Goal: Task Accomplishment & Management: Manage account settings

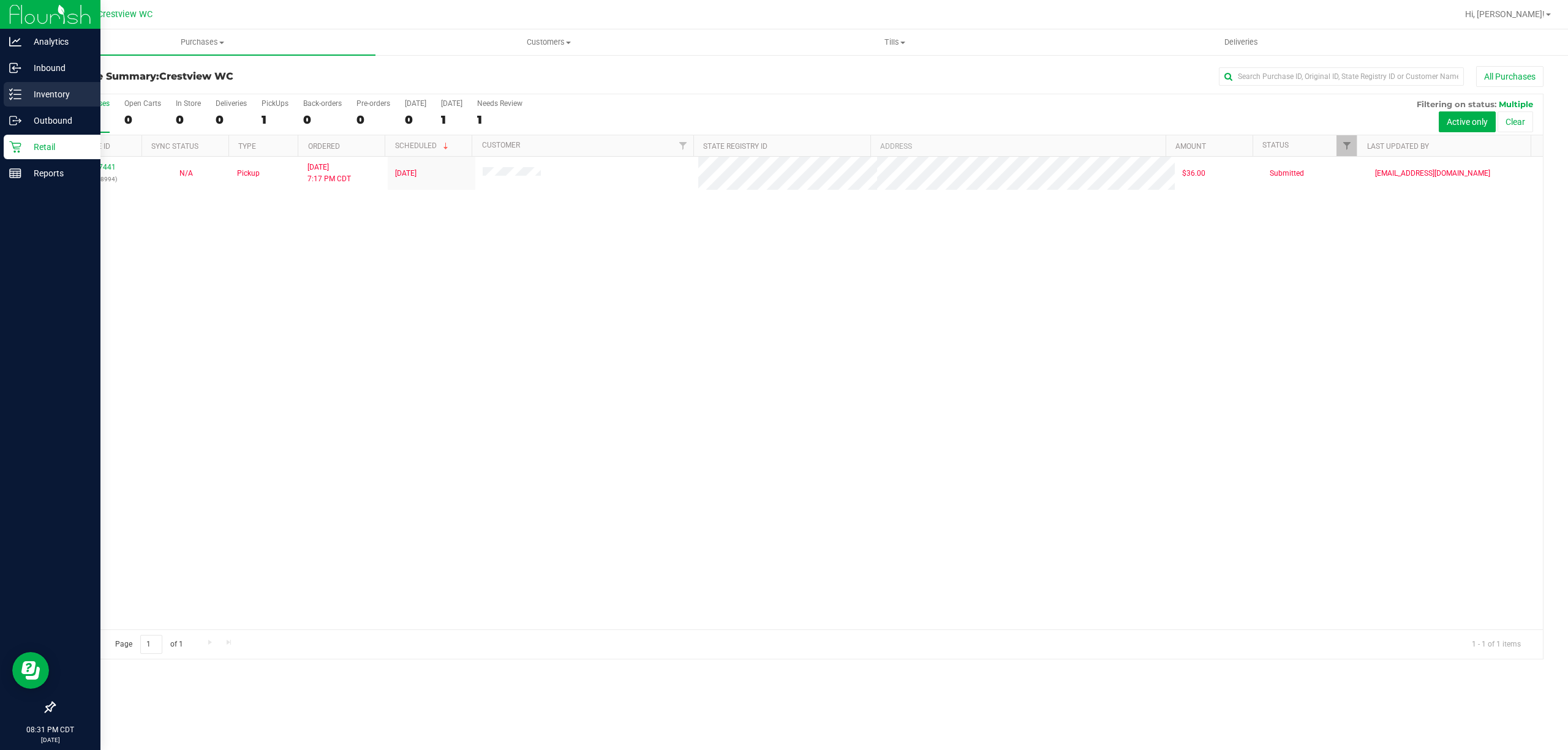
click at [42, 102] on div "Inventory" at bounding box center [51, 94] width 97 height 25
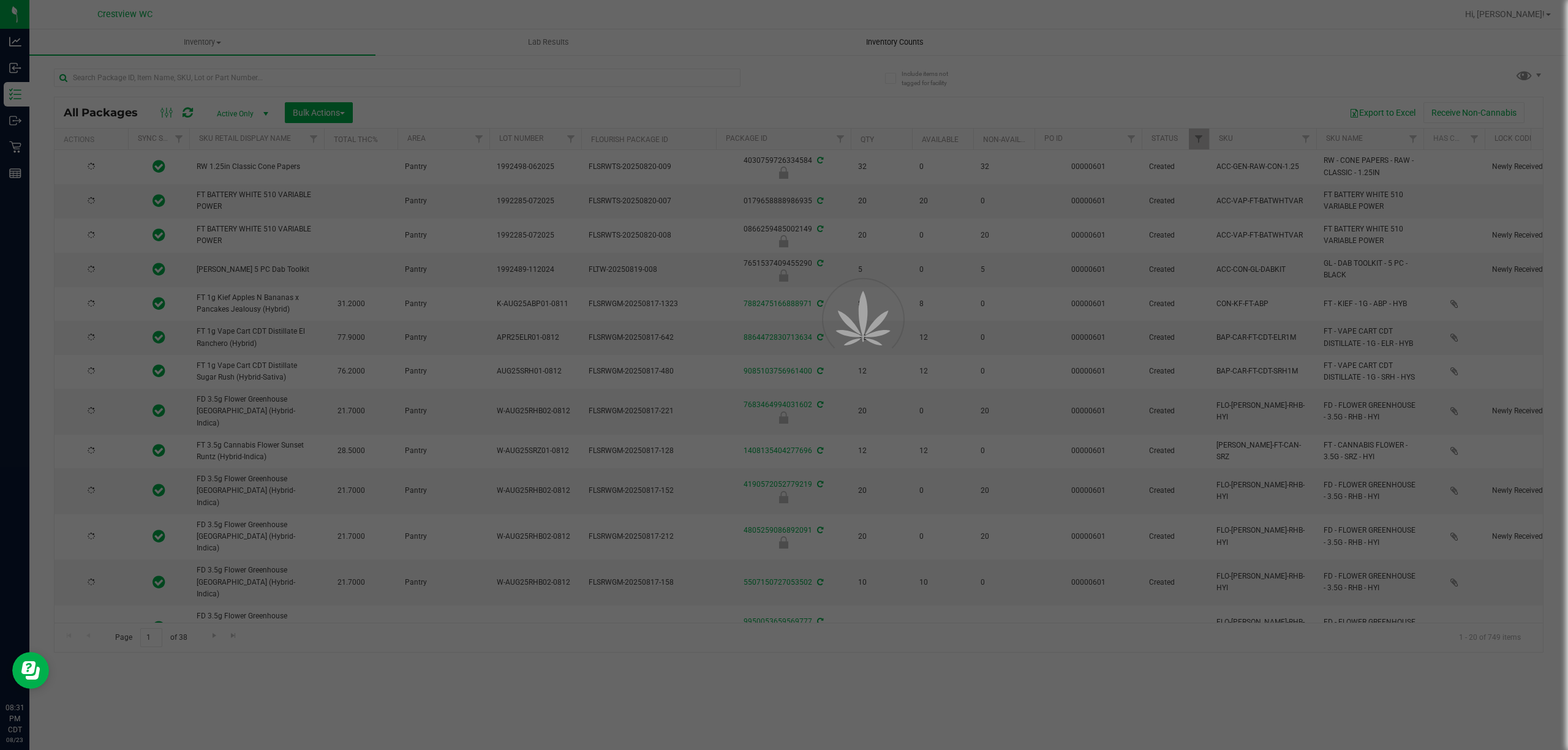
click at [931, 51] on uib-tab-heading "Inventory Counts" at bounding box center [894, 42] width 345 height 25
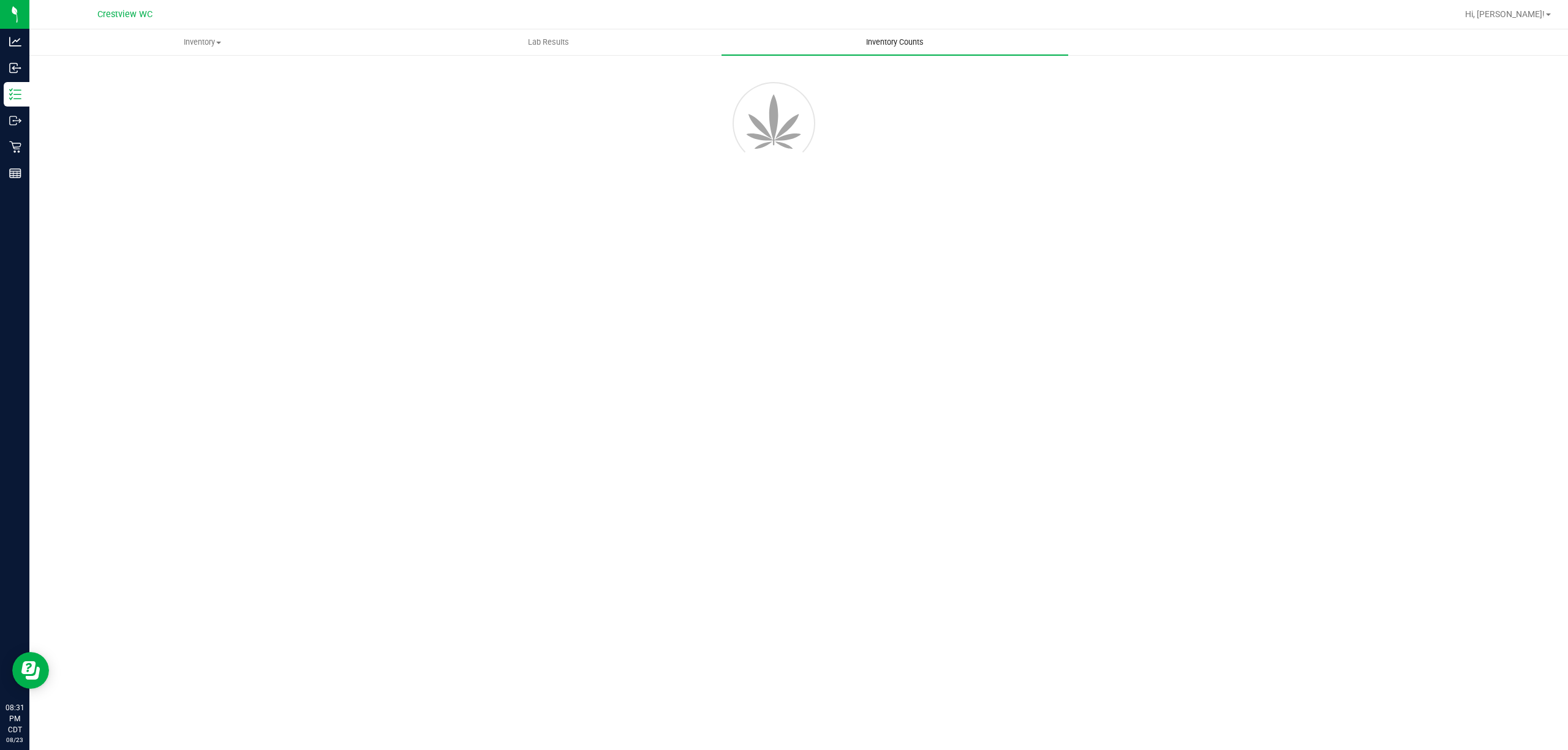
click at [924, 47] on span "Inventory Counts" at bounding box center [895, 42] width 91 height 11
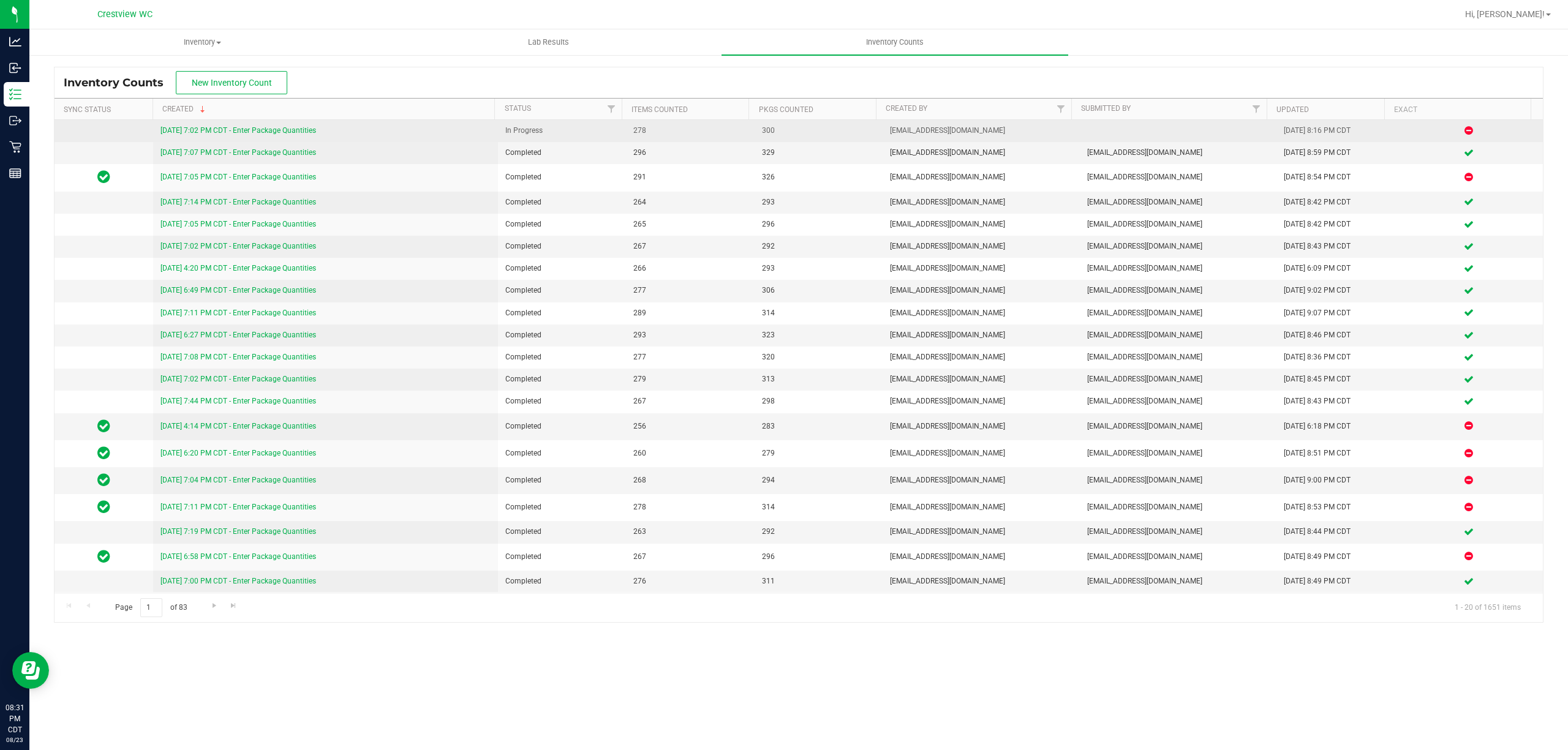
click at [308, 133] on link "[DATE] 7:02 PM CDT - Enter Package Quantities" at bounding box center [238, 130] width 156 height 9
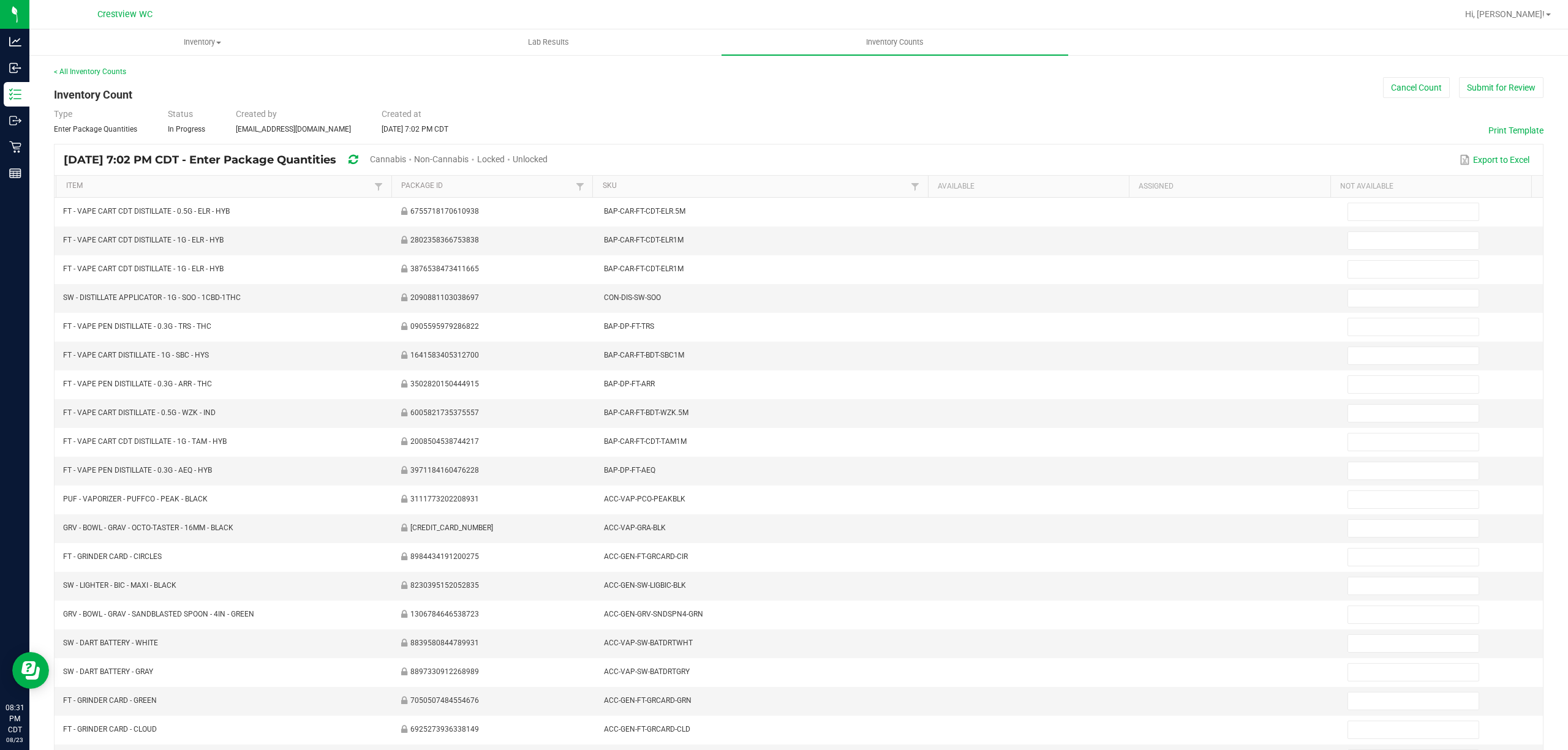
drag, startPoint x: 418, startPoint y: 159, endPoint x: 425, endPoint y: 154, distance: 8.6
click at [406, 159] on span "Cannabis" at bounding box center [388, 158] width 36 height 9
click at [548, 158] on span "Unlocked" at bounding box center [530, 158] width 35 height 9
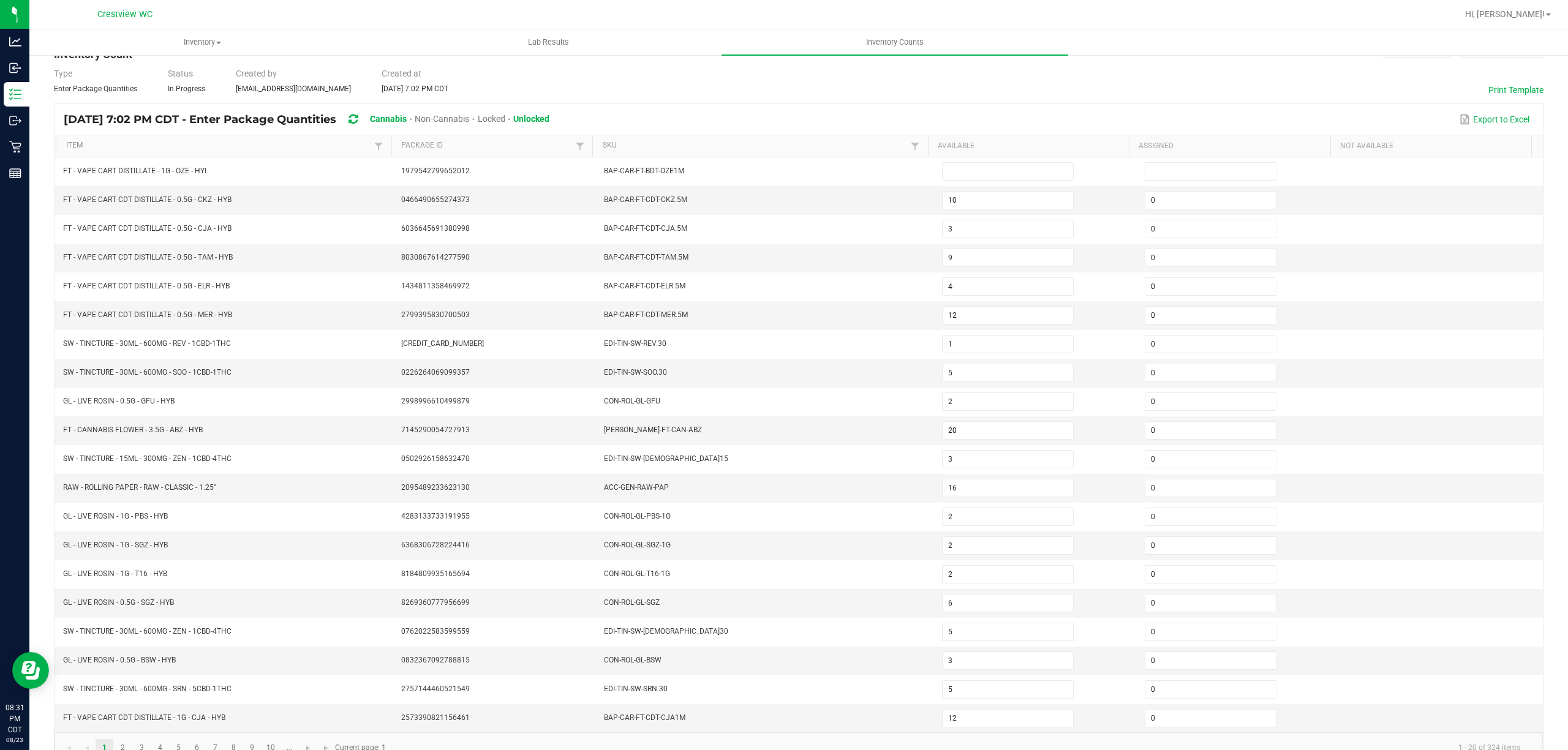
scroll to position [80, 0]
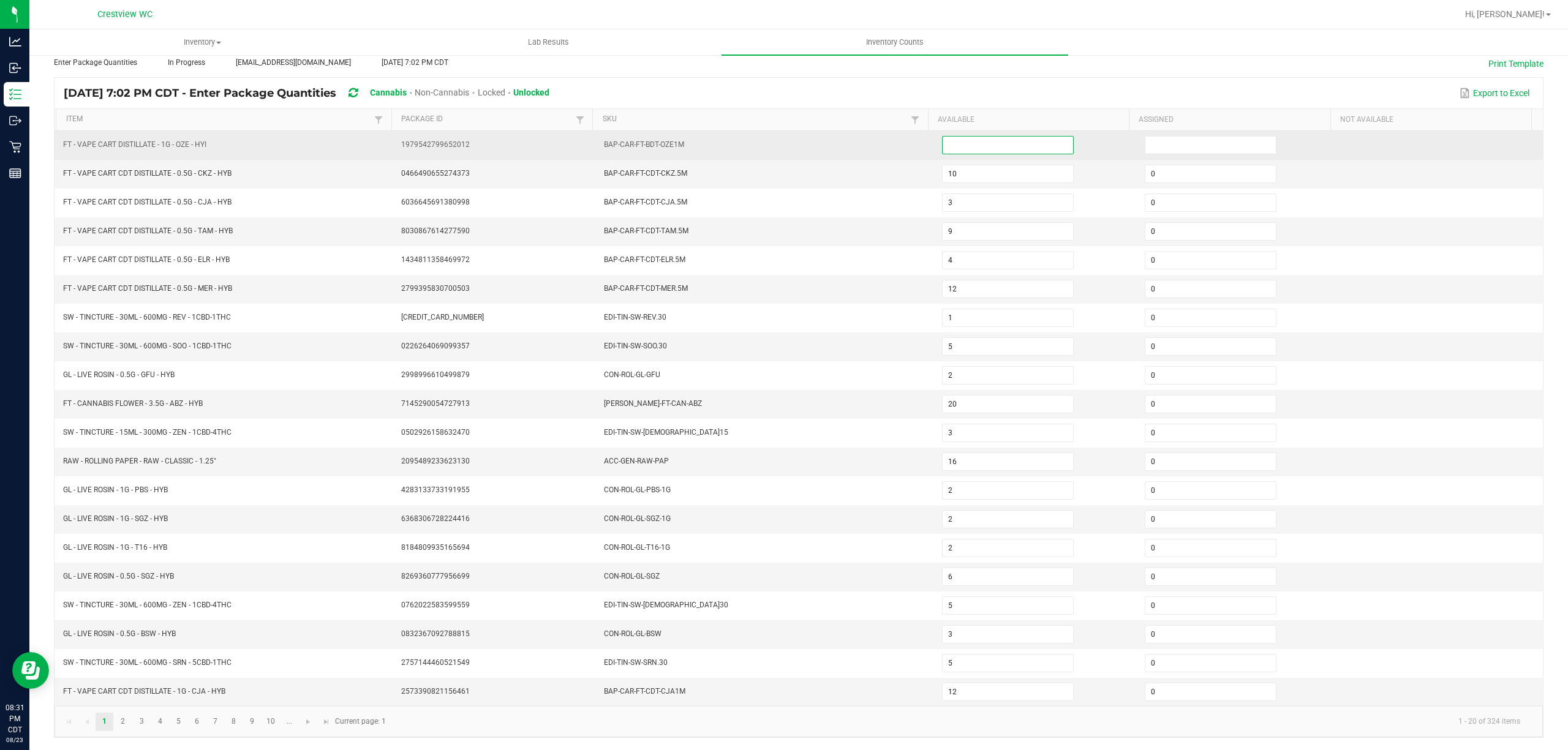
click at [970, 136] on input at bounding box center [1007, 145] width 130 height 17
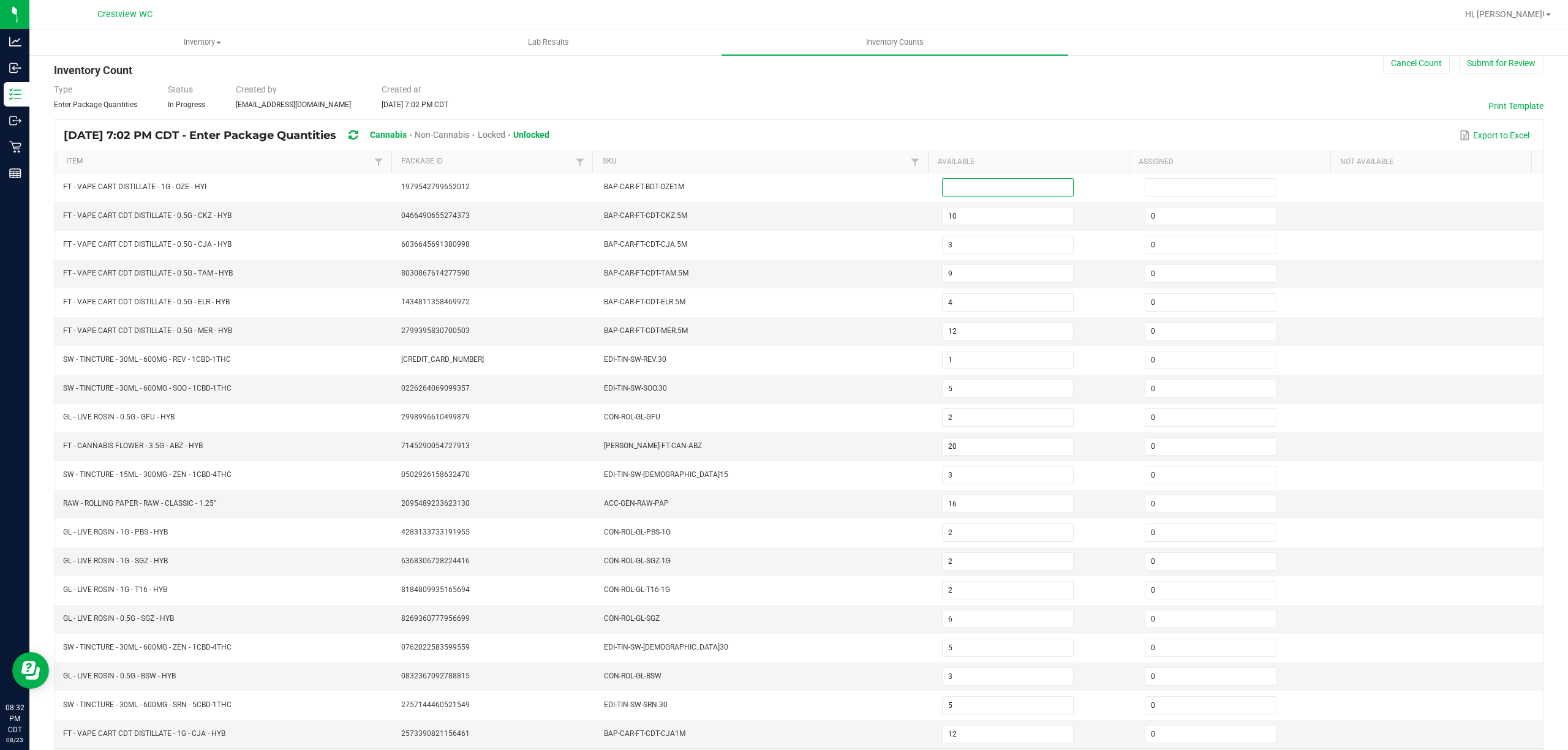
scroll to position [0, 0]
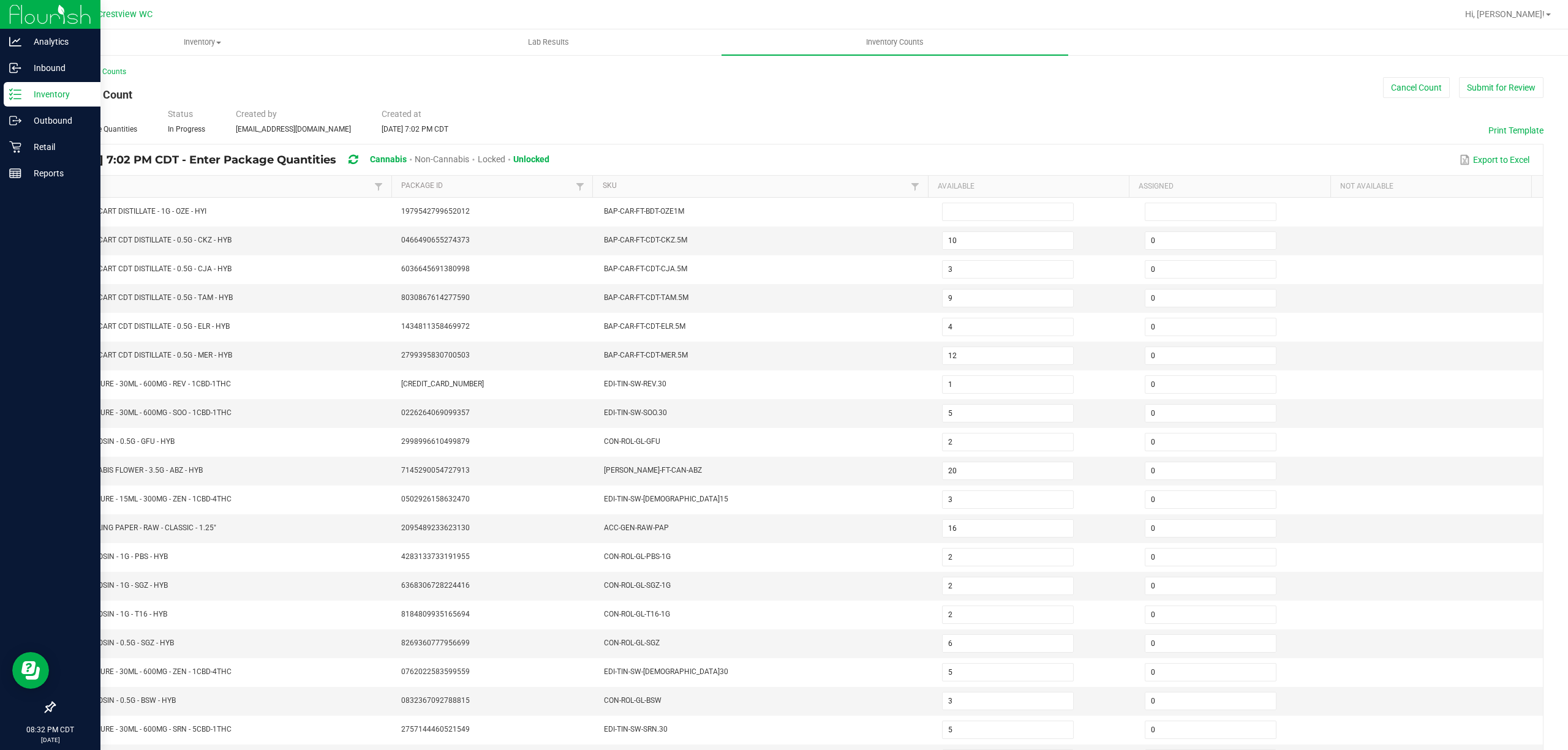
click at [25, 97] on p "Inventory" at bounding box center [58, 94] width 74 height 15
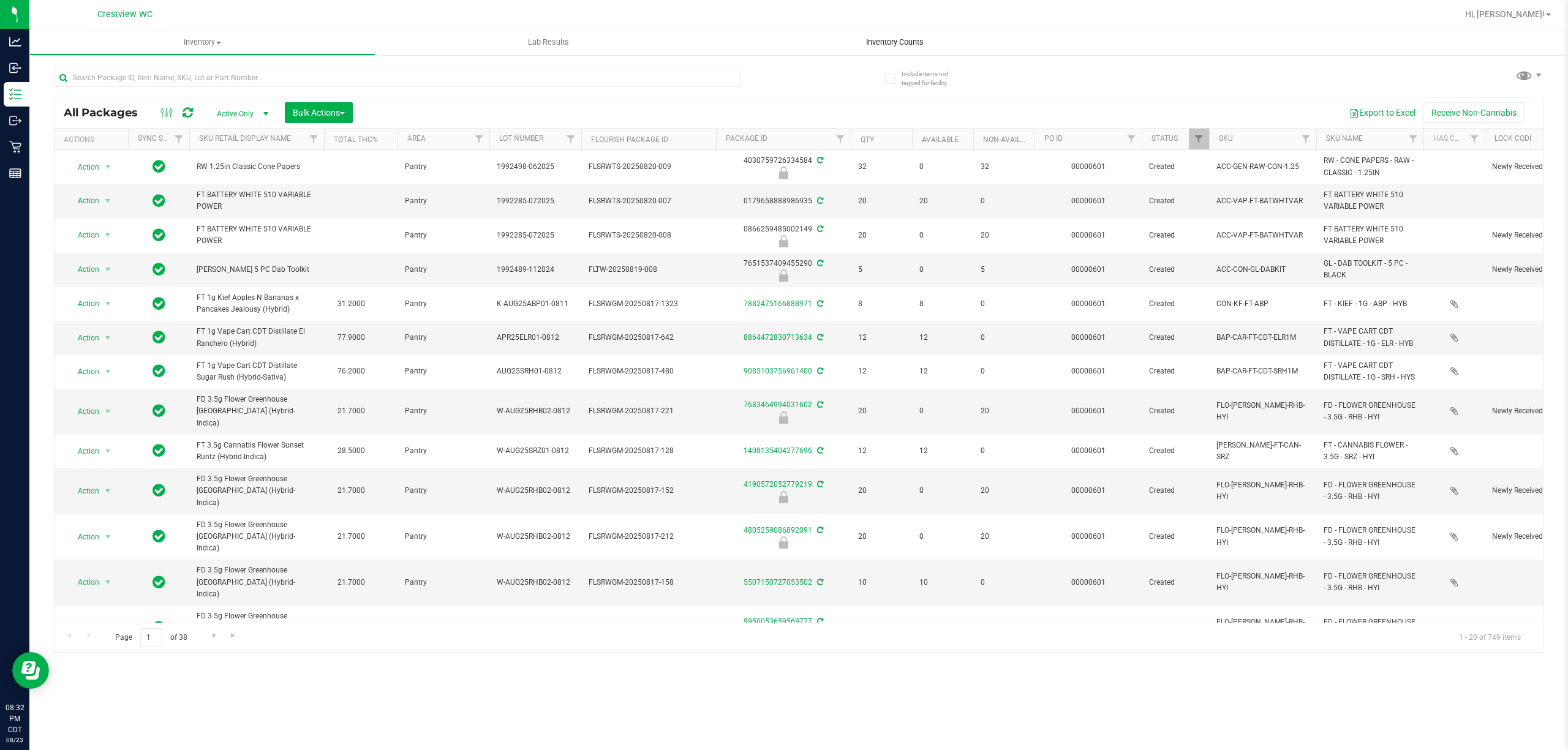
click at [863, 42] on span "Inventory Counts" at bounding box center [895, 42] width 91 height 11
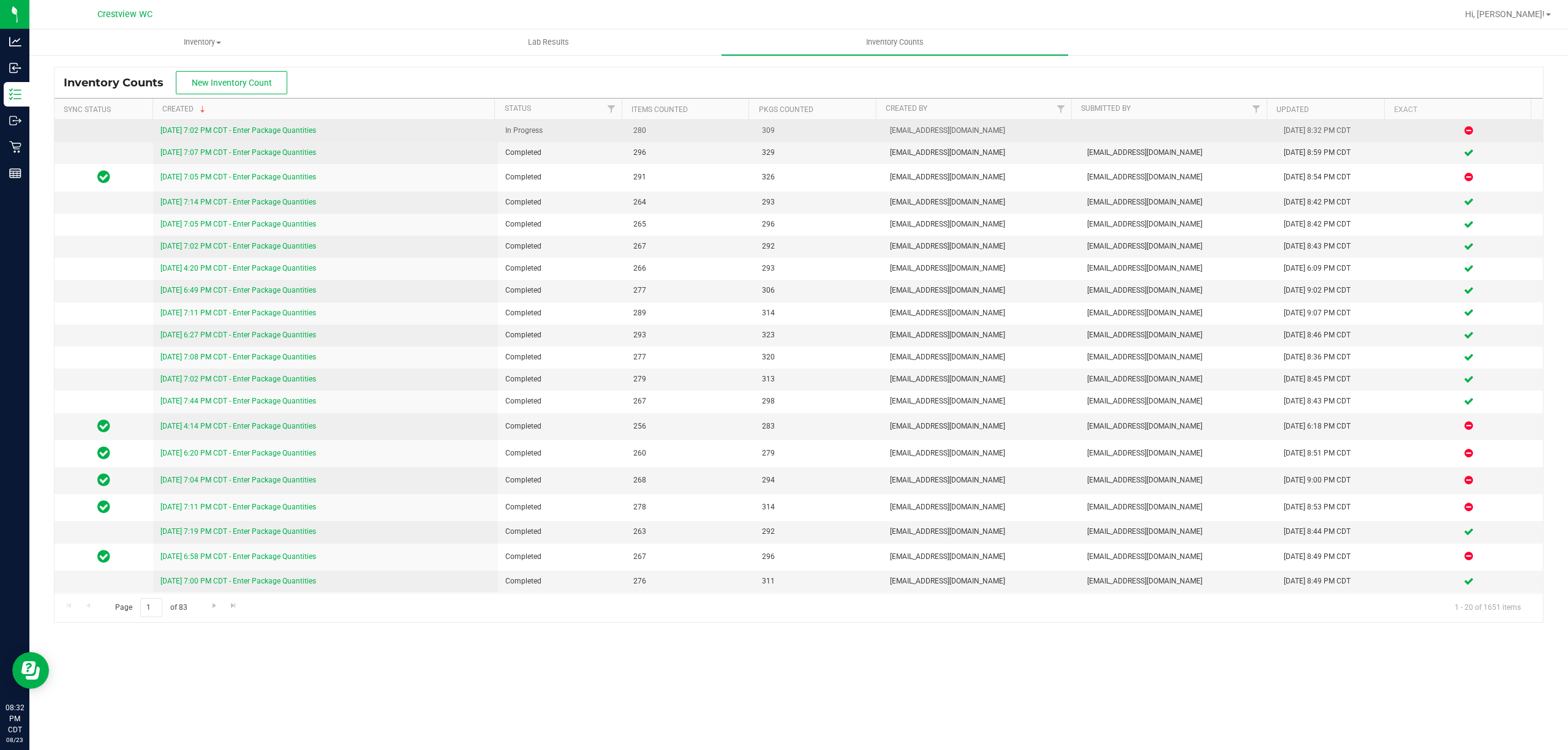
click at [235, 128] on link "[DATE] 7:02 PM CDT - Enter Package Quantities" at bounding box center [238, 130] width 156 height 9
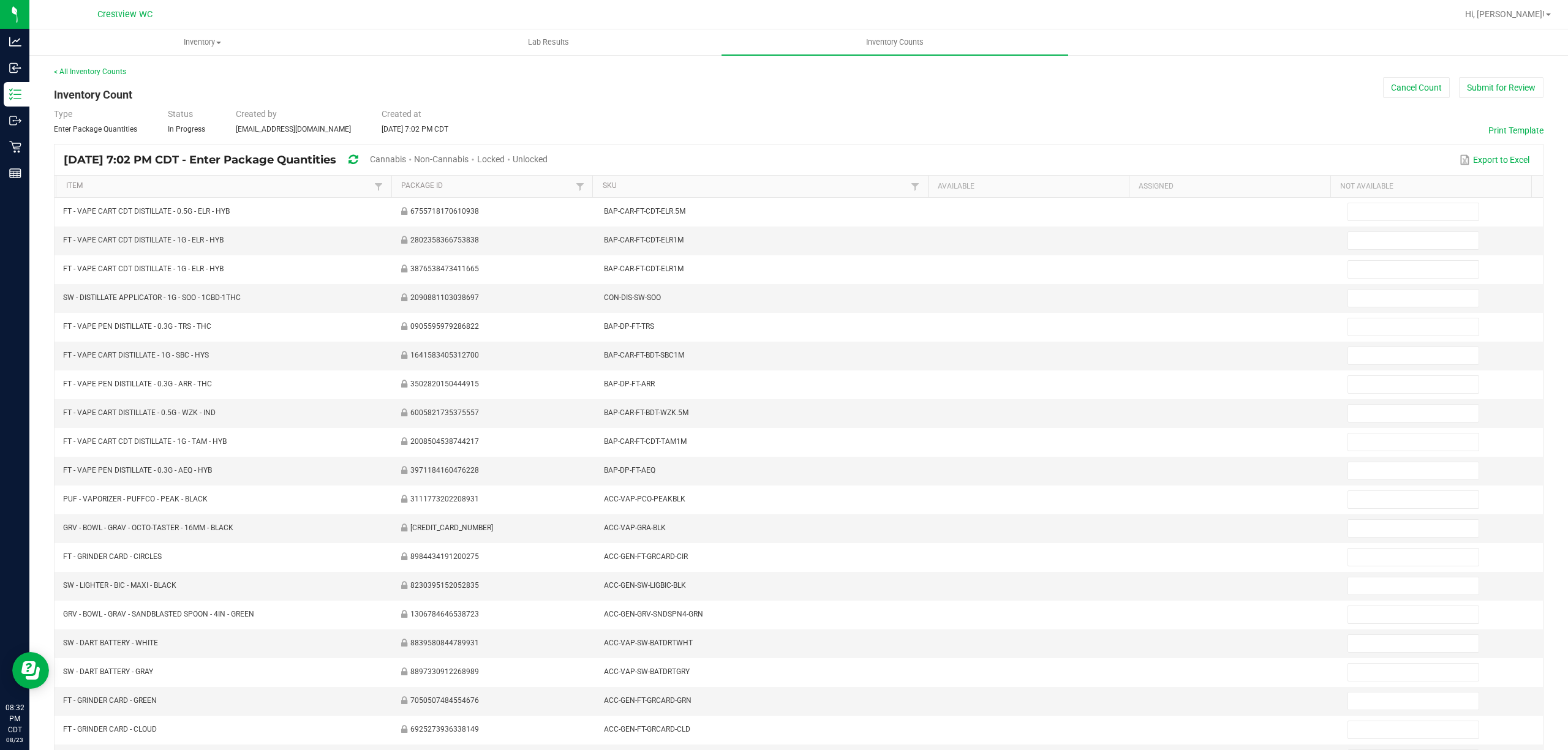
click at [406, 158] on span "Cannabis" at bounding box center [388, 158] width 36 height 9
click at [513, 159] on span at bounding box center [509, 158] width 8 height 9
click at [548, 155] on span "Unlocked" at bounding box center [530, 158] width 35 height 9
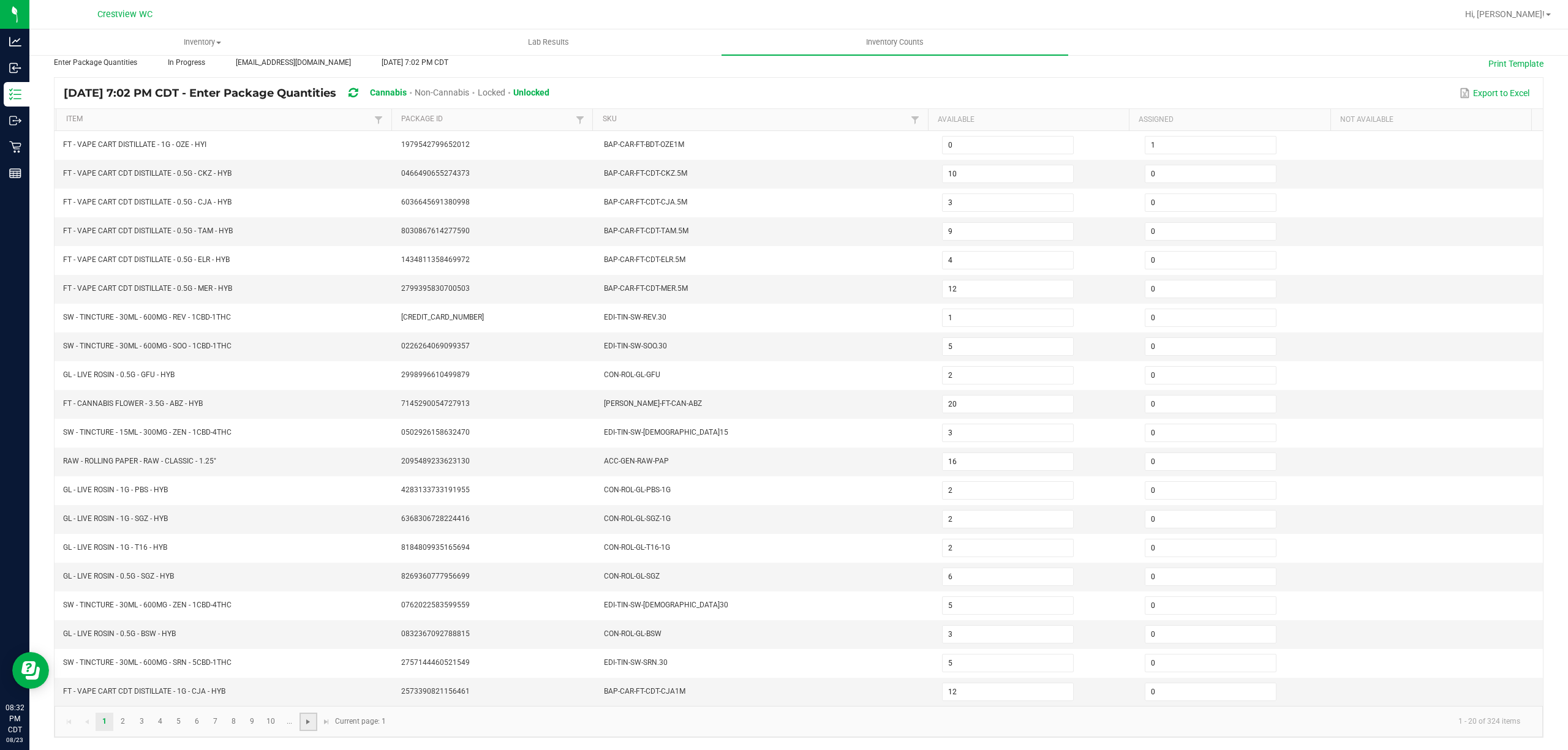
click at [307, 723] on span "Go to the next page" at bounding box center [307, 721] width 9 height 9
type input "1"
type input "0"
type input "3"
type input "8"
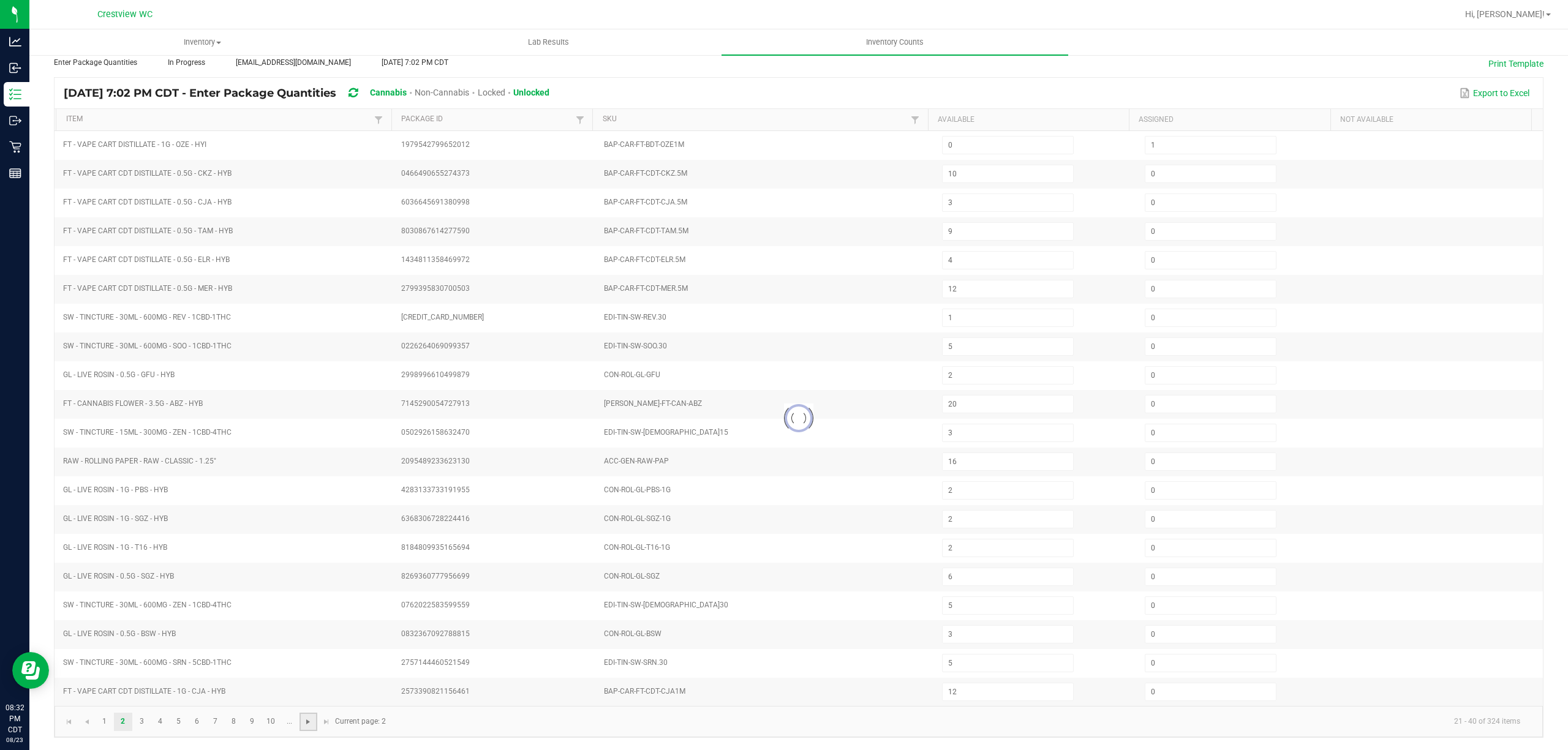
type input "4"
type input "3"
type input "8"
type input "2"
type input "1"
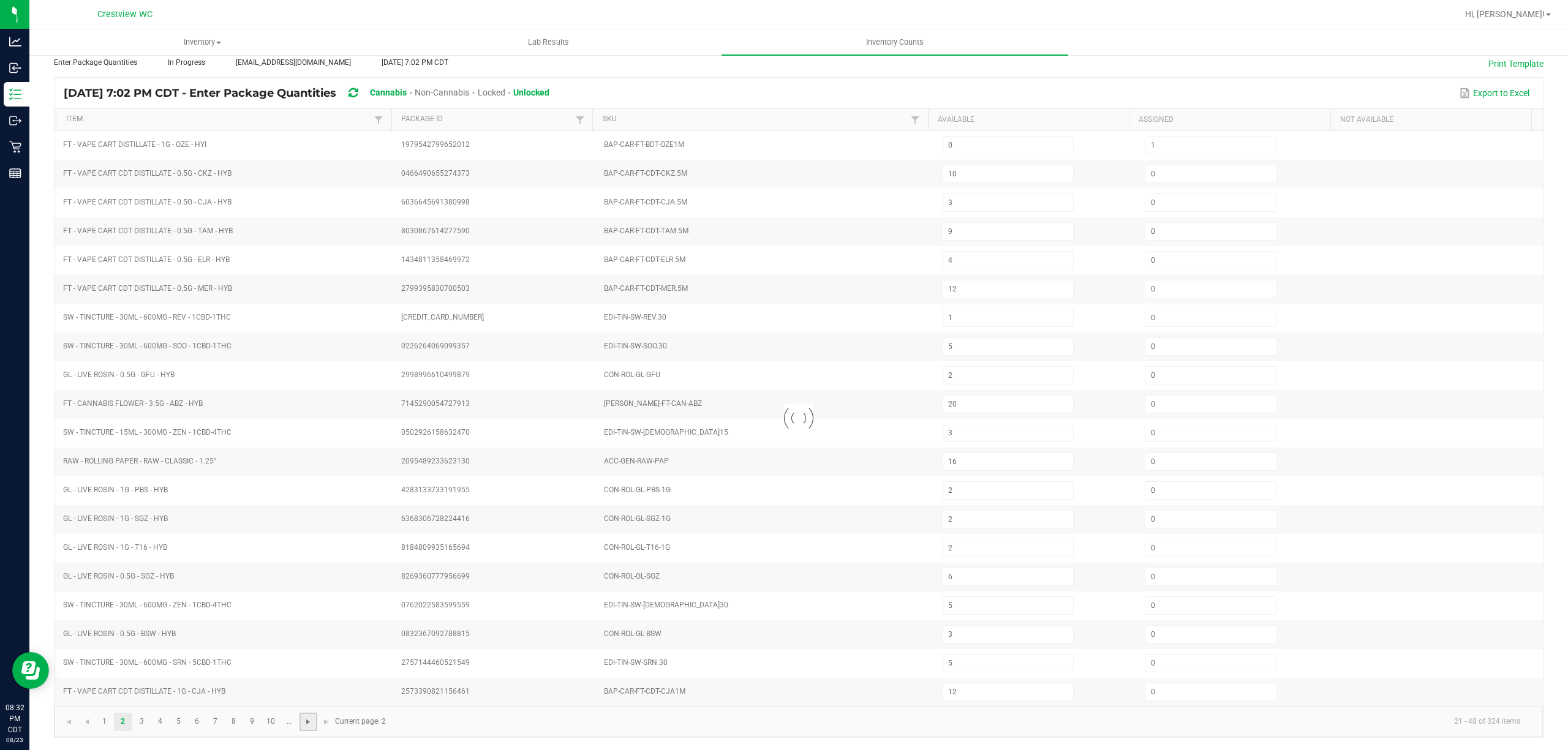
type input "7"
type input "6"
type input "5"
type input "3"
type input "8"
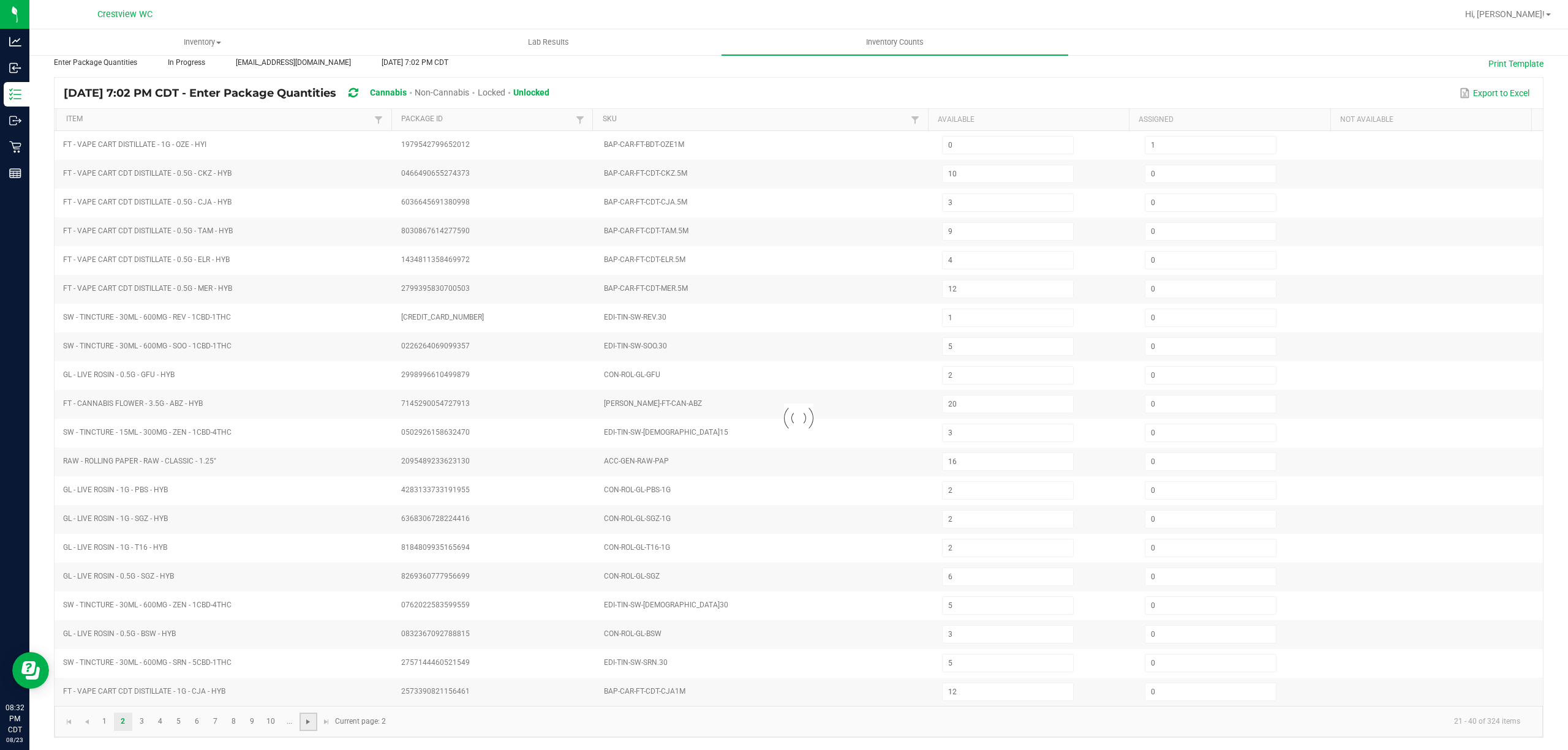
type input "2"
type input "1"
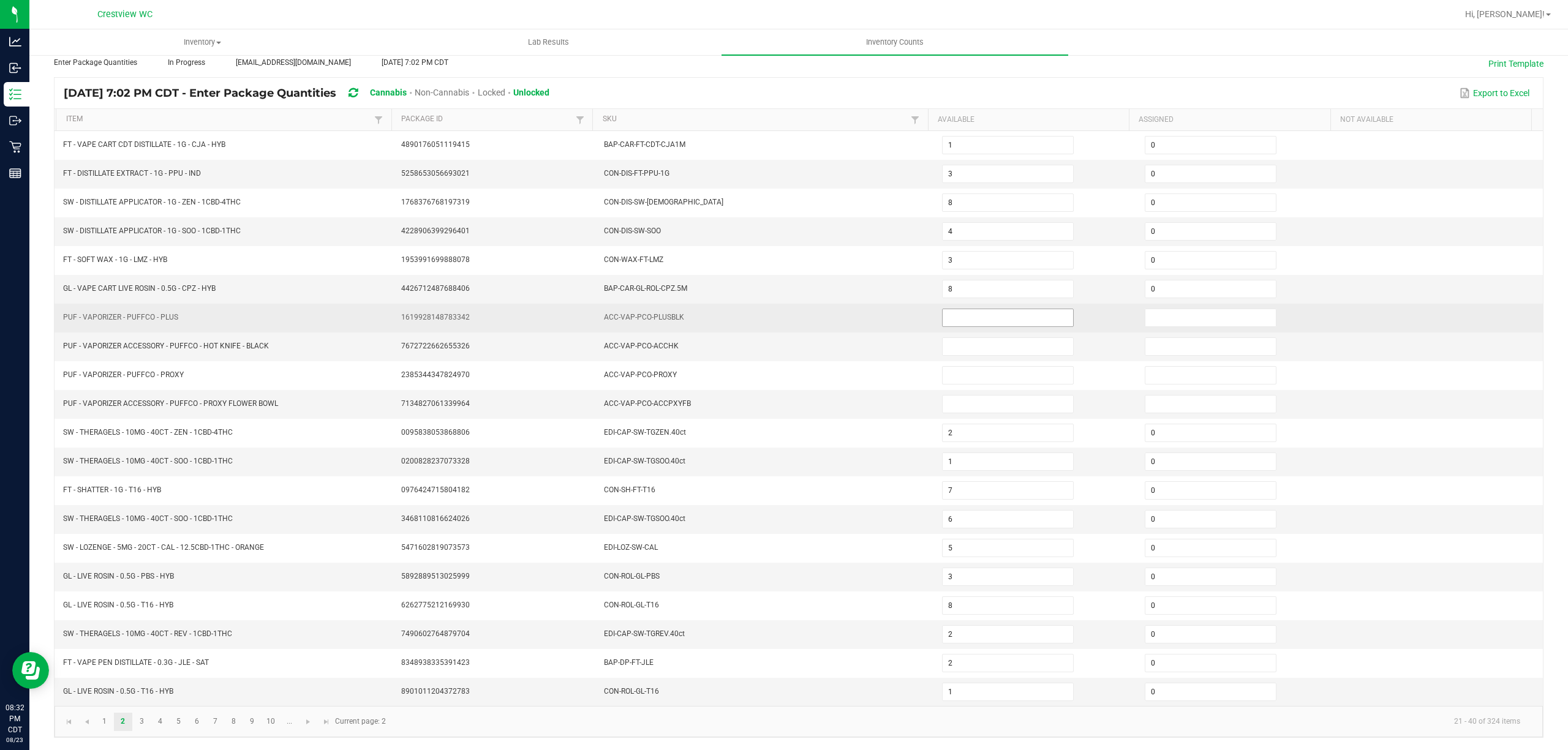
click at [1014, 309] on input at bounding box center [1007, 318] width 130 height 17
type input "0"
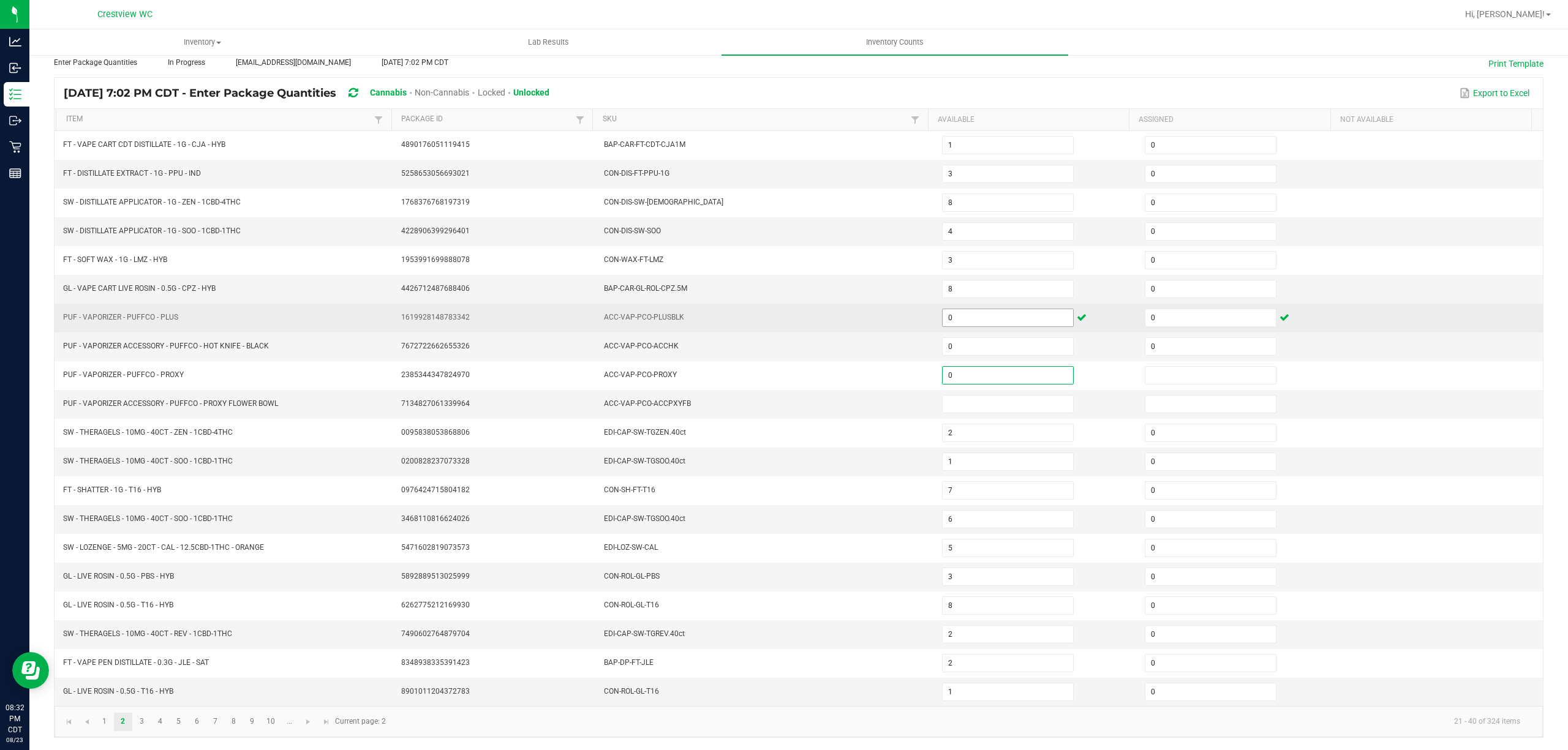
type input "0"
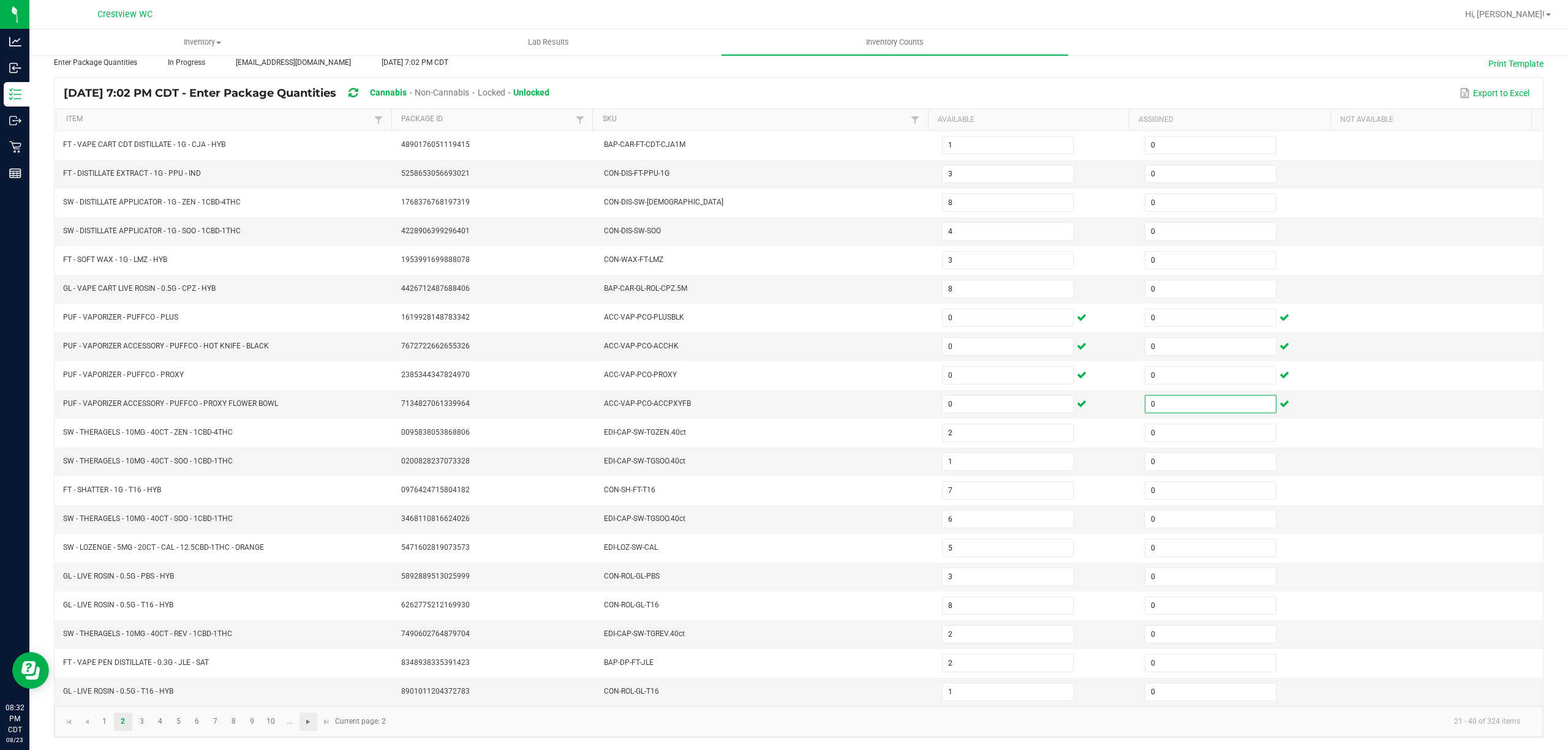
type input "0"
click at [307, 725] on span "Go to the next page" at bounding box center [307, 721] width 9 height 9
type input "12"
type input "0"
type input "1"
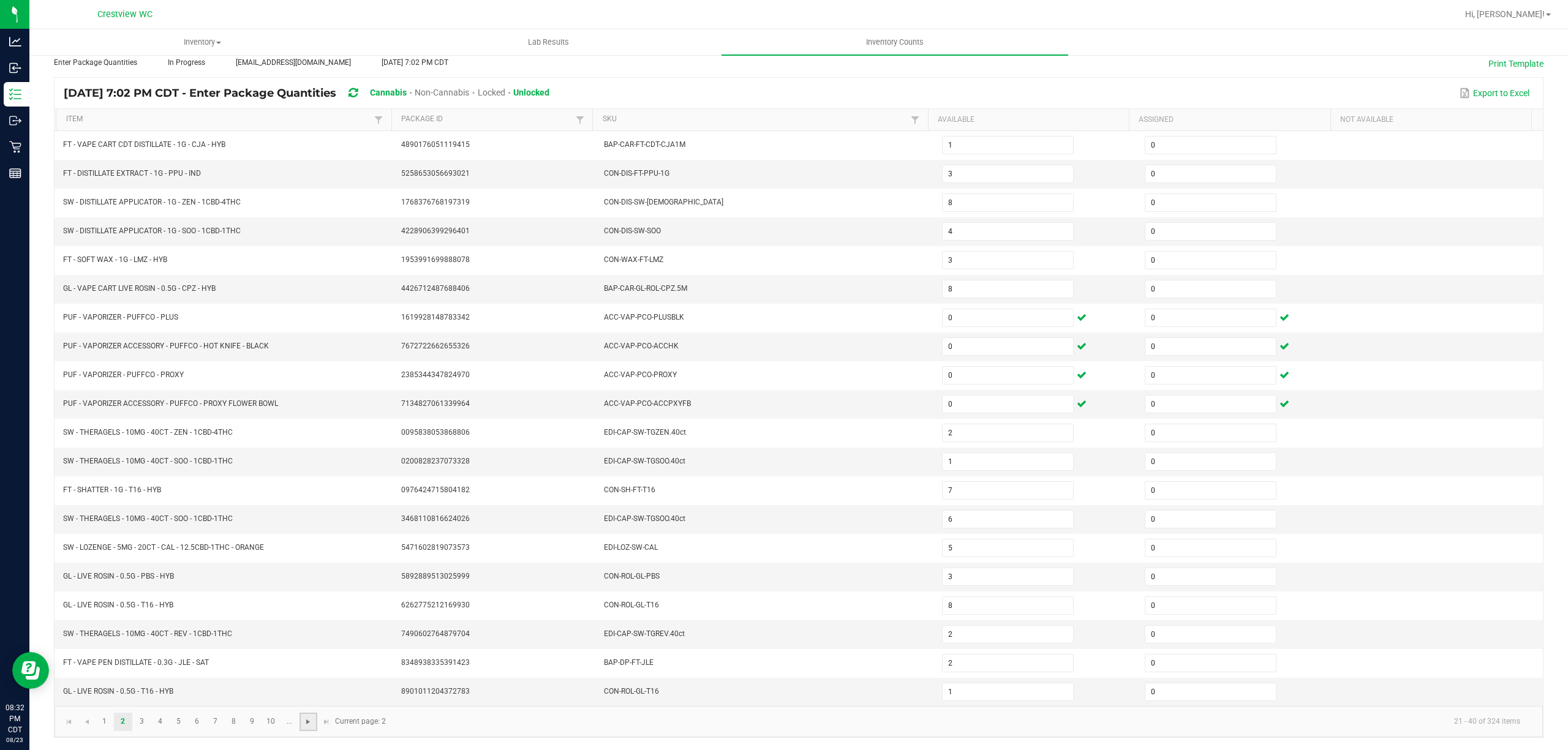
type input "8"
type input "7"
type input "12"
type input "2"
type input "14"
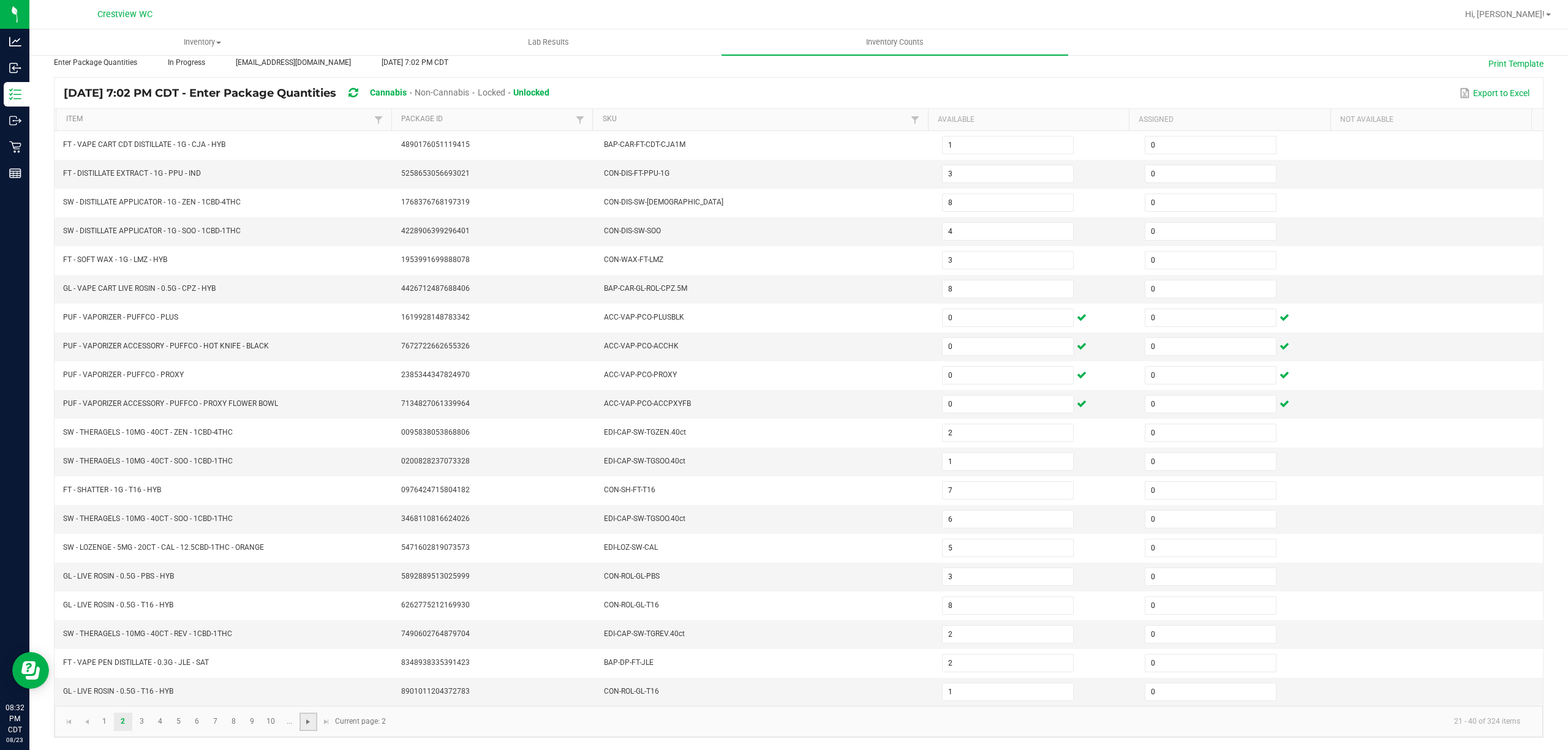
type input "1"
type input "0"
type input "1"
type input "3"
type input "2"
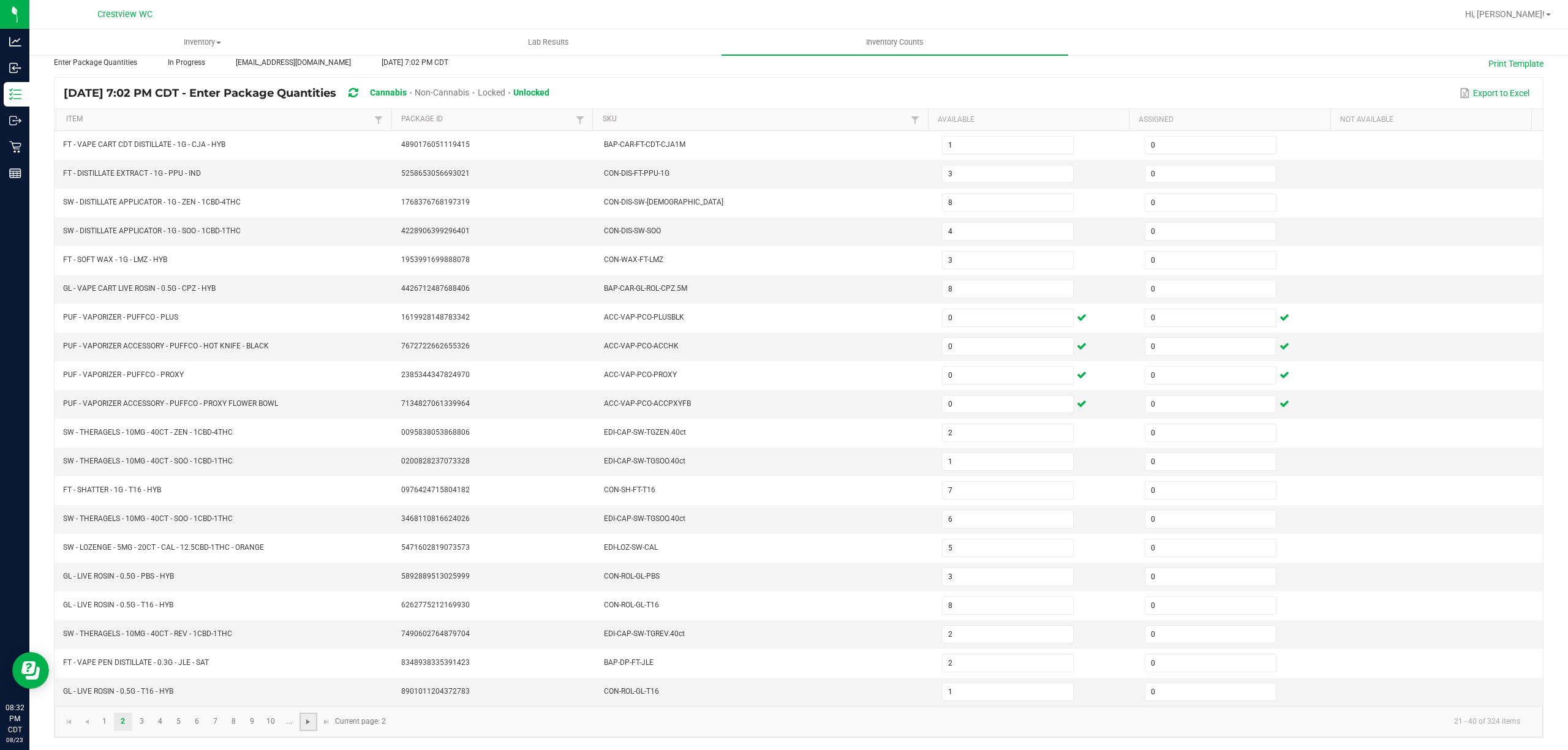
type input "8"
type input "0"
type input "1"
type input "37"
type input "6"
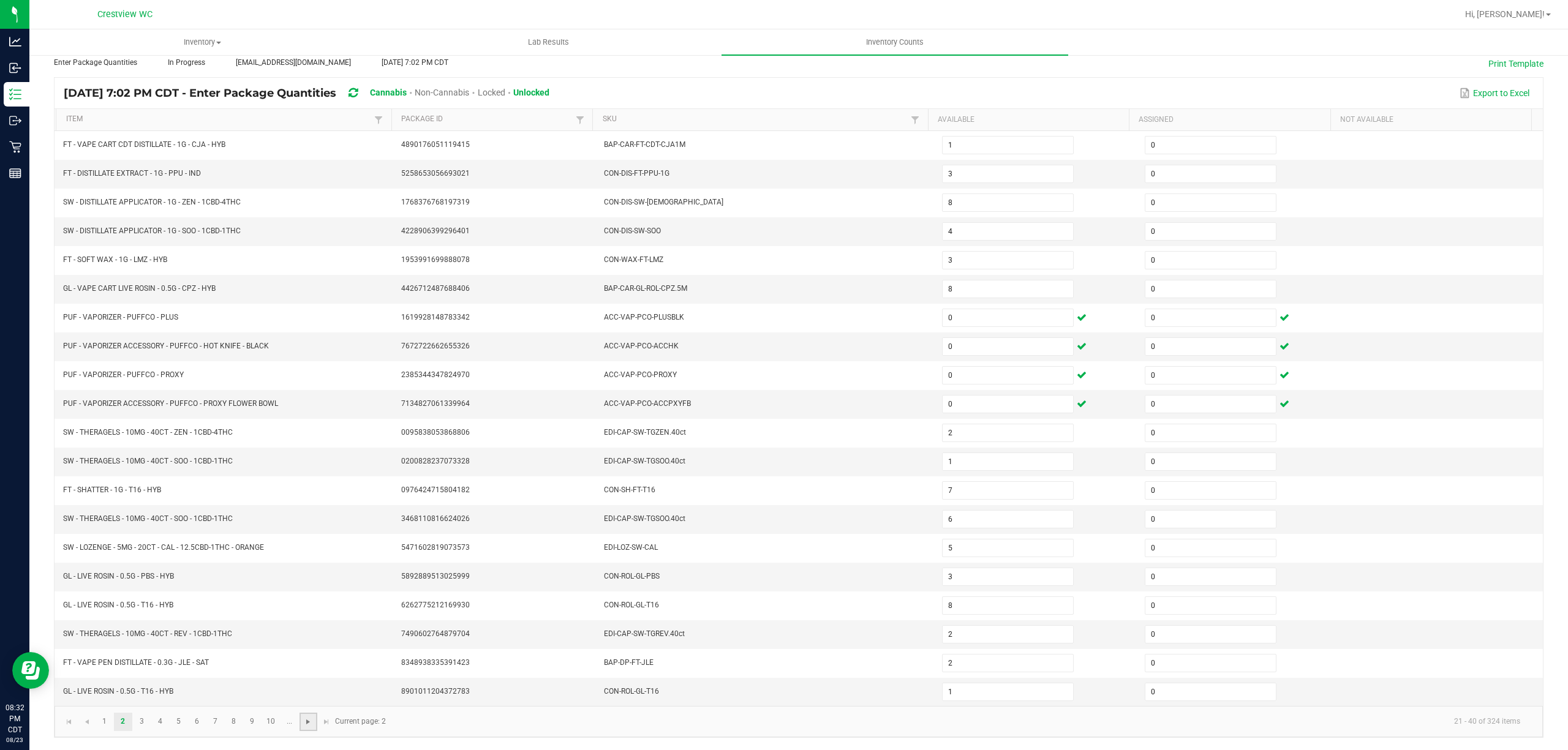
type input "4"
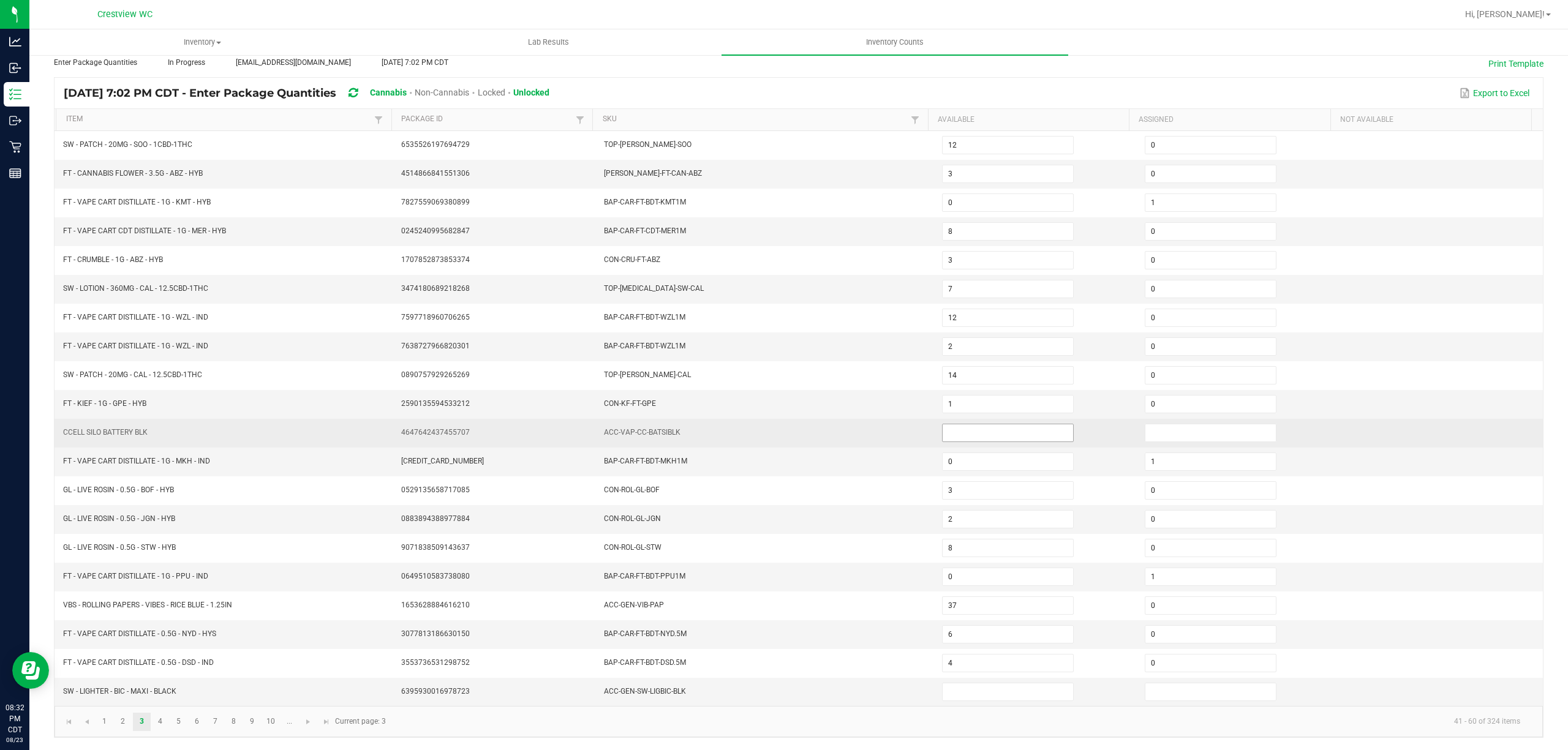
click at [1015, 425] on input at bounding box center [1007, 433] width 130 height 17
type input "0"
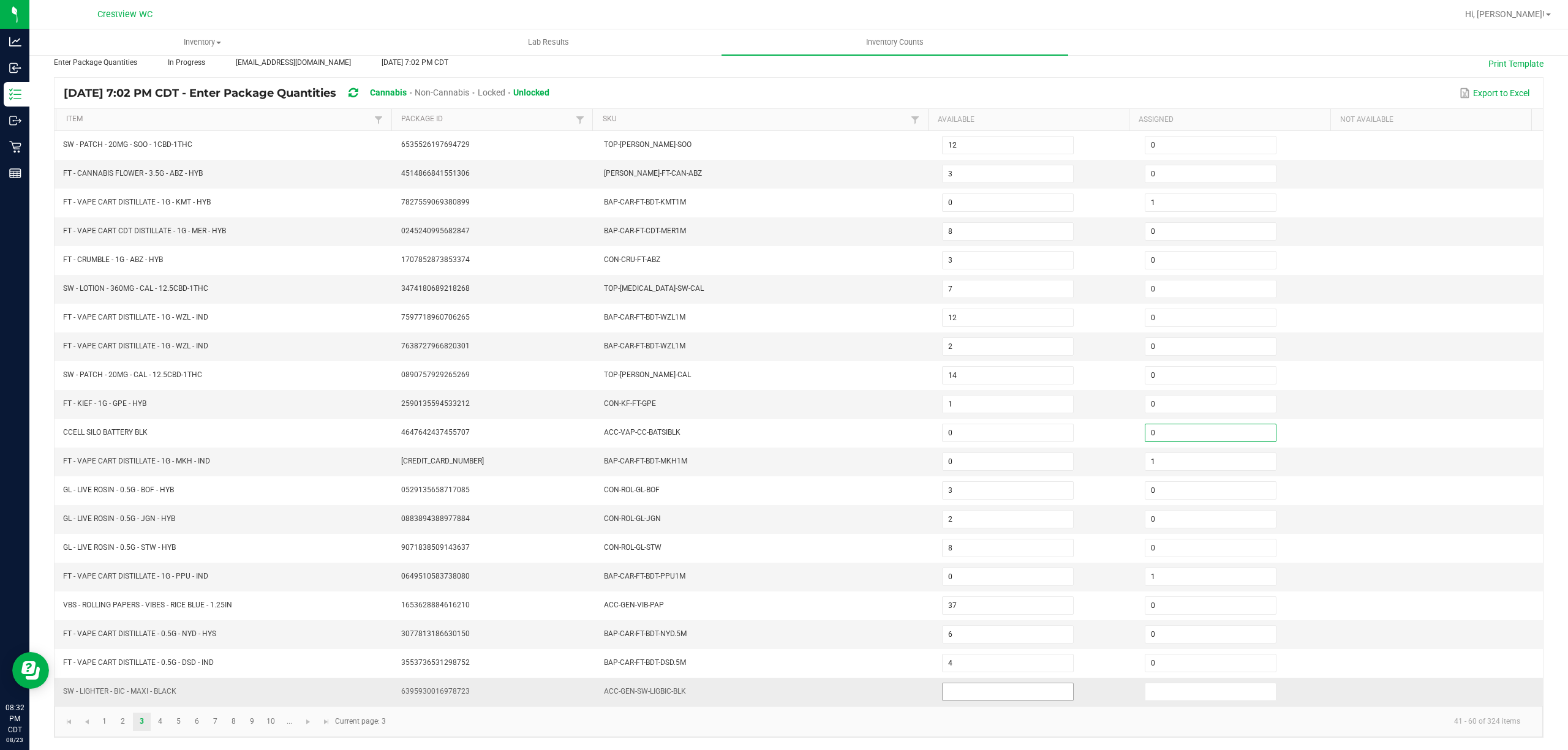
click at [1010, 688] on input at bounding box center [1007, 692] width 130 height 17
type input "0"
click at [312, 723] on span "Go to the next page" at bounding box center [307, 721] width 9 height 9
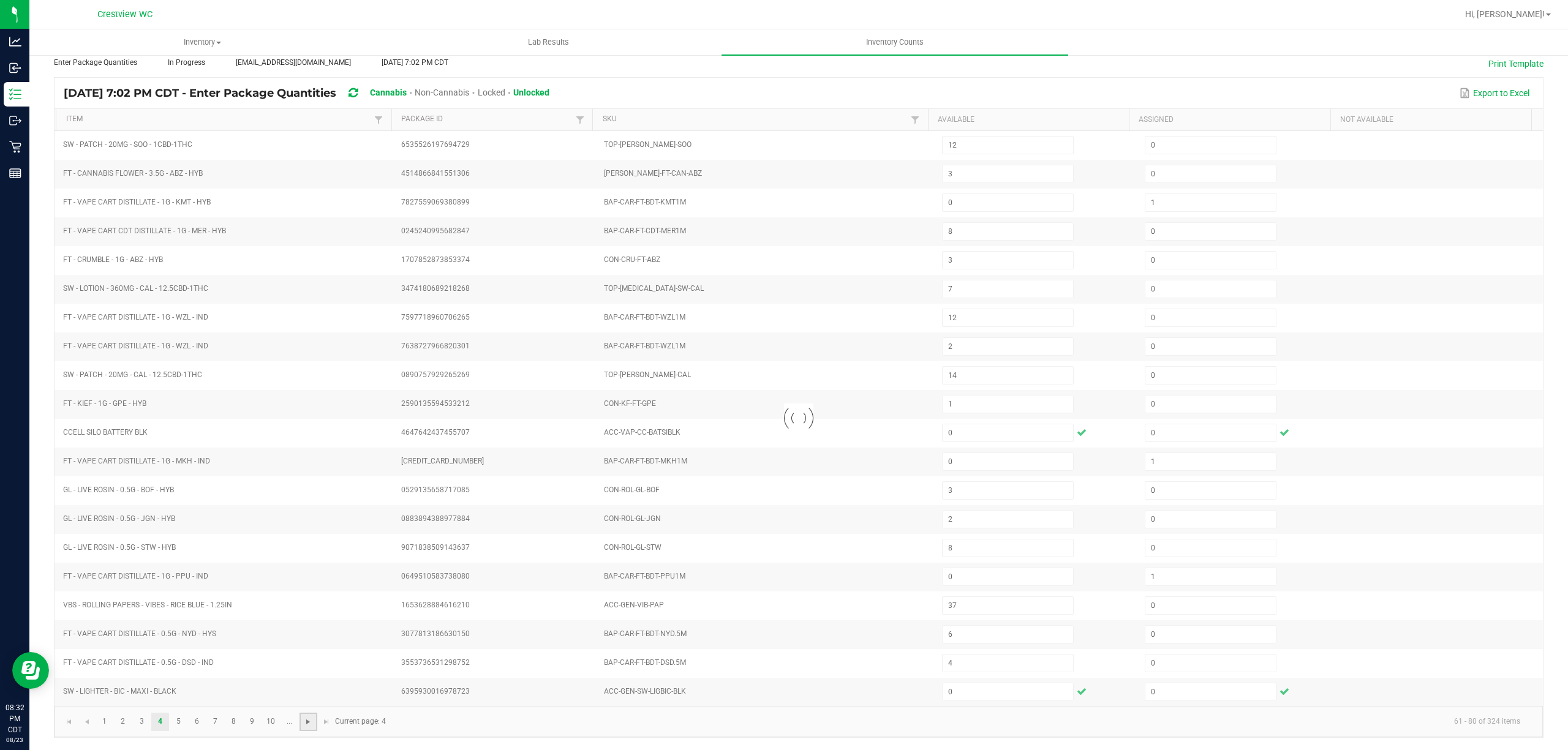
type input "3"
type input "5"
type input "2"
type input "0"
type input "5"
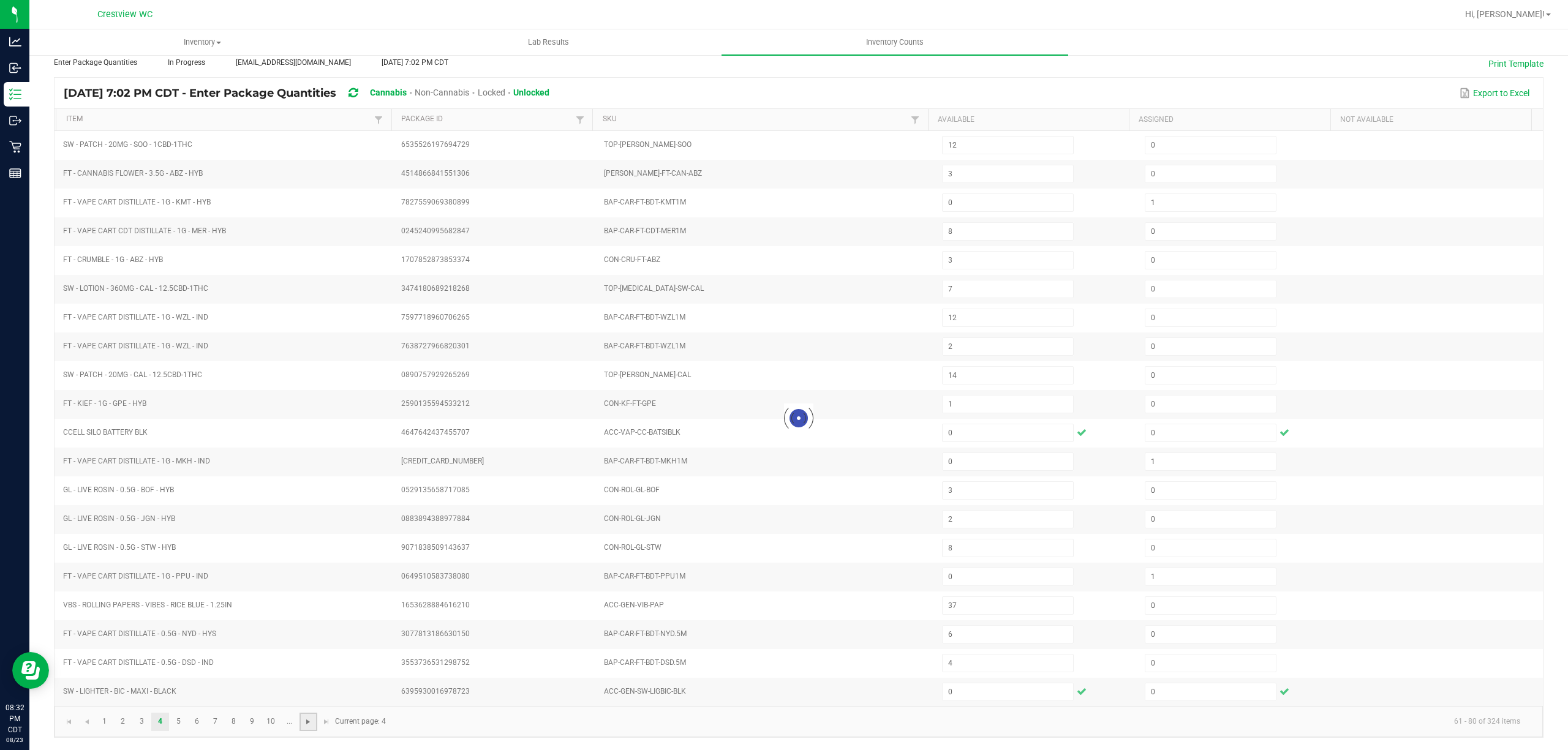
type input "14"
type input "6"
type input "1"
type input "4"
type input "8"
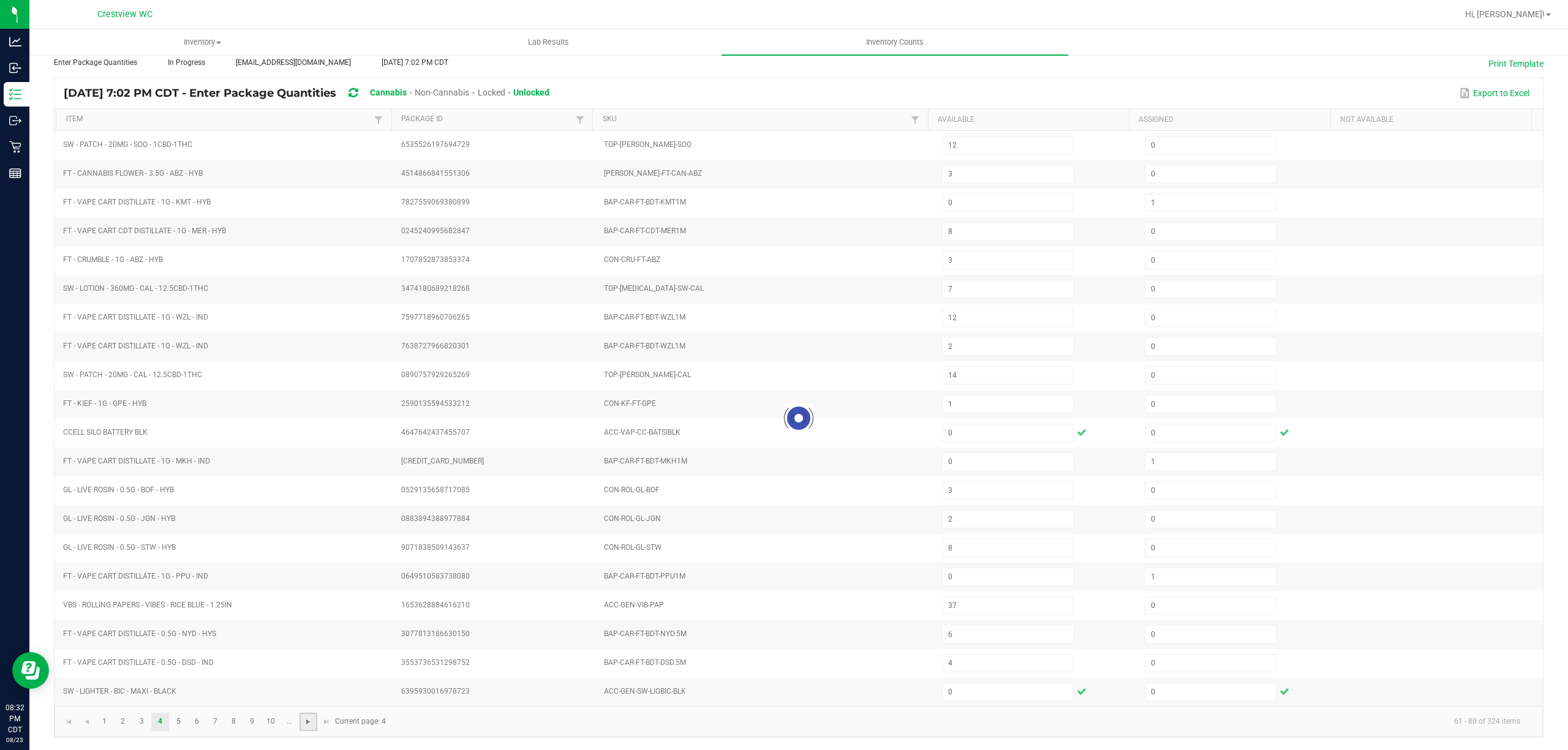
type input "11"
type input "3"
type input "0"
type input "8"
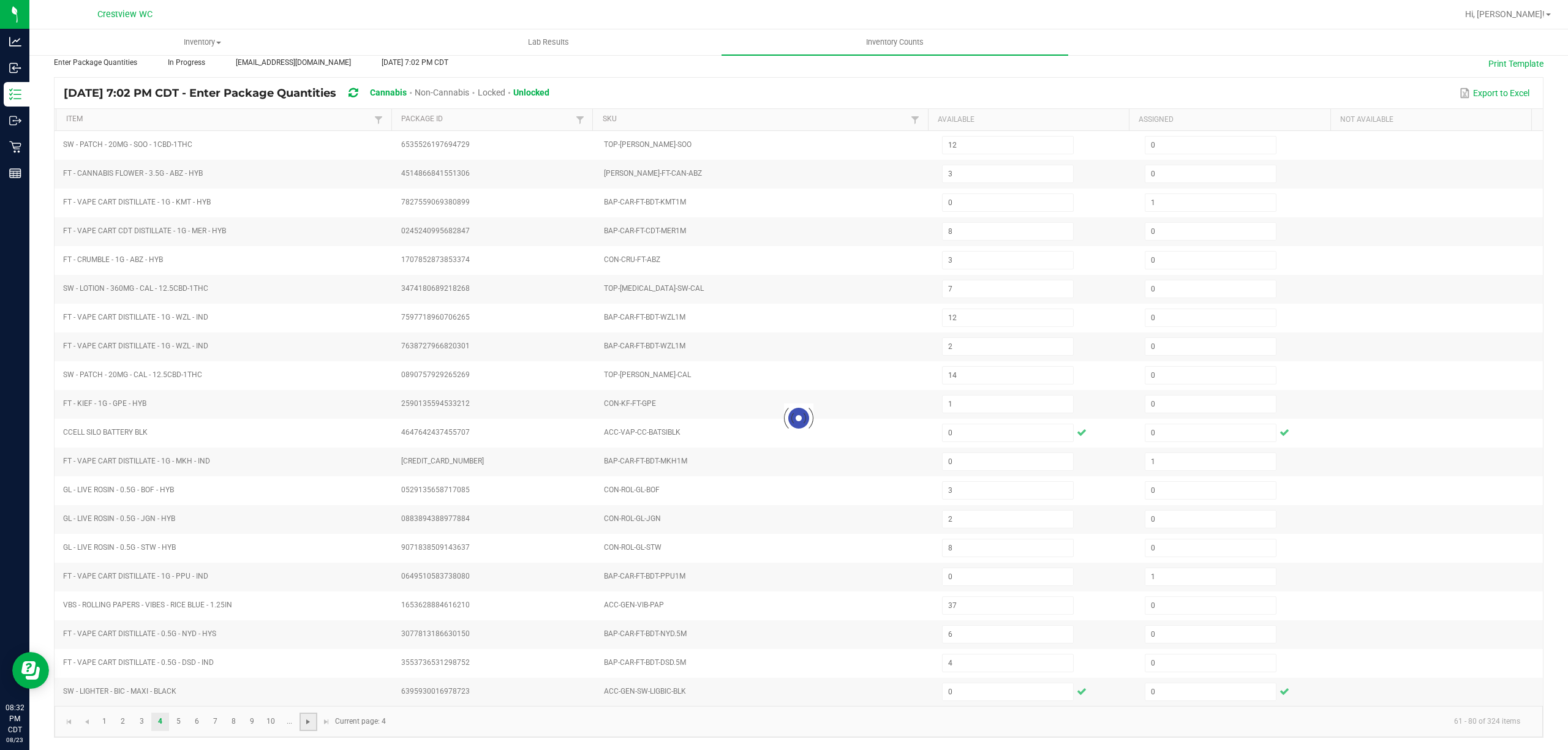
type input "1"
type input "0"
type input "2"
type input "12"
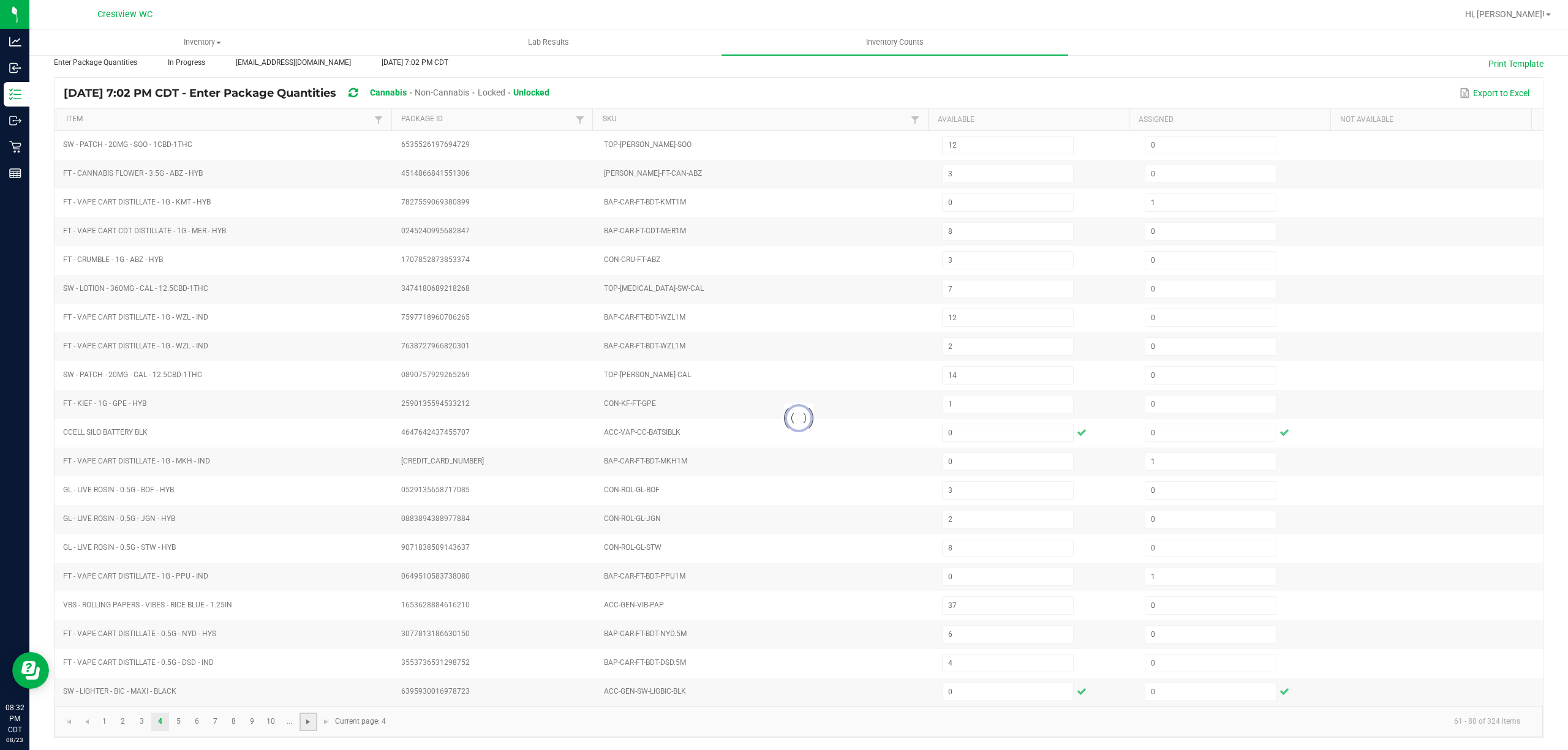
type input "2"
type input "4"
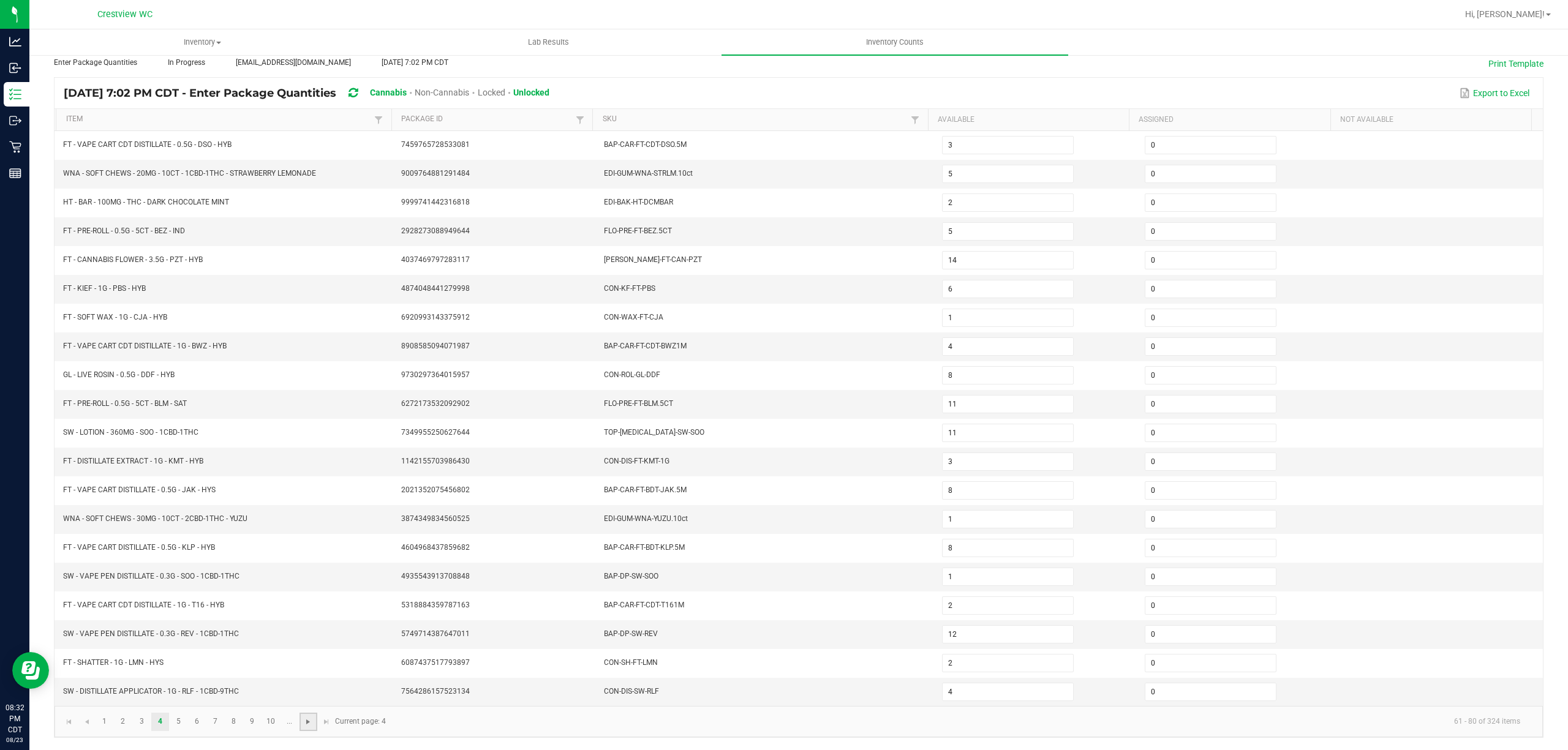
click at [312, 723] on span "Go to the next page" at bounding box center [307, 721] width 9 height 9
type input "8"
type input "3"
type input "7"
type input "4"
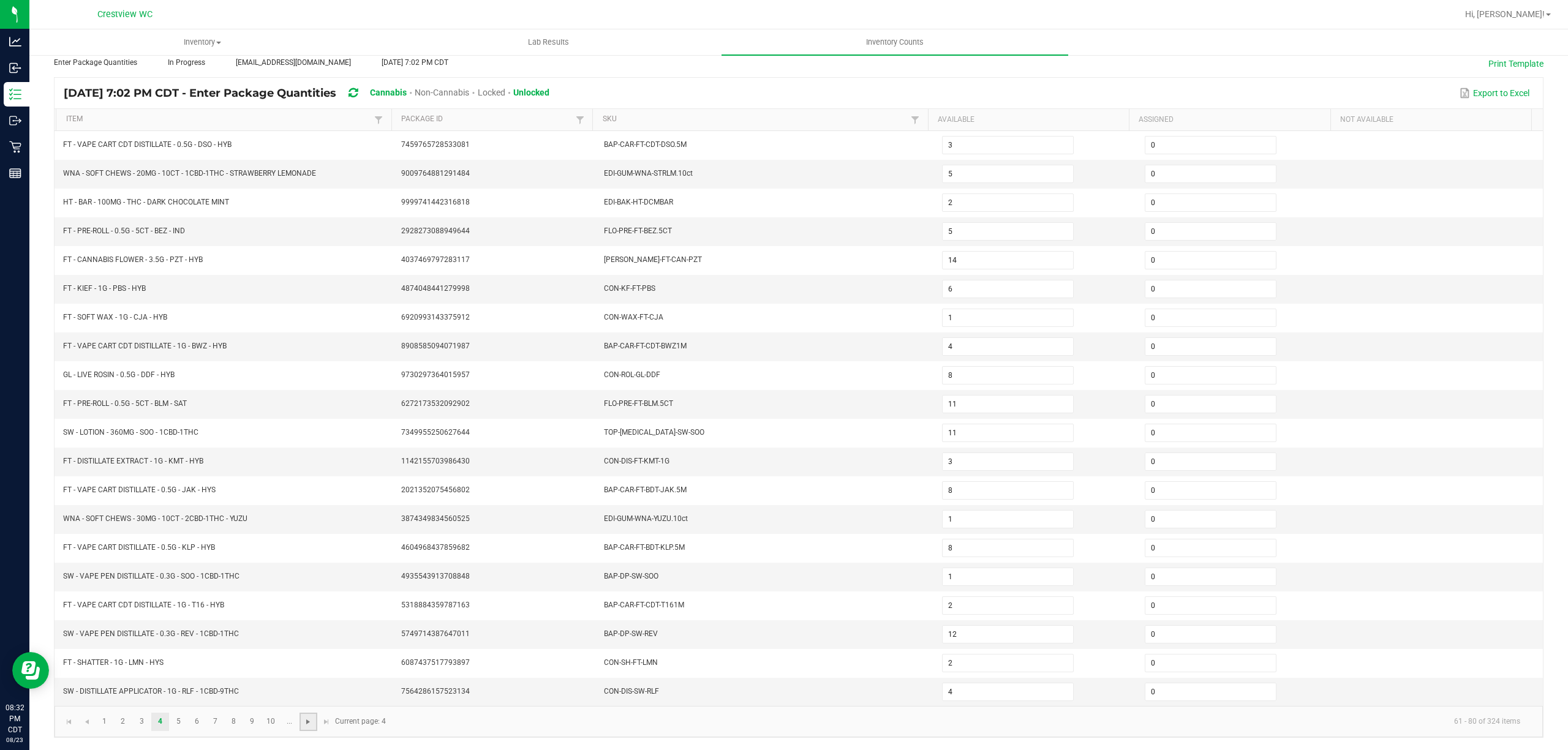
type input "1"
type input "50"
type input "12"
type input "20"
type input "3"
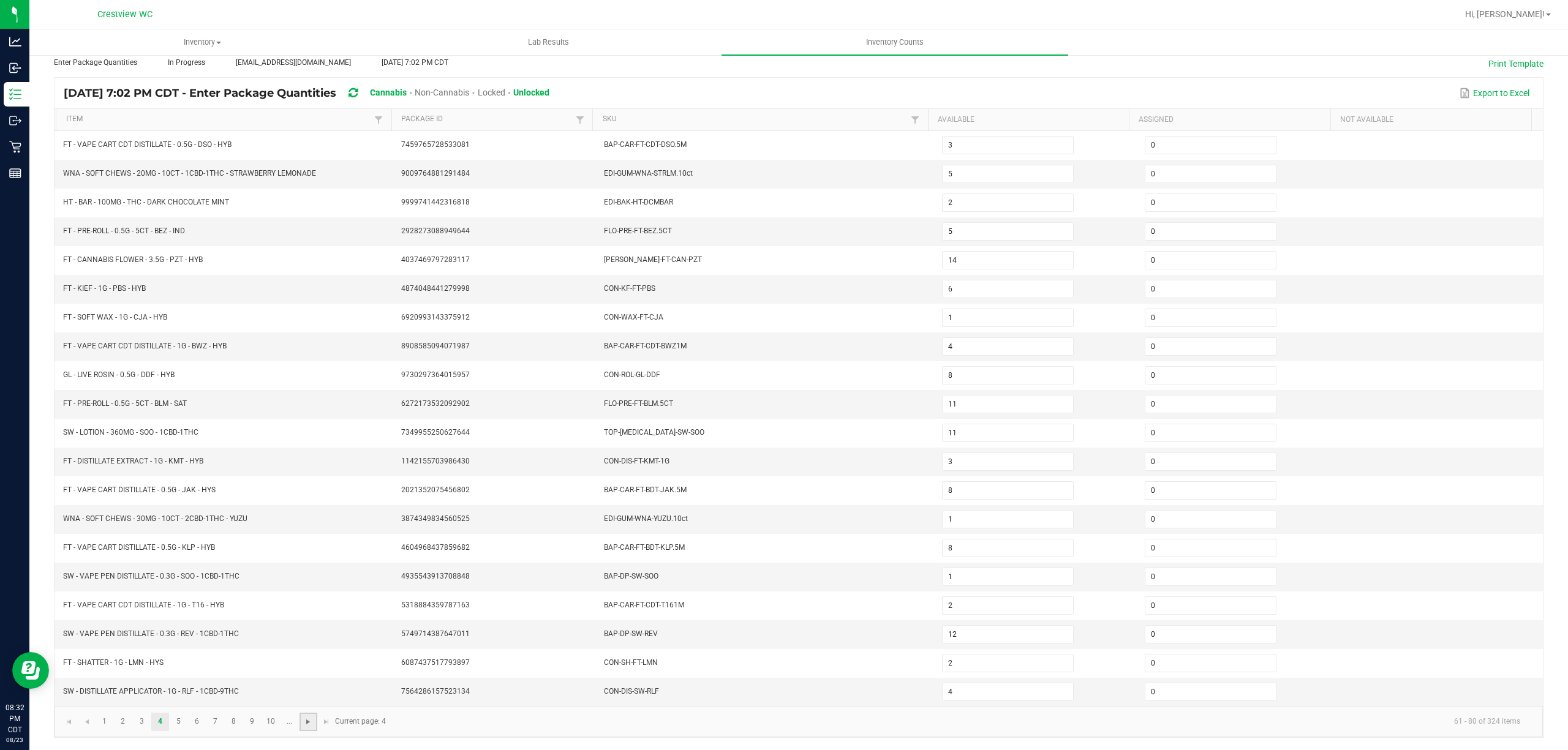
type input "2"
type input "0"
type input "1"
type input "10"
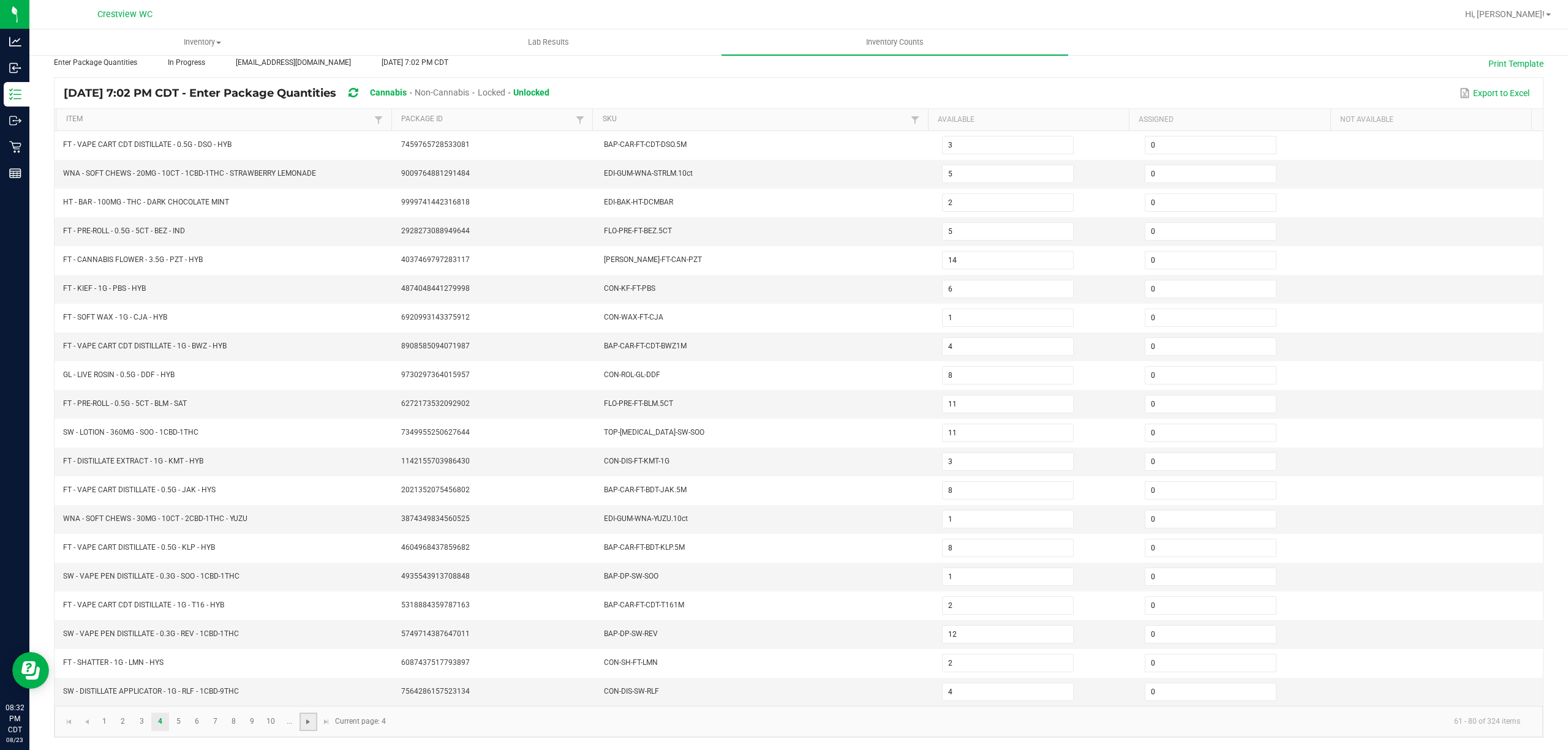
type input "7"
type input "5"
type input "11"
type input "8"
type input "6"
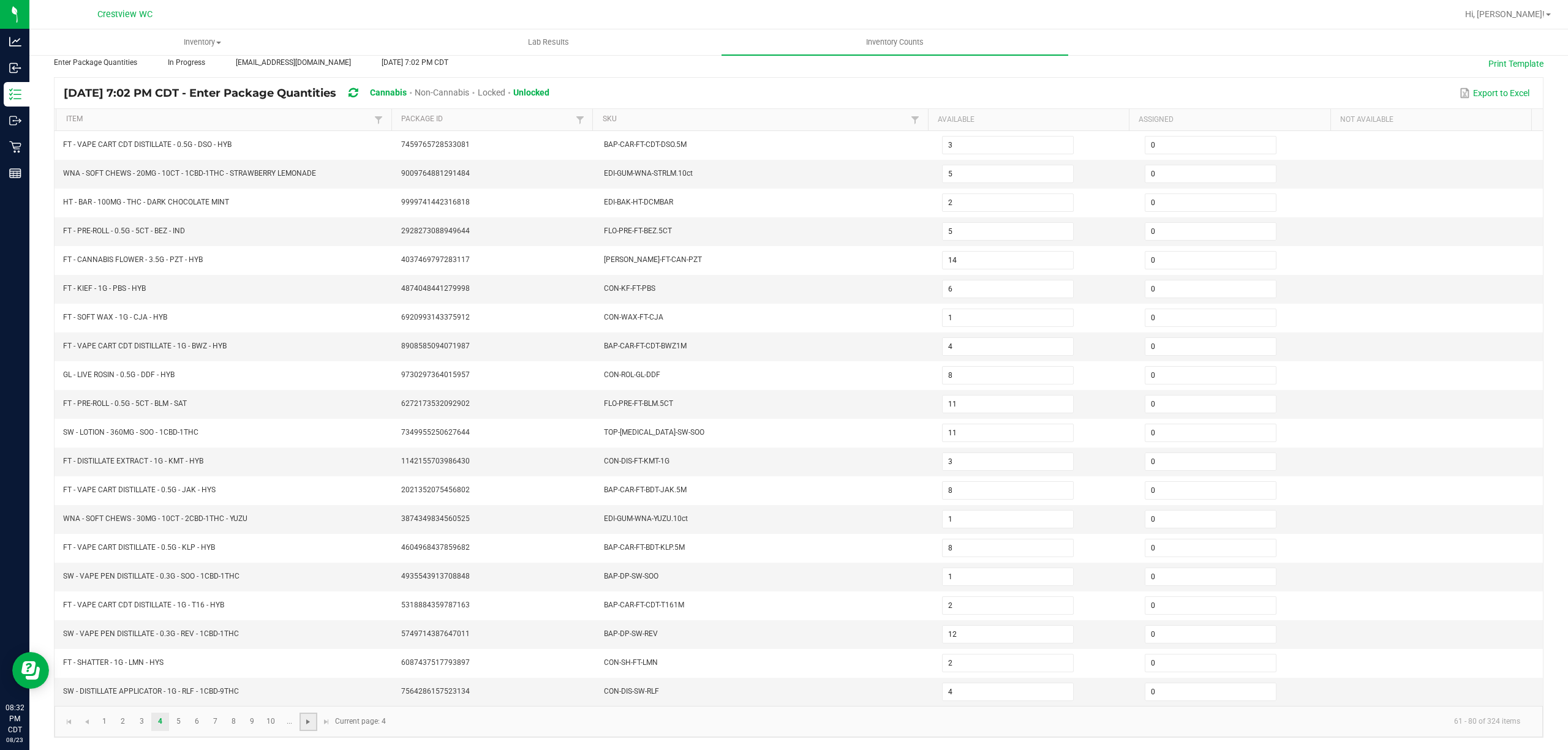
type input "3"
click at [312, 723] on span "Go to the next page" at bounding box center [307, 721] width 9 height 9
type input "9"
type input "0"
type input "1"
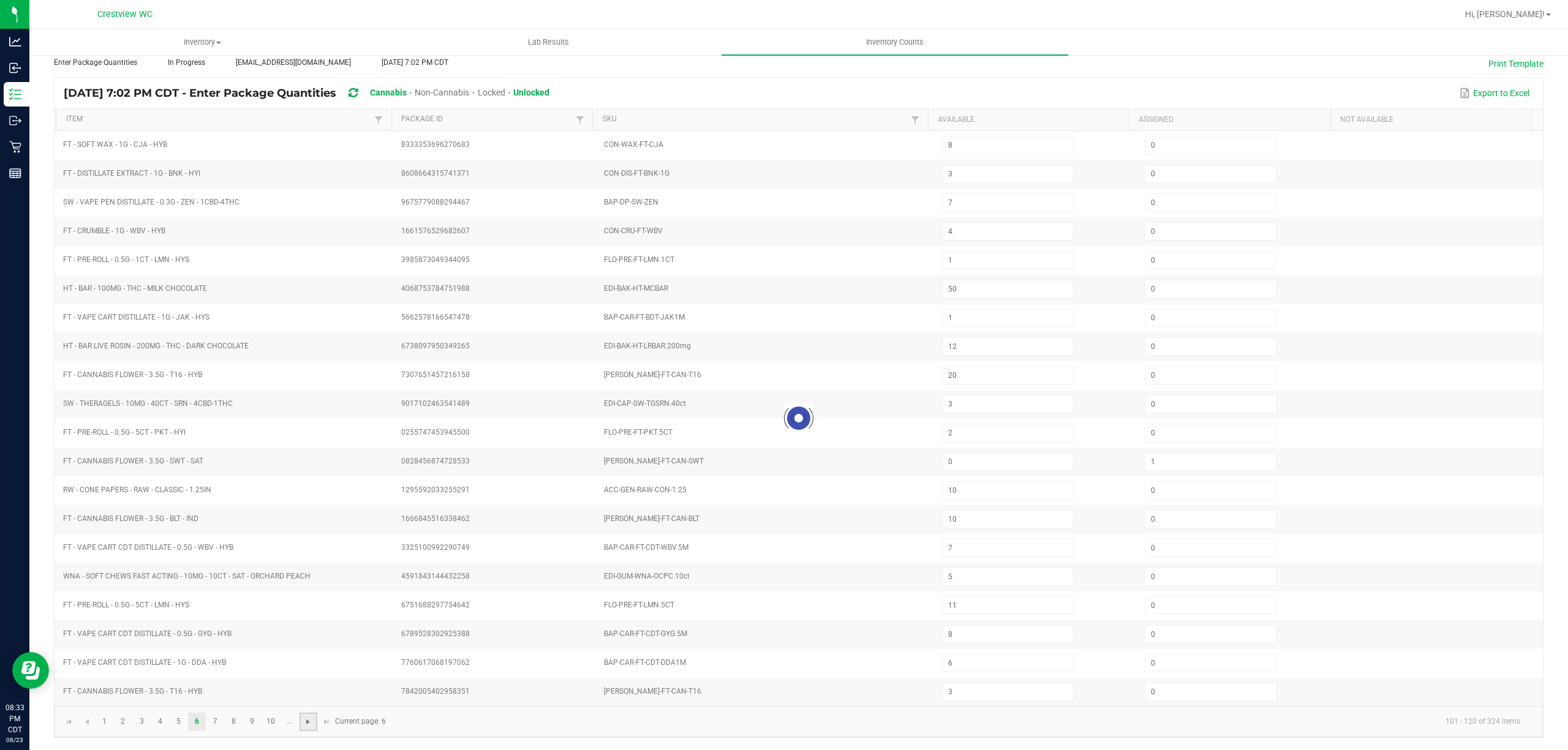
type input "9"
type input "2"
type input "6"
type input "2"
type input "10"
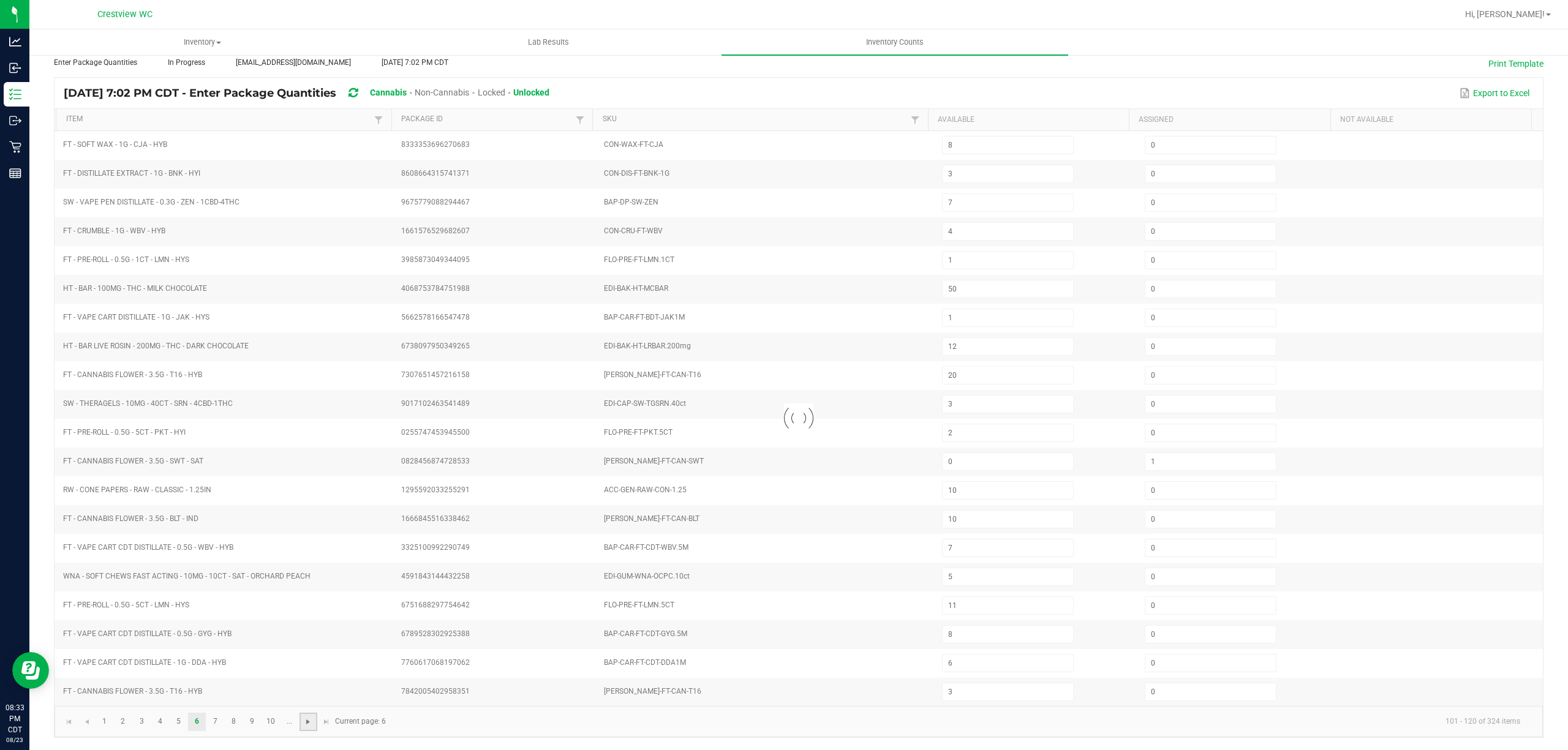
type input "3"
type input "13"
type input "1"
type input "0"
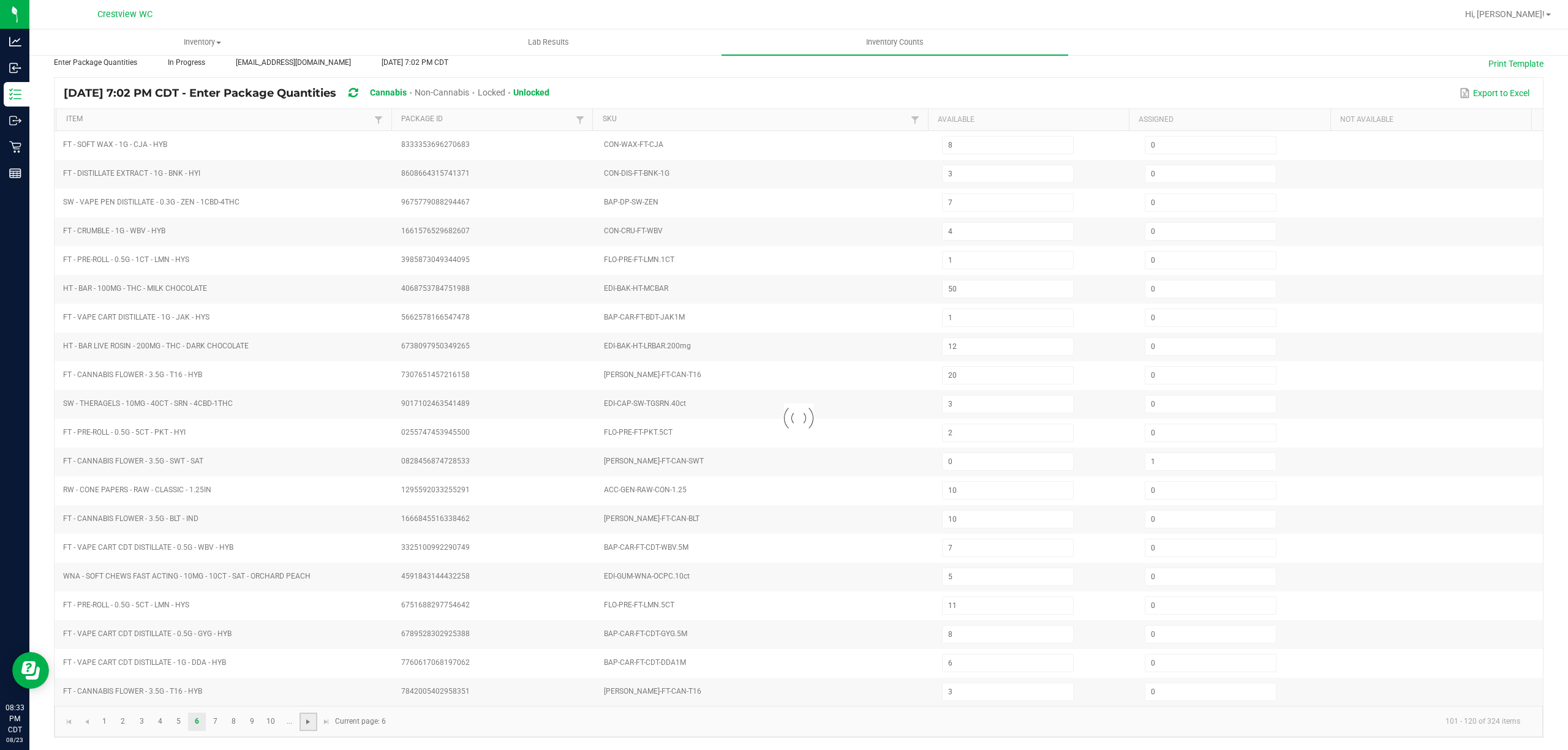
type input "6"
type input "0"
type input "1"
type input "12"
type input "1"
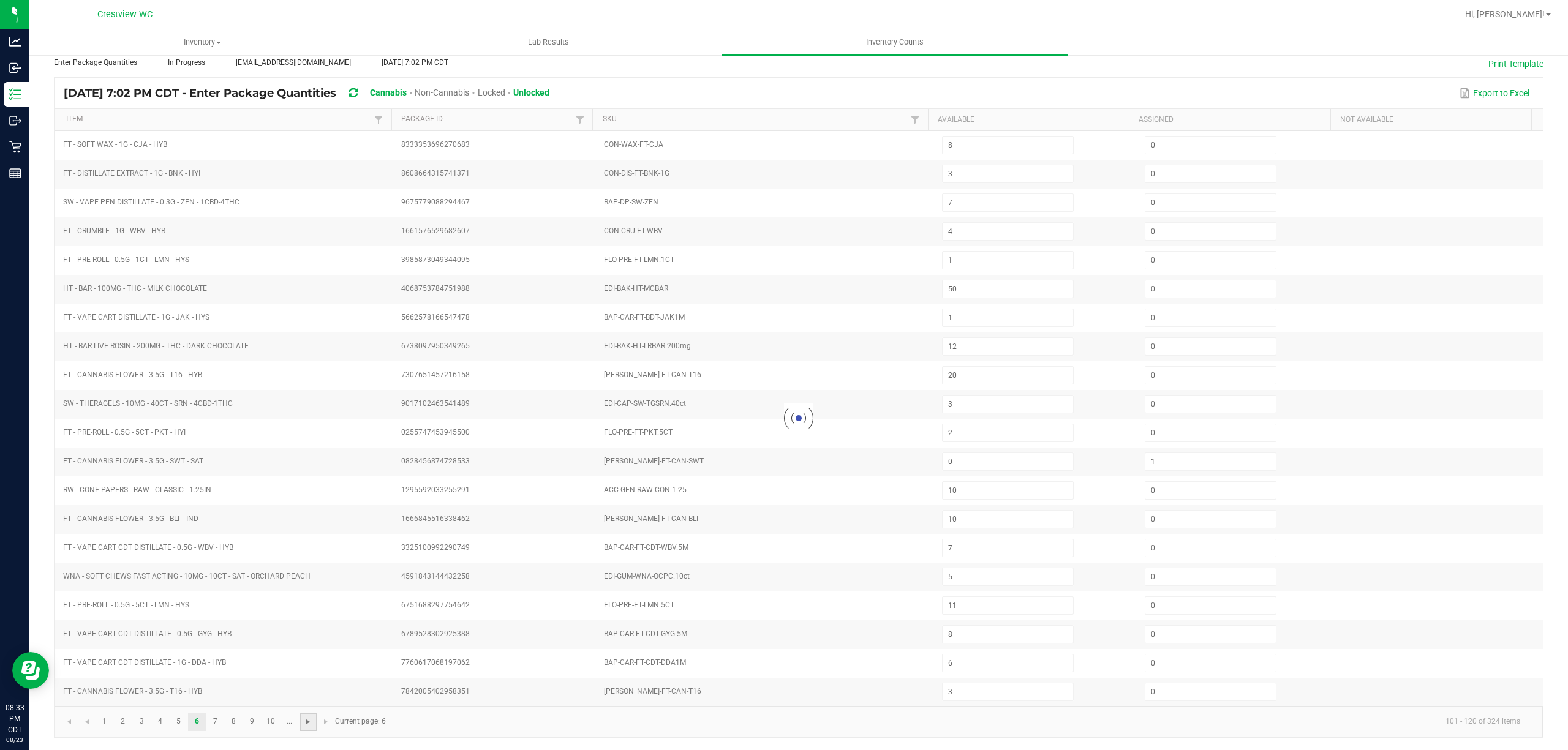
type input "23"
type input "3"
type input "0"
type input "1"
type input "4"
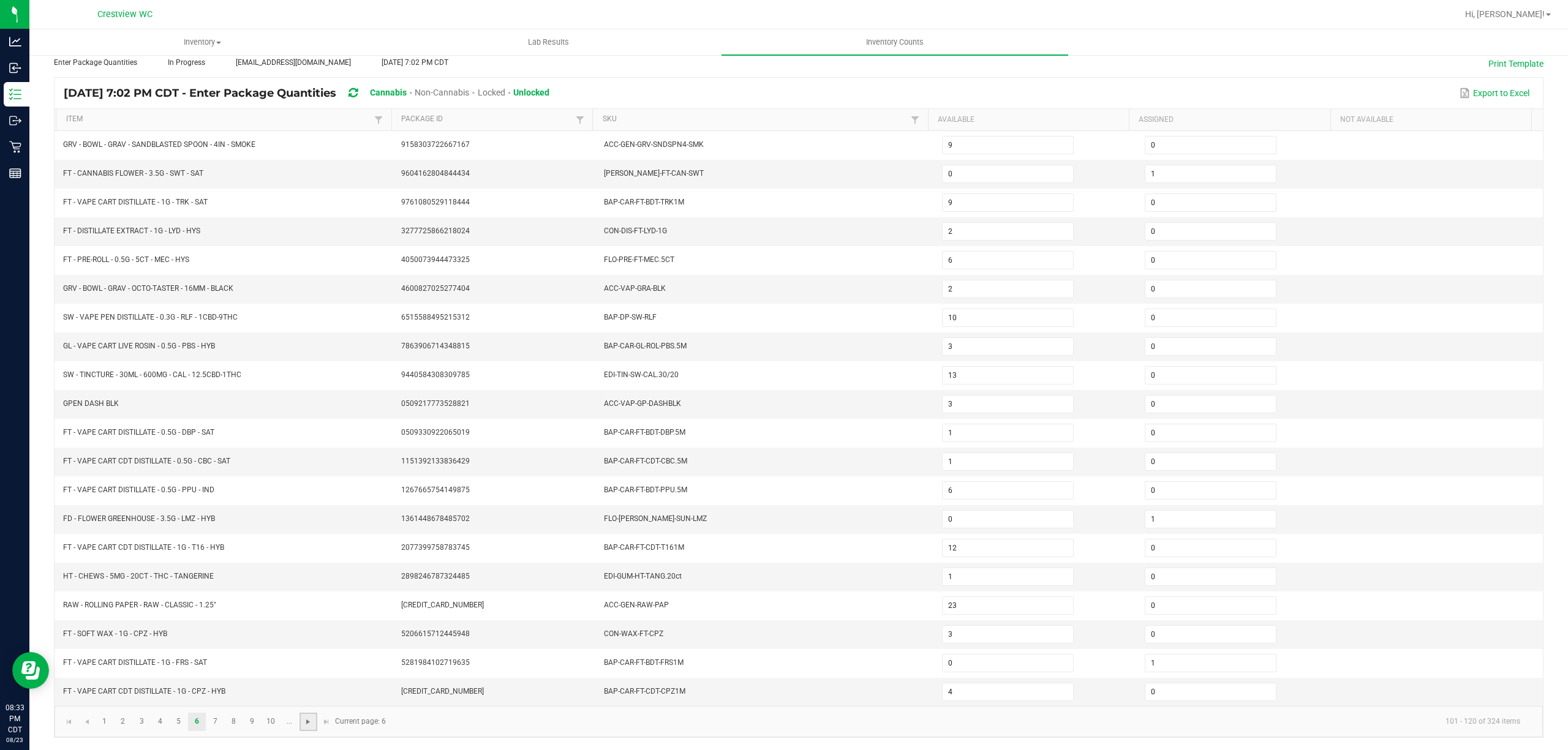
click at [312, 723] on span "Go to the next page" at bounding box center [307, 721] width 9 height 9
type input "2"
type input "0"
type input "1"
type input "9"
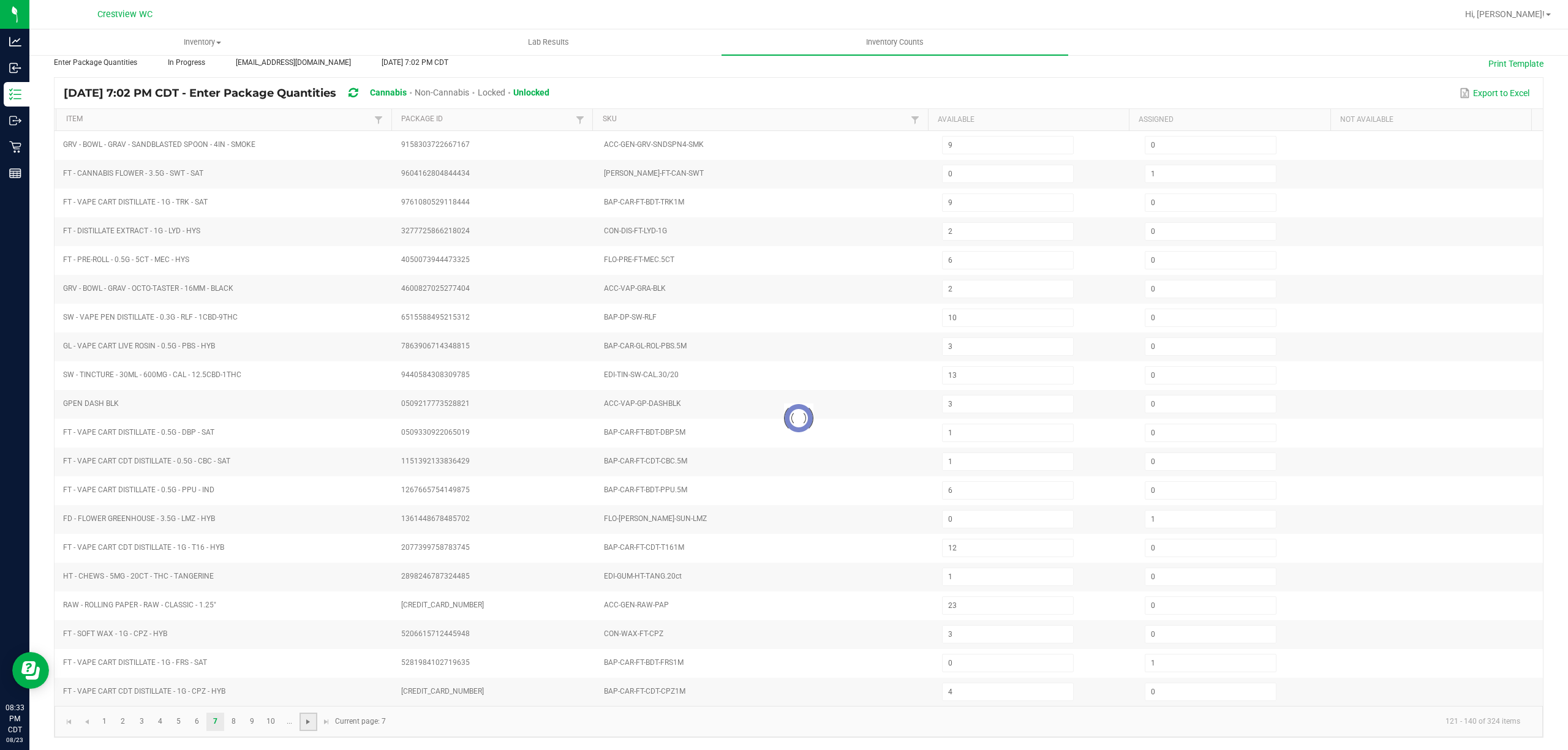
type input "2"
type input "8"
type input "5"
type input "12"
type input "6"
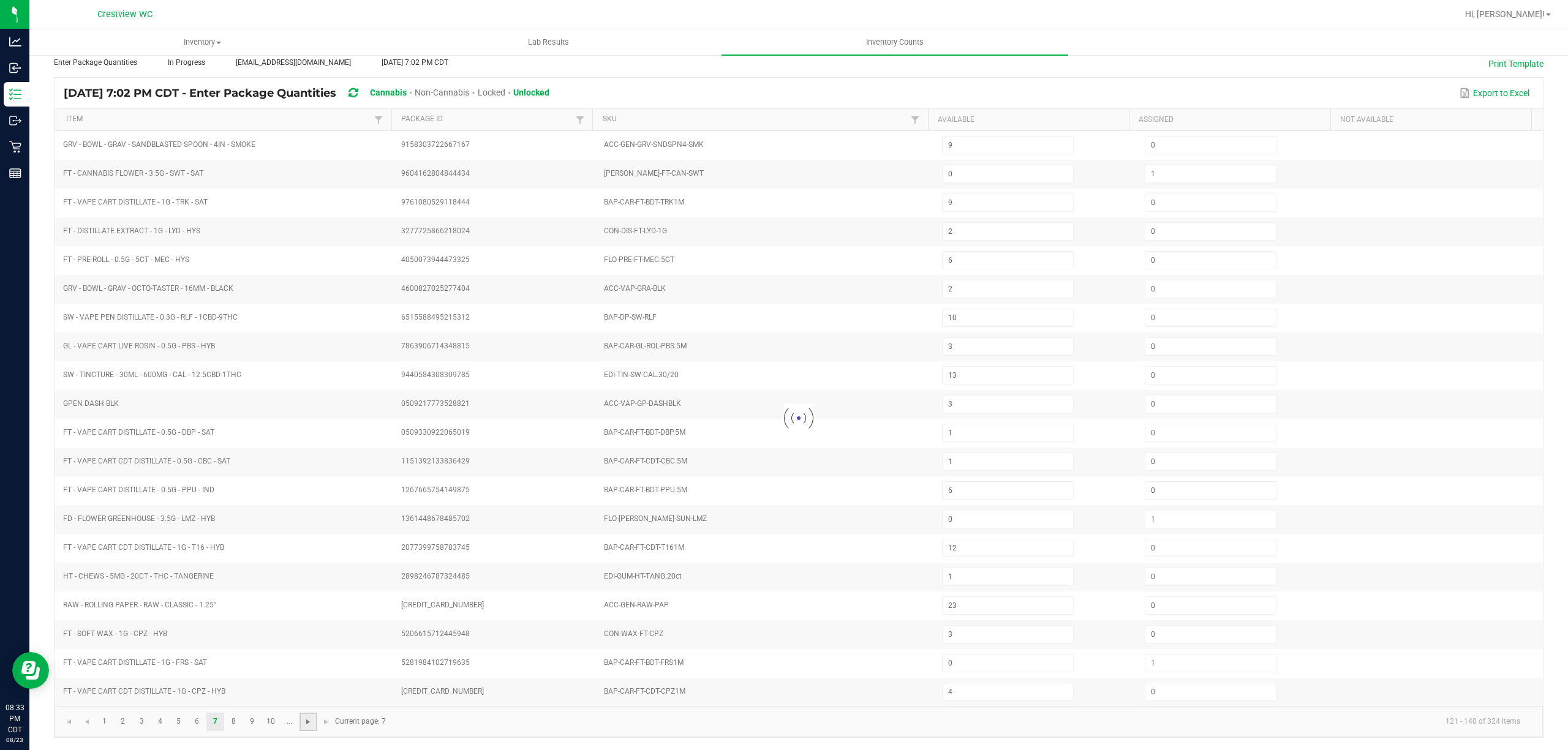
type input "14"
type input "2"
type input "8"
type input "23"
type input "8"
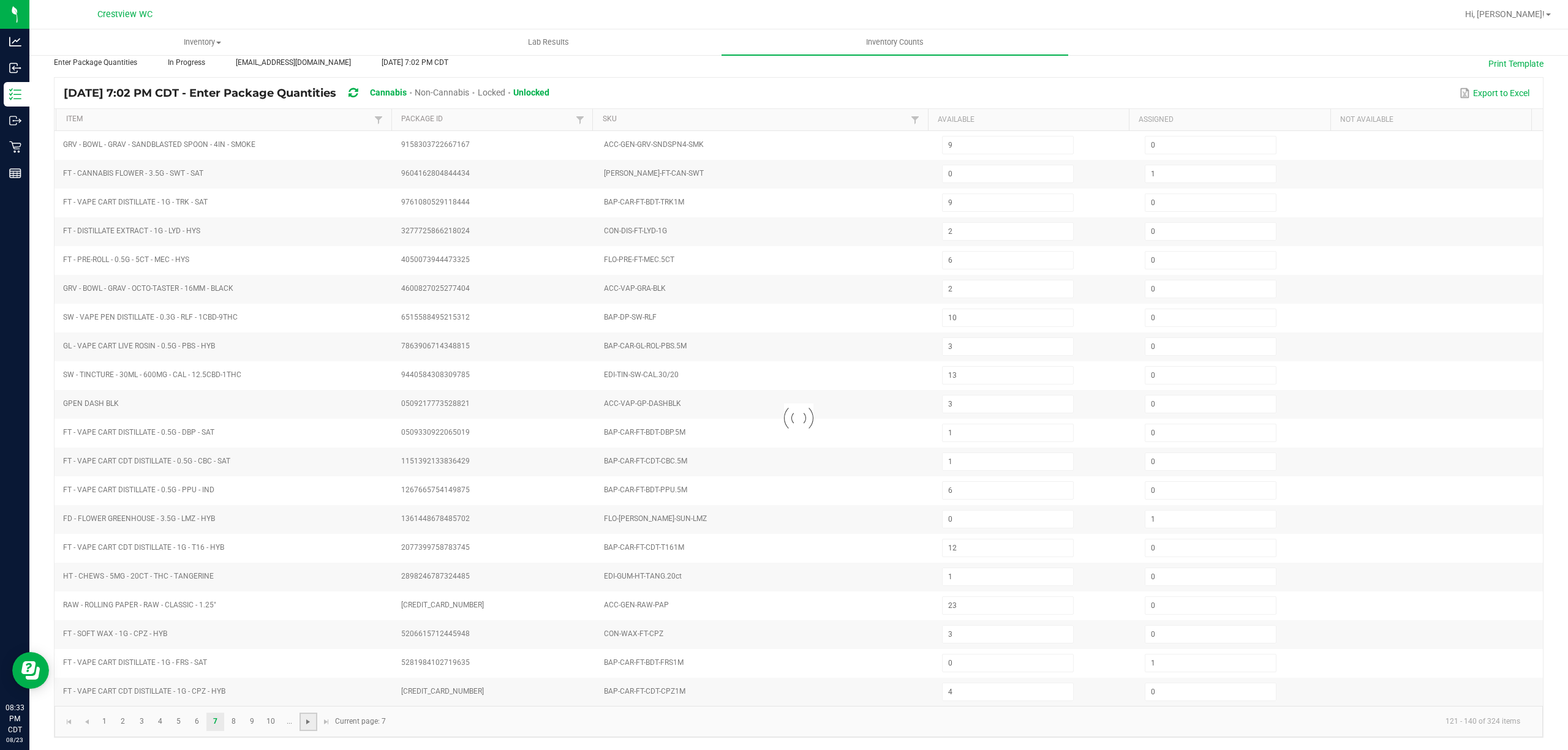
type input "0"
type input "11"
type input "3"
type input "2"
type input "8"
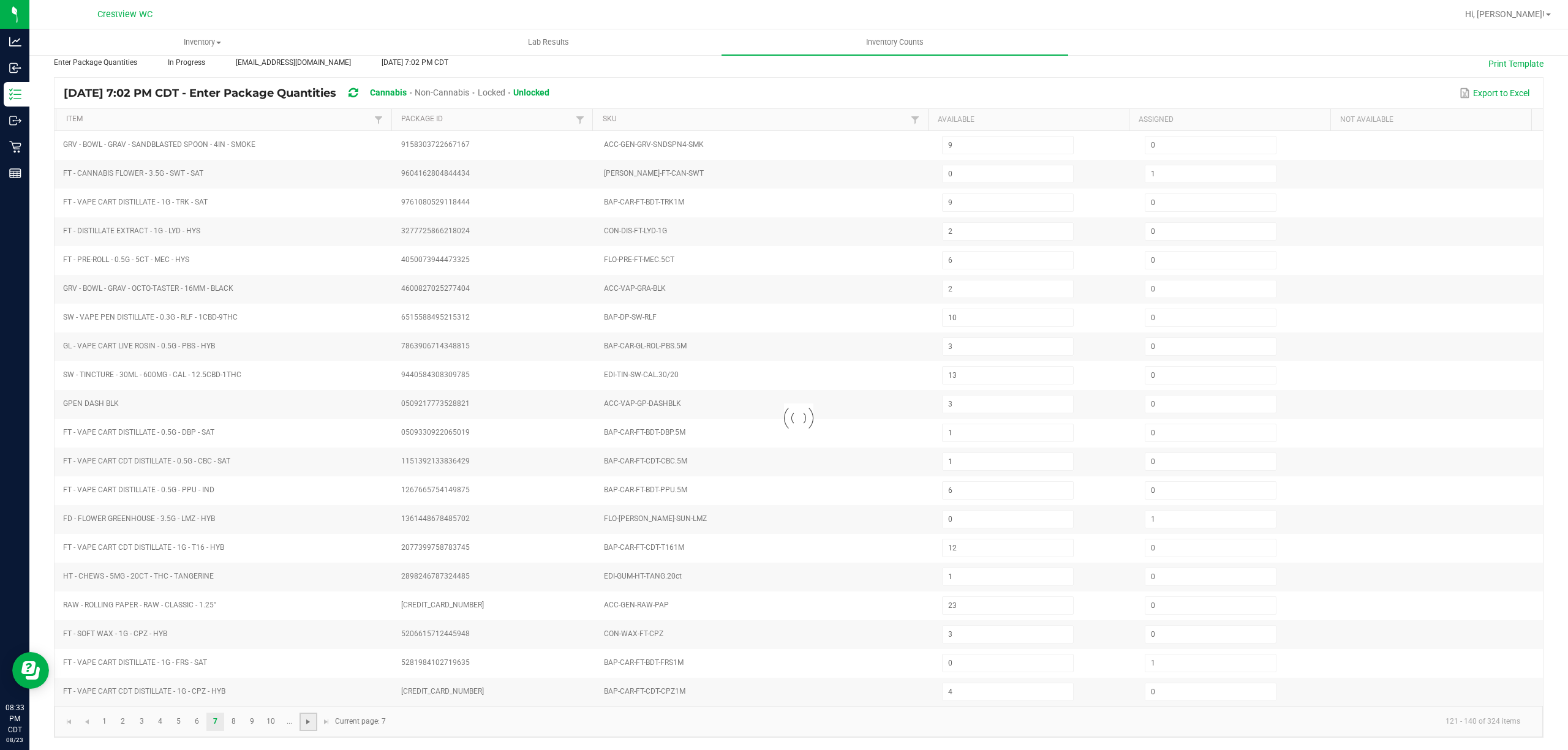
type input "2"
type input "0"
type input "38"
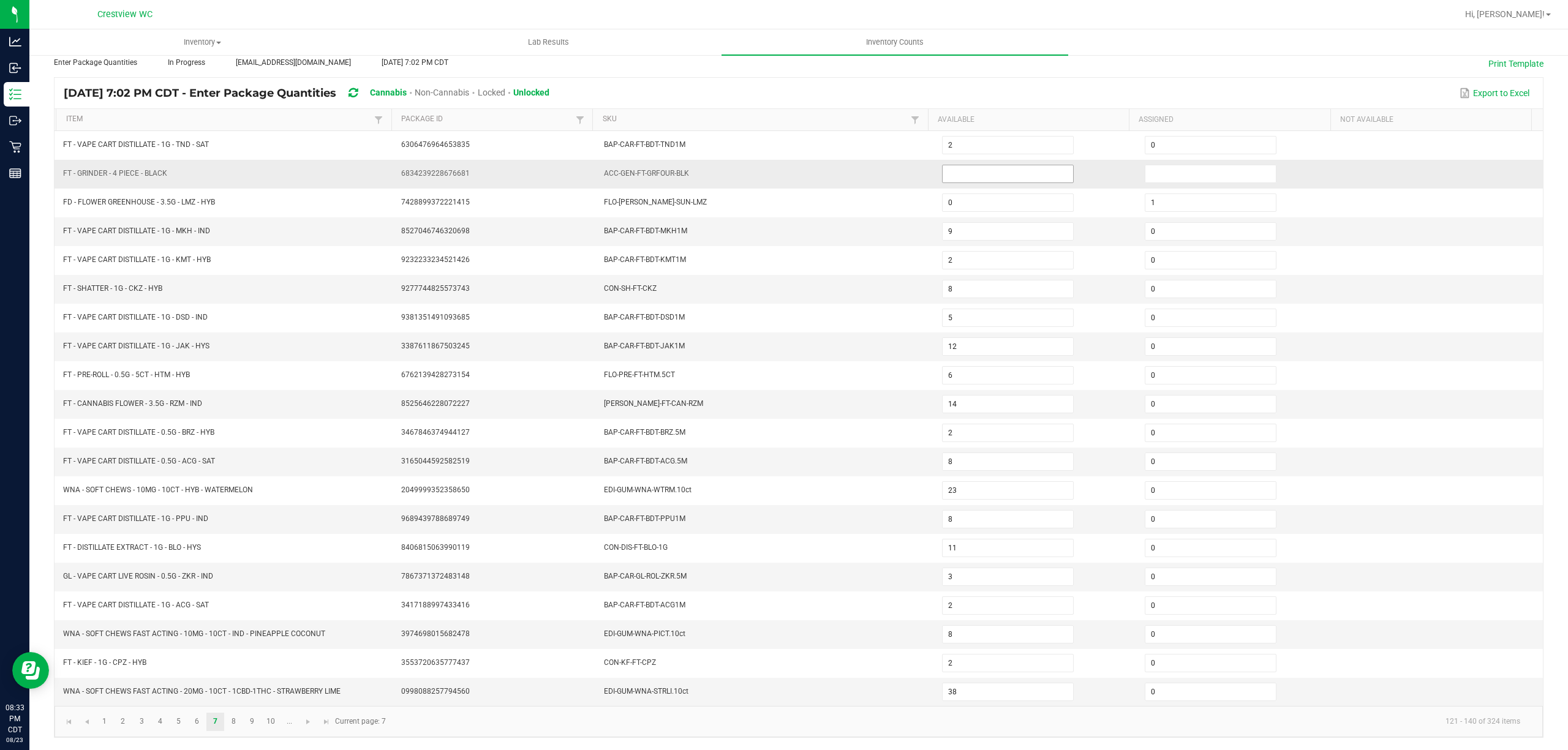
click at [1008, 166] on input at bounding box center [1007, 174] width 130 height 17
type input "0"
click at [315, 723] on link at bounding box center [308, 721] width 18 height 18
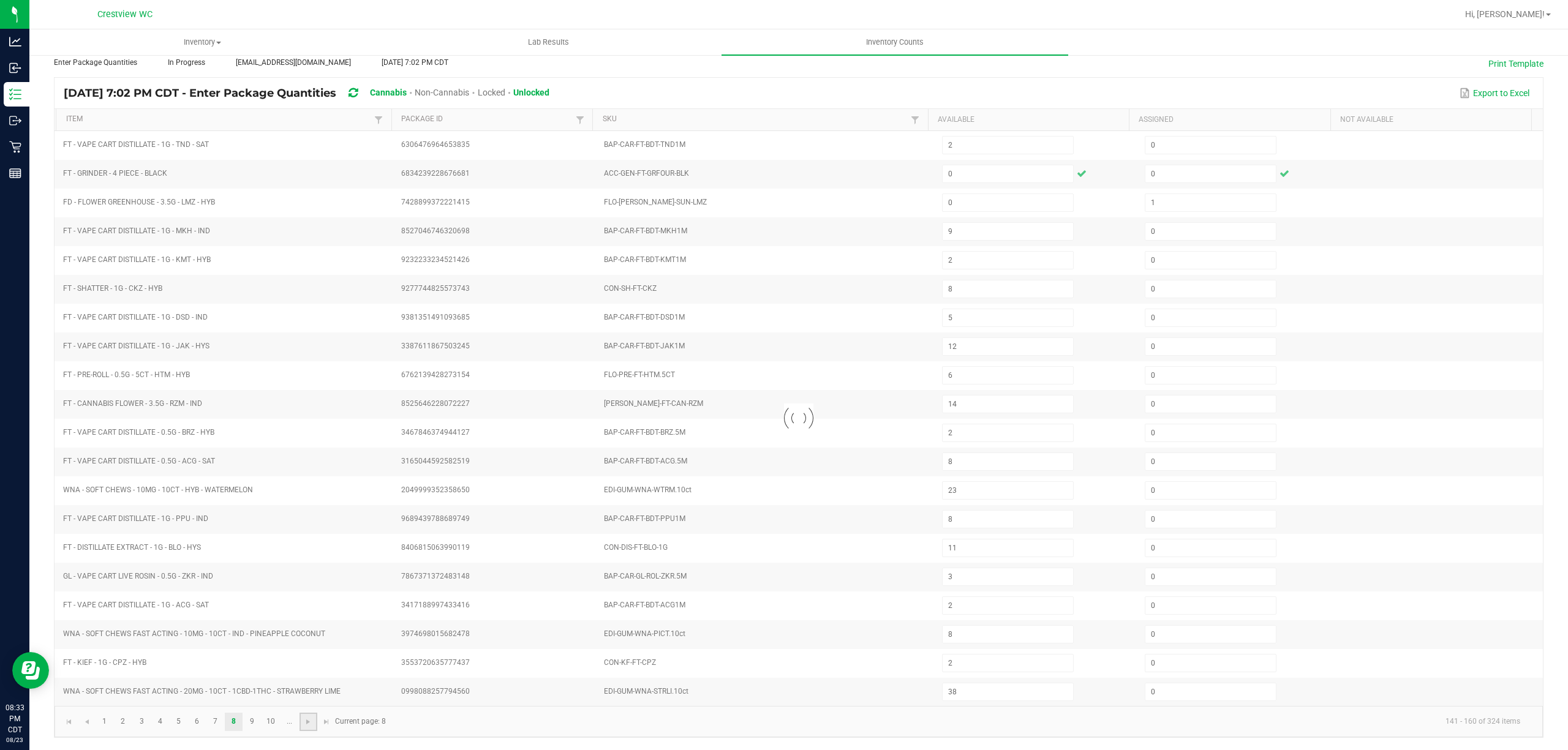
type input "8"
type input "6"
type input "7"
type input "0"
type input "12"
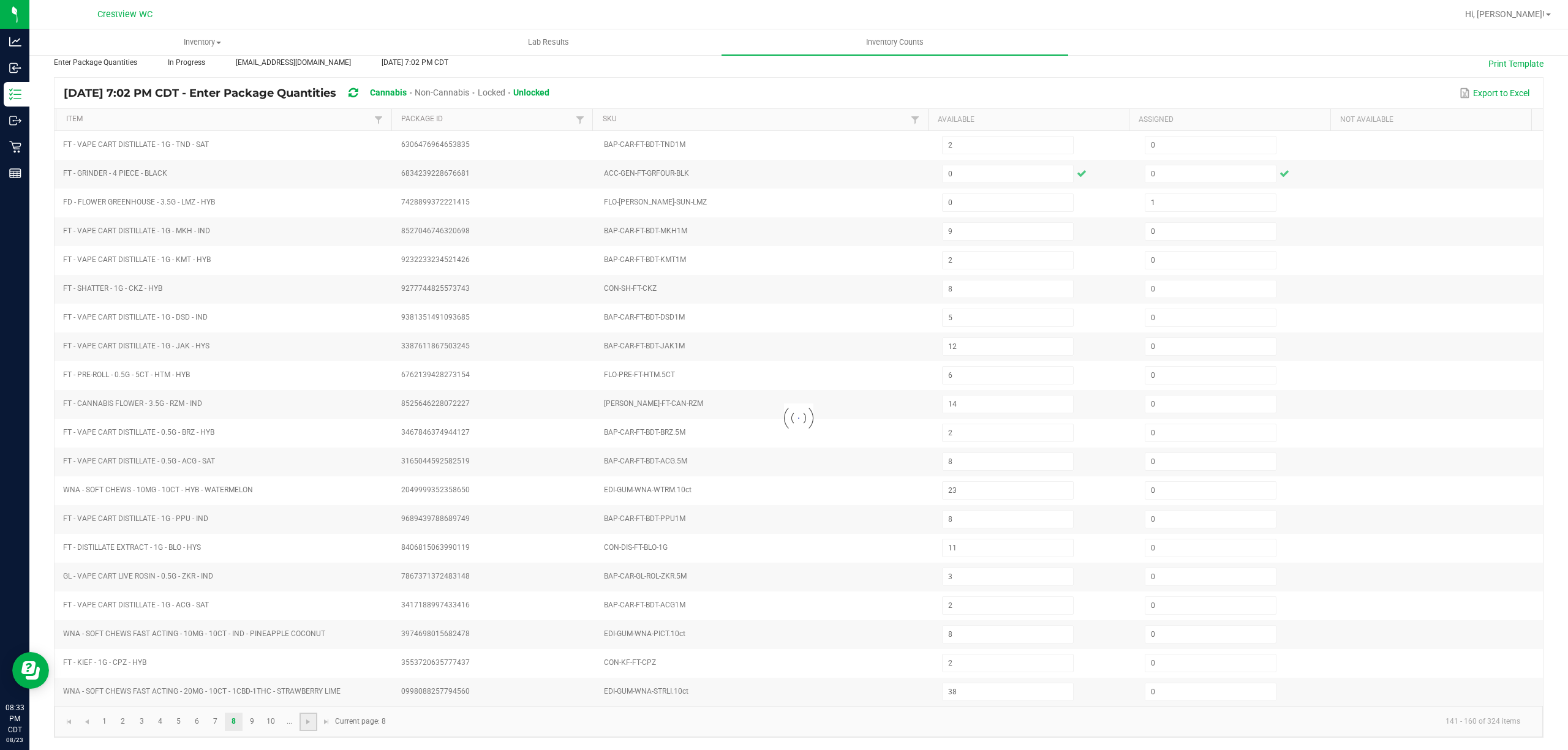
type input "26"
type input "5"
type input "9"
type input "1"
type input "5"
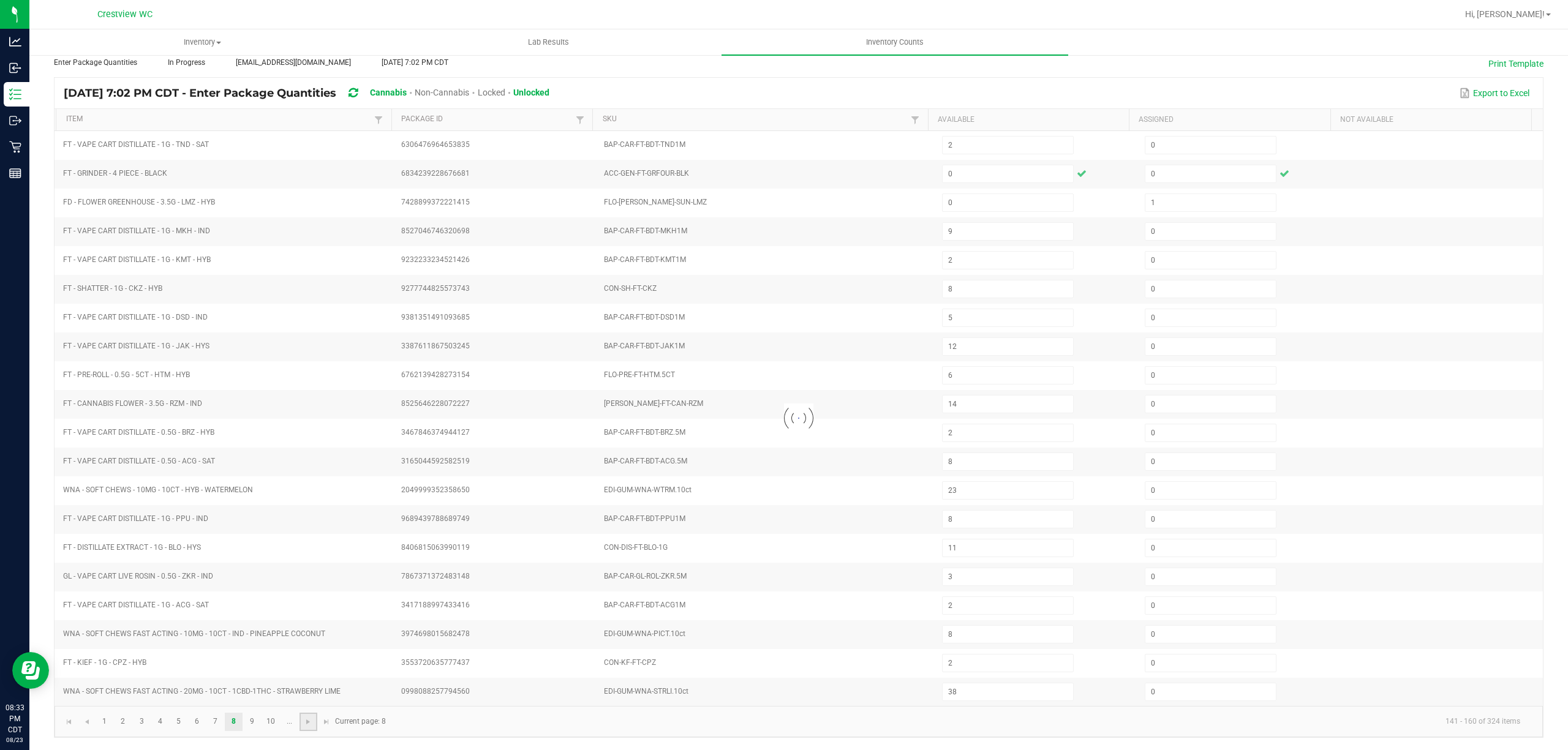
type input "8"
type input "6"
type input "12"
type input "9"
type input "12"
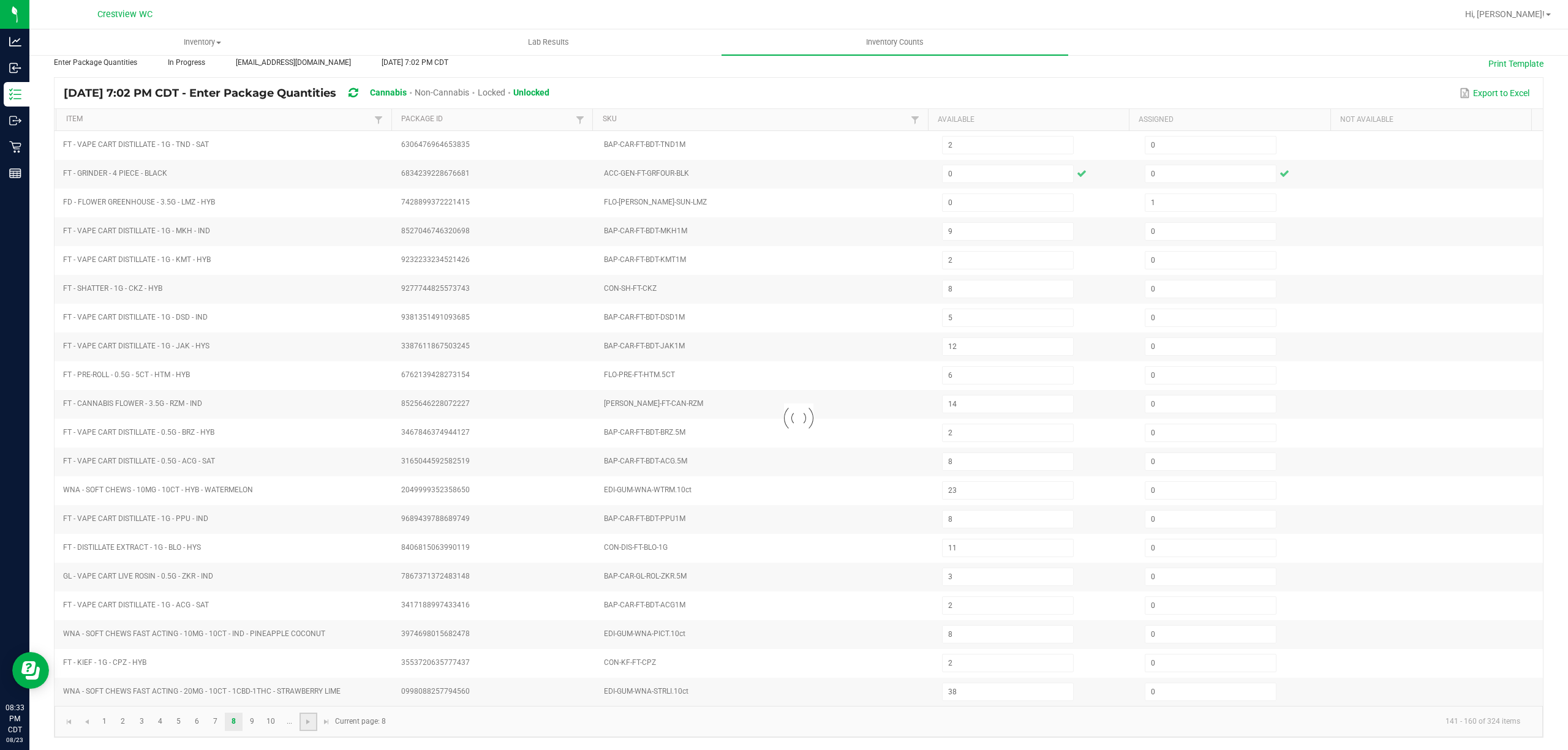
type input "15"
type input "6"
type input "1"
type input "14"
click at [315, 723] on link at bounding box center [308, 721] width 18 height 18
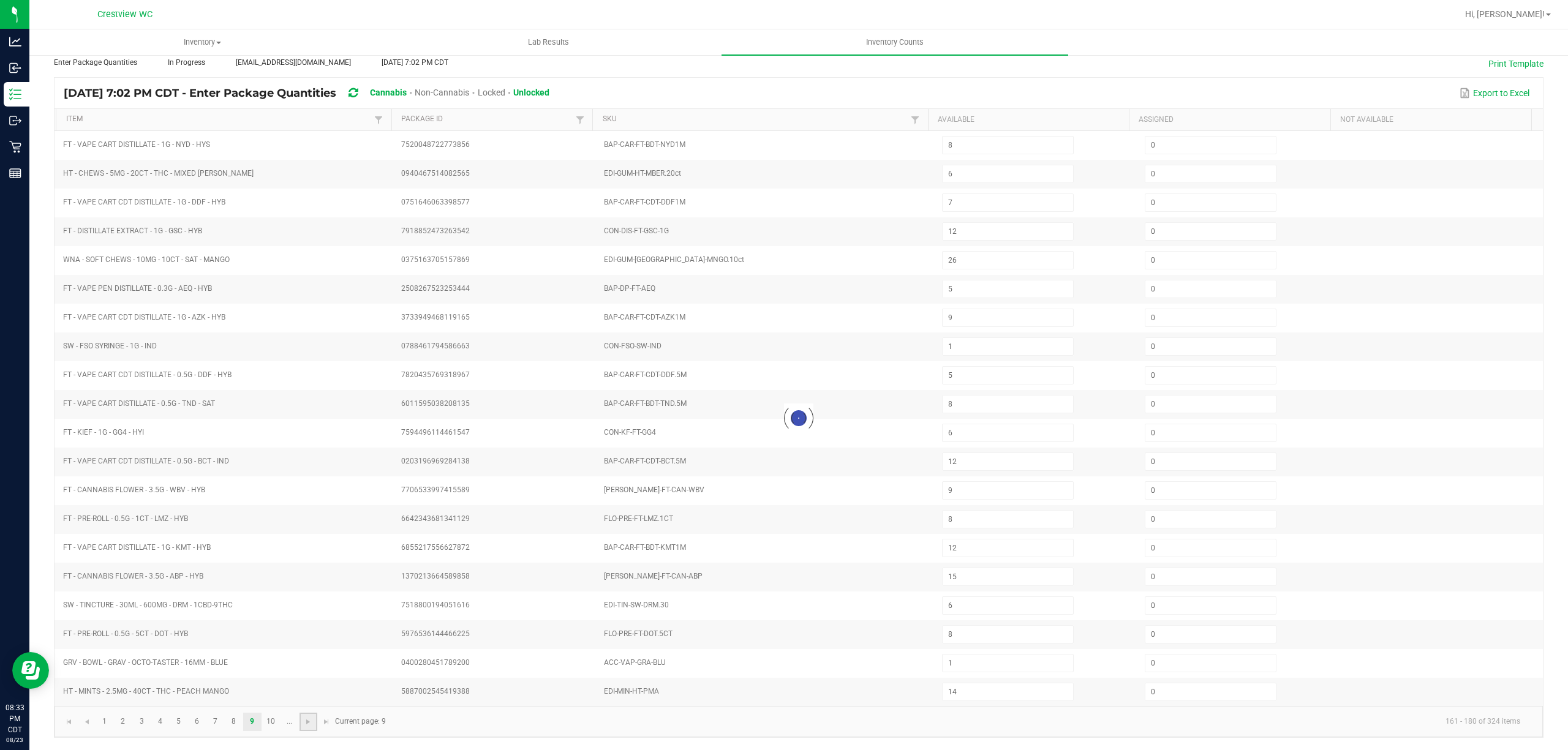
type input "11"
type input "9"
type input "5"
type input "8"
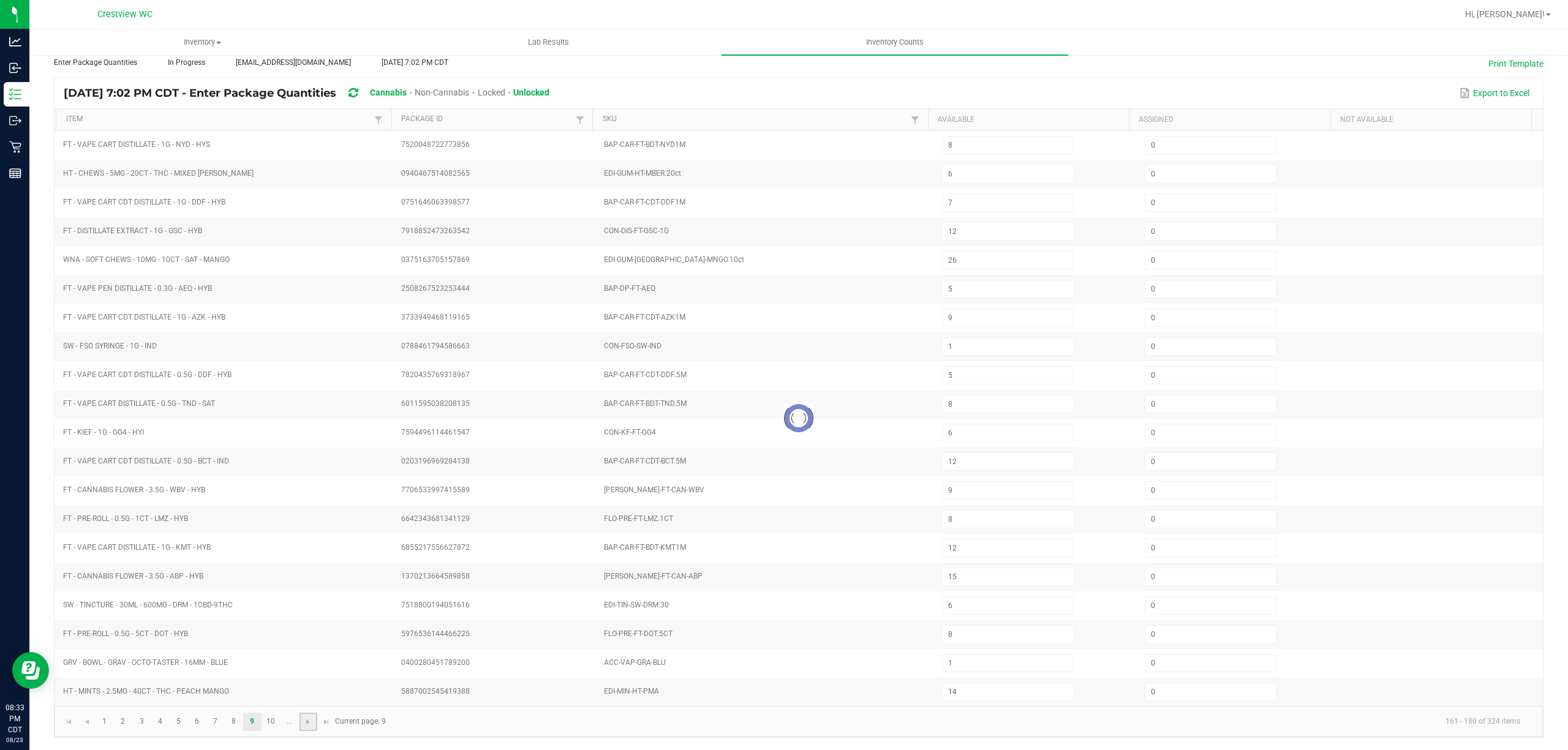
type input "3"
type input "7"
type input "10"
type input "8"
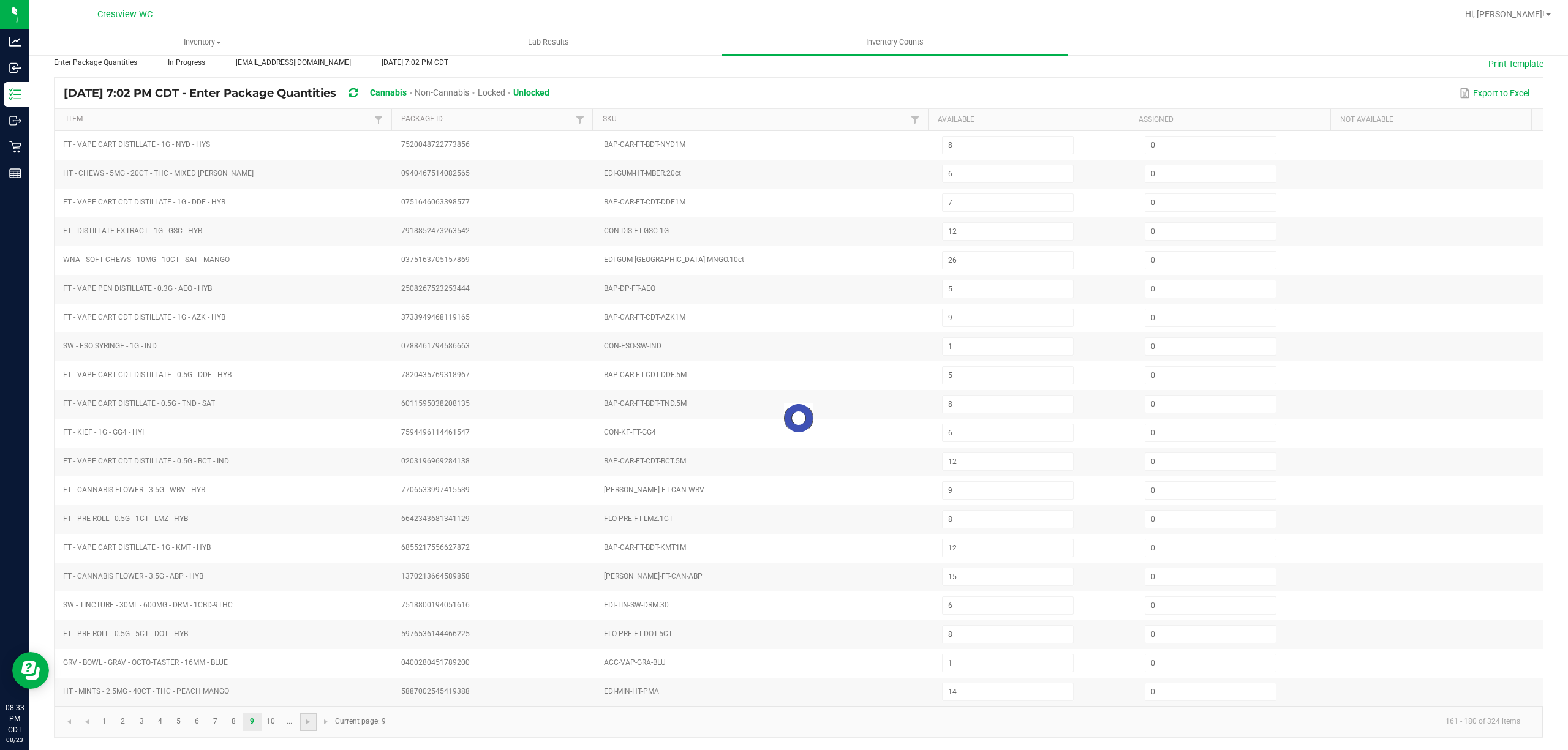
type input "4"
type input "11"
type input "9"
type input "8"
type input "13"
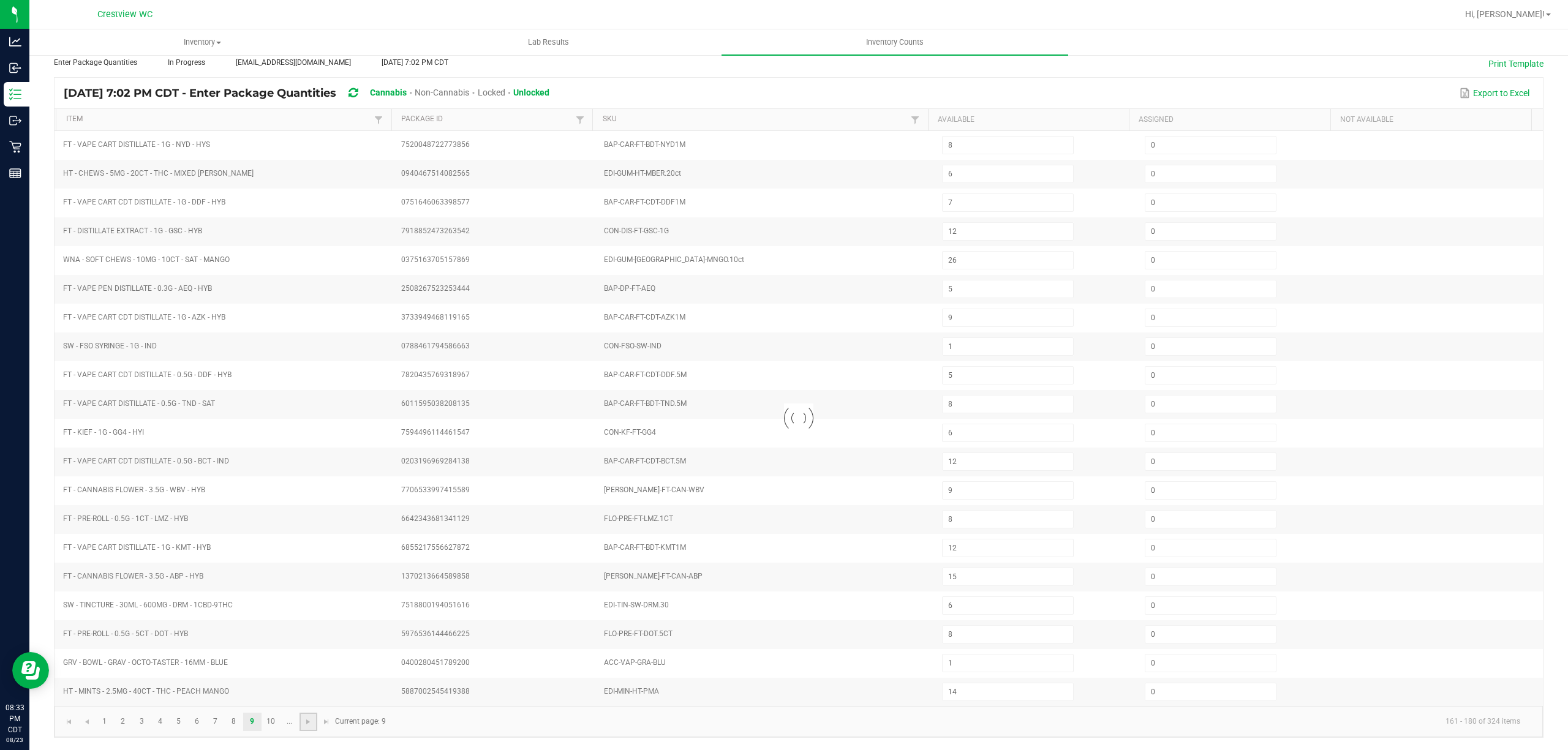
type input "8"
type input "11"
click at [315, 723] on link at bounding box center [308, 721] width 18 height 18
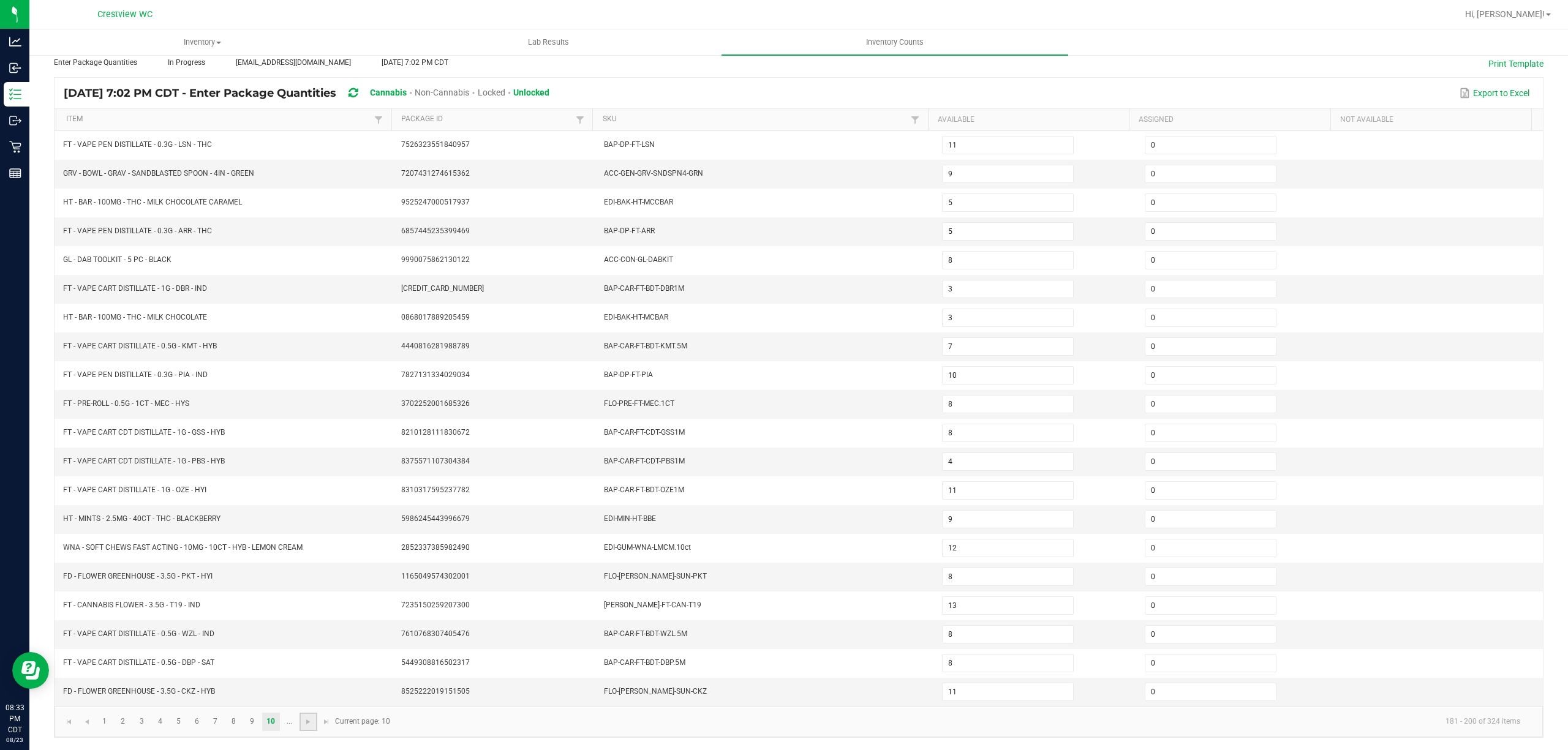
type input "18"
type input "14"
type input "44"
type input "16"
type input "3"
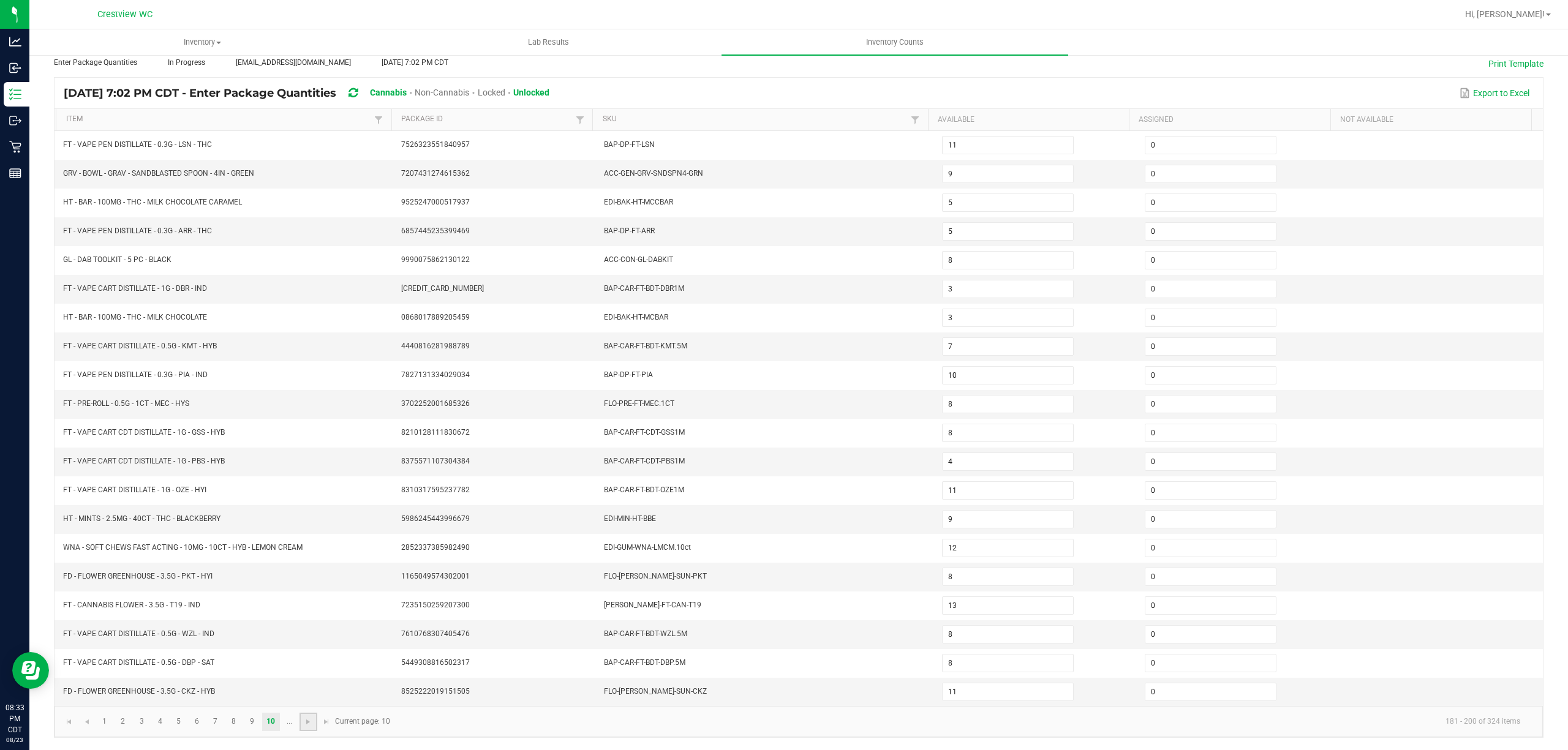
type input "9"
type input "1"
type input "11"
type input "16"
type input "22"
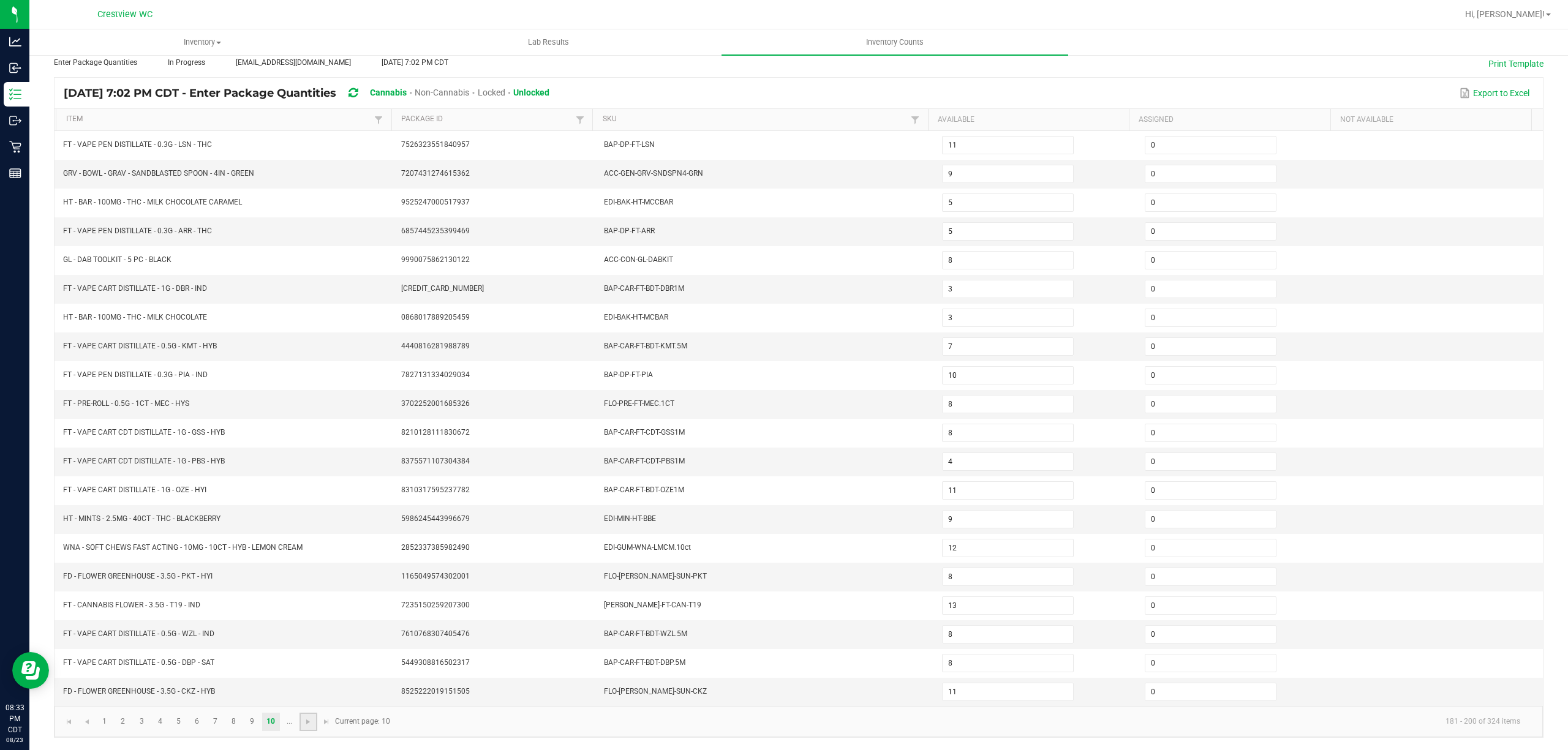
type input "11"
type input "3"
type input "12"
click at [315, 723] on link at bounding box center [308, 721] width 18 height 18
click at [247, 721] on link at bounding box center [253, 721] width 18 height 18
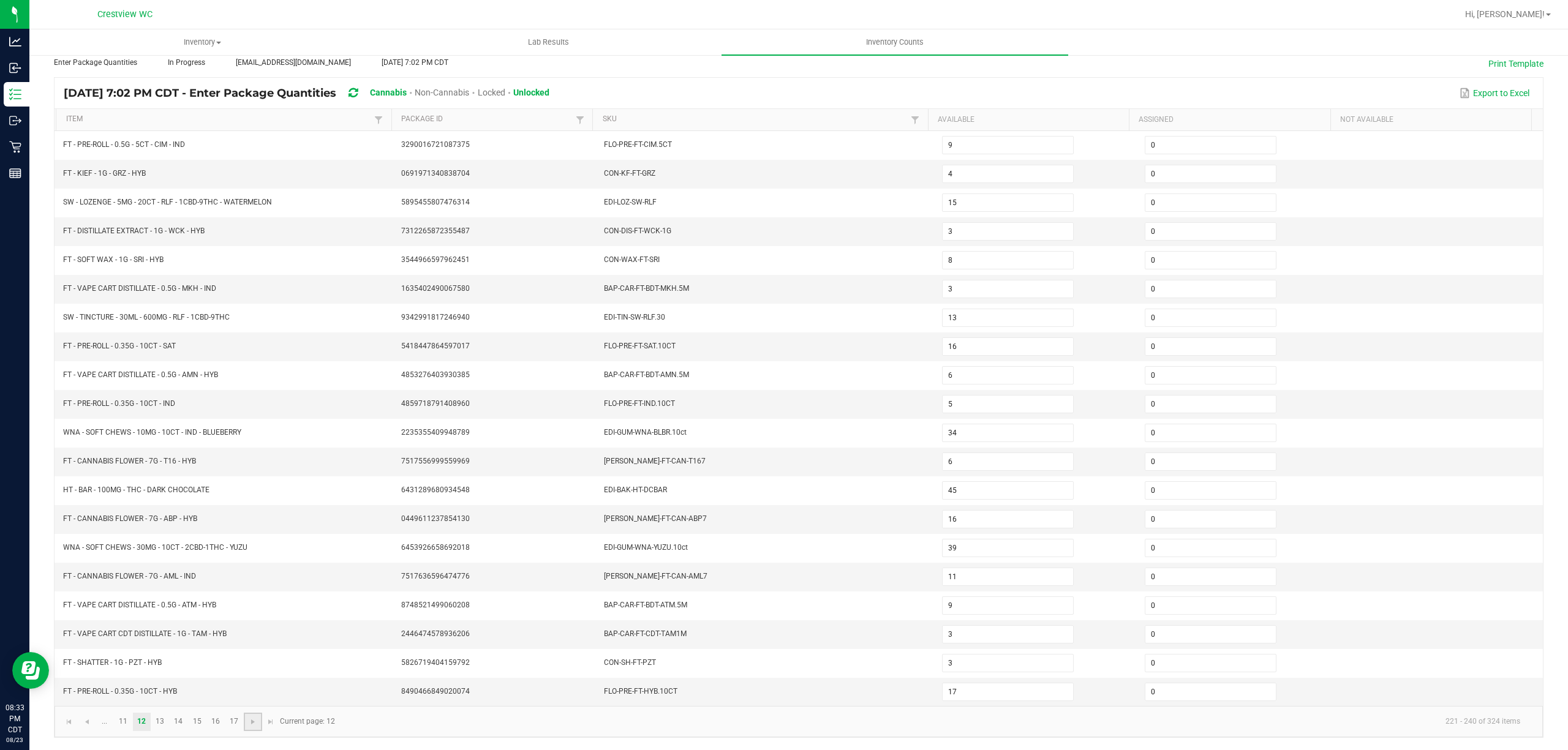
click at [247, 721] on link at bounding box center [253, 721] width 18 height 18
click at [1013, 396] on input at bounding box center [1007, 404] width 130 height 17
click at [247, 720] on link at bounding box center [253, 721] width 18 height 18
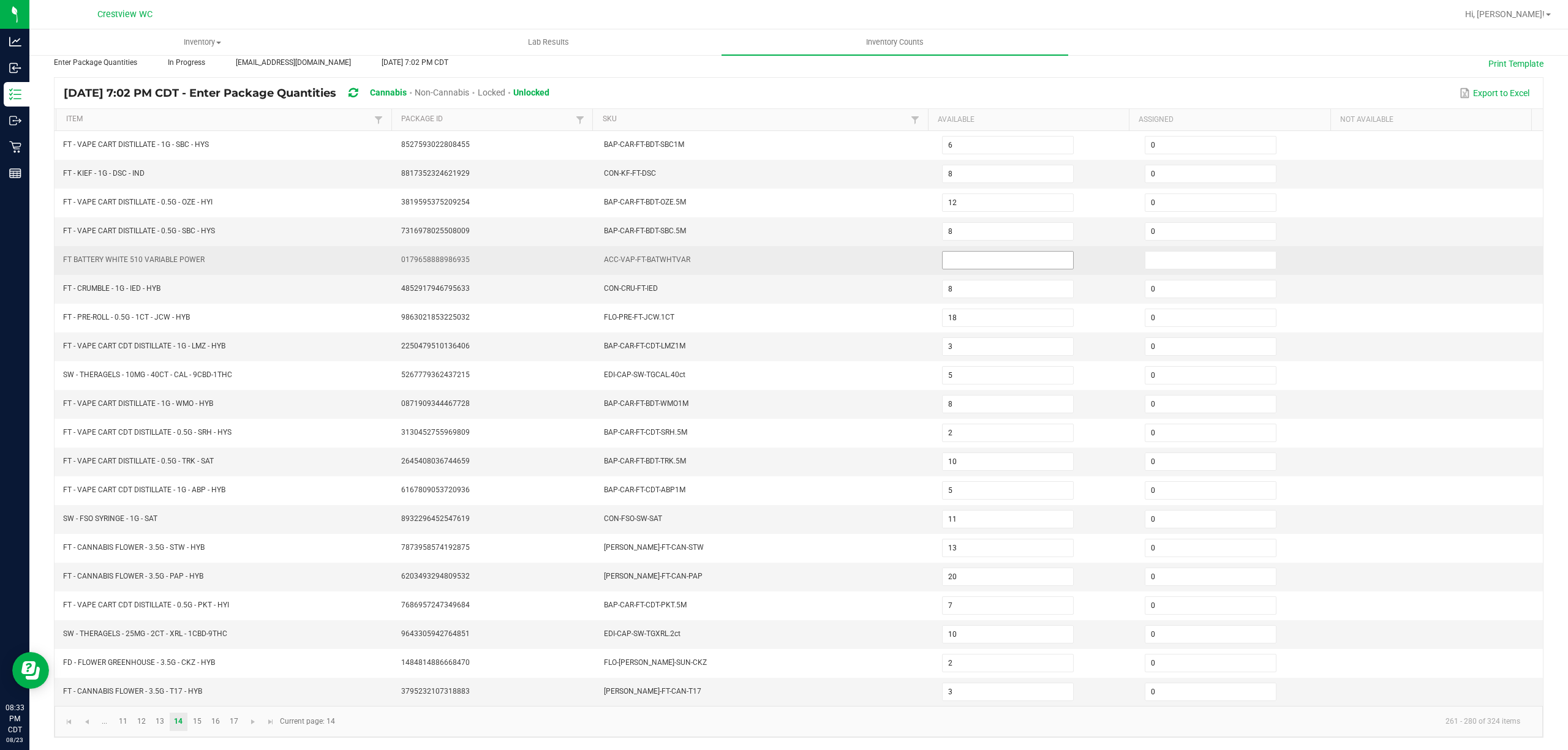
click at [1039, 252] on input at bounding box center [1007, 260] width 130 height 17
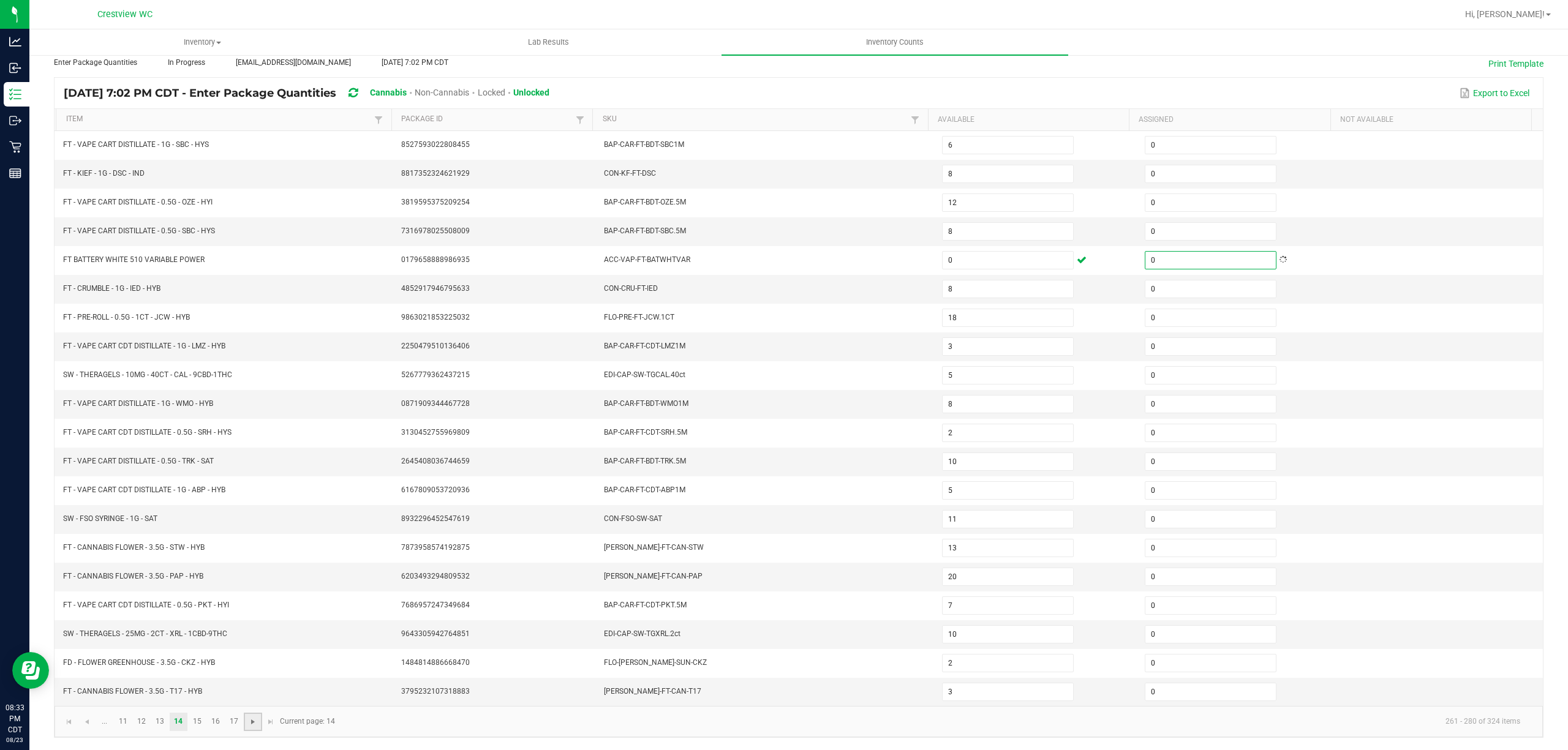
click at [253, 717] on span "Go to the next page" at bounding box center [253, 721] width 9 height 9
click at [1017, 280] on input at bounding box center [1007, 289] width 130 height 17
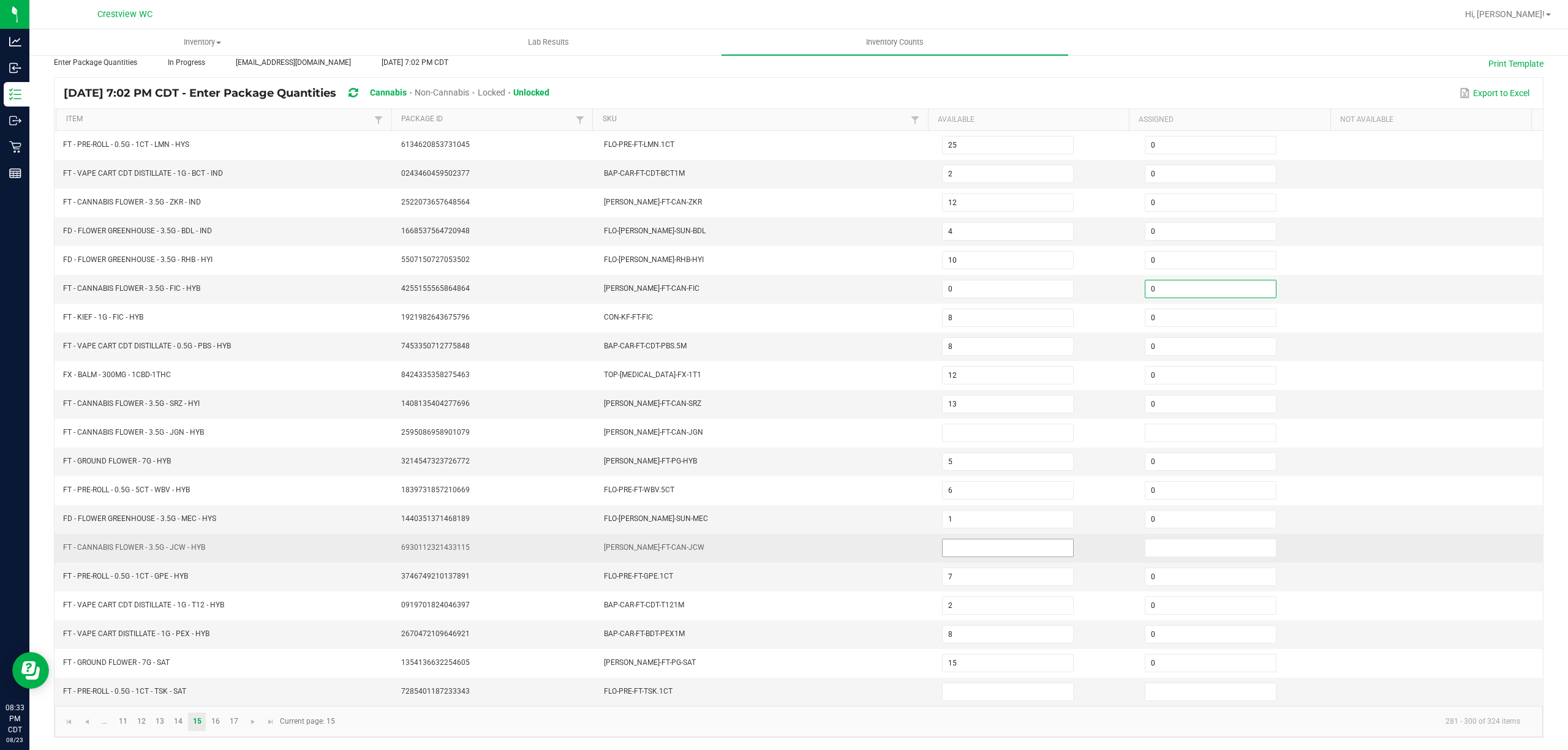
click at [1032, 540] on input at bounding box center [1007, 548] width 130 height 17
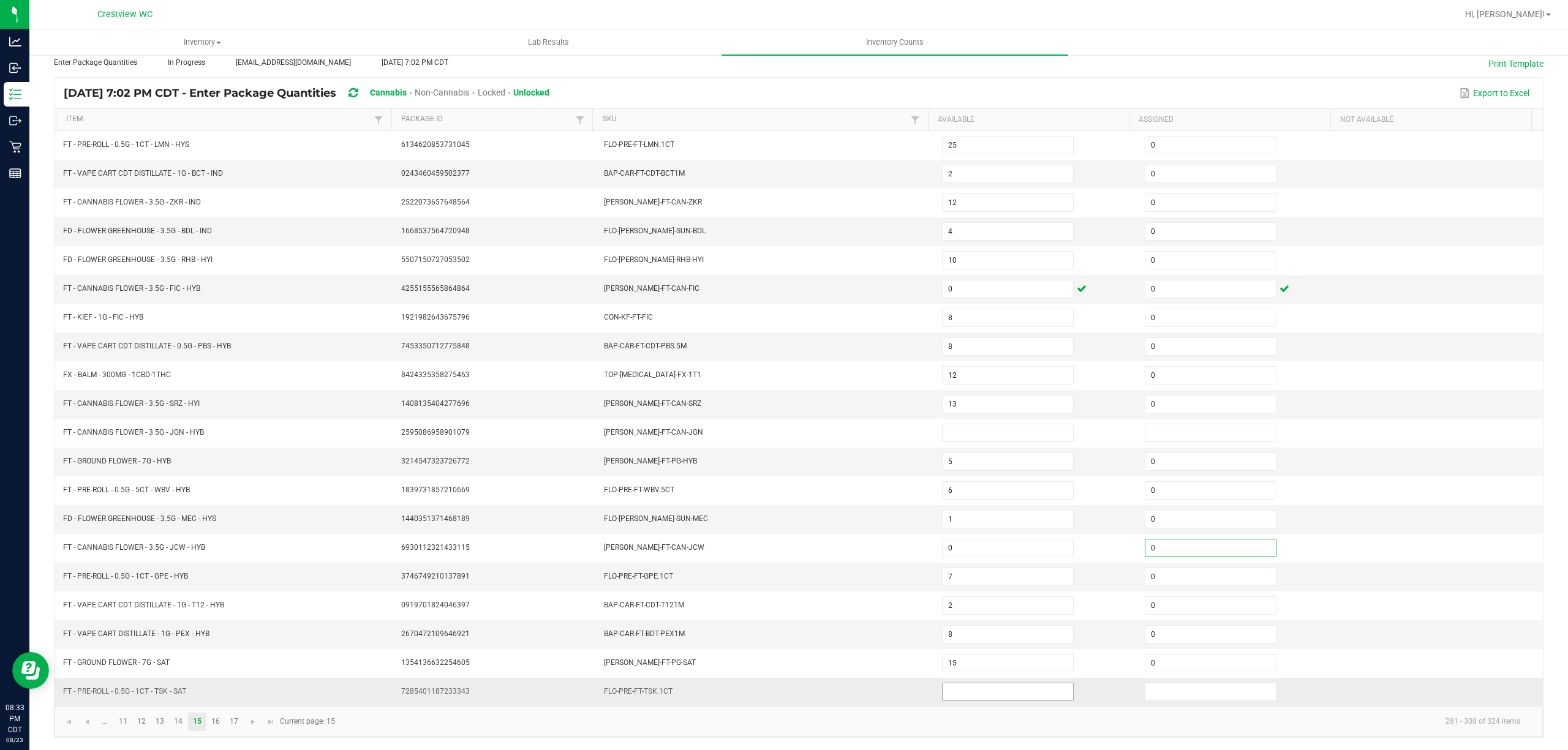
click at [1007, 691] on input at bounding box center [1007, 692] width 130 height 17
click at [253, 718] on span "Go to the next page" at bounding box center [253, 721] width 9 height 9
click at [1032, 223] on input at bounding box center [1007, 231] width 130 height 17
click at [995, 691] on input at bounding box center [1007, 692] width 130 height 17
click at [254, 718] on span "Go to the next page" at bounding box center [253, 721] width 9 height 9
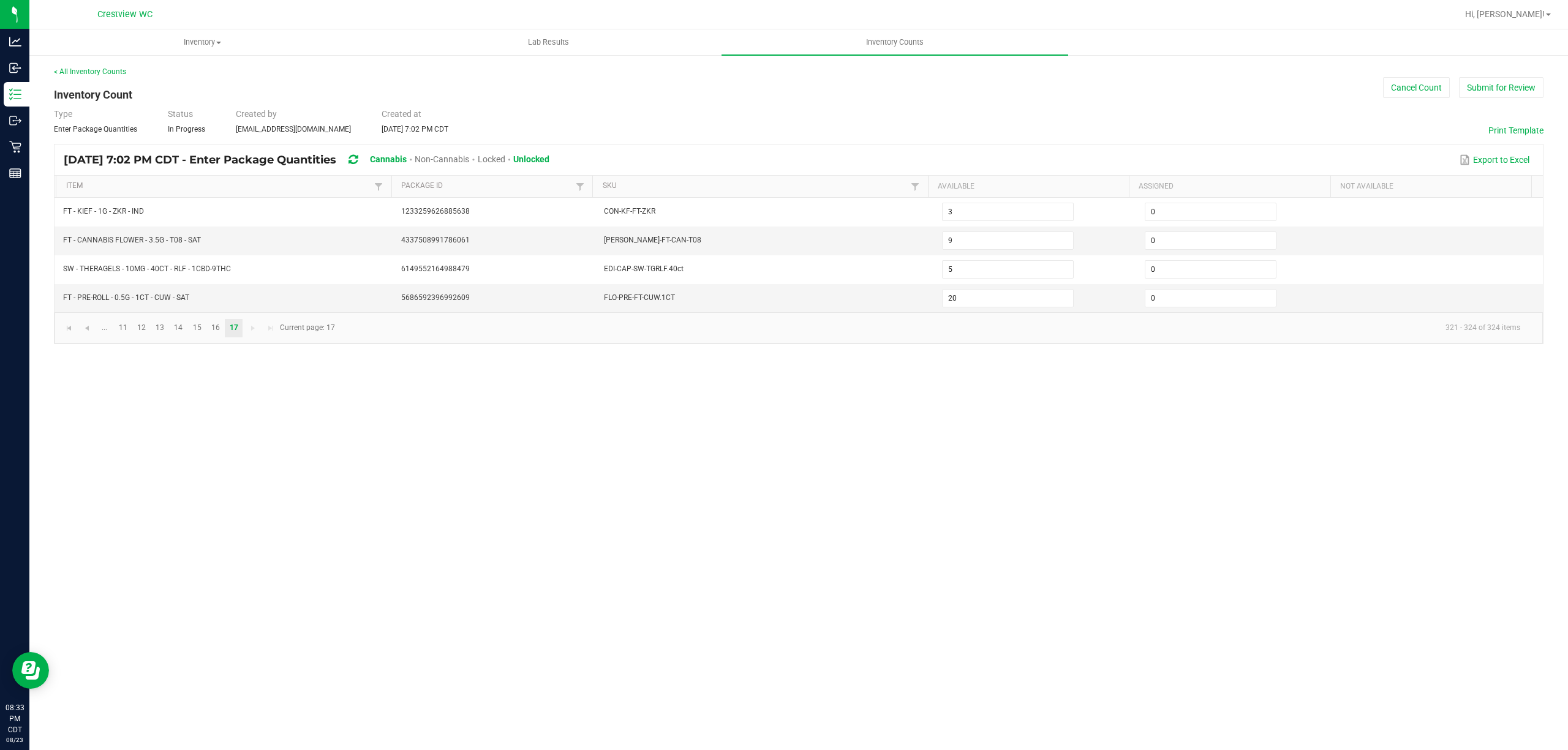
drag, startPoint x: 1252, startPoint y: 139, endPoint x: 1265, endPoint y: 130, distance: 15.8
click at [1261, 133] on div "< All Inventory Counts Inventory Count Cancel Count Submit for Review Type Ente…" at bounding box center [798, 205] width 1489 height 278
click at [1255, 100] on div "< All Inventory Counts Inventory Count Cancel Count Submit for Review Type Ente…" at bounding box center [798, 205] width 1489 height 278
click at [1495, 81] on button "Submit for Review" at bounding box center [1500, 87] width 85 height 21
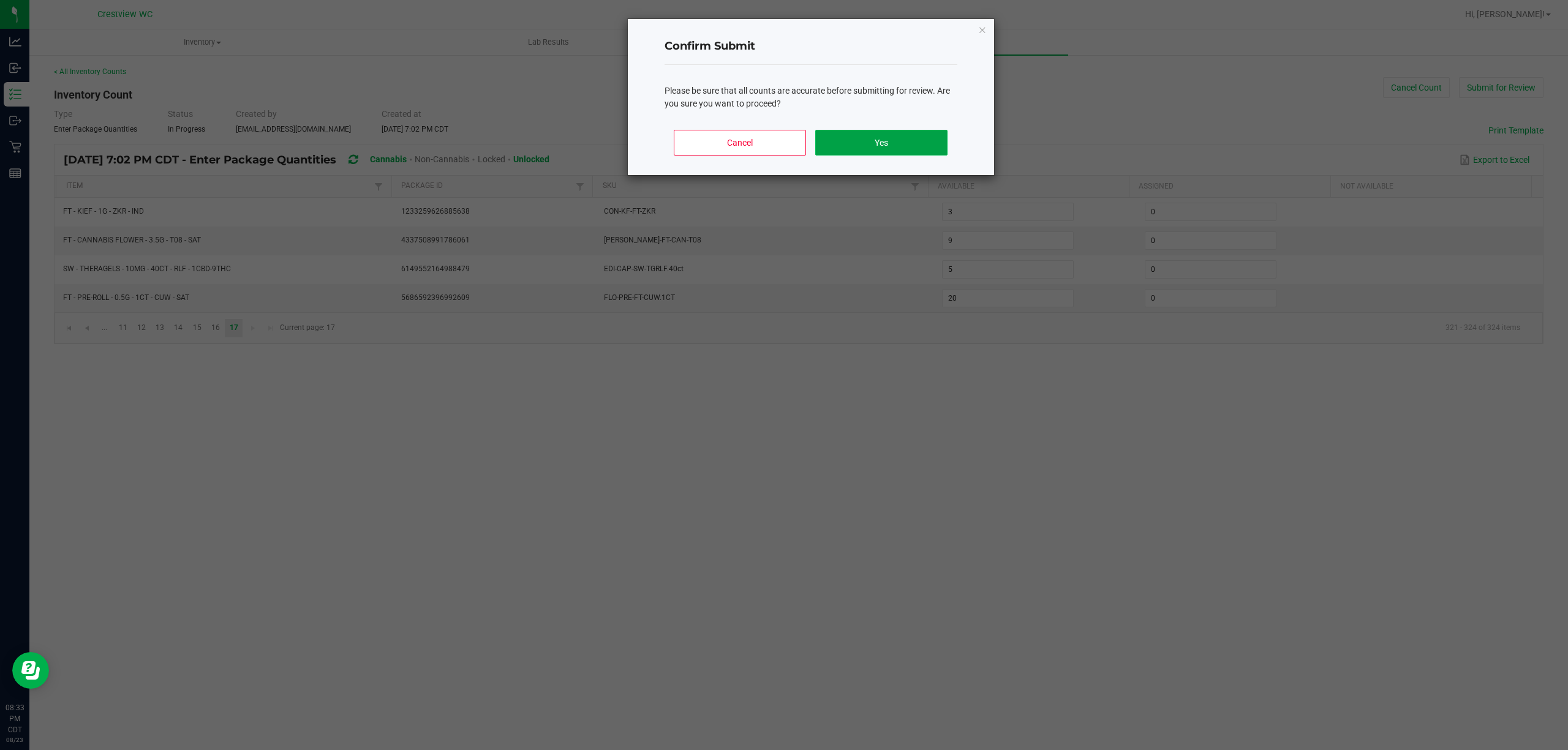
click at [932, 147] on button "Yes" at bounding box center [881, 143] width 132 height 26
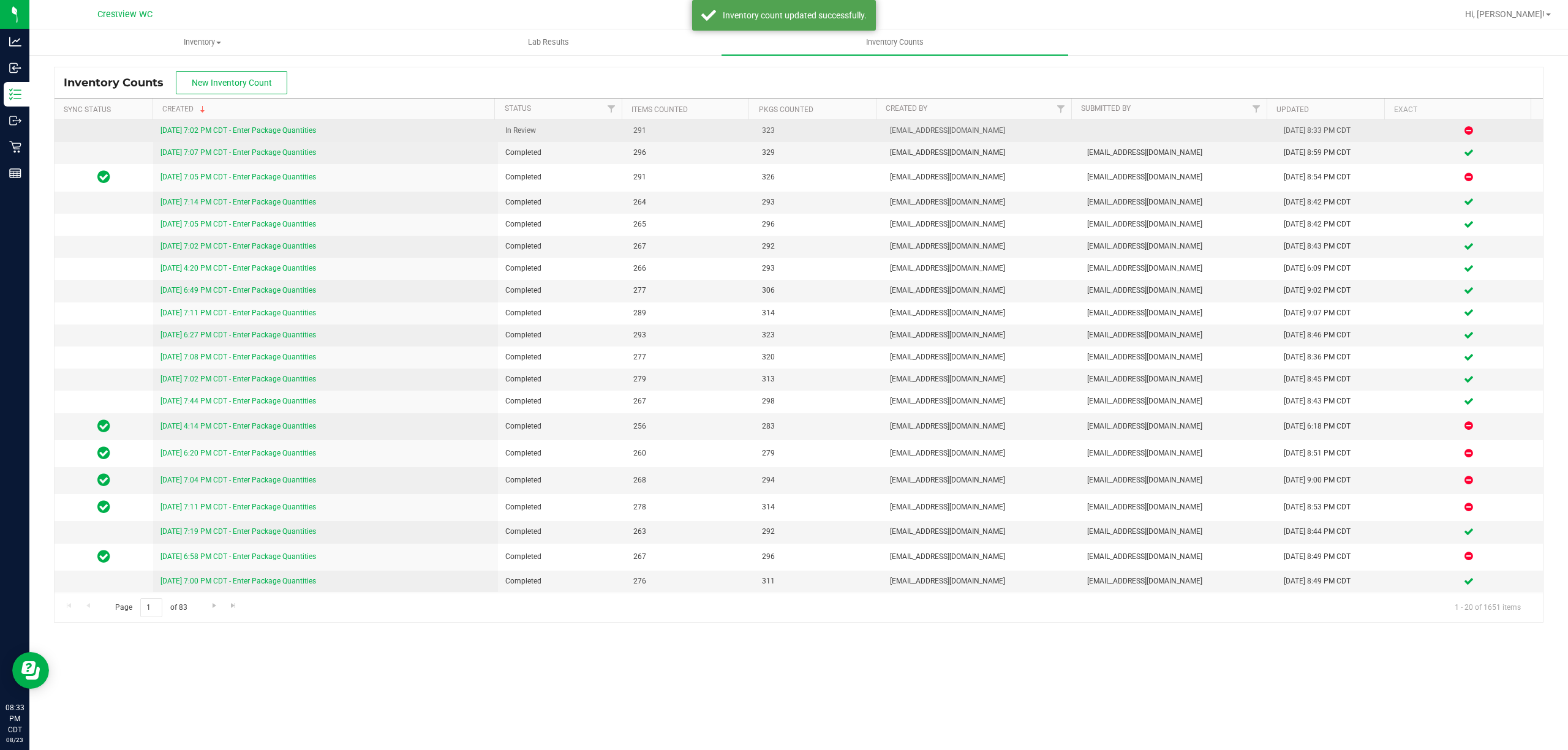
click at [309, 132] on link "[DATE] 7:02 PM CDT - Enter Package Quantities" at bounding box center [238, 130] width 156 height 9
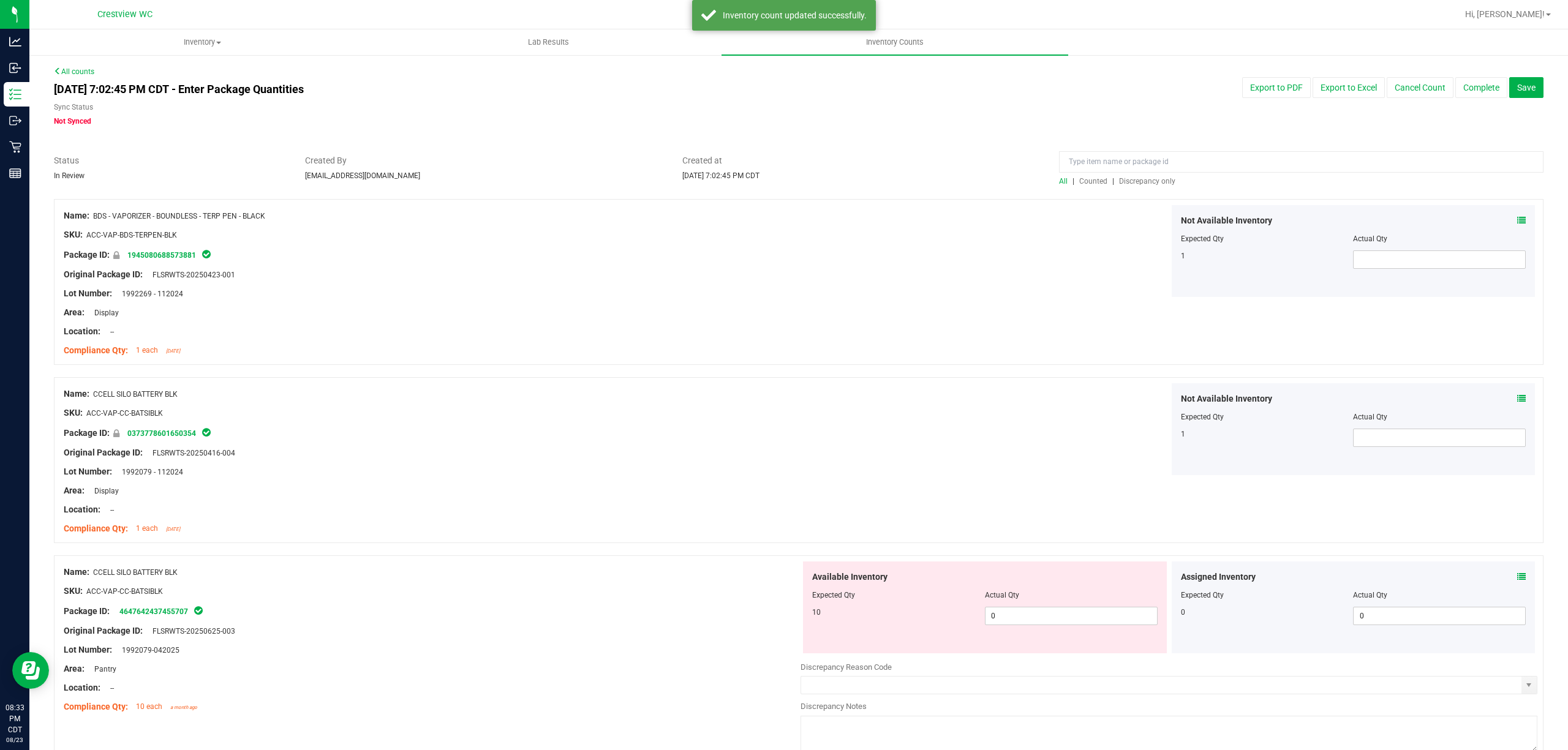
click at [1152, 184] on span "Discrepancy only" at bounding box center [1147, 182] width 57 height 9
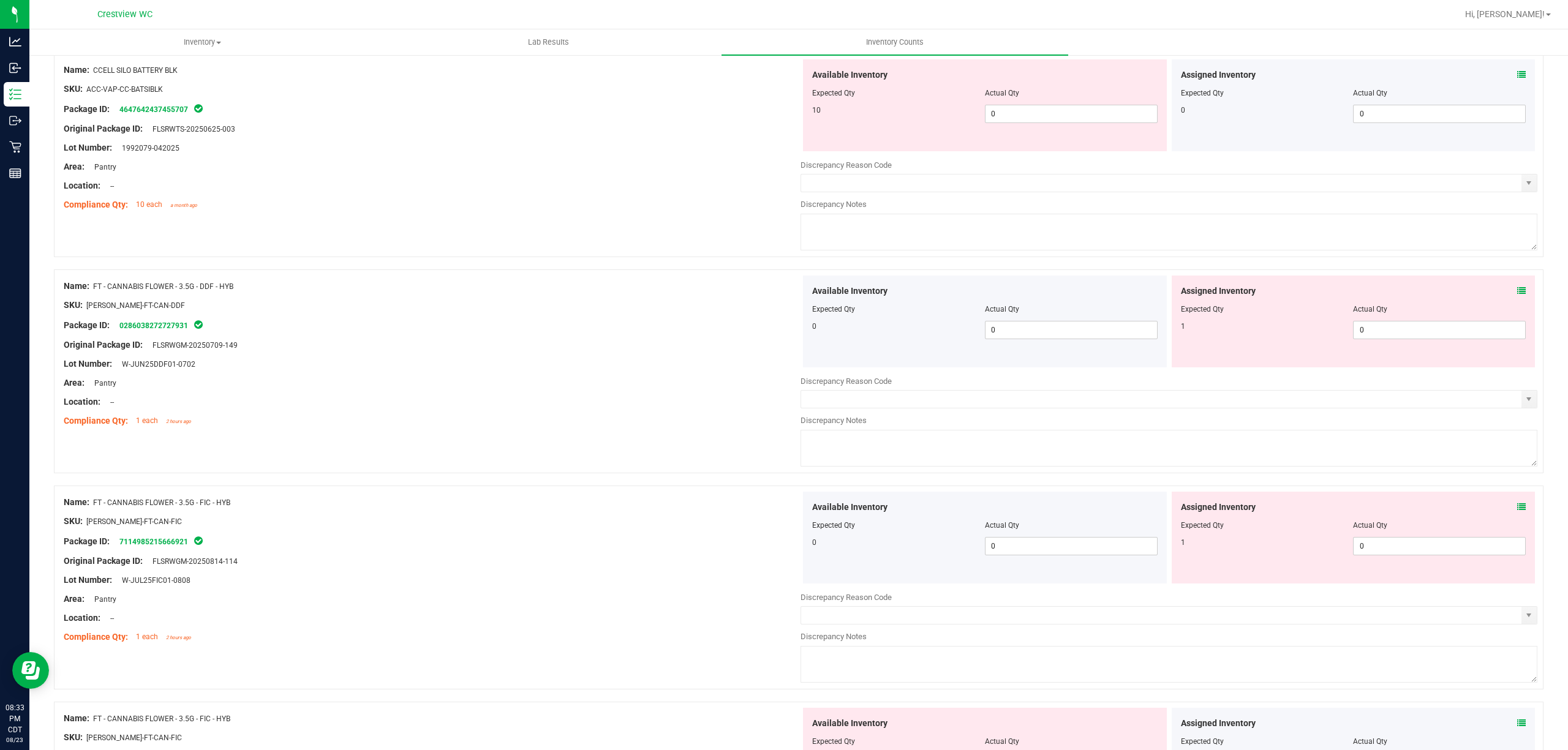
scroll to position [145, 0]
click at [1517, 74] on icon at bounding box center [1521, 75] width 9 height 9
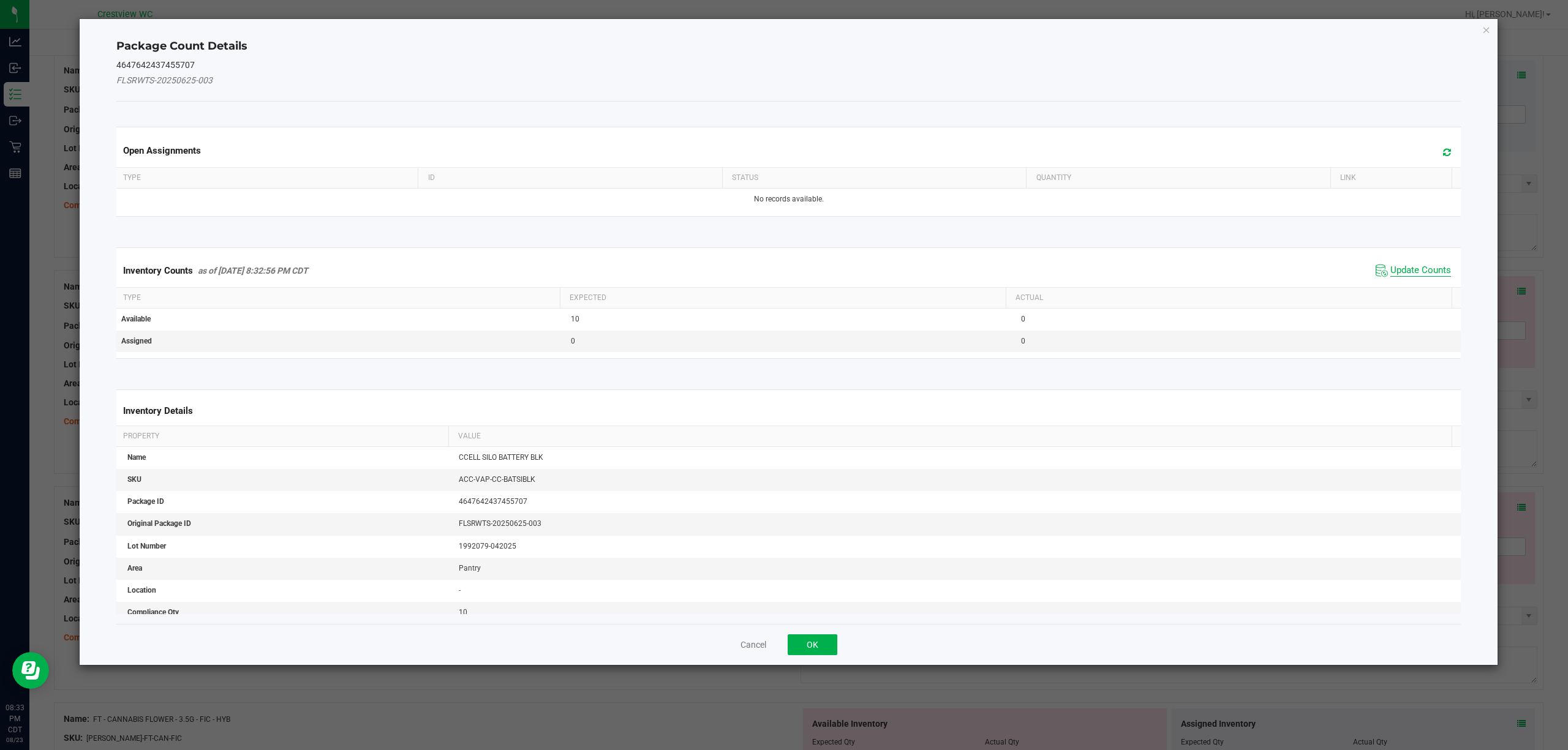
click at [1415, 270] on span "Update Counts" at bounding box center [1420, 271] width 61 height 12
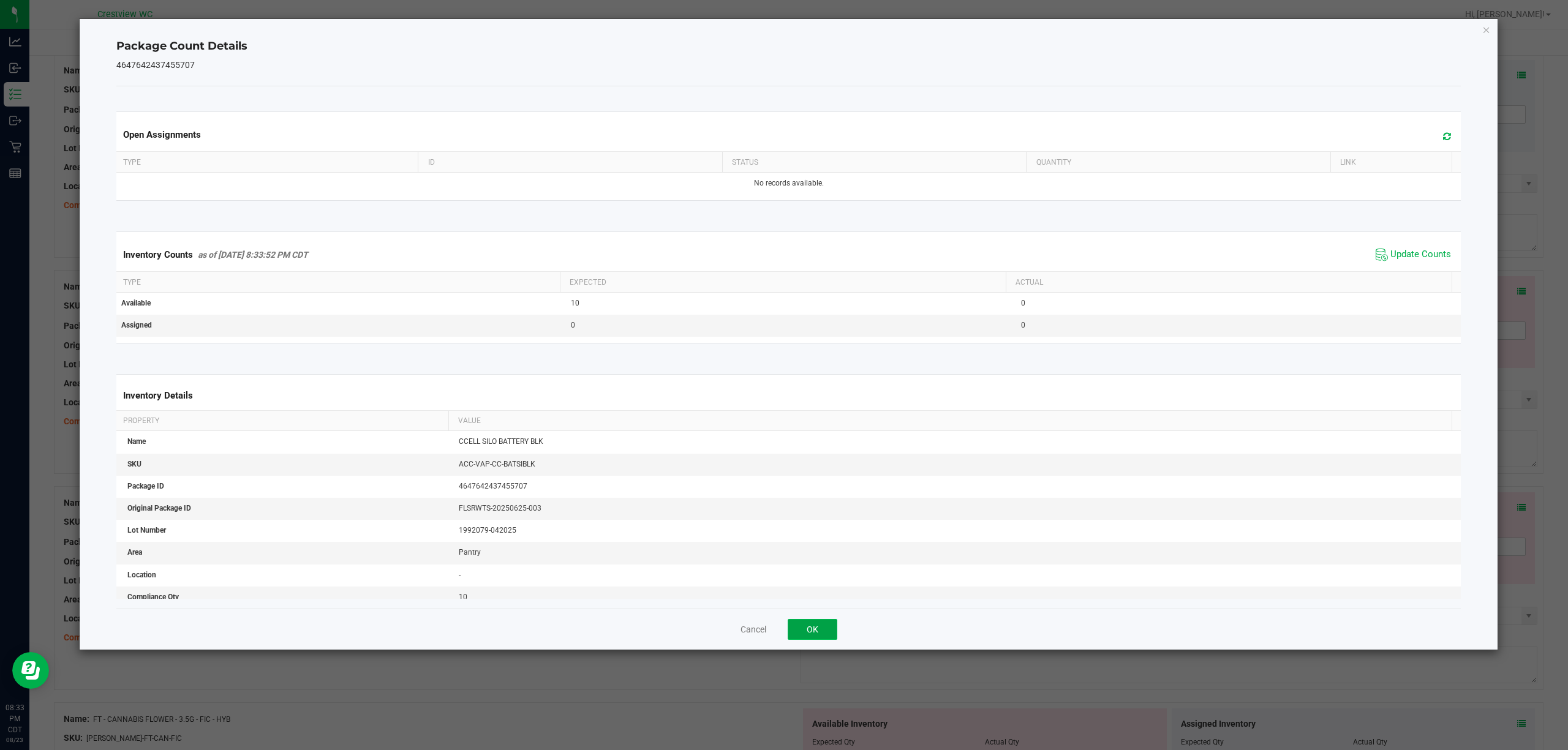
click at [823, 627] on button "OK" at bounding box center [813, 629] width 50 height 21
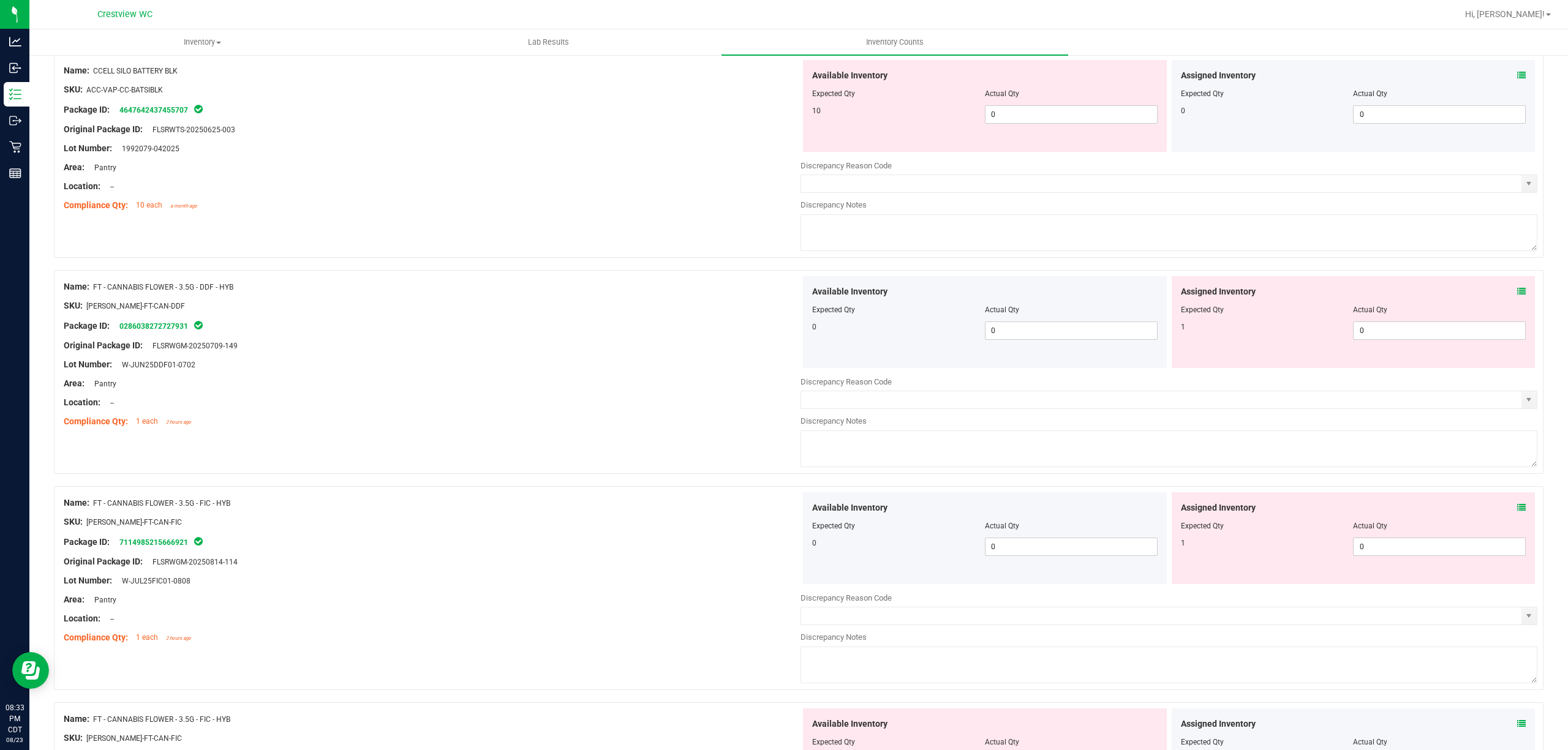
click at [1517, 288] on icon at bounding box center [1521, 291] width 9 height 9
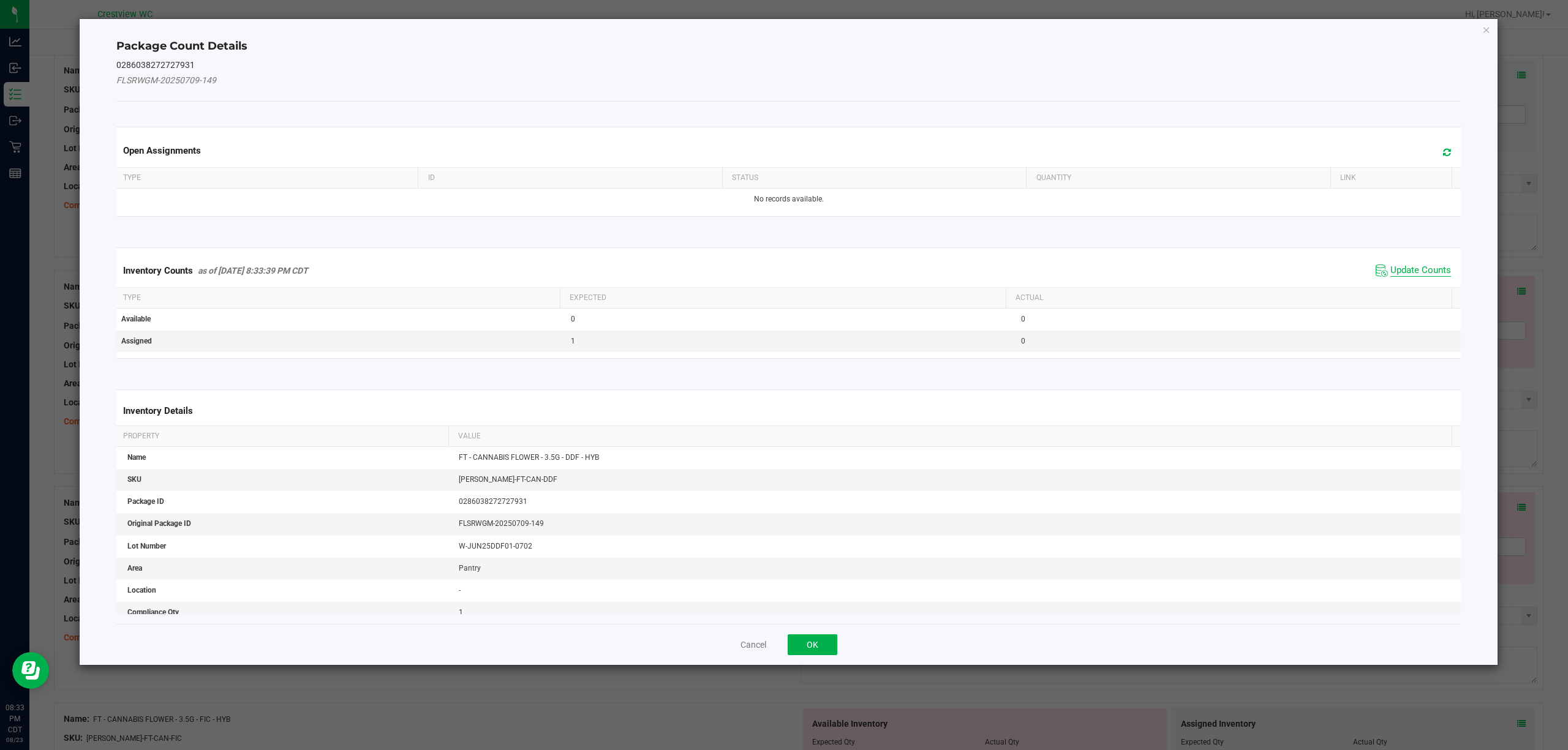
click at [1426, 267] on span "Update Counts" at bounding box center [1420, 271] width 61 height 12
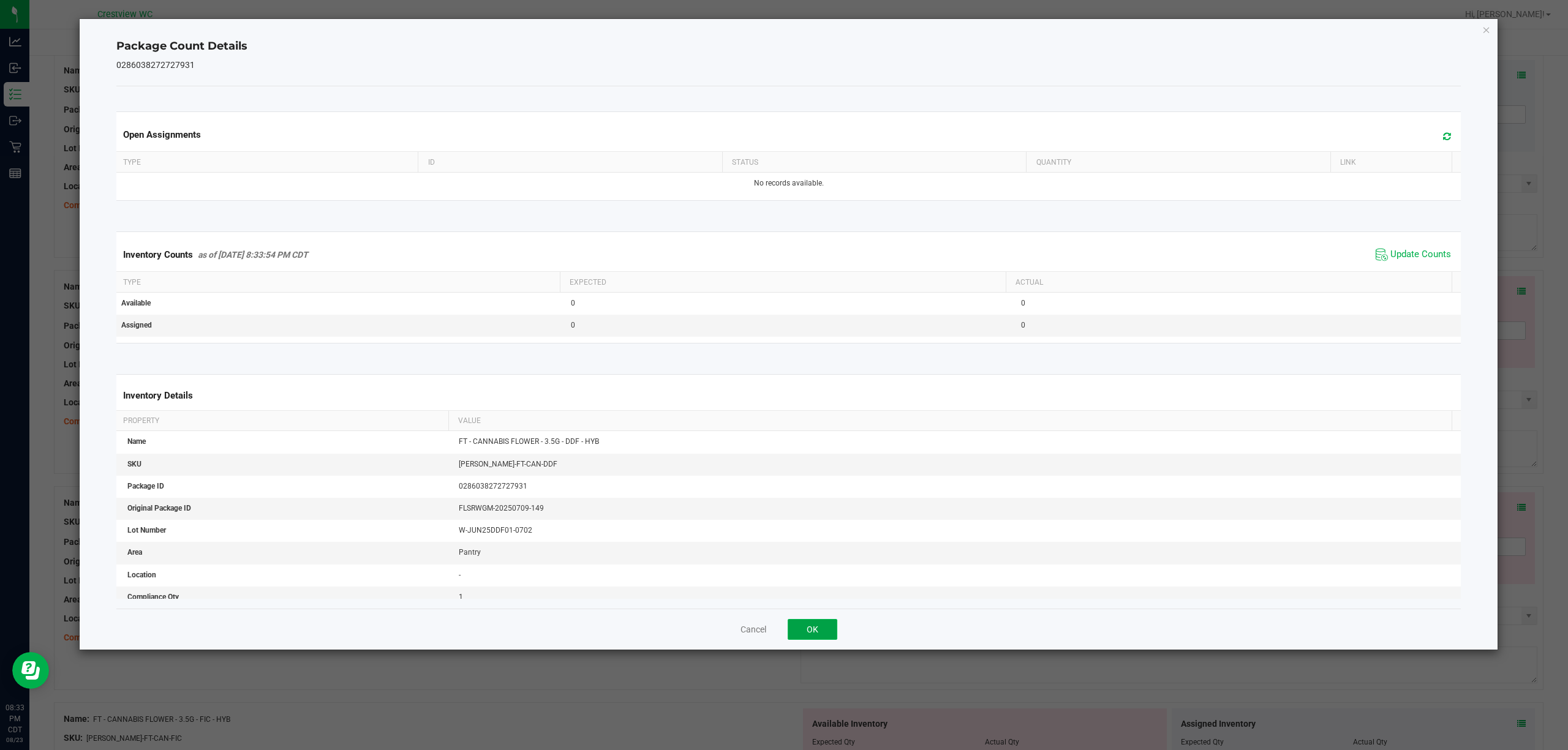
click at [814, 624] on button "OK" at bounding box center [813, 629] width 50 height 21
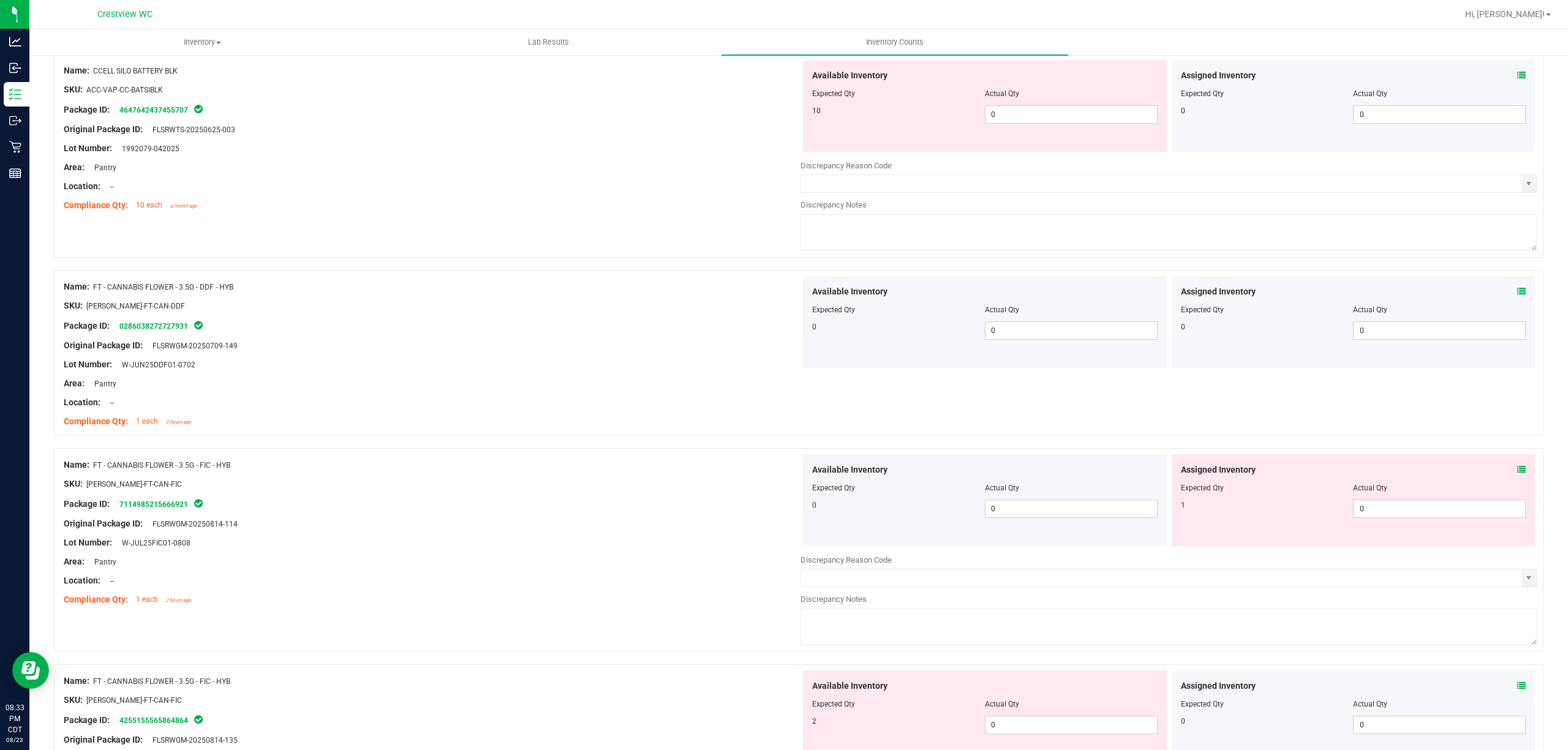
click at [1517, 472] on icon at bounding box center [1521, 469] width 9 height 9
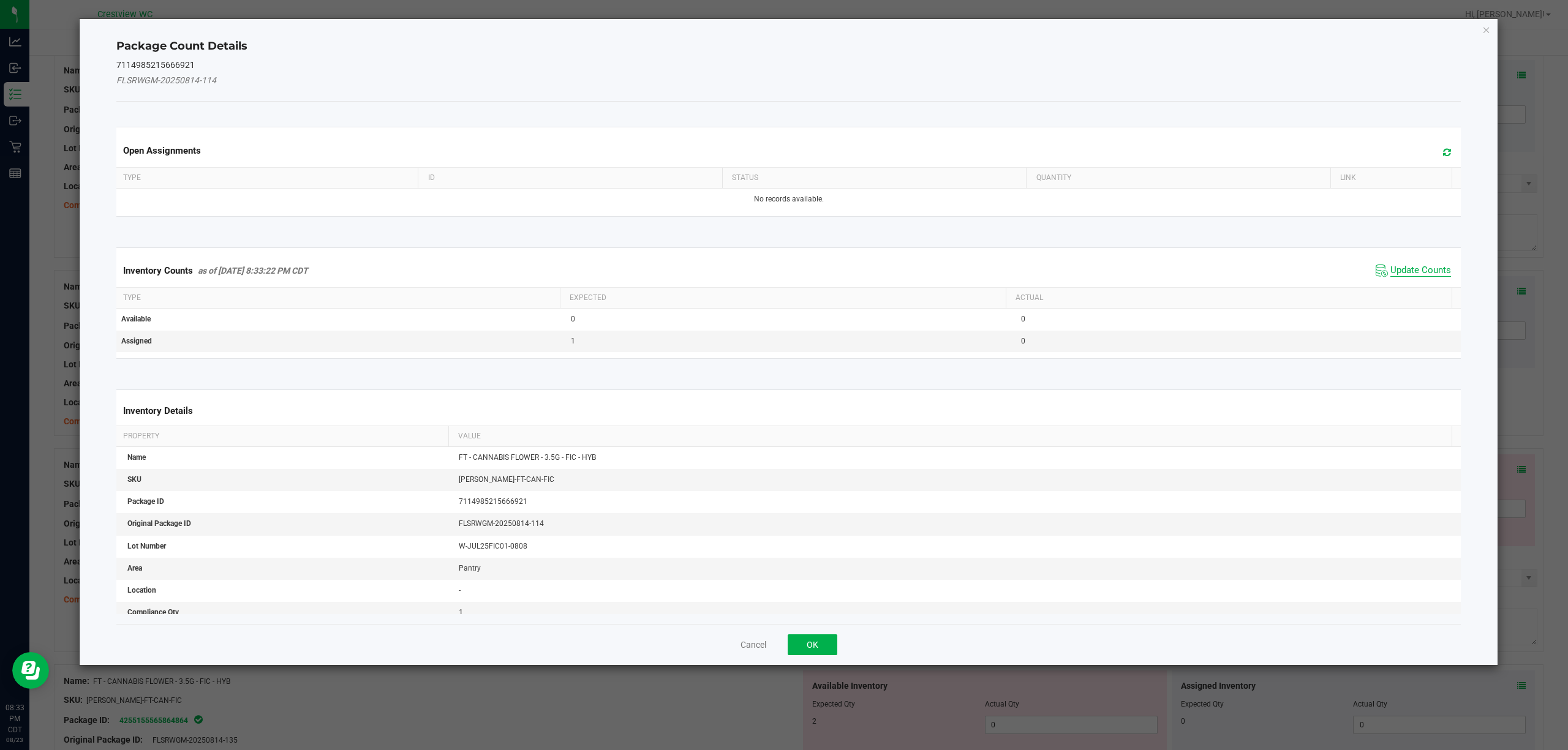
click at [1426, 265] on span "Update Counts" at bounding box center [1420, 271] width 61 height 12
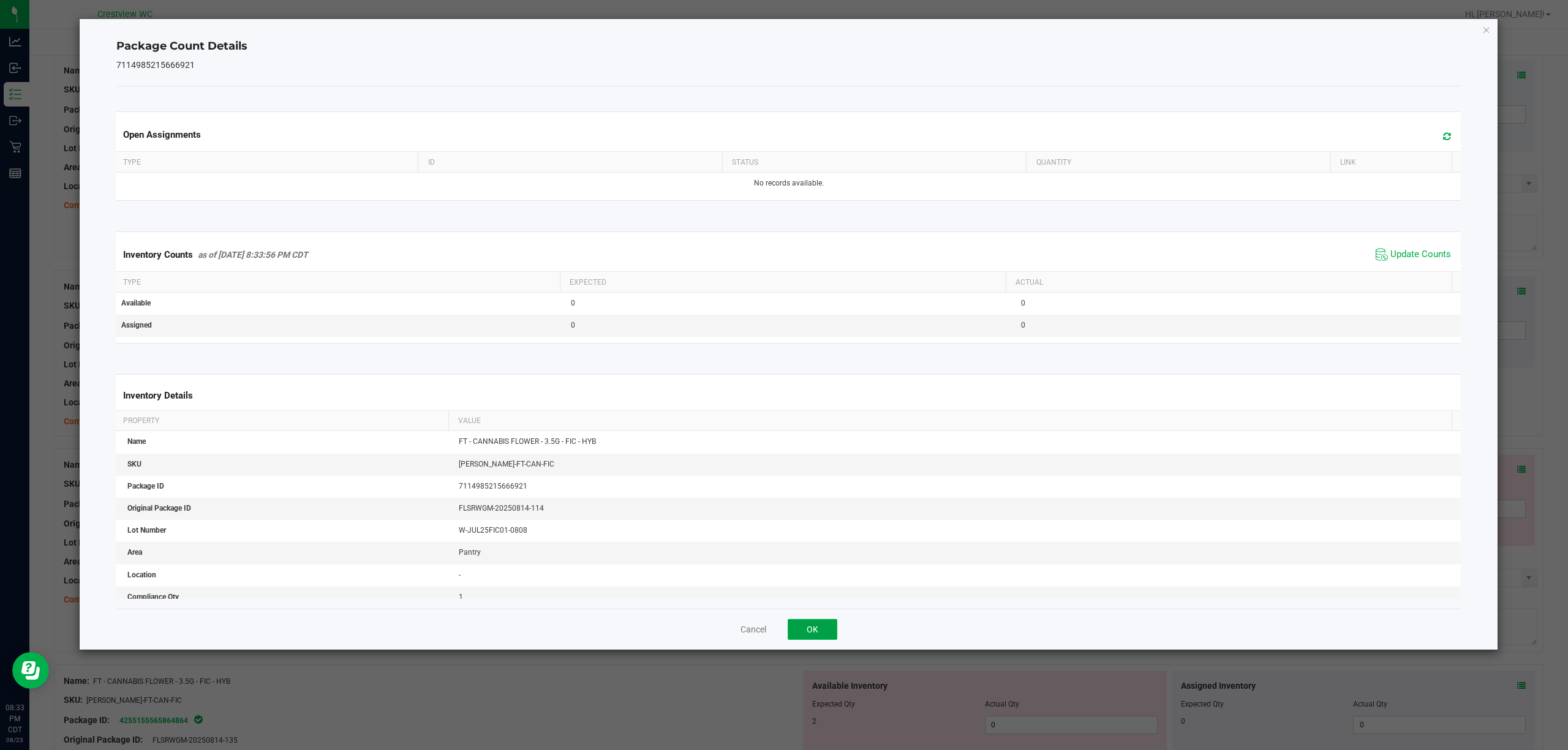
click at [814, 630] on button "OK" at bounding box center [813, 629] width 50 height 21
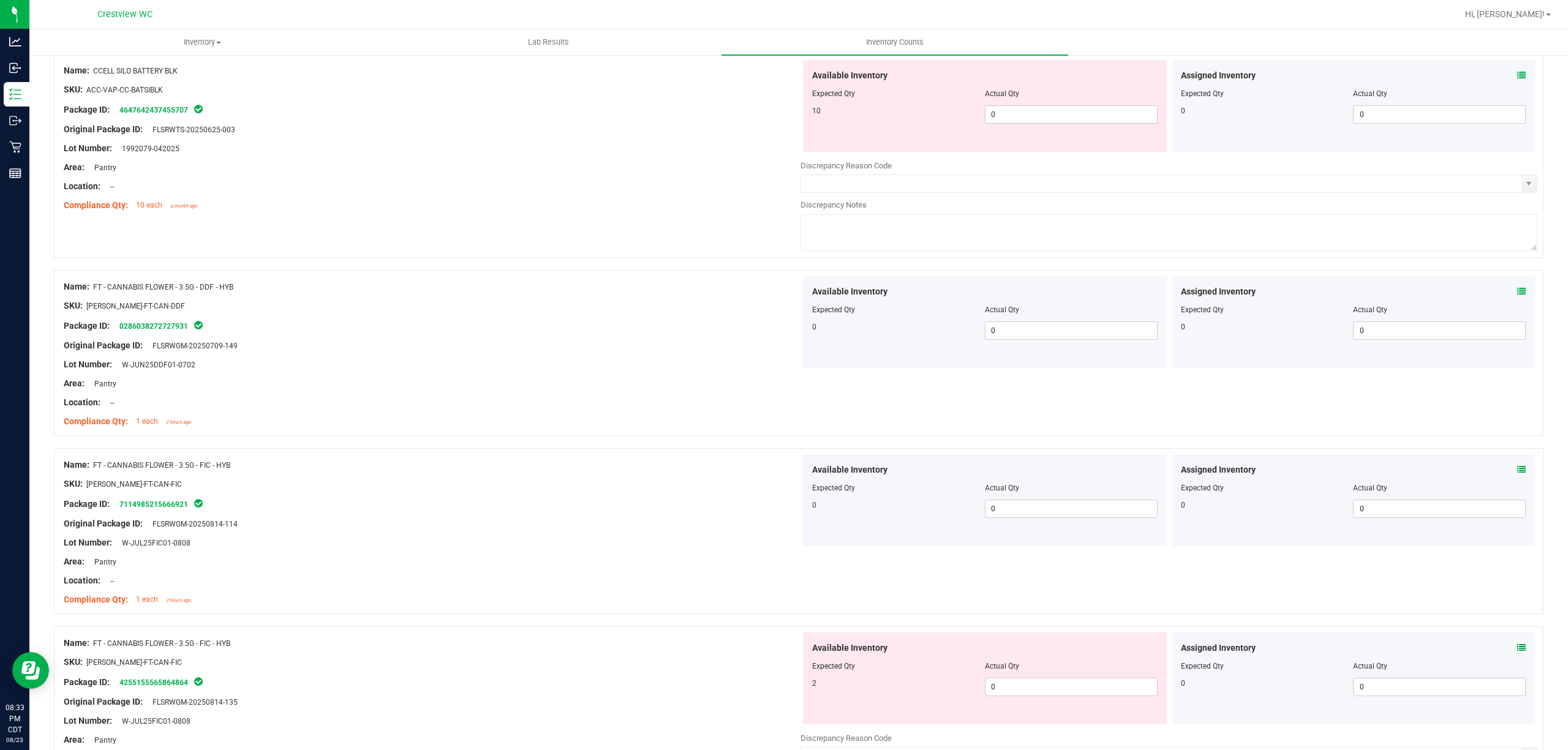
click at [1517, 643] on span at bounding box center [1521, 647] width 9 height 13
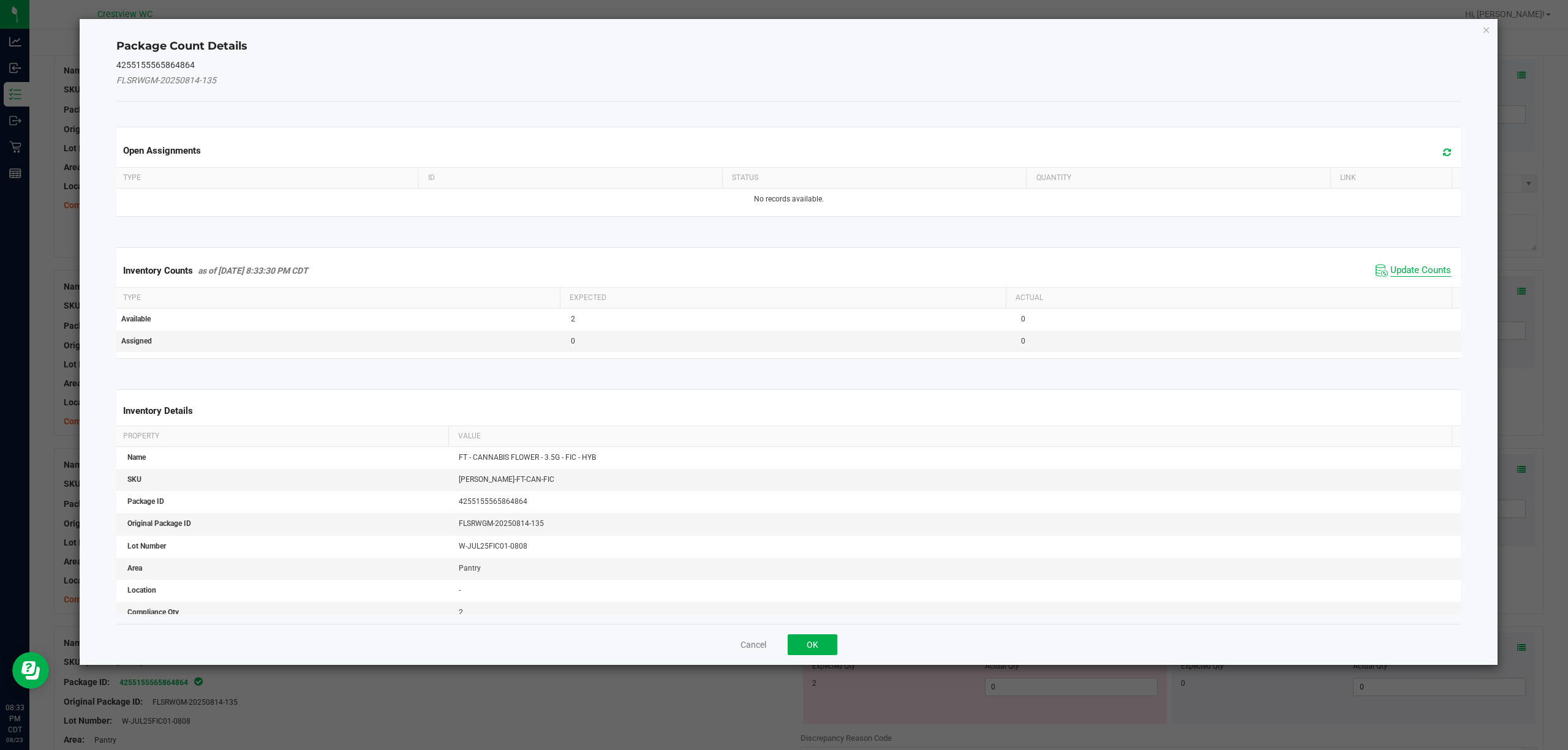
click at [1426, 268] on span "Update Counts" at bounding box center [1420, 271] width 61 height 12
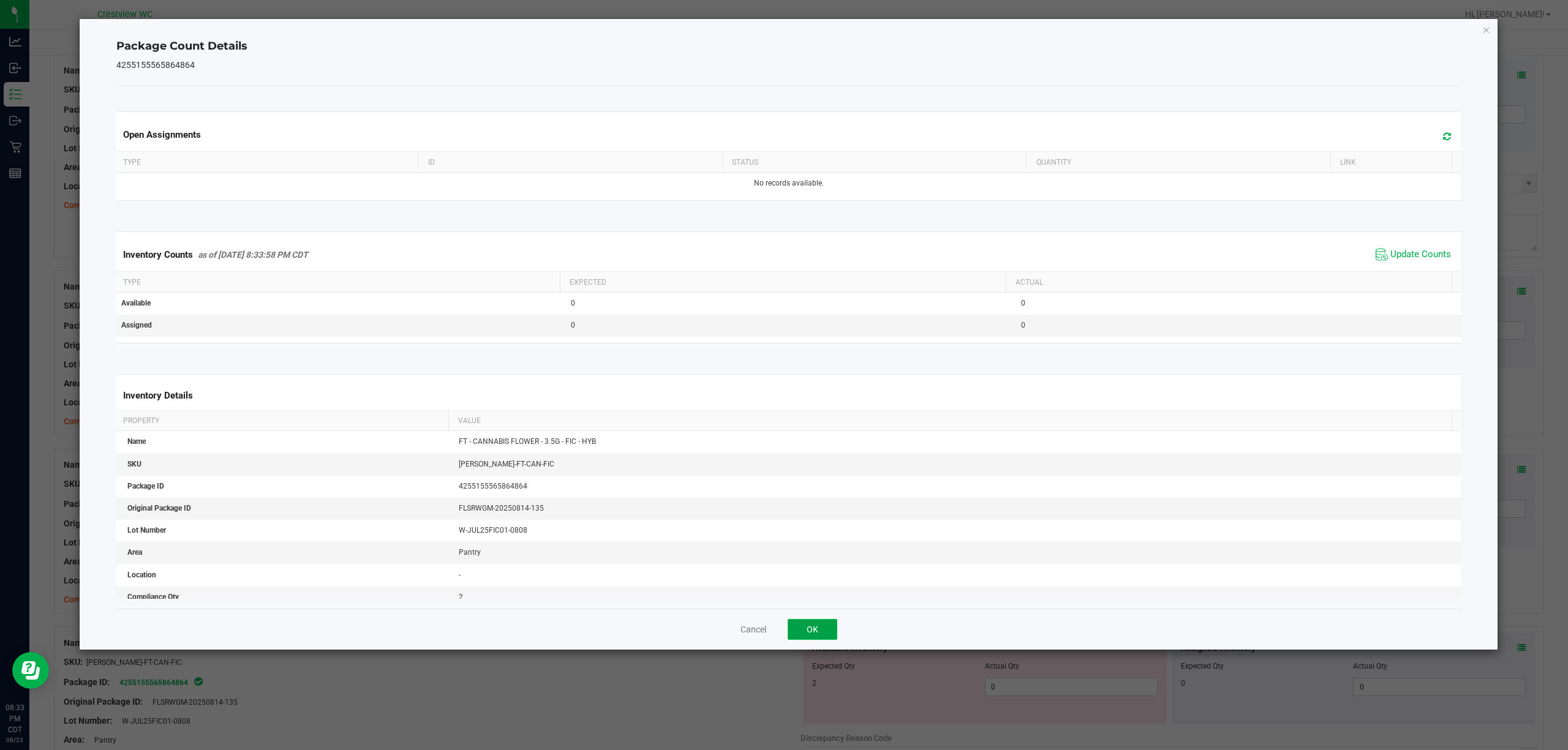
click at [814, 629] on button "OK" at bounding box center [813, 629] width 50 height 21
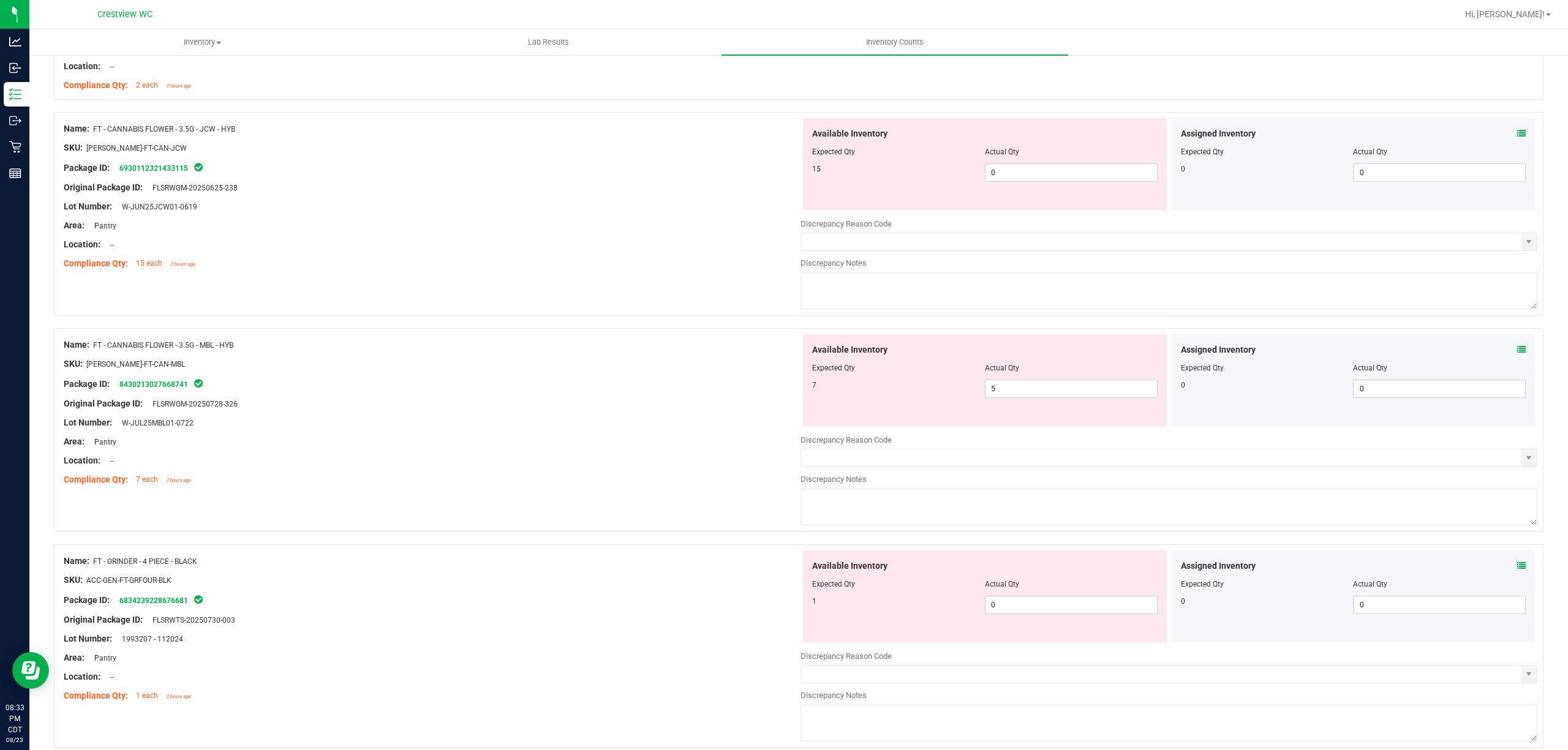
scroll to position [846, 0]
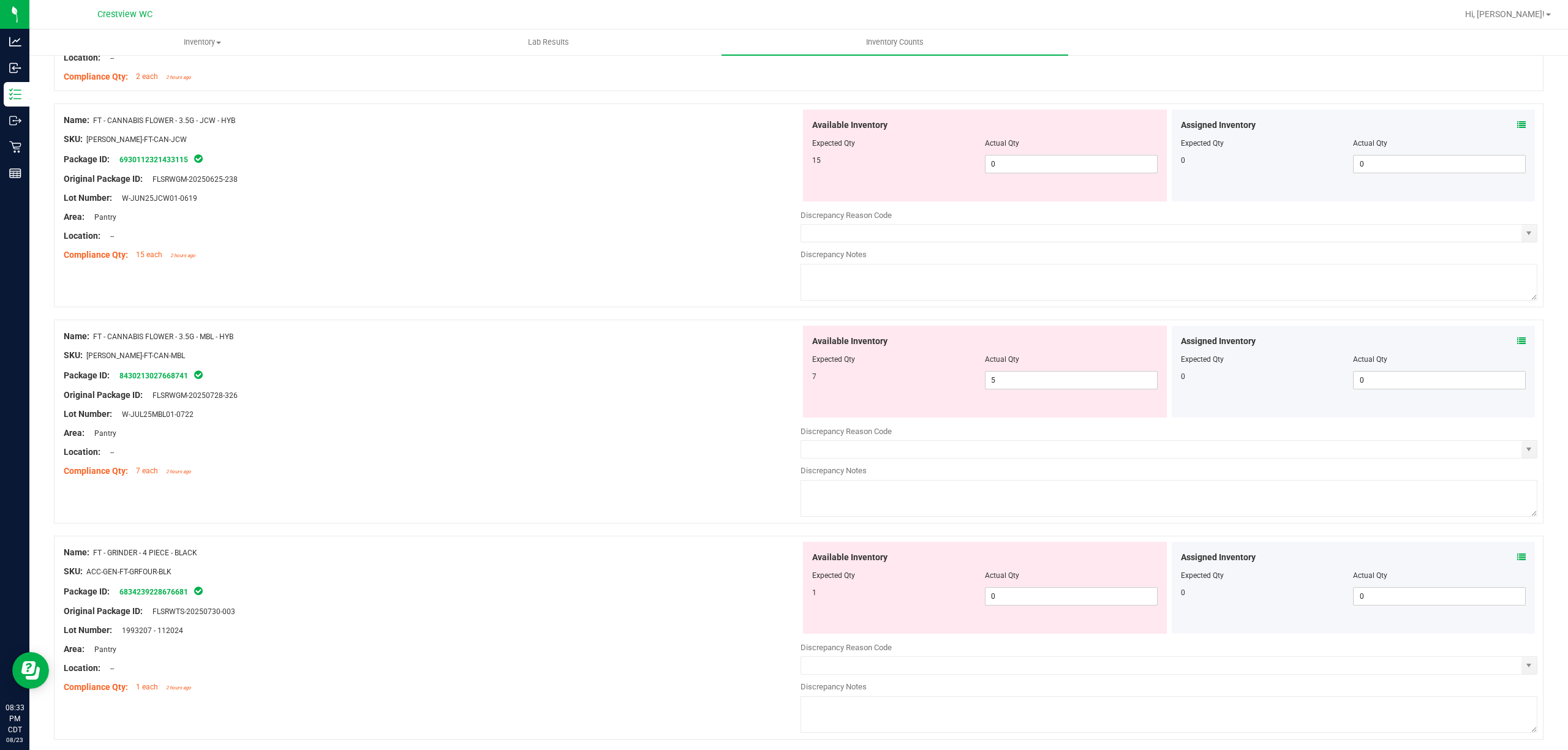
click at [1517, 126] on icon at bounding box center [1521, 125] width 9 height 9
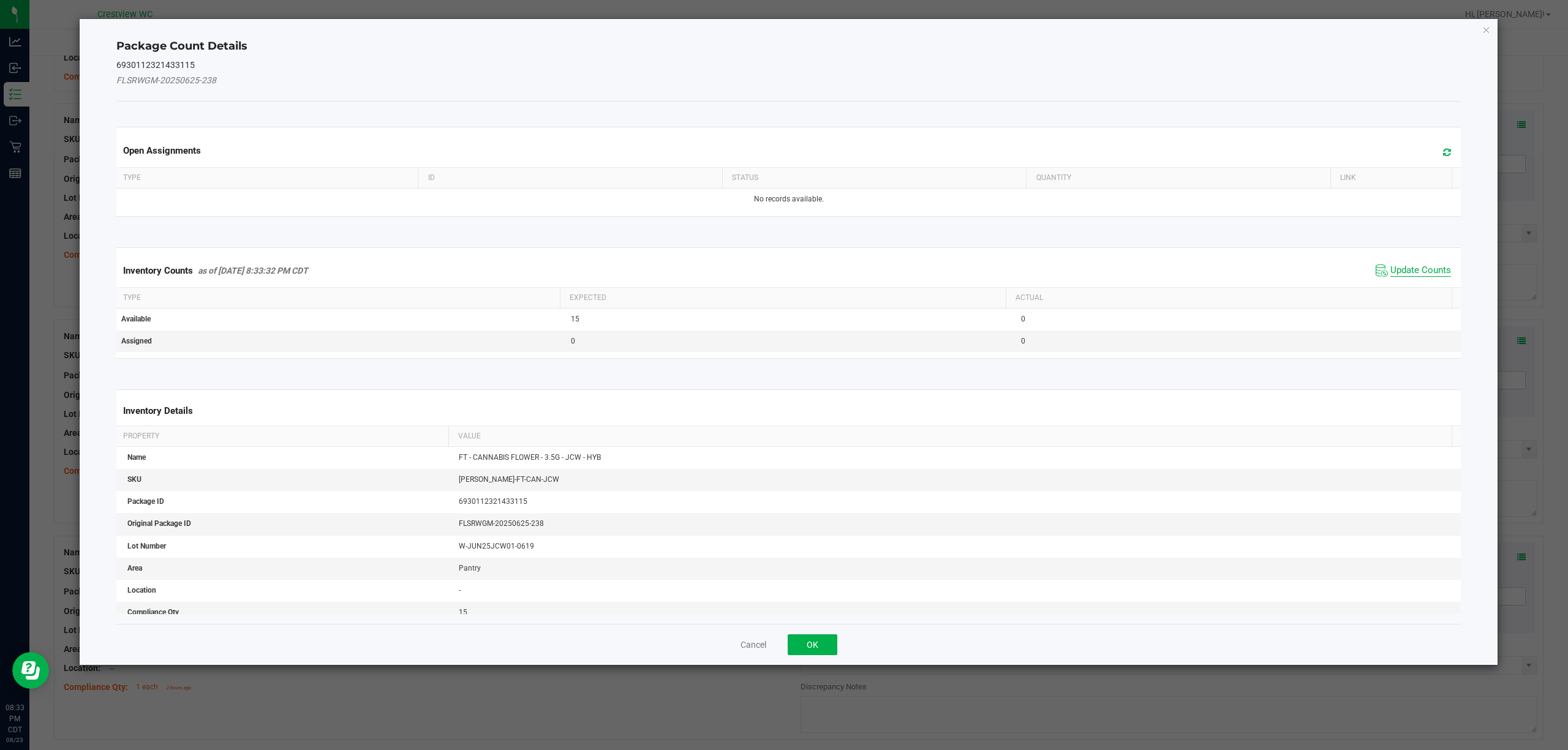
click at [1427, 267] on span "Update Counts" at bounding box center [1420, 271] width 61 height 12
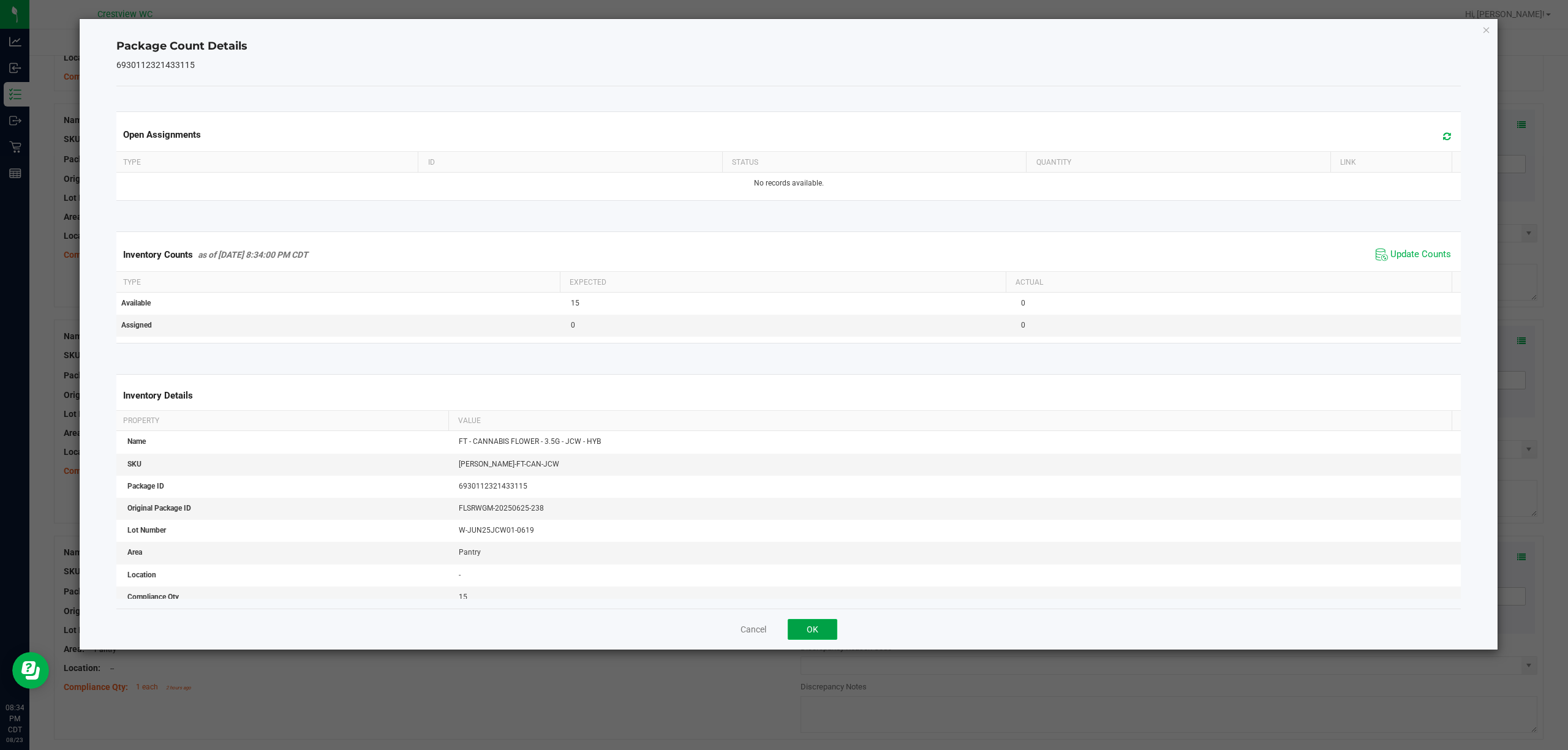
click at [811, 630] on button "OK" at bounding box center [813, 629] width 50 height 21
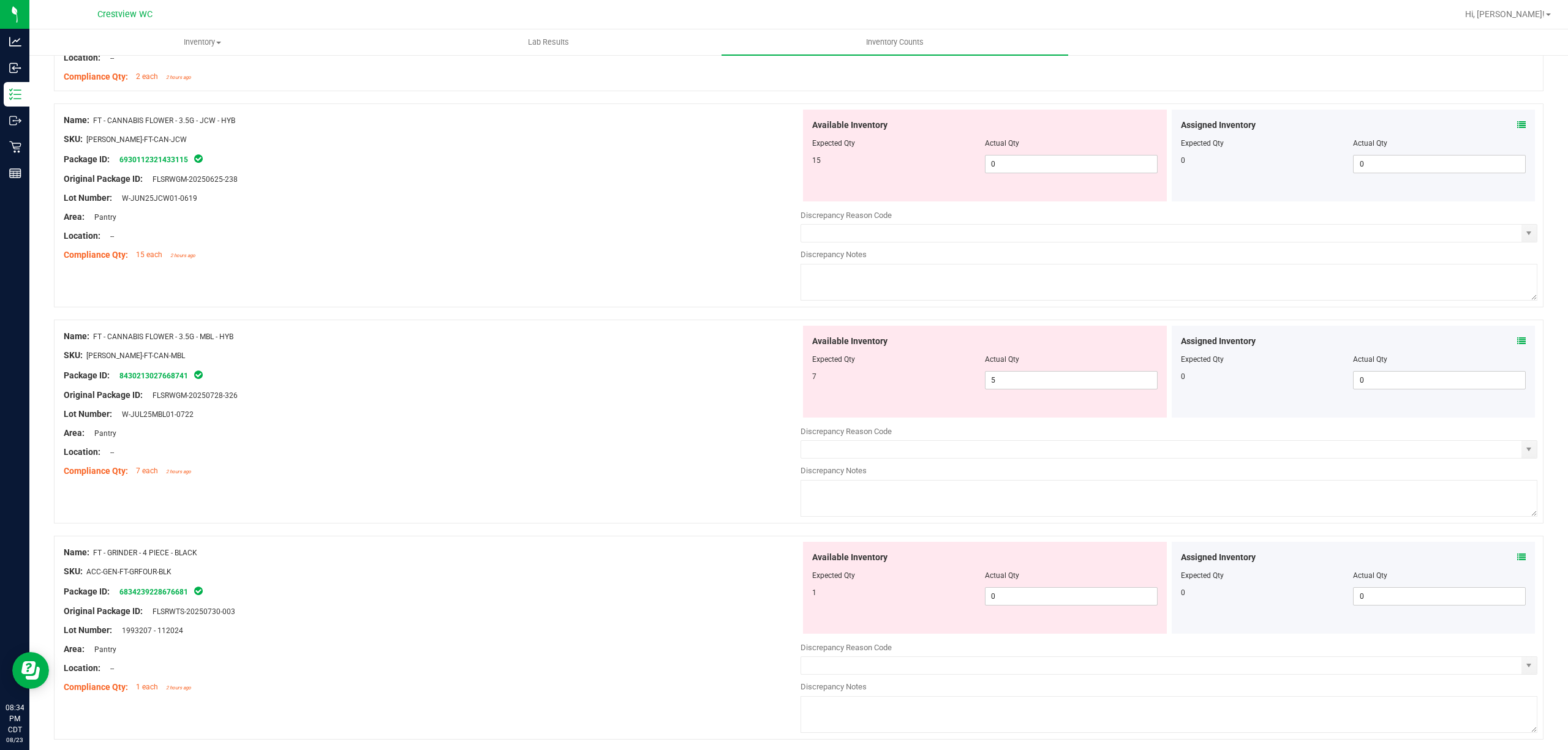
click at [1517, 345] on icon at bounding box center [1521, 341] width 9 height 9
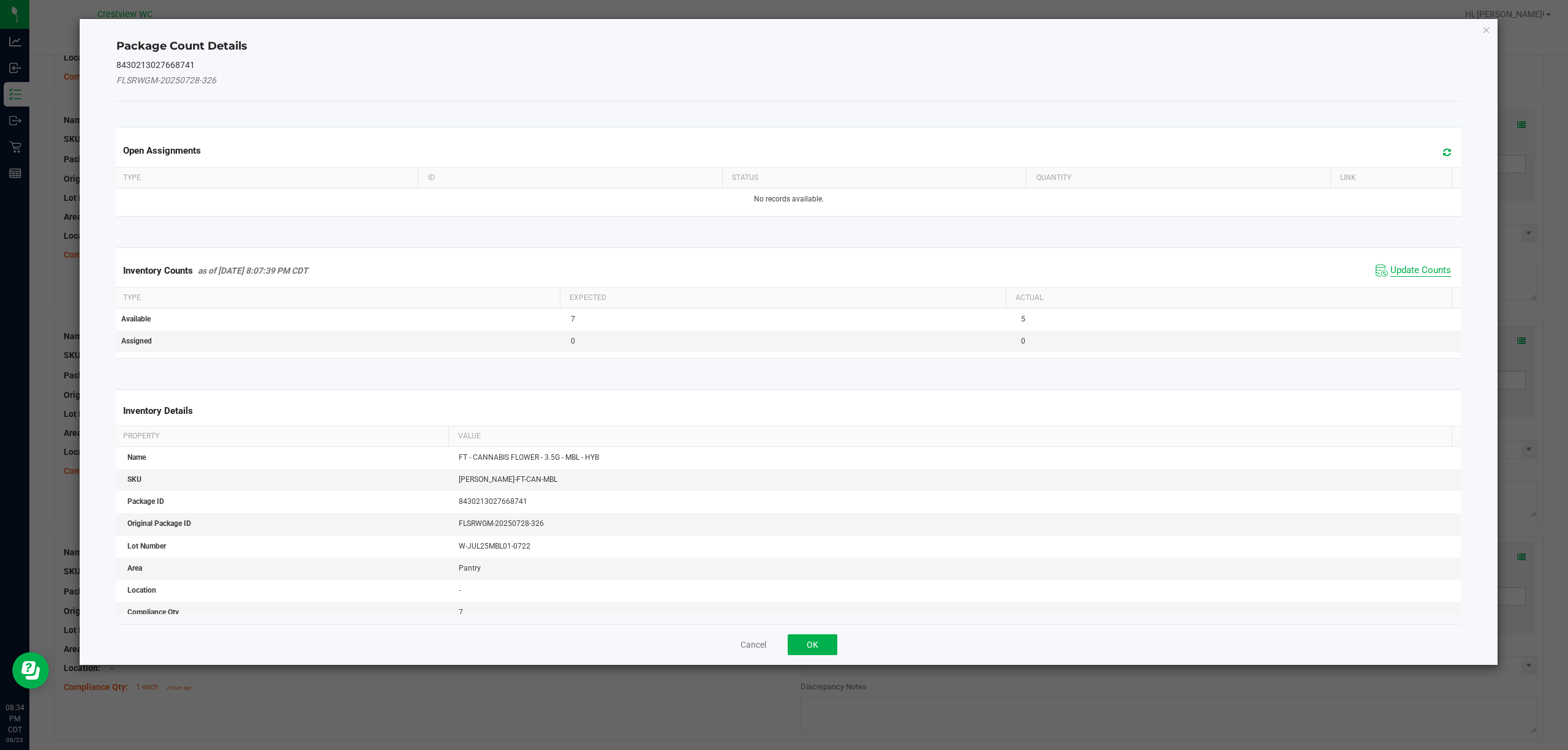
click at [1419, 267] on span "Update Counts" at bounding box center [1420, 271] width 61 height 12
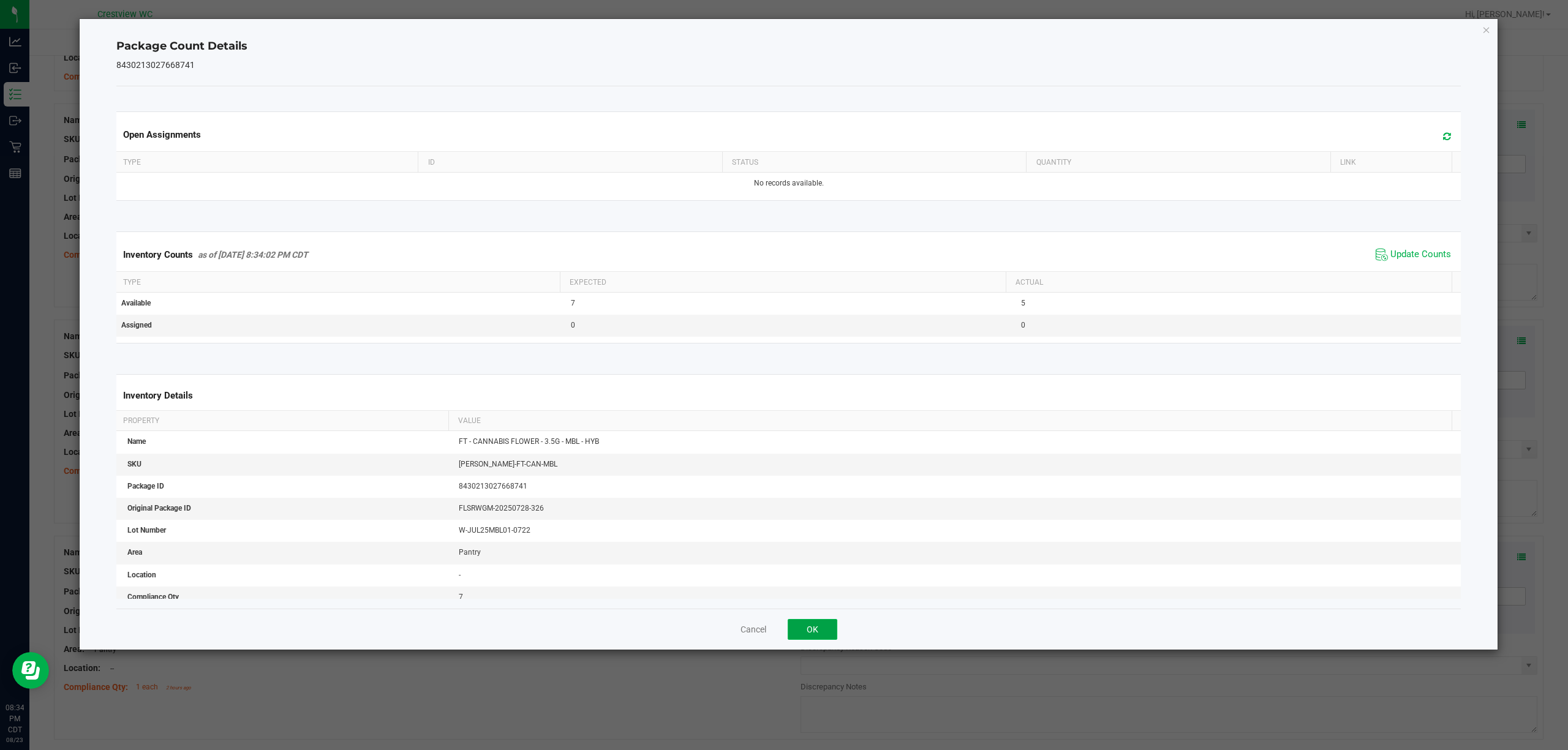
click at [828, 627] on button "OK" at bounding box center [813, 629] width 50 height 21
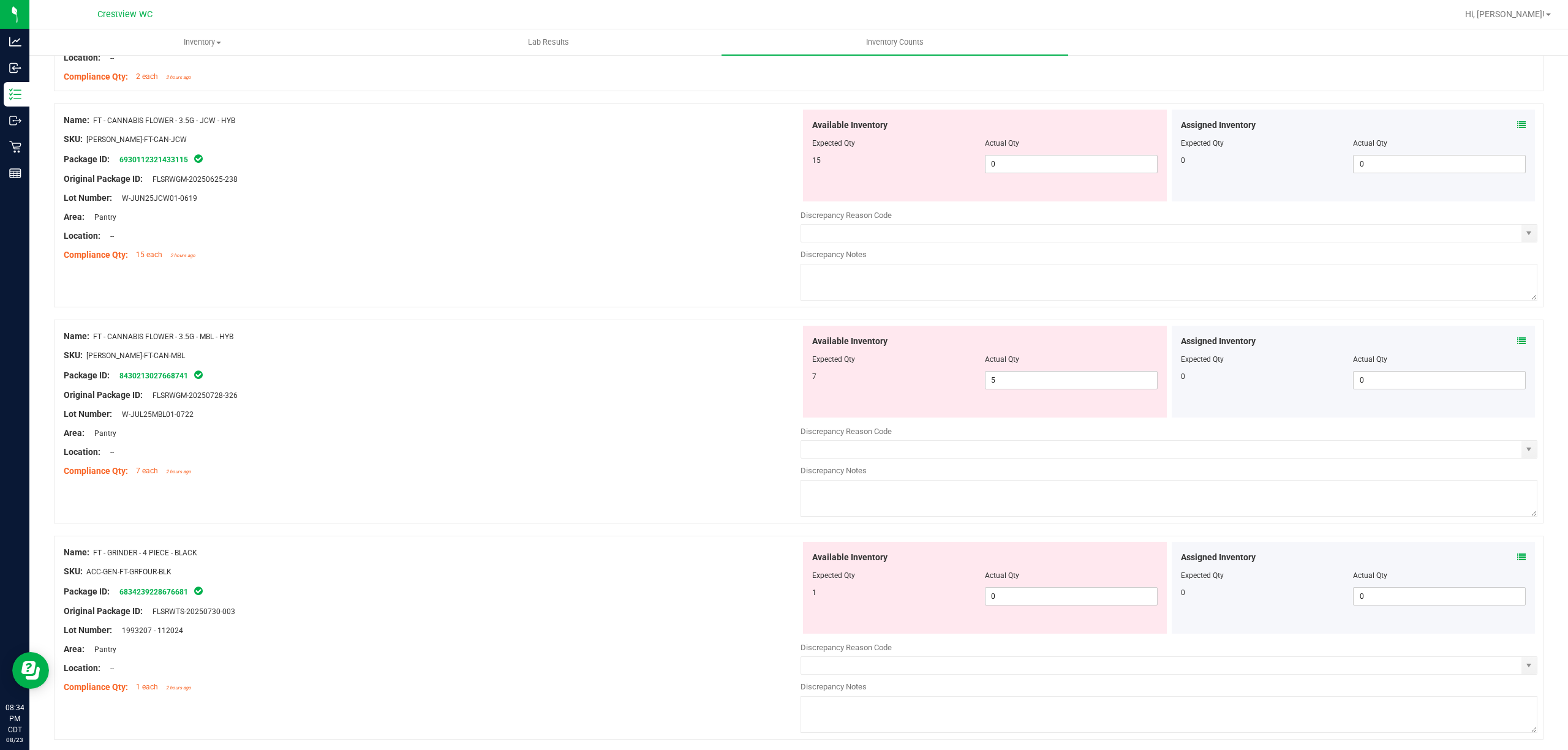
click at [1517, 560] on icon at bounding box center [1521, 557] width 9 height 9
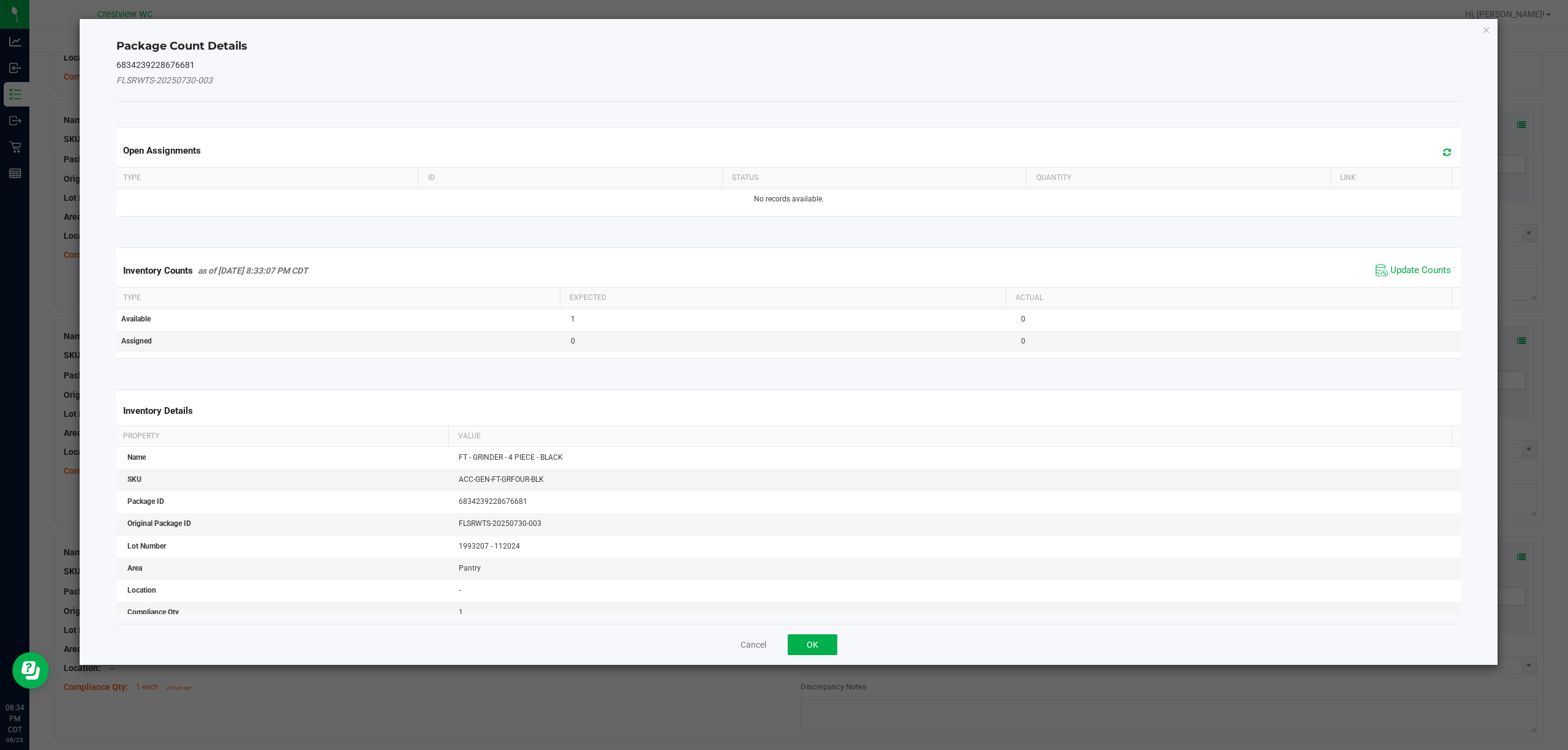
click at [1416, 248] on kendo-grid "Inventory Counts as of [DATE] 8:33:07 PM CDT Update Counts Type Expected Actual…" at bounding box center [789, 303] width 1363 height 111
click at [1427, 270] on span "Update Counts" at bounding box center [1420, 271] width 61 height 12
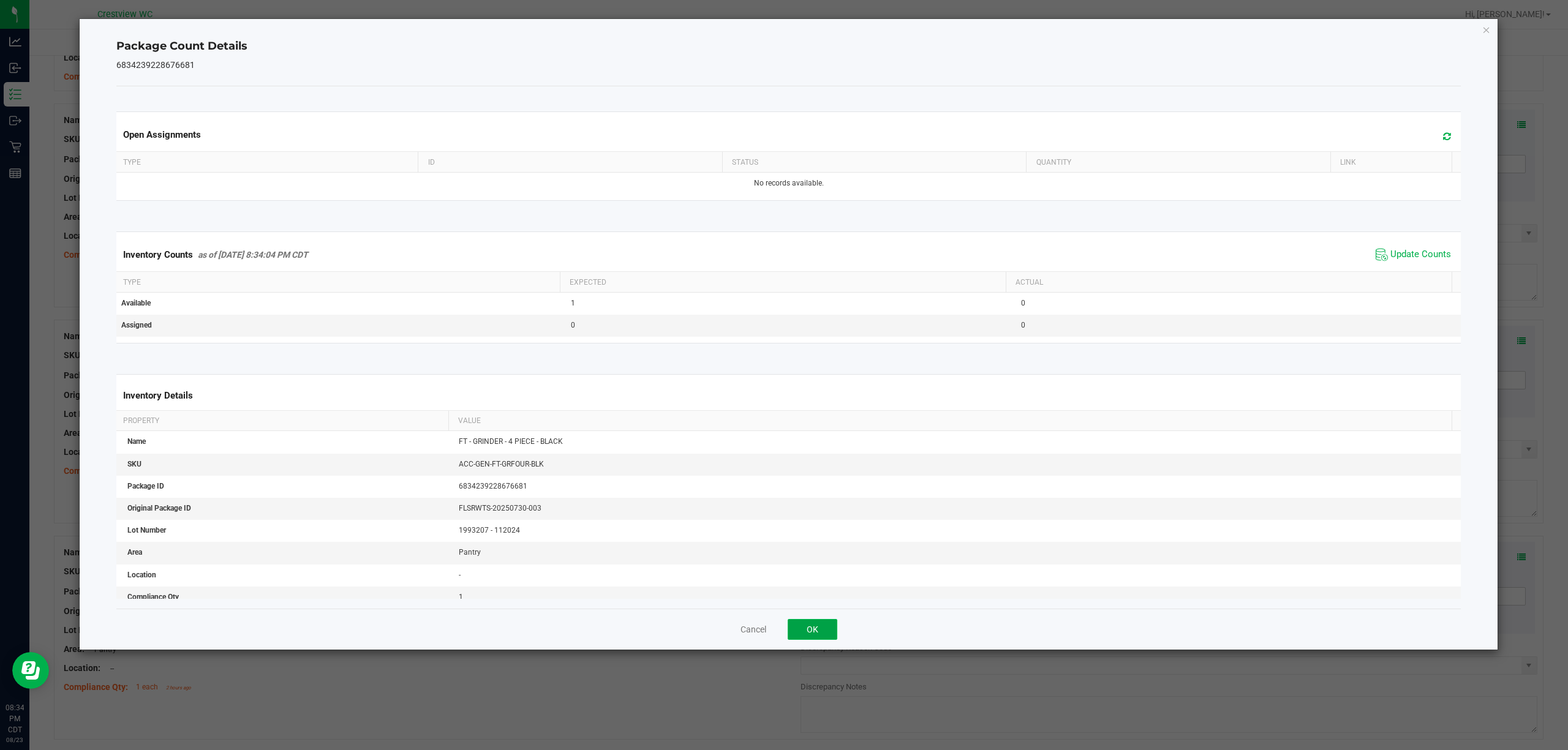
click at [826, 622] on button "OK" at bounding box center [813, 629] width 50 height 21
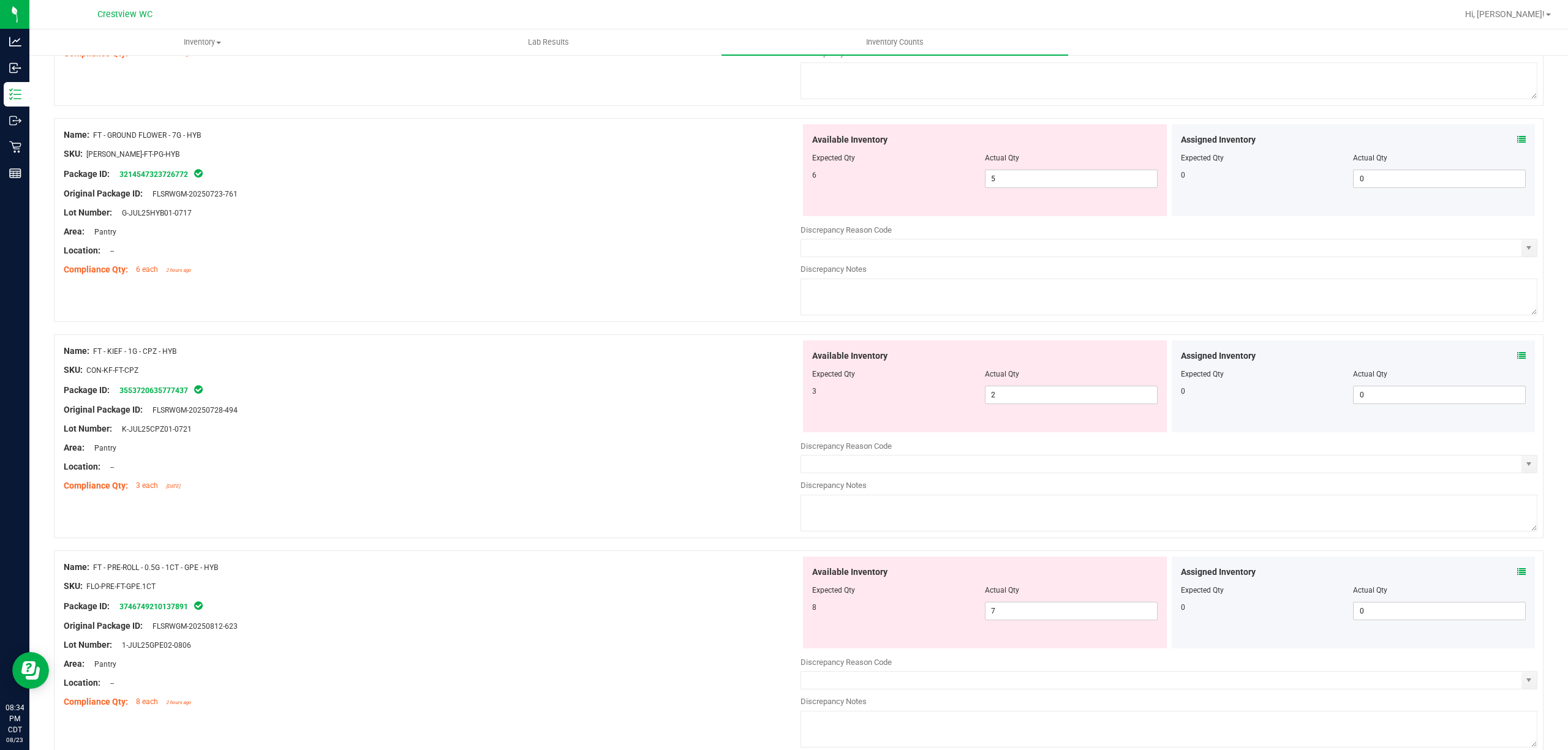
scroll to position [1480, 0]
click at [1517, 143] on icon at bounding box center [1521, 139] width 9 height 9
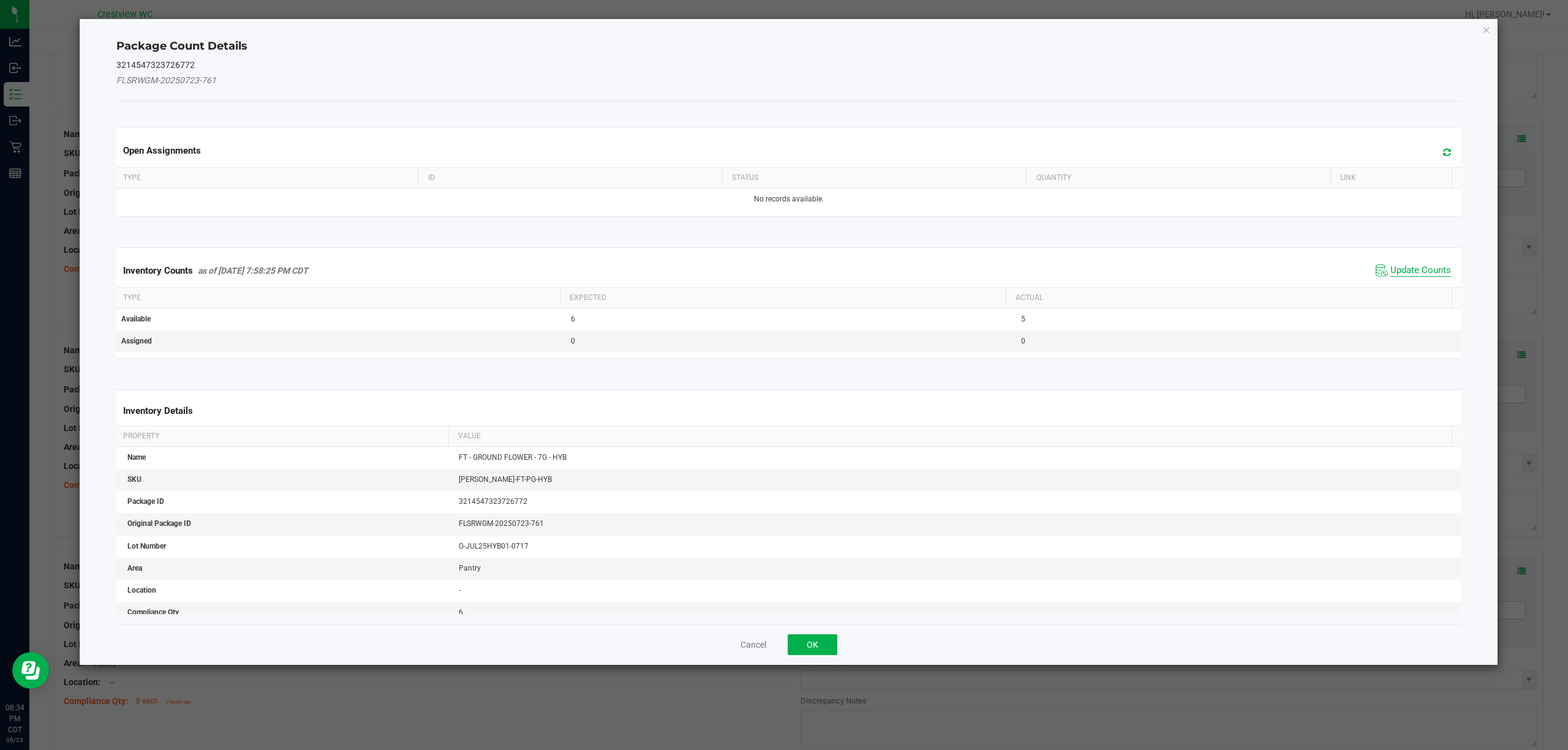
click at [1434, 271] on span "Update Counts" at bounding box center [1420, 271] width 61 height 12
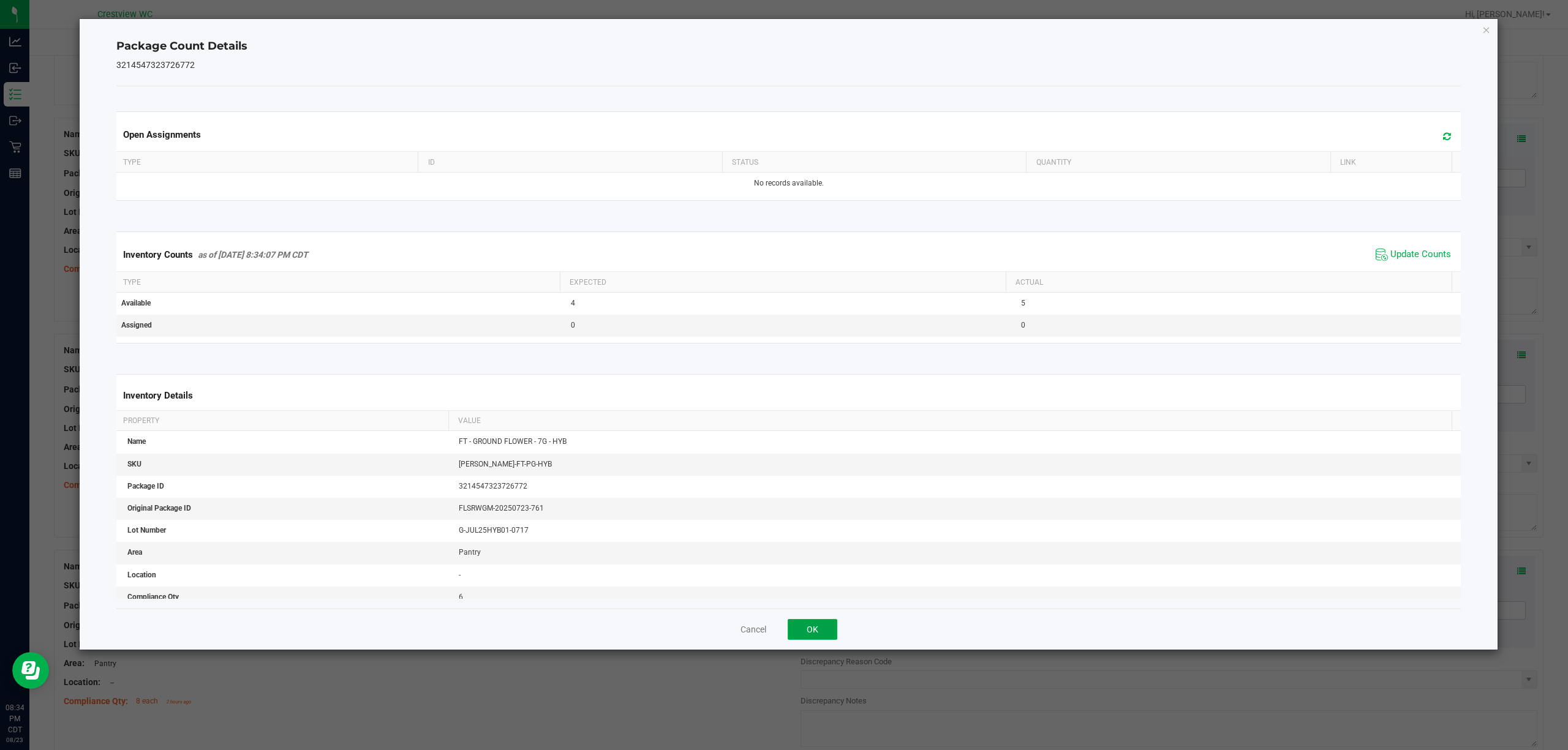
click at [826, 620] on button "OK" at bounding box center [813, 629] width 50 height 21
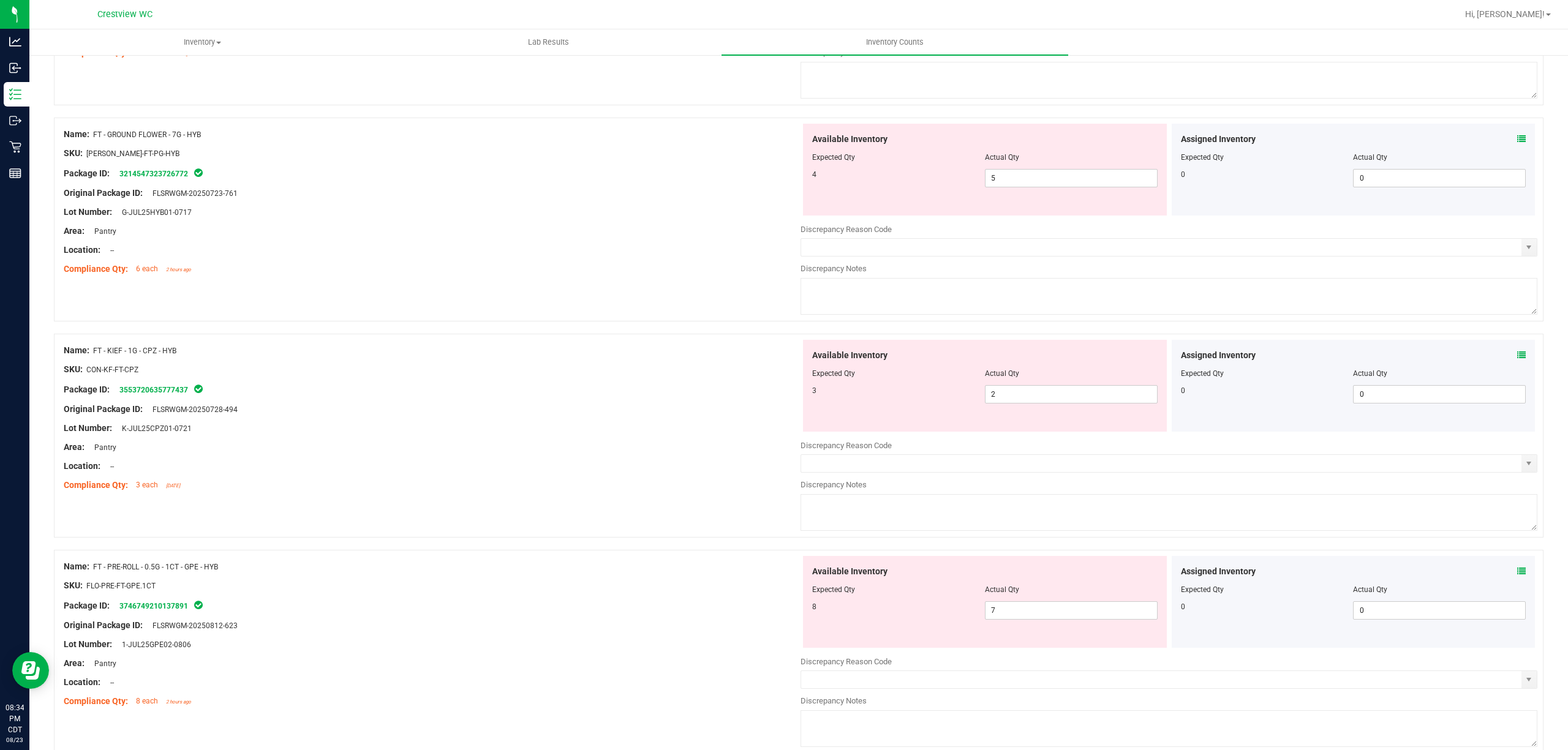
click at [1517, 359] on icon at bounding box center [1521, 355] width 9 height 9
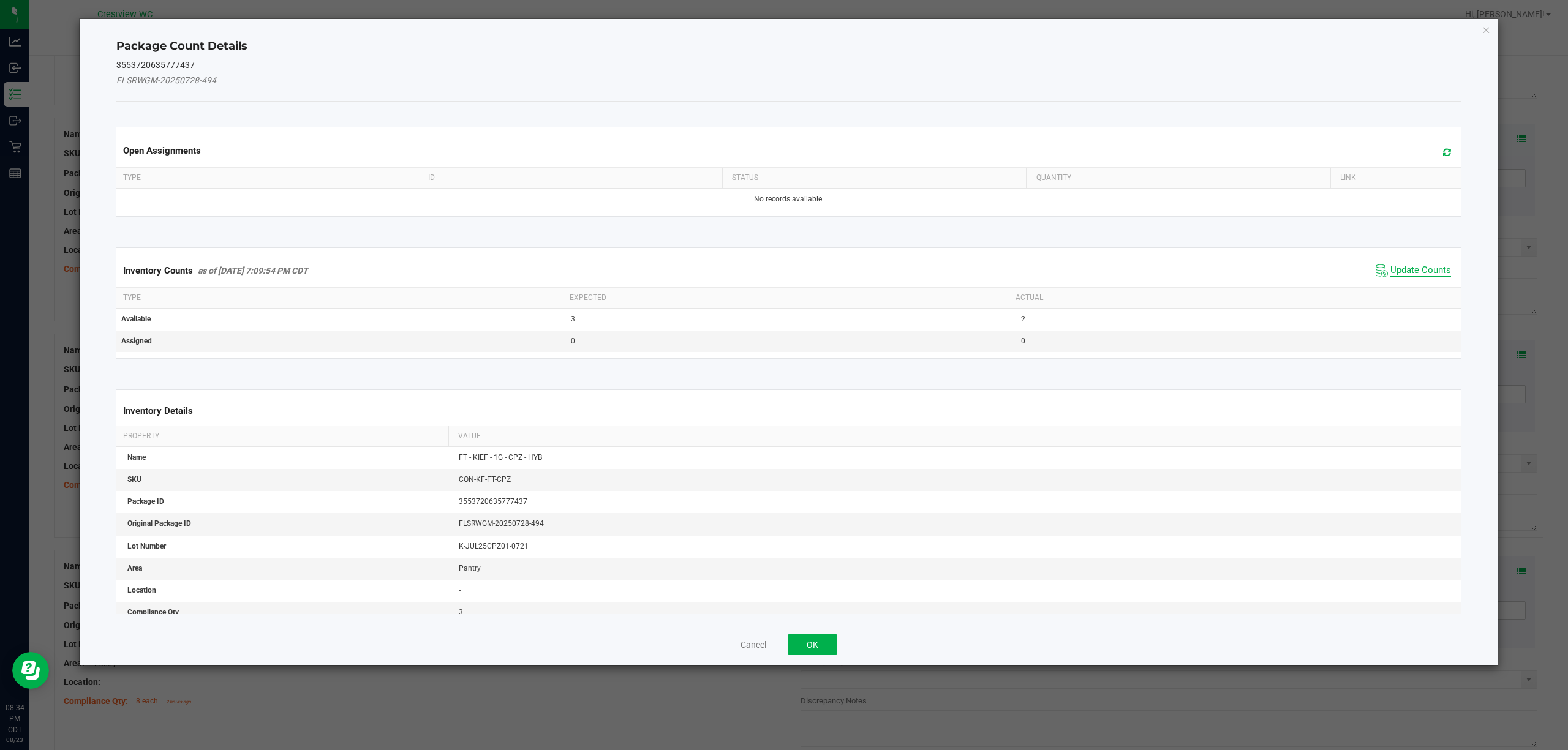
click at [1430, 265] on span "Update Counts" at bounding box center [1420, 271] width 61 height 12
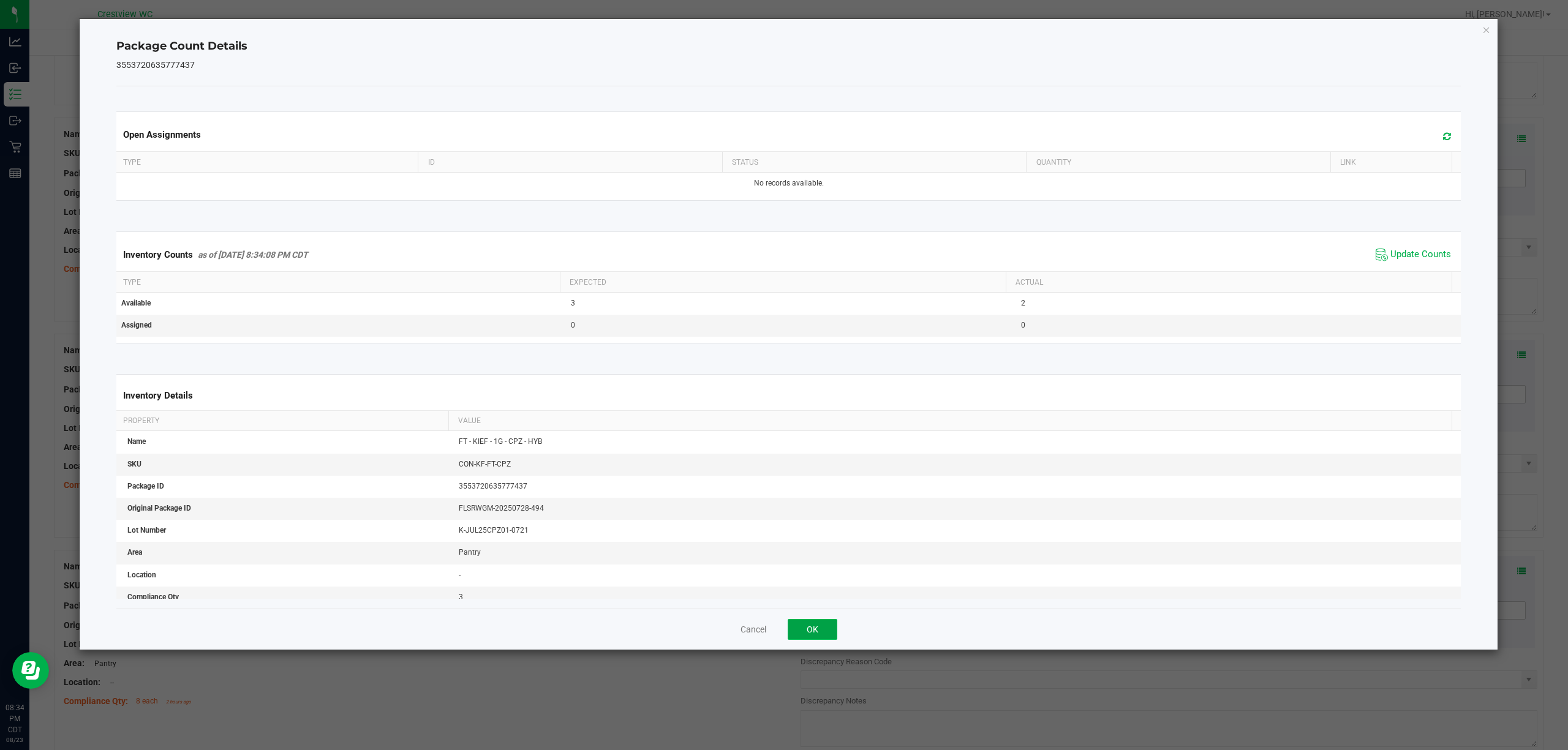
click at [824, 625] on button "OK" at bounding box center [813, 629] width 50 height 21
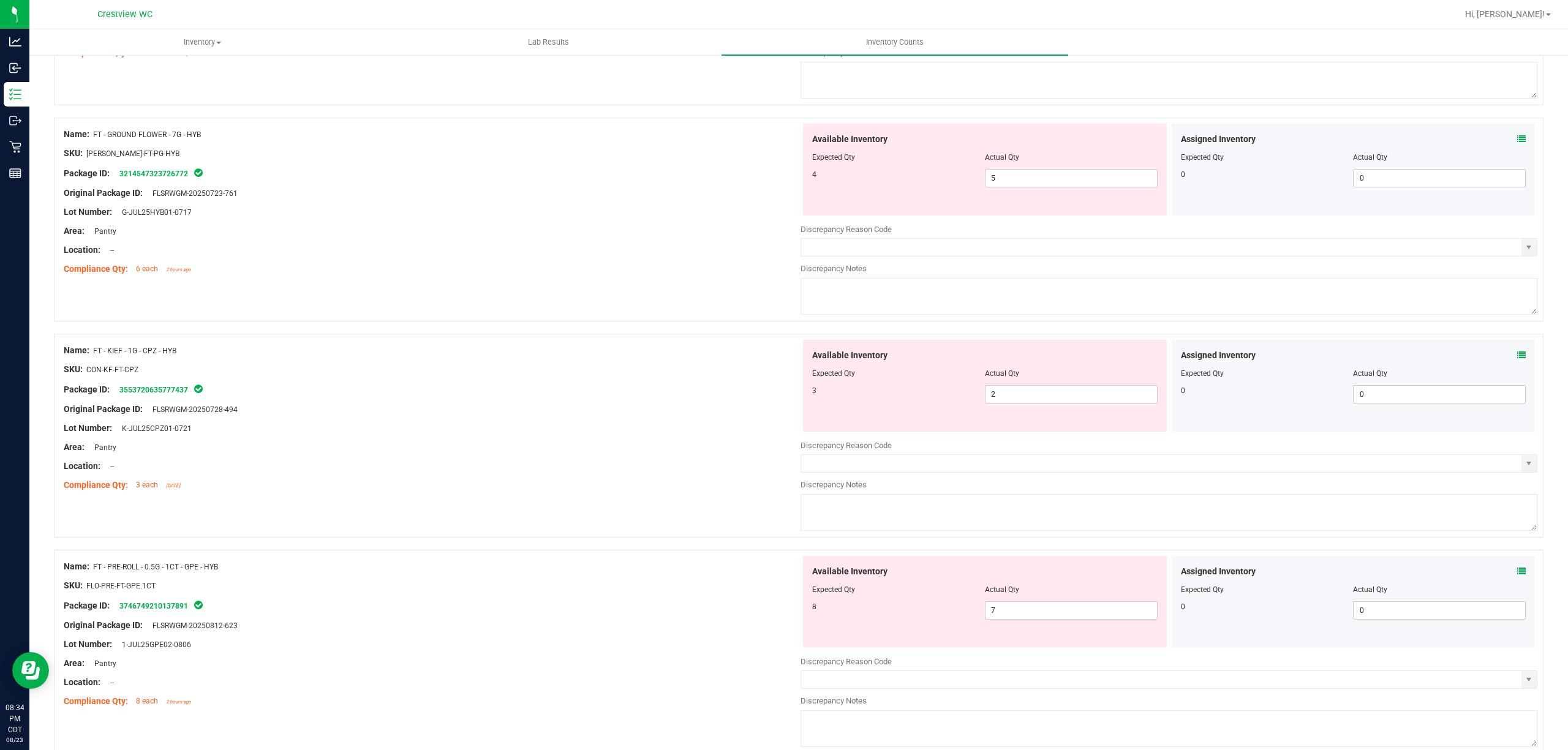
click at [1517, 571] on icon at bounding box center [1521, 571] width 9 height 9
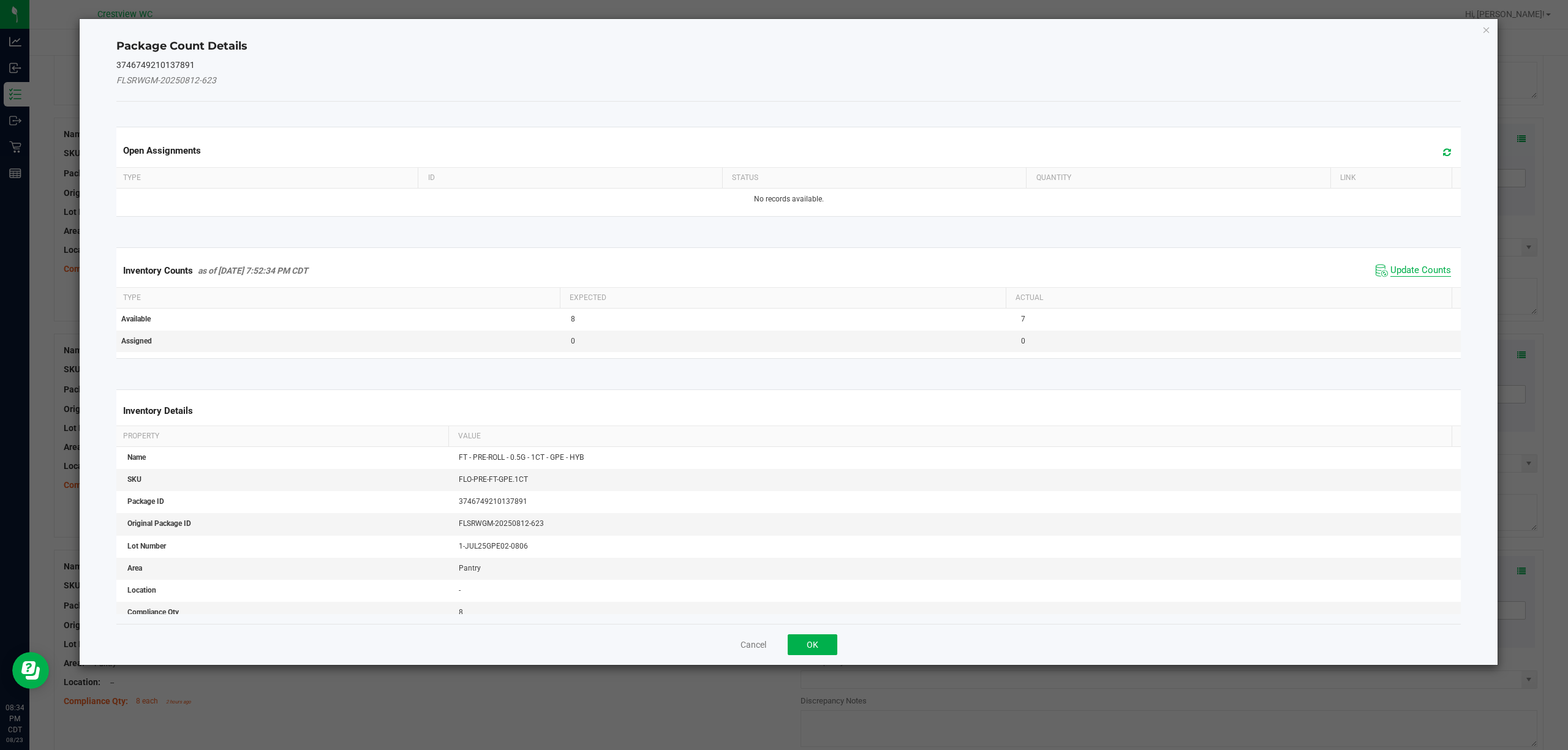
click at [1418, 271] on span "Update Counts" at bounding box center [1420, 271] width 61 height 12
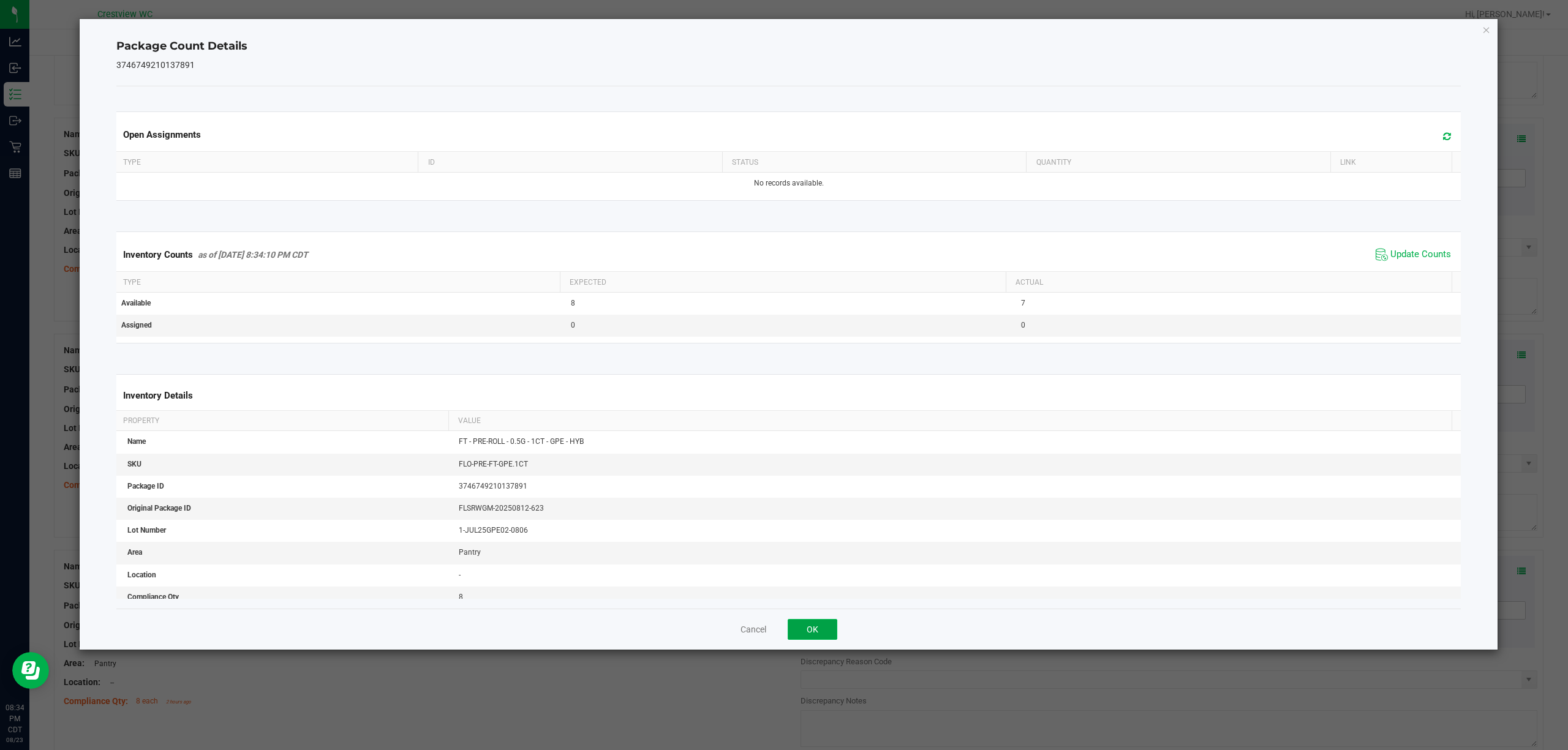
click at [826, 635] on button "OK" at bounding box center [813, 629] width 50 height 21
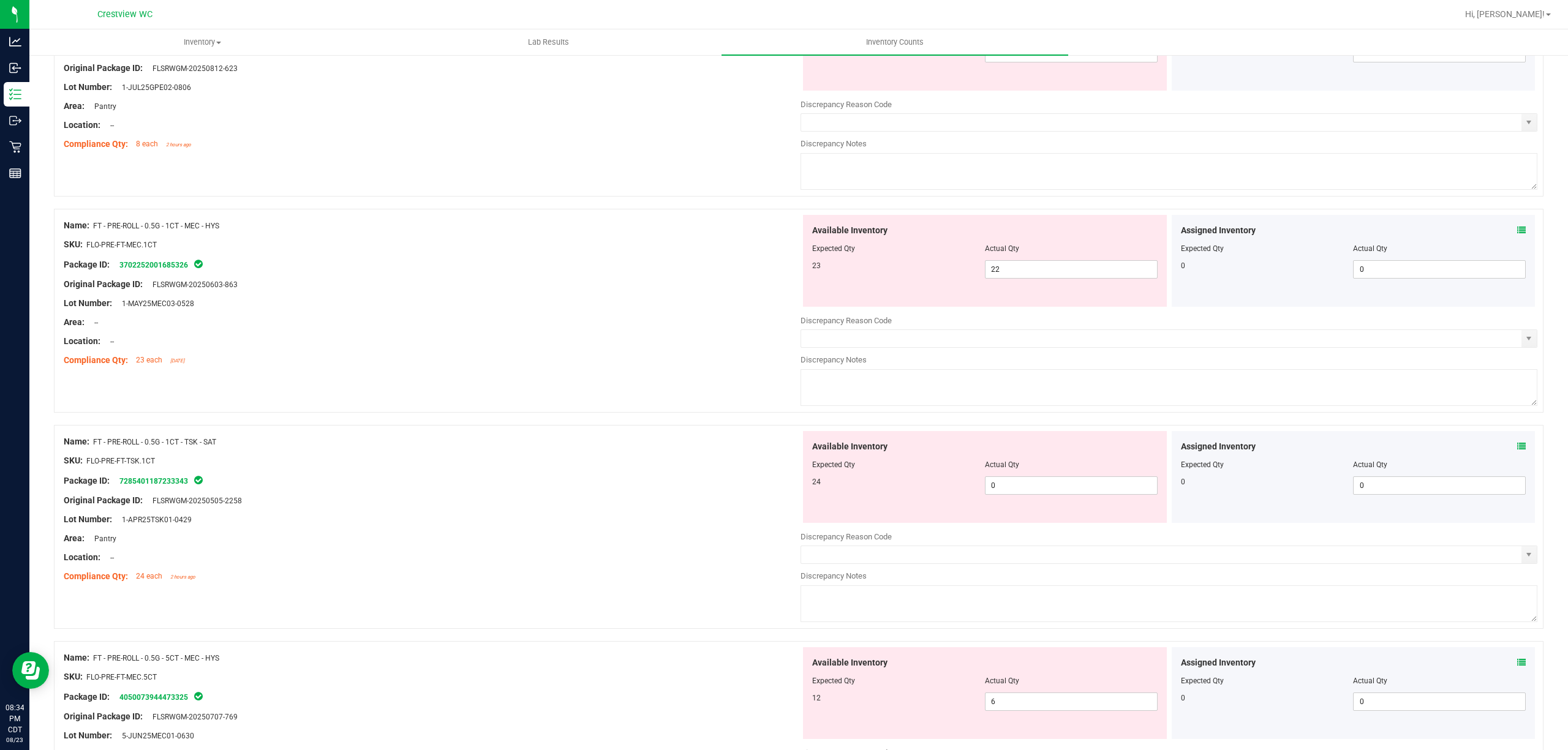
scroll to position [2146, 0]
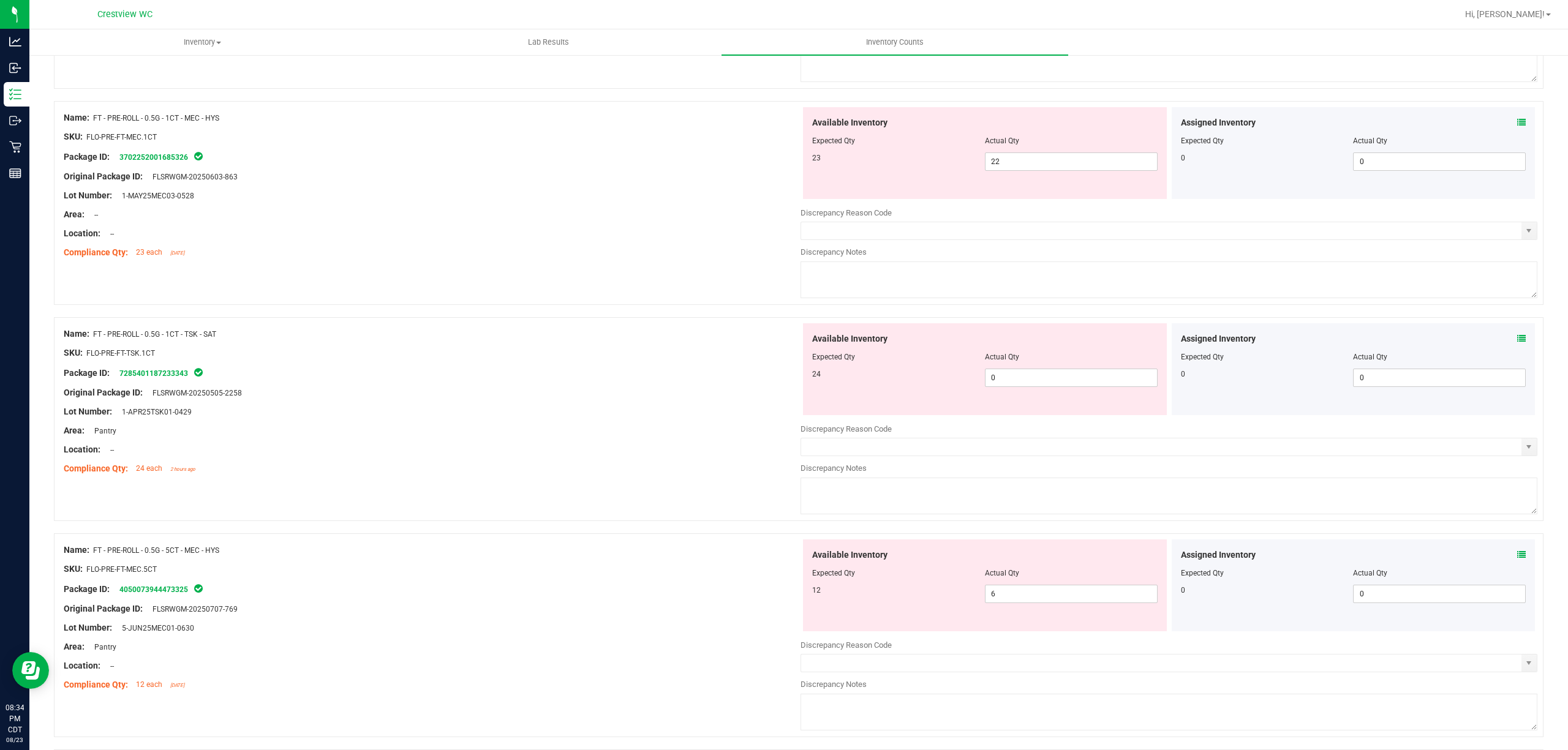
click at [1517, 125] on icon at bounding box center [1521, 122] width 9 height 9
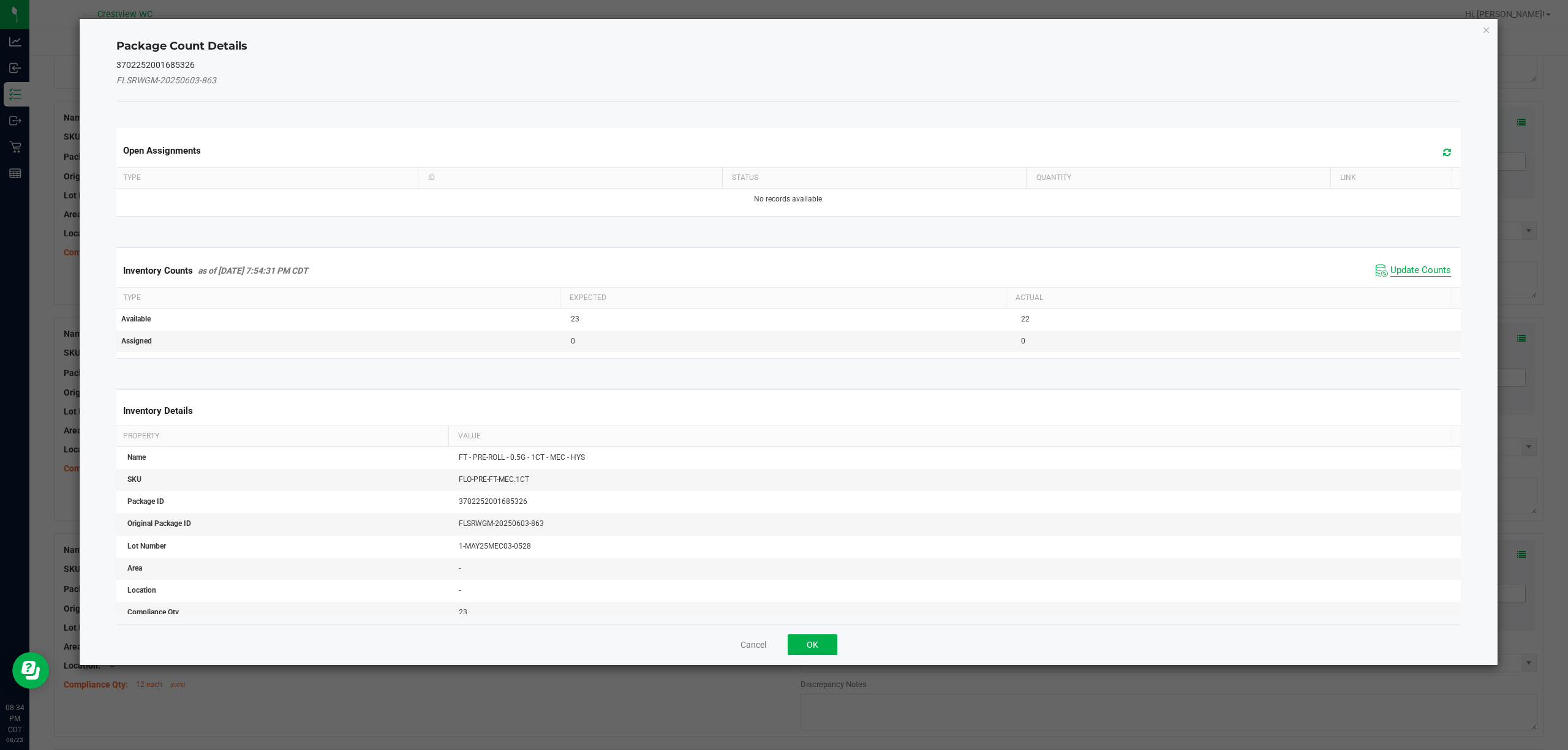
click at [1407, 270] on span "Update Counts" at bounding box center [1420, 271] width 61 height 12
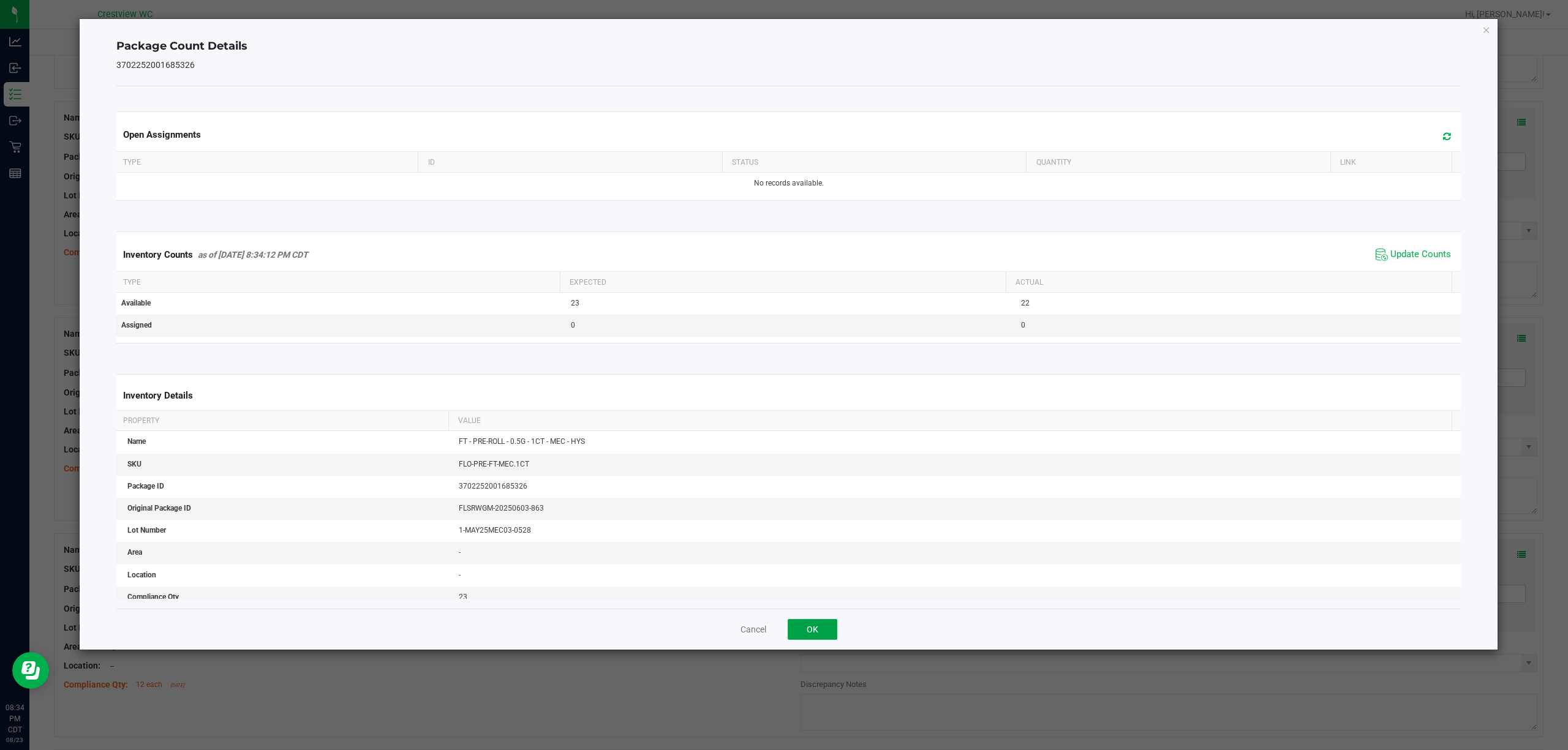
click at [833, 635] on button "OK" at bounding box center [813, 629] width 50 height 21
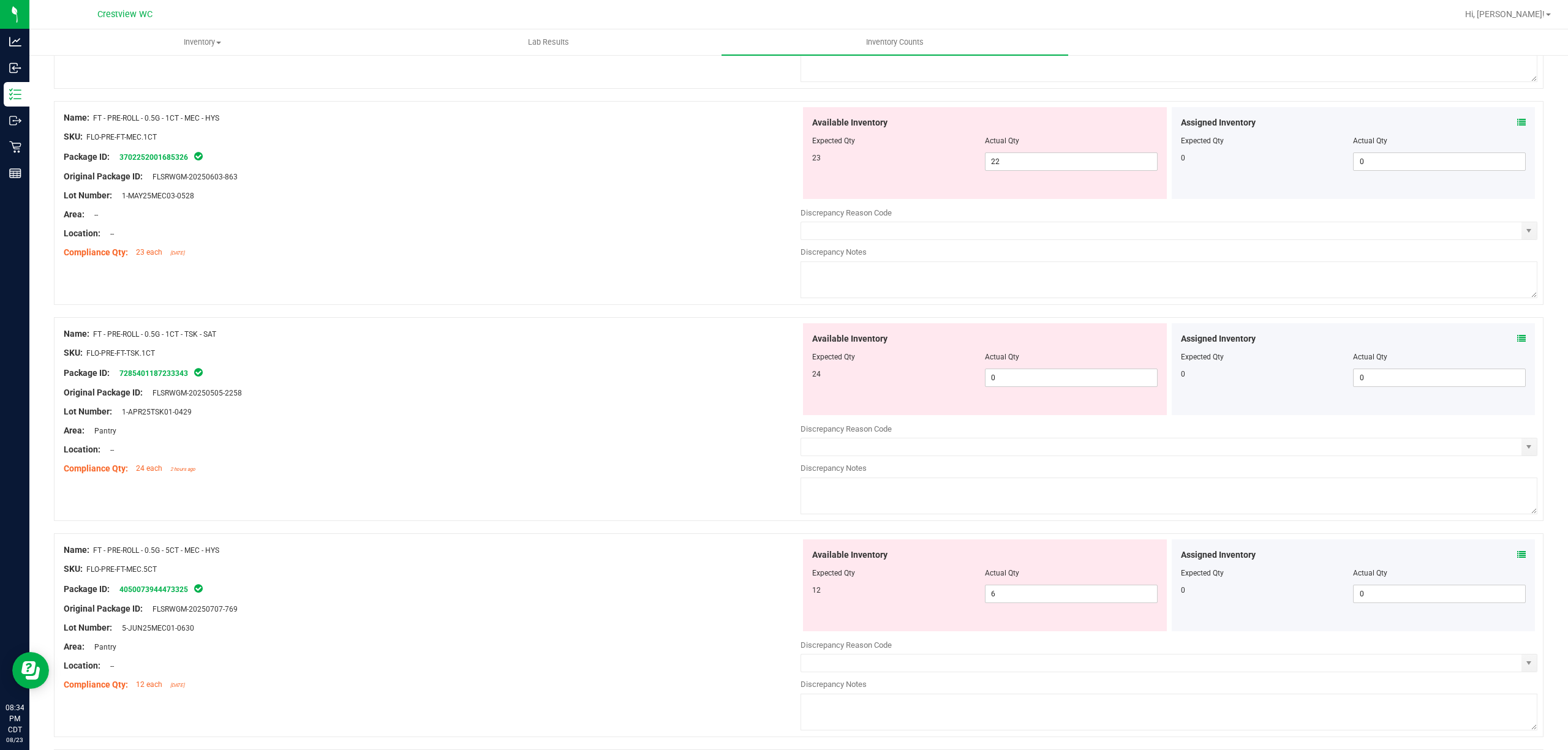
click at [1517, 342] on icon at bounding box center [1521, 338] width 9 height 9
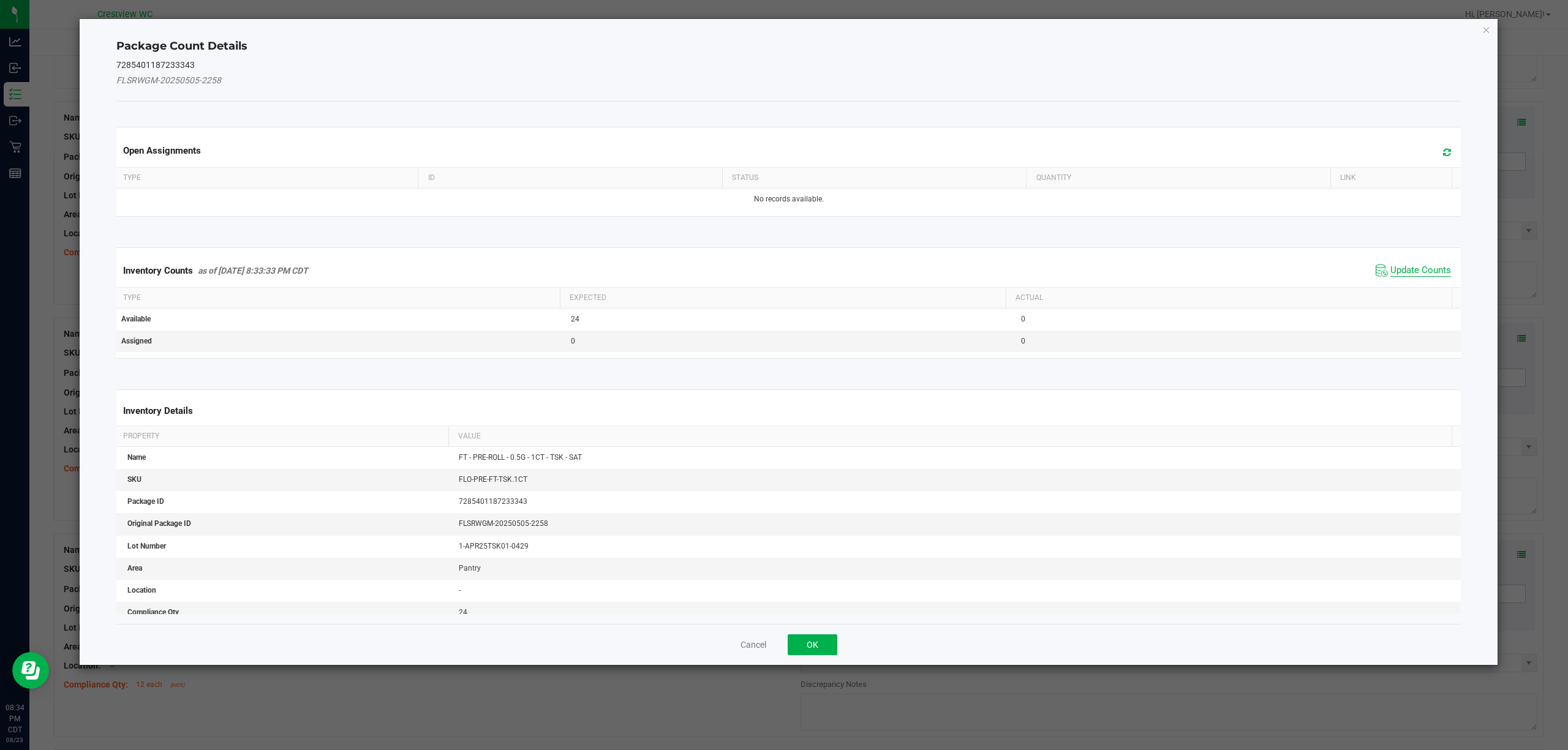
click at [1426, 270] on span "Update Counts" at bounding box center [1420, 271] width 61 height 12
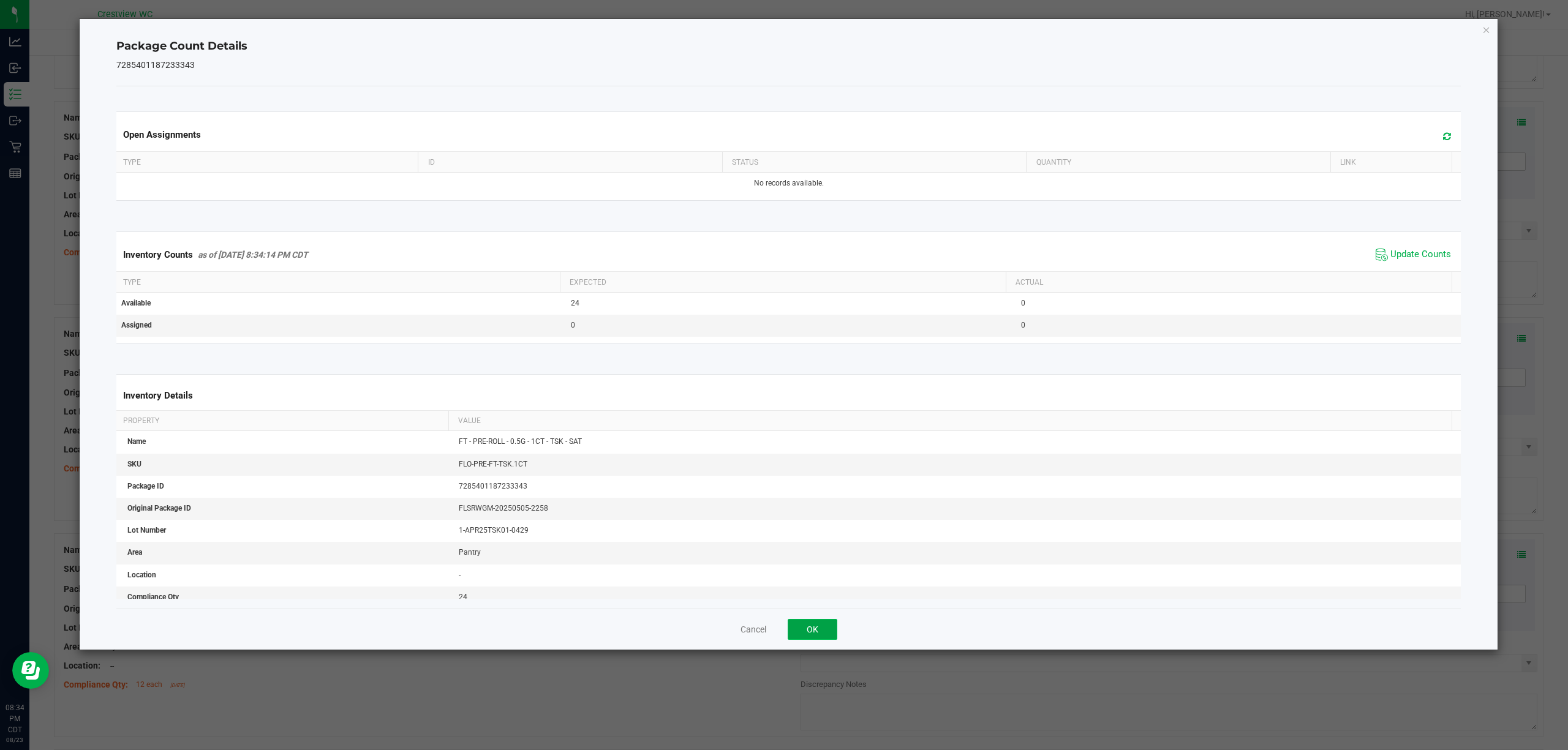
click at [829, 637] on button "OK" at bounding box center [813, 629] width 50 height 21
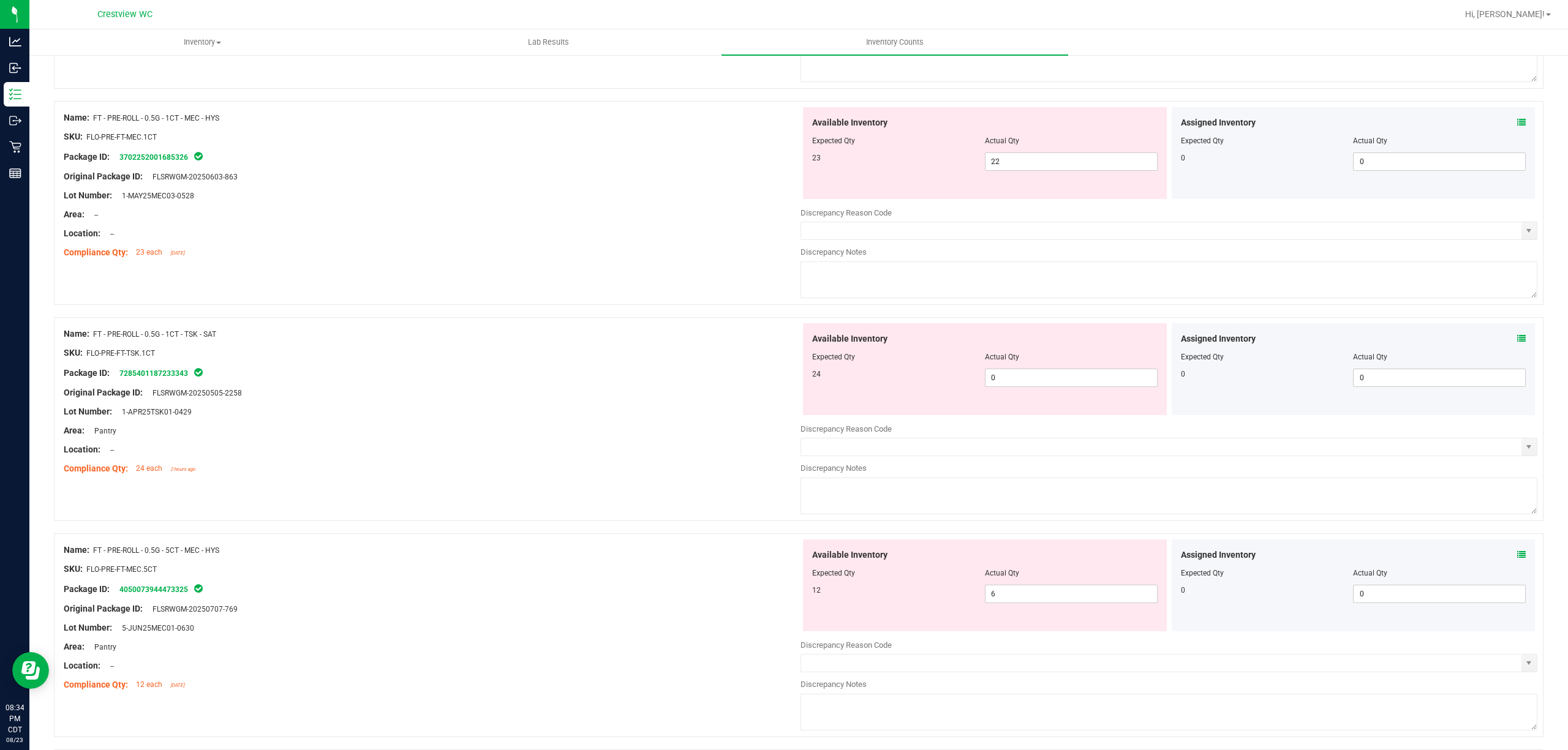
click at [1517, 556] on span at bounding box center [1521, 555] width 9 height 13
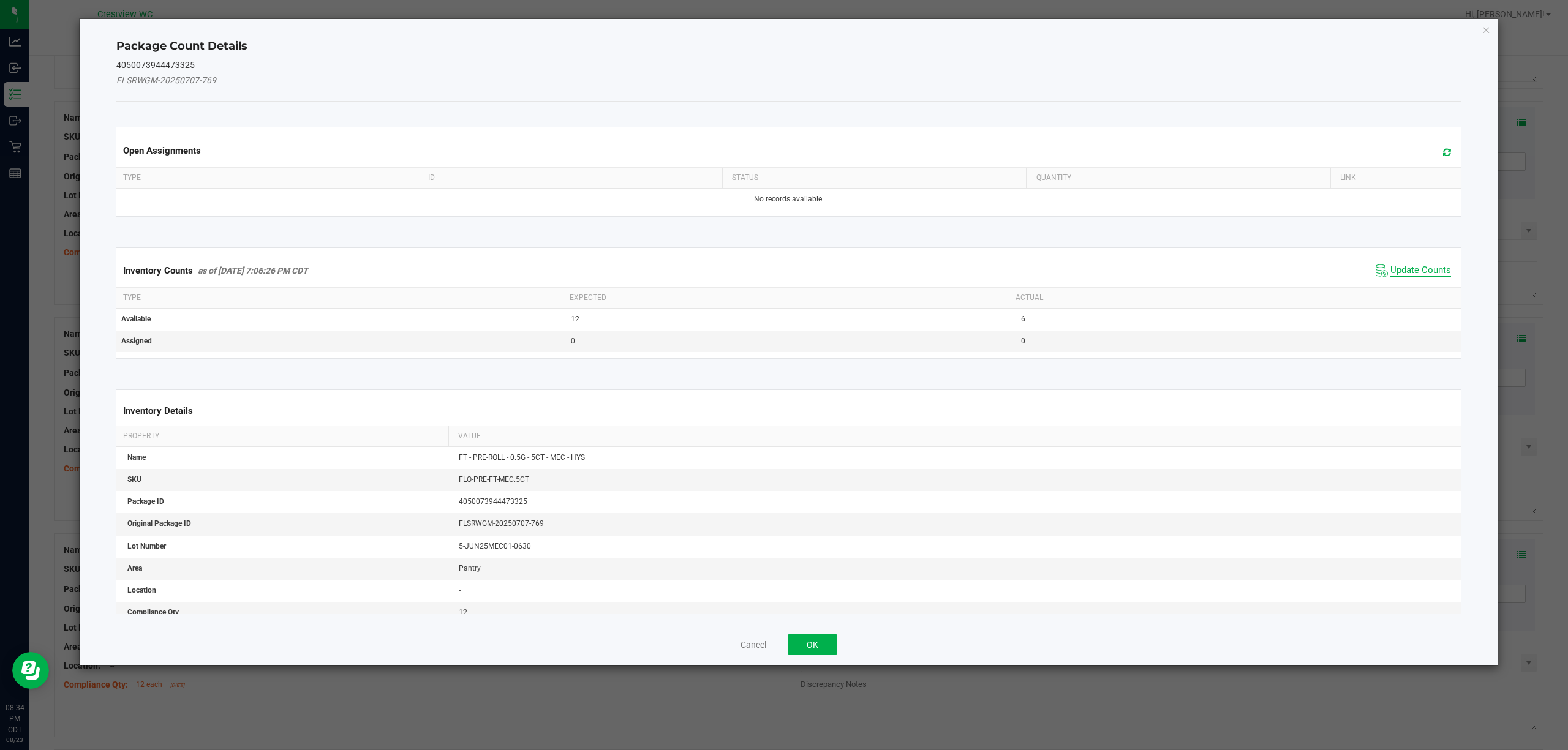
click at [1433, 276] on span "Update Counts" at bounding box center [1420, 271] width 61 height 12
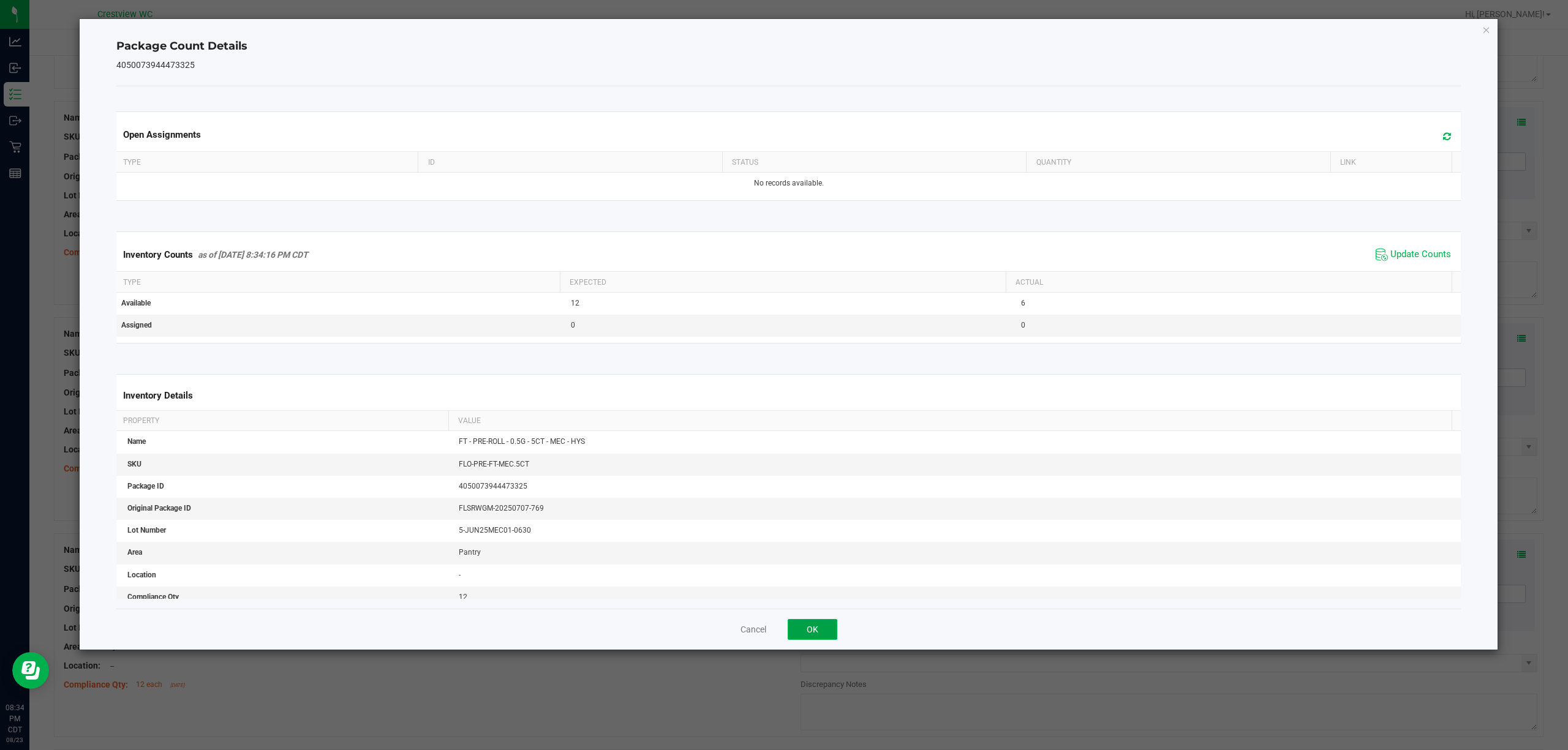
click at [828, 638] on button "OK" at bounding box center [813, 629] width 50 height 21
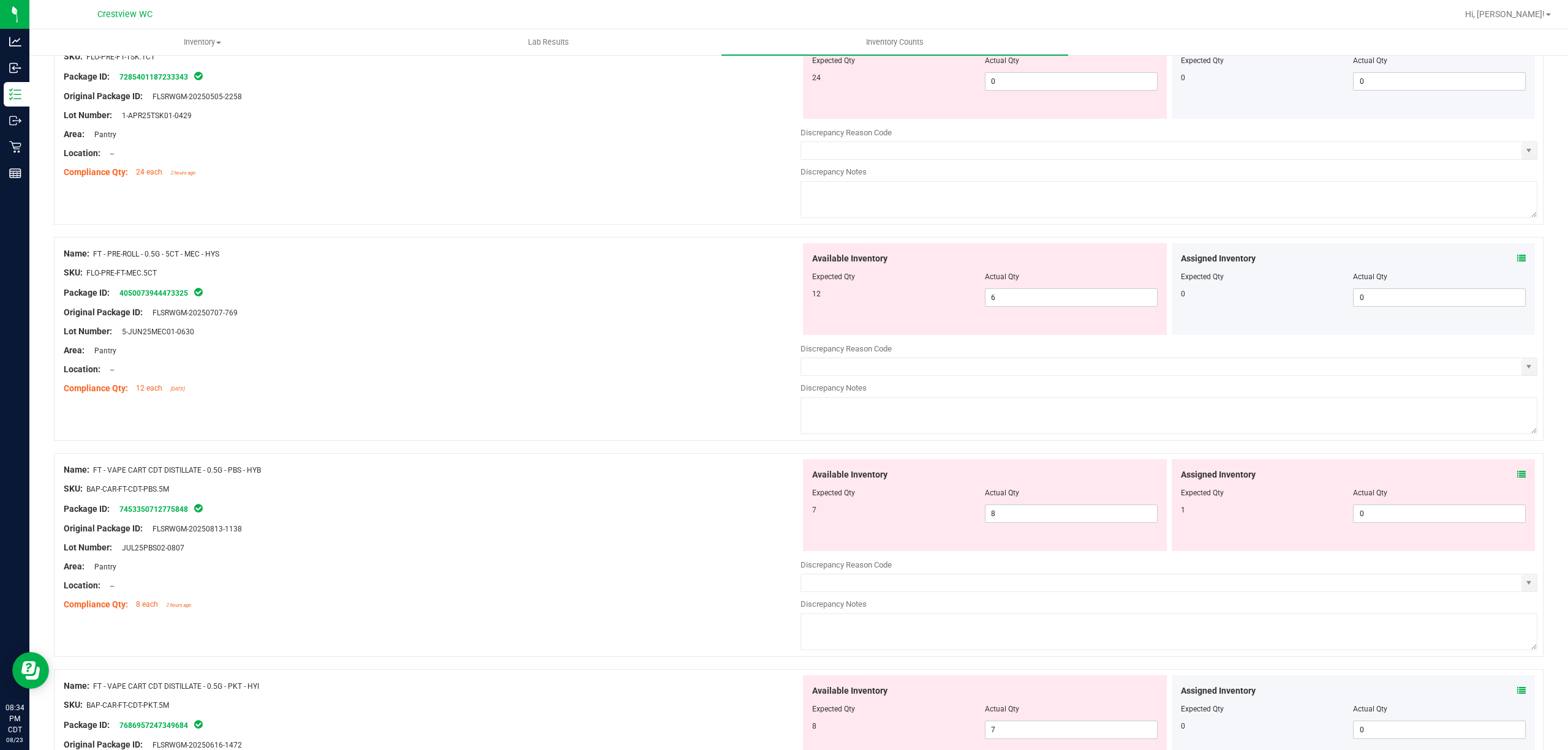
scroll to position [2657, 0]
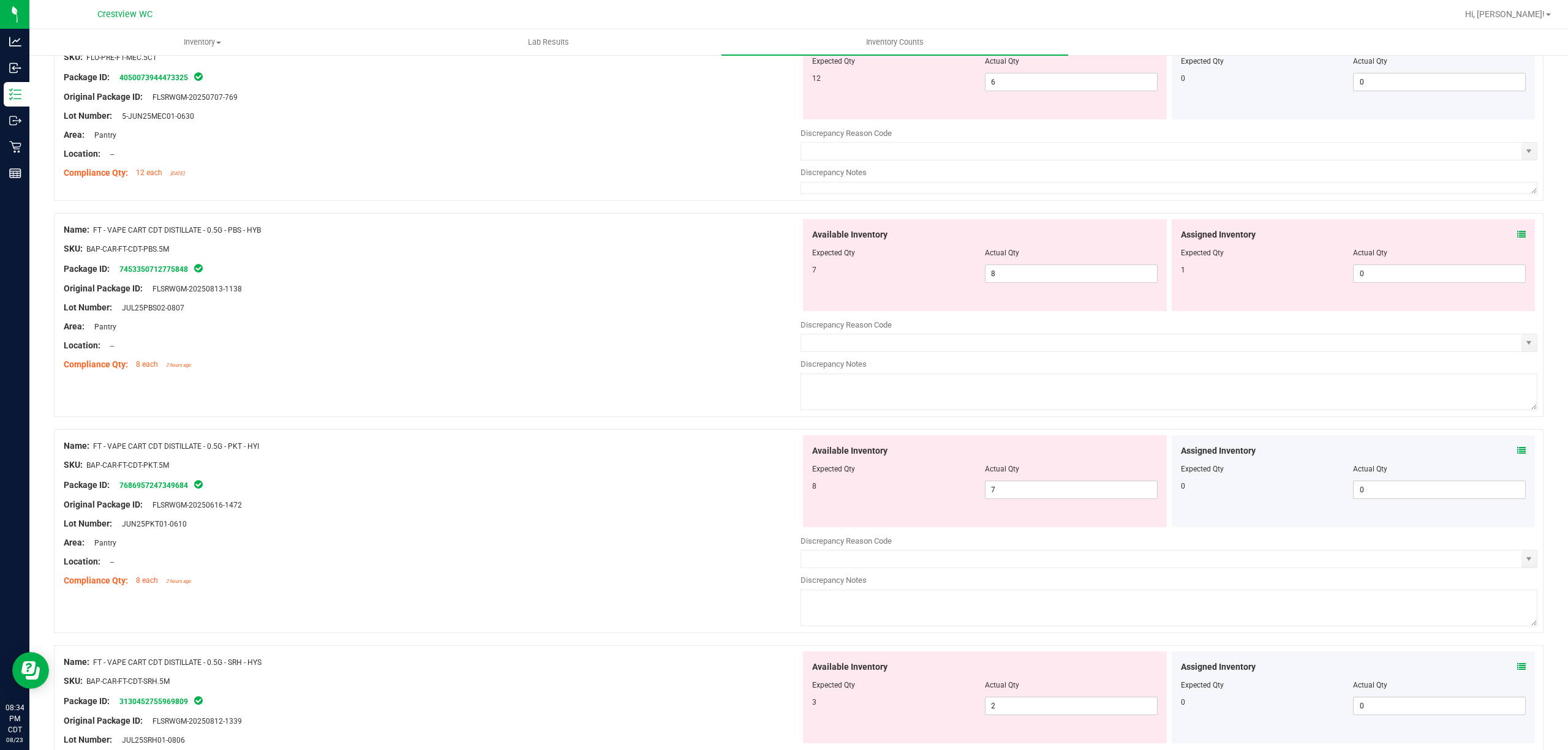
click at [1517, 239] on icon at bounding box center [1521, 235] width 9 height 9
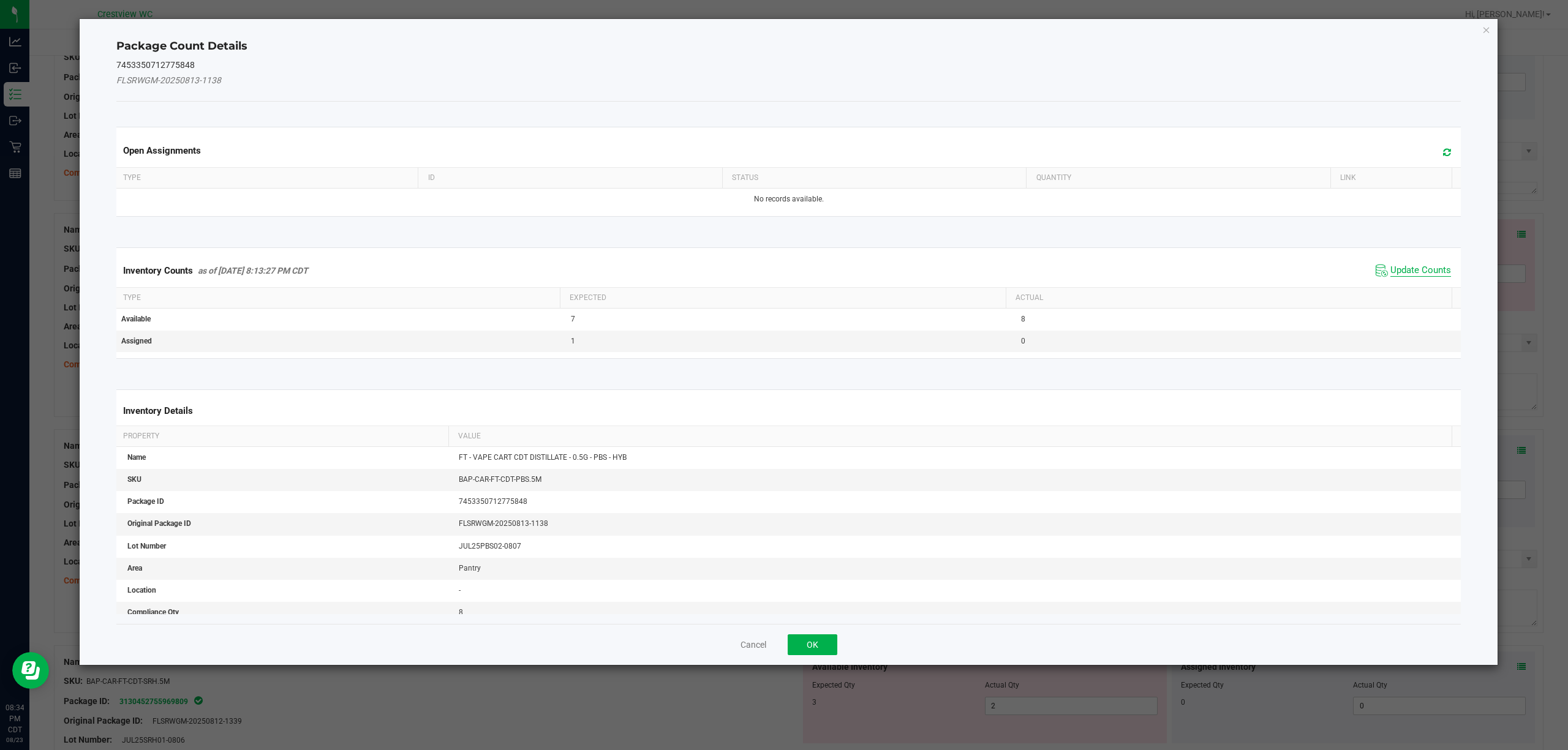
click at [1419, 274] on span "Update Counts" at bounding box center [1420, 271] width 61 height 12
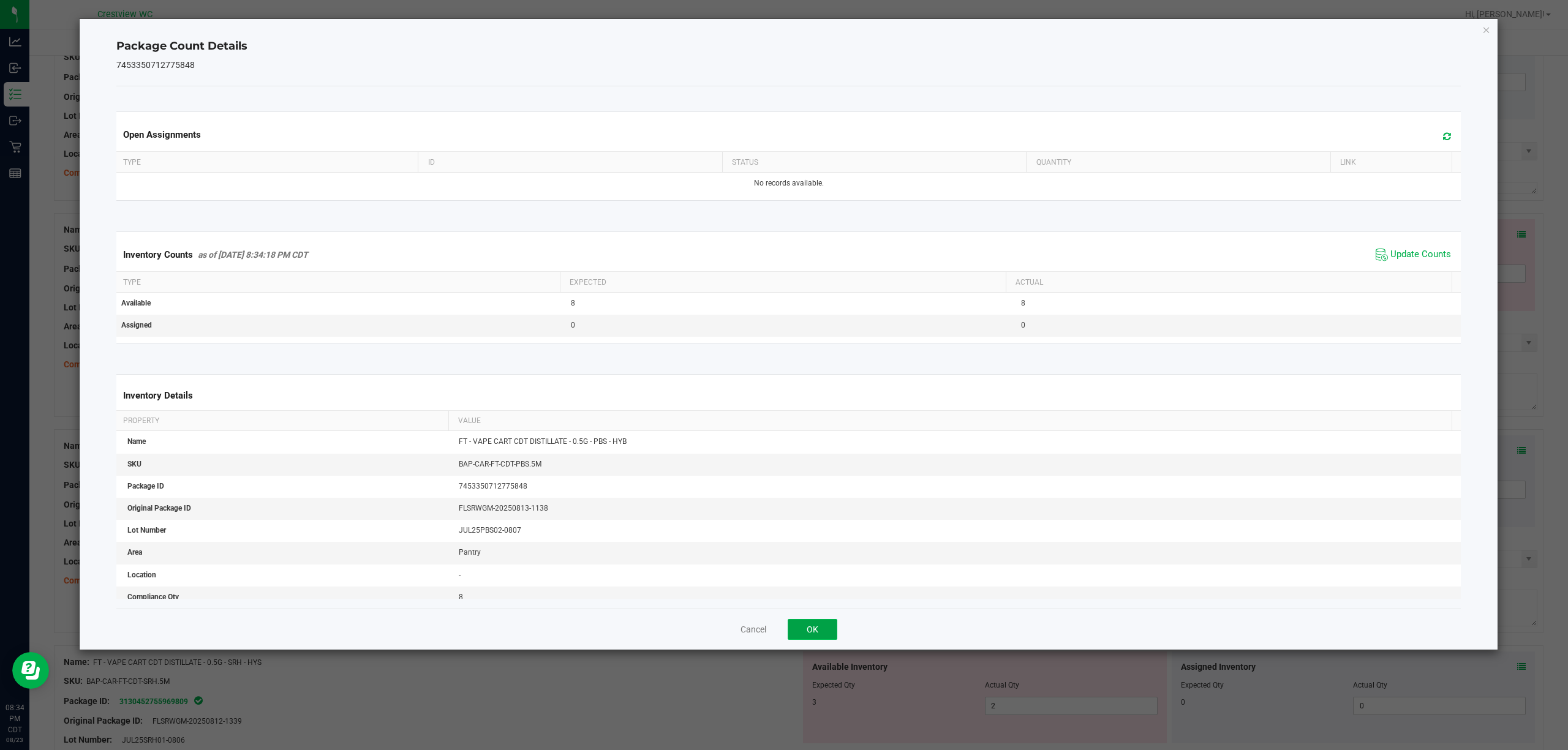
click at [814, 632] on button "OK" at bounding box center [813, 629] width 50 height 21
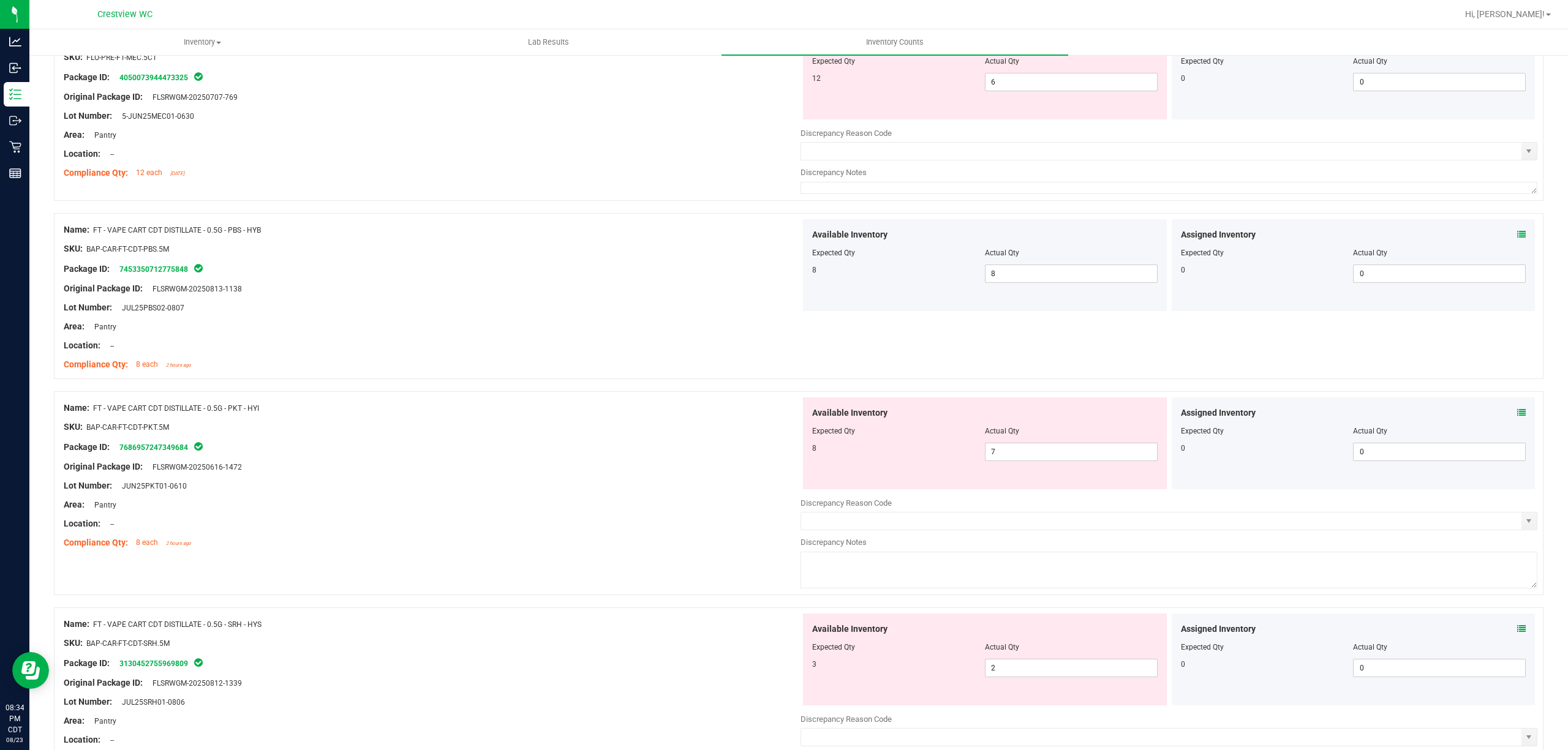
click at [1517, 417] on icon at bounding box center [1521, 413] width 9 height 9
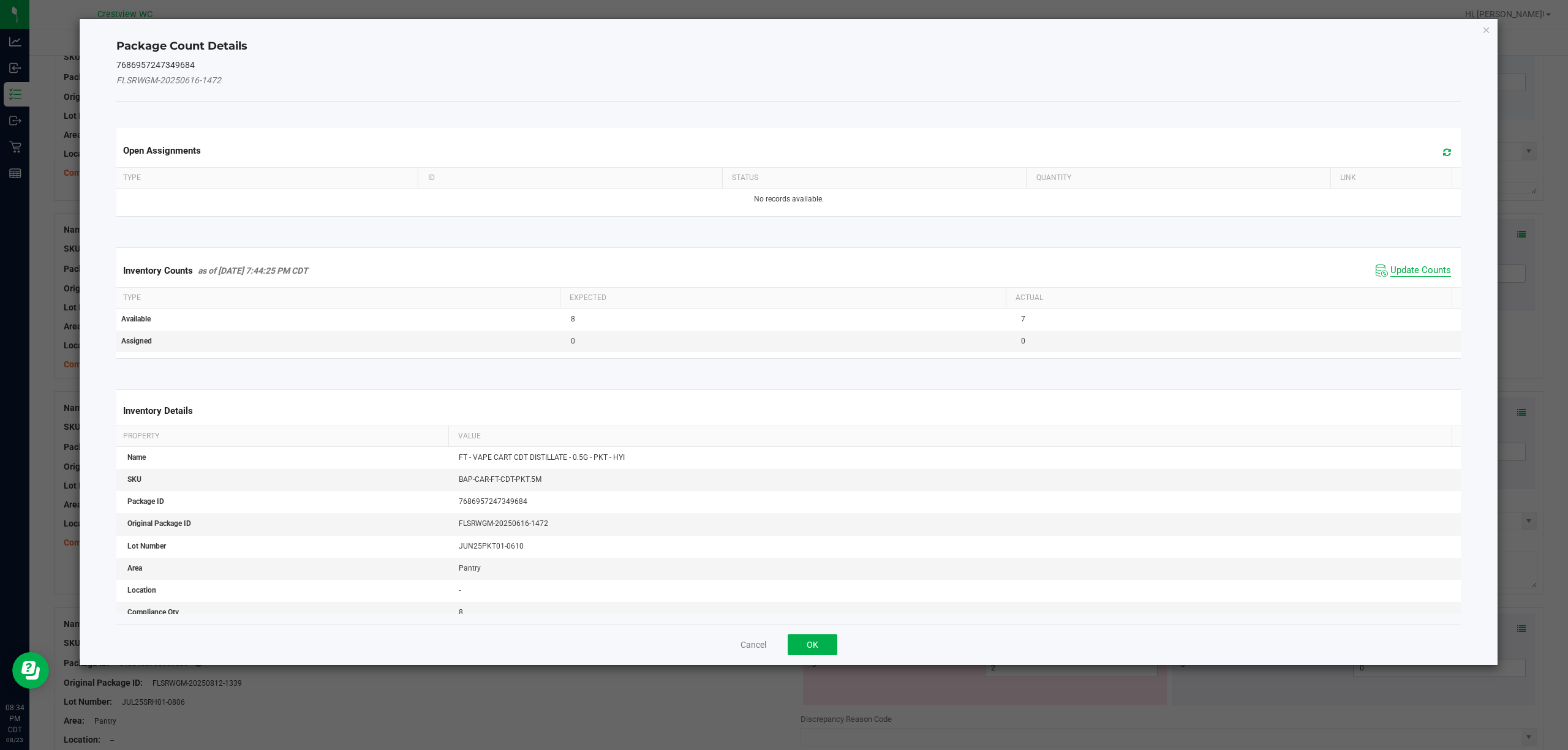
click at [1427, 267] on span "Update Counts" at bounding box center [1420, 271] width 61 height 12
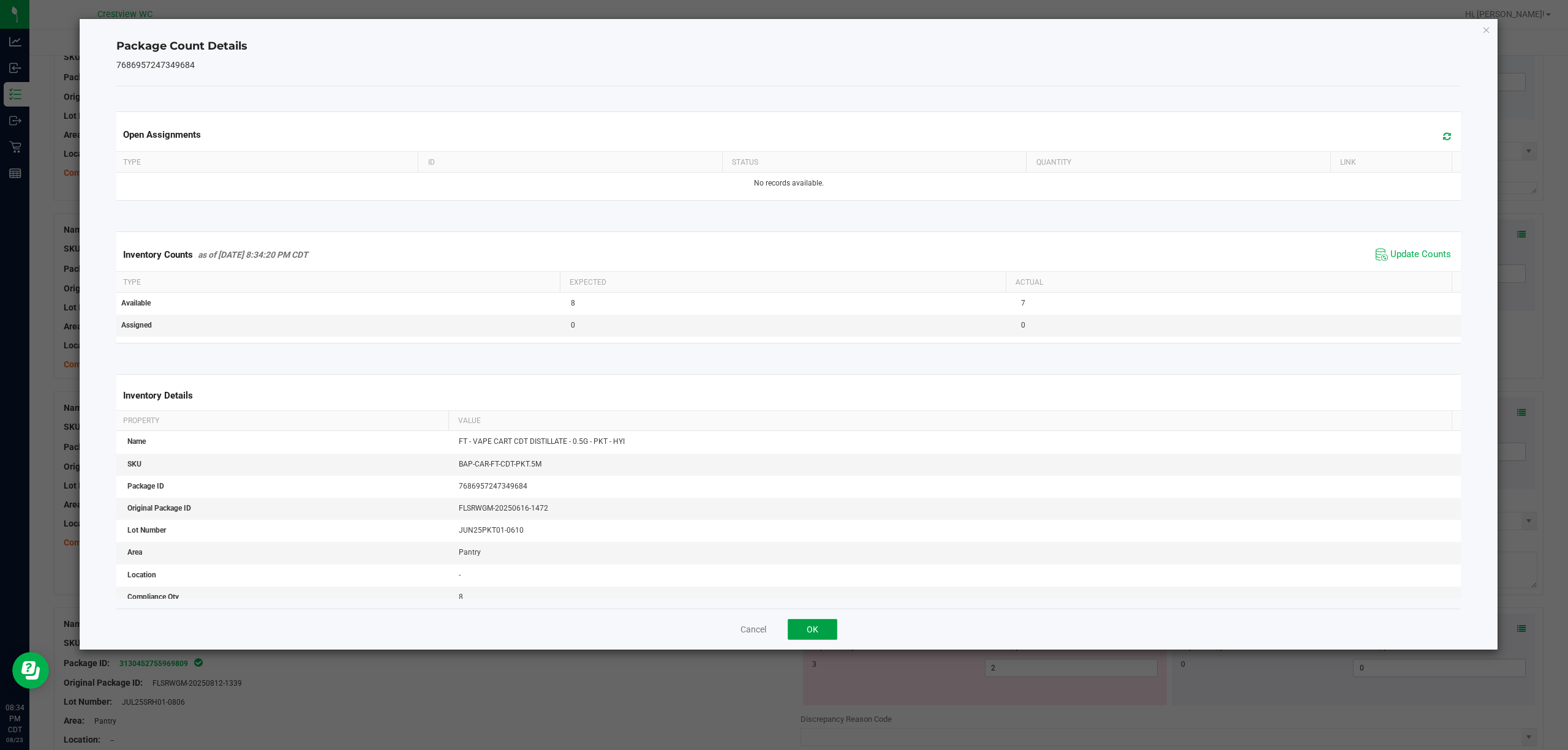
click at [824, 640] on button "OK" at bounding box center [813, 629] width 50 height 21
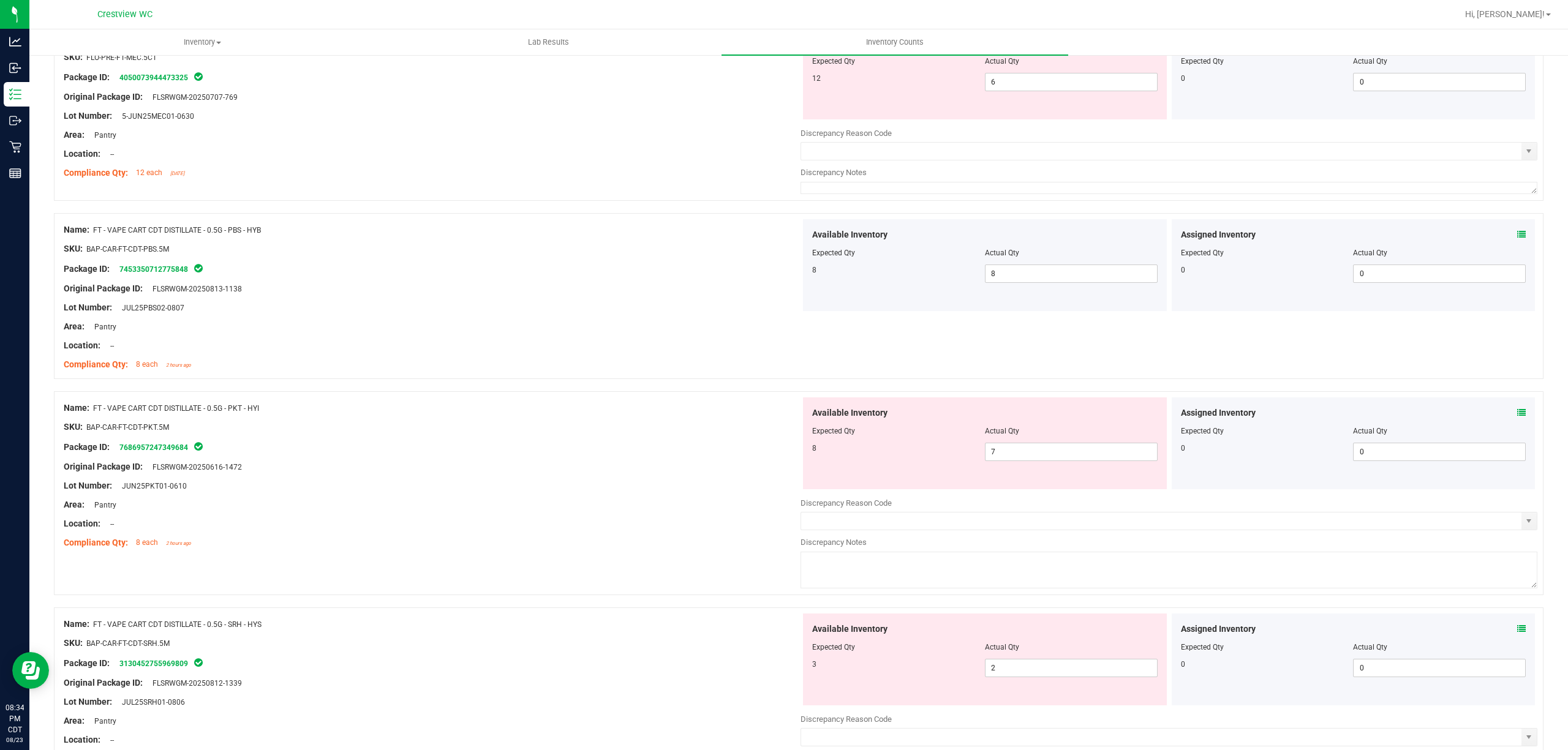
click at [1517, 633] on icon at bounding box center [1521, 628] width 9 height 9
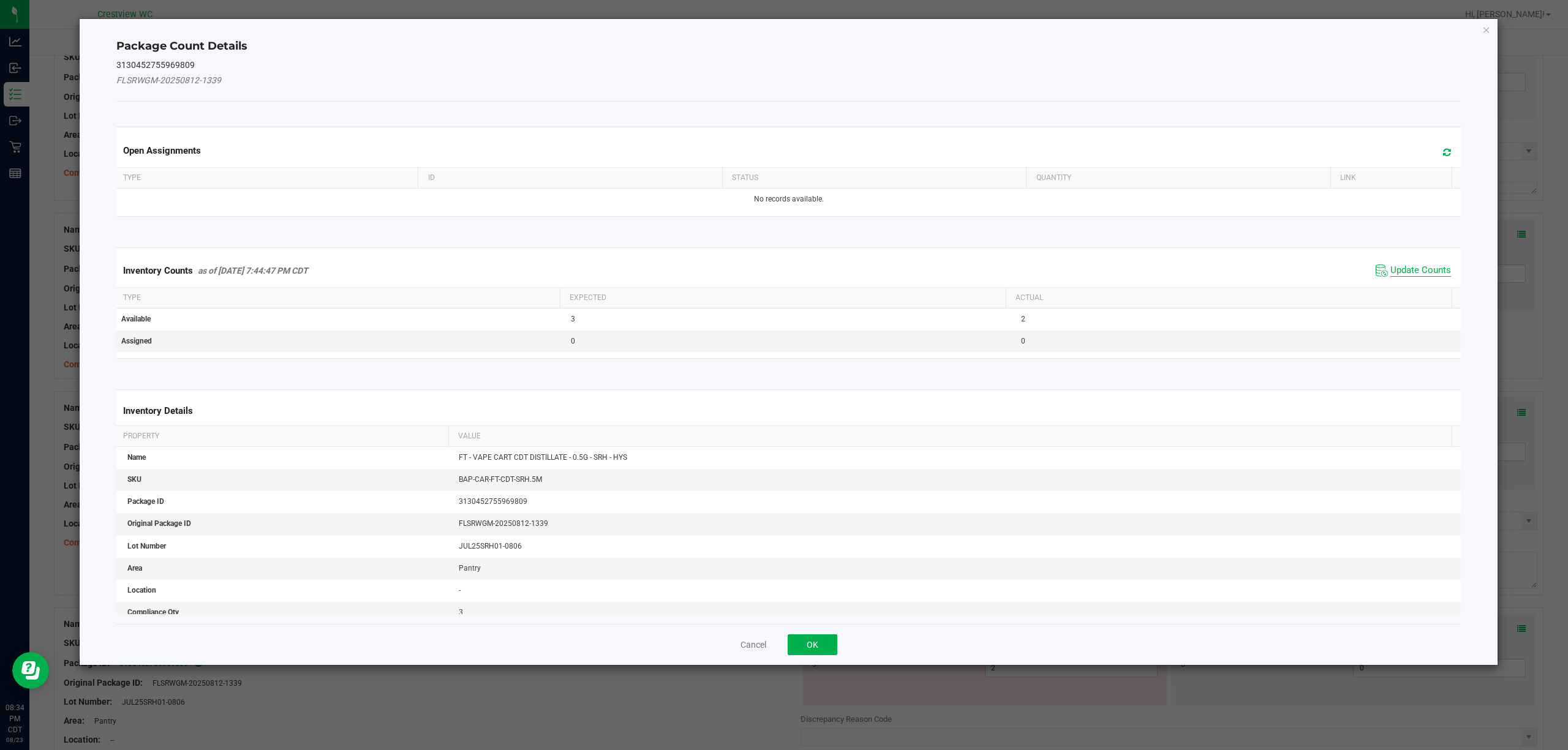
click at [1428, 268] on span "Update Counts" at bounding box center [1420, 271] width 61 height 12
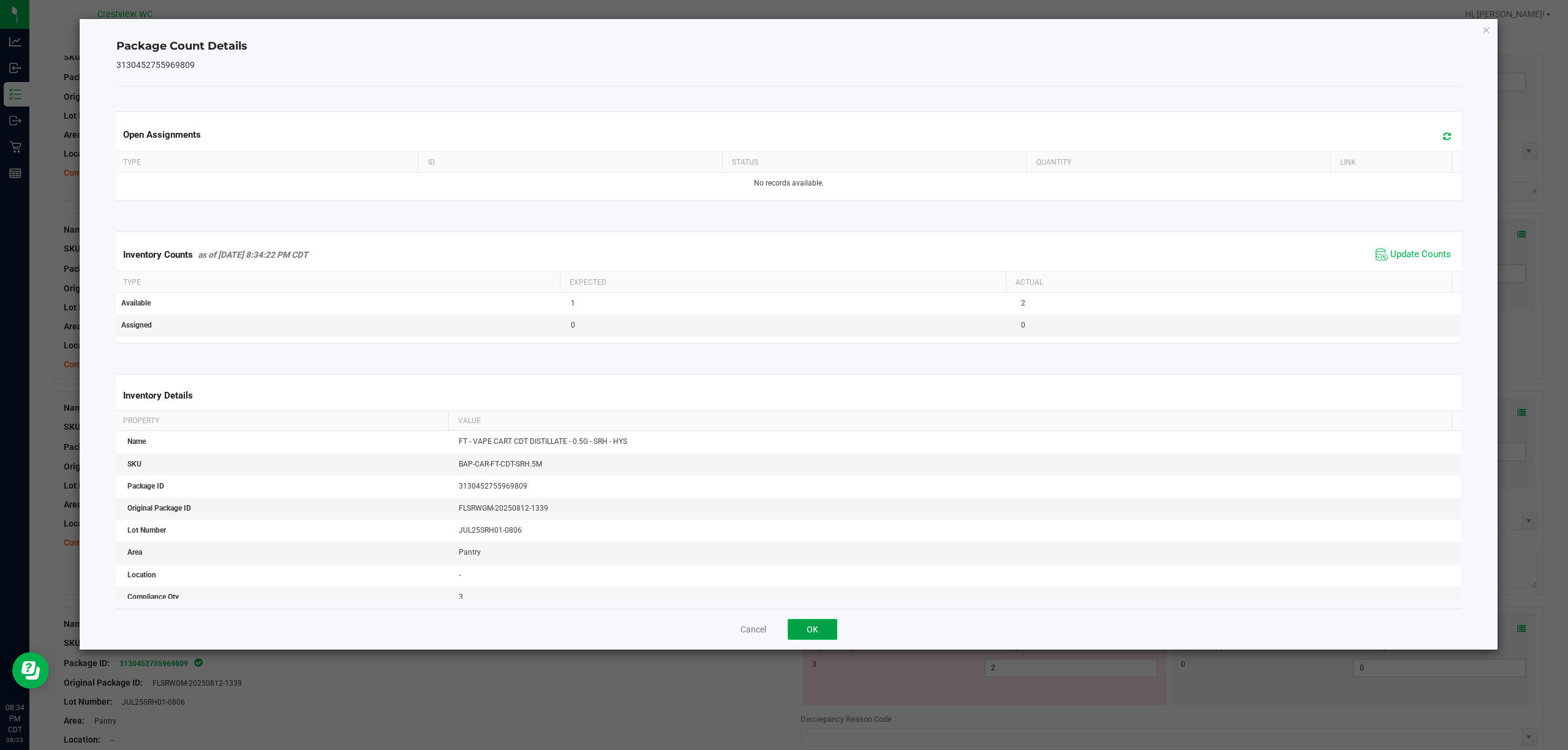
click at [822, 637] on button "OK" at bounding box center [813, 629] width 50 height 21
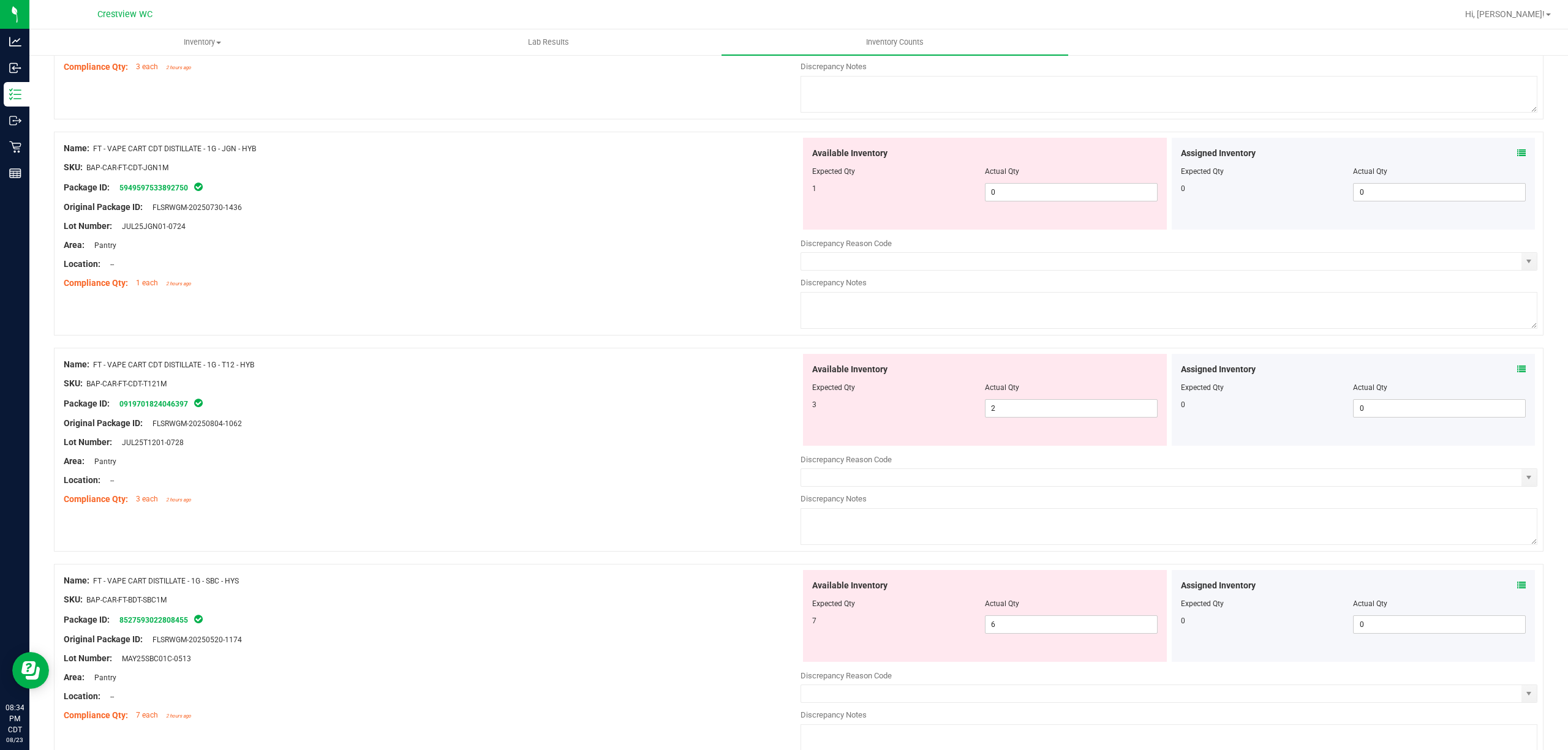
scroll to position [3376, 0]
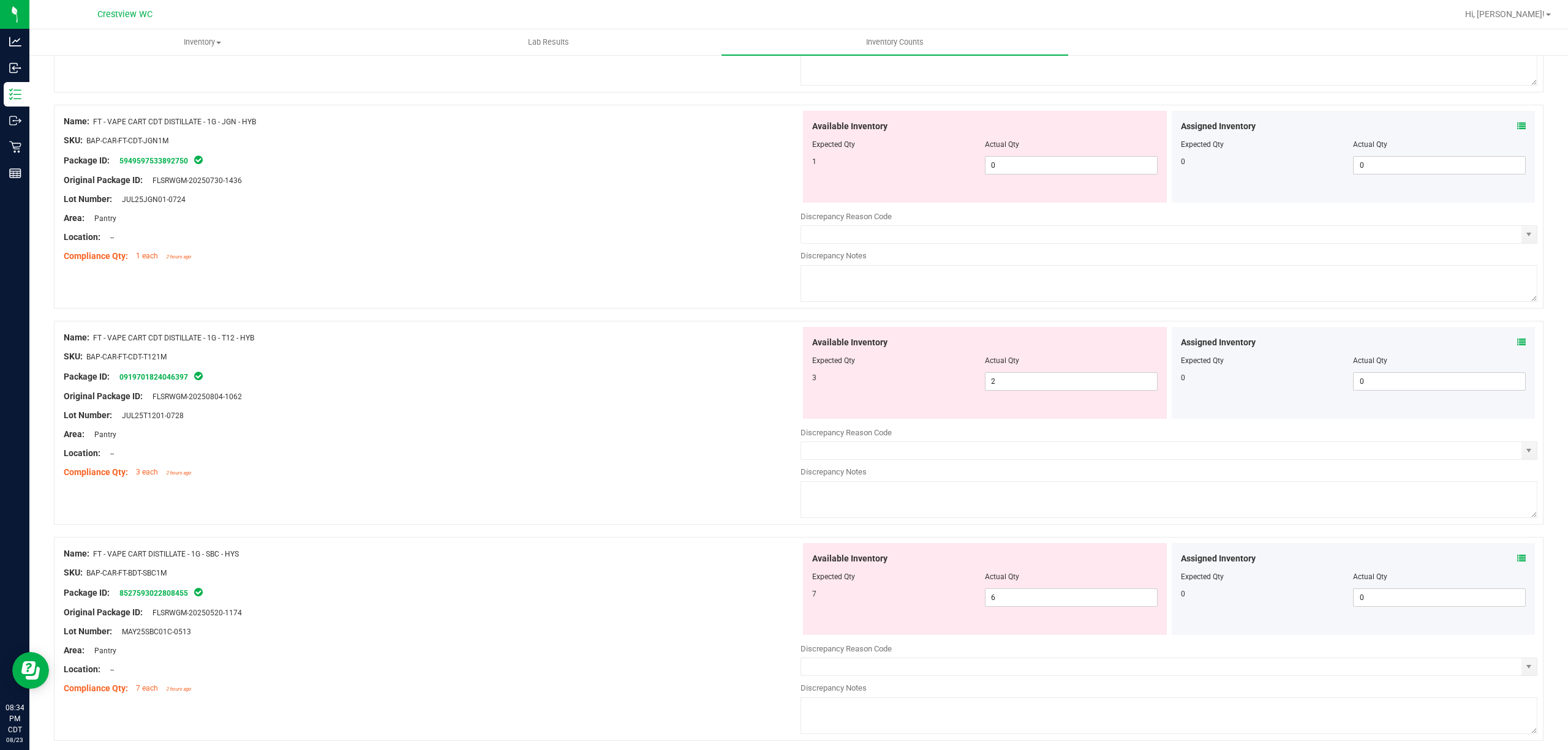
click at [1517, 130] on icon at bounding box center [1521, 126] width 9 height 9
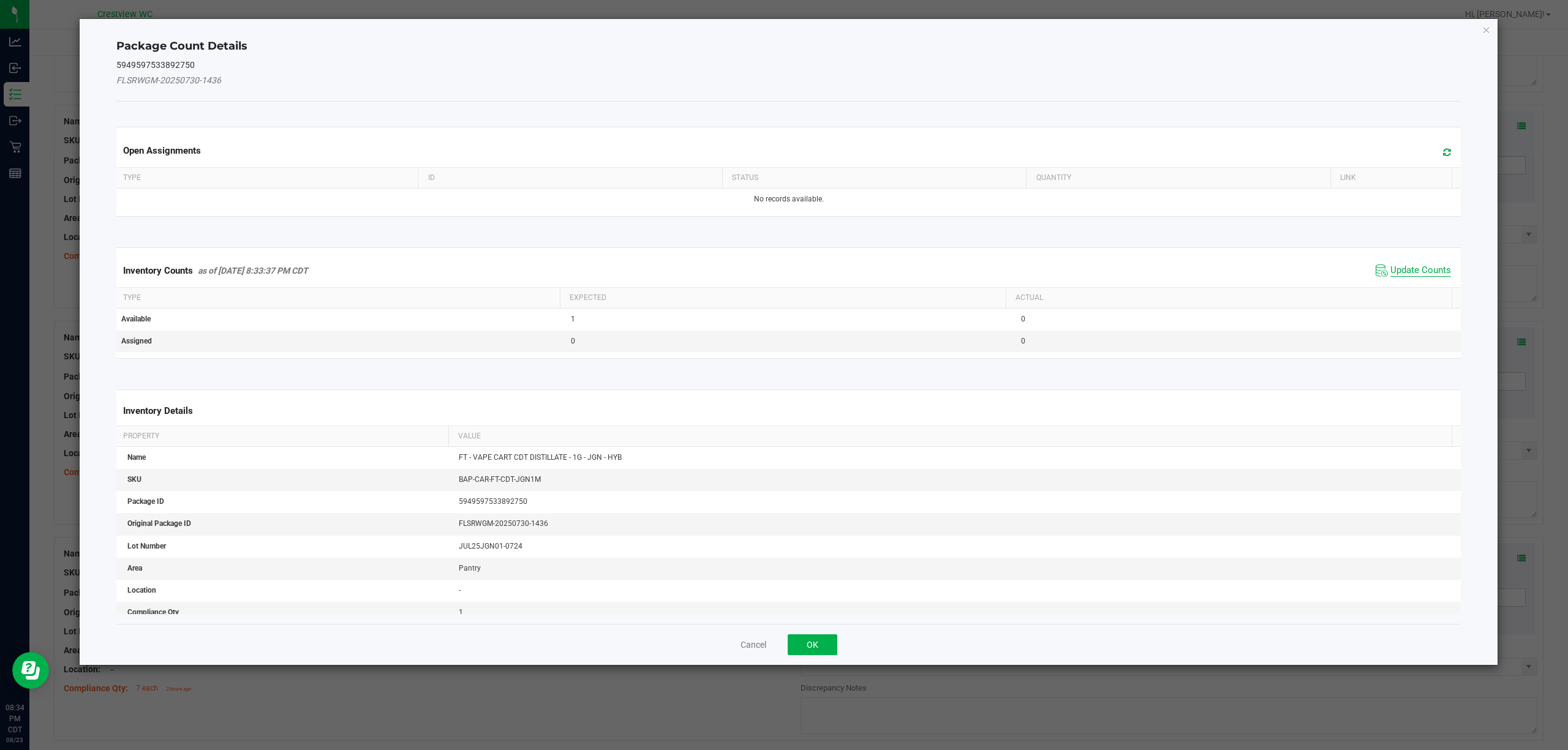
click at [1430, 276] on span "Update Counts" at bounding box center [1420, 271] width 61 height 12
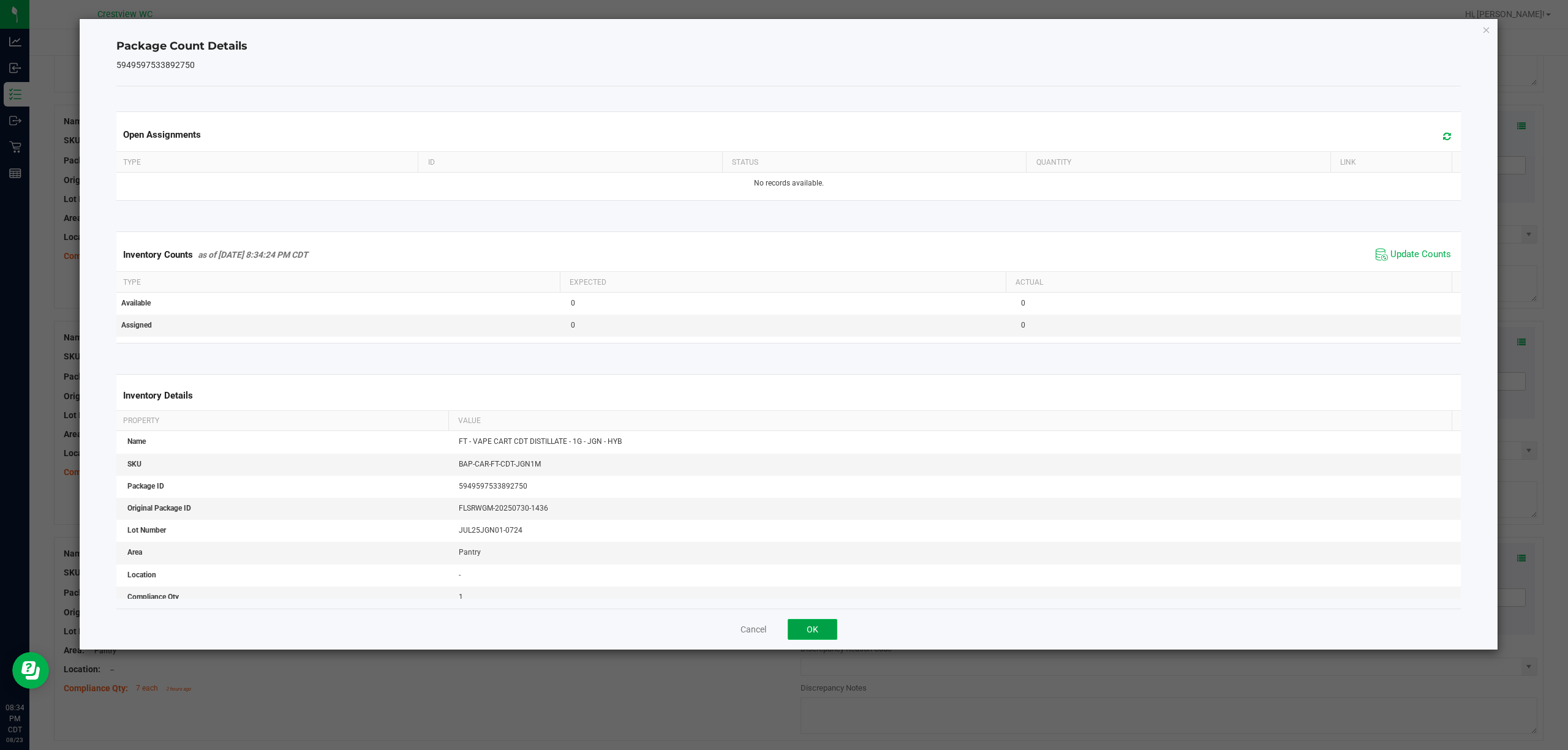
click at [822, 640] on button "OK" at bounding box center [813, 629] width 50 height 21
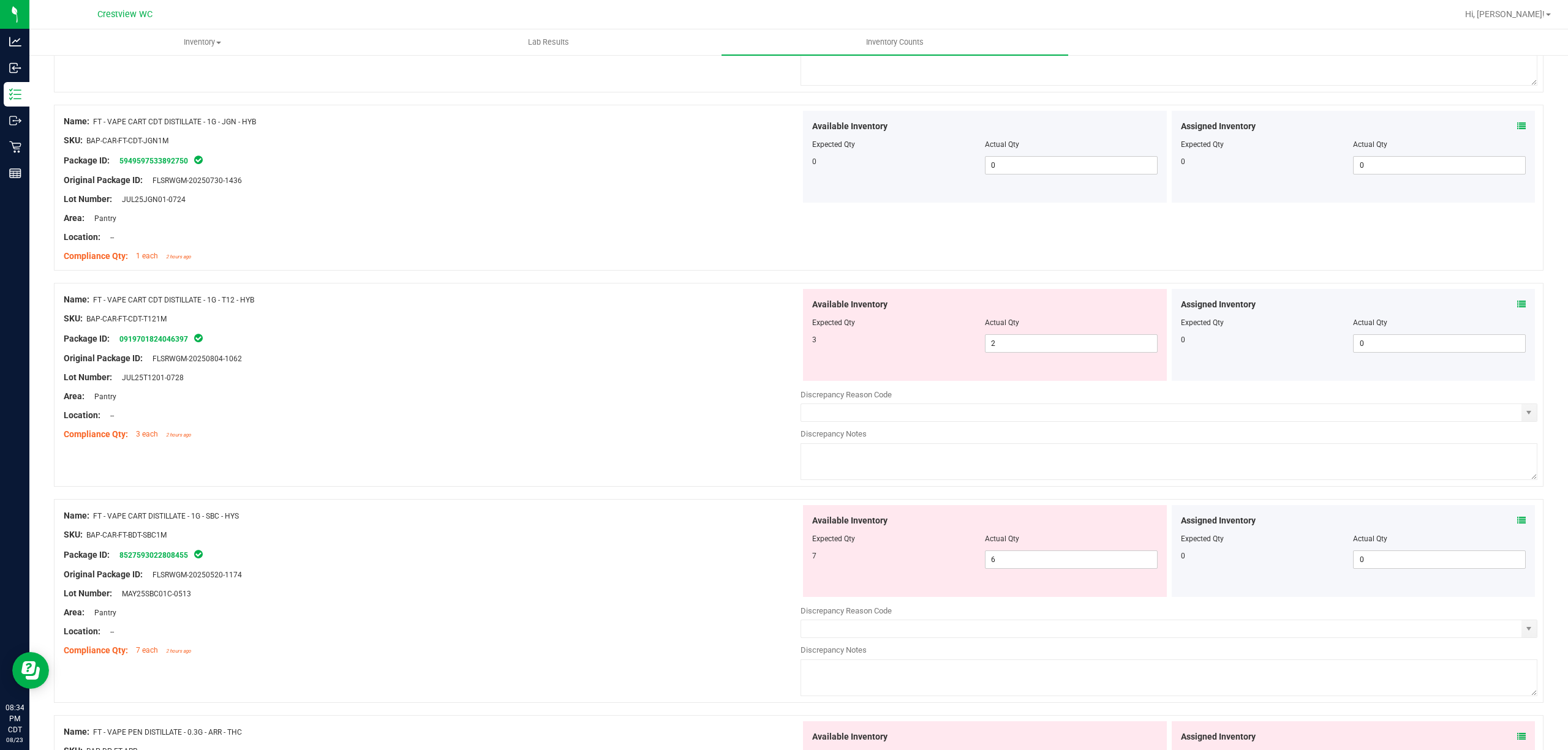
click at [1517, 308] on icon at bounding box center [1521, 304] width 9 height 9
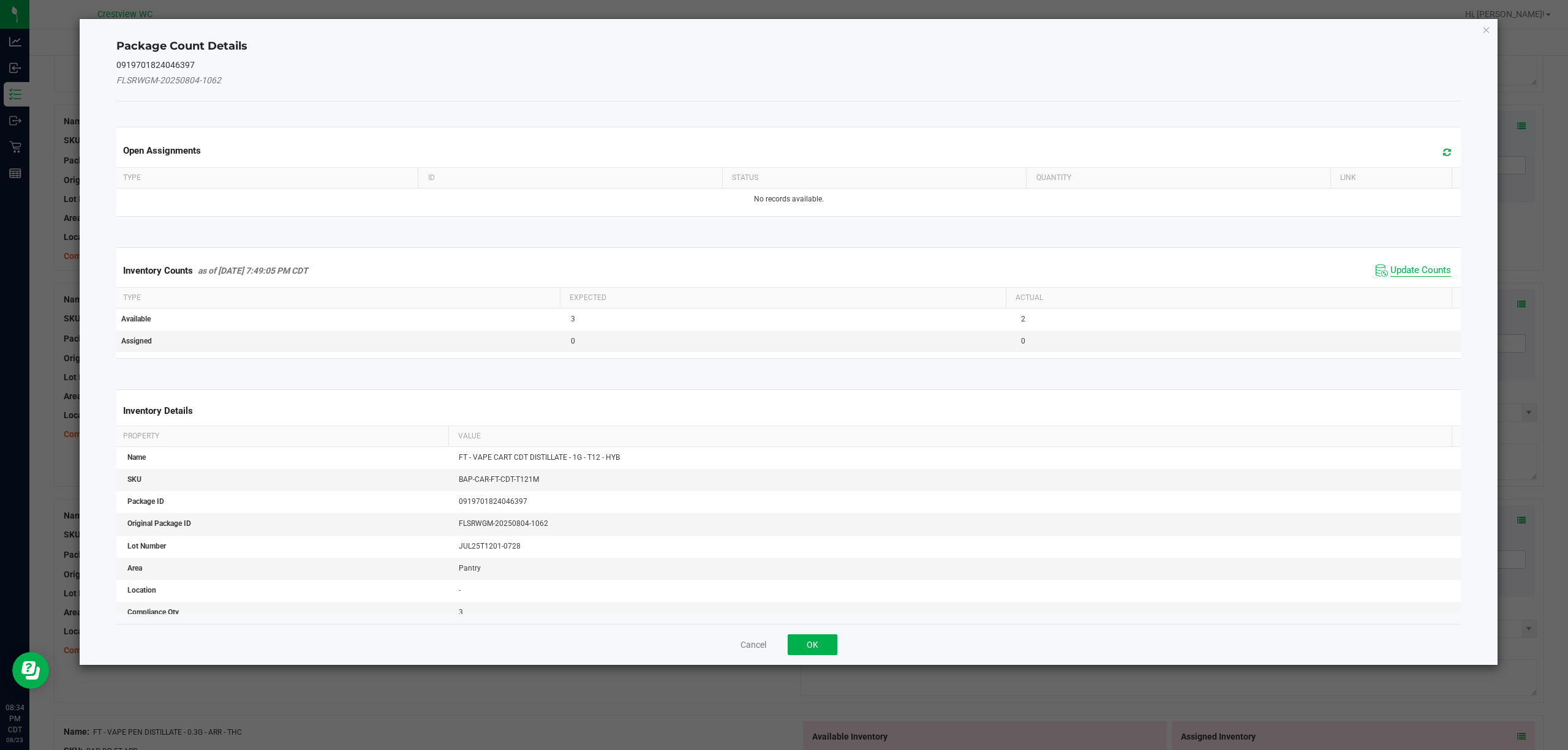
click at [1433, 268] on span "Update Counts" at bounding box center [1420, 271] width 61 height 12
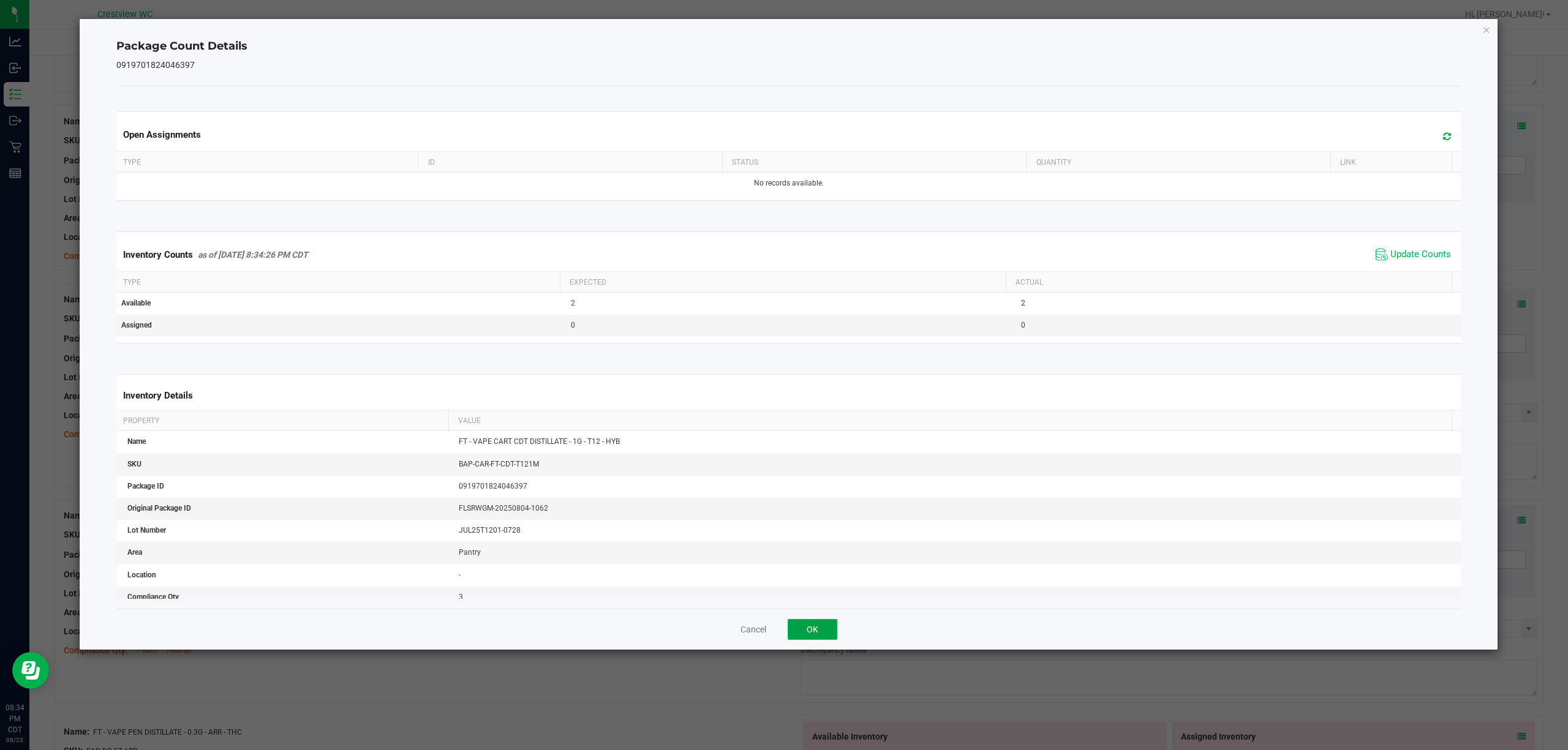
click at [814, 634] on button "OK" at bounding box center [813, 629] width 50 height 21
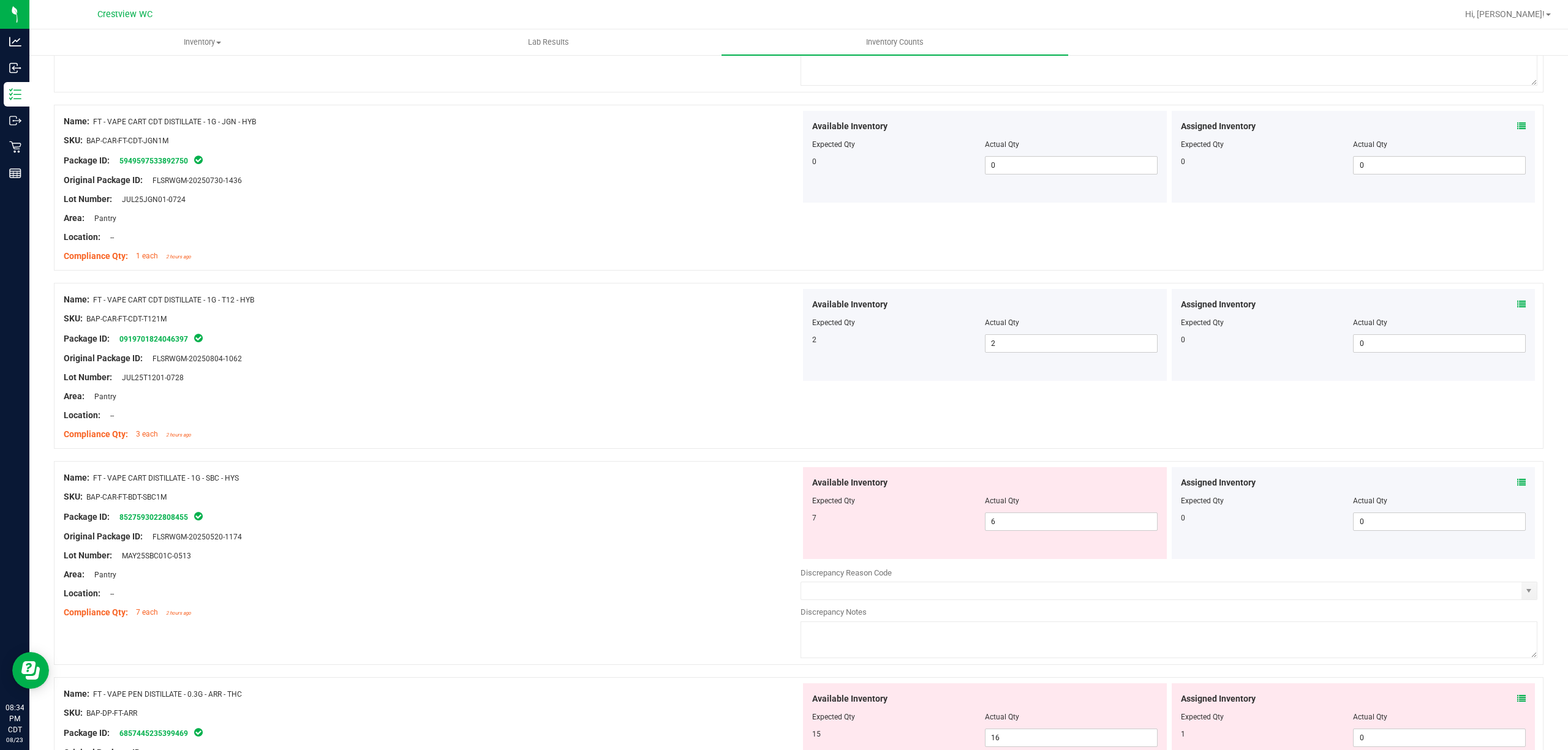
click at [1517, 486] on icon at bounding box center [1521, 482] width 9 height 9
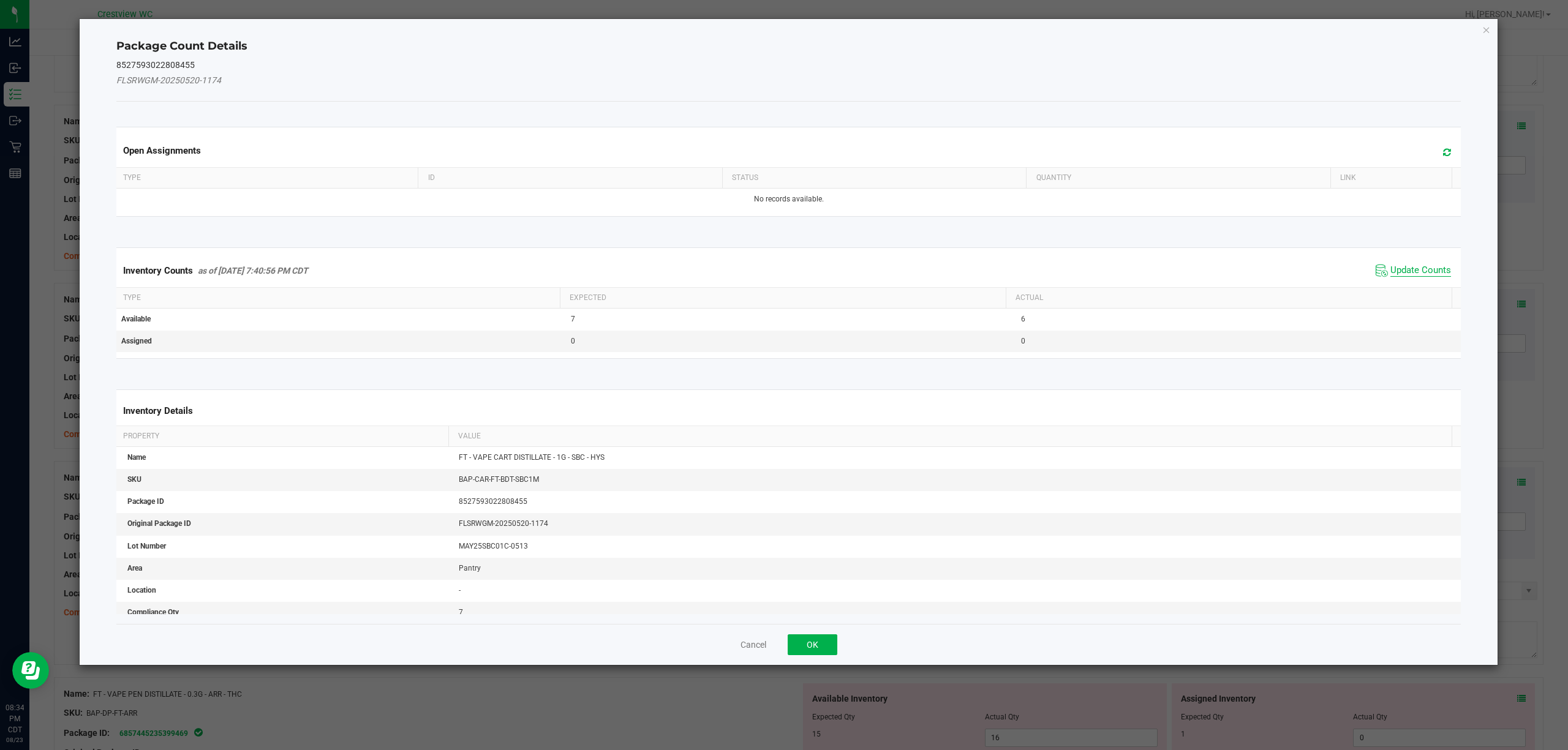
click at [1419, 267] on span "Update Counts" at bounding box center [1420, 271] width 61 height 12
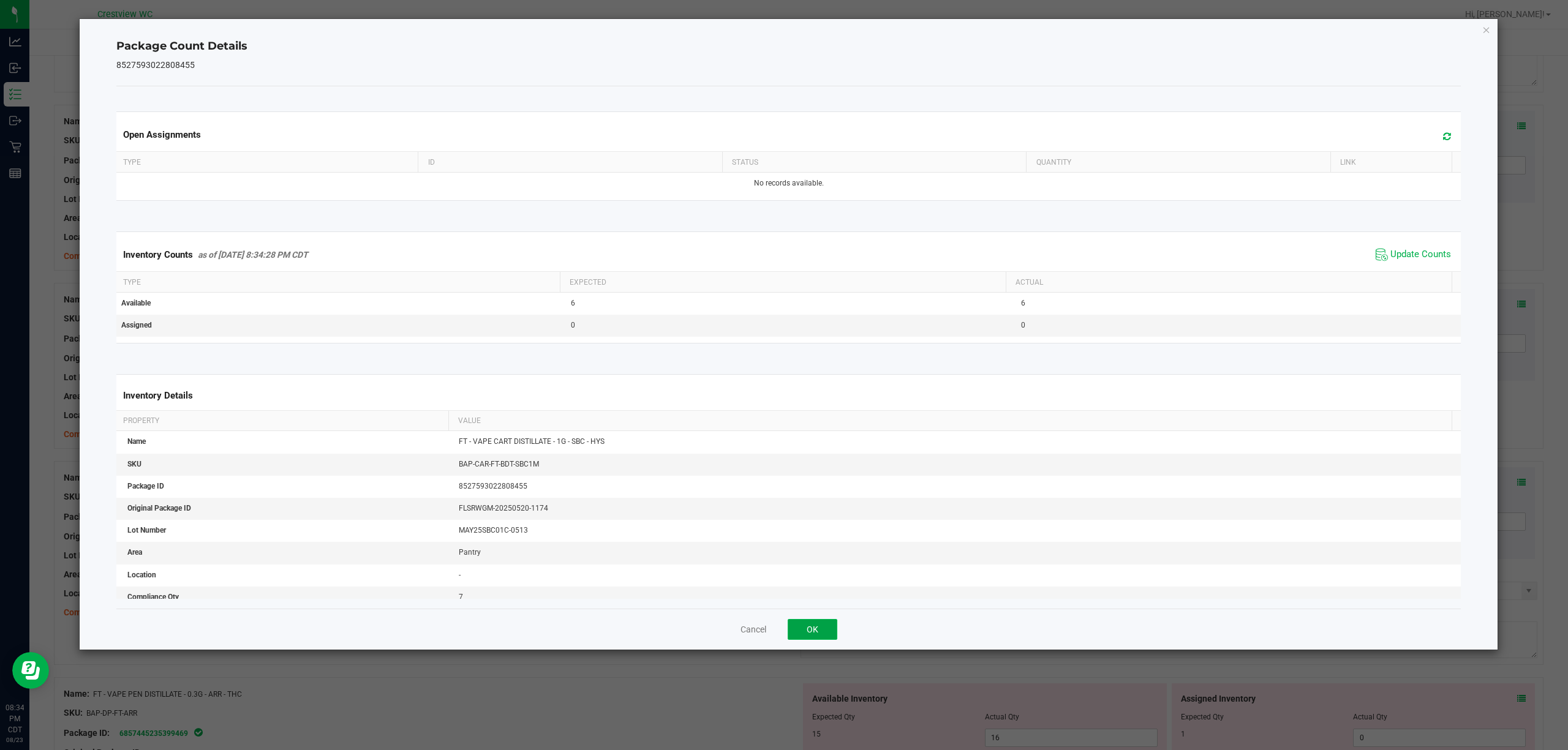
click at [819, 635] on button "OK" at bounding box center [813, 629] width 50 height 21
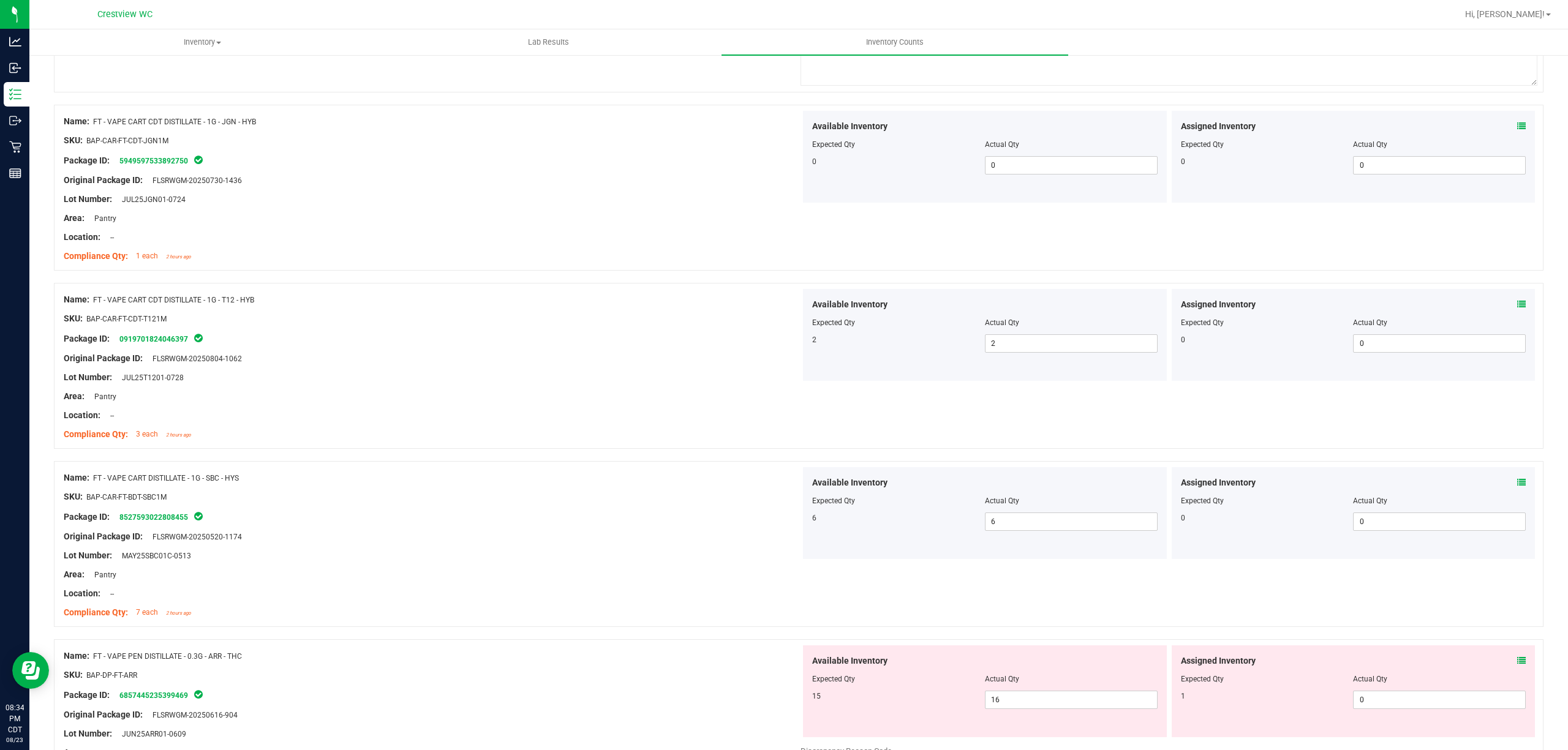
click at [1517, 665] on icon at bounding box center [1521, 661] width 9 height 9
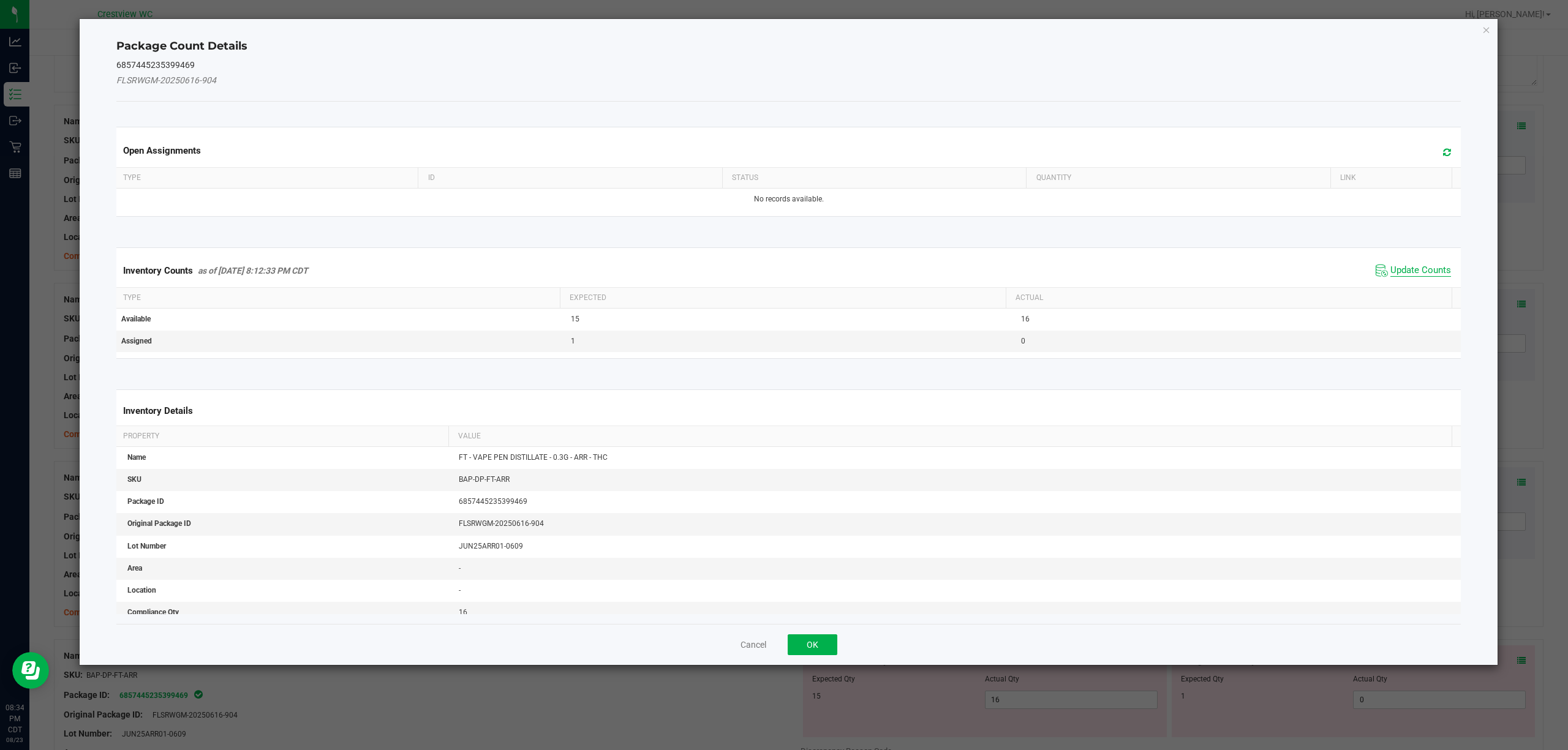
click at [1426, 271] on span "Update Counts" at bounding box center [1420, 271] width 61 height 12
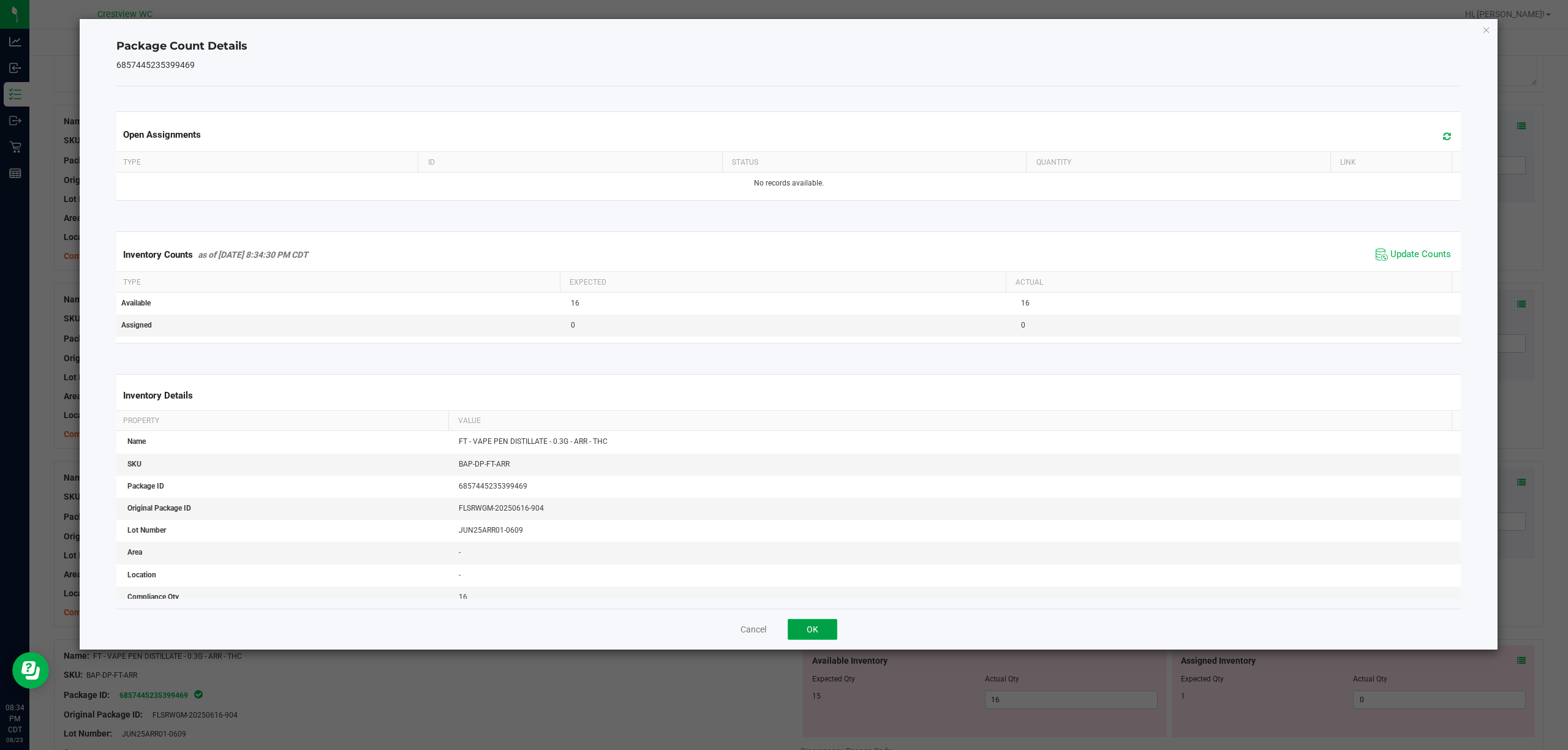
click at [814, 631] on button "OK" at bounding box center [813, 629] width 50 height 21
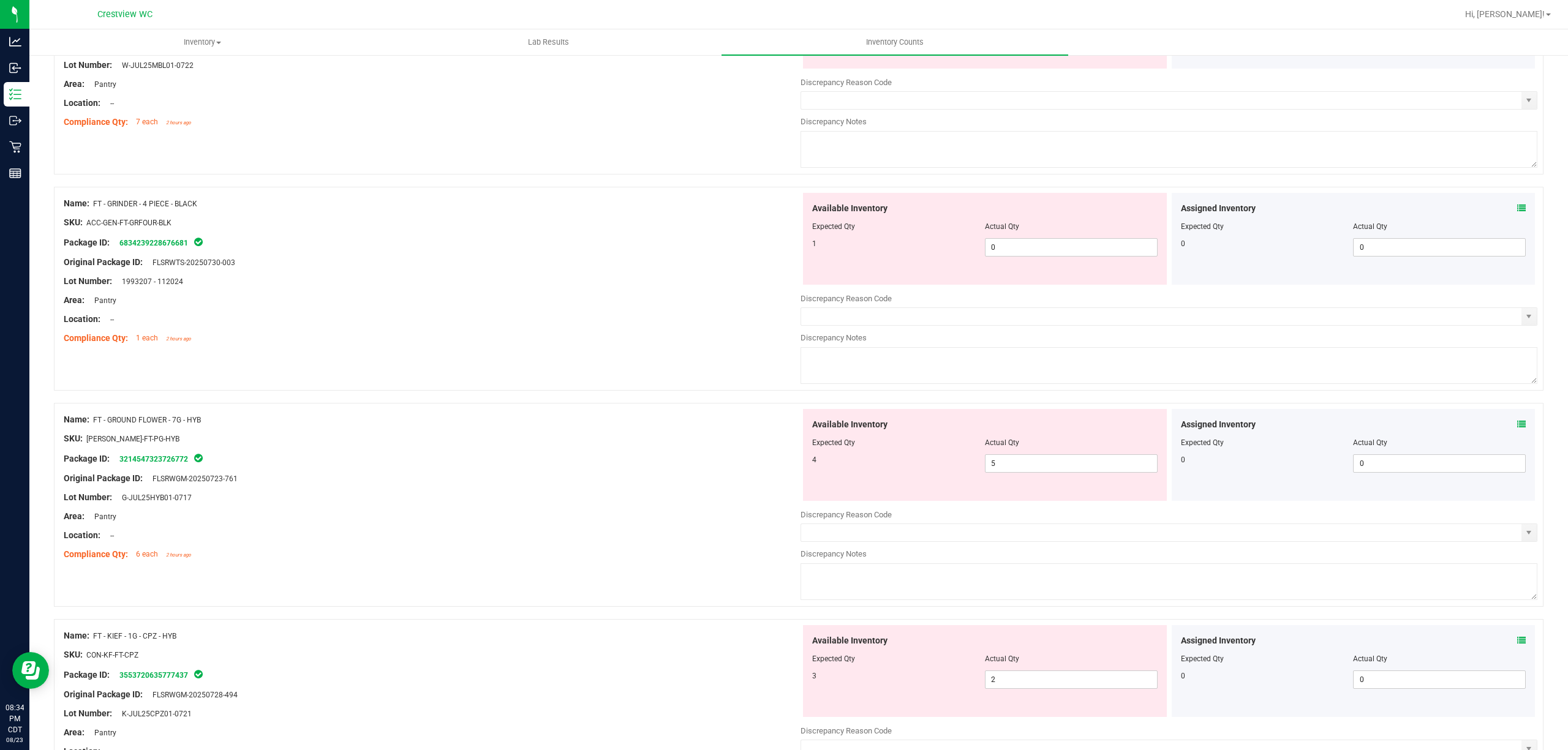
scroll to position [0, 0]
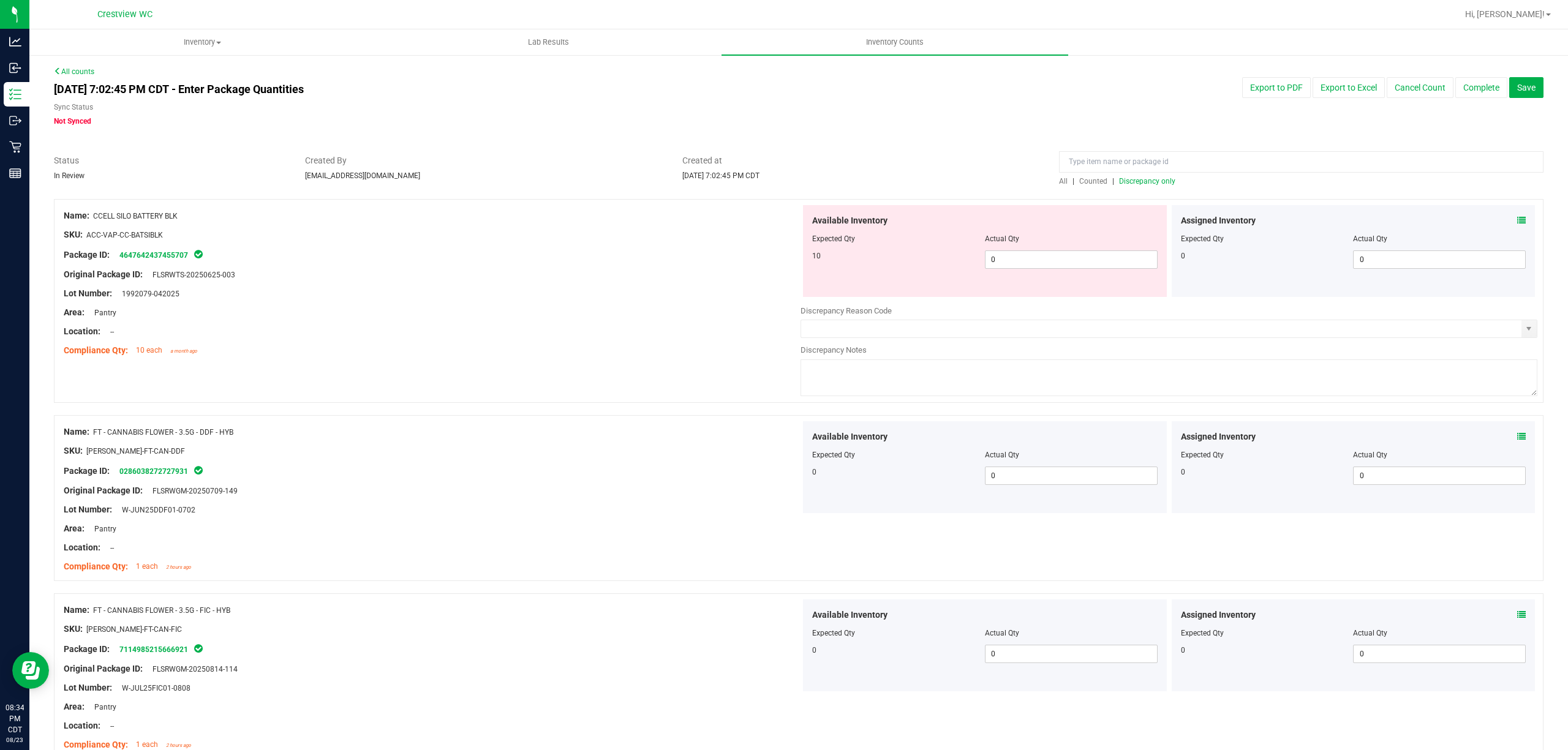
click at [1154, 180] on span "Discrepancy only" at bounding box center [1147, 182] width 57 height 9
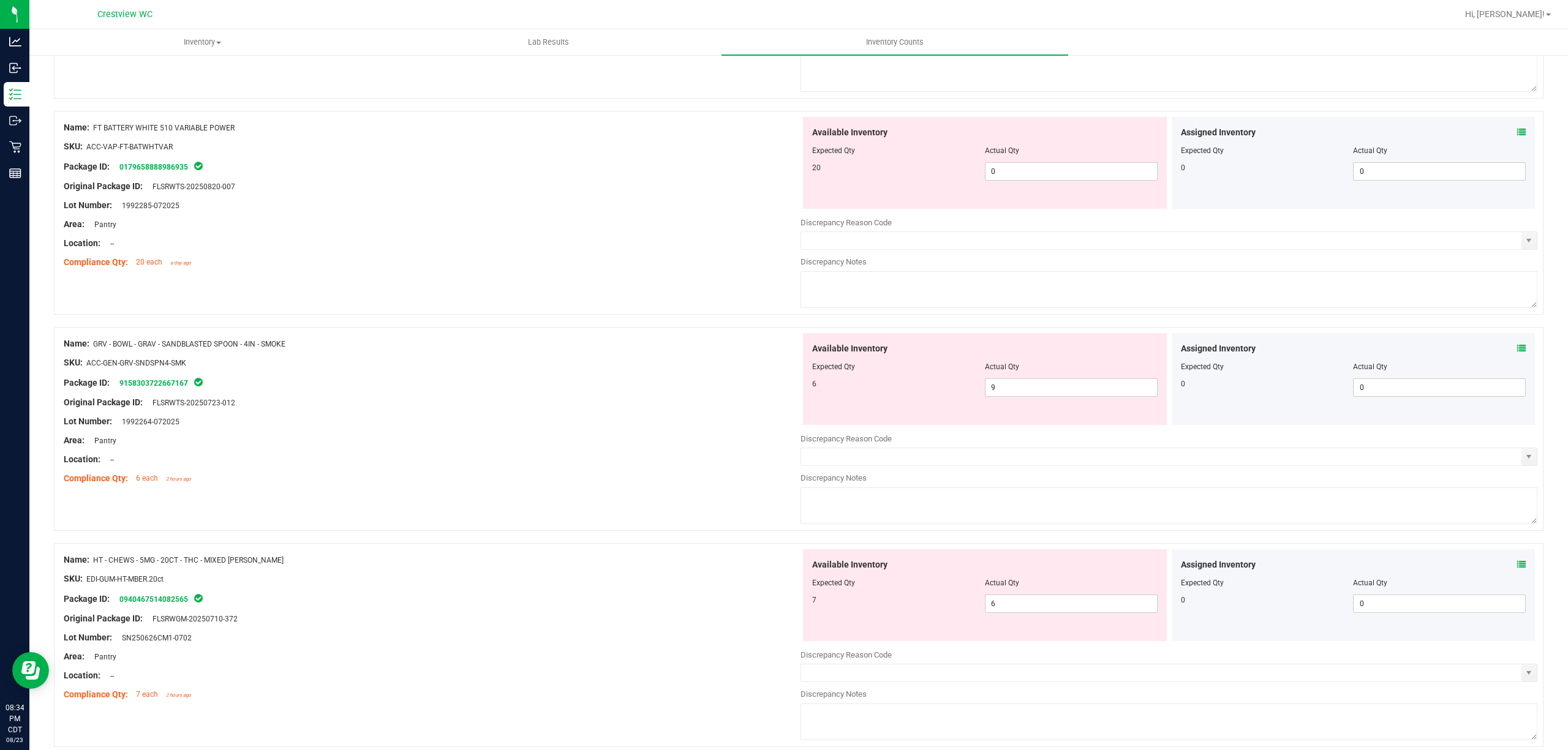
scroll to position [3825, 0]
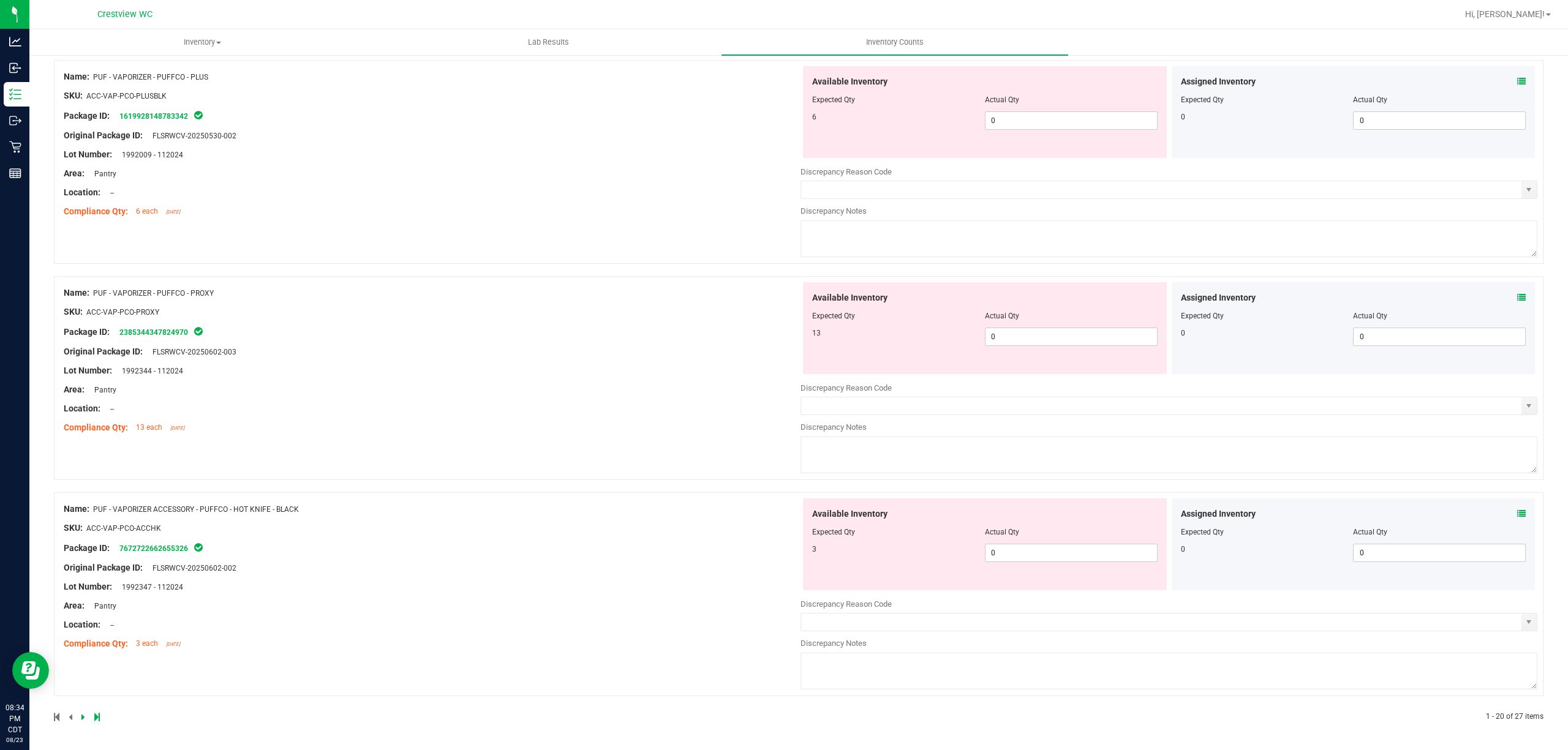
click at [1517, 513] on icon at bounding box center [1521, 514] width 9 height 9
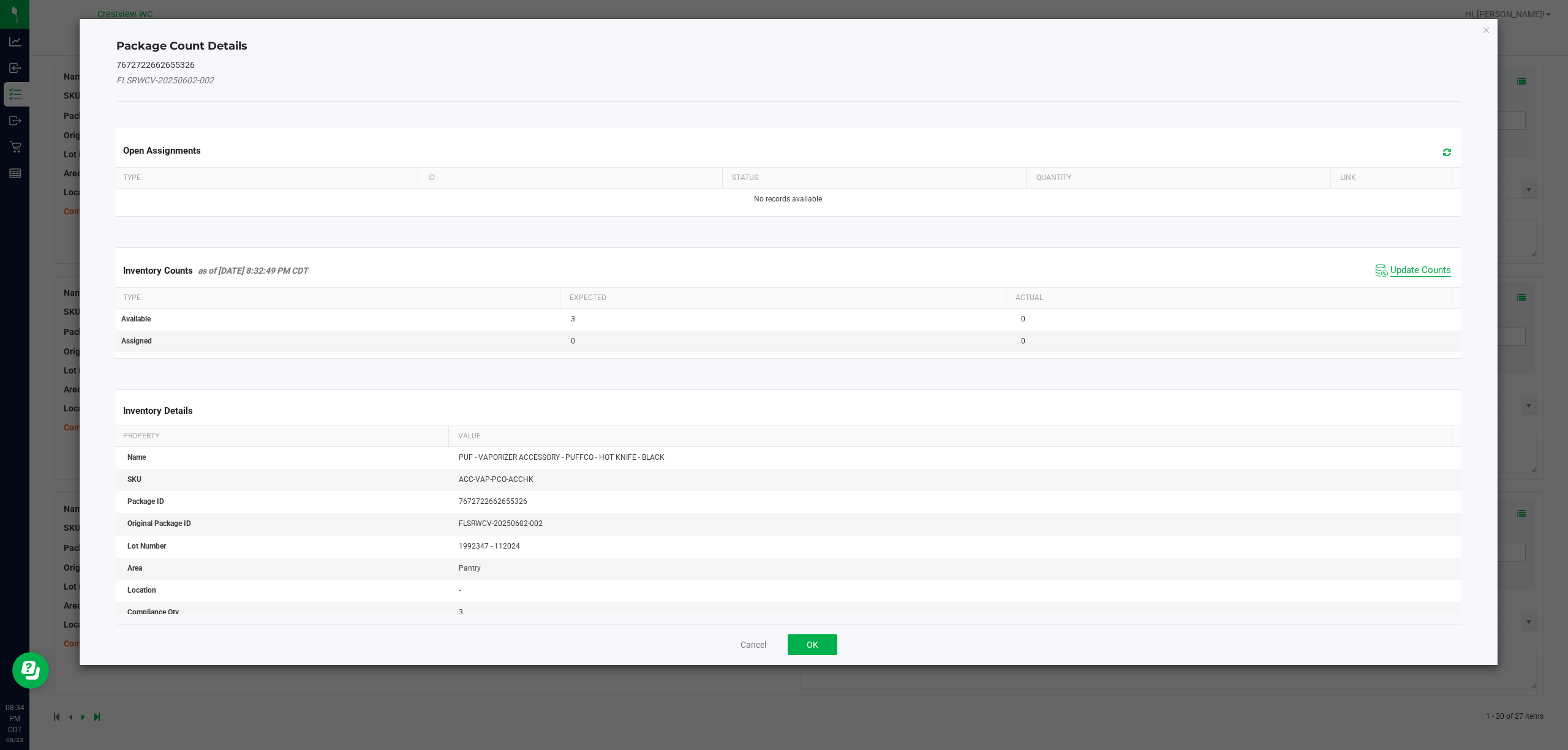
click at [1422, 271] on span "Update Counts" at bounding box center [1420, 271] width 61 height 12
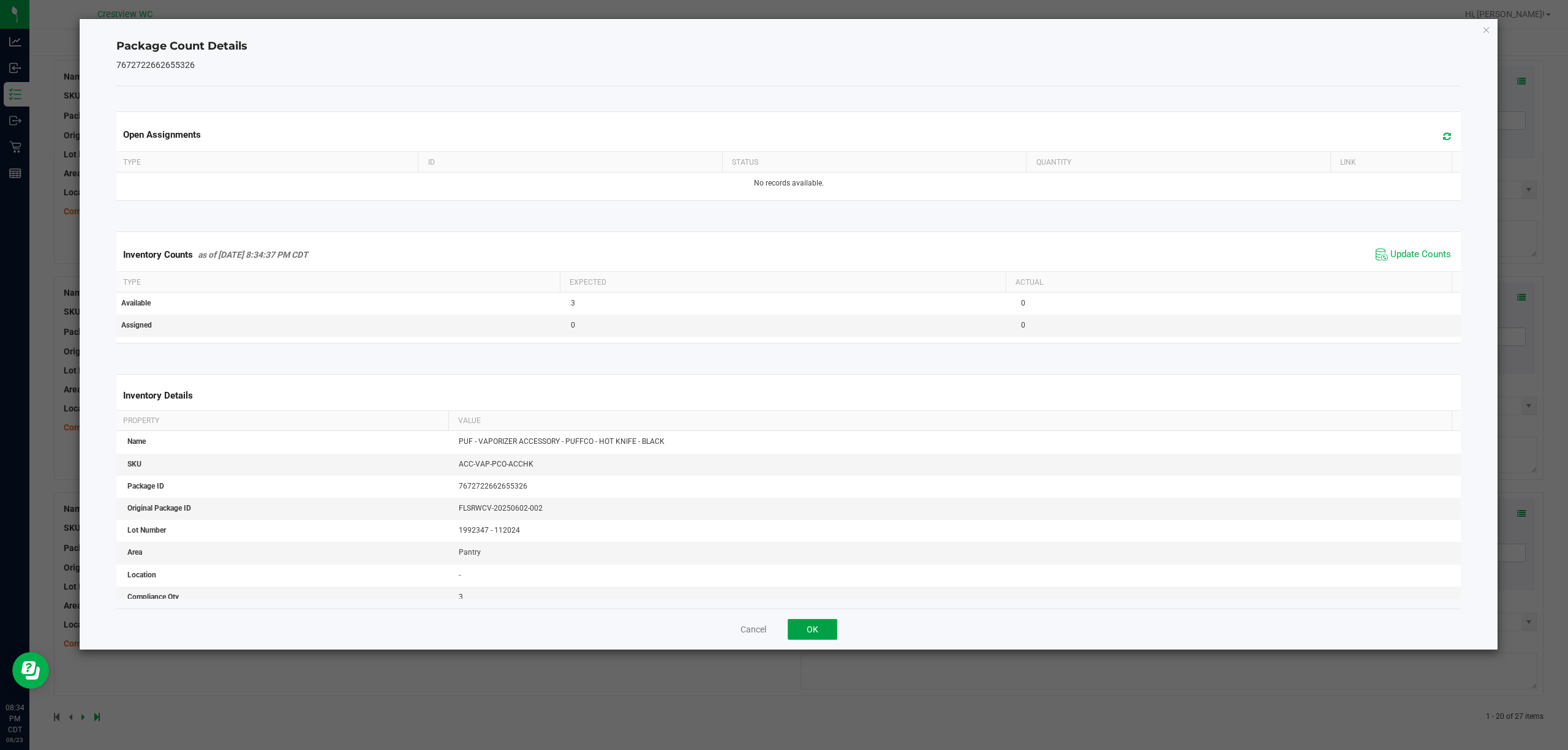
click at [801, 628] on button "OK" at bounding box center [813, 629] width 50 height 21
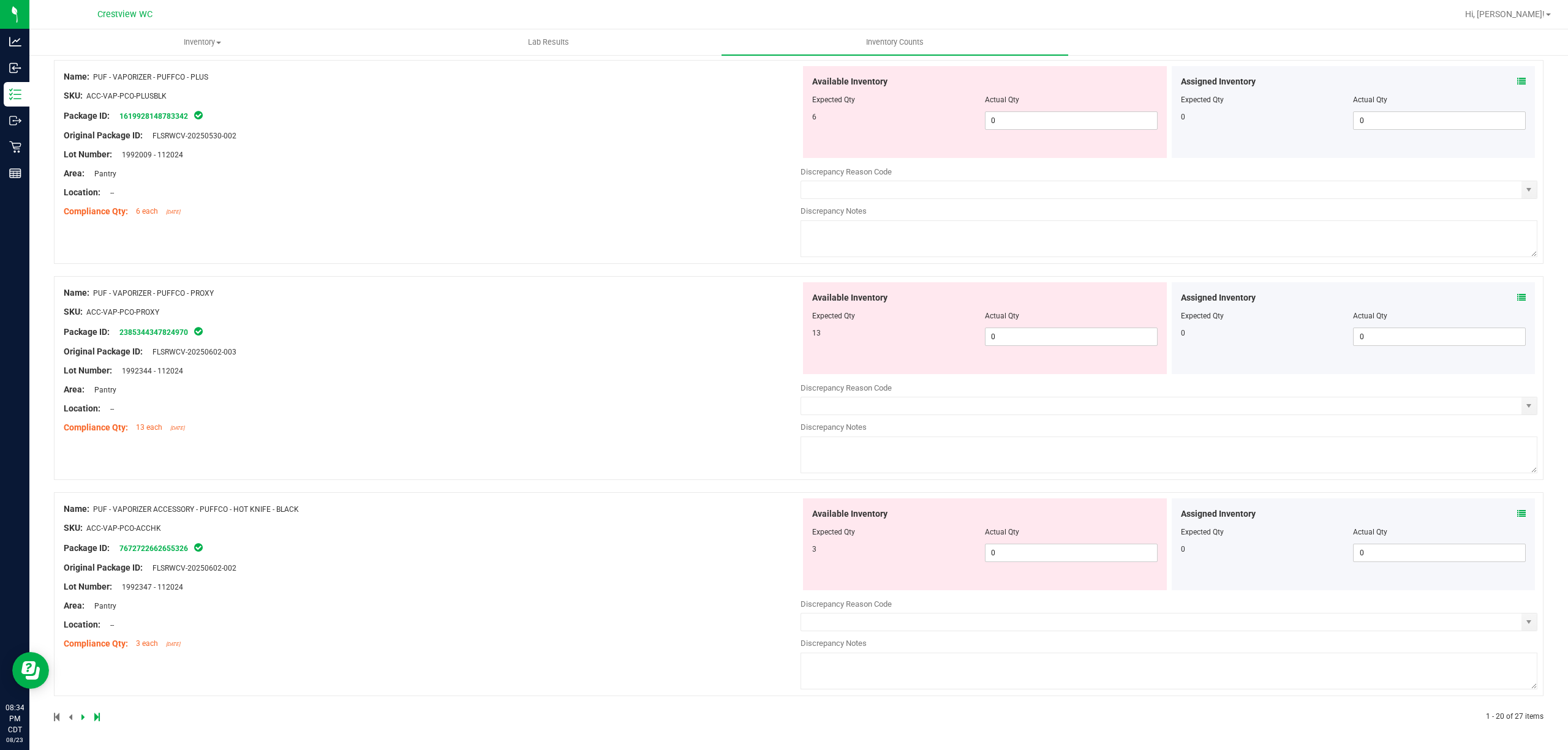
click at [1517, 297] on icon at bounding box center [1521, 298] width 9 height 9
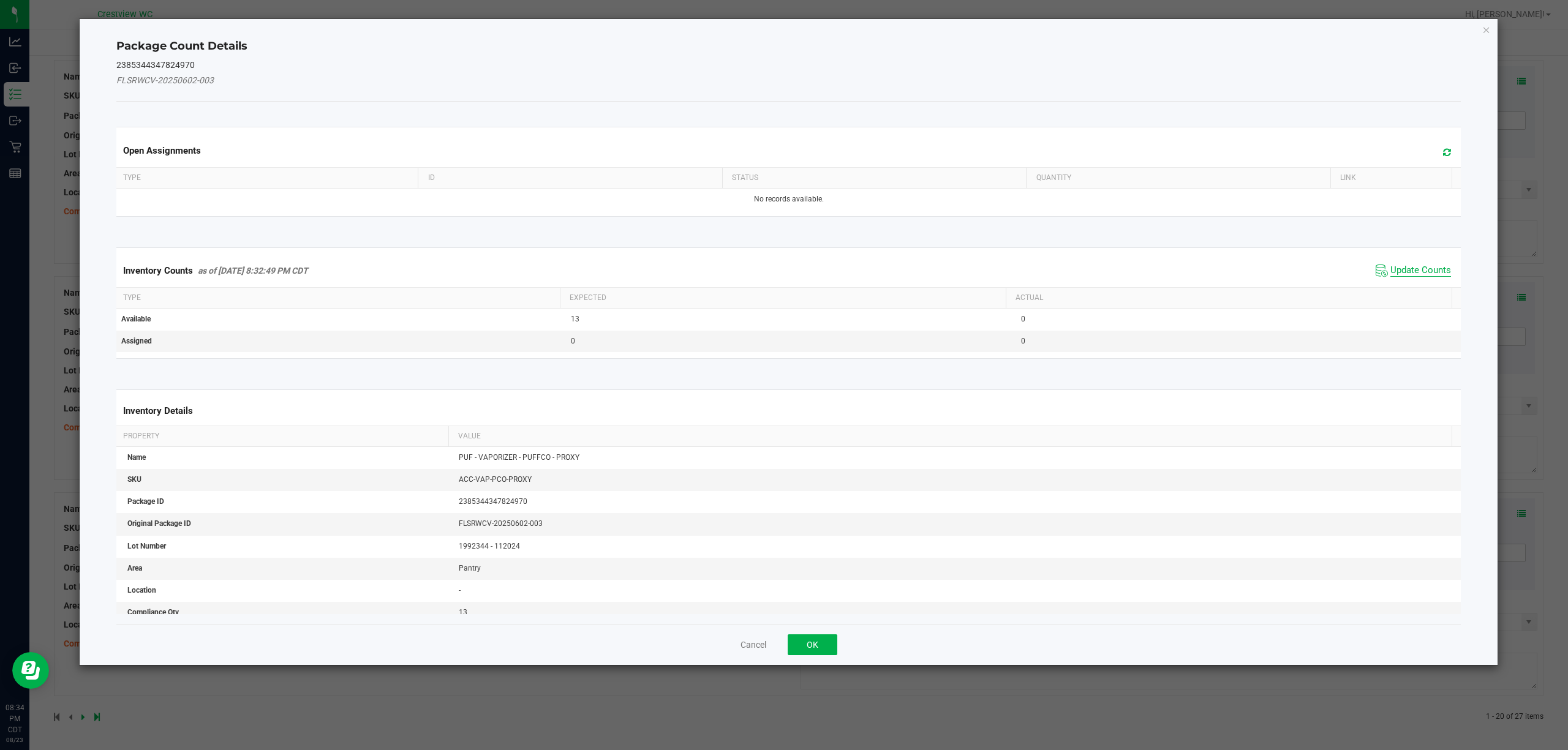
click at [1426, 271] on span "Update Counts" at bounding box center [1420, 271] width 61 height 12
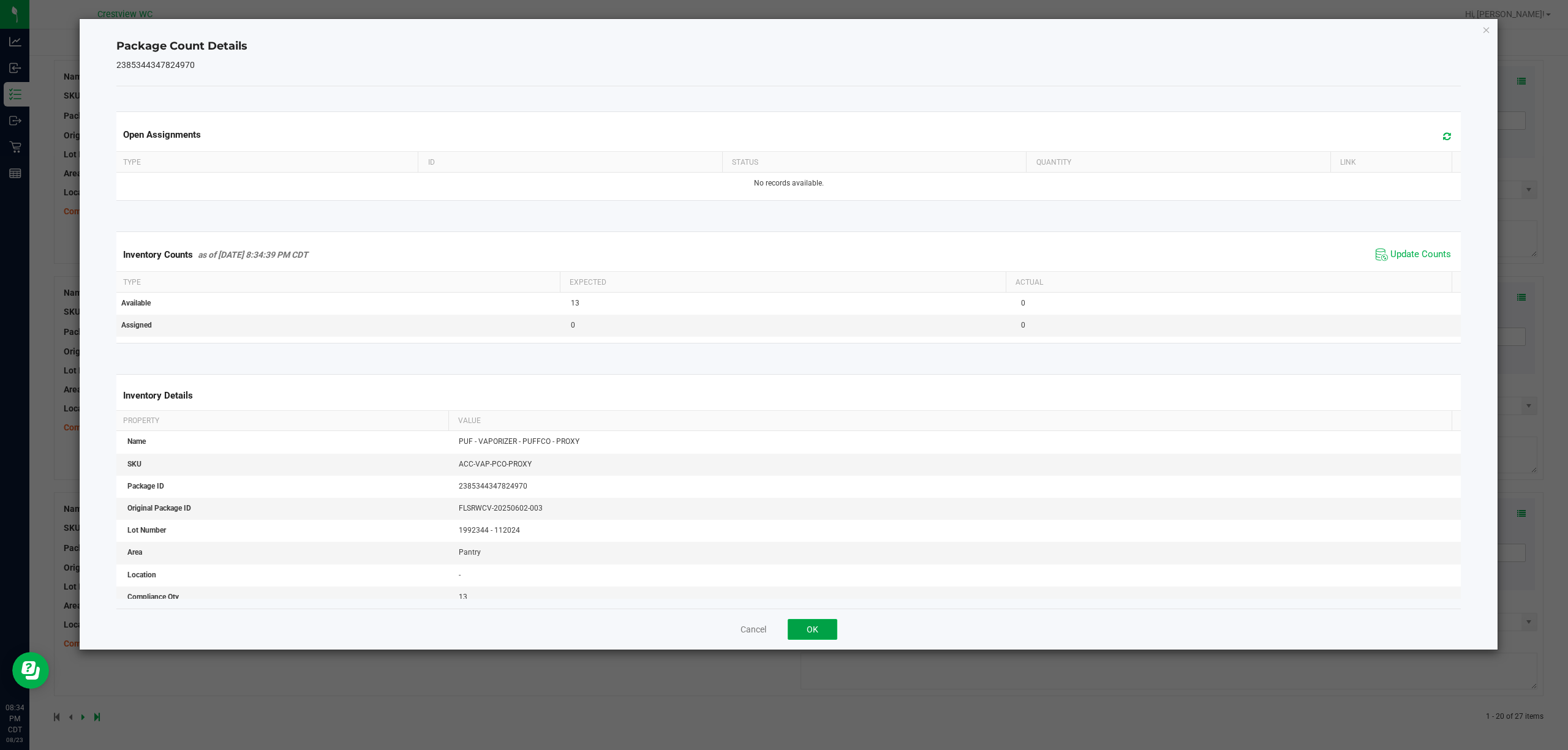
click at [822, 634] on button "OK" at bounding box center [813, 629] width 50 height 21
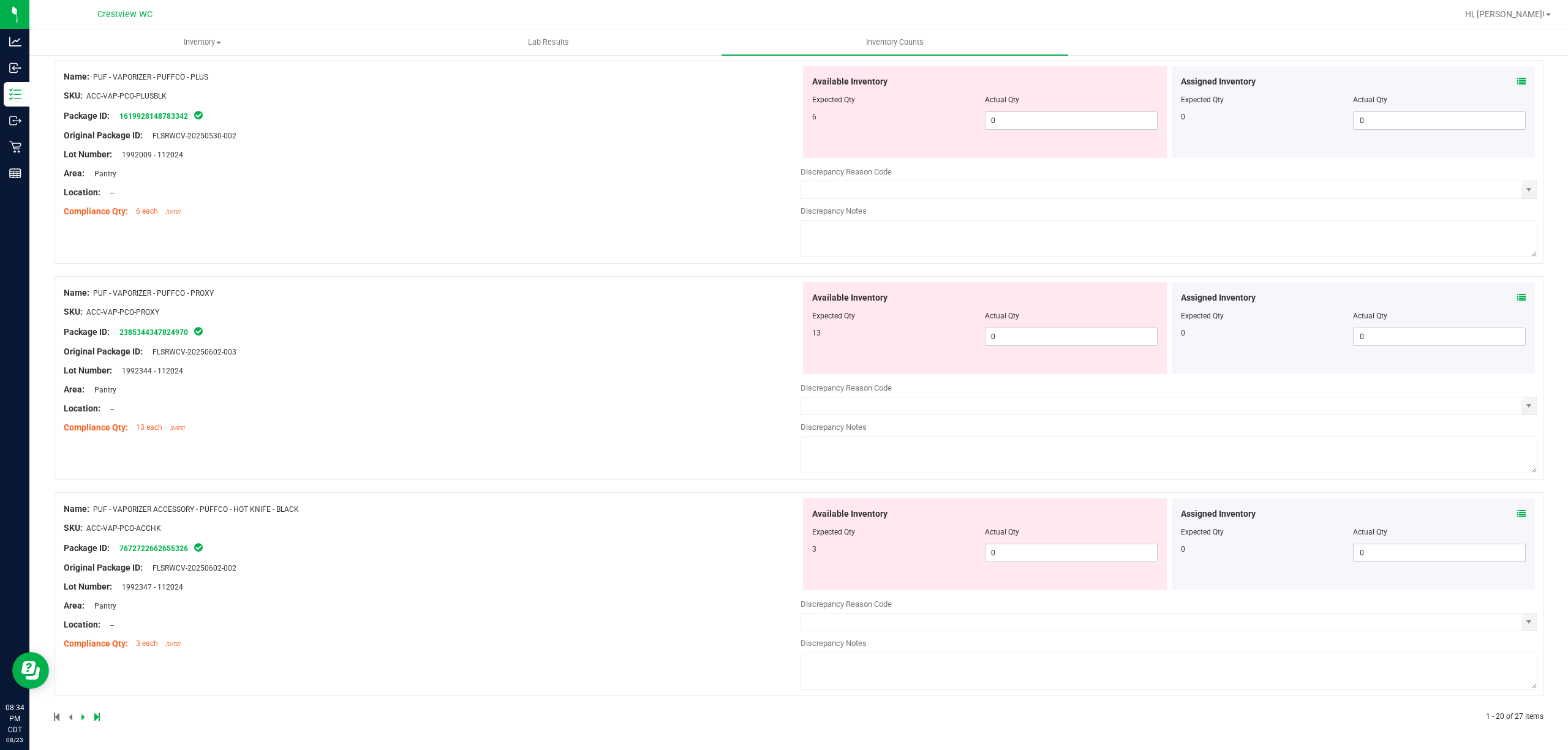
click at [1517, 83] on icon at bounding box center [1521, 81] width 9 height 9
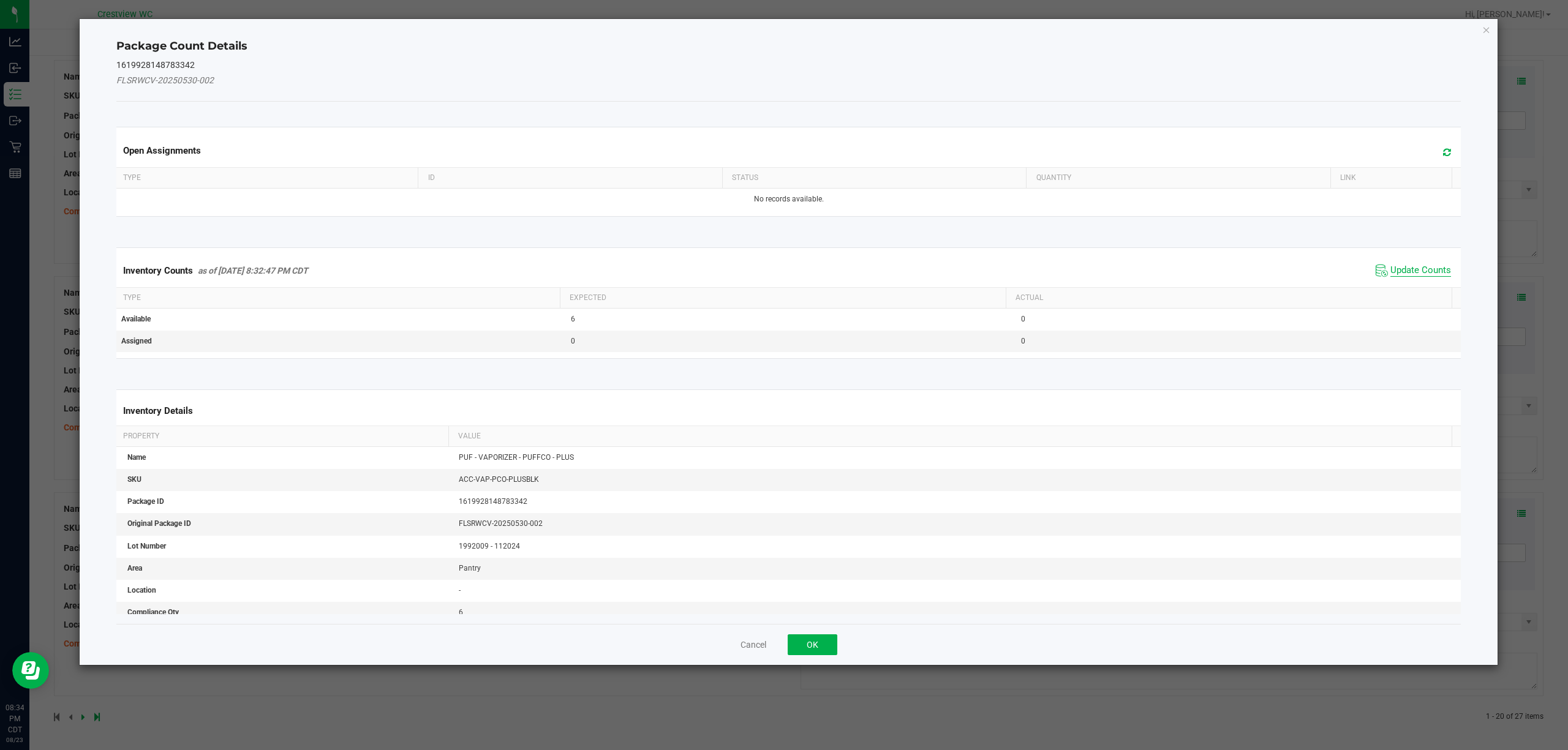
click at [1424, 271] on span "Update Counts" at bounding box center [1420, 271] width 61 height 12
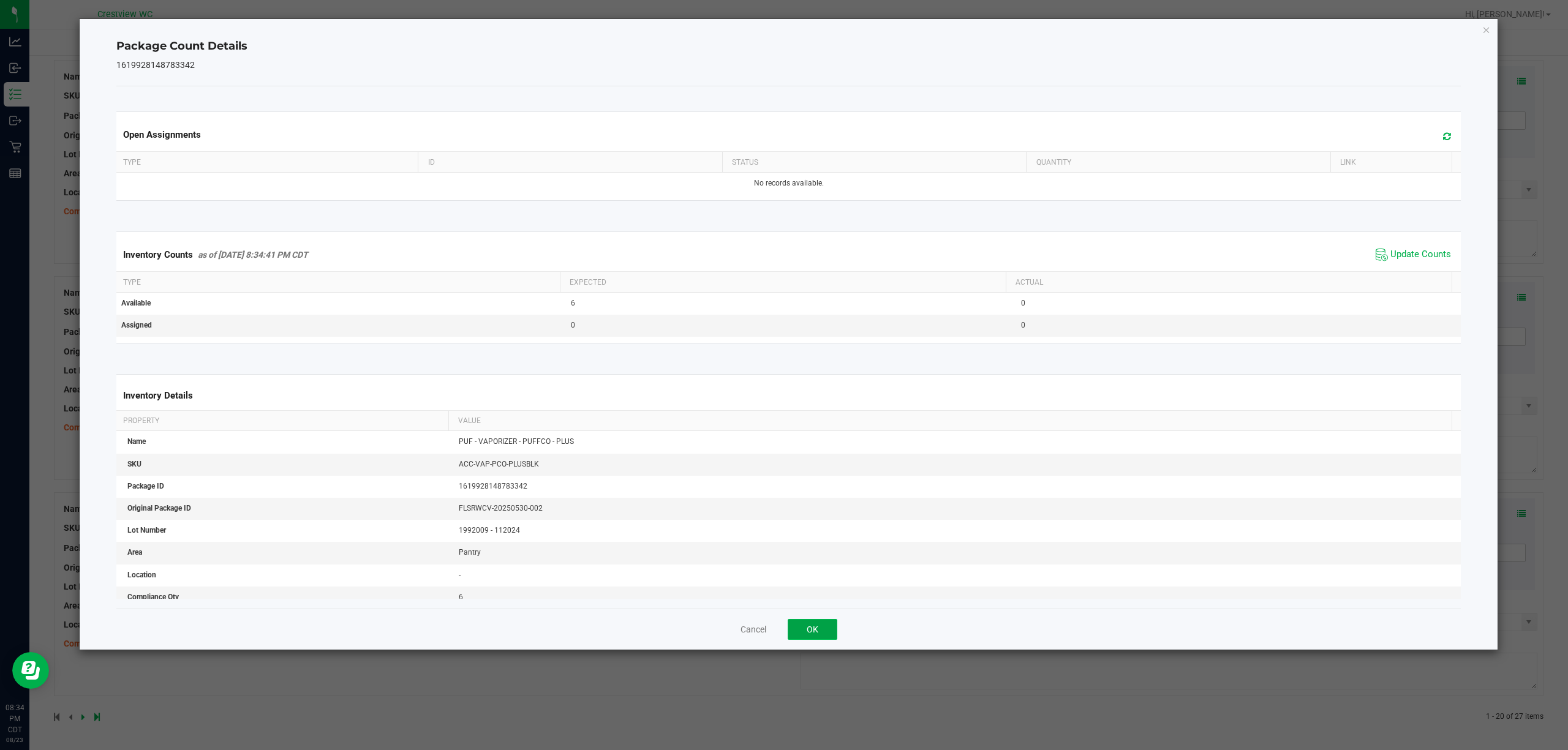
click at [811, 628] on button "OK" at bounding box center [813, 629] width 50 height 21
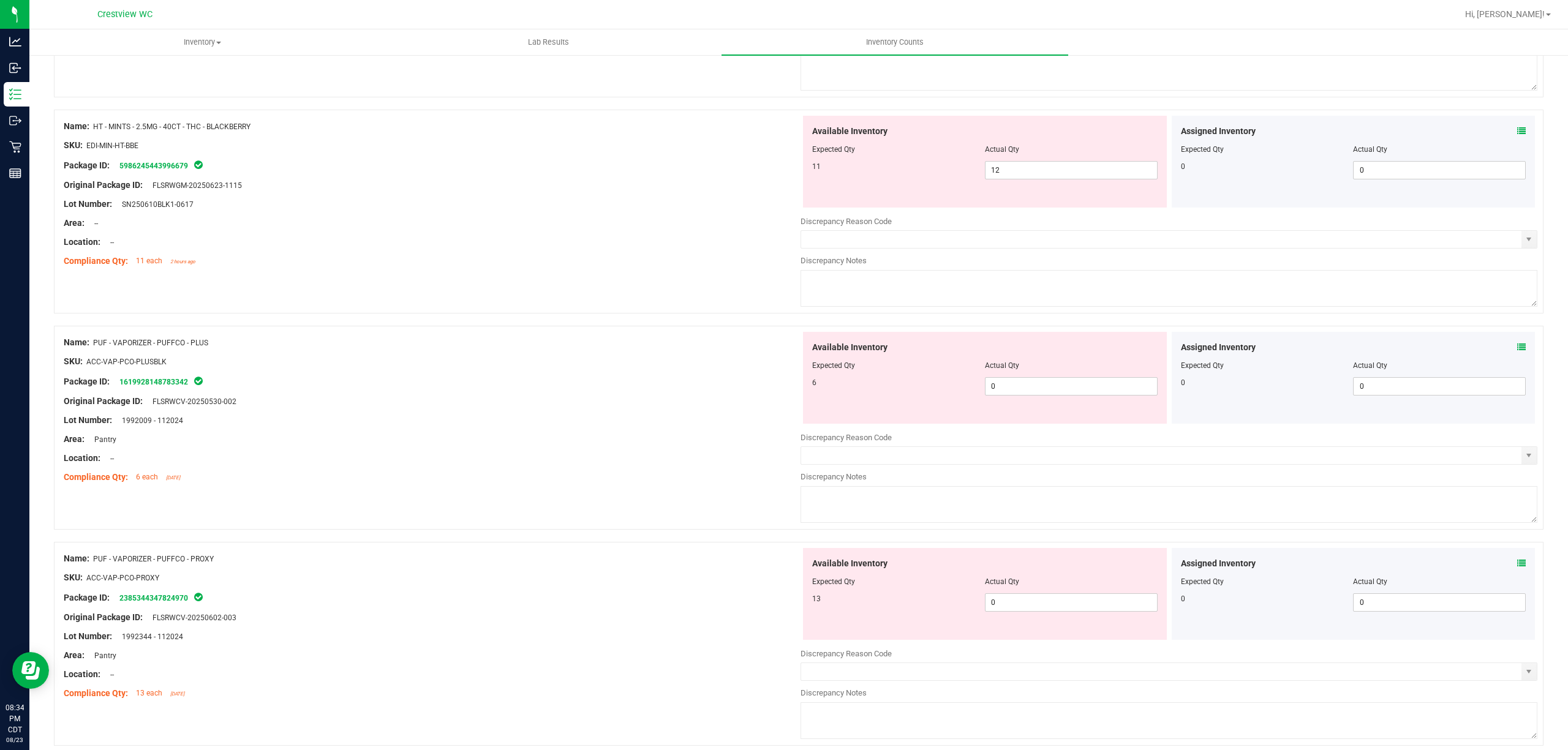
scroll to position [3512, 0]
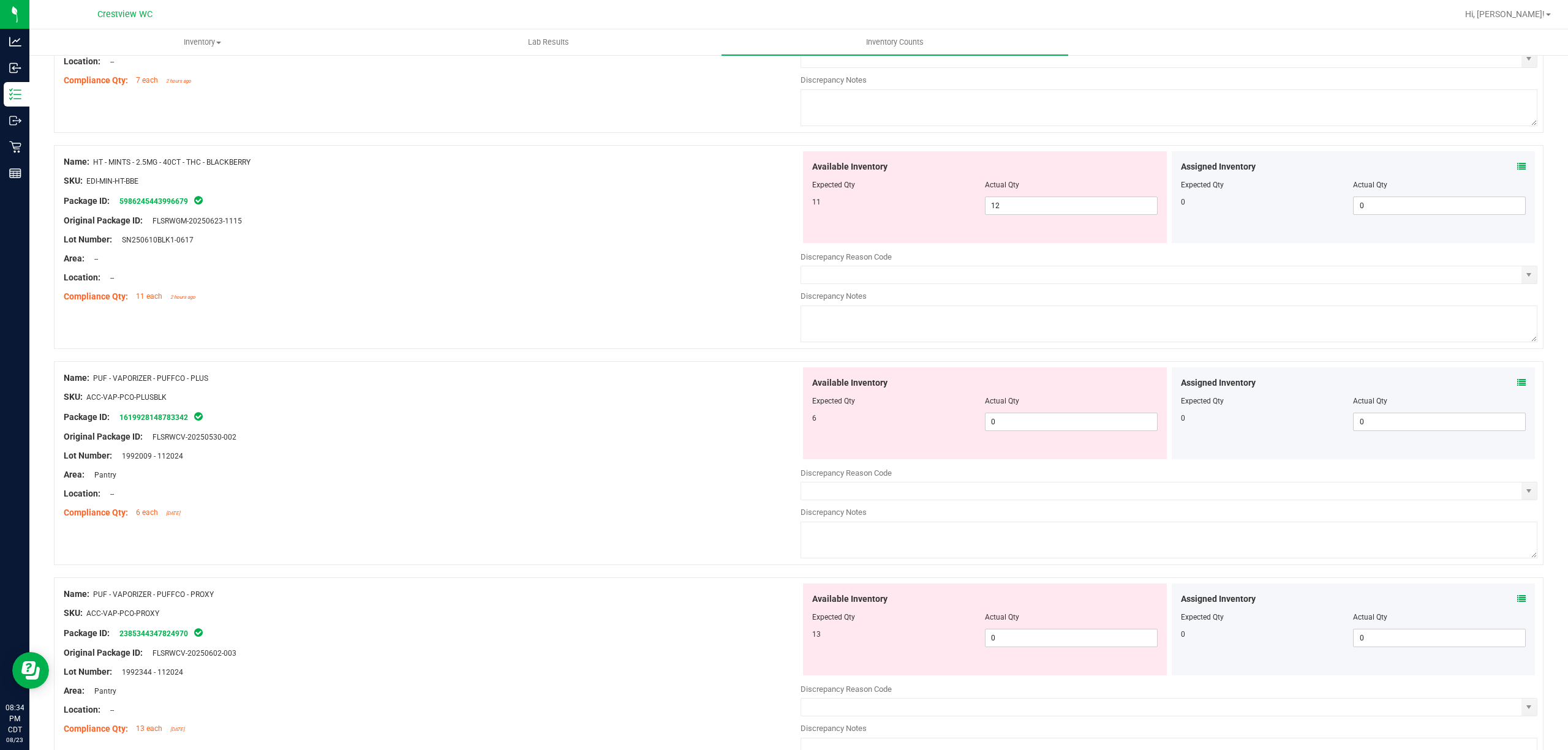
click at [1517, 171] on icon at bounding box center [1521, 166] width 9 height 9
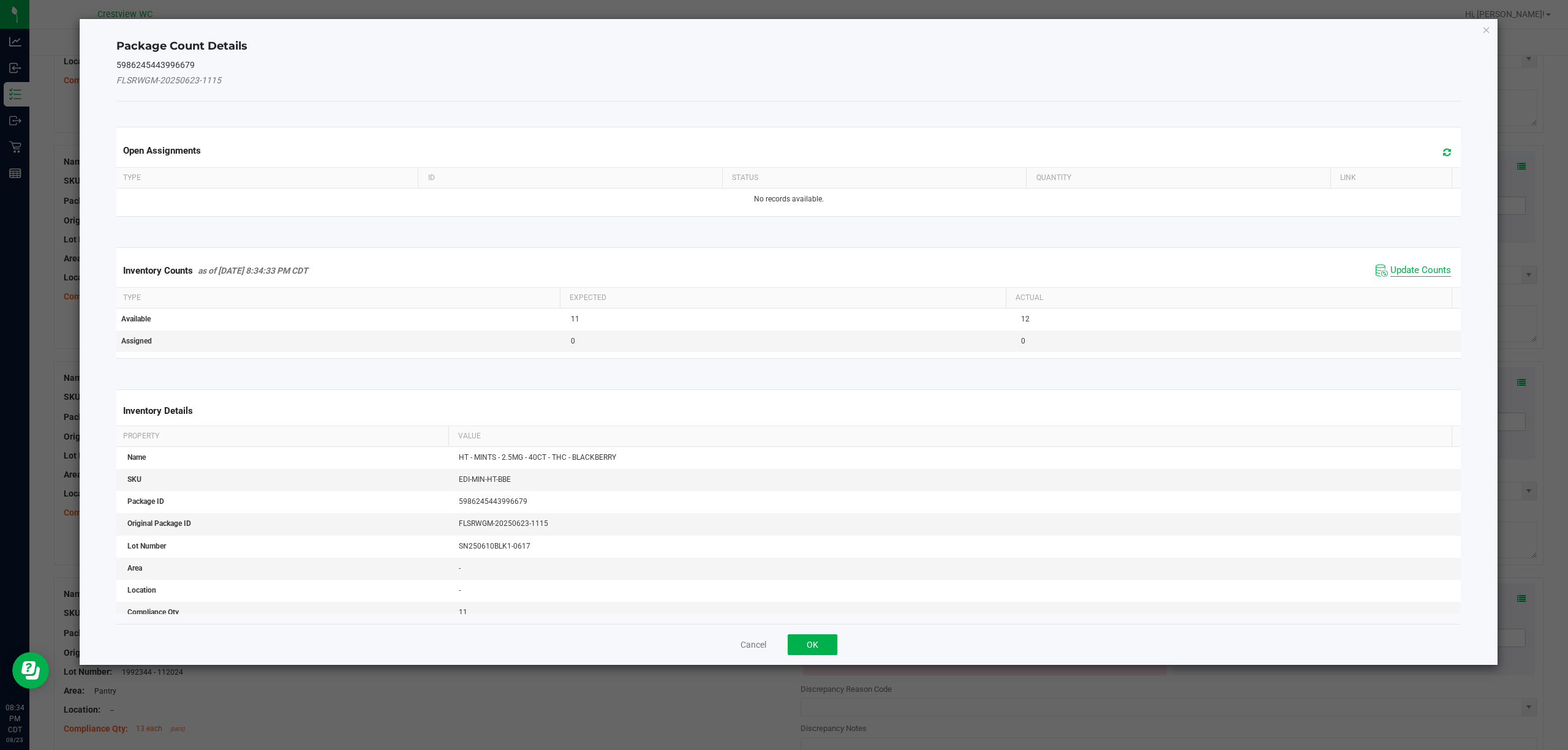
click at [1433, 271] on span "Update Counts" at bounding box center [1420, 271] width 61 height 12
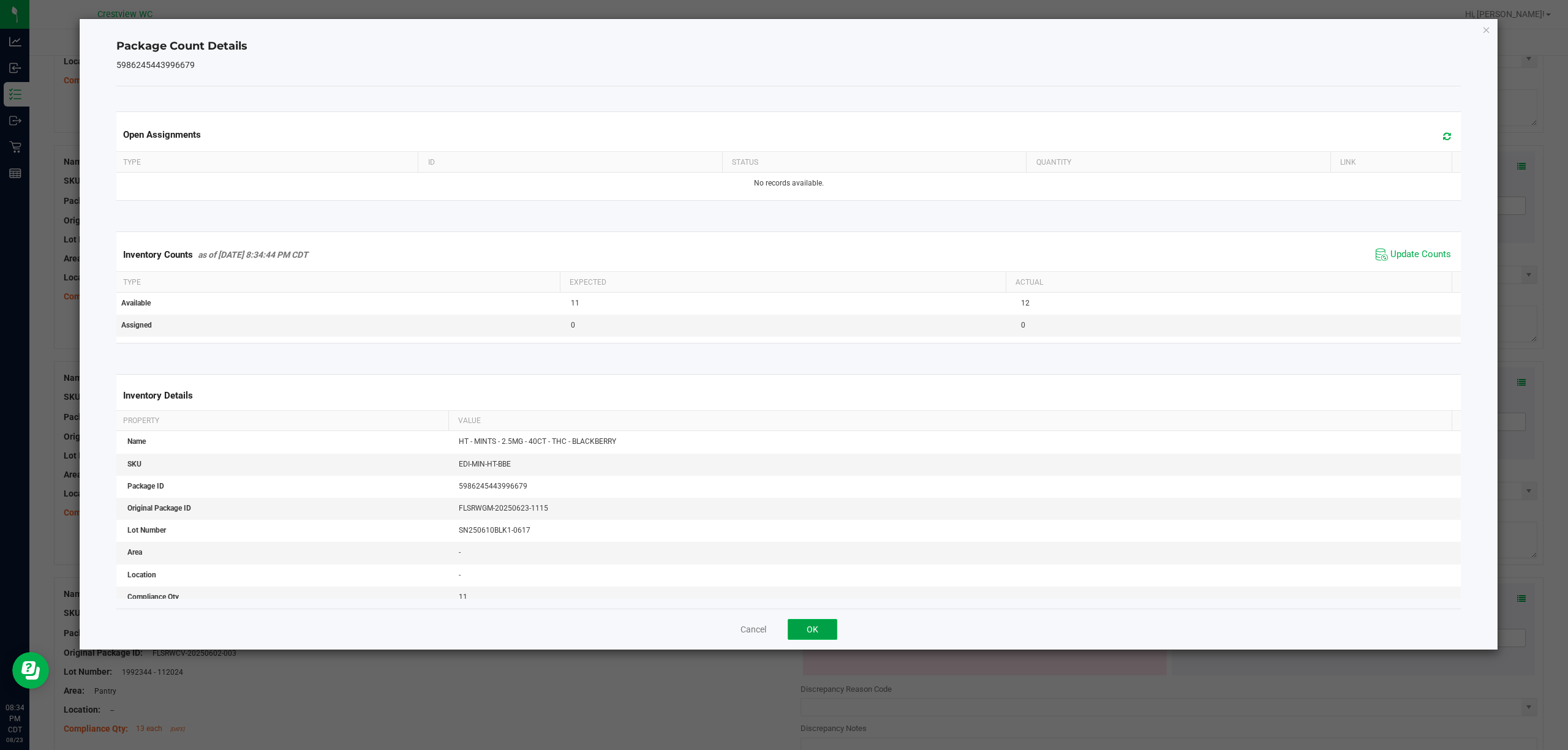
click at [812, 635] on button "OK" at bounding box center [813, 629] width 50 height 21
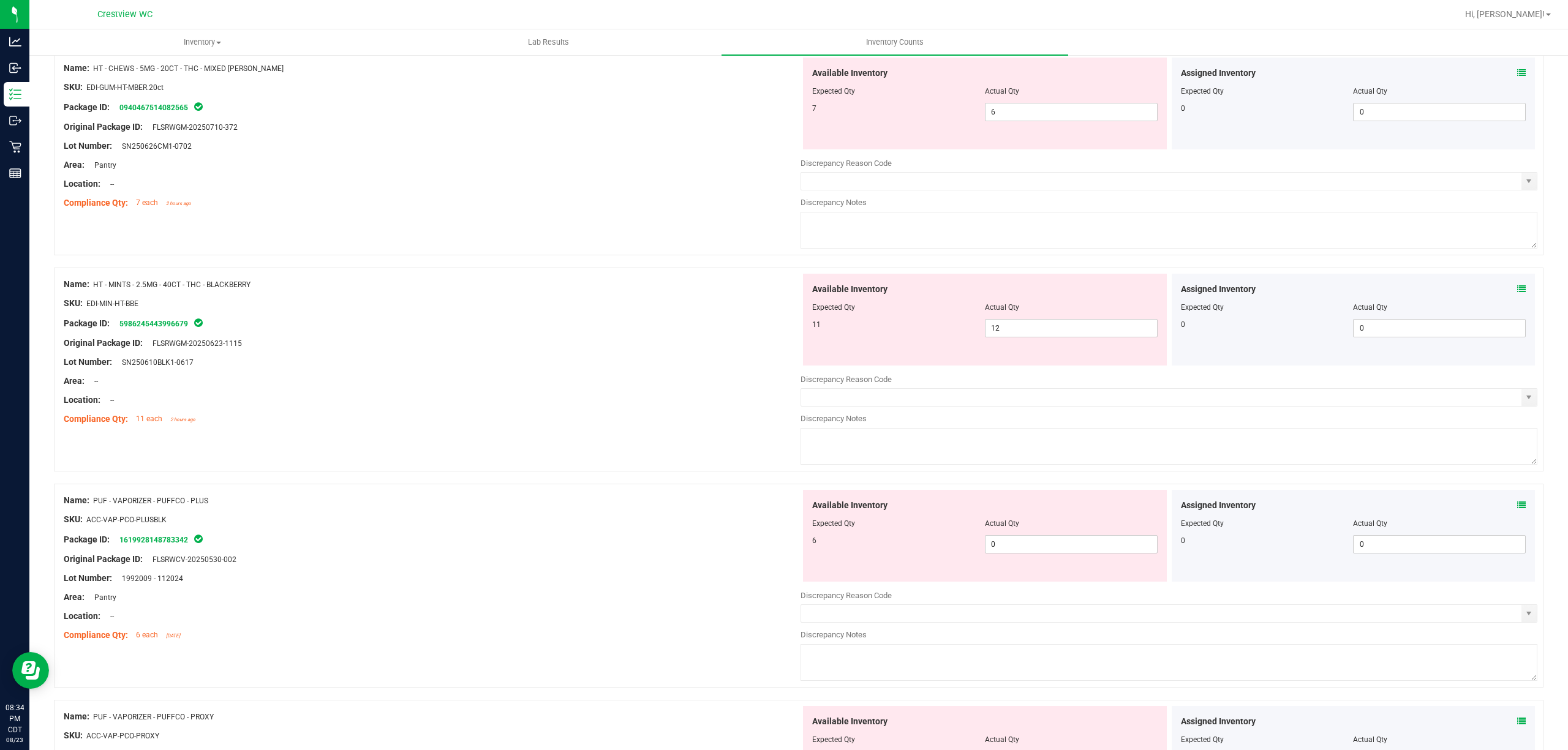
scroll to position [3348, 0]
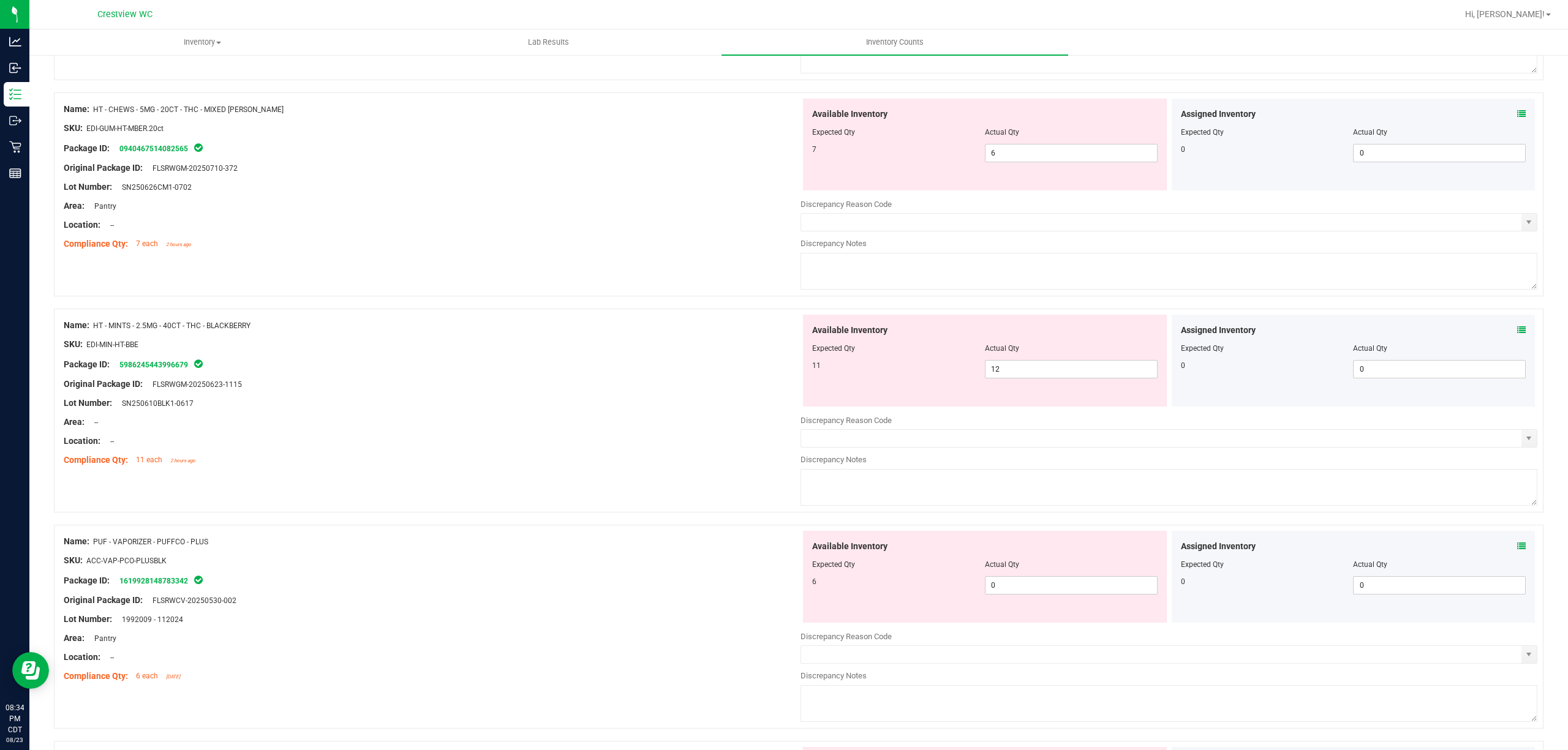
click at [1517, 118] on icon at bounding box center [1521, 114] width 9 height 9
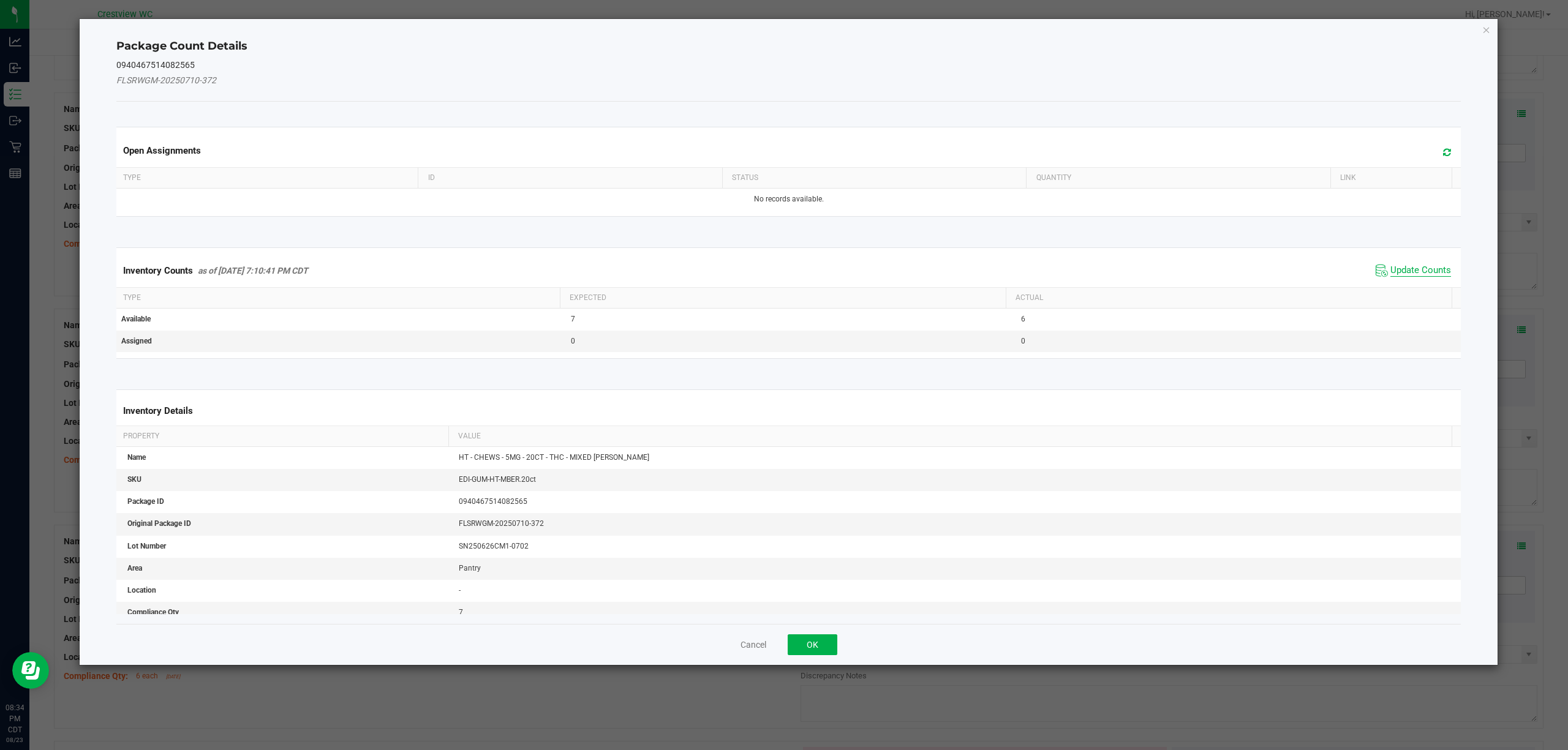
click at [1428, 271] on span "Update Counts" at bounding box center [1420, 271] width 61 height 12
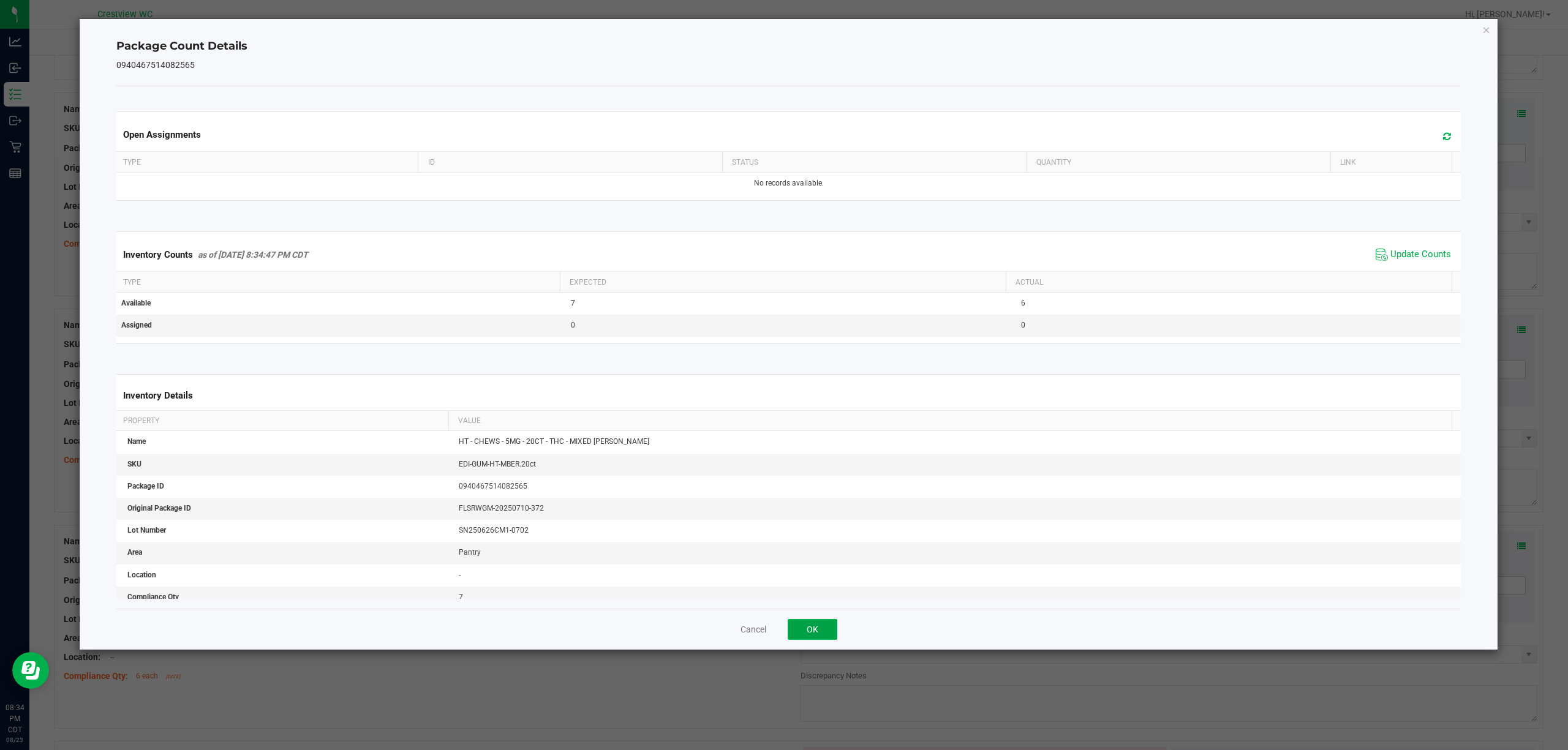
click at [822, 629] on button "OK" at bounding box center [813, 629] width 50 height 21
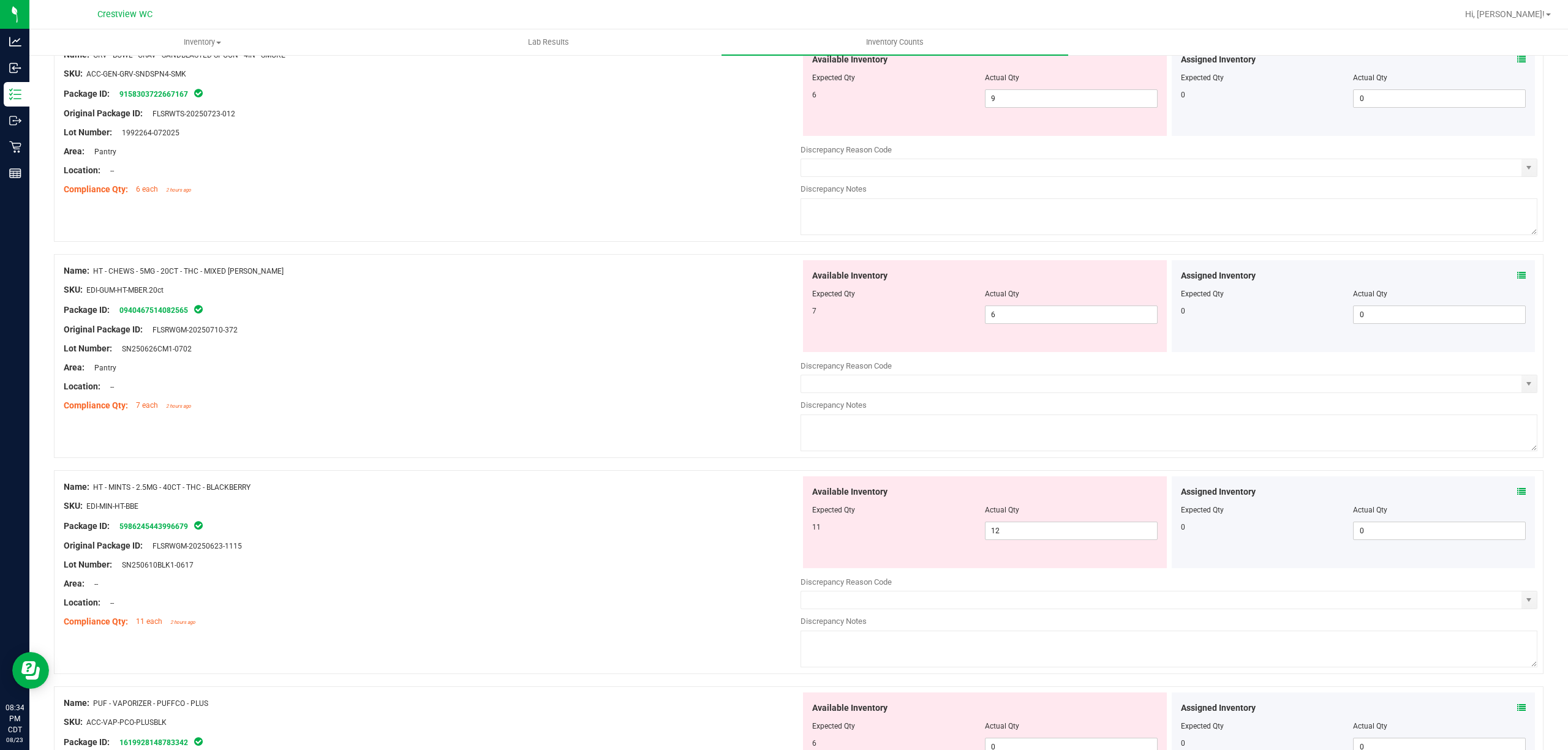
scroll to position [3131, 0]
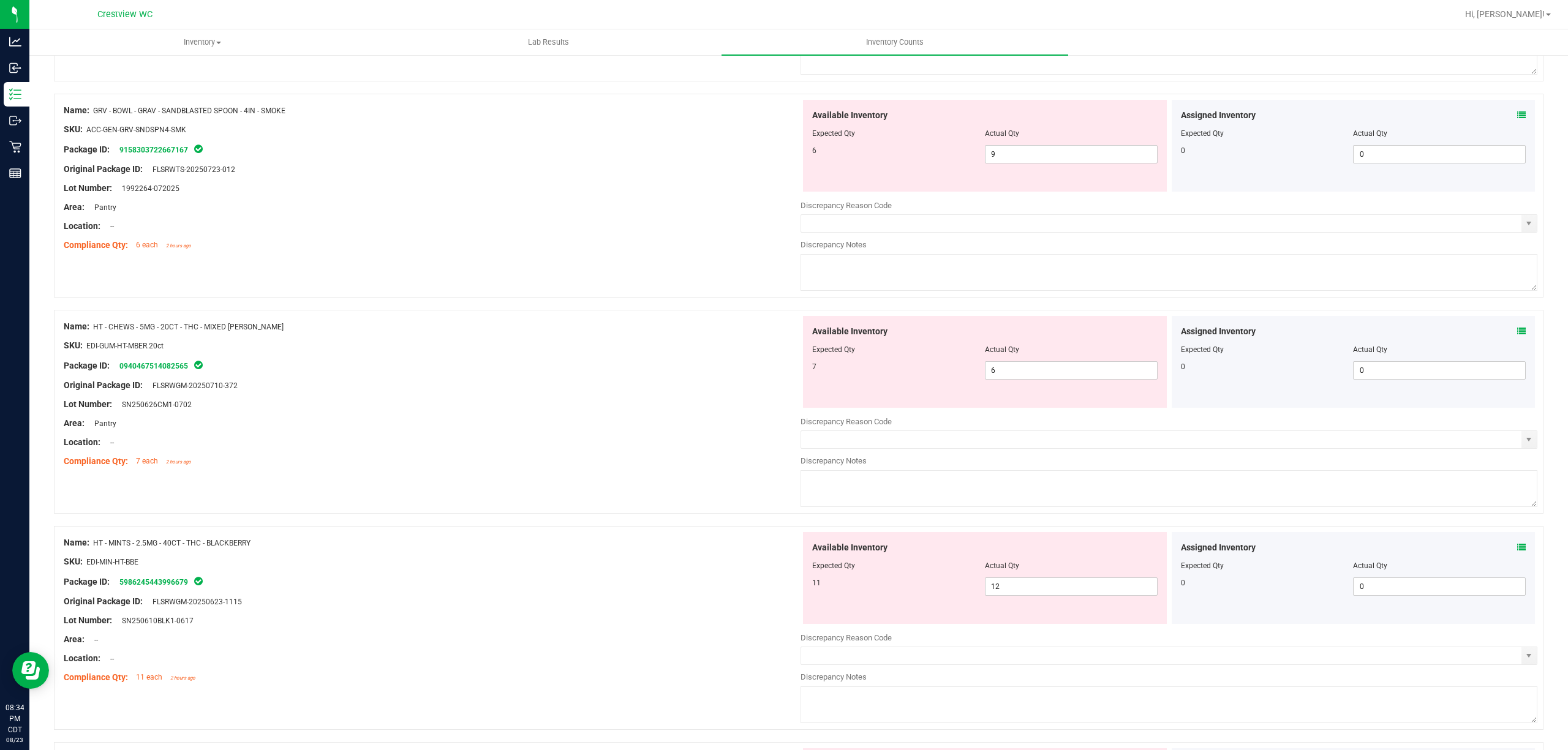
click at [1517, 119] on icon at bounding box center [1521, 115] width 9 height 9
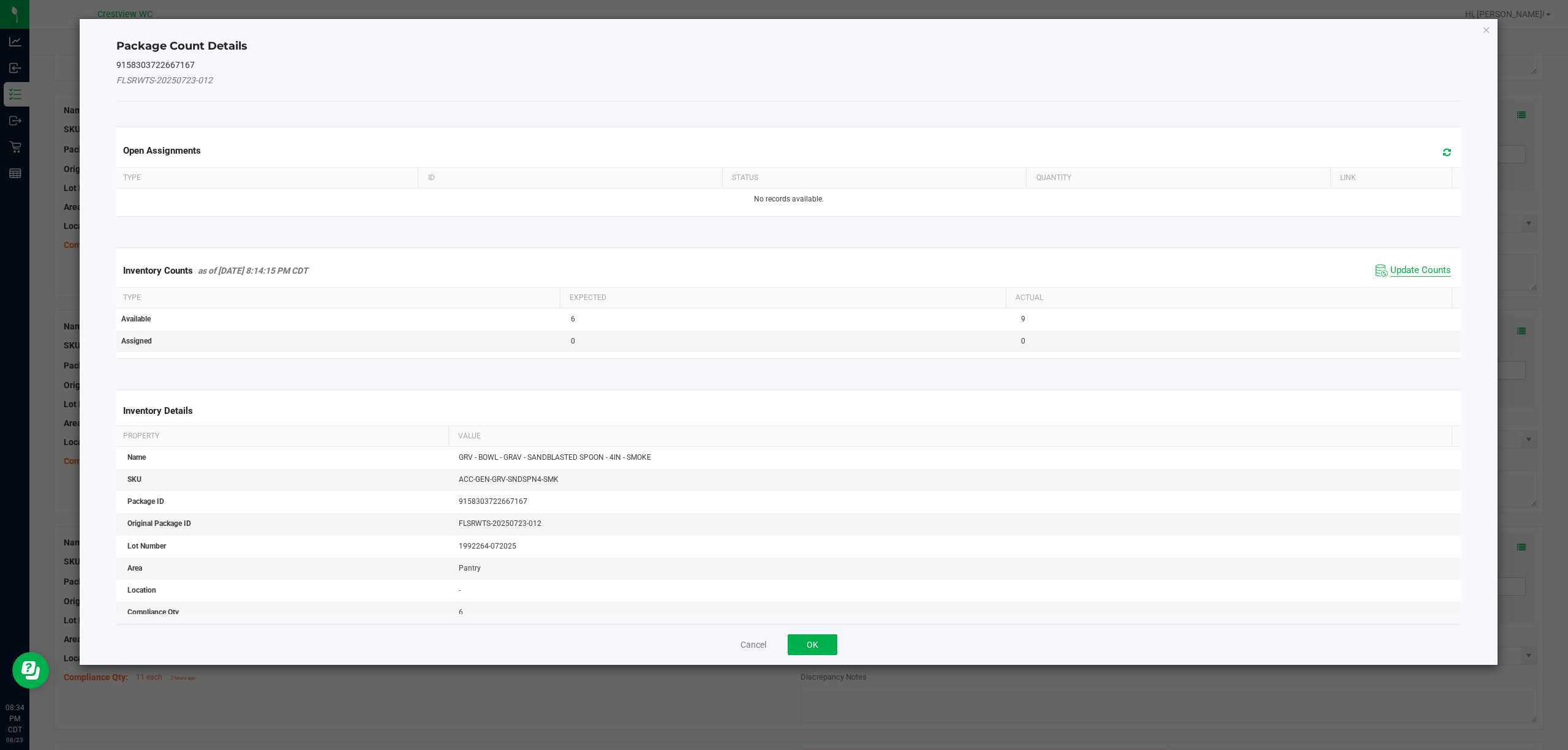
click at [1427, 268] on span "Update Counts" at bounding box center [1420, 271] width 61 height 12
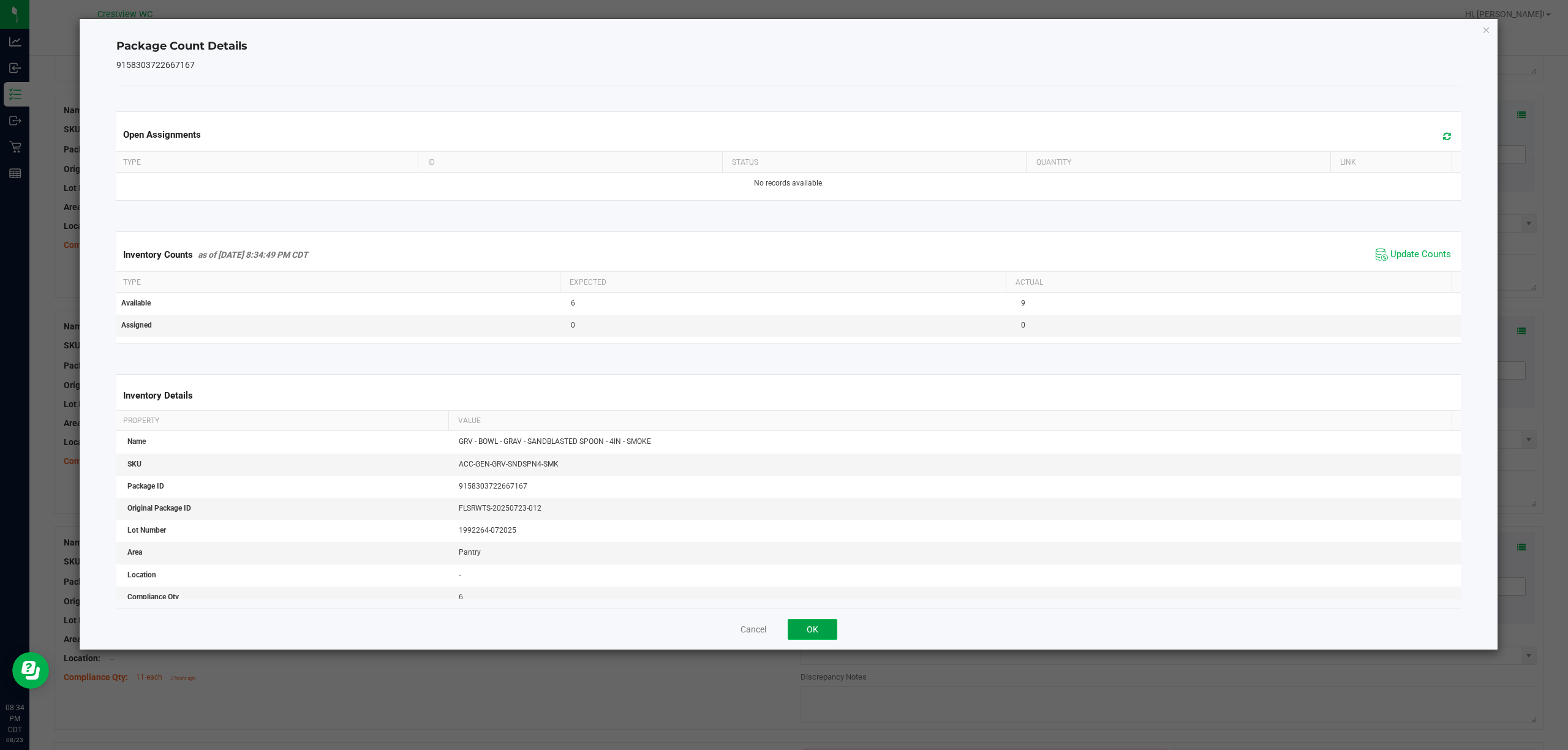
click at [831, 630] on button "OK" at bounding box center [813, 629] width 50 height 21
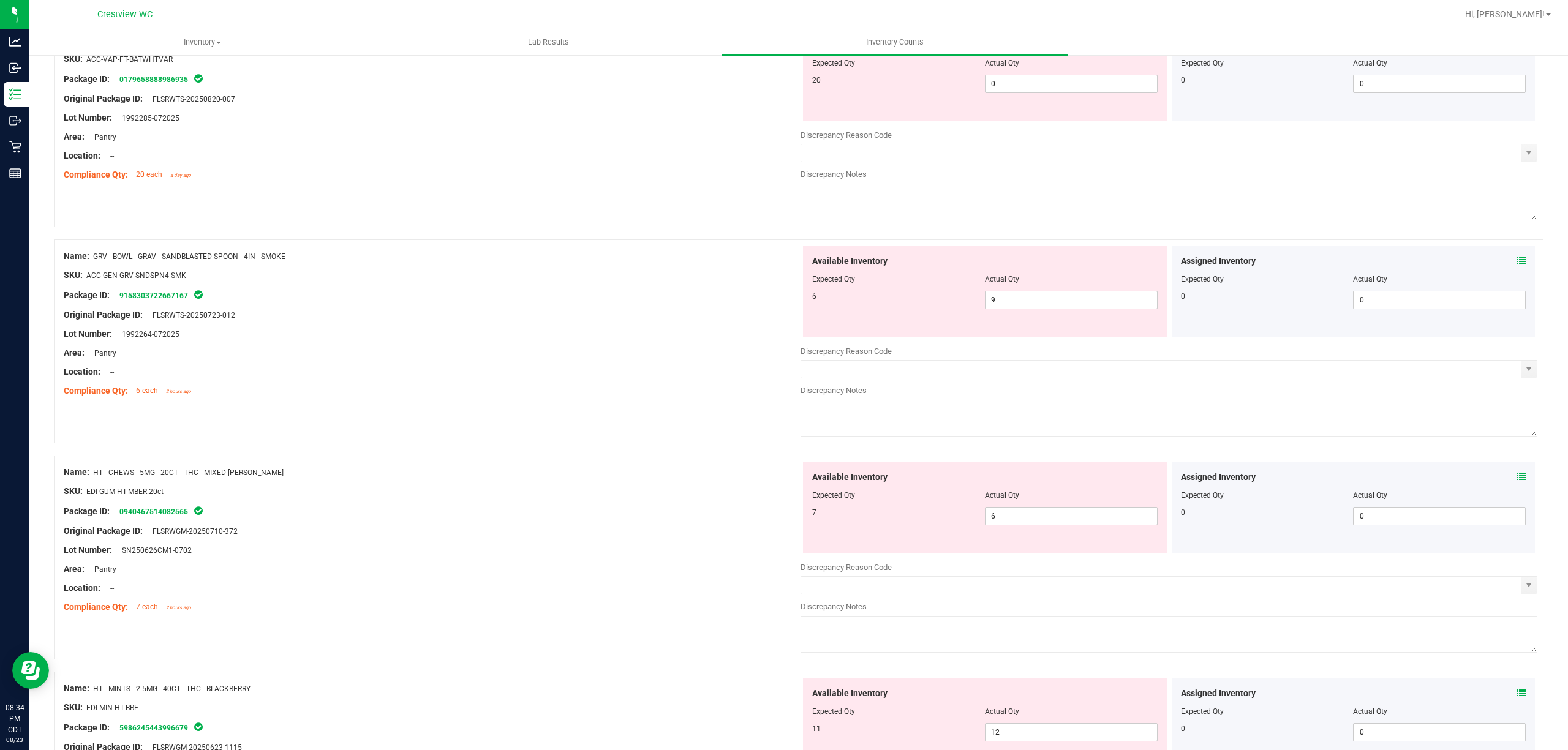
scroll to position [2940, 0]
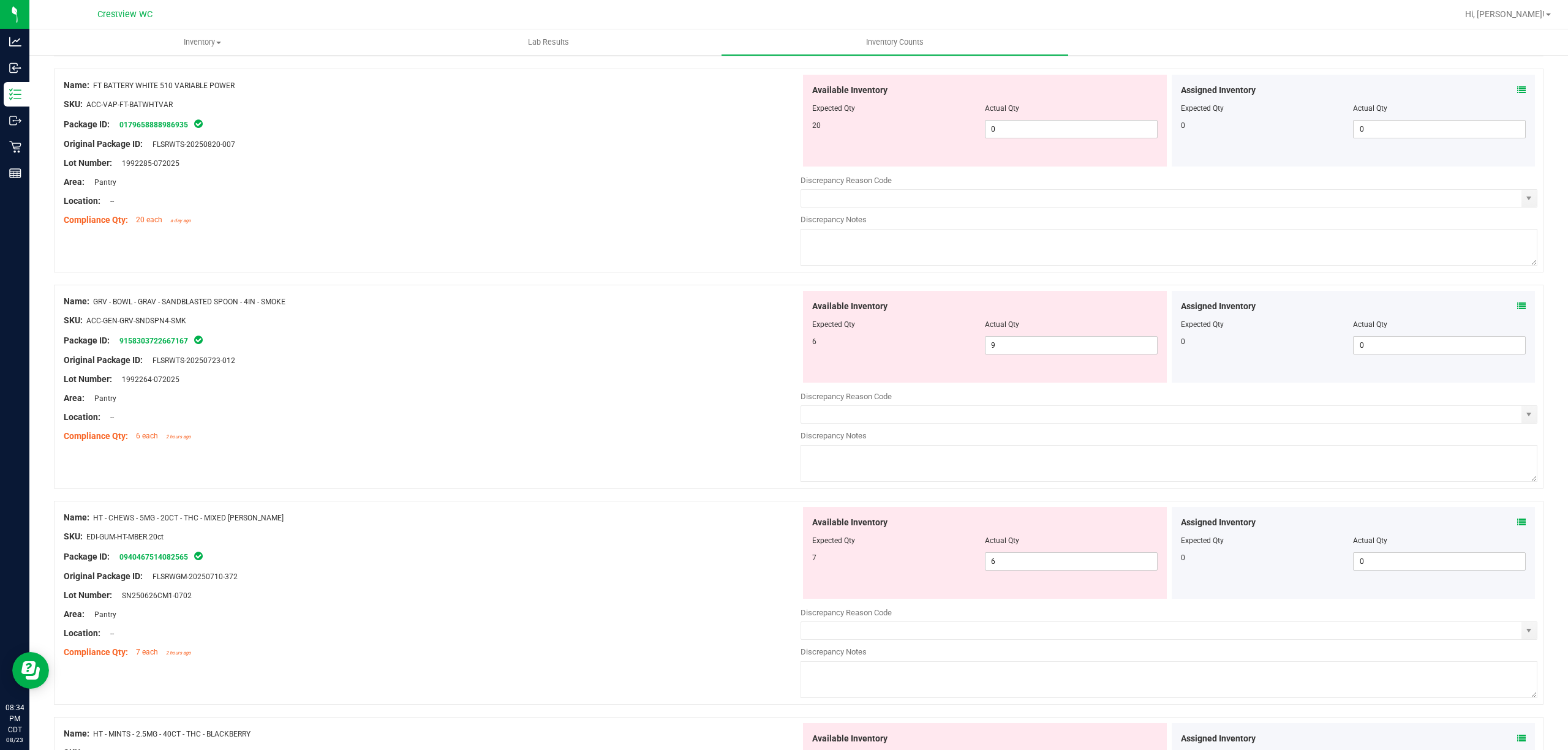
click at [1517, 93] on icon at bounding box center [1521, 90] width 9 height 9
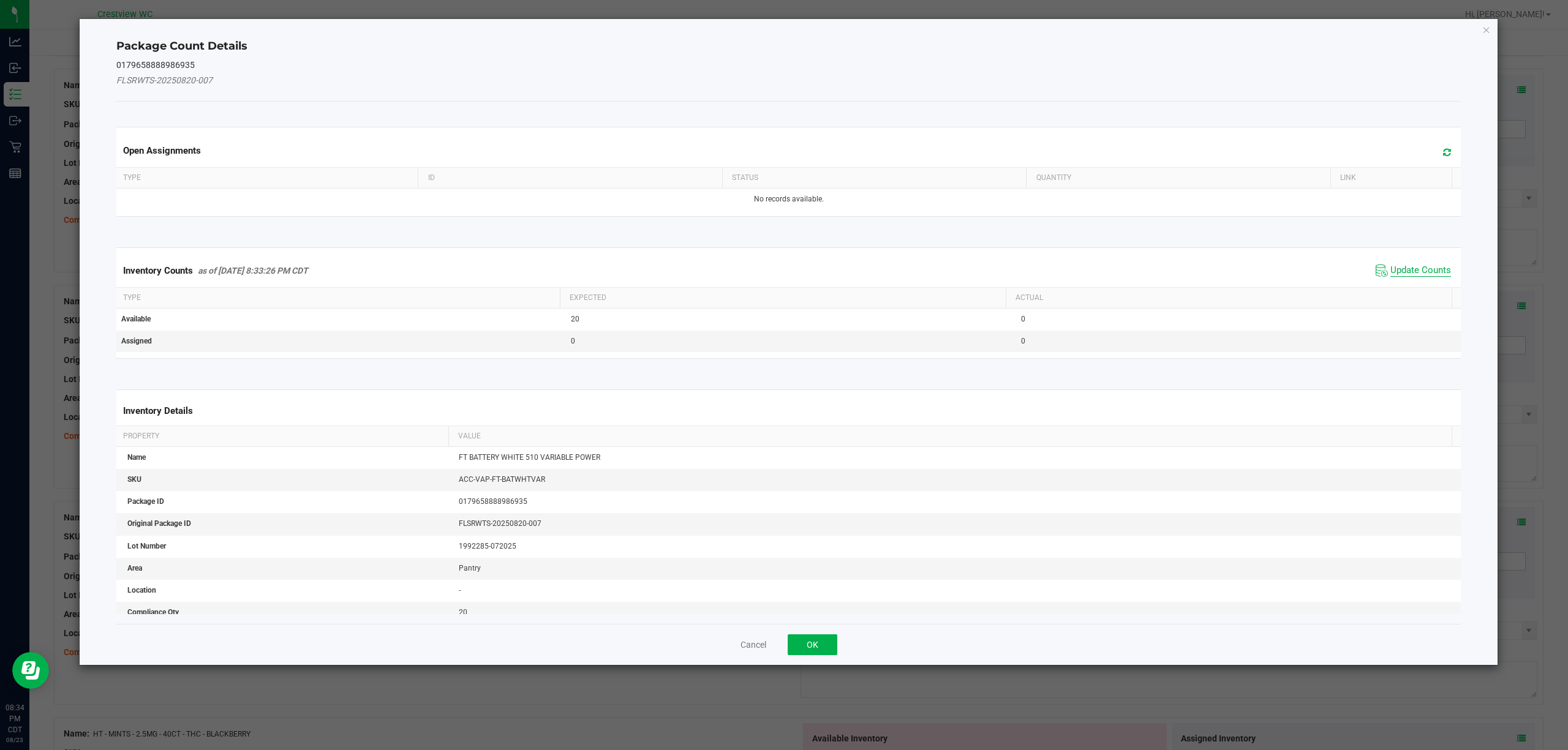
click at [1424, 270] on span "Update Counts" at bounding box center [1420, 271] width 61 height 12
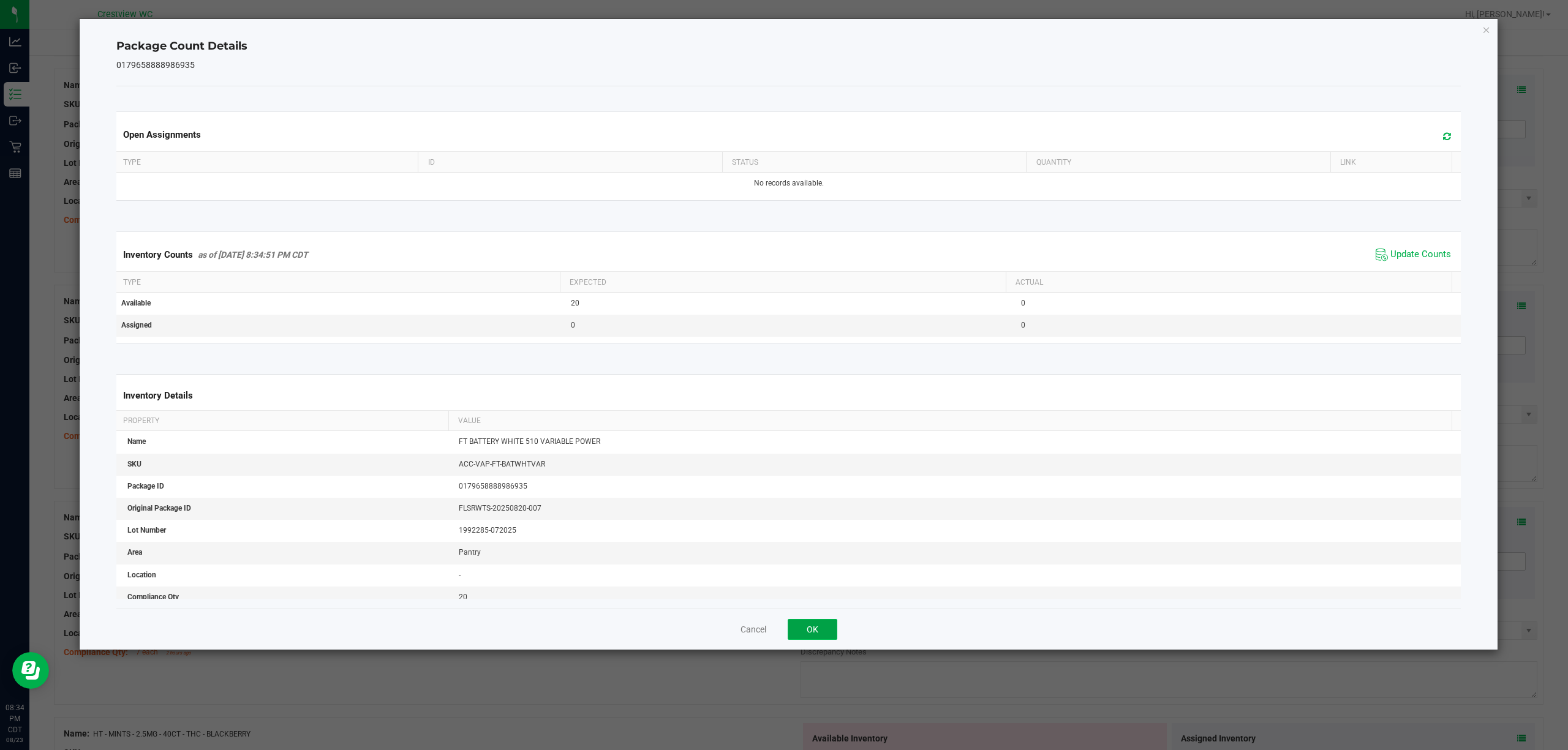
click at [811, 624] on button "OK" at bounding box center [813, 629] width 50 height 21
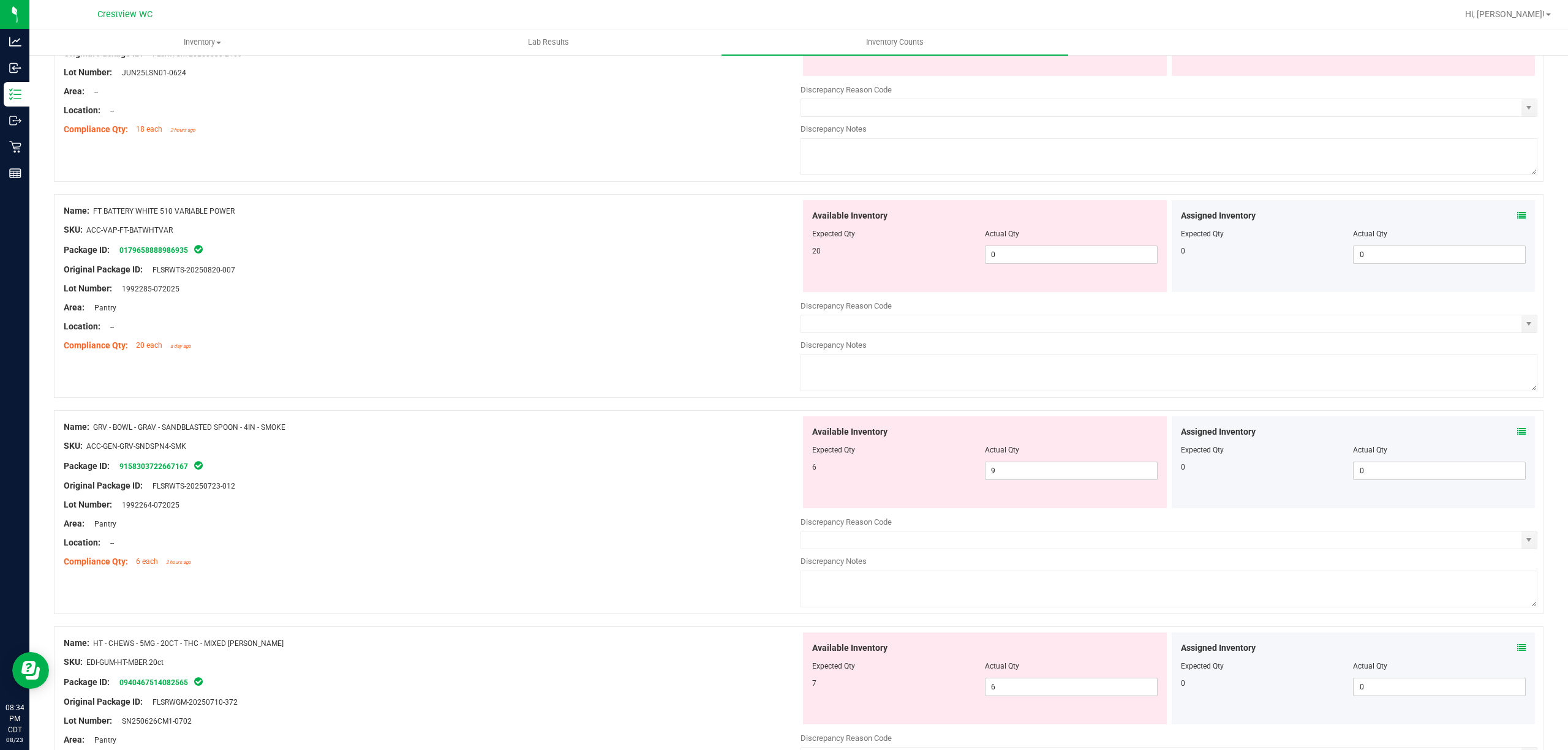
scroll to position [2736, 0]
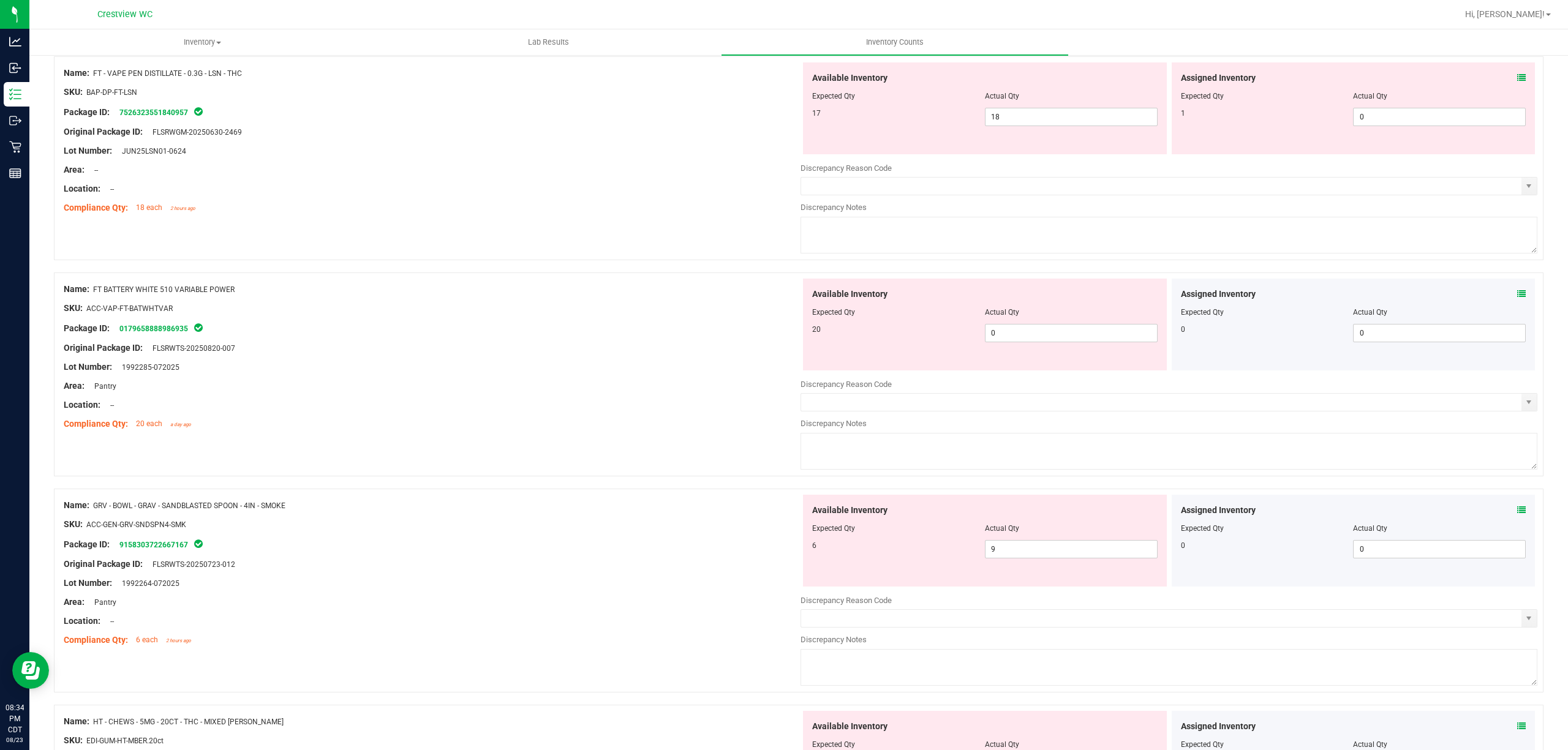
click at [1517, 81] on icon at bounding box center [1521, 78] width 9 height 9
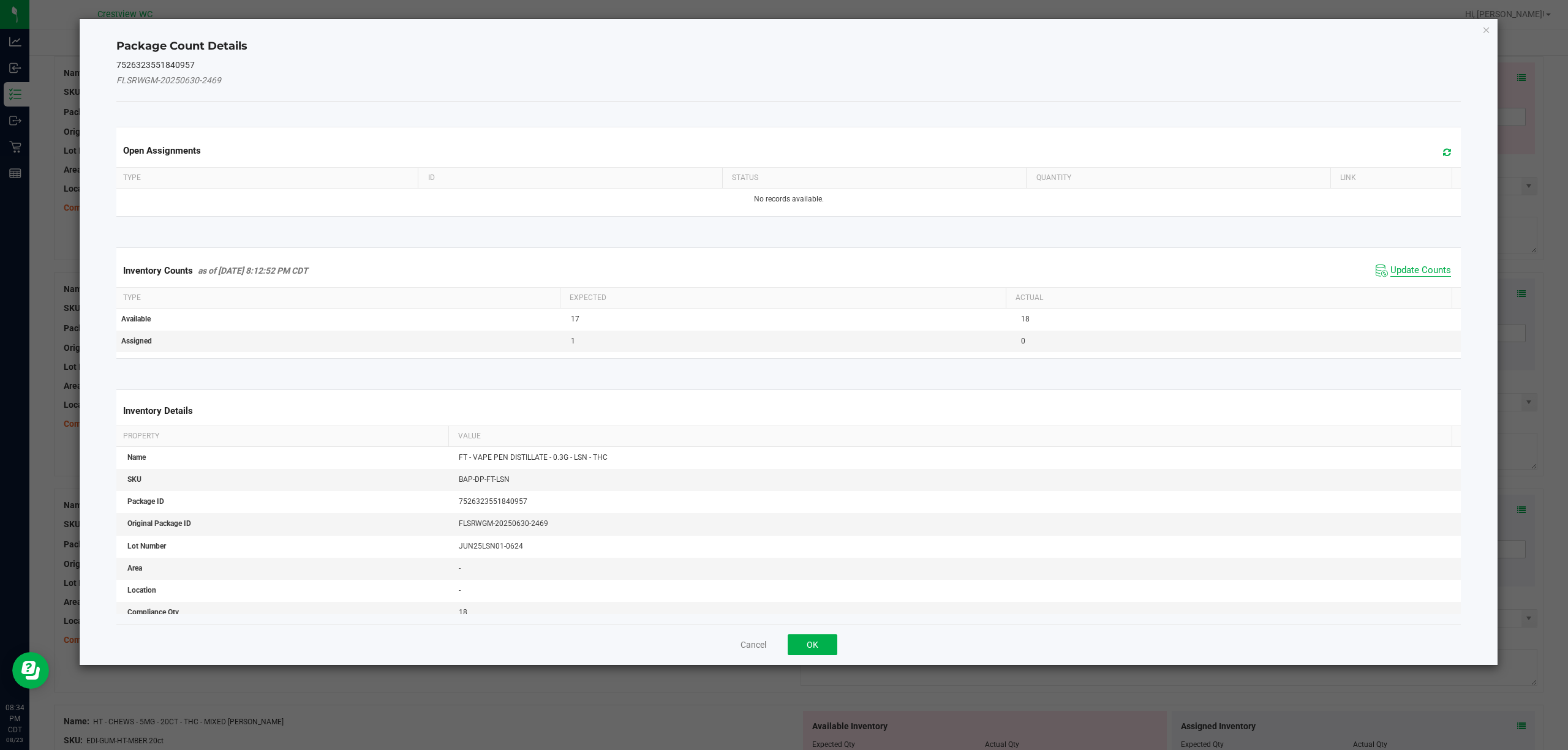
click at [1421, 267] on span "Update Counts" at bounding box center [1420, 271] width 61 height 12
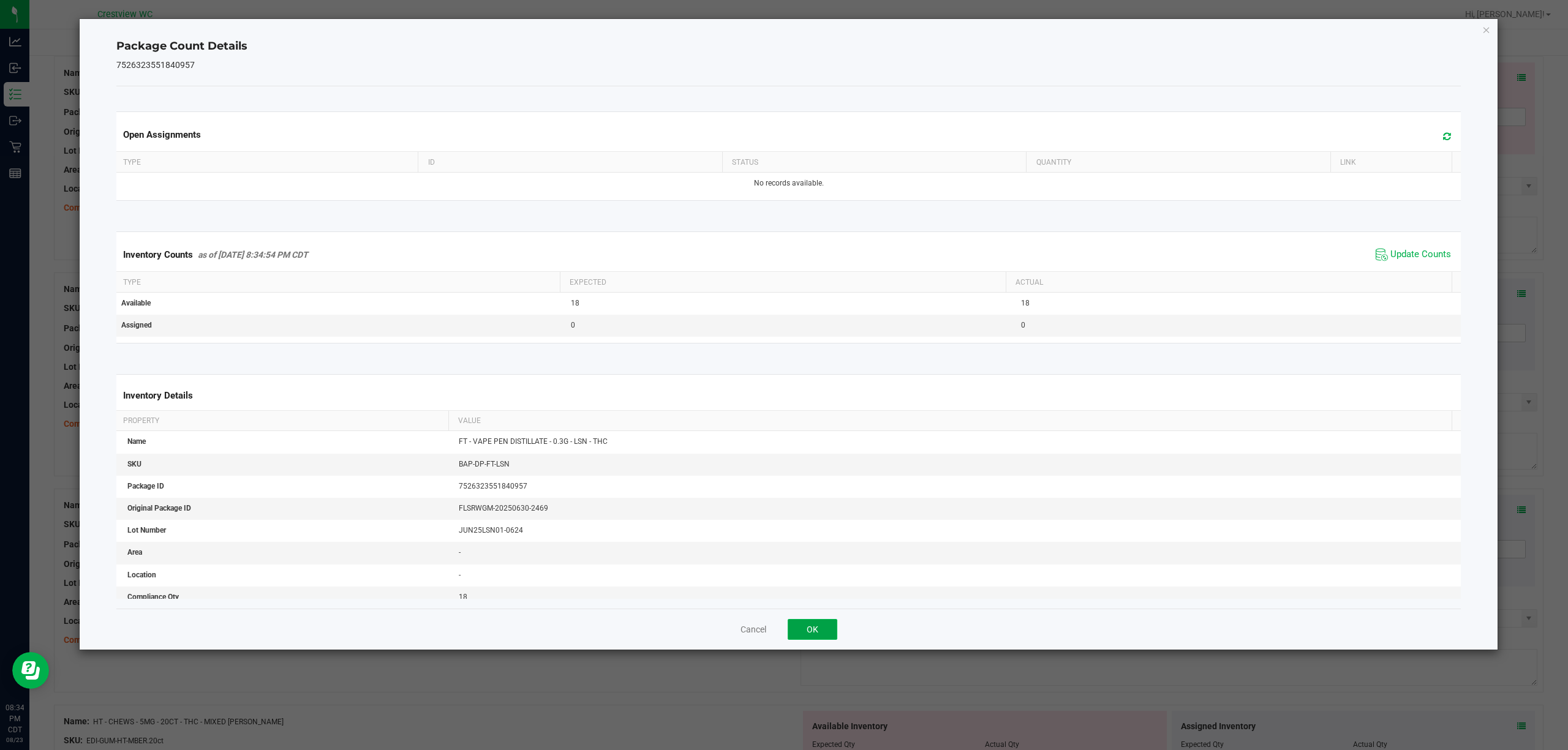
click at [817, 626] on button "OK" at bounding box center [813, 629] width 50 height 21
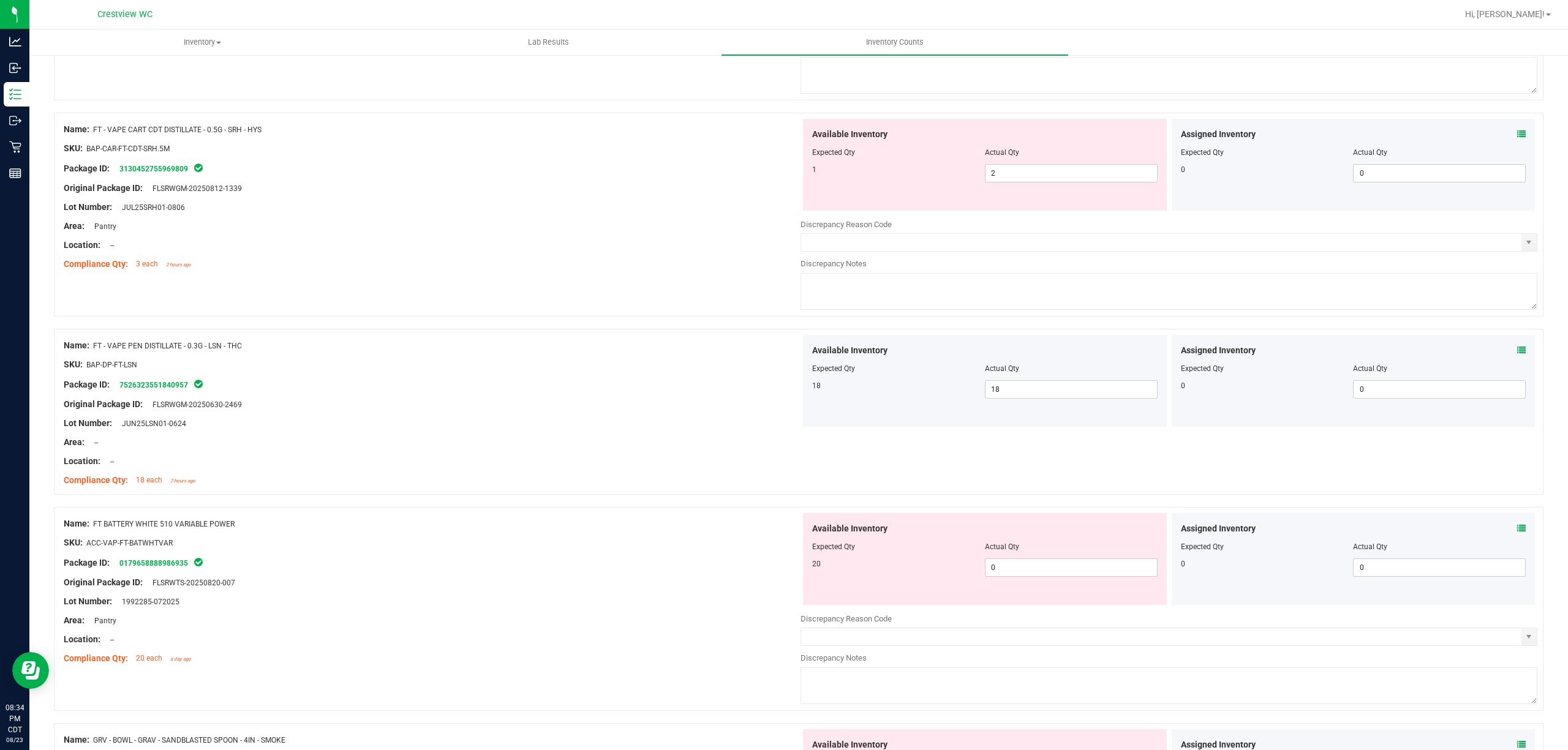
scroll to position [2459, 0]
click at [1517, 143] on icon at bounding box center [1521, 139] width 9 height 9
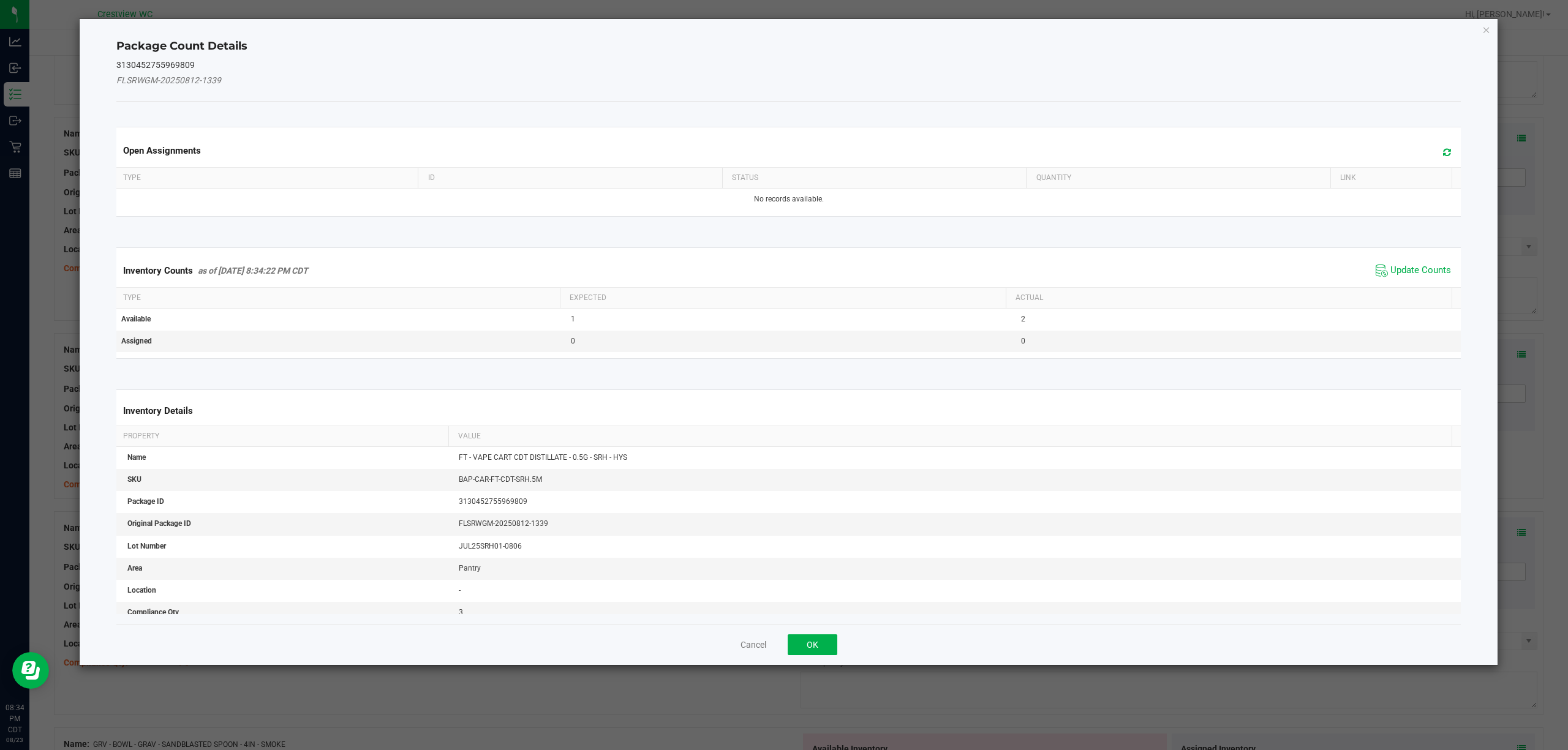
click at [1432, 262] on span "Update Counts" at bounding box center [1412, 270] width 81 height 18
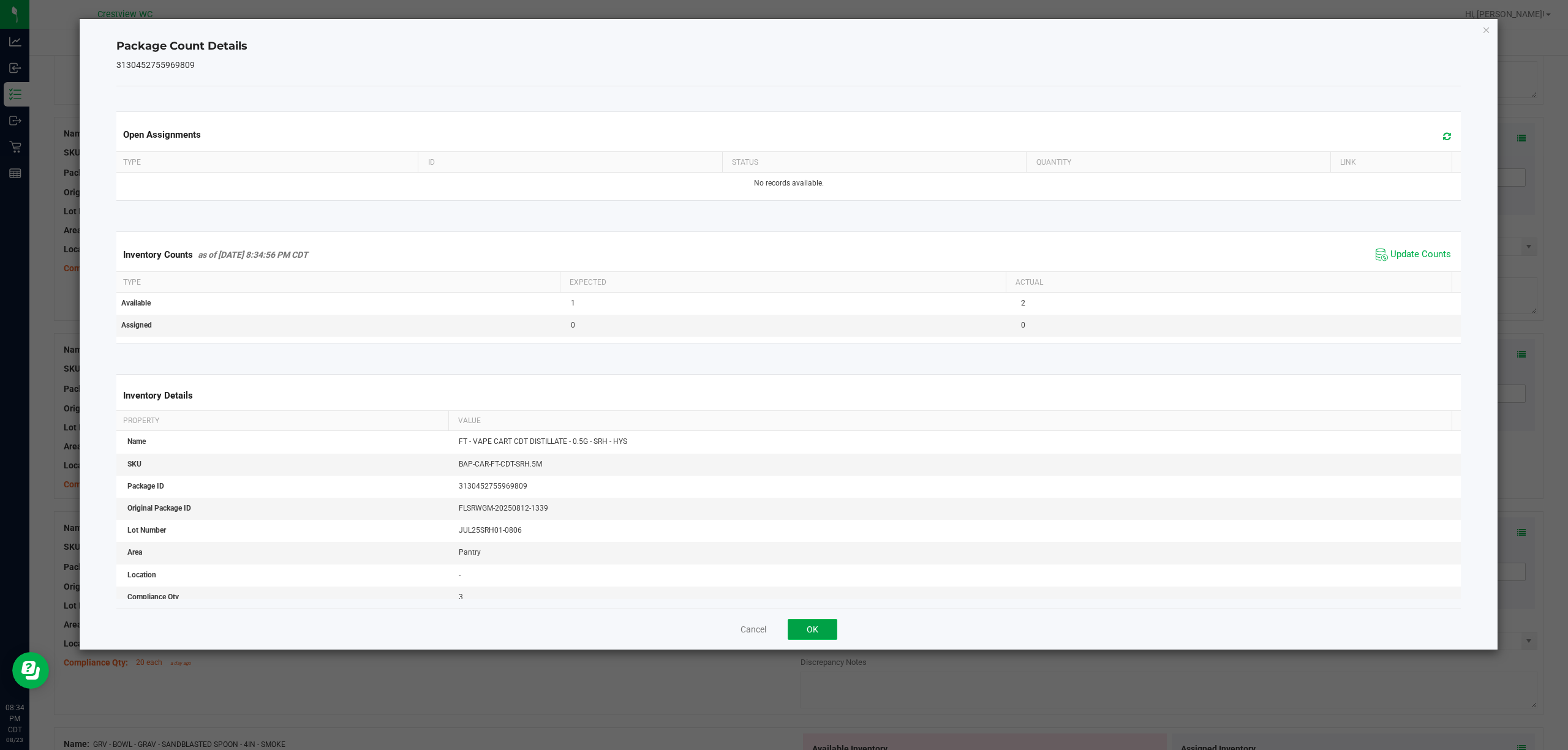
click at [811, 631] on button "OK" at bounding box center [813, 629] width 50 height 21
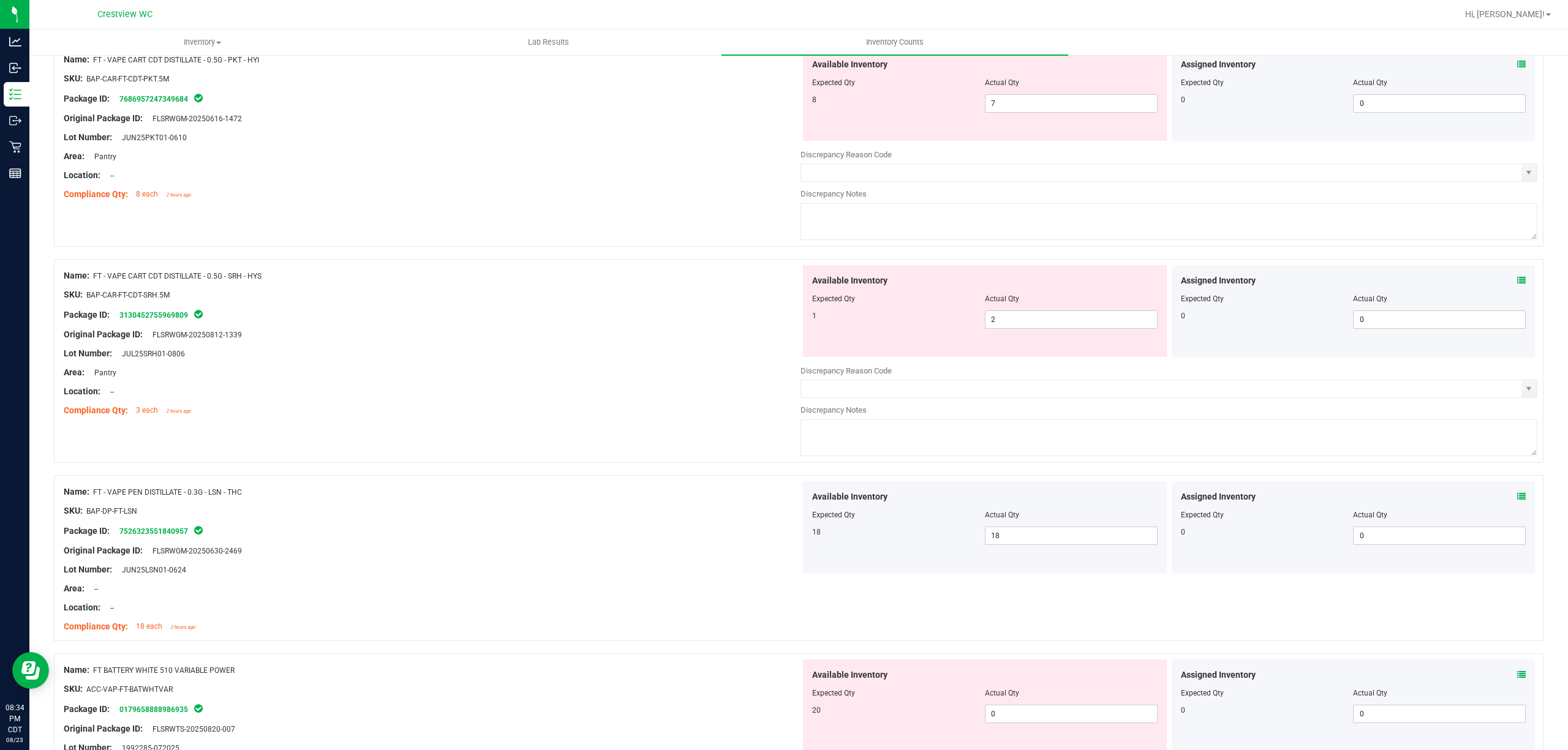
scroll to position [2293, 0]
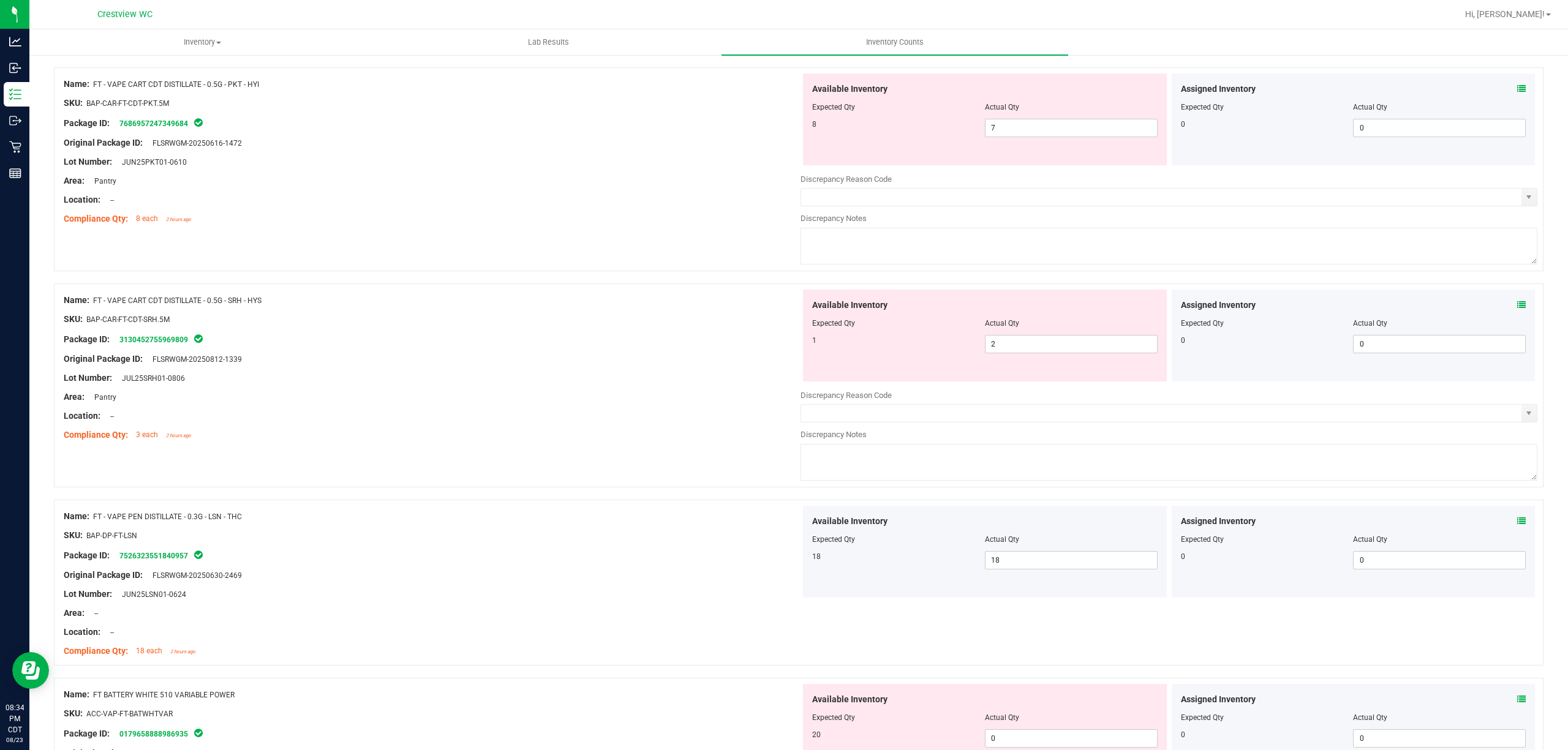
click at [1517, 93] on icon at bounding box center [1521, 89] width 9 height 9
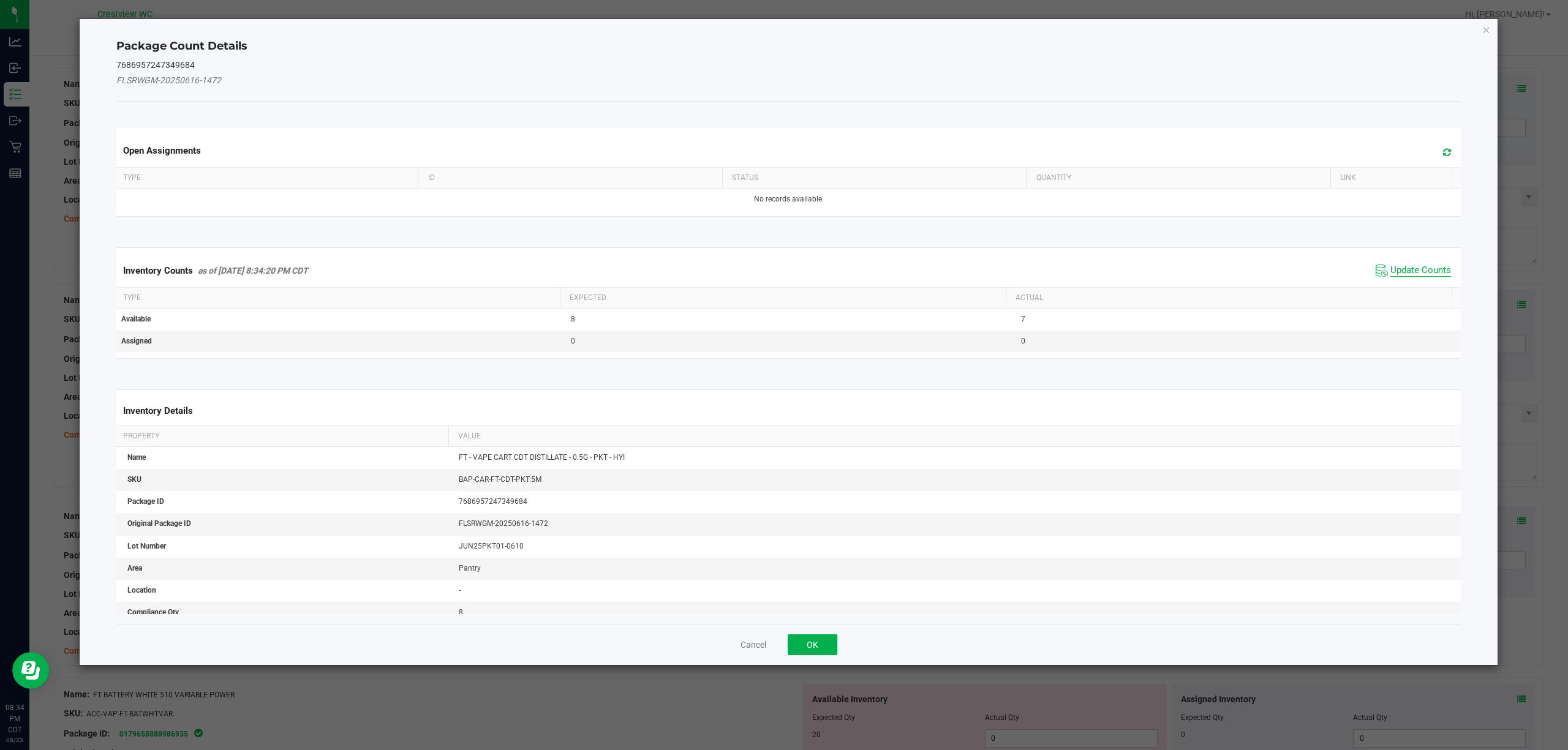
click at [1416, 265] on span "Update Counts" at bounding box center [1420, 271] width 61 height 12
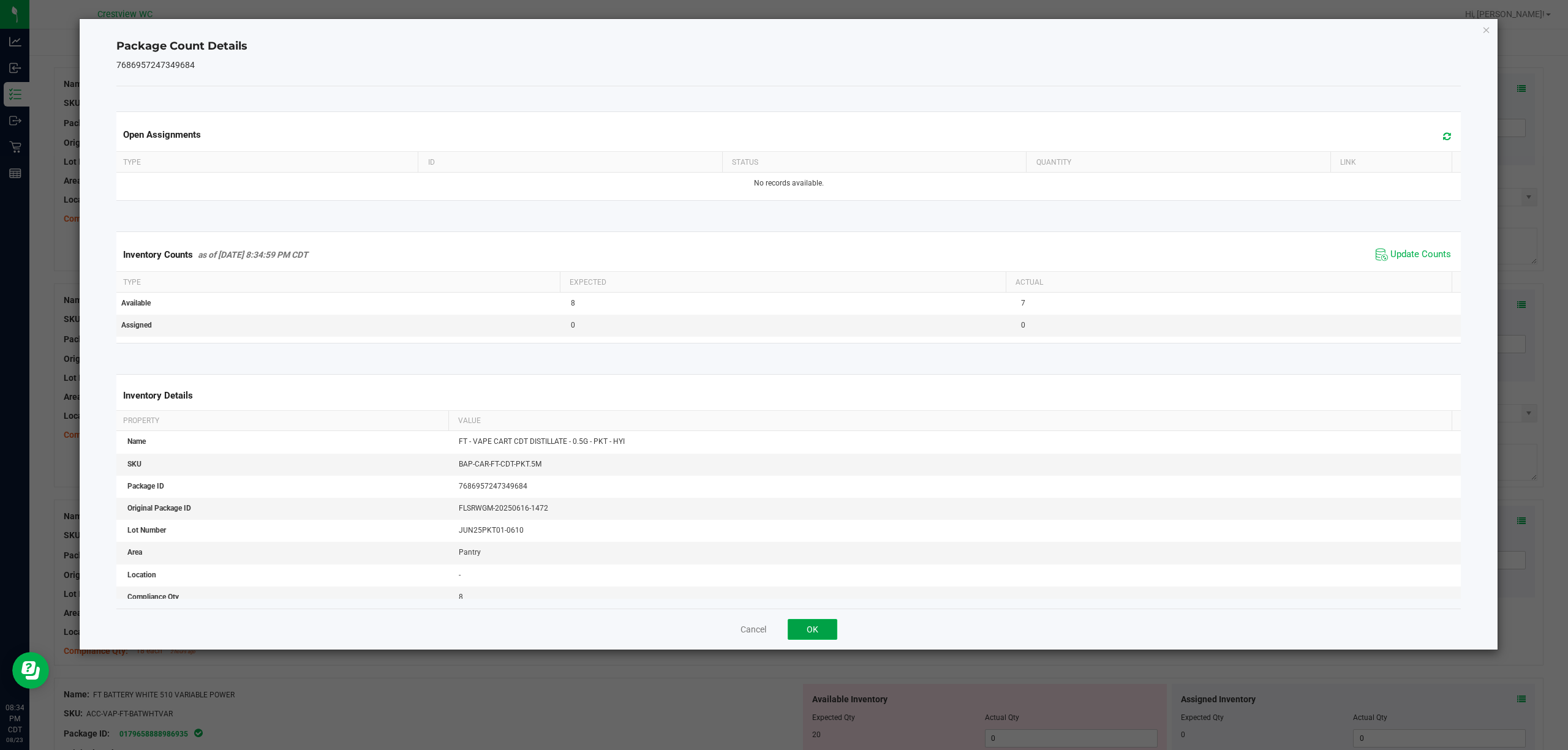
click at [822, 637] on button "OK" at bounding box center [813, 629] width 50 height 21
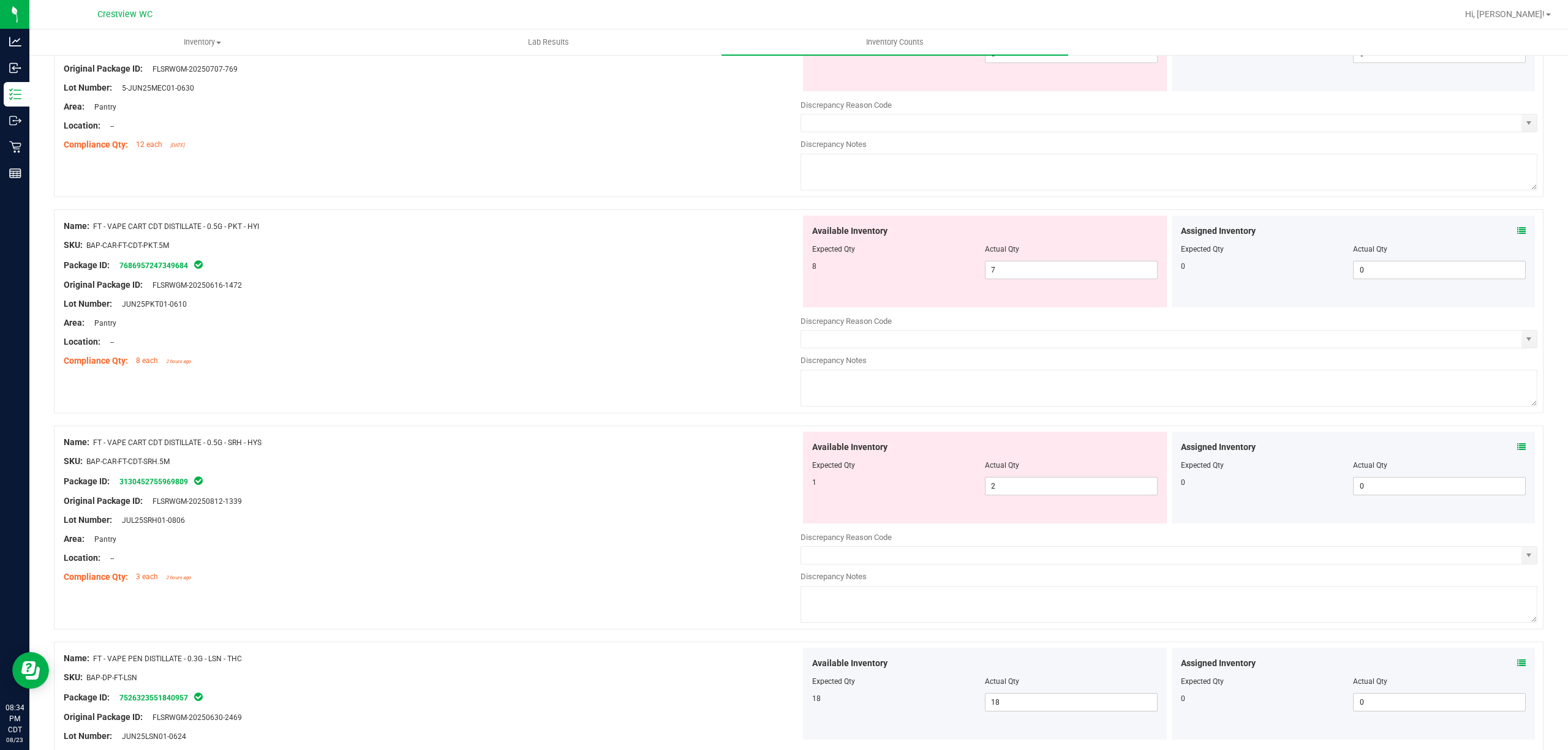
scroll to position [2092, 0]
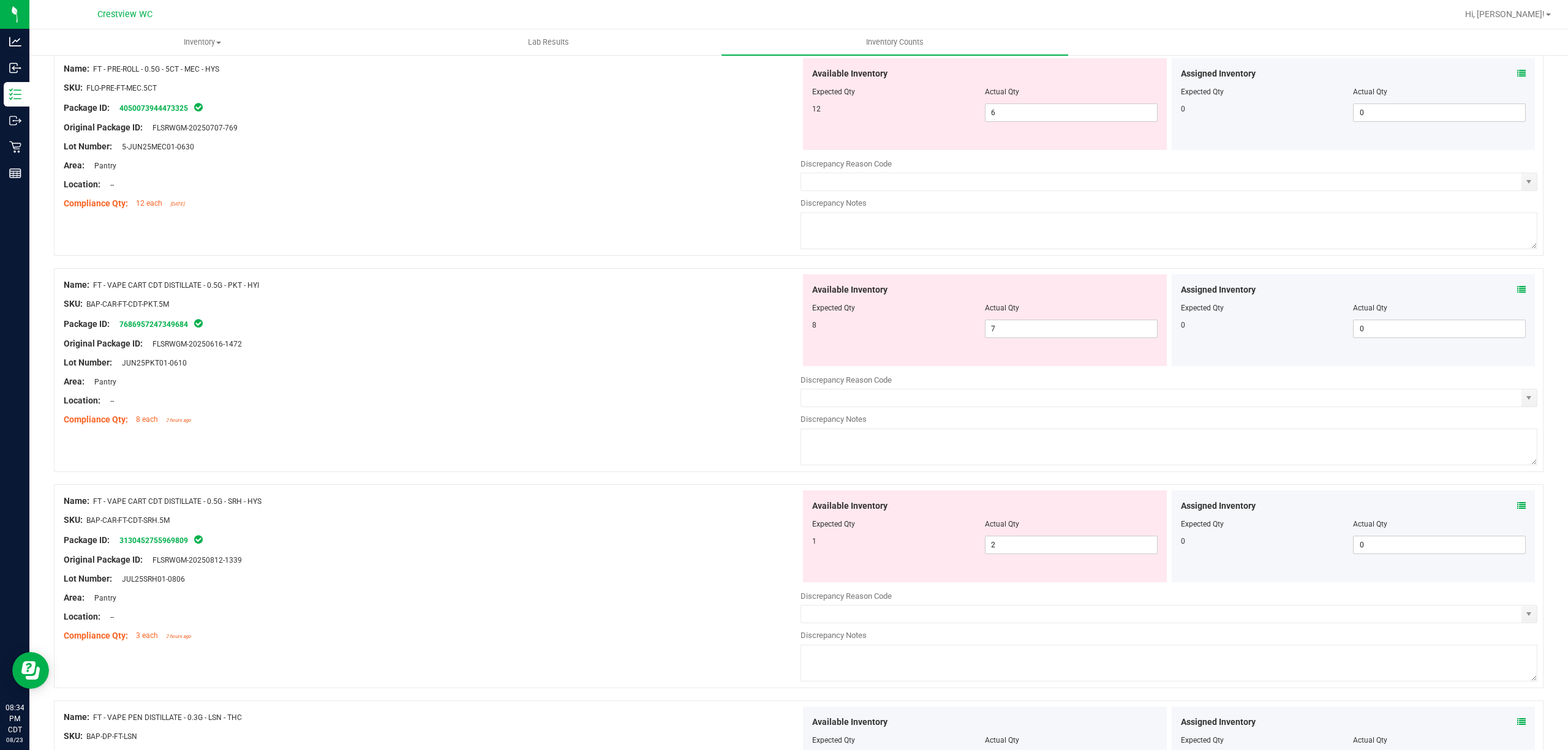
click at [1517, 78] on icon at bounding box center [1521, 74] width 9 height 9
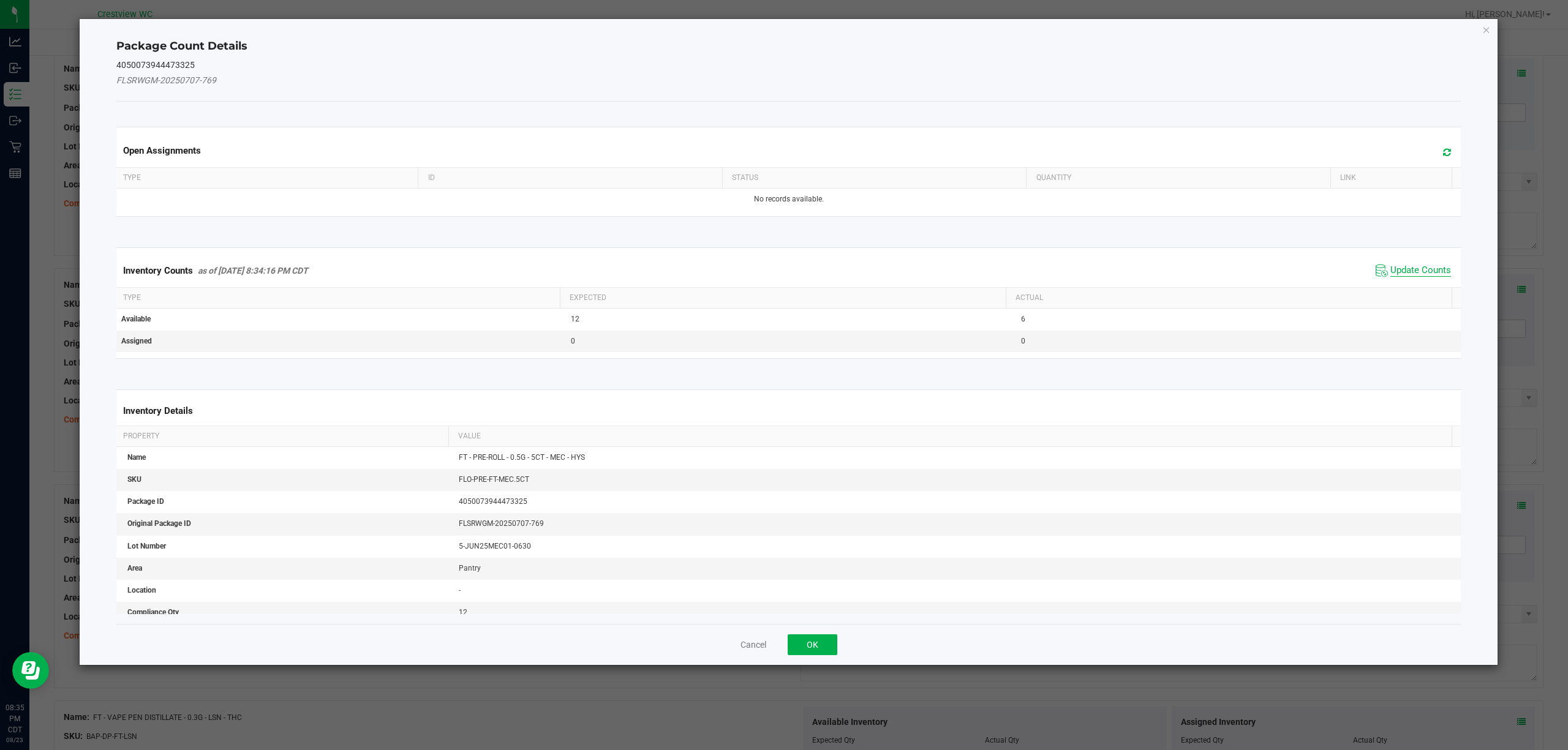
click at [1424, 271] on span "Update Counts" at bounding box center [1420, 271] width 61 height 12
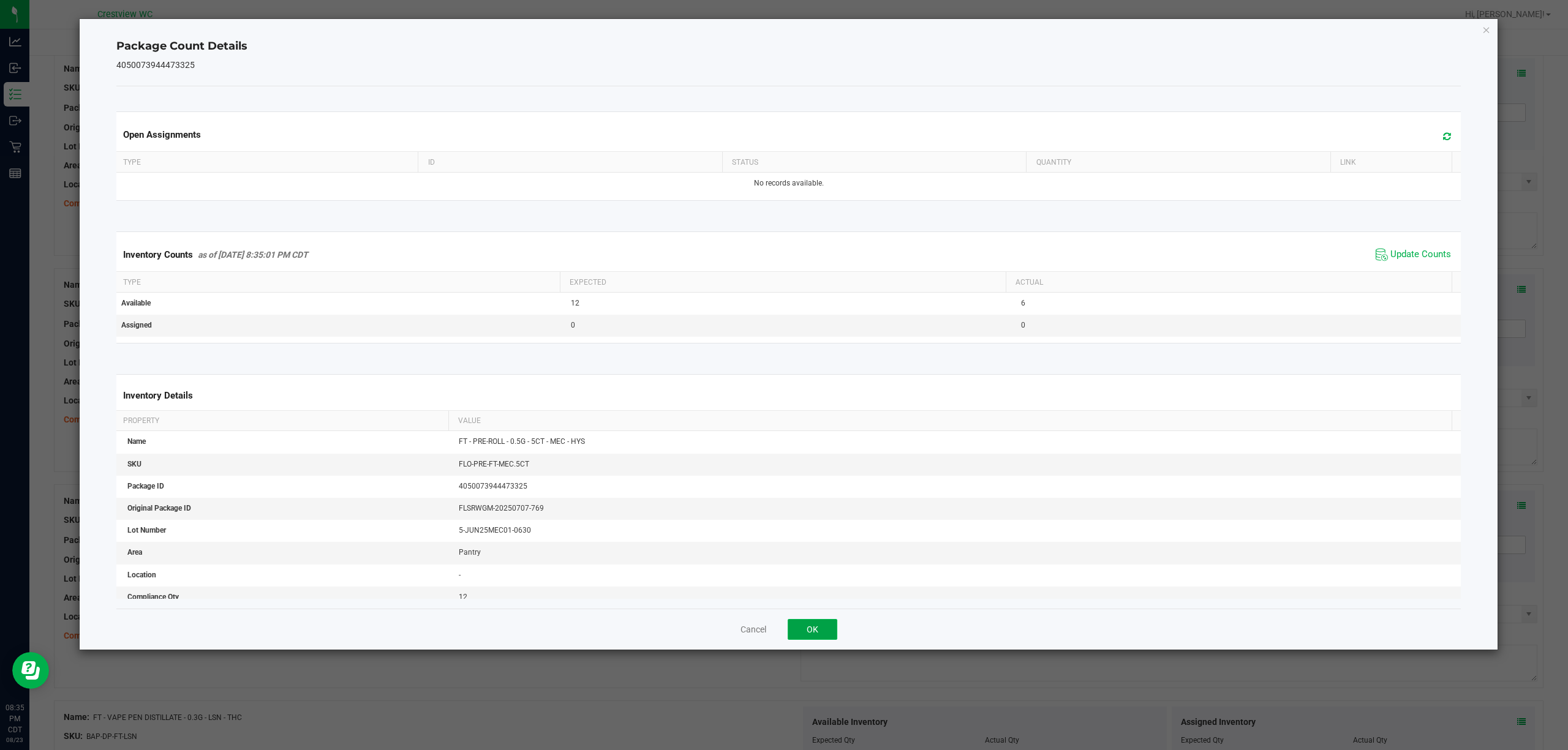
click at [828, 637] on button "OK" at bounding box center [813, 629] width 50 height 21
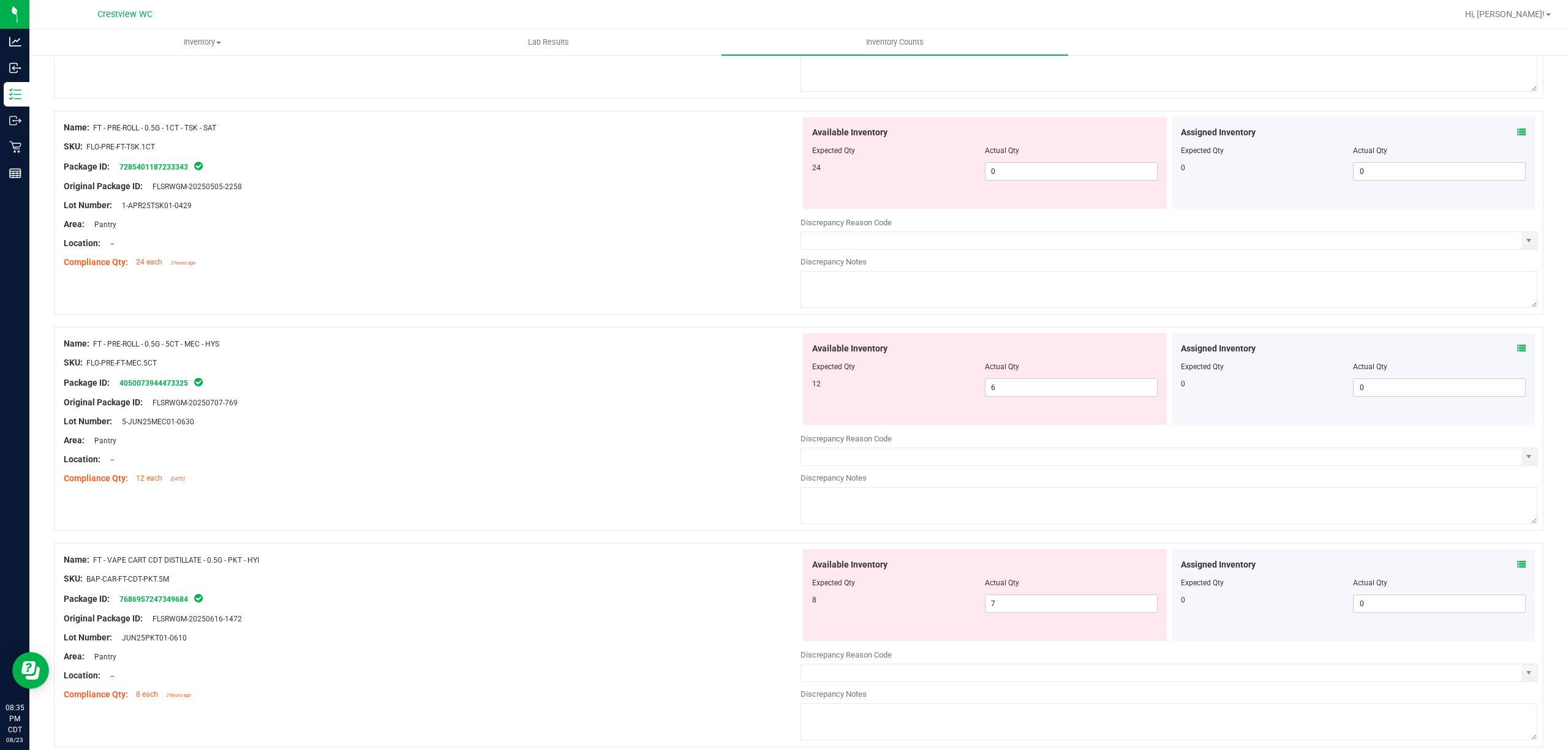
scroll to position [1812, 0]
click at [1517, 141] on icon at bounding box center [1521, 137] width 9 height 9
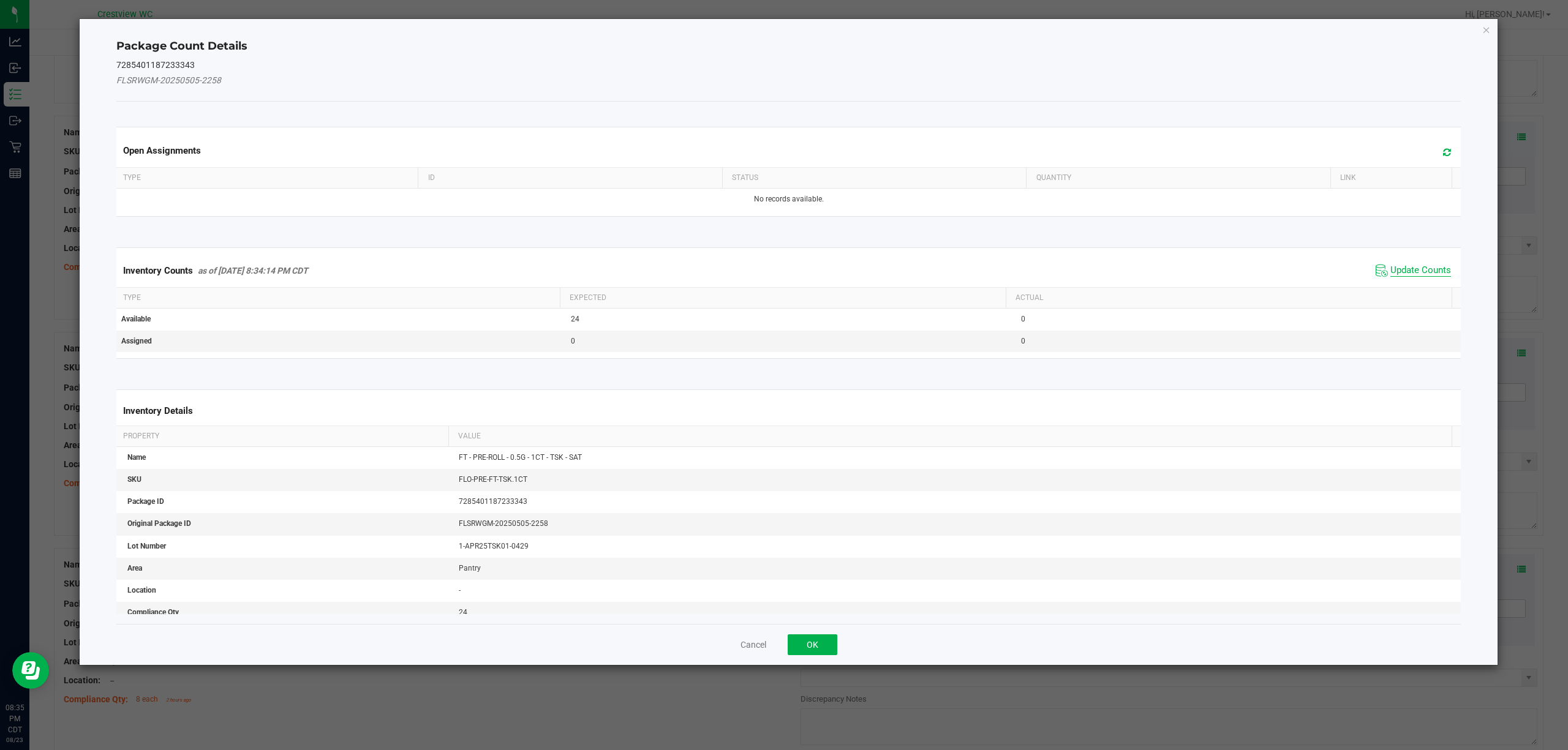
click at [1421, 267] on span "Update Counts" at bounding box center [1420, 271] width 61 height 12
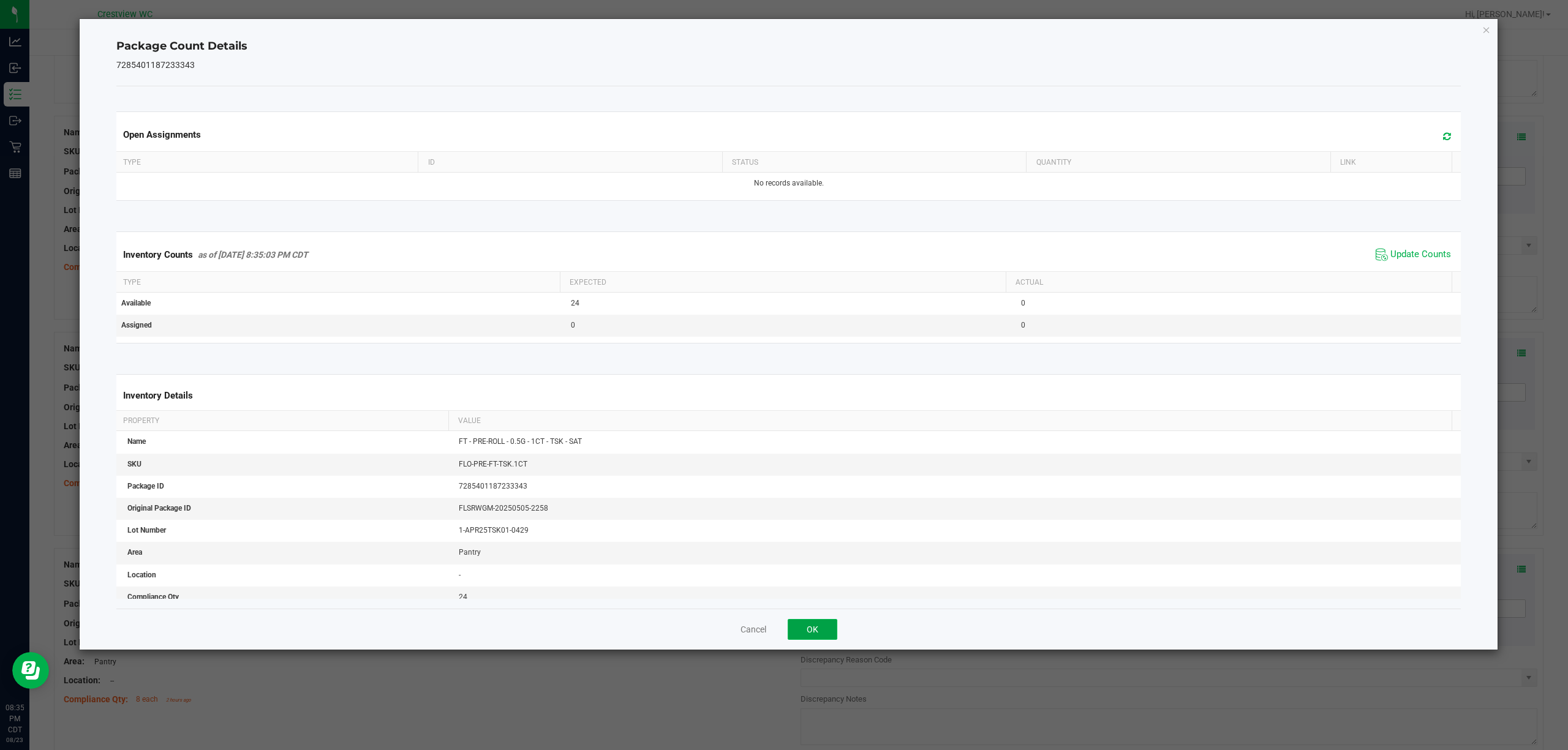
click at [821, 635] on button "OK" at bounding box center [813, 629] width 50 height 21
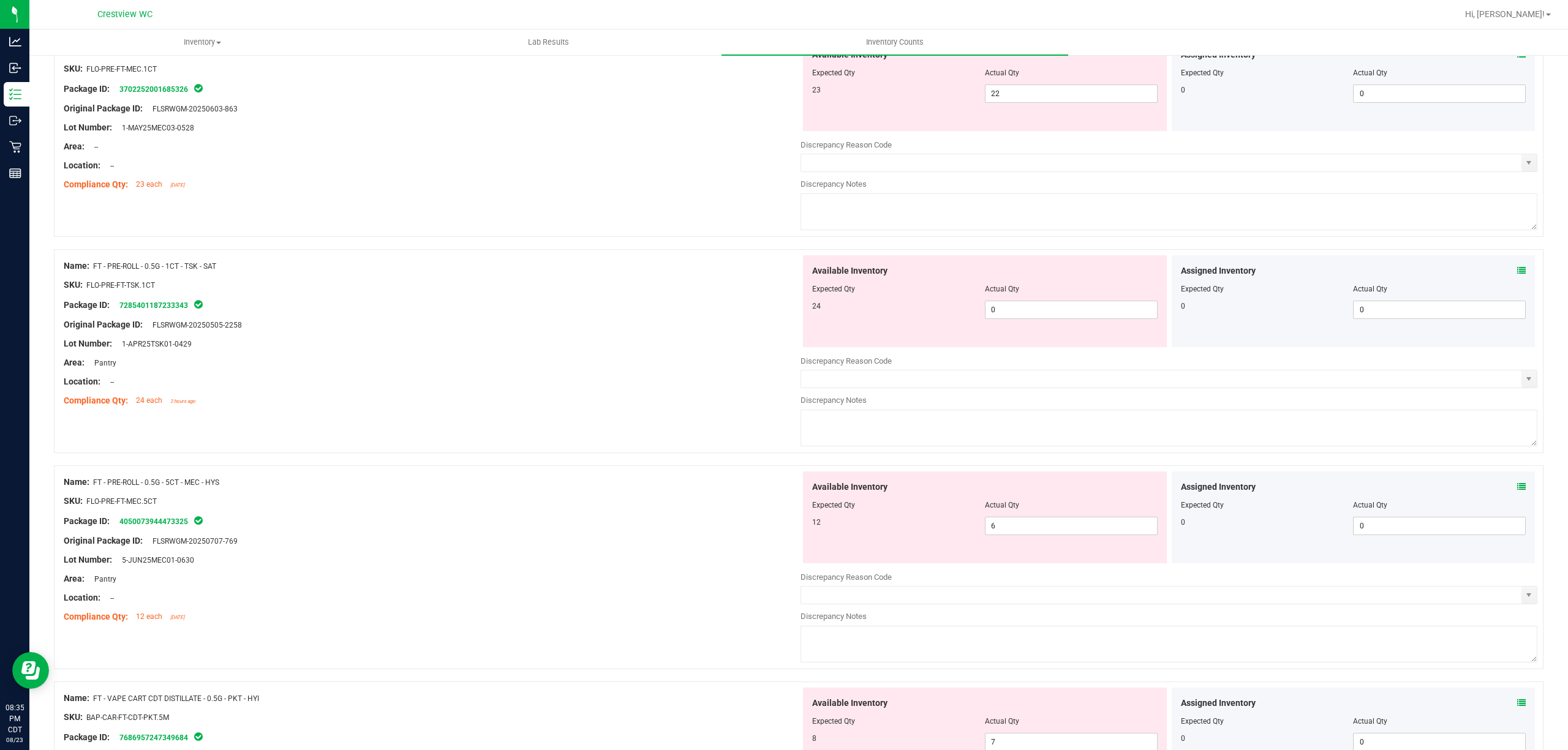
scroll to position [1647, 0]
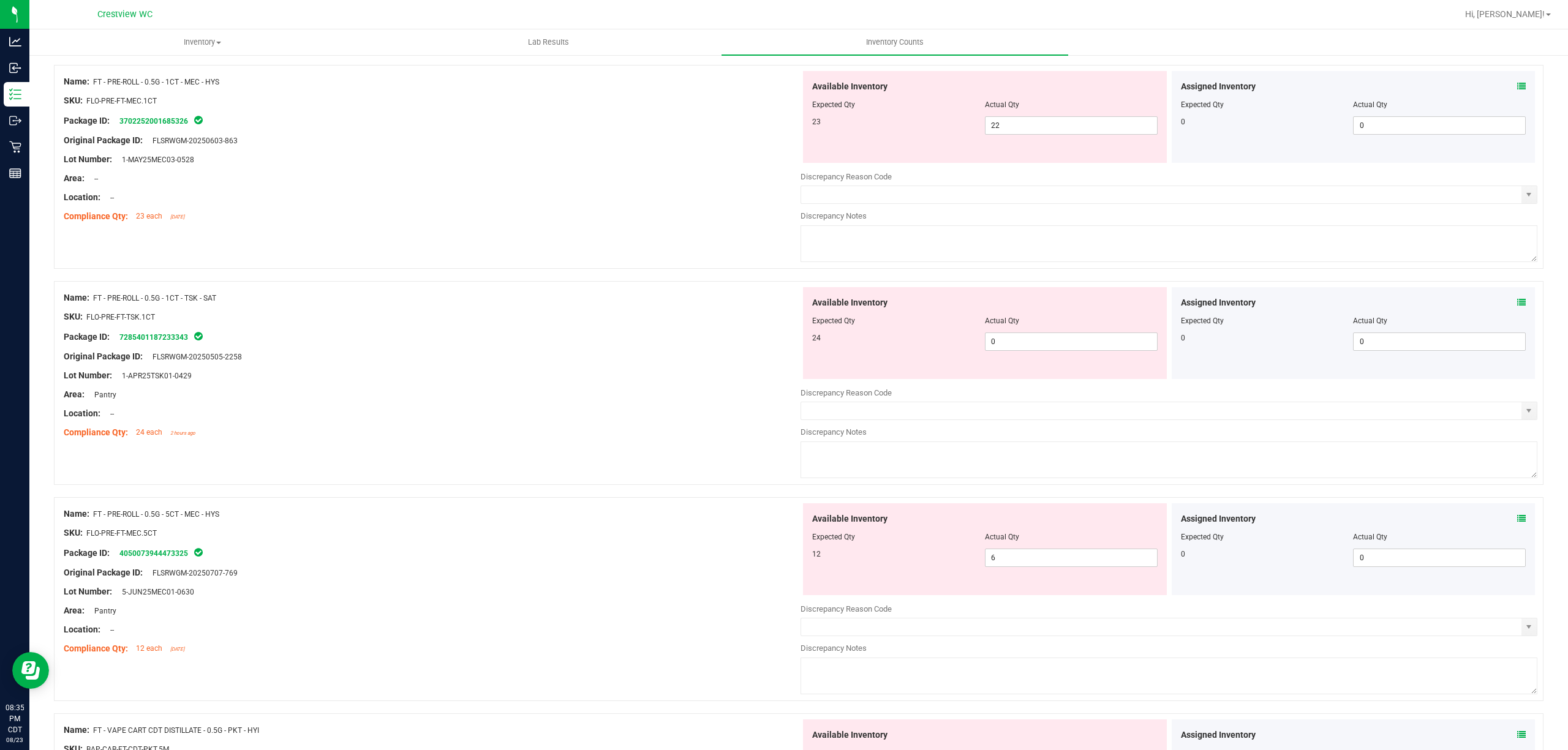
click at [1517, 88] on icon at bounding box center [1521, 86] width 9 height 9
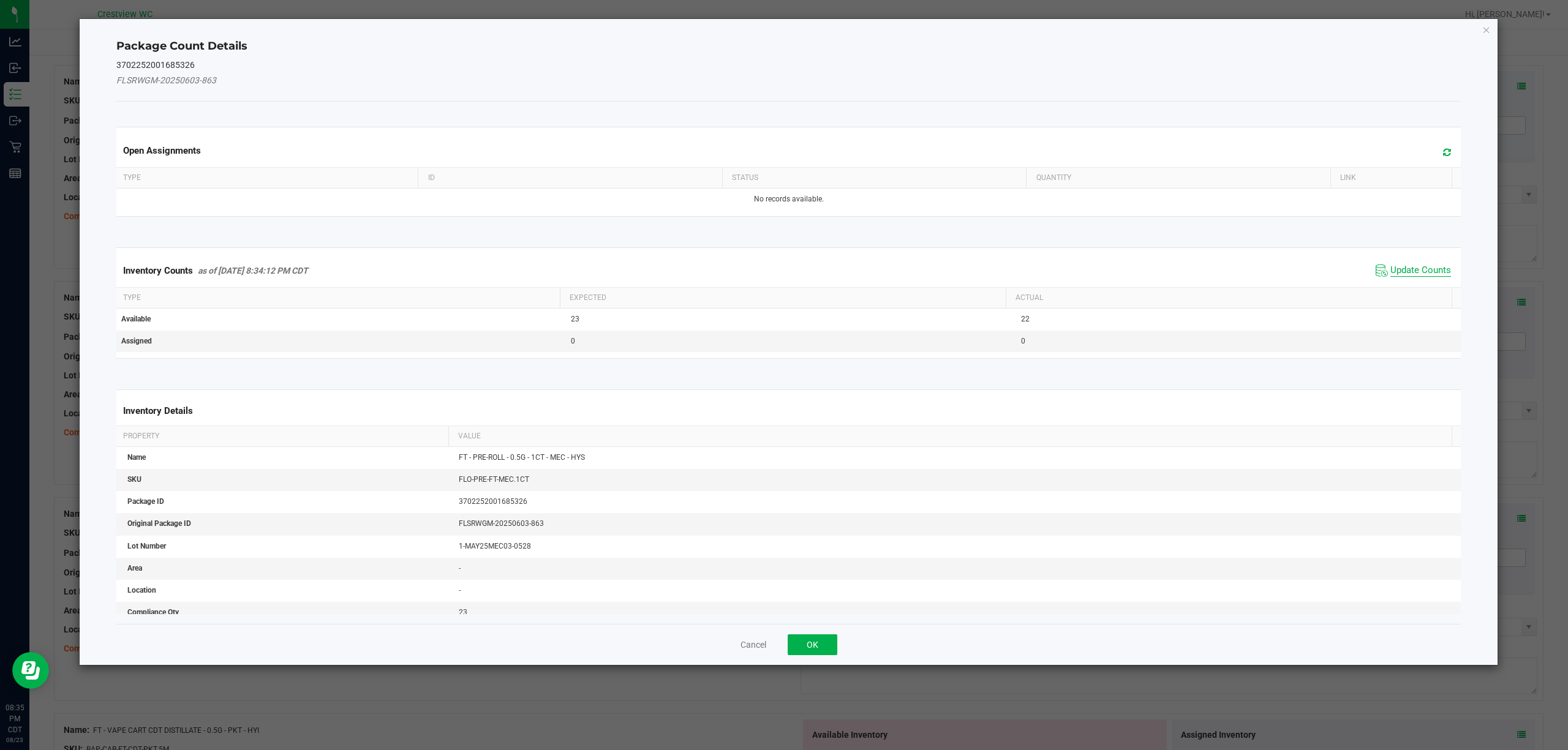
click at [1418, 265] on span "Update Counts" at bounding box center [1420, 271] width 61 height 12
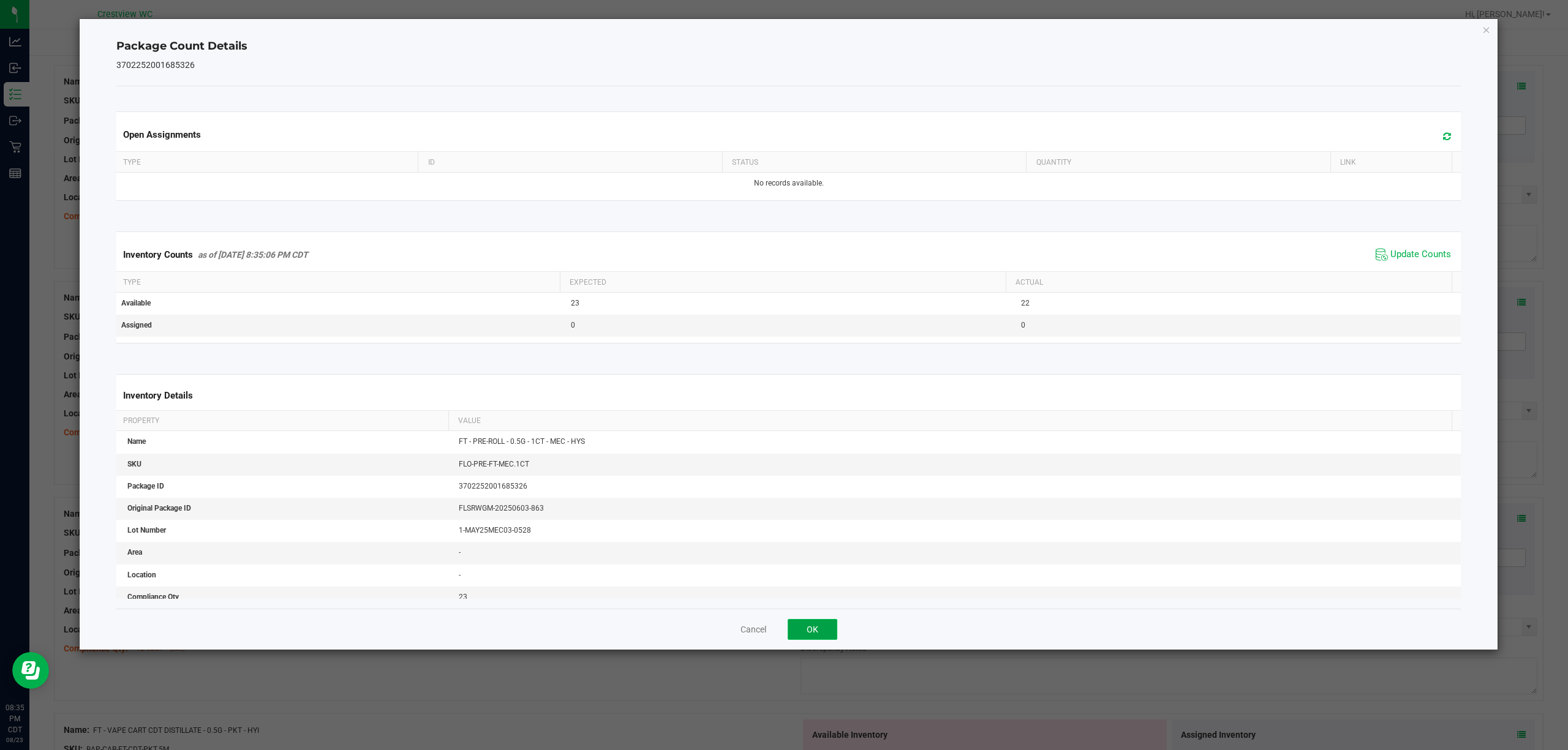
click at [822, 632] on button "OK" at bounding box center [813, 629] width 50 height 21
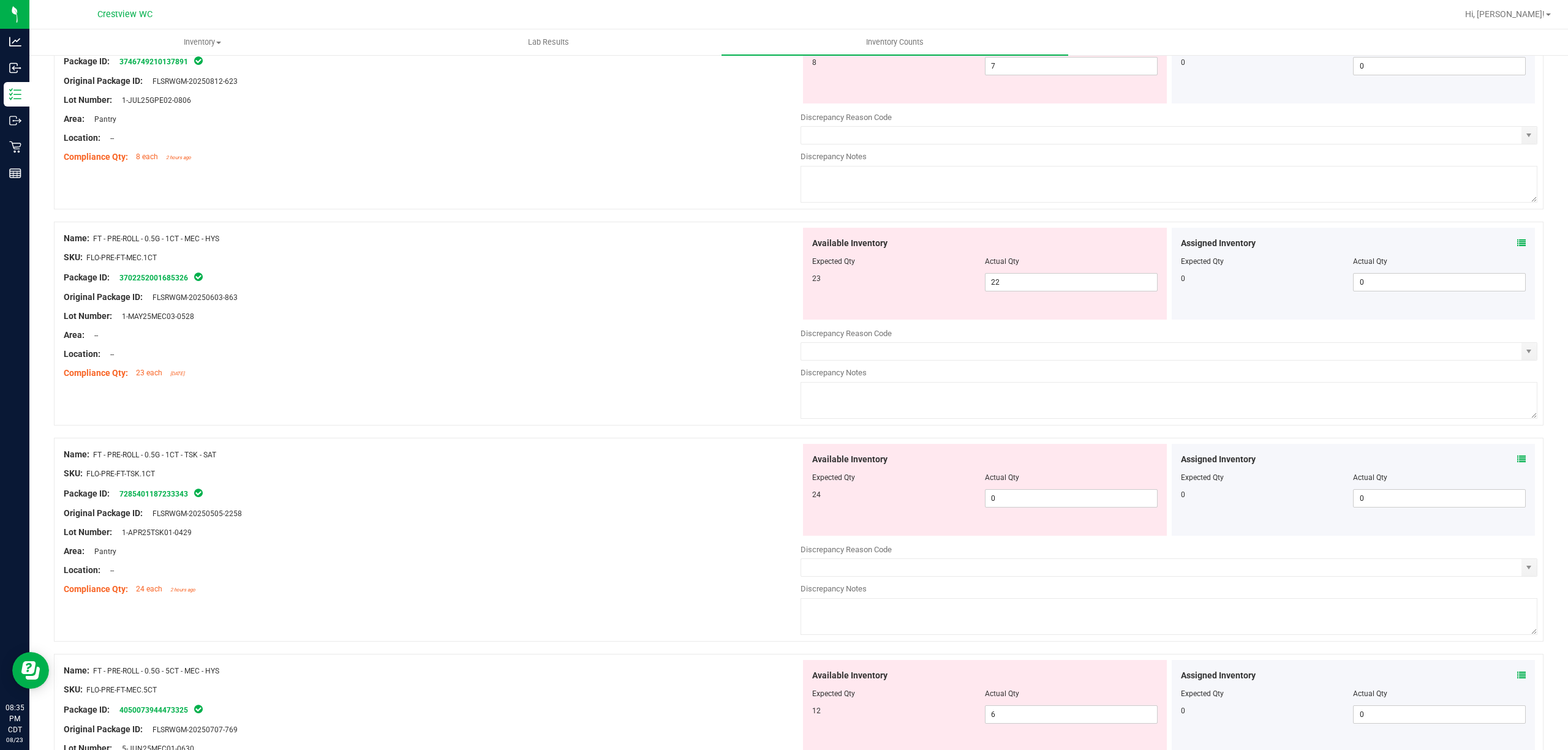
scroll to position [1460, 0]
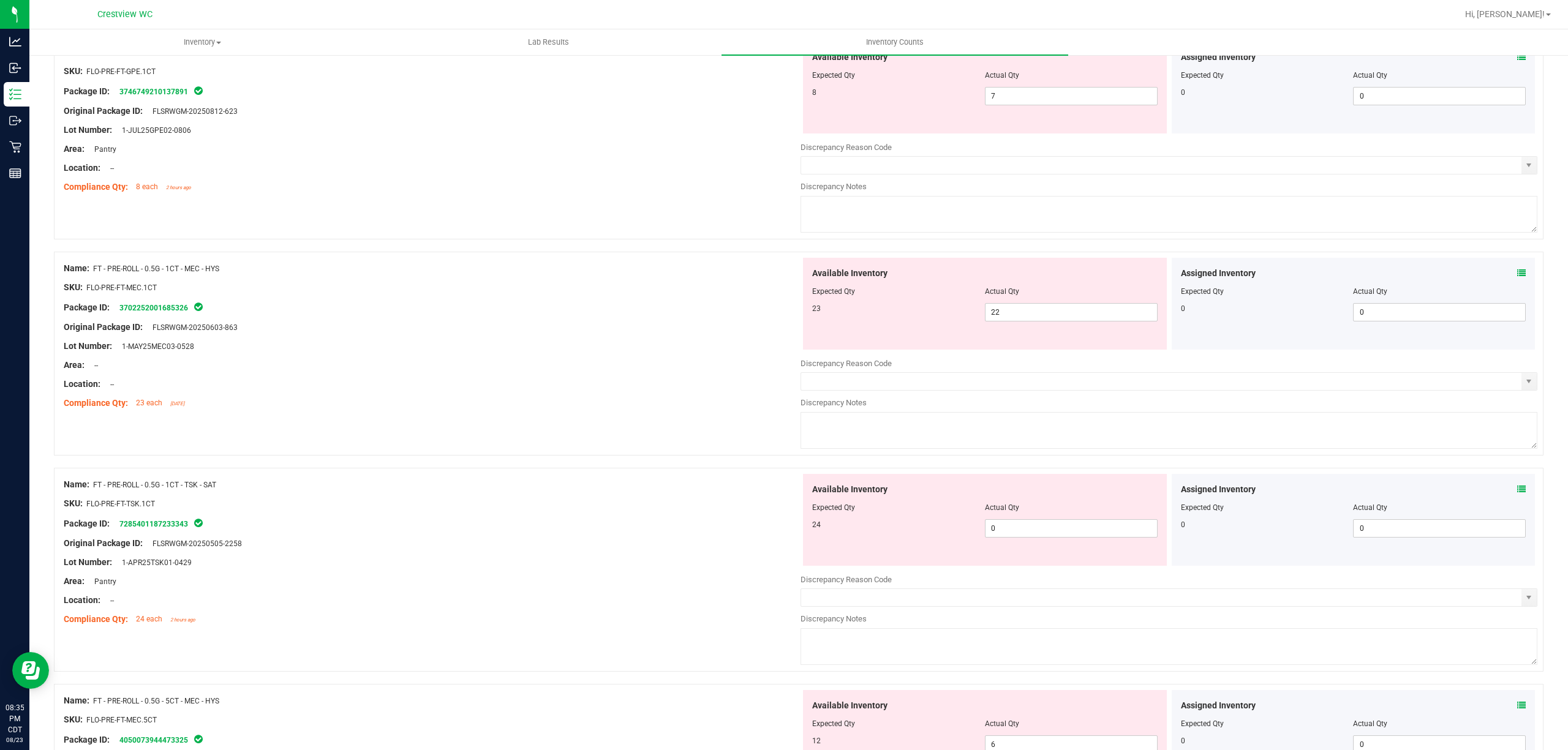
click at [1517, 59] on icon at bounding box center [1521, 57] width 9 height 9
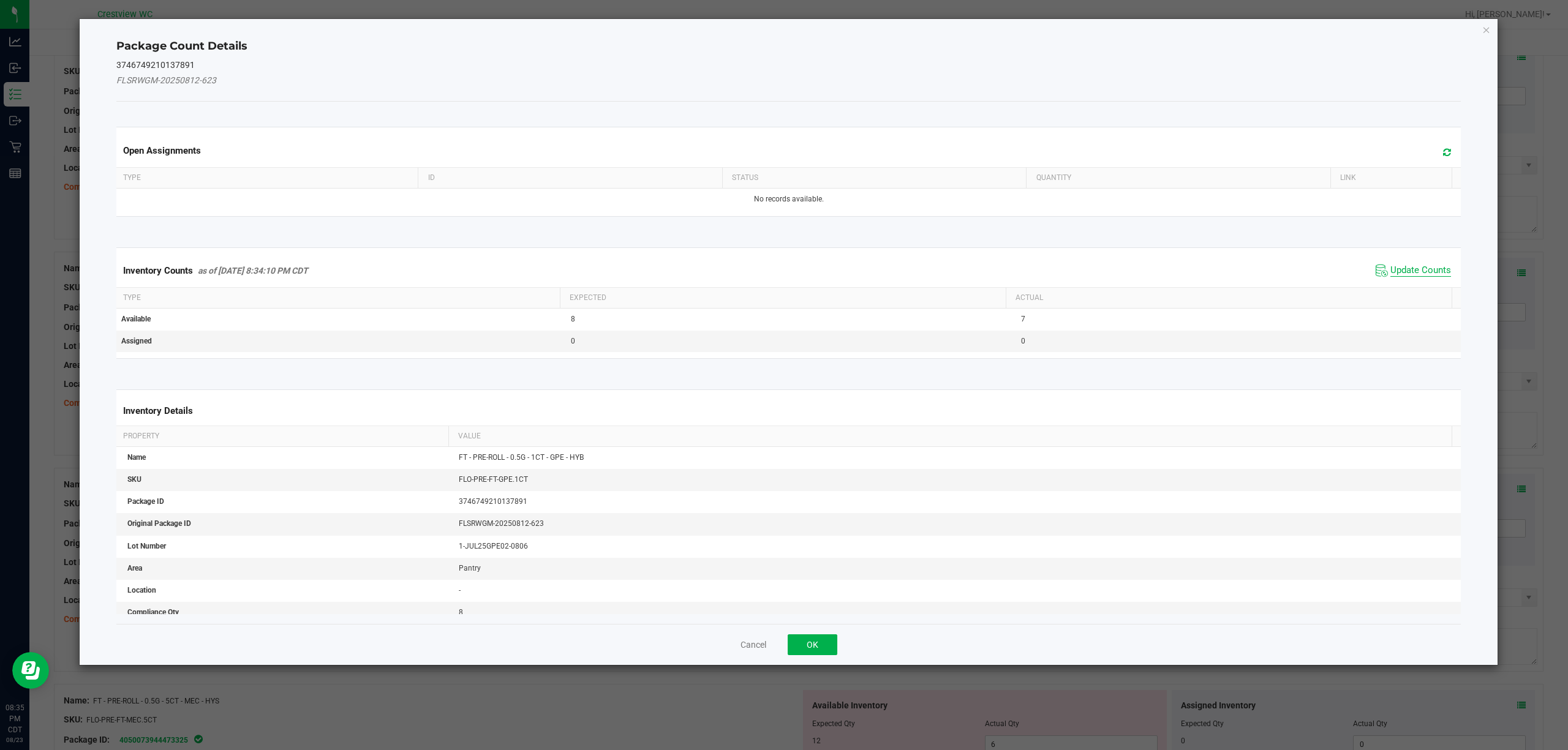
click at [1412, 270] on span "Update Counts" at bounding box center [1420, 271] width 61 height 12
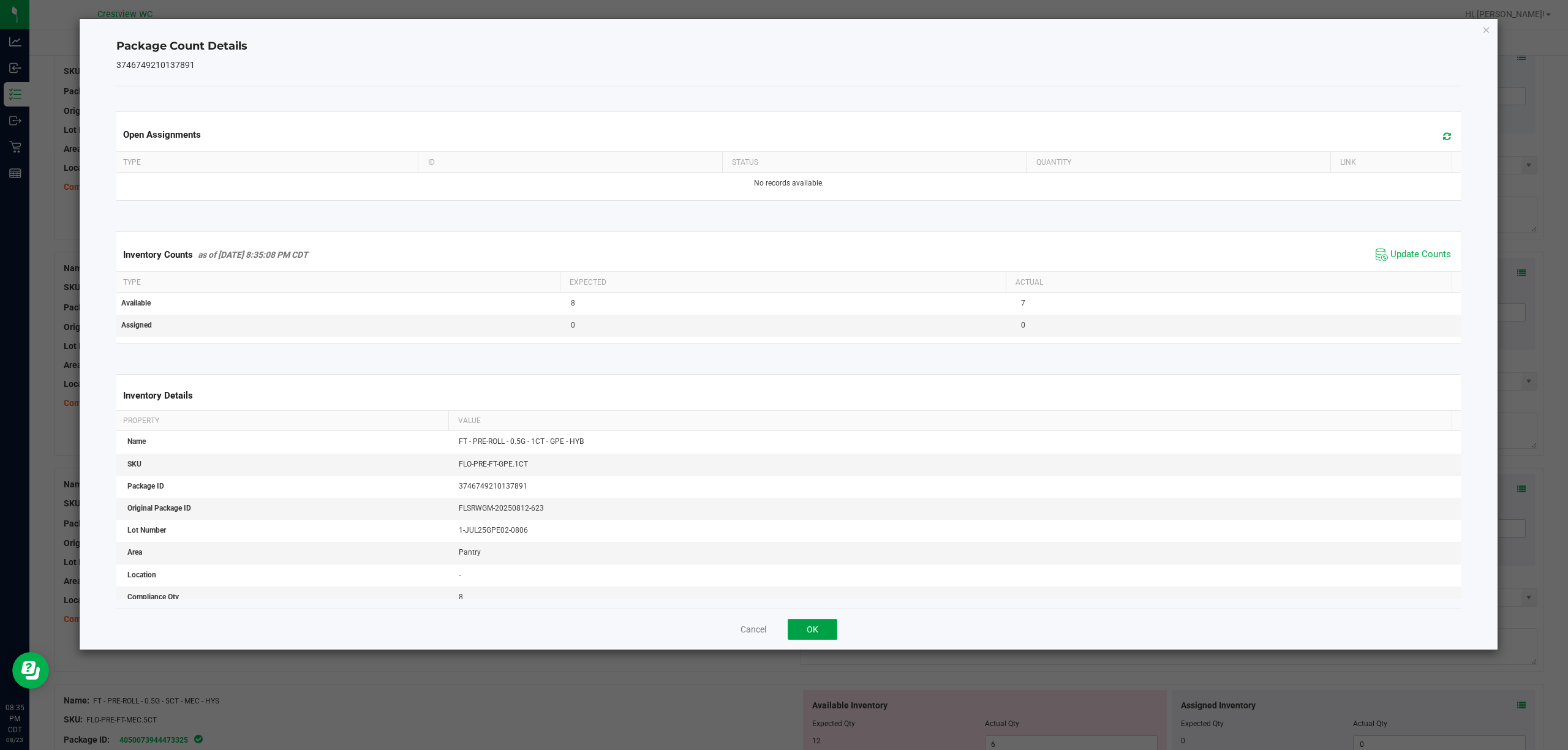
click at [814, 630] on button "OK" at bounding box center [813, 629] width 50 height 21
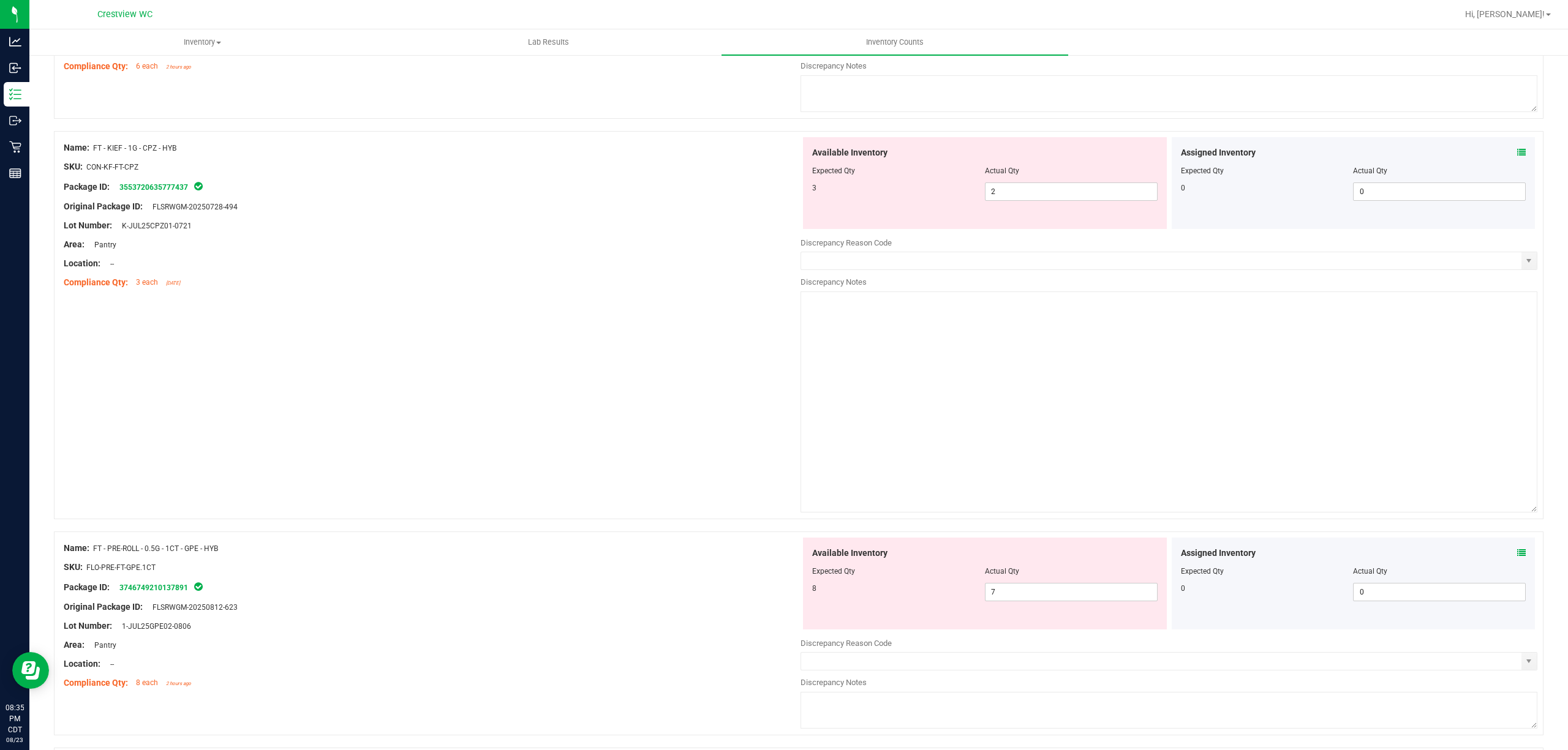
scroll to position [1093, 0]
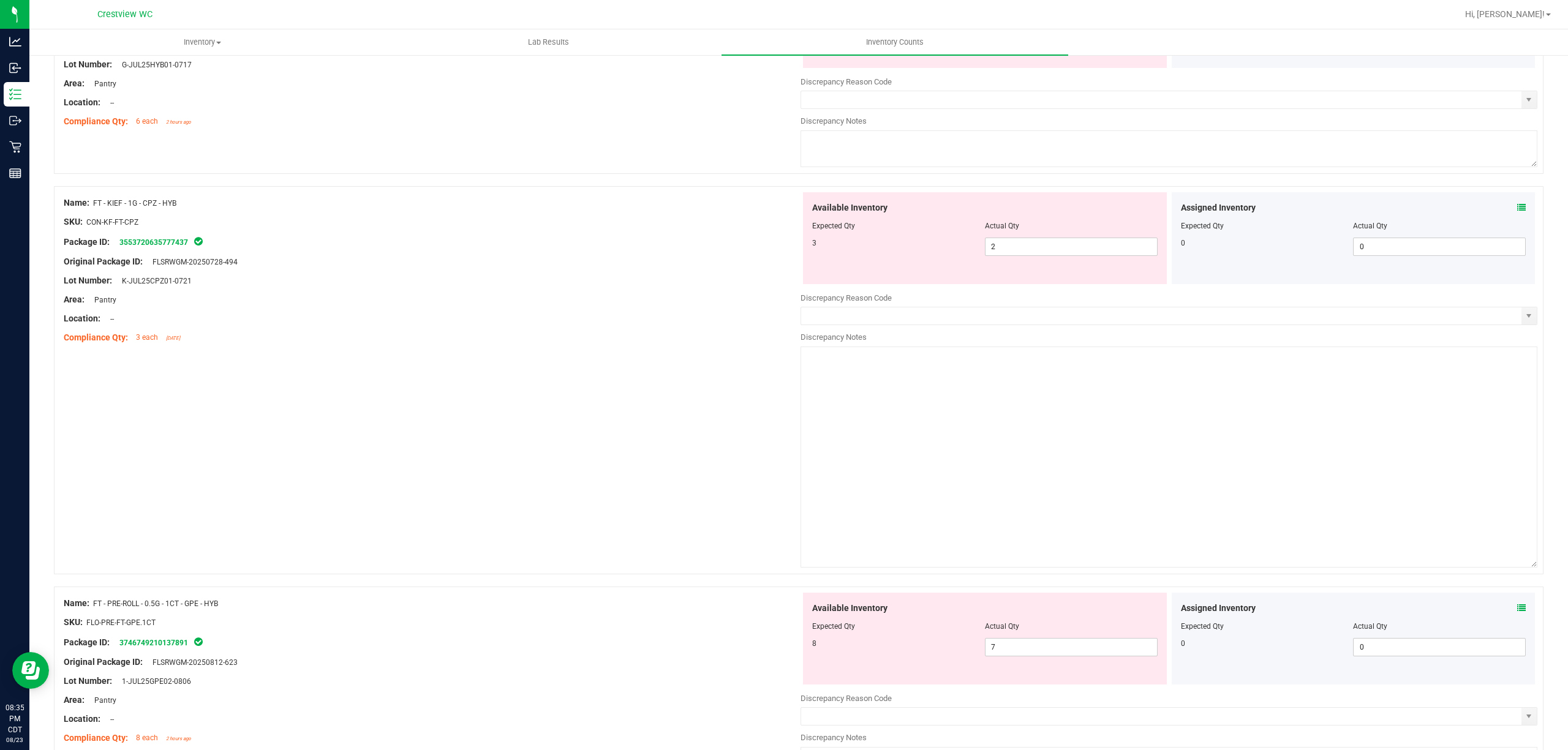
click at [1517, 211] on icon at bounding box center [1521, 207] width 9 height 9
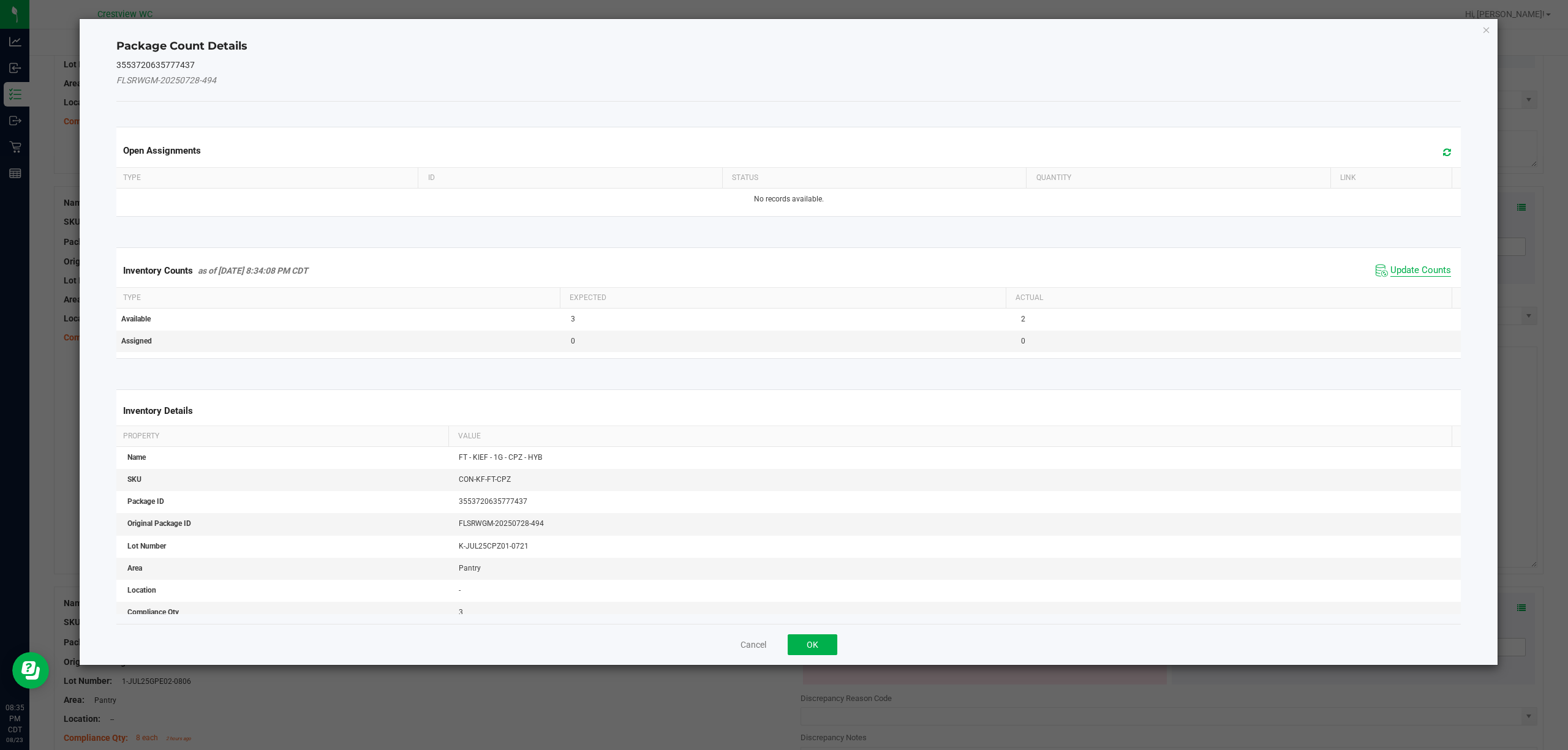
click at [1430, 273] on span "Update Counts" at bounding box center [1420, 271] width 61 height 12
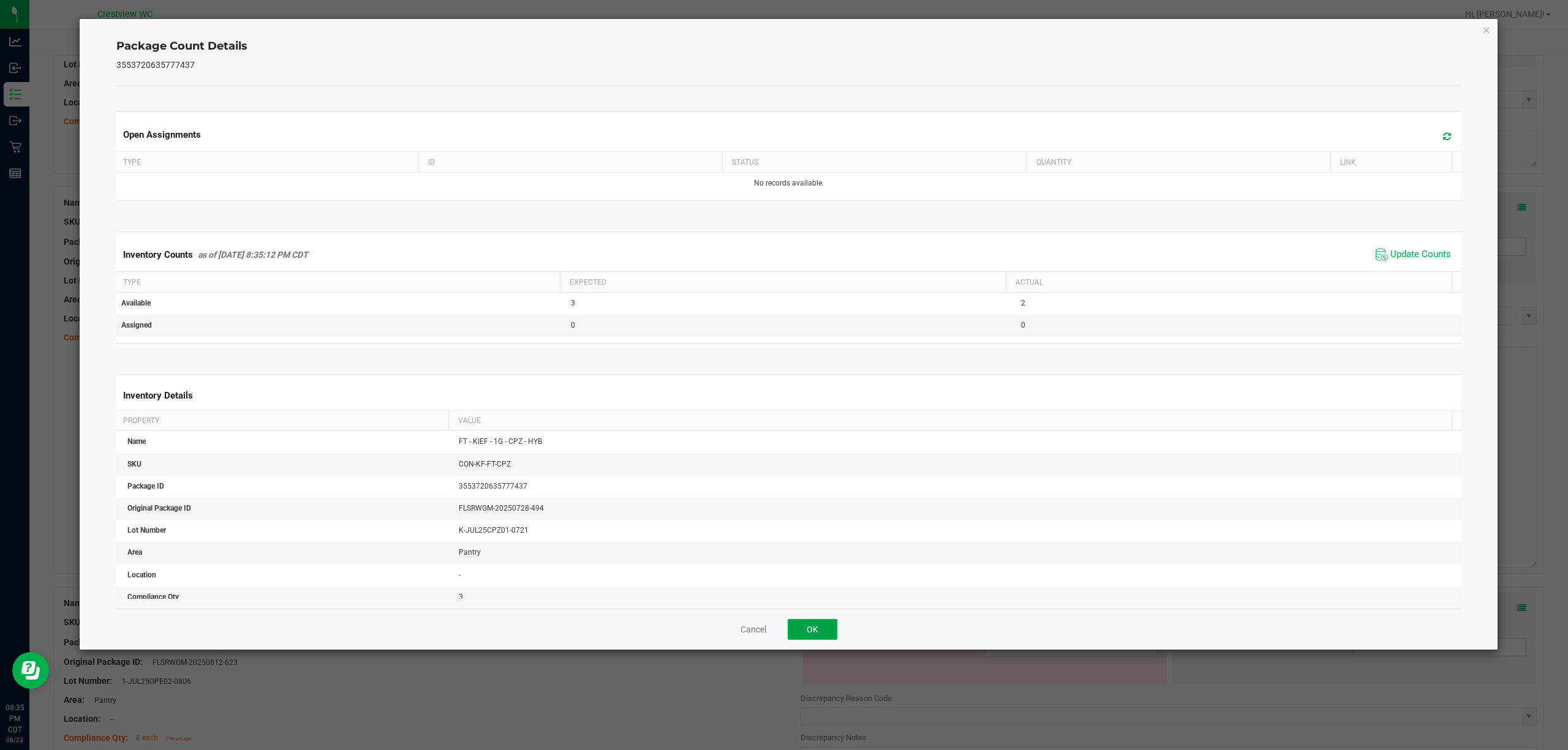
click at [818, 635] on button "OK" at bounding box center [813, 629] width 50 height 21
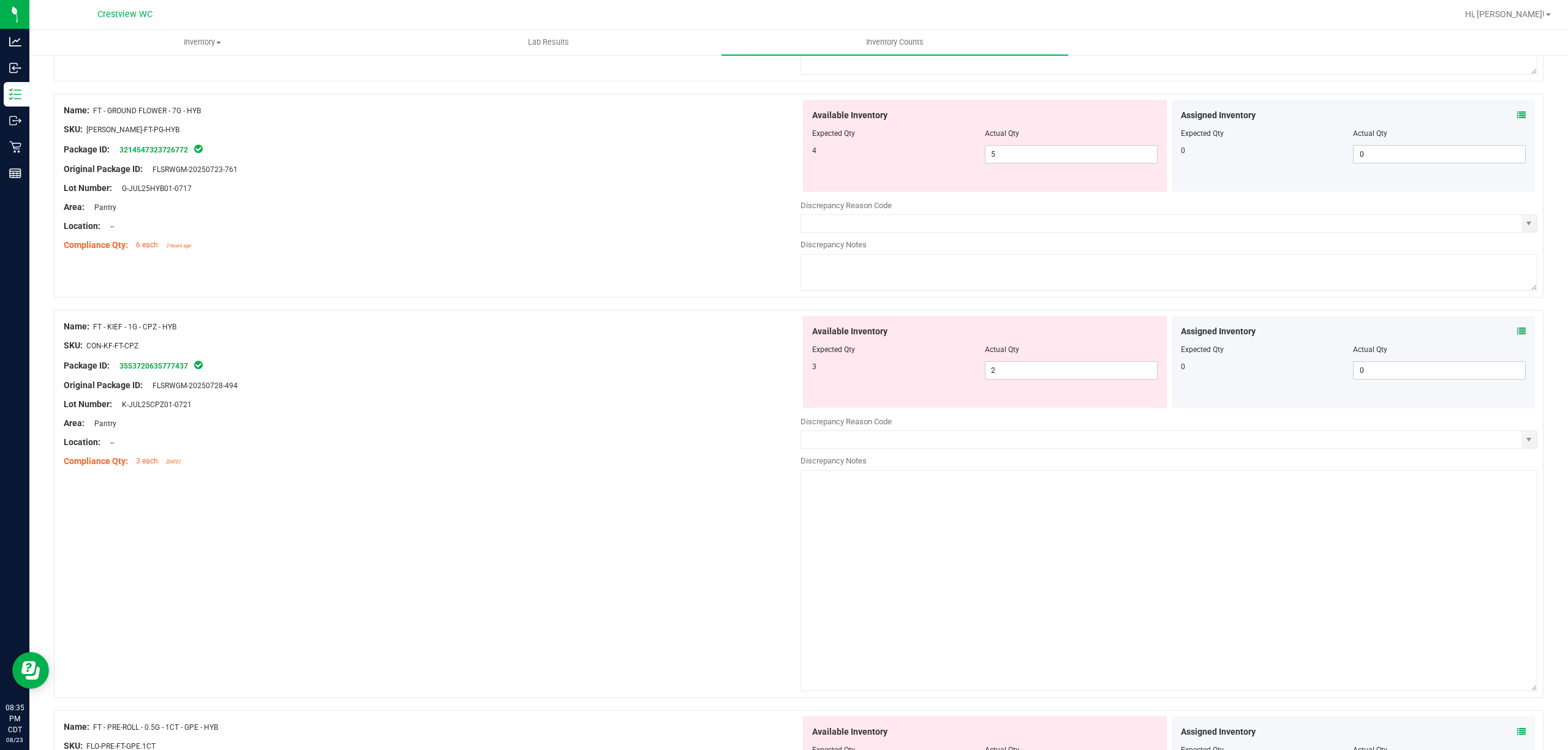
scroll to position [932, 0]
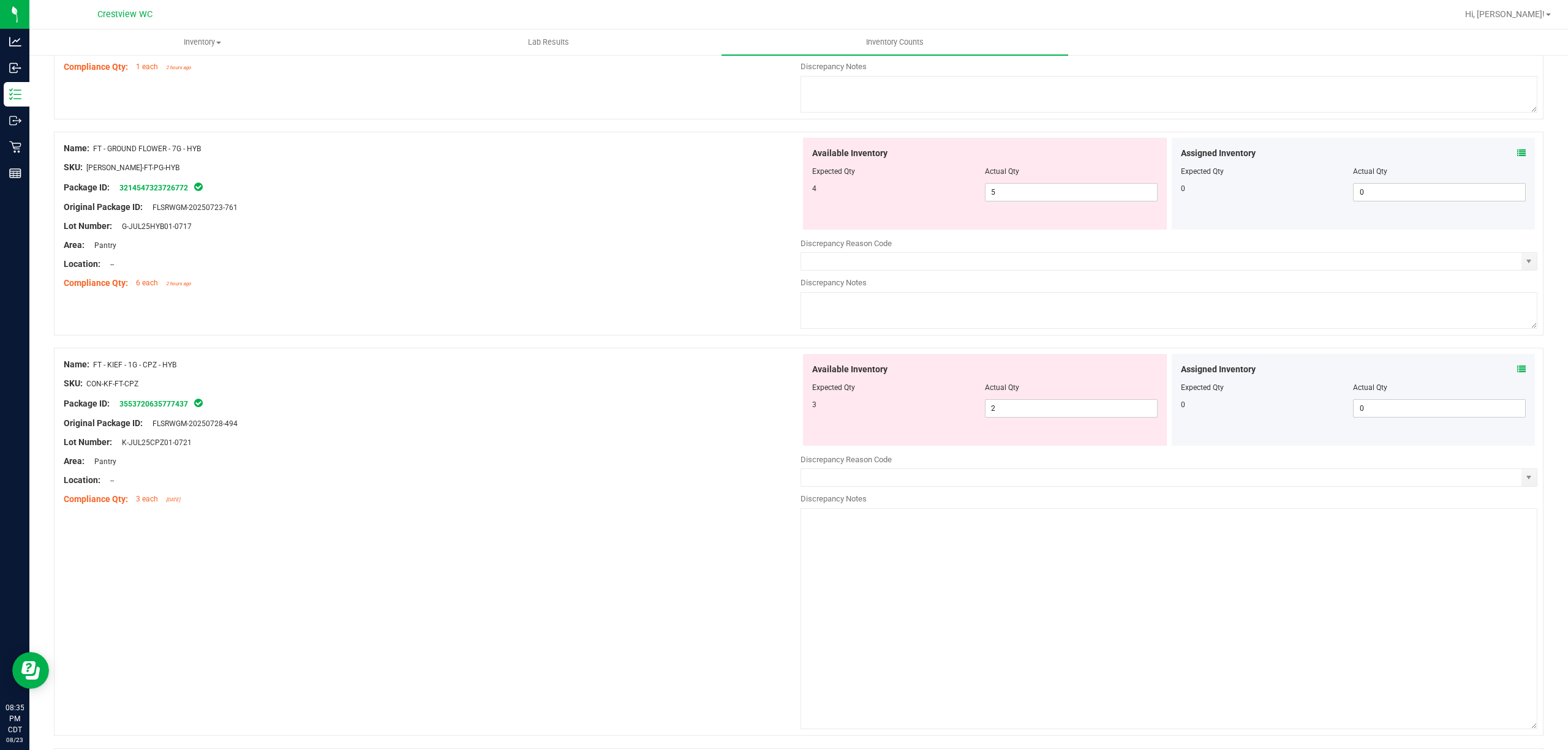
click at [1517, 155] on icon at bounding box center [1521, 153] width 9 height 9
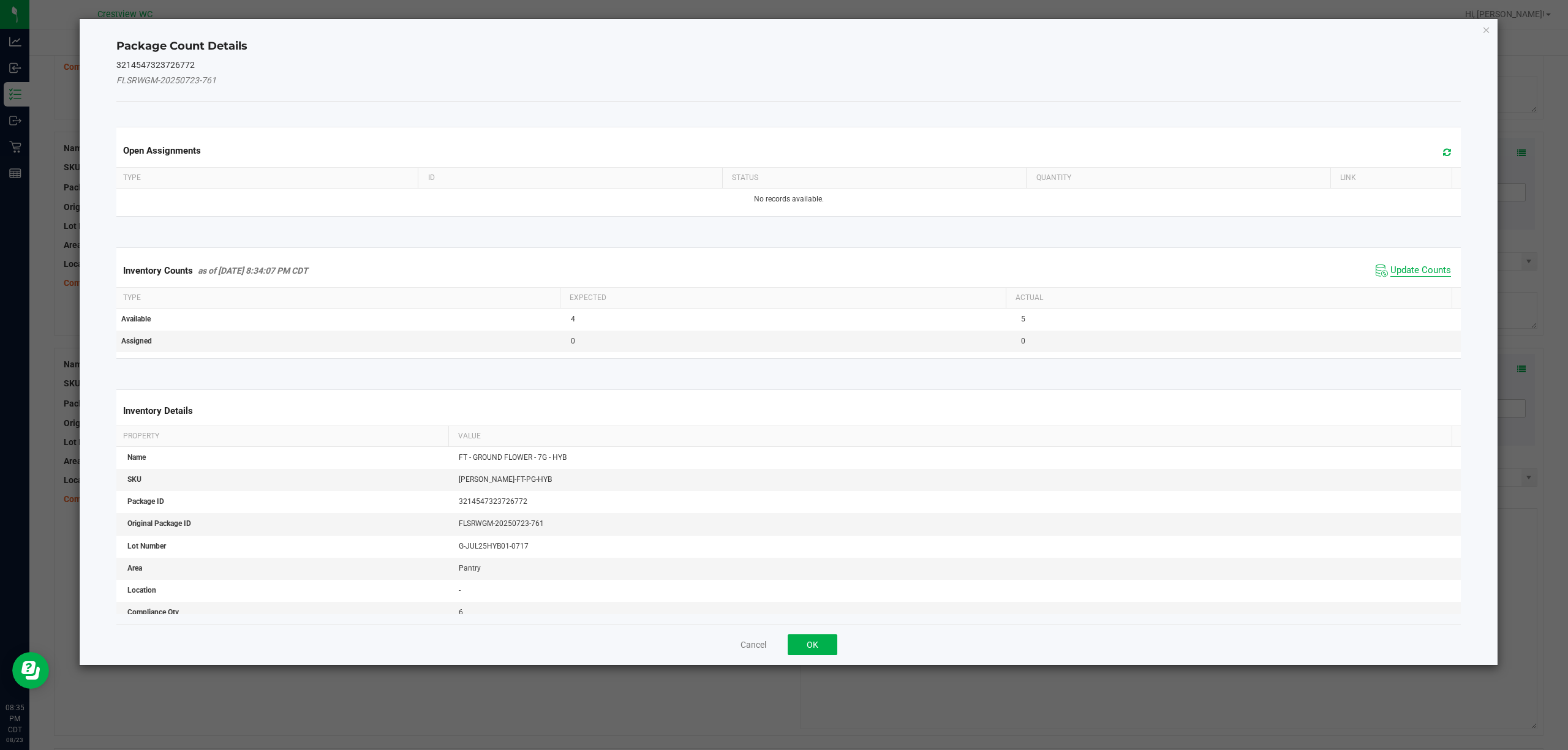
click at [1432, 271] on span "Update Counts" at bounding box center [1420, 271] width 61 height 12
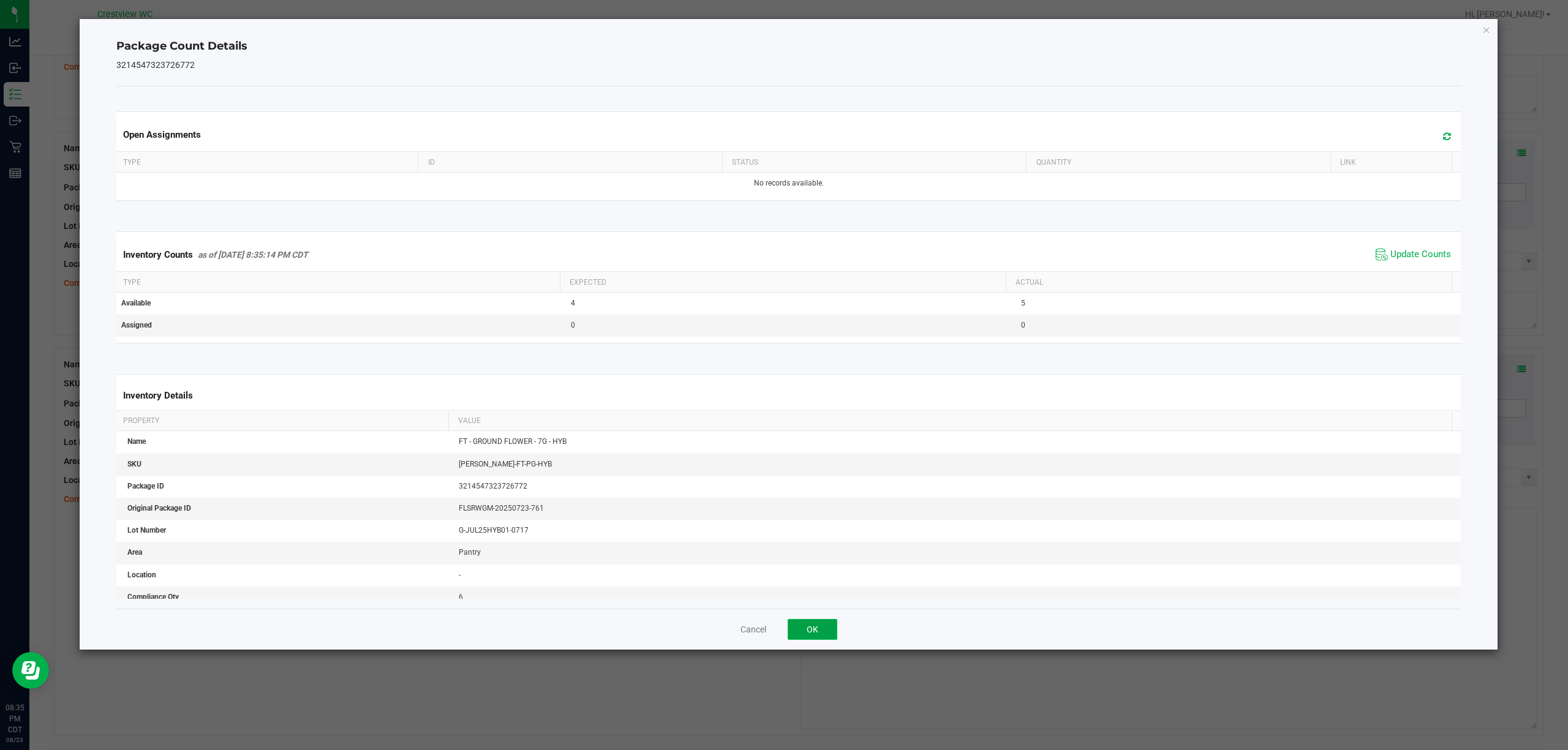
click at [811, 637] on button "OK" at bounding box center [813, 629] width 50 height 21
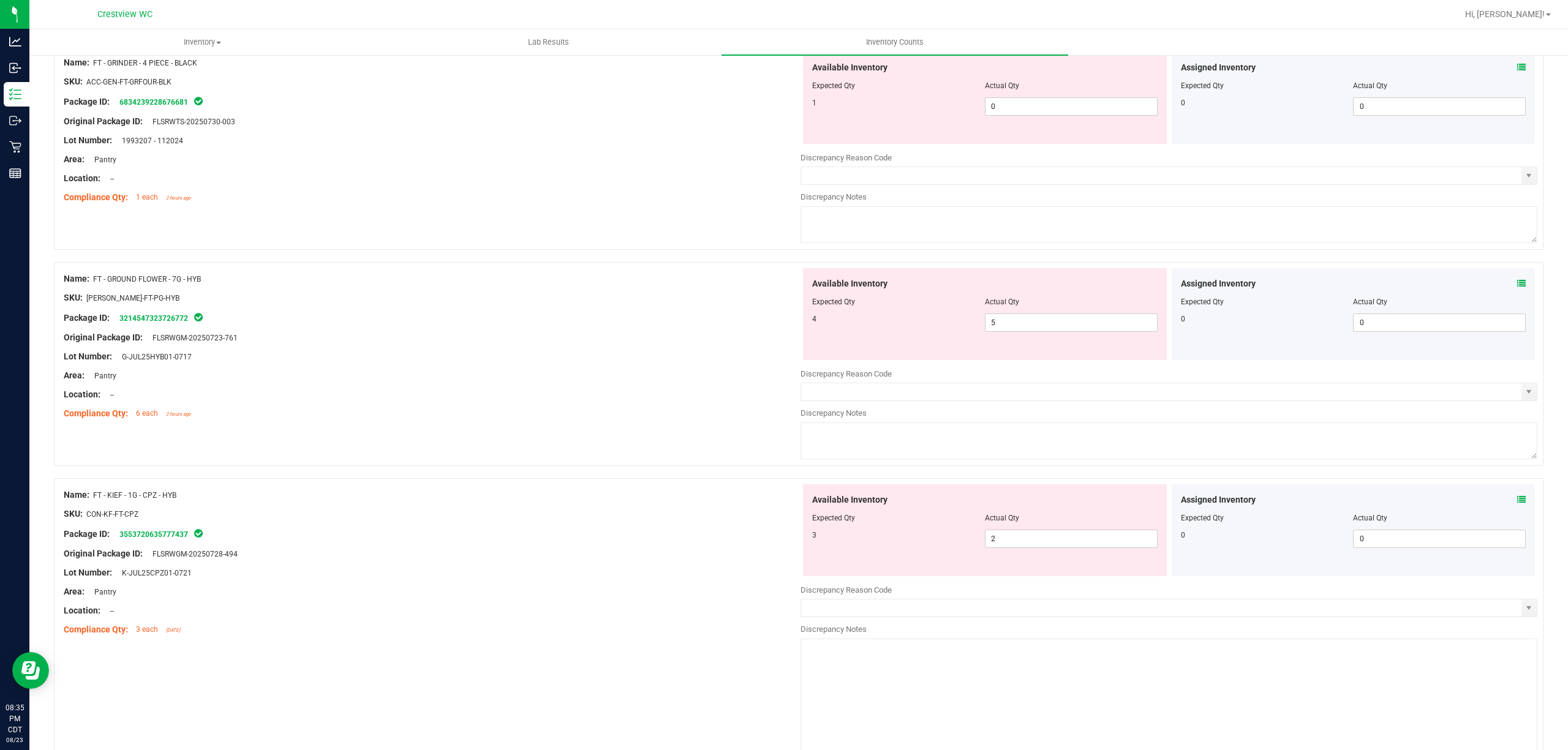
scroll to position [775, 0]
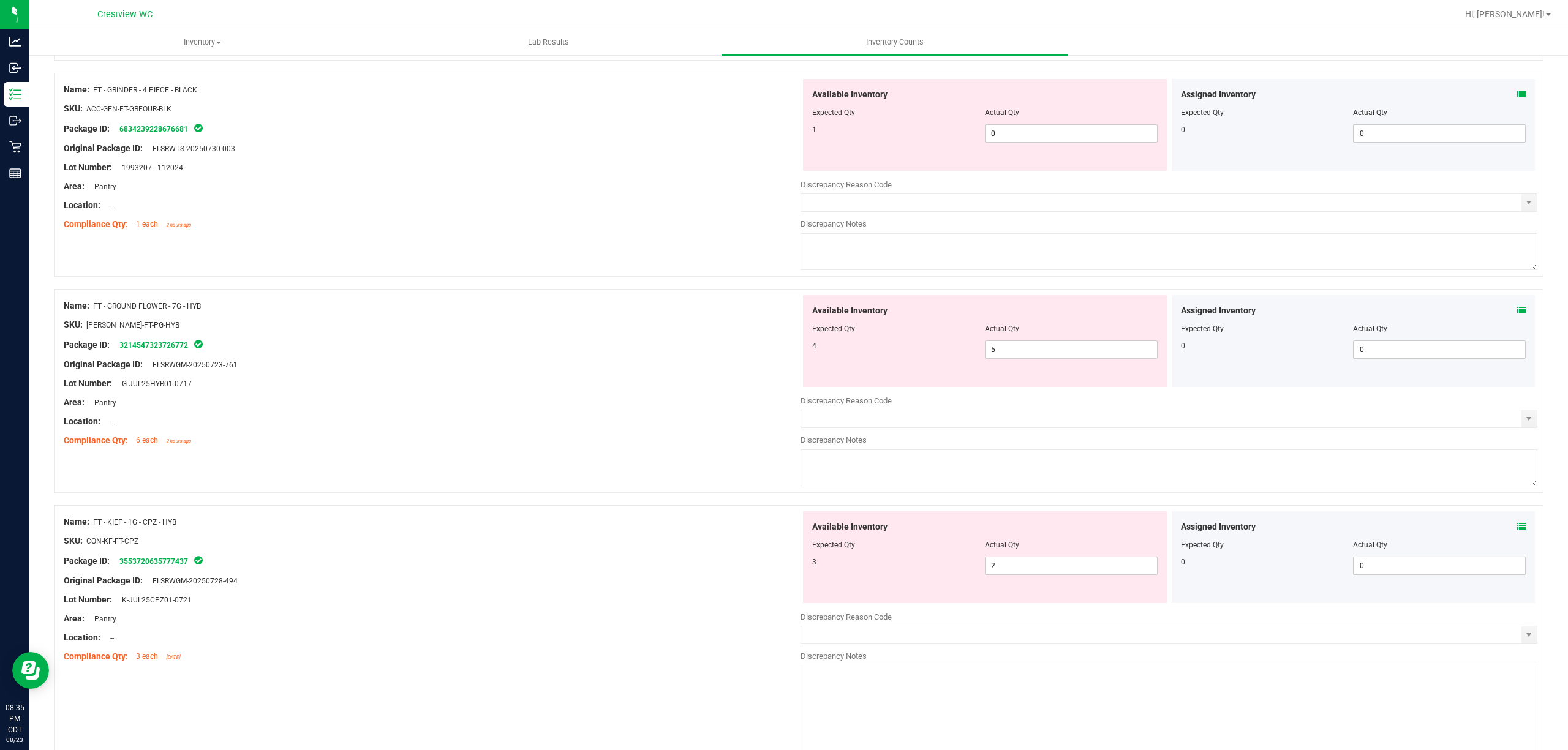
click at [1517, 96] on icon at bounding box center [1521, 94] width 9 height 9
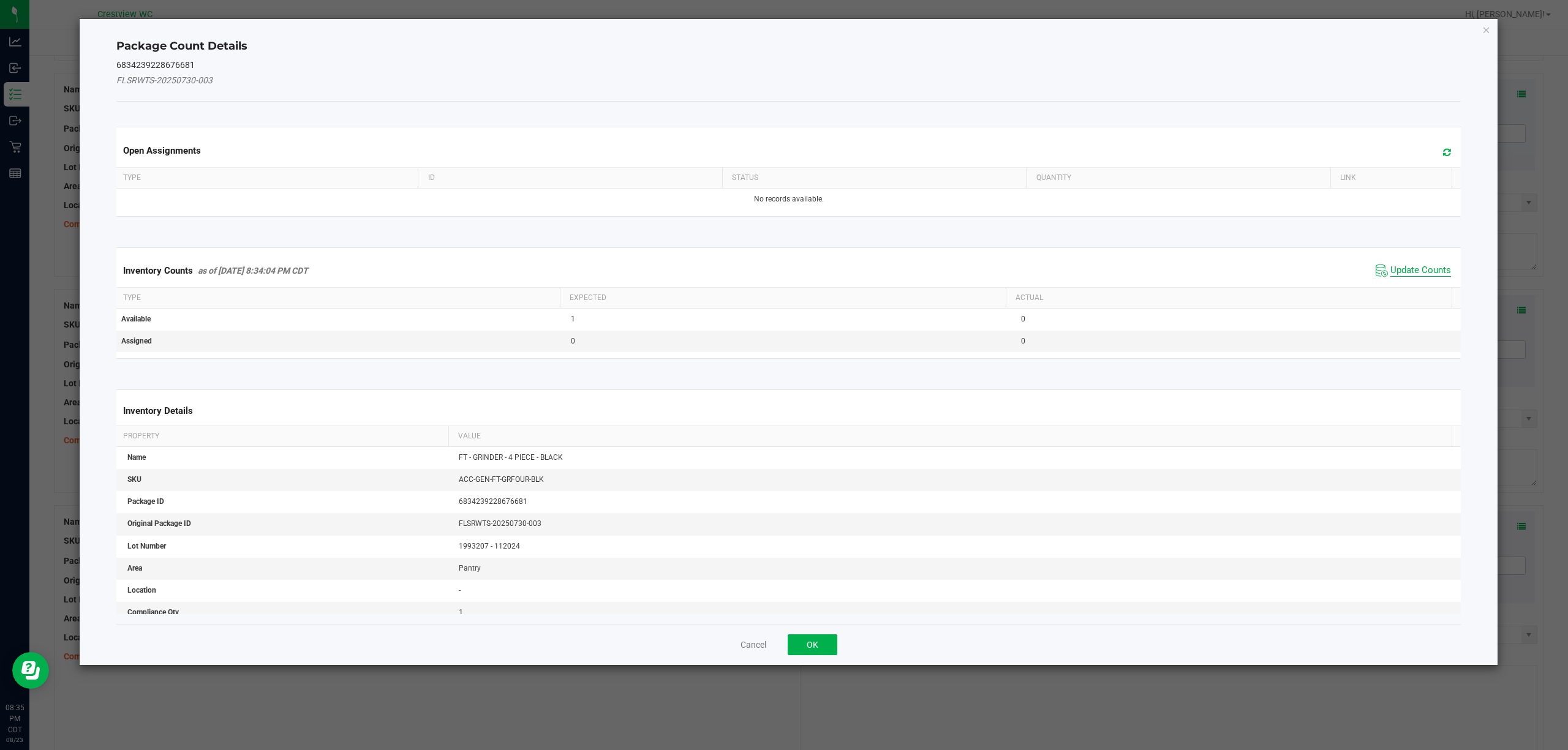
click at [1426, 270] on span "Update Counts" at bounding box center [1420, 271] width 61 height 12
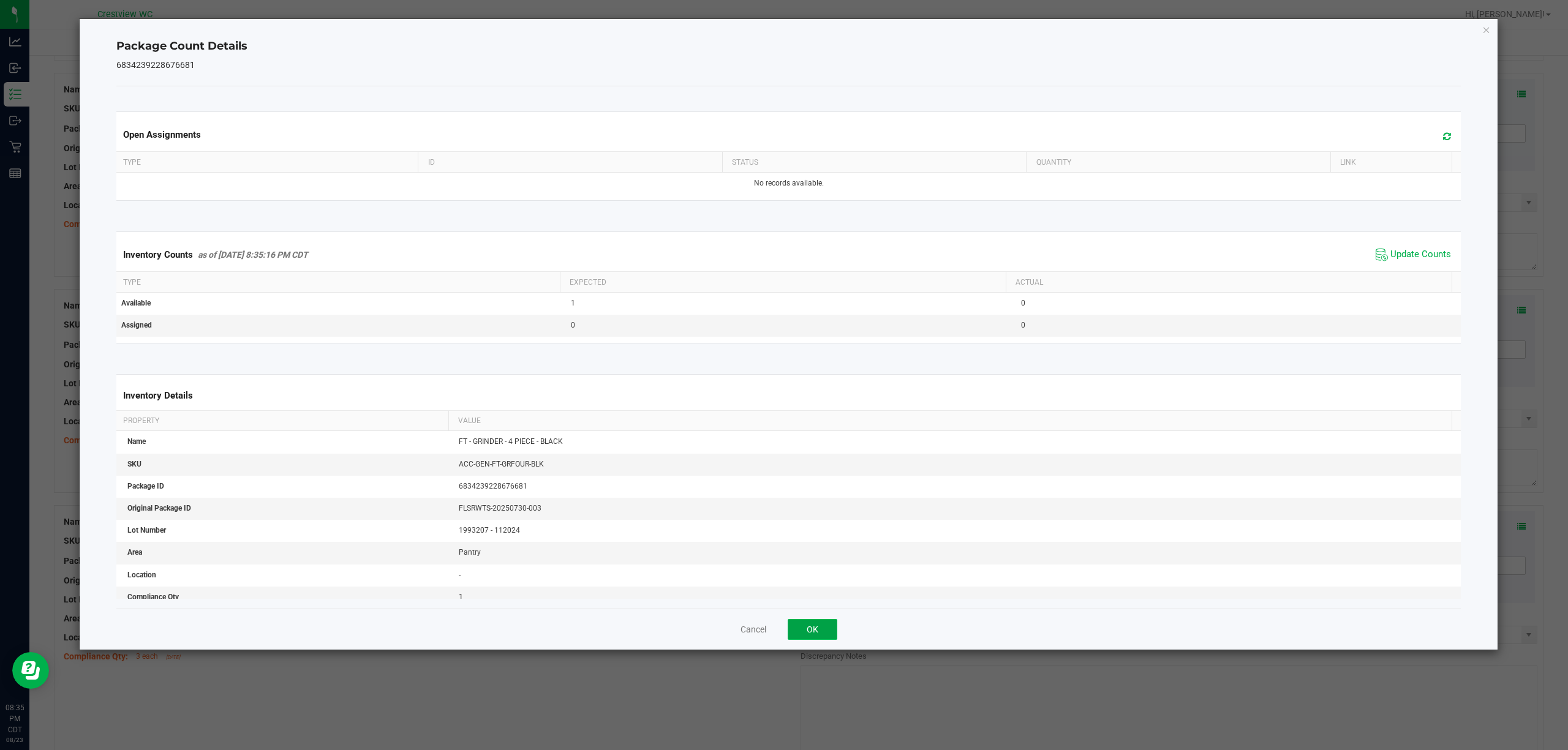
click at [814, 637] on button "OK" at bounding box center [813, 629] width 50 height 21
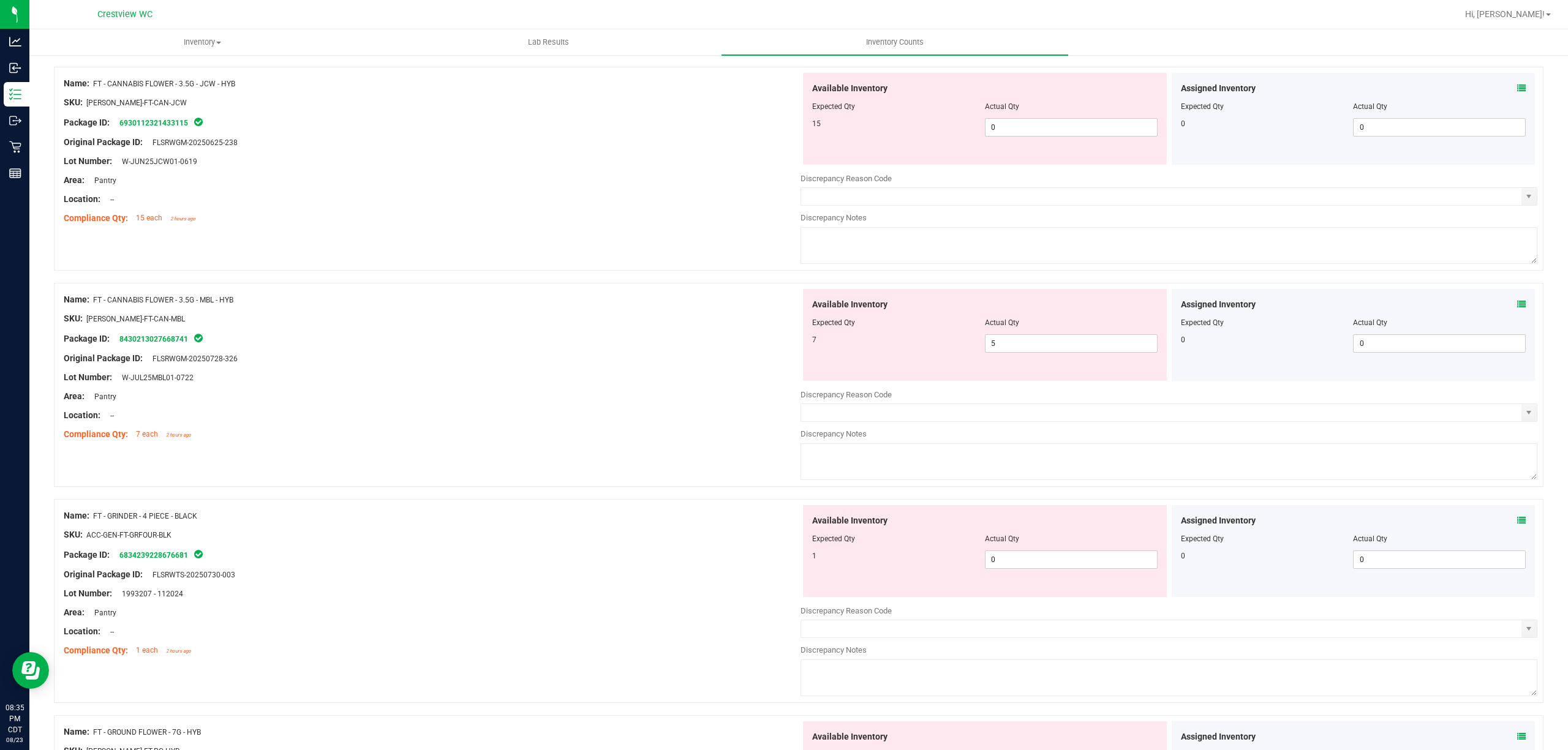
scroll to position [0, 0]
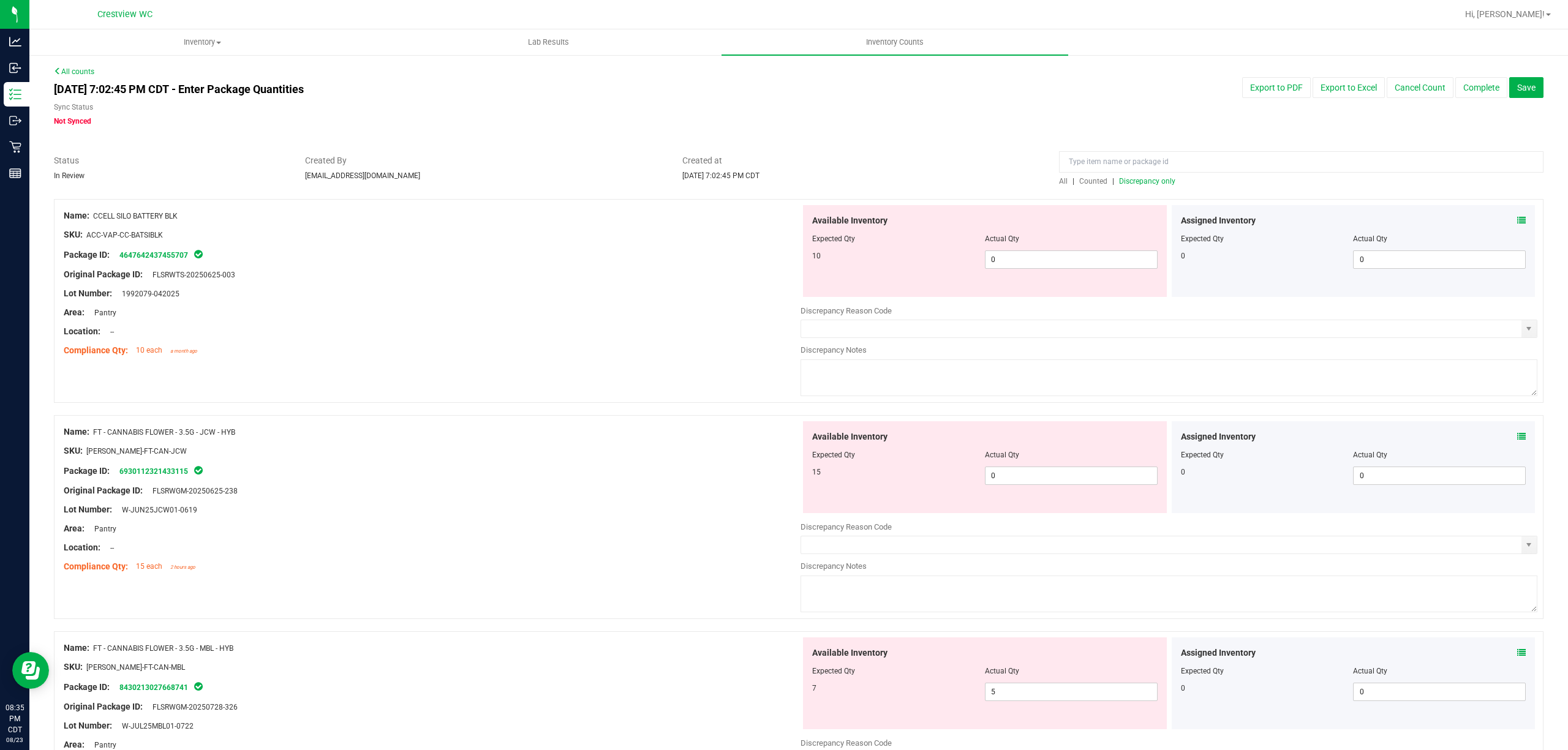
click at [1154, 182] on span "Discrepancy only" at bounding box center [1147, 182] width 57 height 9
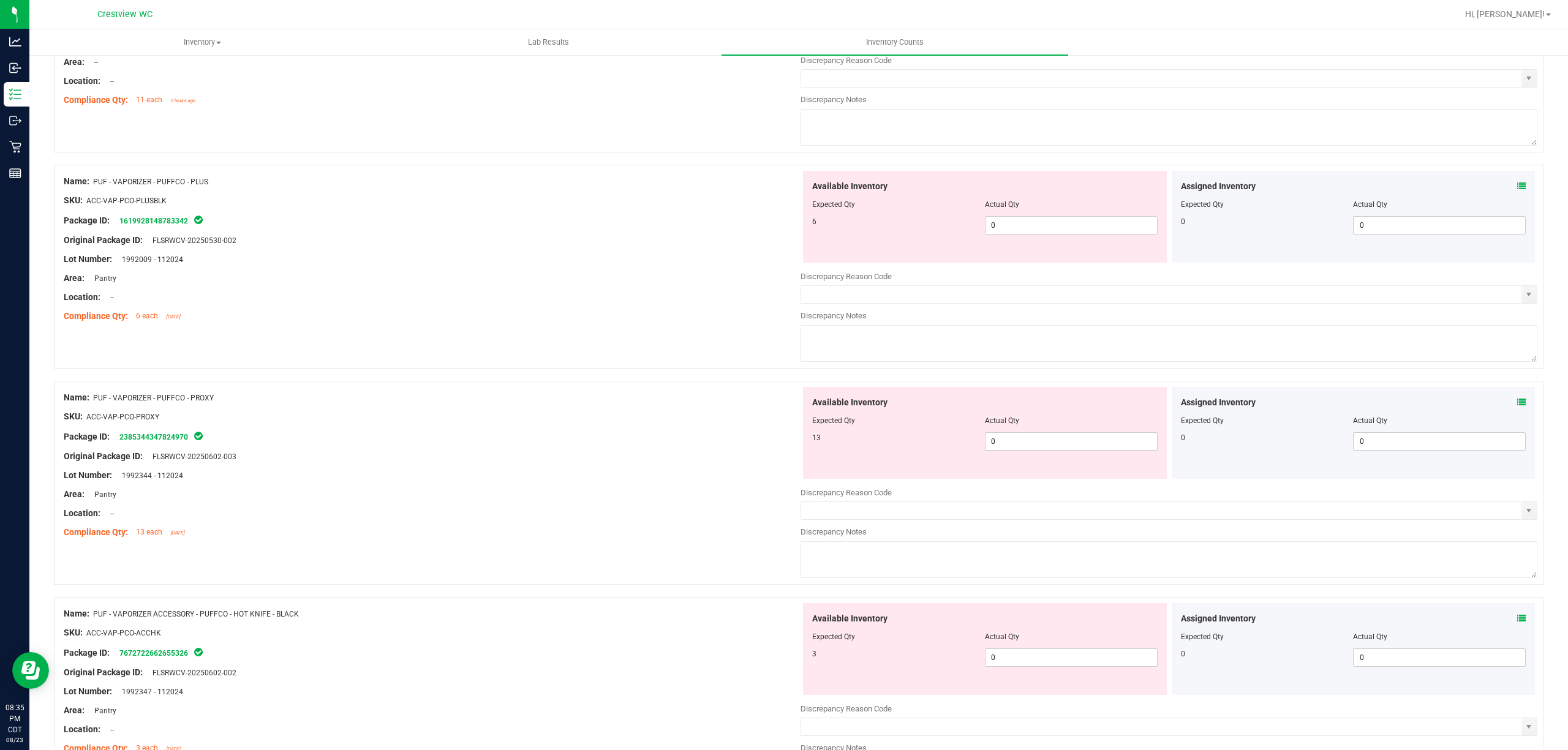
scroll to position [3825, 0]
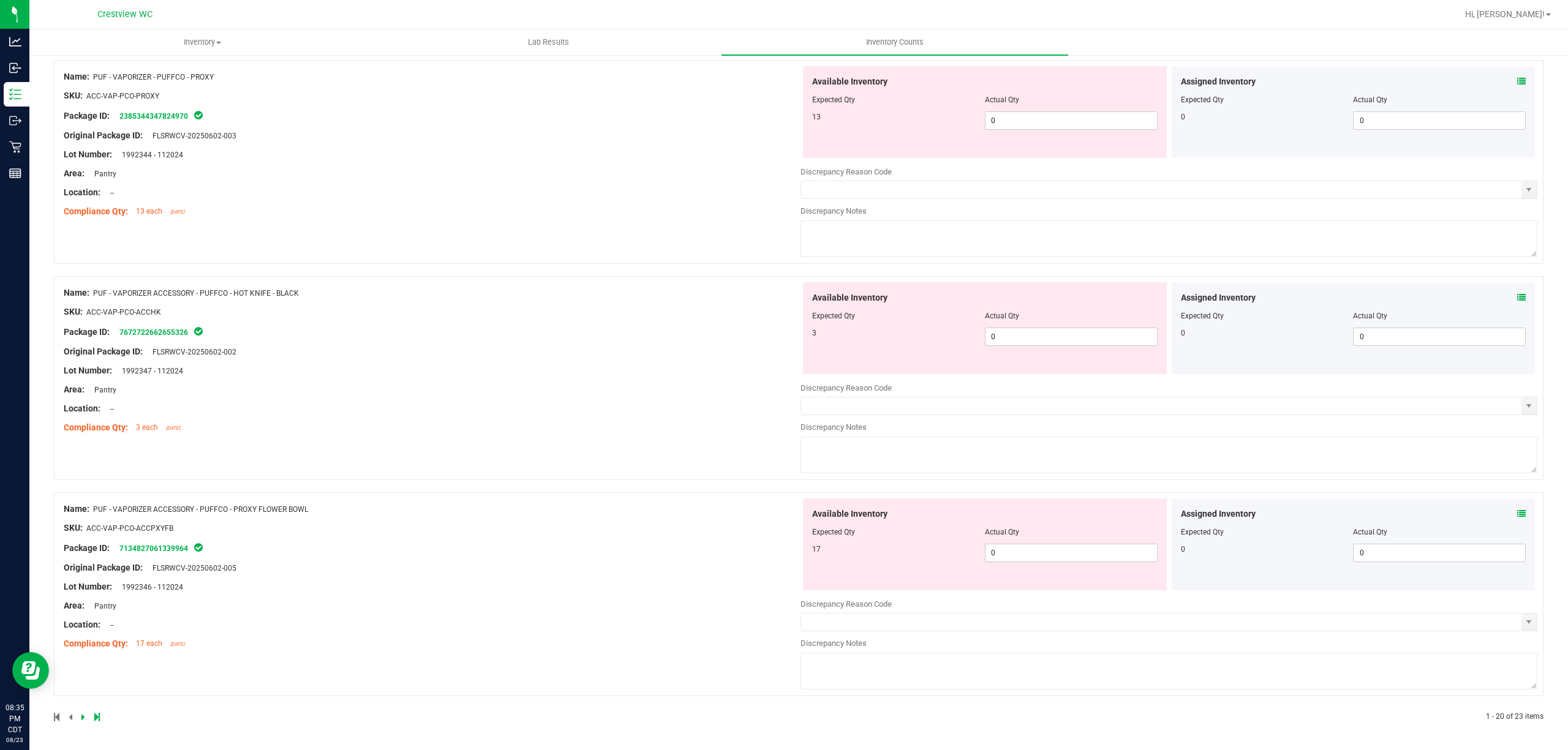
click at [1517, 513] on icon at bounding box center [1521, 514] width 9 height 9
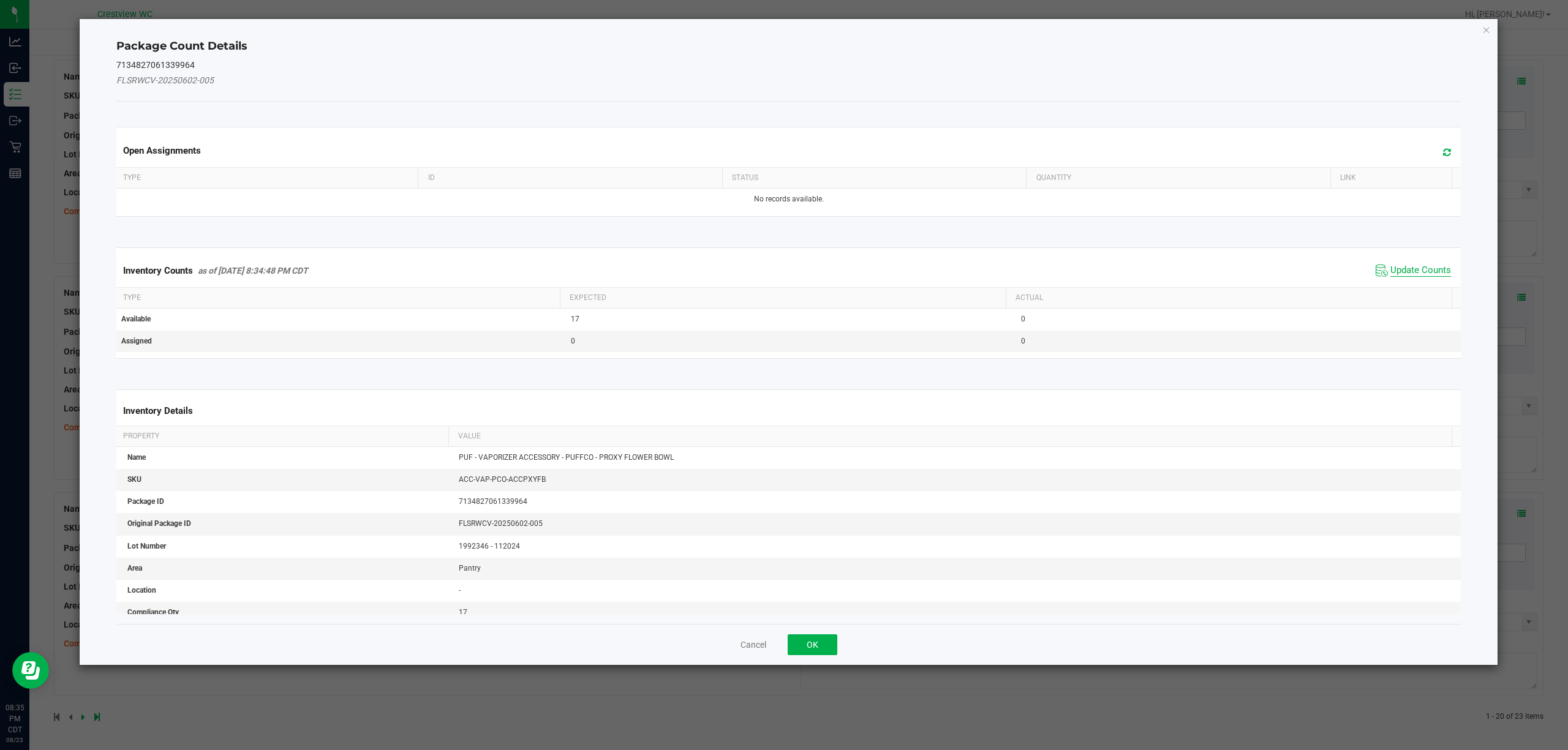
click at [1415, 265] on span "Update Counts" at bounding box center [1420, 271] width 61 height 12
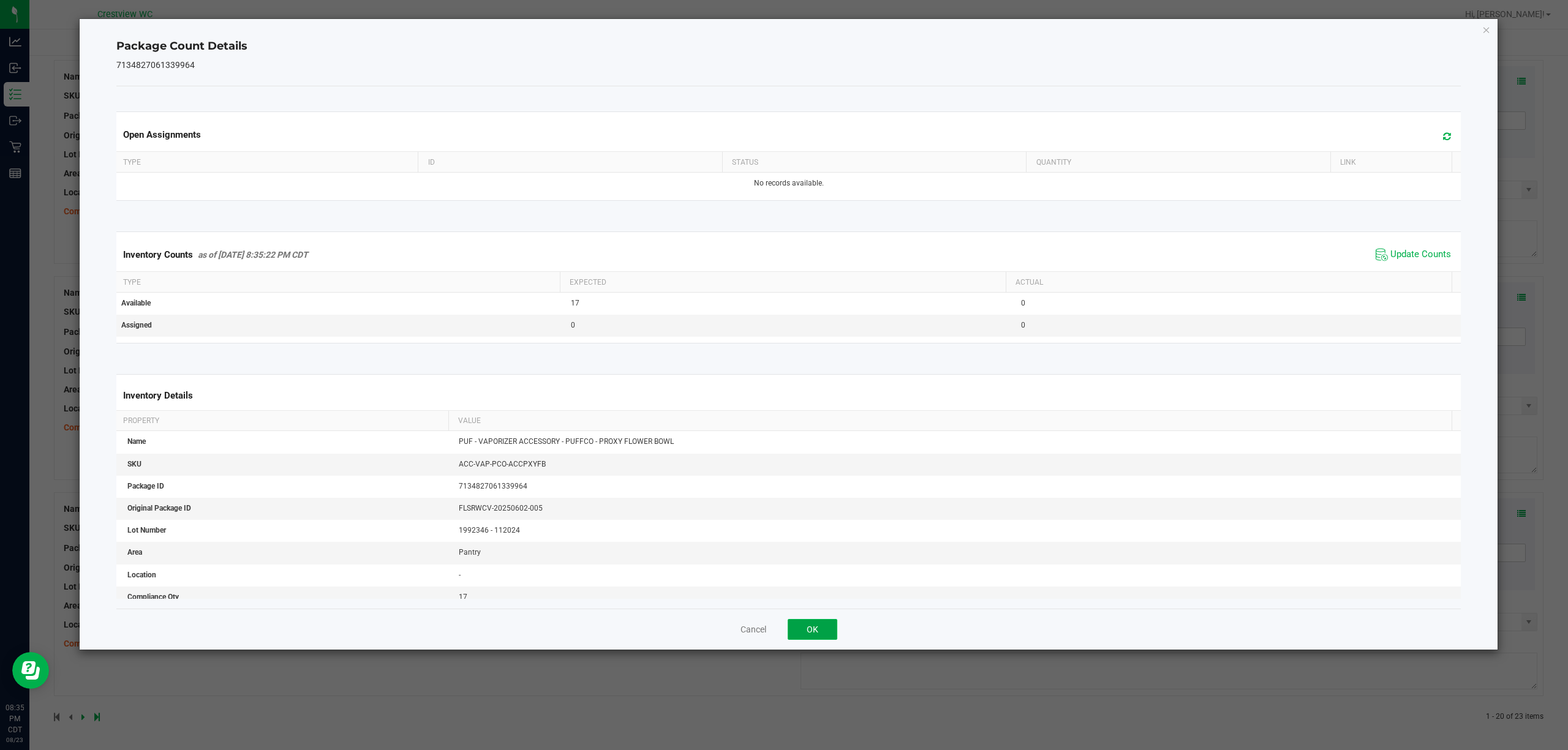
click at [826, 627] on button "OK" at bounding box center [813, 629] width 50 height 21
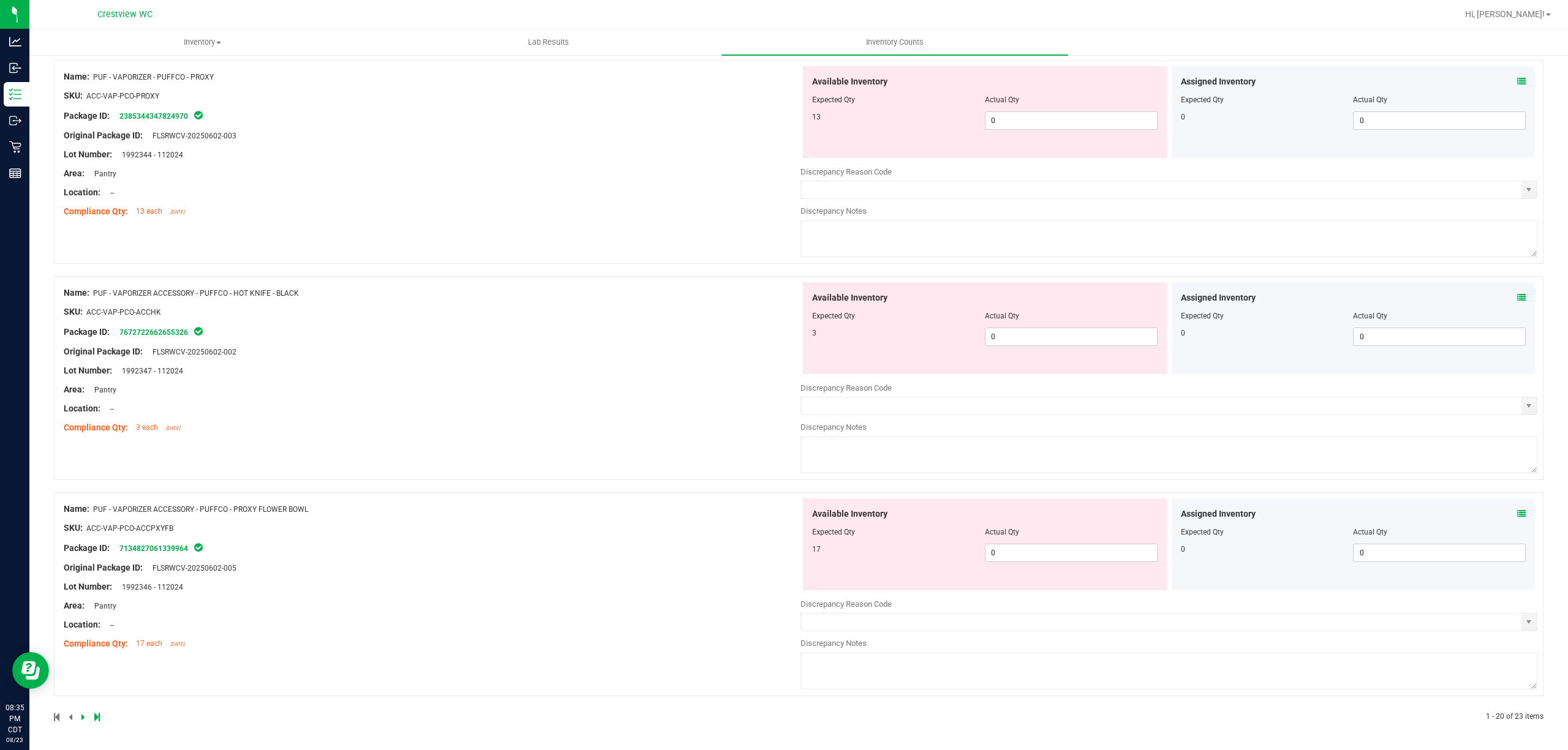
click at [82, 717] on icon at bounding box center [83, 717] width 3 height 8
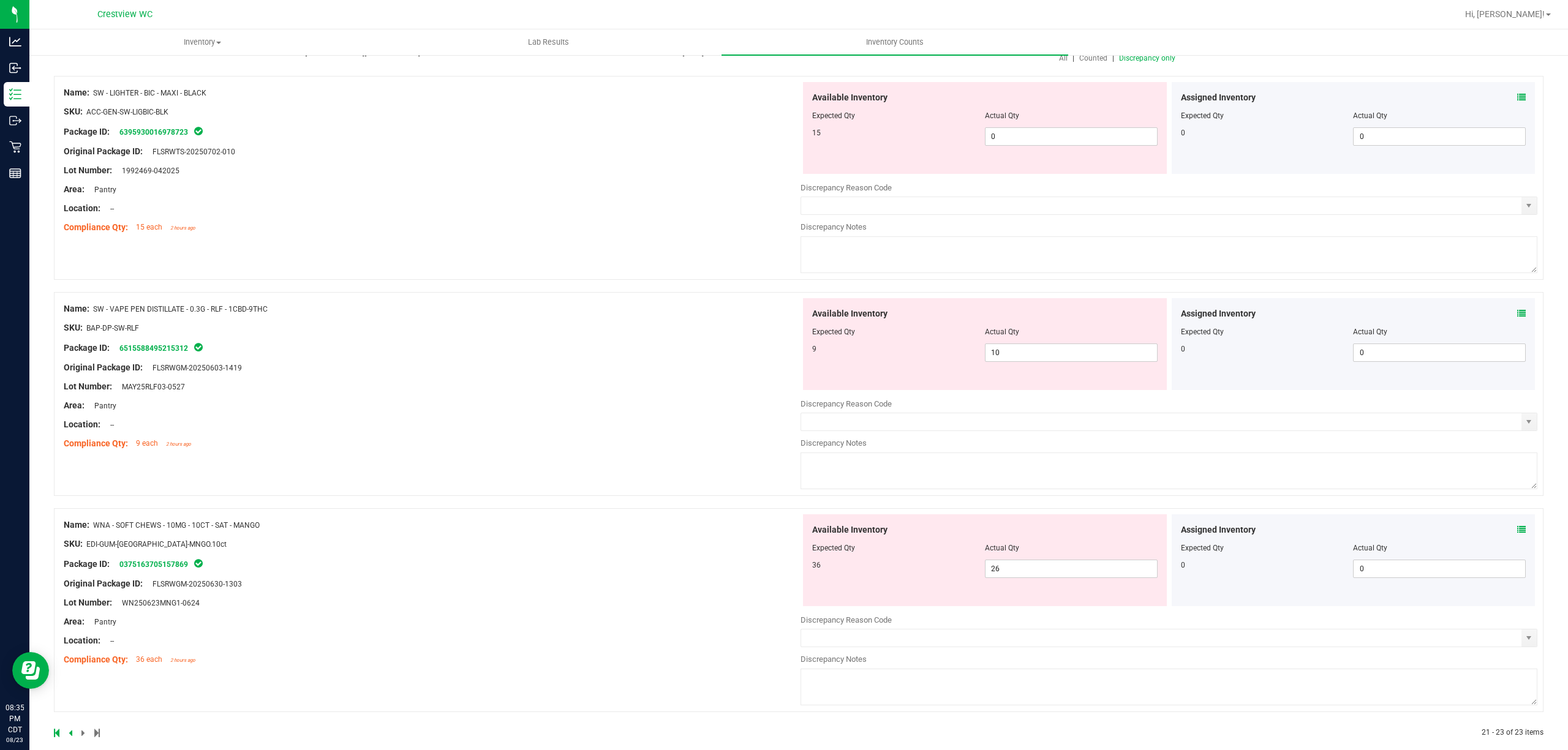
scroll to position [130, 0]
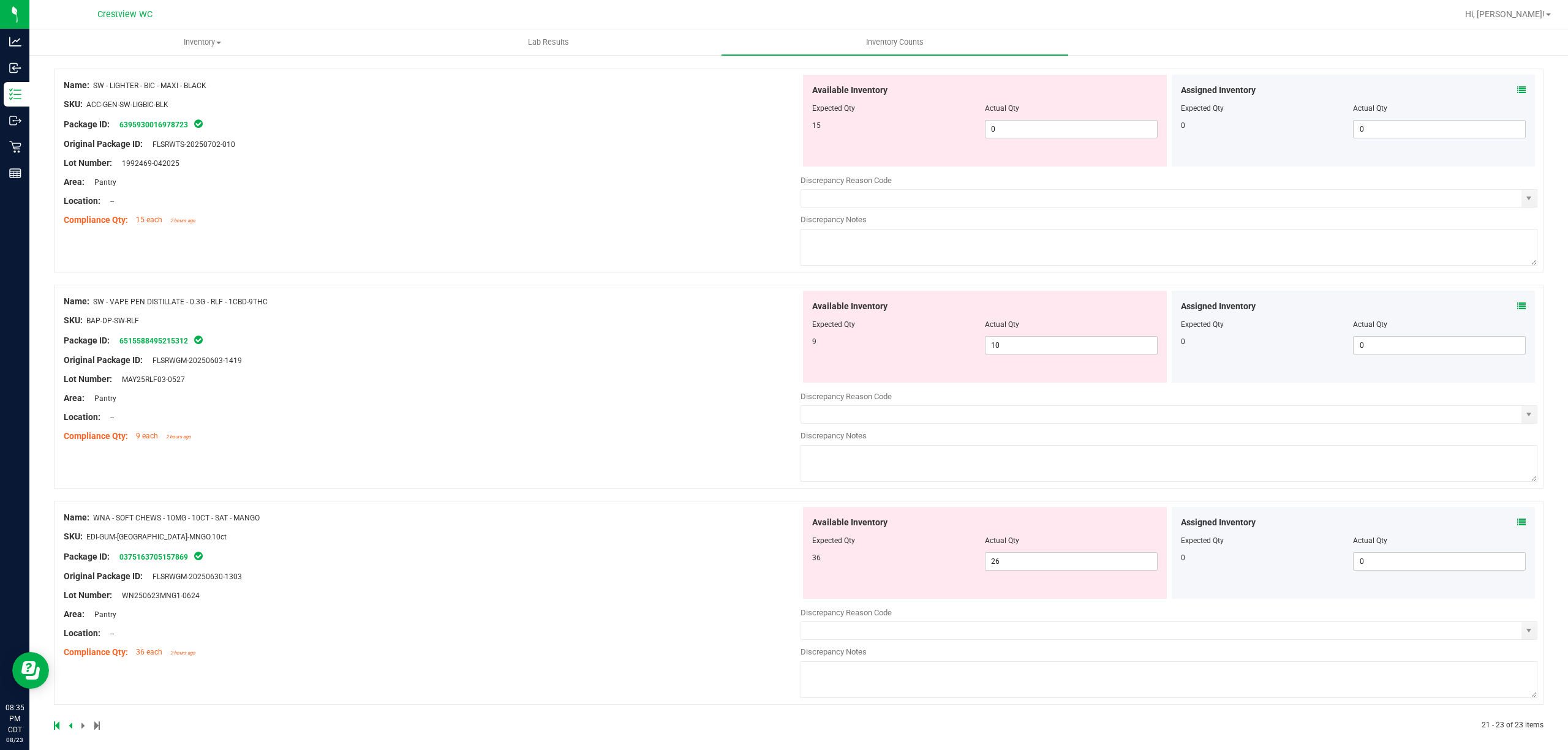
click at [1517, 89] on icon at bounding box center [1521, 90] width 9 height 9
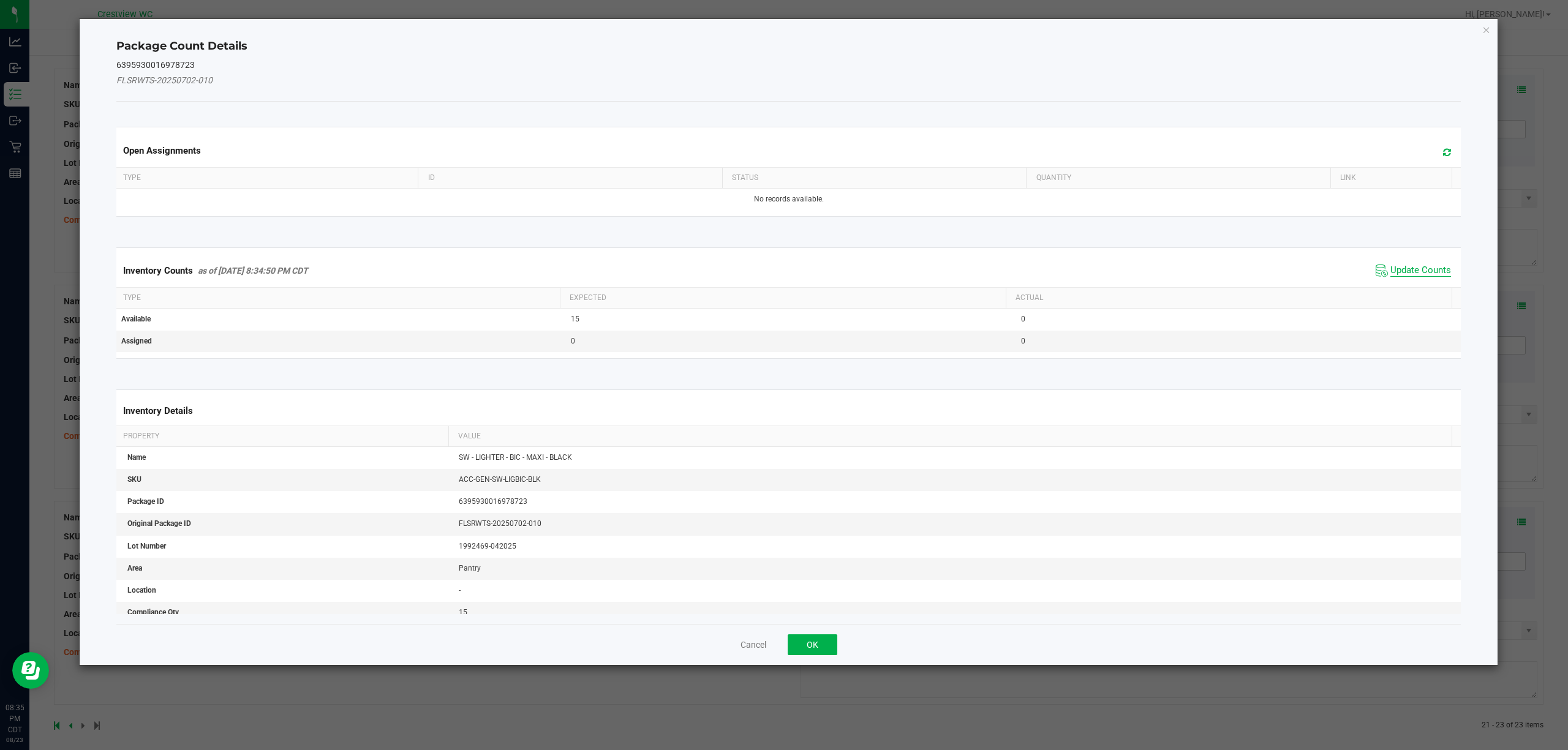
click at [1424, 265] on span "Update Counts" at bounding box center [1420, 271] width 61 height 12
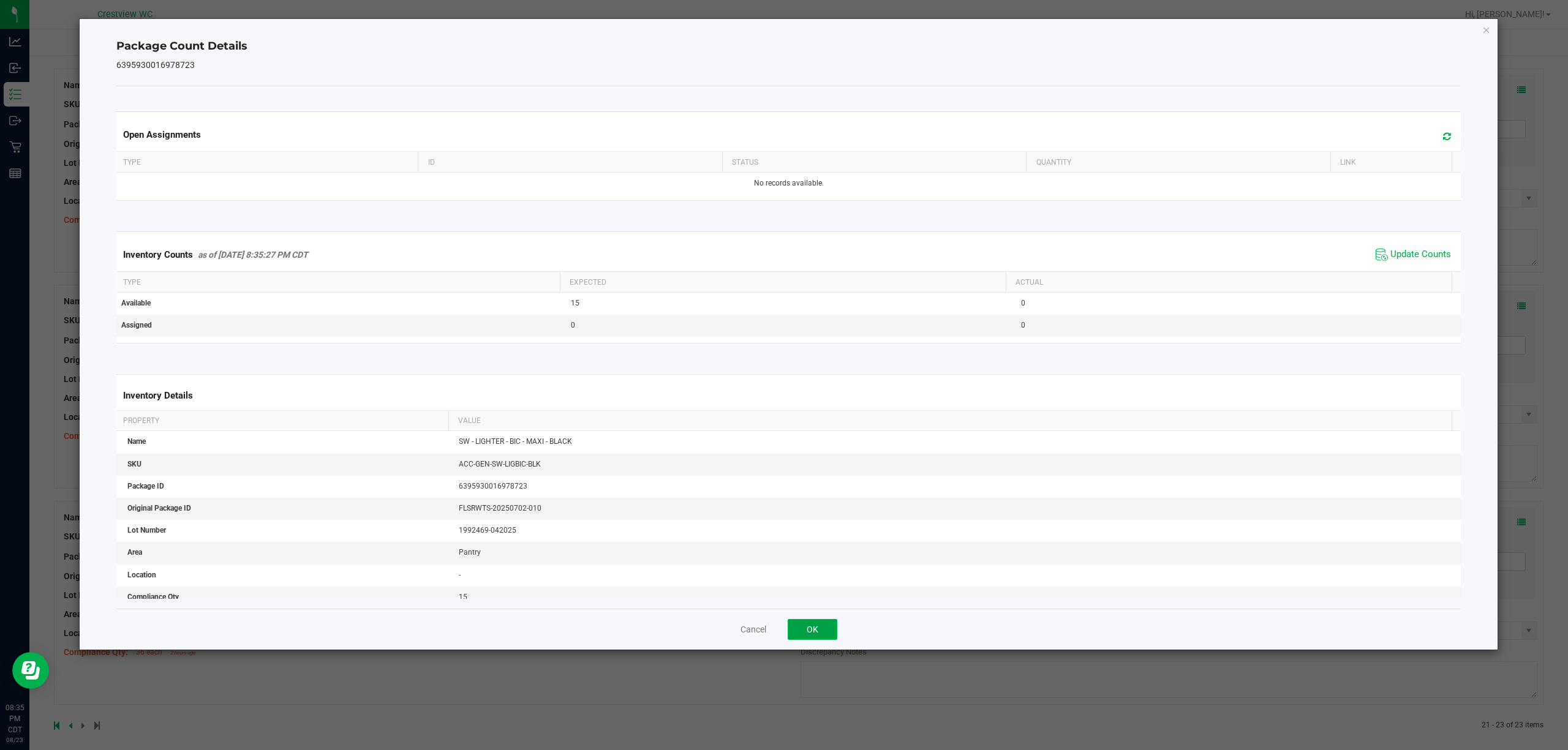
click at [811, 631] on button "OK" at bounding box center [813, 629] width 50 height 21
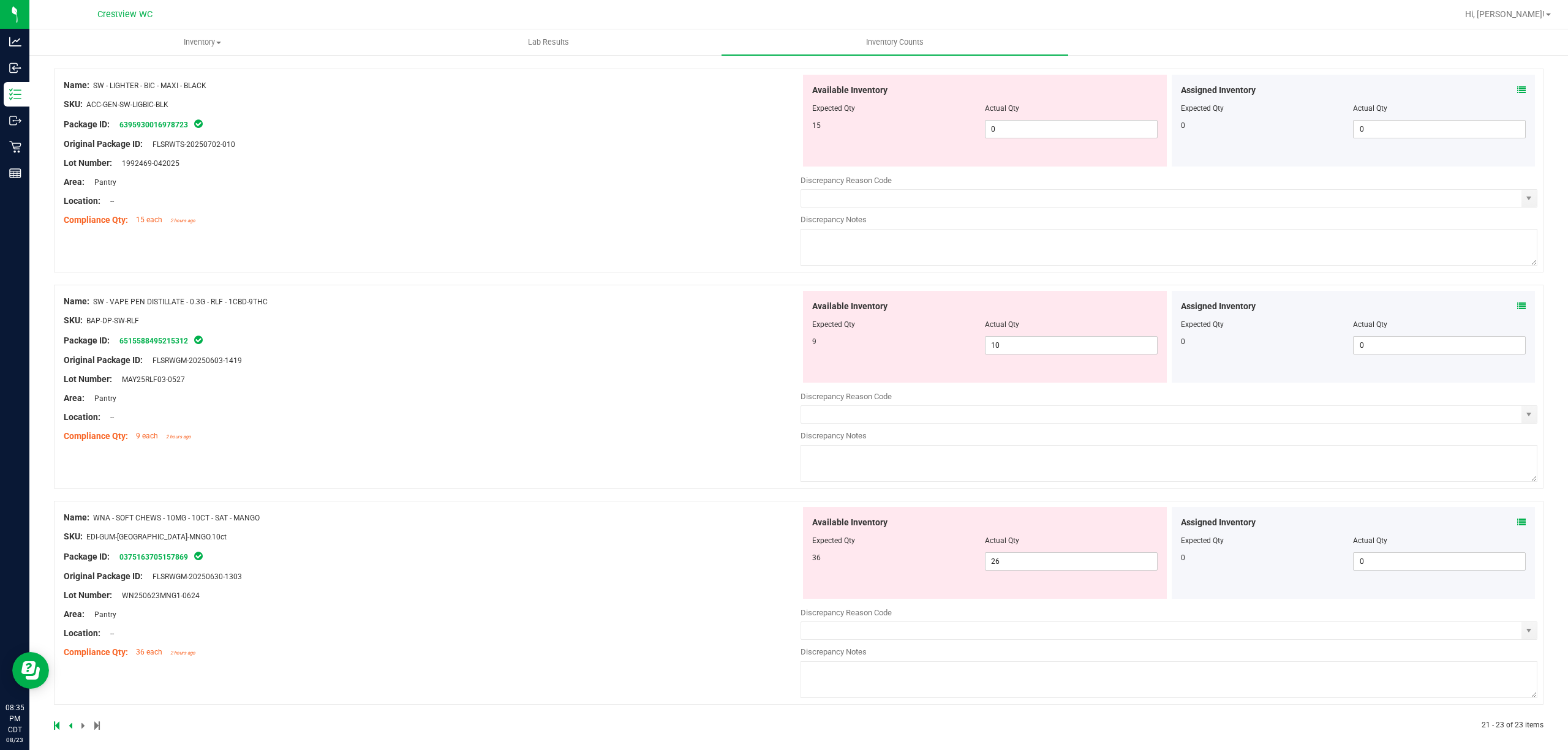
click at [1517, 311] on icon at bounding box center [1521, 307] width 9 height 9
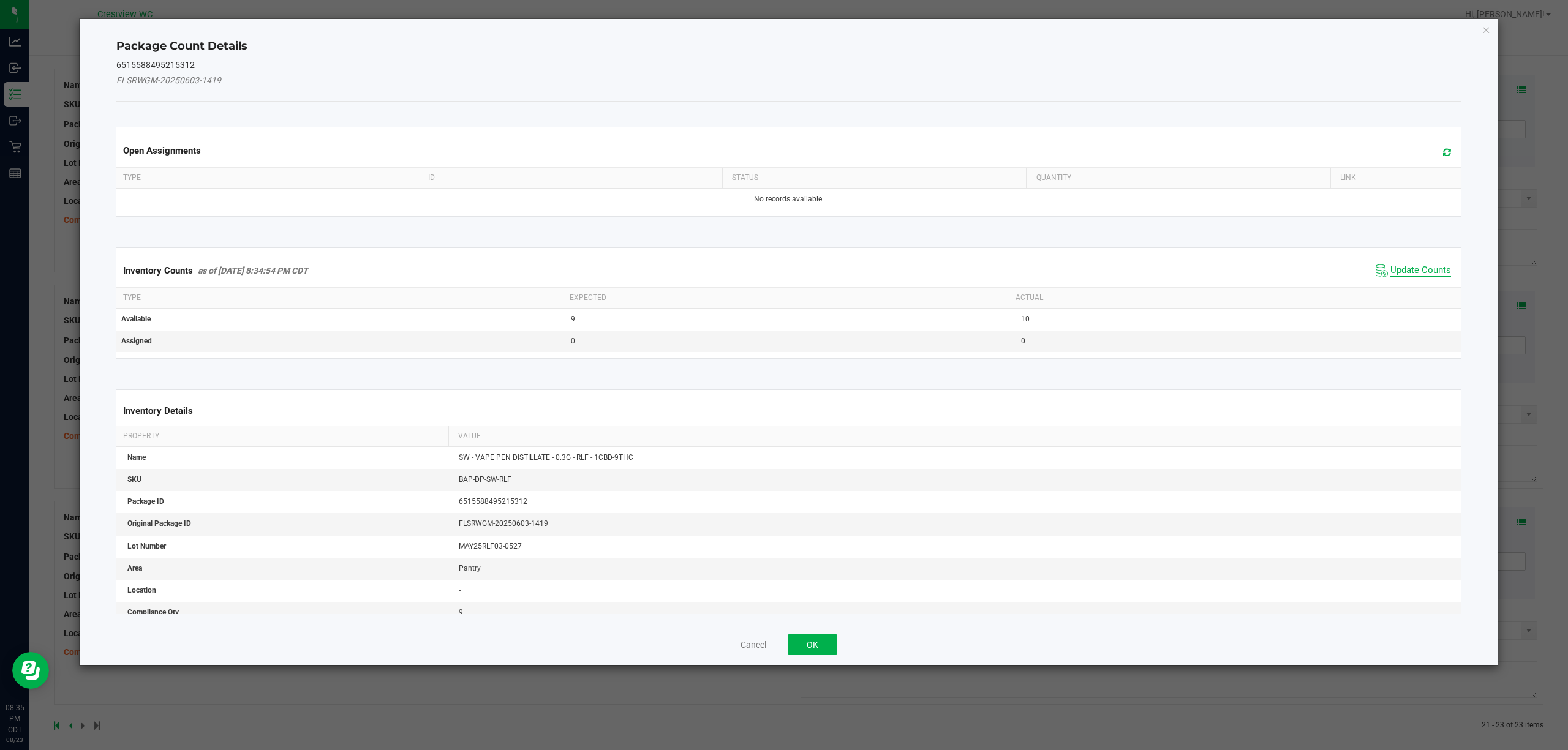
click at [1416, 270] on span "Update Counts" at bounding box center [1420, 271] width 61 height 12
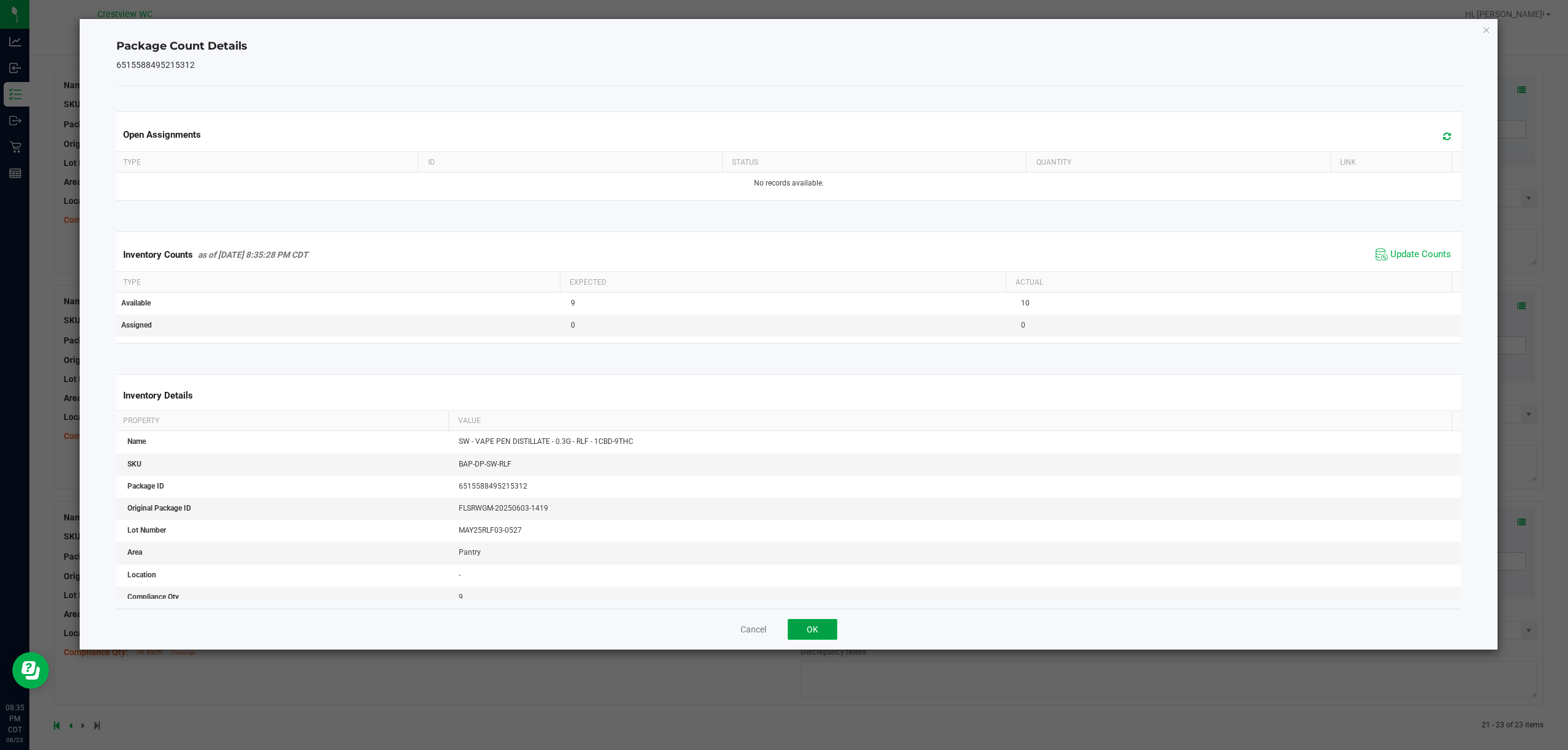
click at [811, 624] on button "OK" at bounding box center [813, 629] width 50 height 21
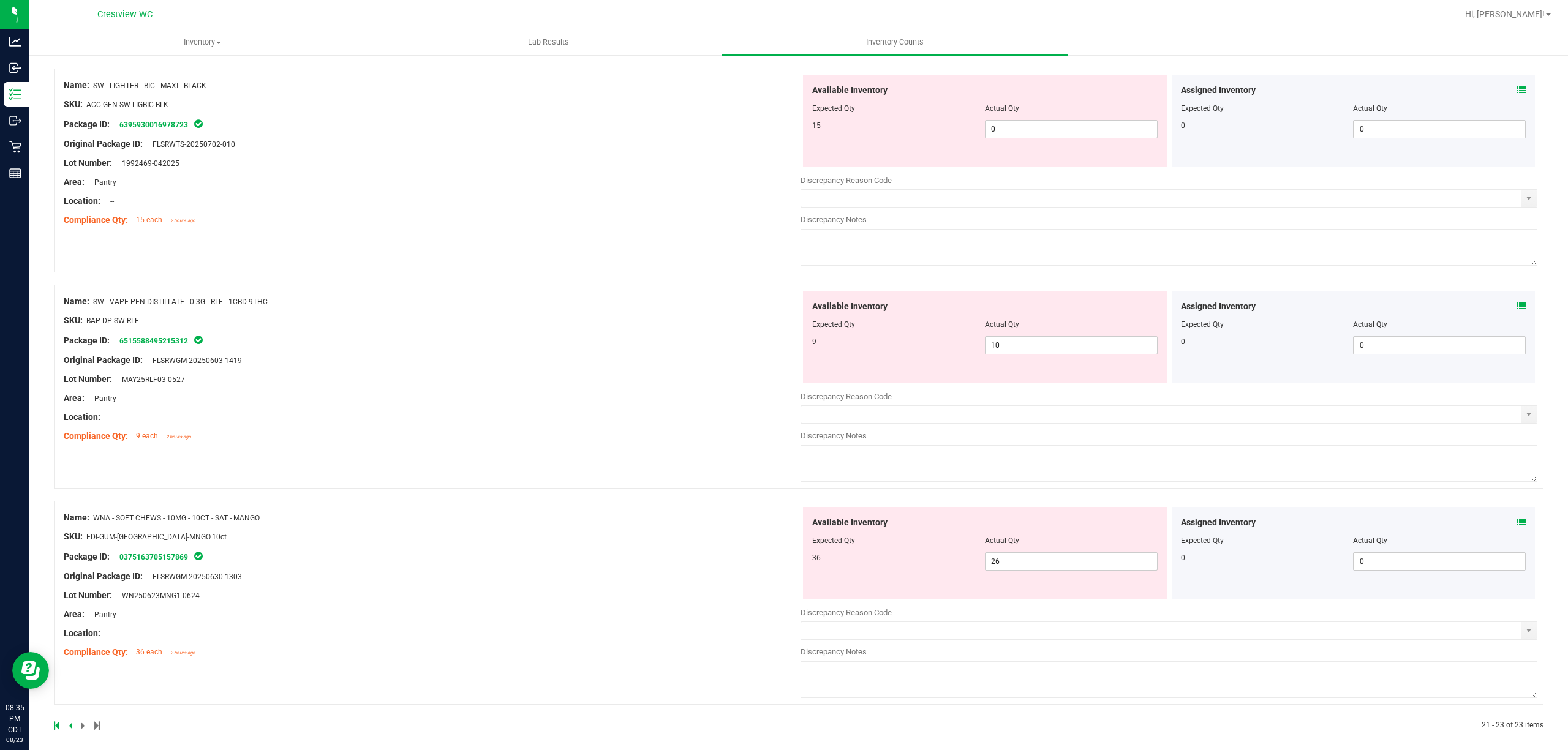
click at [1517, 523] on icon at bounding box center [1521, 522] width 9 height 9
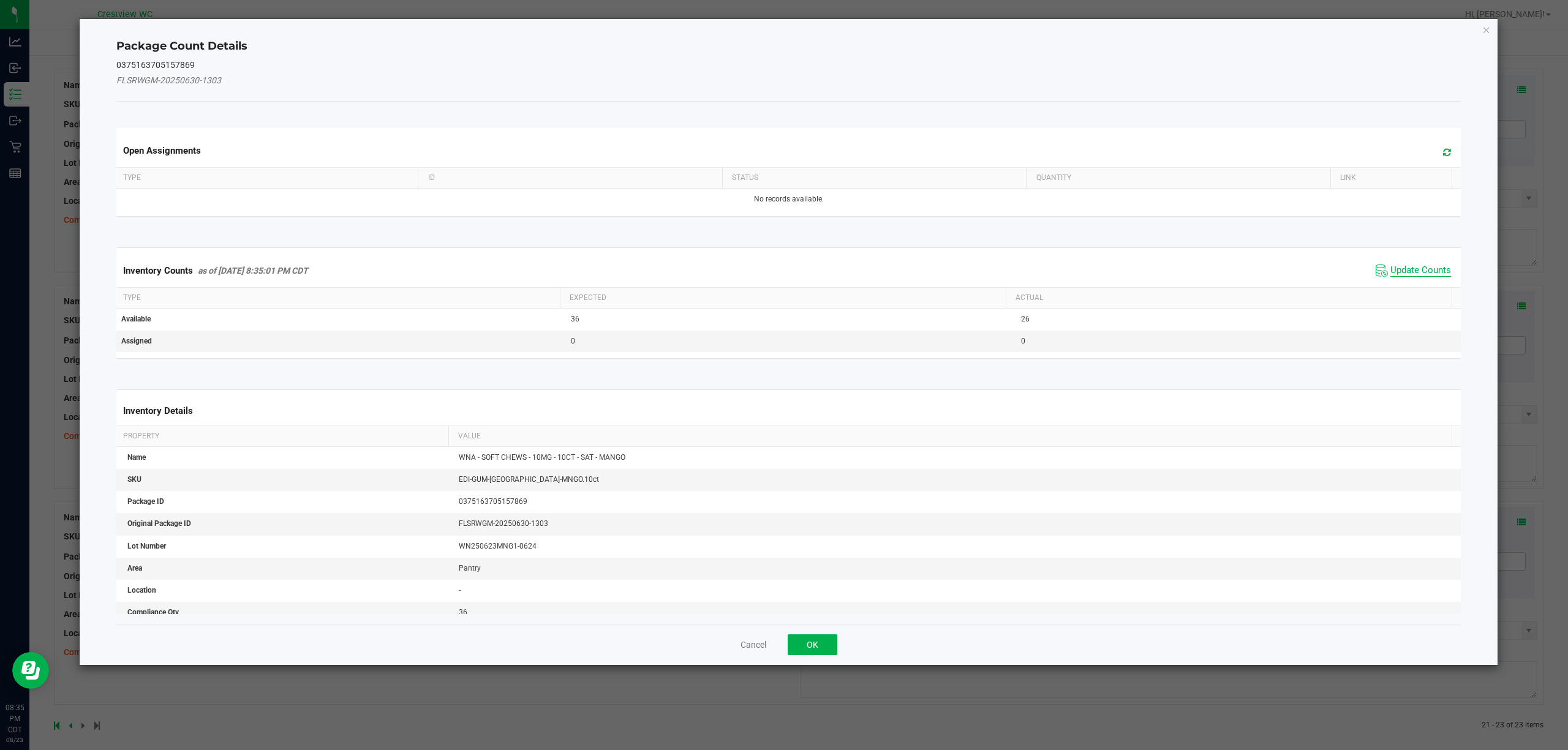
click at [1426, 272] on span "Update Counts" at bounding box center [1420, 271] width 61 height 12
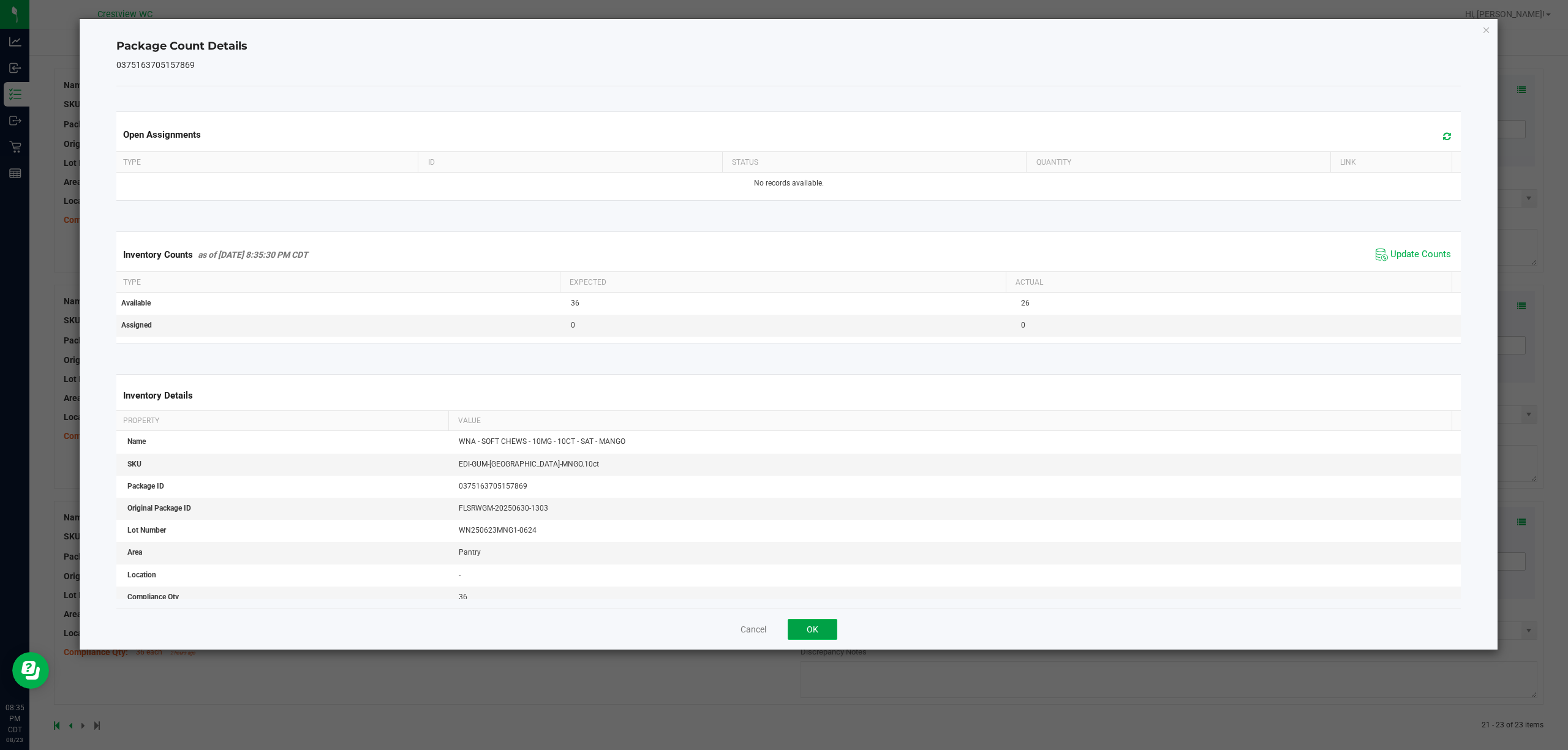
click at [808, 620] on button "OK" at bounding box center [813, 629] width 50 height 21
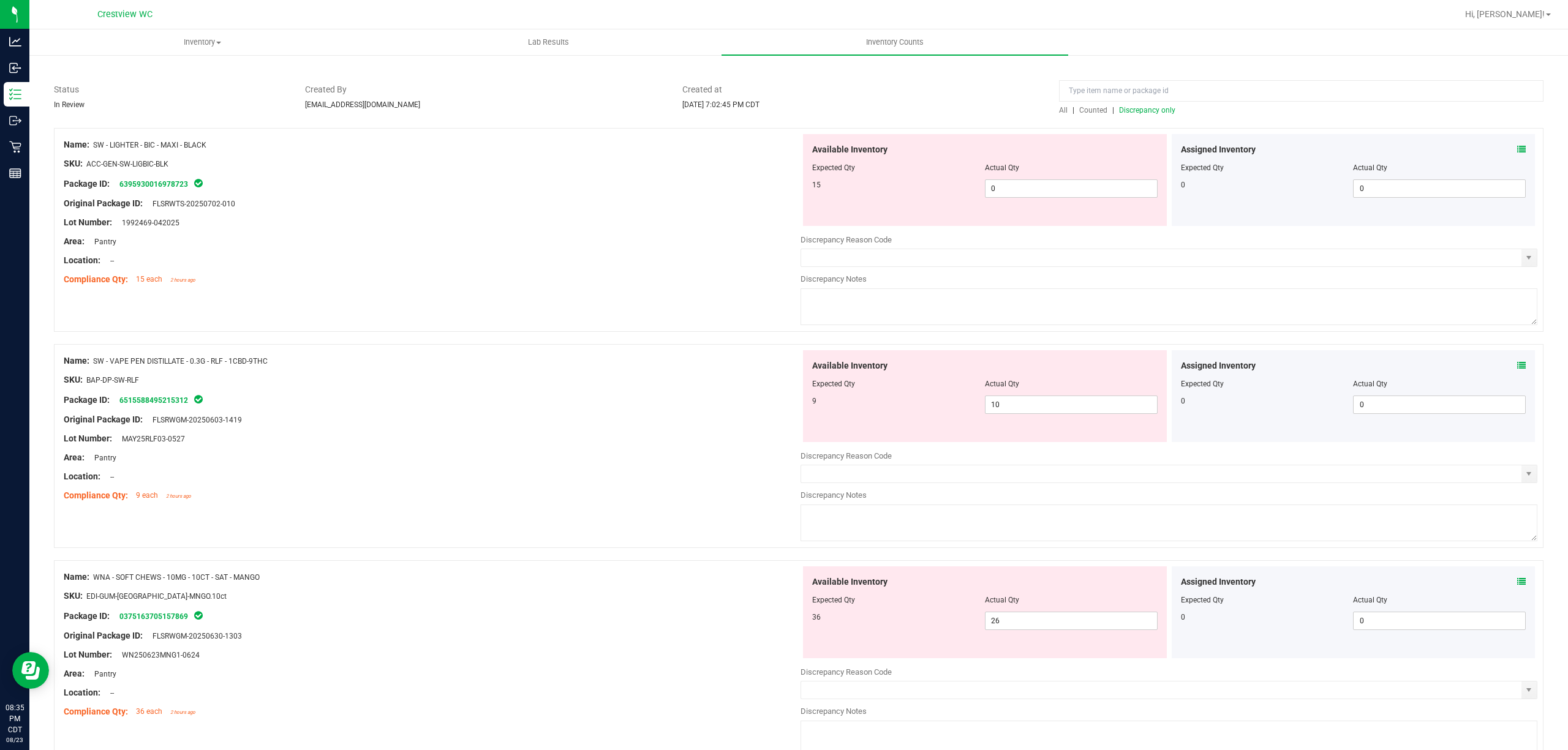
scroll to position [0, 0]
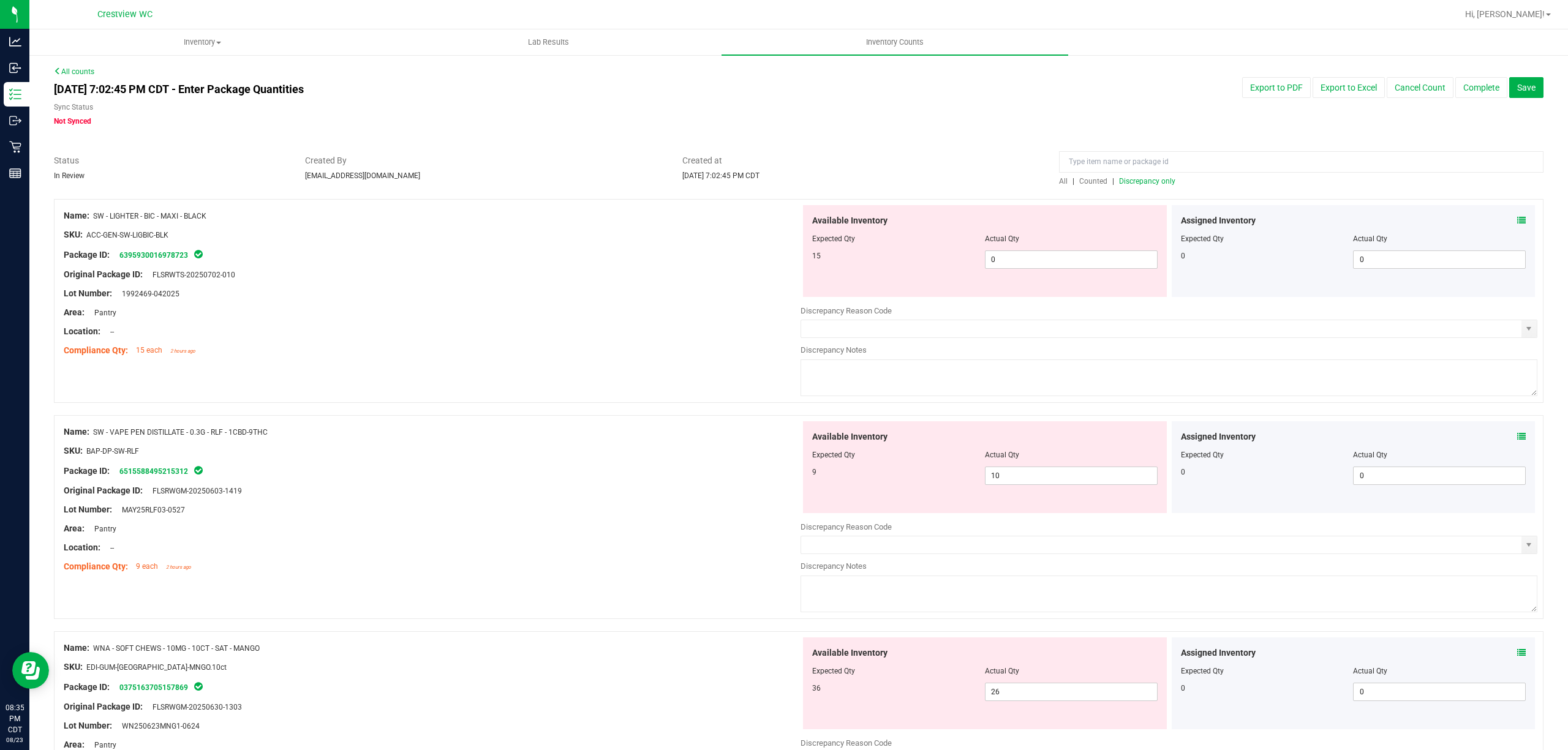
click at [1133, 179] on span "Discrepancy only" at bounding box center [1147, 182] width 57 height 9
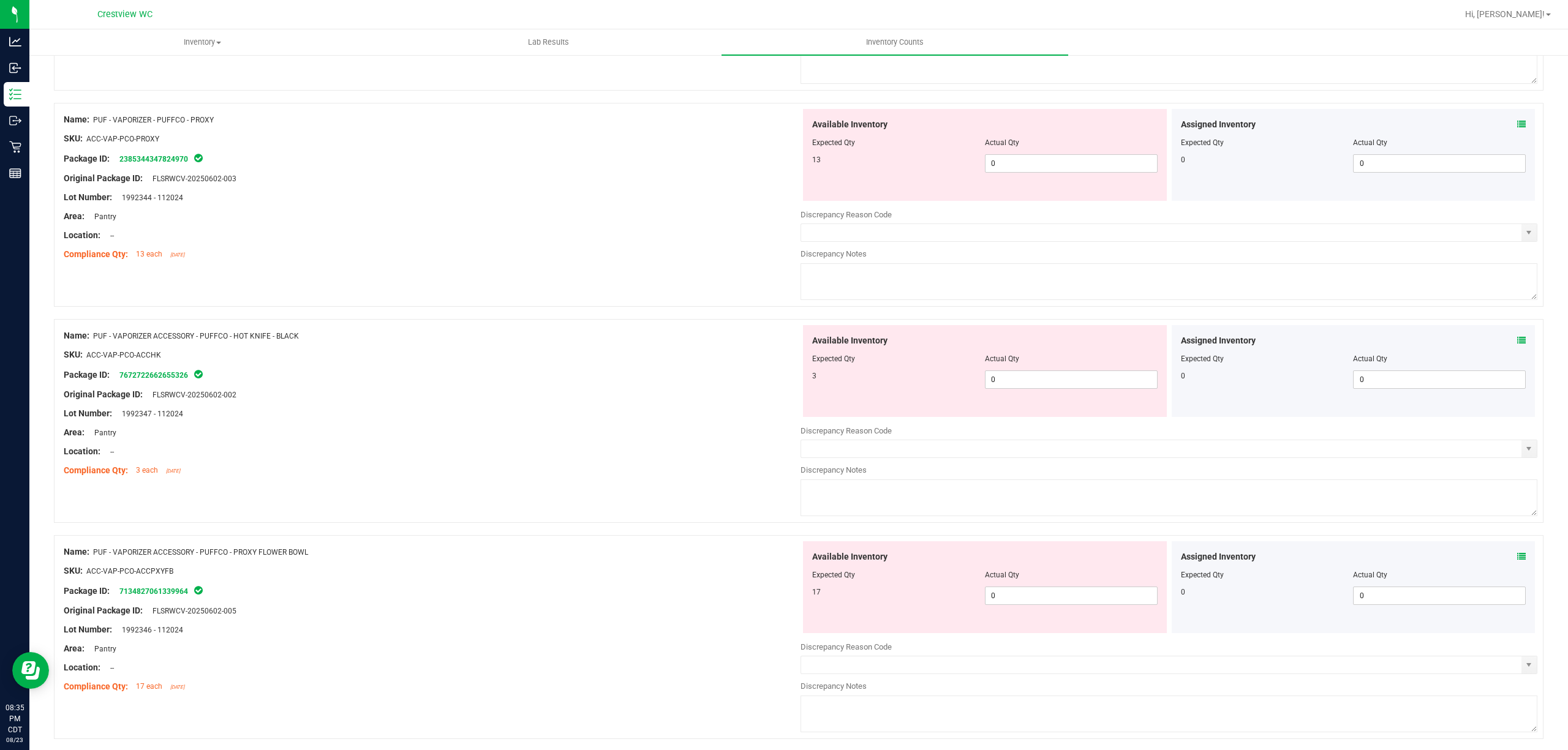
scroll to position [3825, 0]
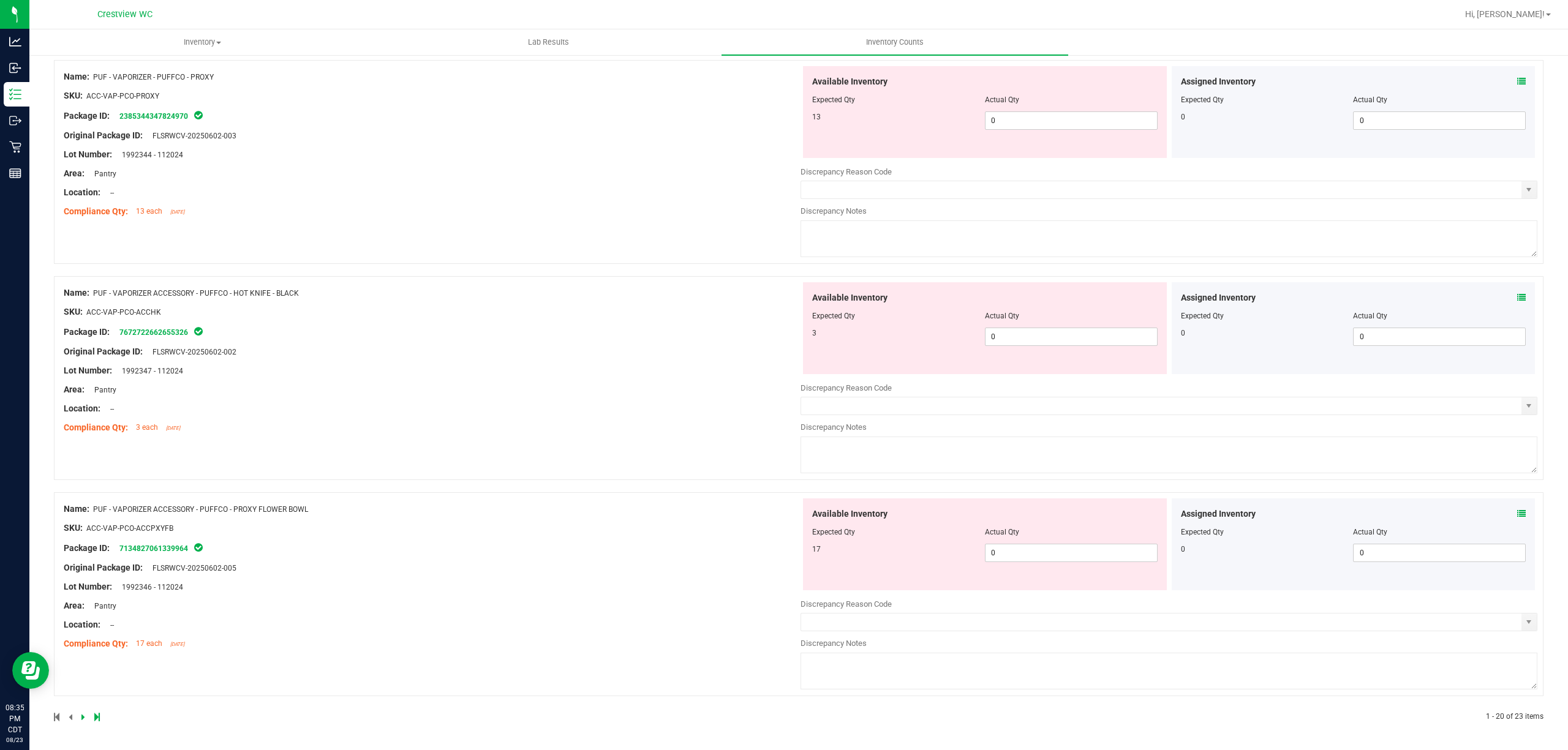
click at [784, 312] on div "SKU: ACC-VAP-PCO-ACCHK" at bounding box center [432, 312] width 736 height 13
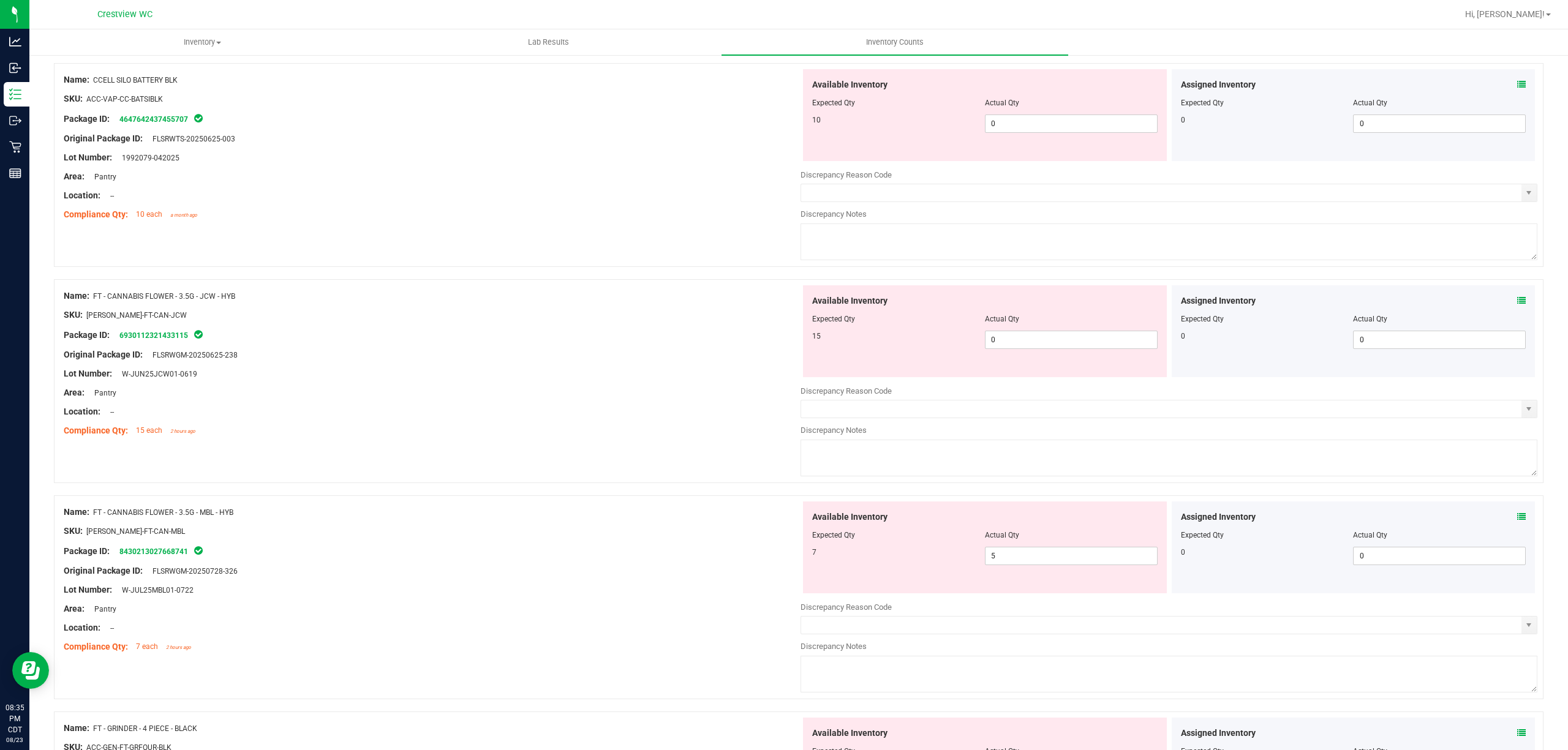
scroll to position [163, 0]
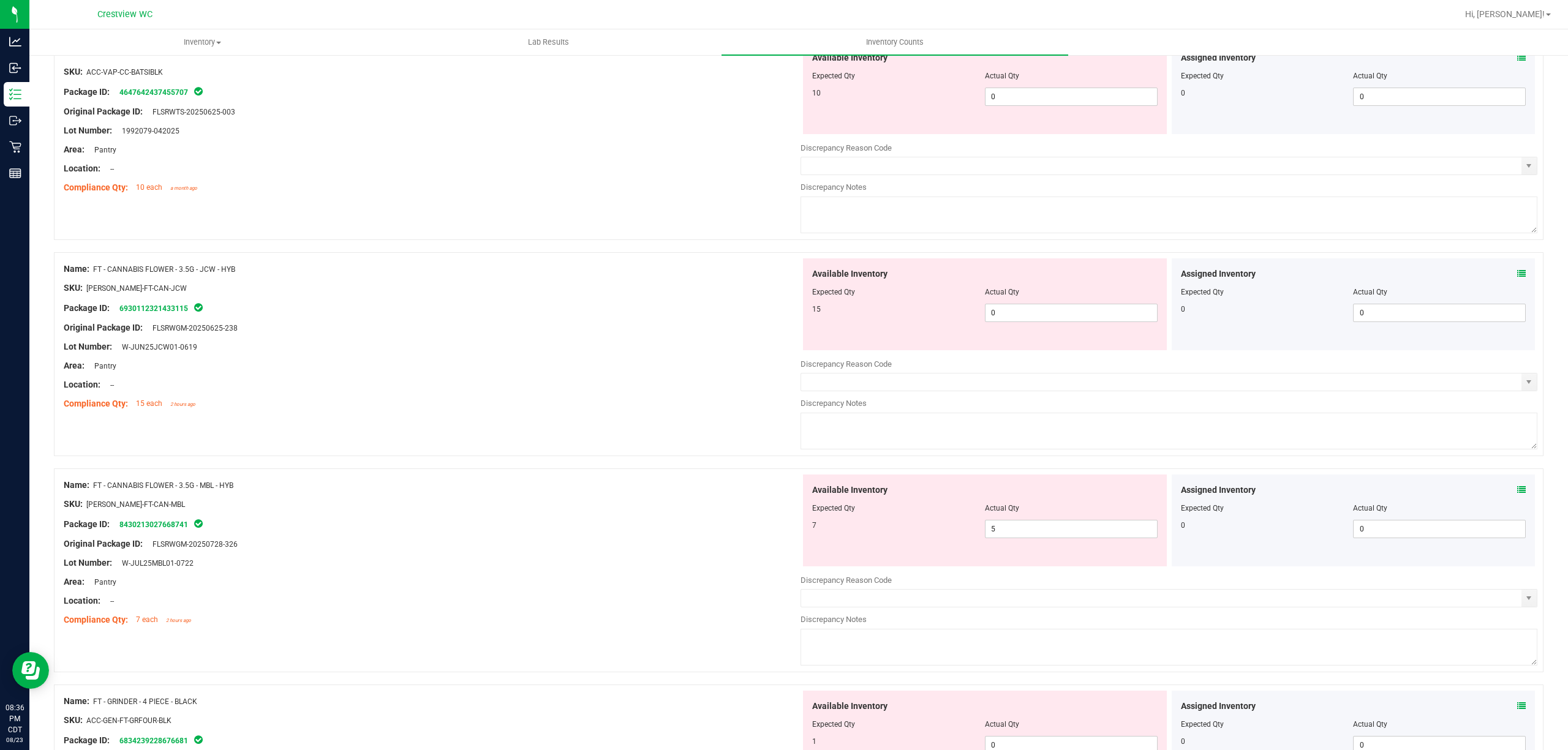
click at [1061, 122] on div "Available Inventory Expected Qty Actual Qty 10 0 0" at bounding box center [984, 87] width 364 height 92
click at [1100, 96] on input "0" at bounding box center [1071, 97] width 171 height 17
click at [579, 300] on div "Name: FT - CANNABIS FLOWER - 3.5G - JCW - HYB SKU: [PERSON_NAME]-FT-CAN-JCW Pac…" at bounding box center [432, 336] width 736 height 156
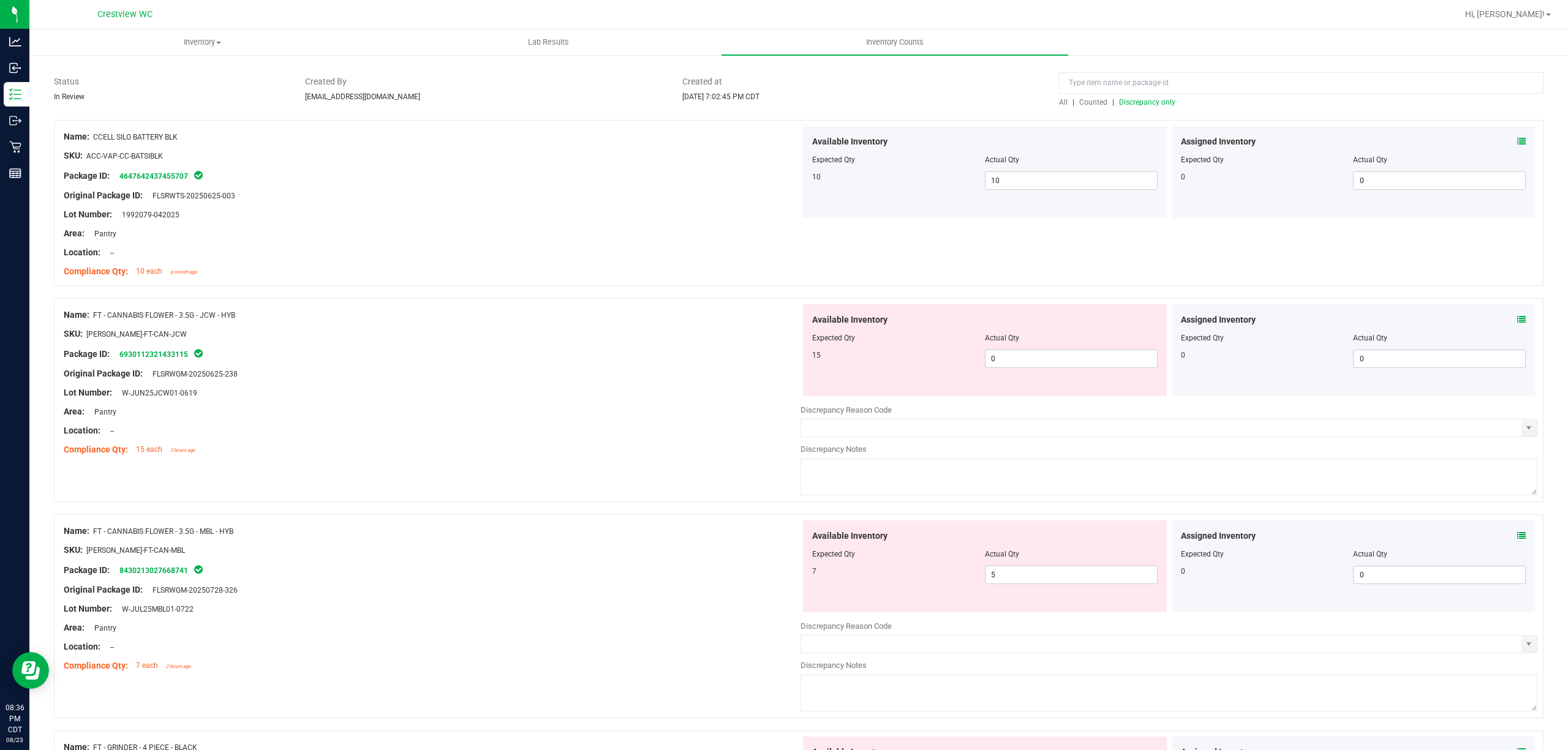
scroll to position [0, 0]
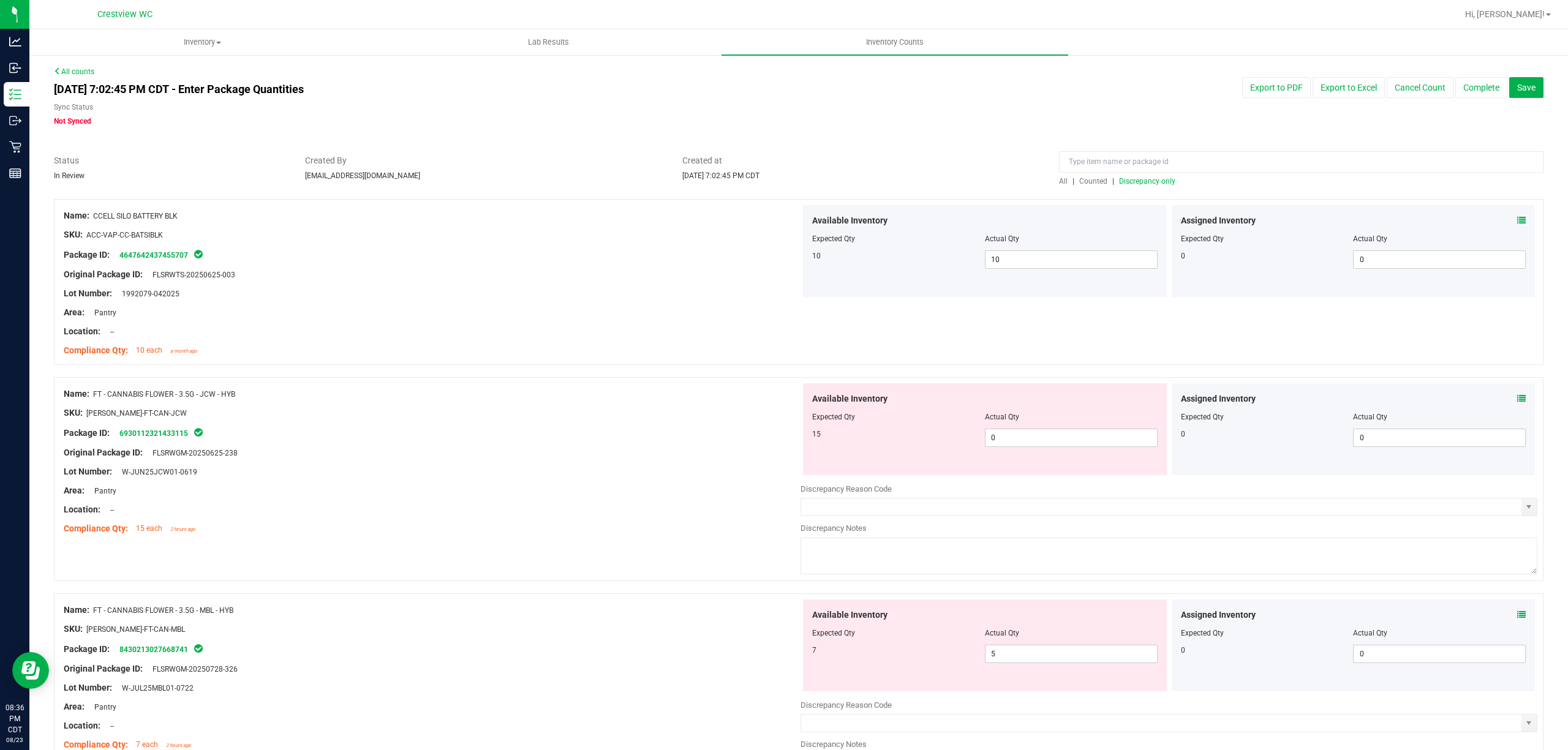
click at [1142, 185] on span "Discrepancy only" at bounding box center [1147, 182] width 57 height 9
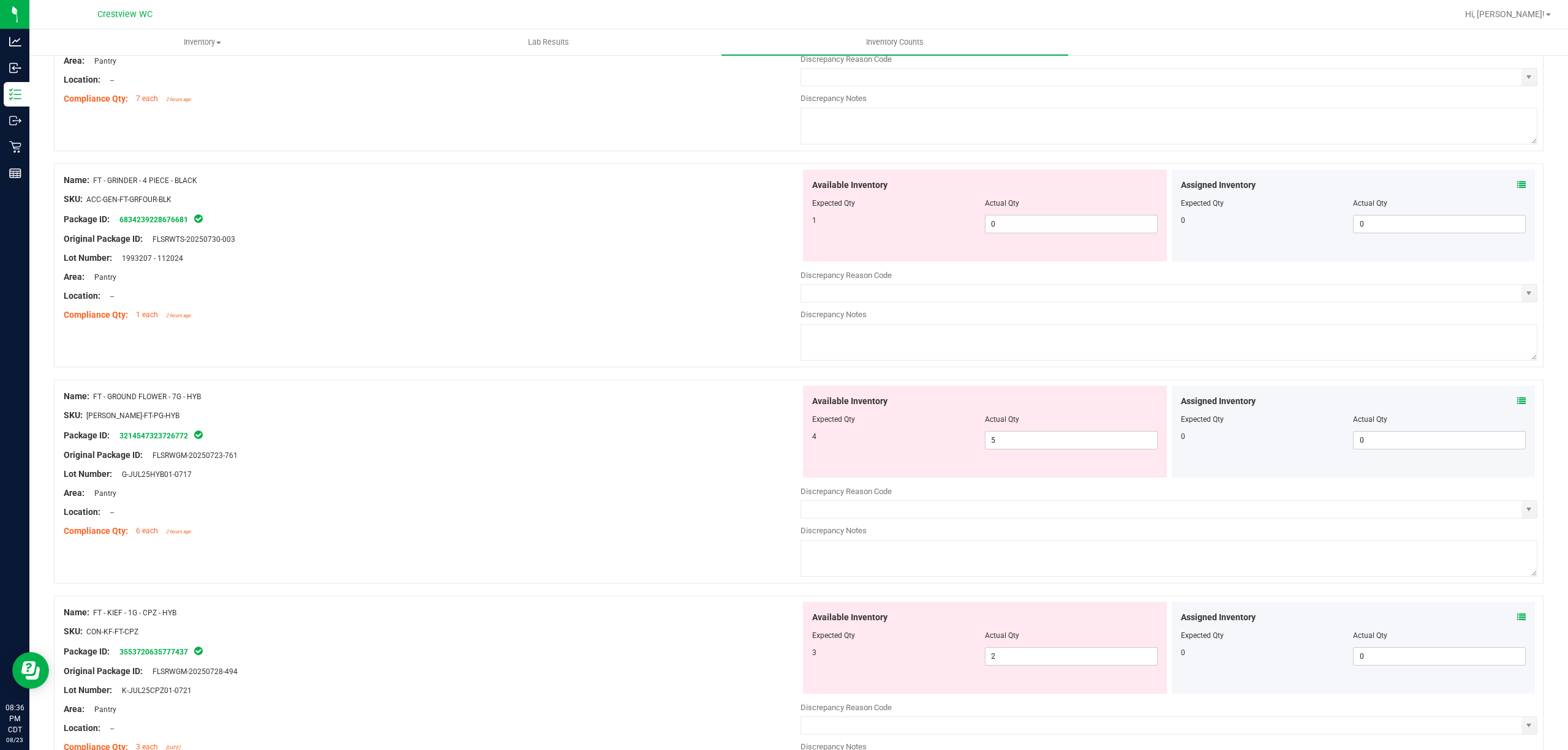
scroll to position [490, 0]
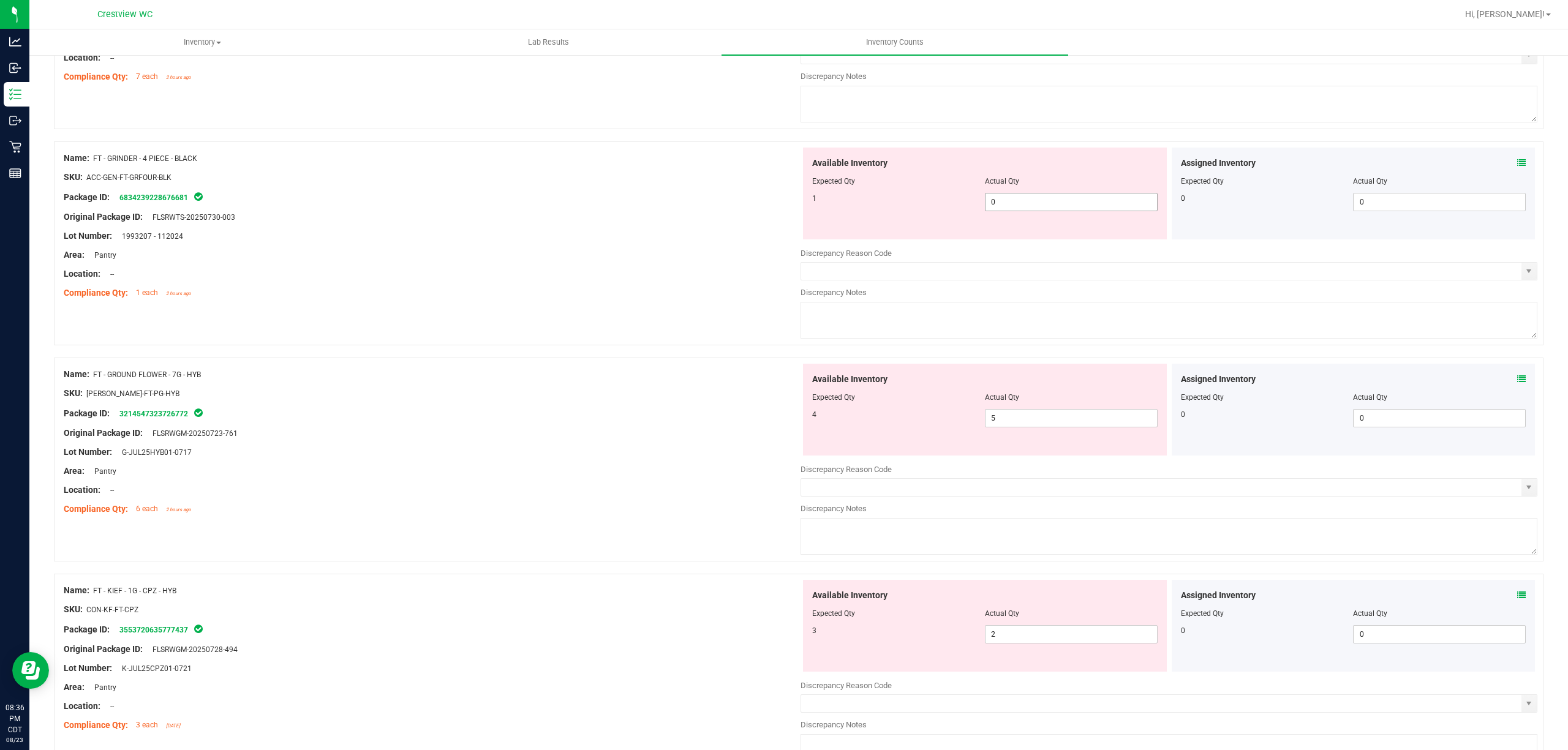
click at [996, 206] on span "0 0" at bounding box center [1071, 201] width 173 height 18
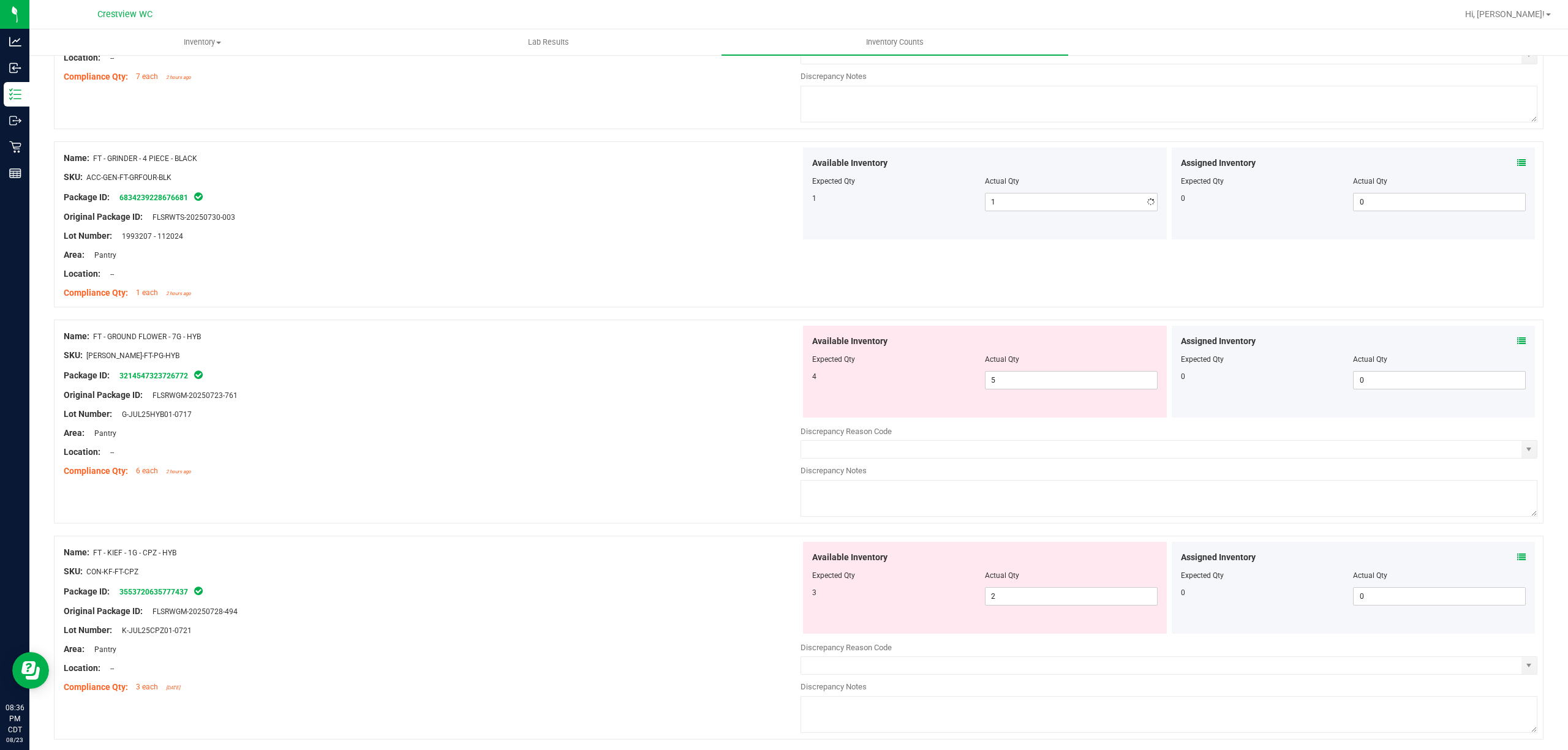
click at [784, 248] on div at bounding box center [432, 245] width 736 height 6
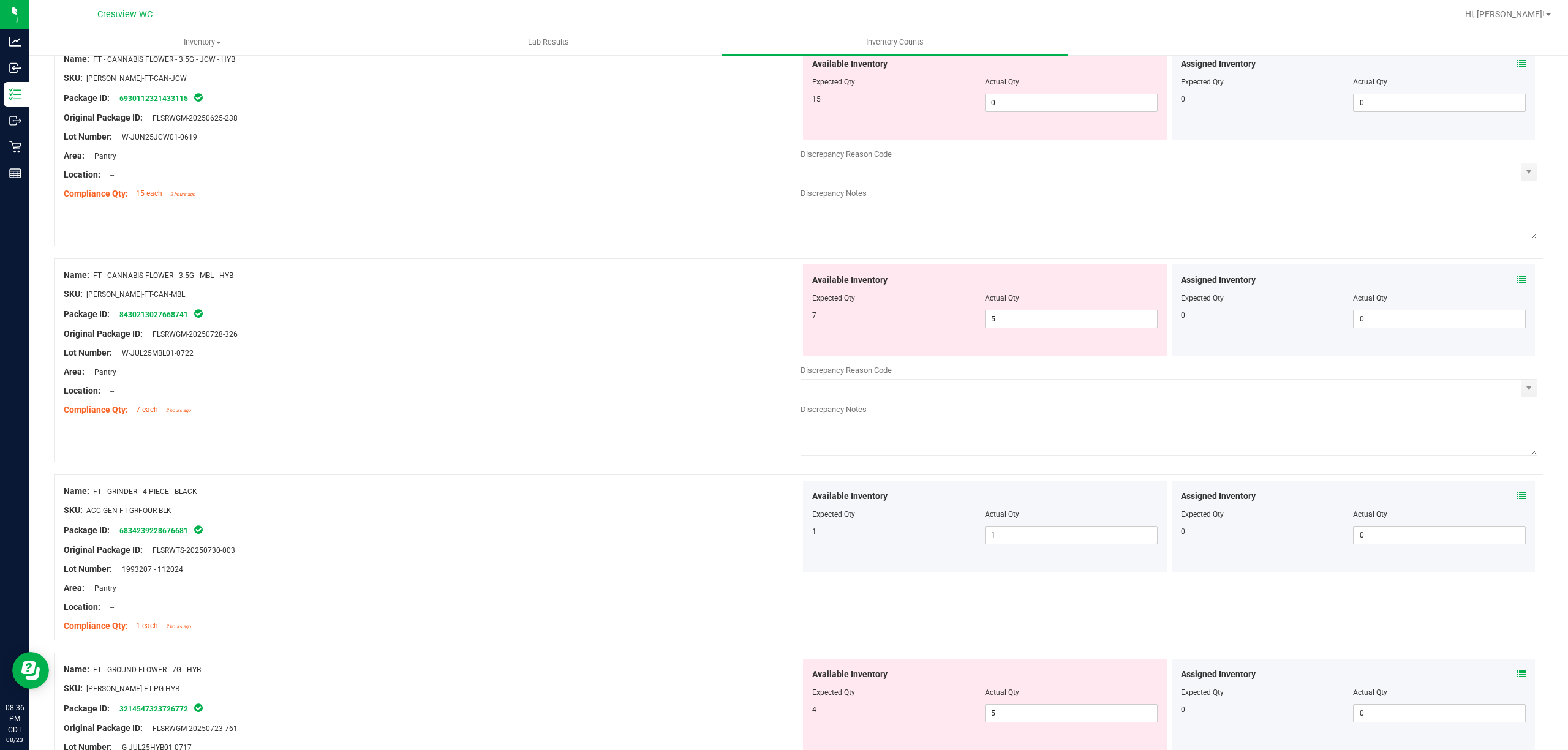
scroll to position [0, 0]
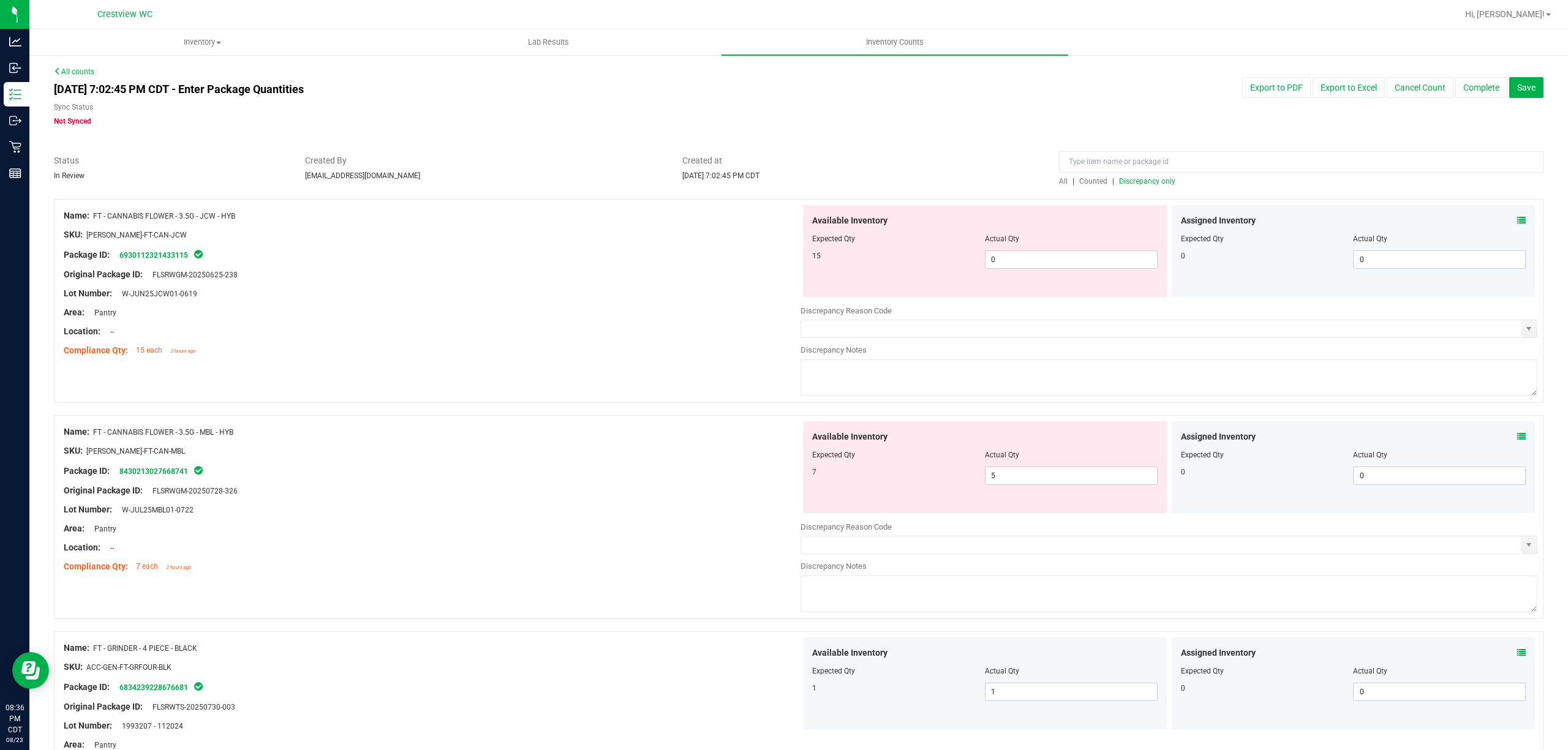
click at [1136, 186] on div "All | Counted | Discrepancy only" at bounding box center [1301, 181] width 485 height 11
click at [1138, 182] on span "Discrepancy only" at bounding box center [1147, 182] width 57 height 9
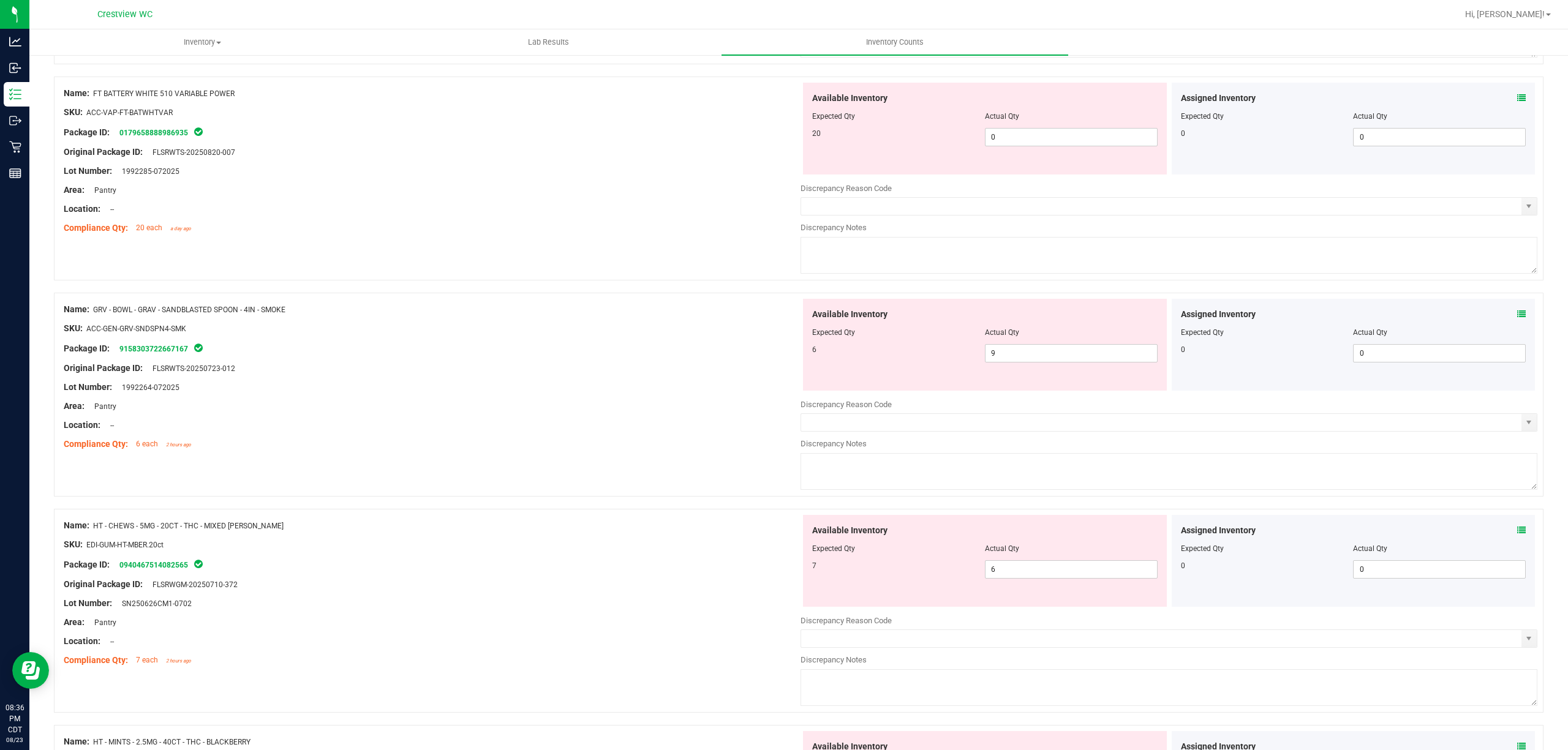
scroll to position [2285, 0]
click at [996, 135] on span "0 0" at bounding box center [1071, 134] width 173 height 18
click at [679, 144] on div at bounding box center [432, 140] width 736 height 6
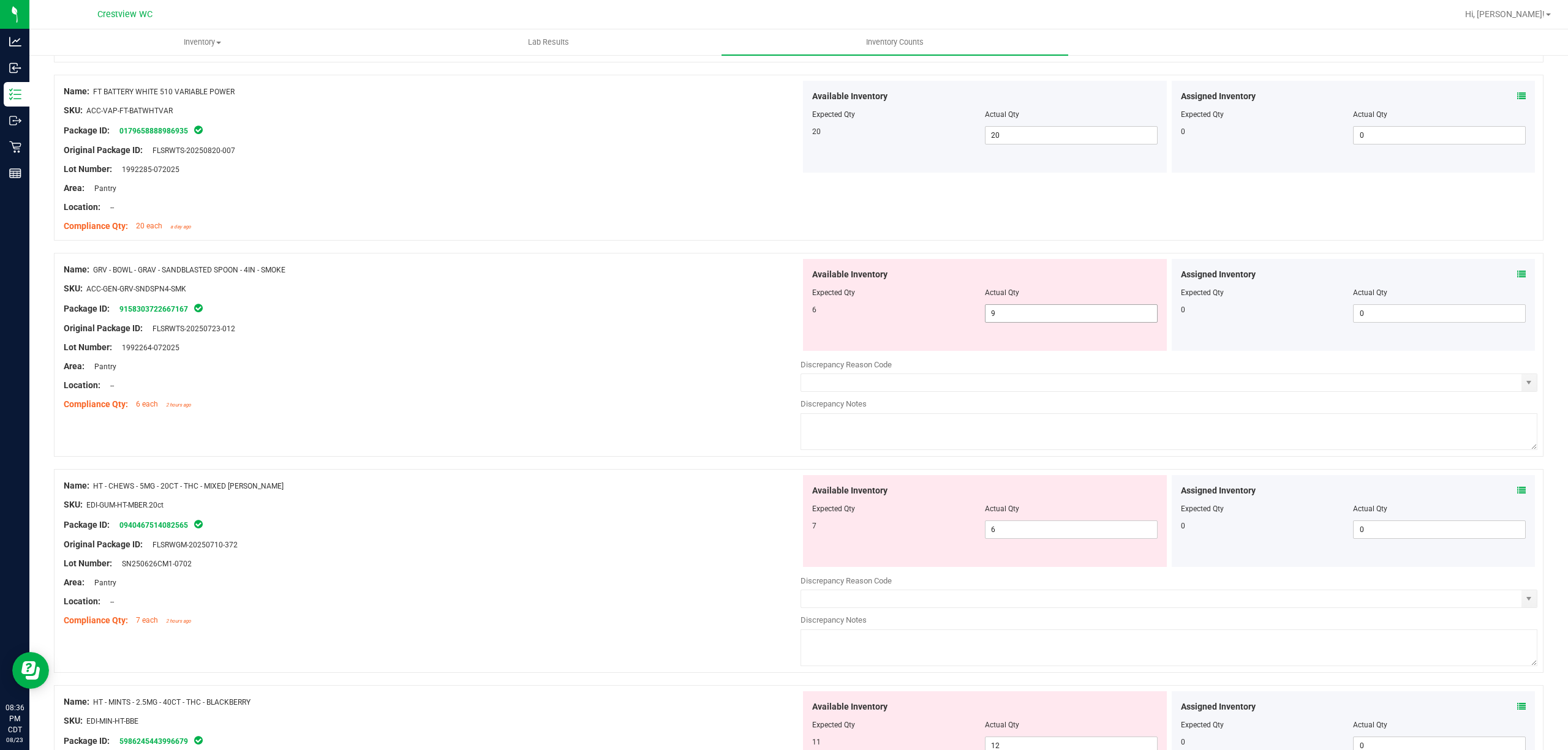
click at [1025, 313] on span "9 9" at bounding box center [1071, 312] width 173 height 18
click at [724, 392] on div "Location: --" at bounding box center [432, 385] width 736 height 13
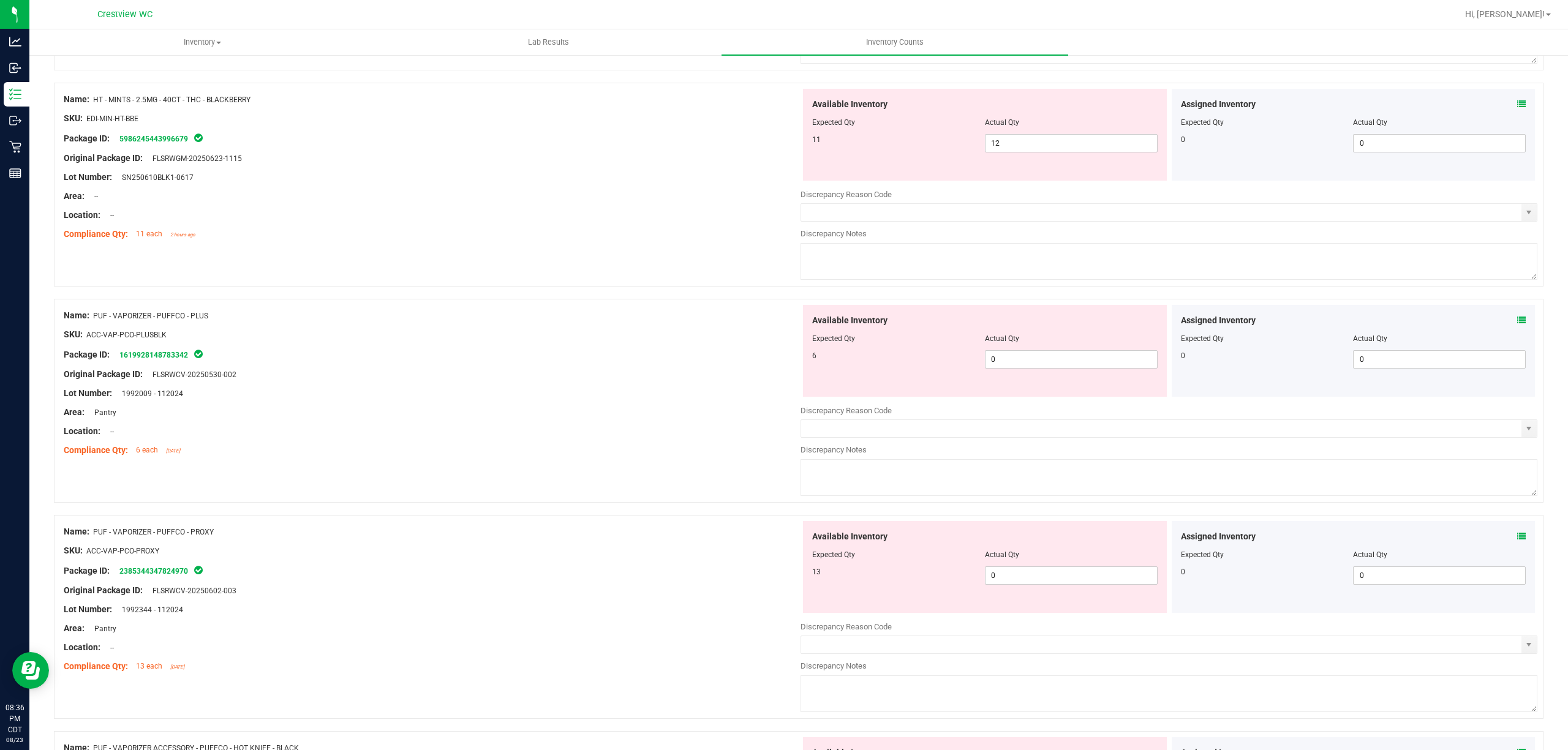
scroll to position [2938, 0]
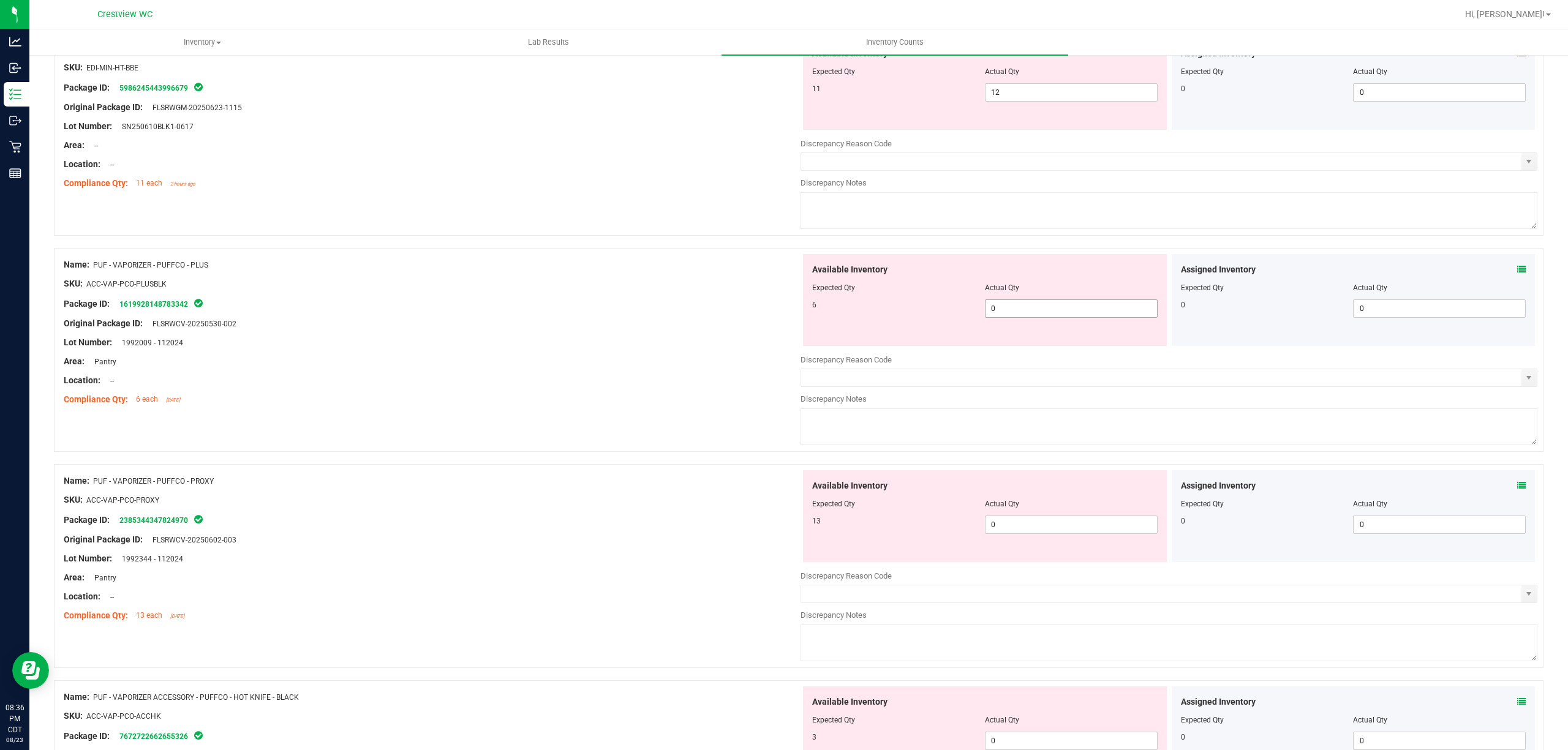
click at [1013, 318] on span "0 0" at bounding box center [1071, 308] width 173 height 18
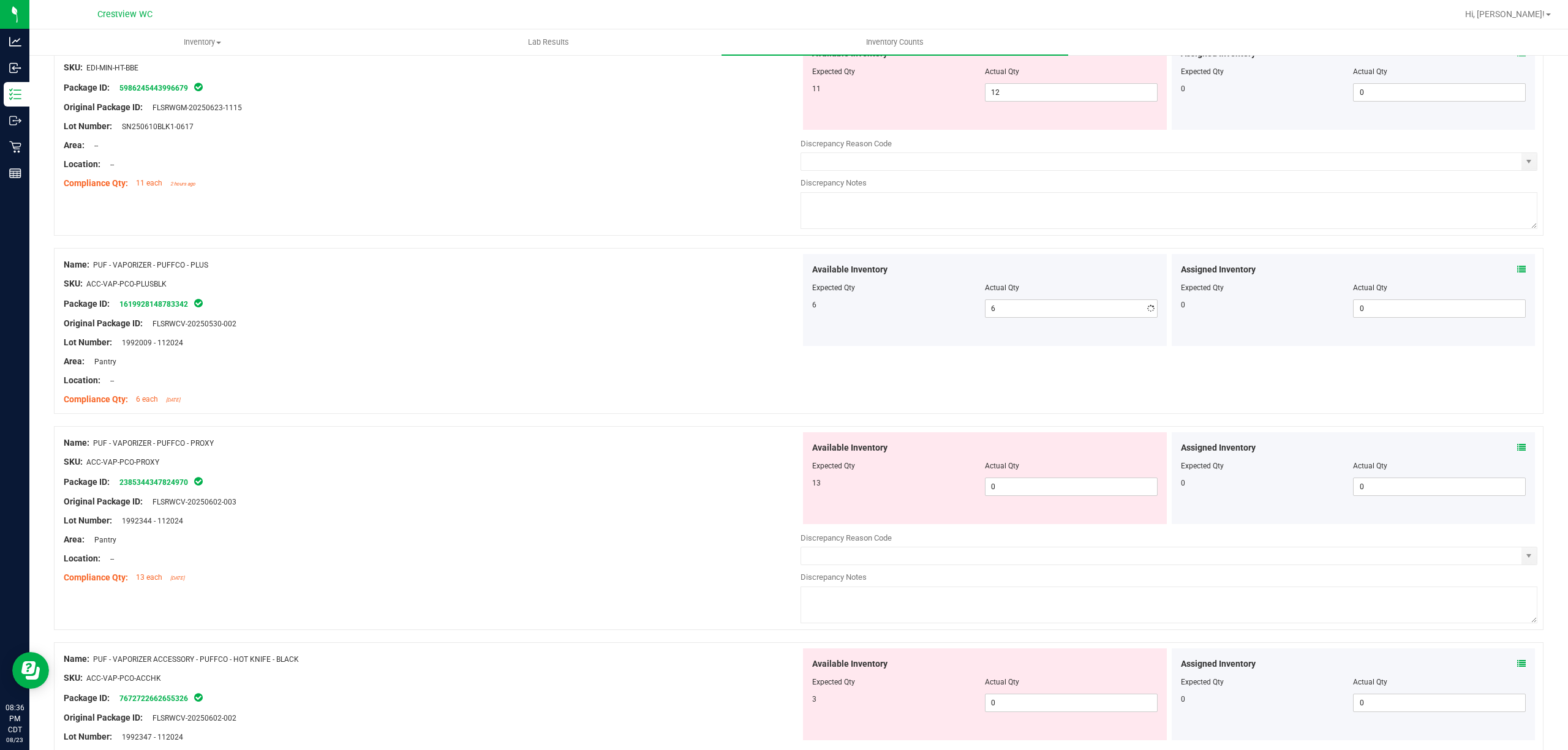
click at [725, 311] on div "Package ID: 1619928148783342" at bounding box center [432, 303] width 736 height 15
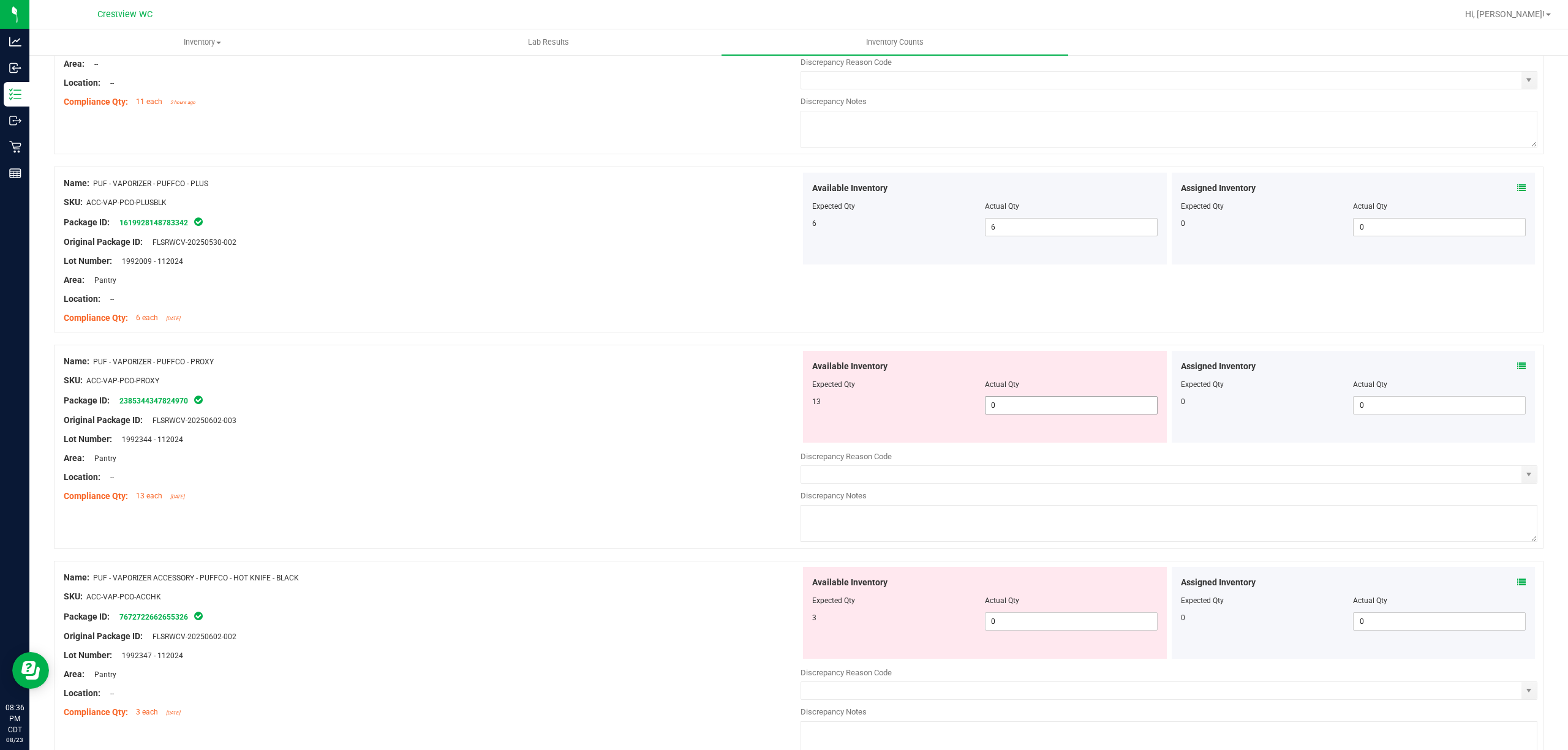
click at [1034, 407] on span "0 0" at bounding box center [1071, 405] width 173 height 18
click at [686, 368] on div "Name: PUF - VAPORIZER - PUFFCO - PROXY" at bounding box center [432, 361] width 736 height 13
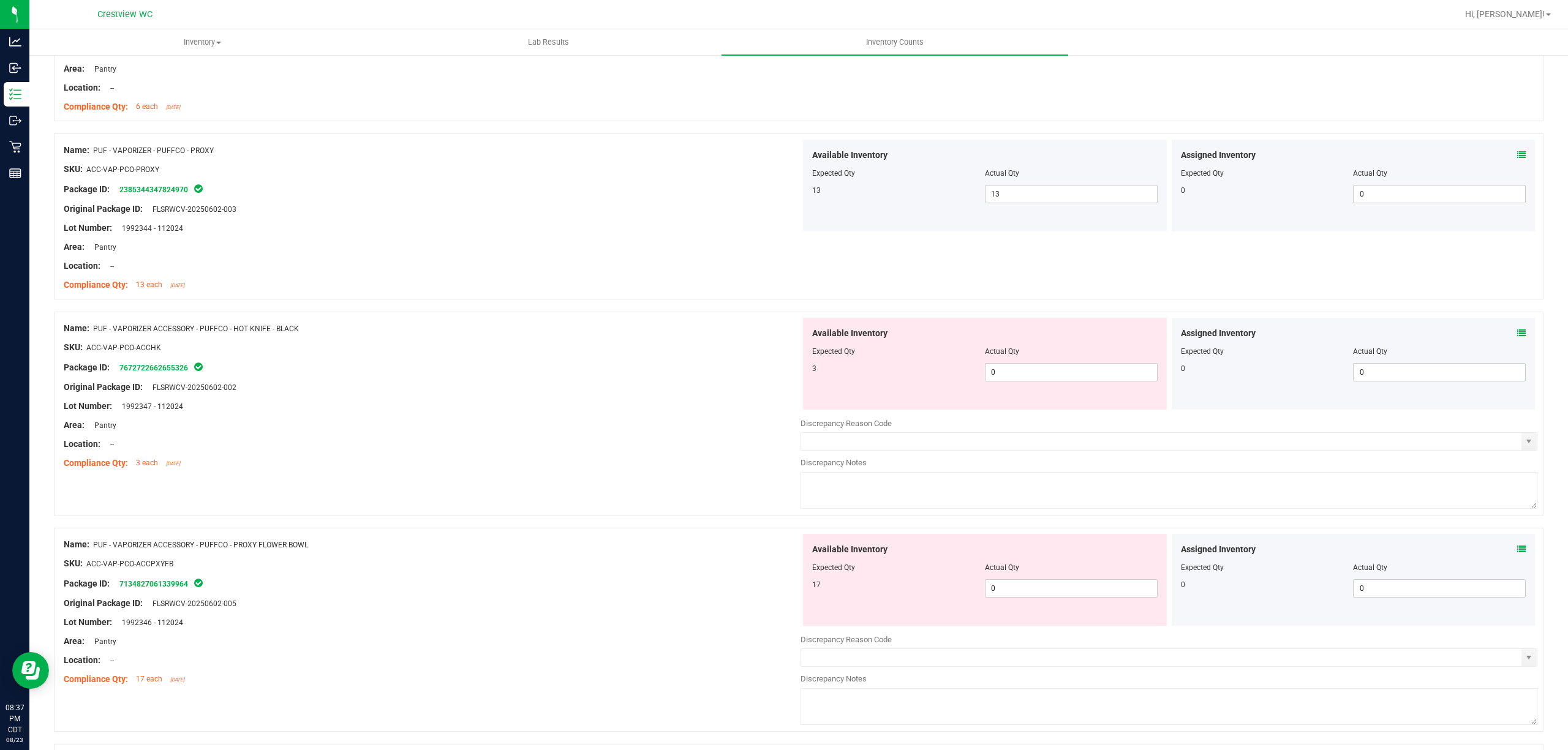
scroll to position [3265, 0]
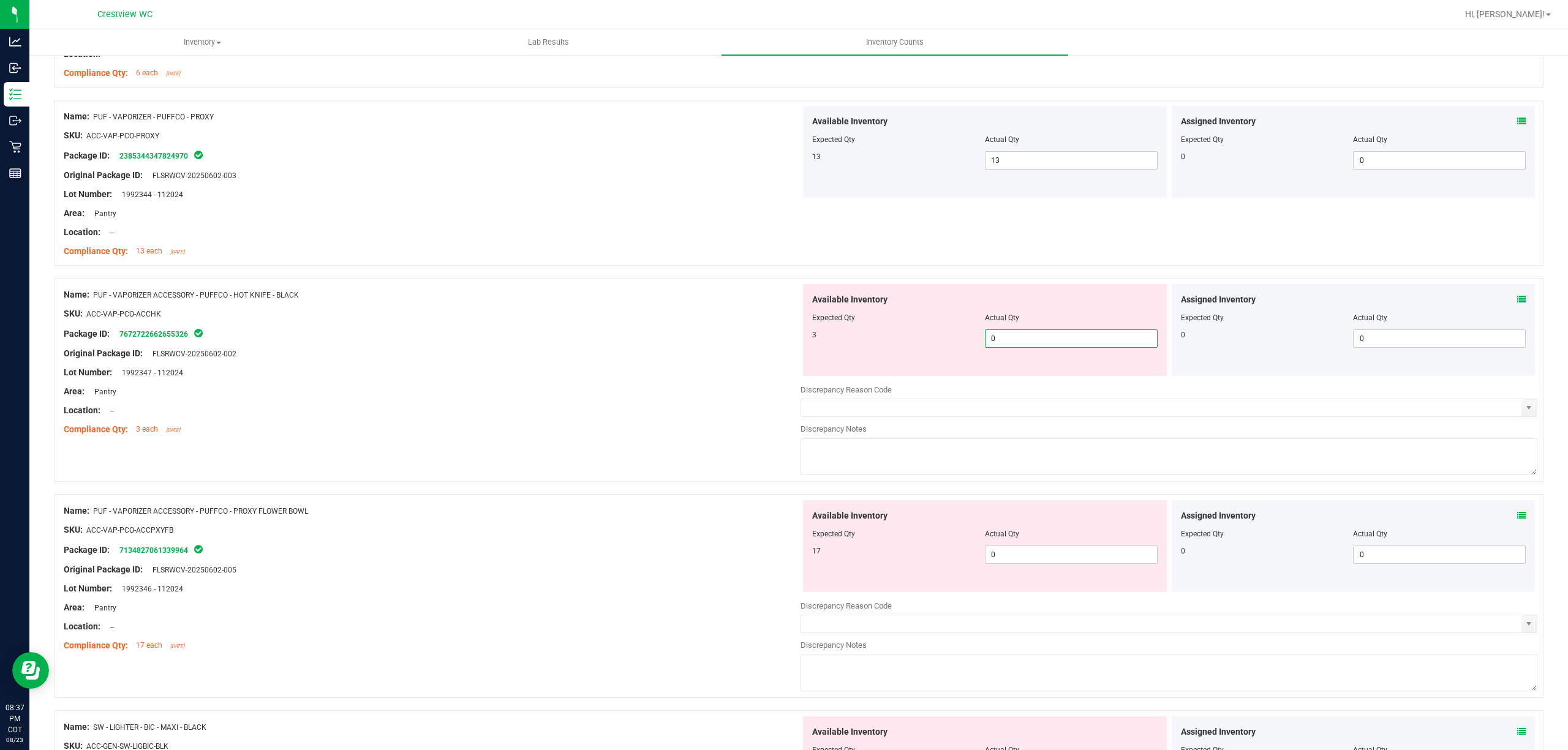
click at [1026, 348] on span "0 0" at bounding box center [1071, 338] width 173 height 18
click at [469, 435] on div "Compliance Qty: 3 each [DATE]" at bounding box center [432, 429] width 736 height 13
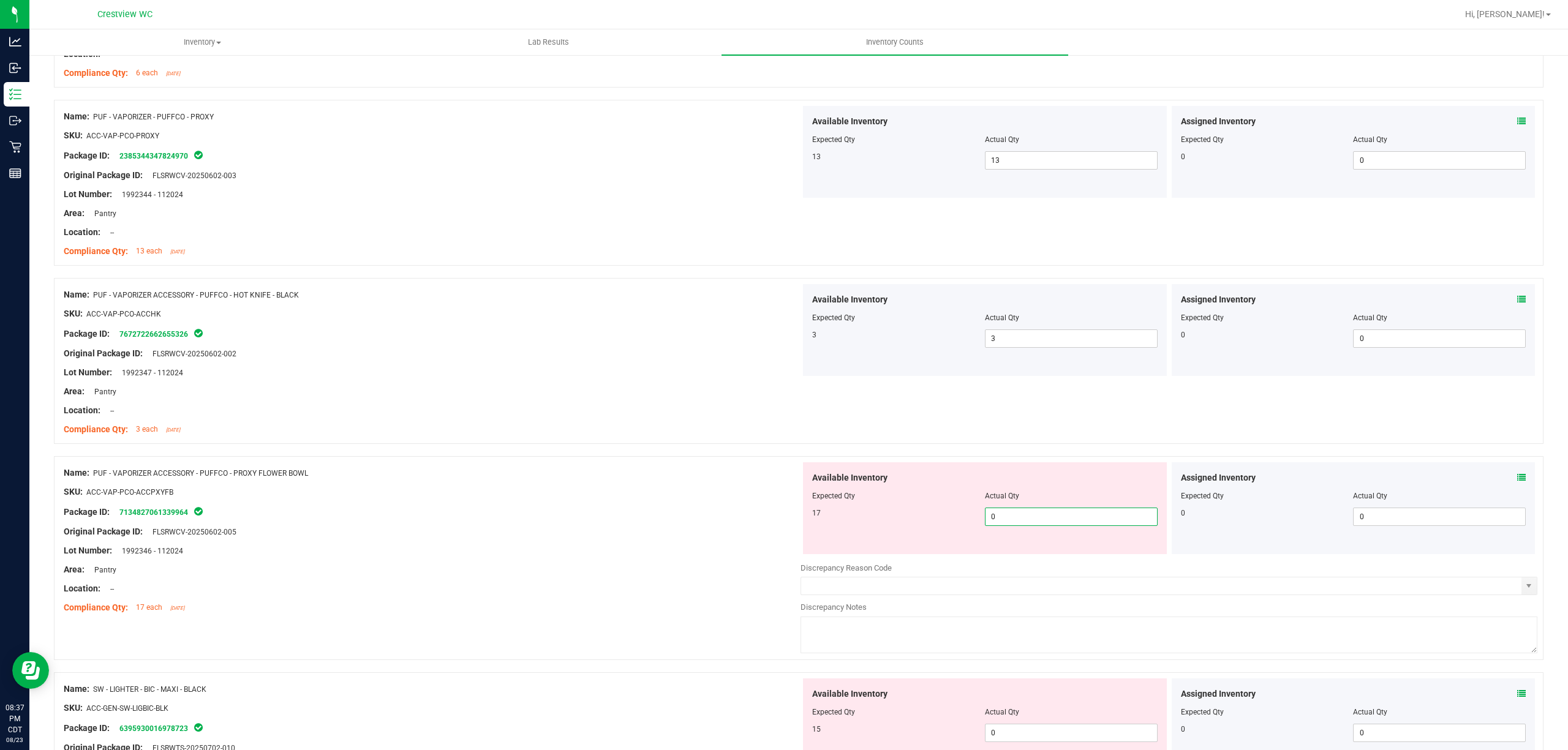
click at [1032, 521] on span "0 0" at bounding box center [1071, 516] width 173 height 18
click at [1032, 521] on input "0" at bounding box center [1071, 516] width 171 height 17
click at [591, 423] on div at bounding box center [432, 420] width 736 height 6
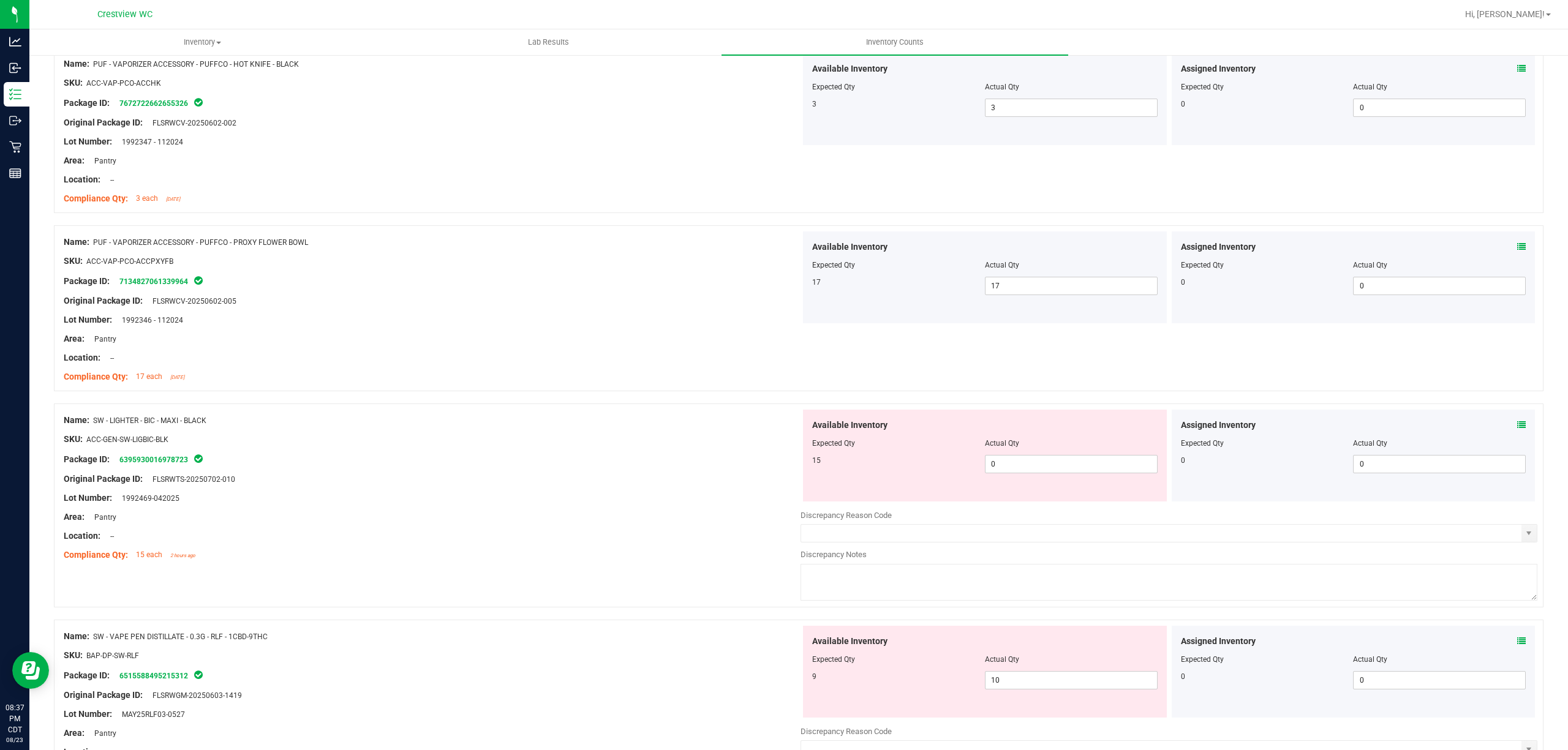
scroll to position [3509, 0]
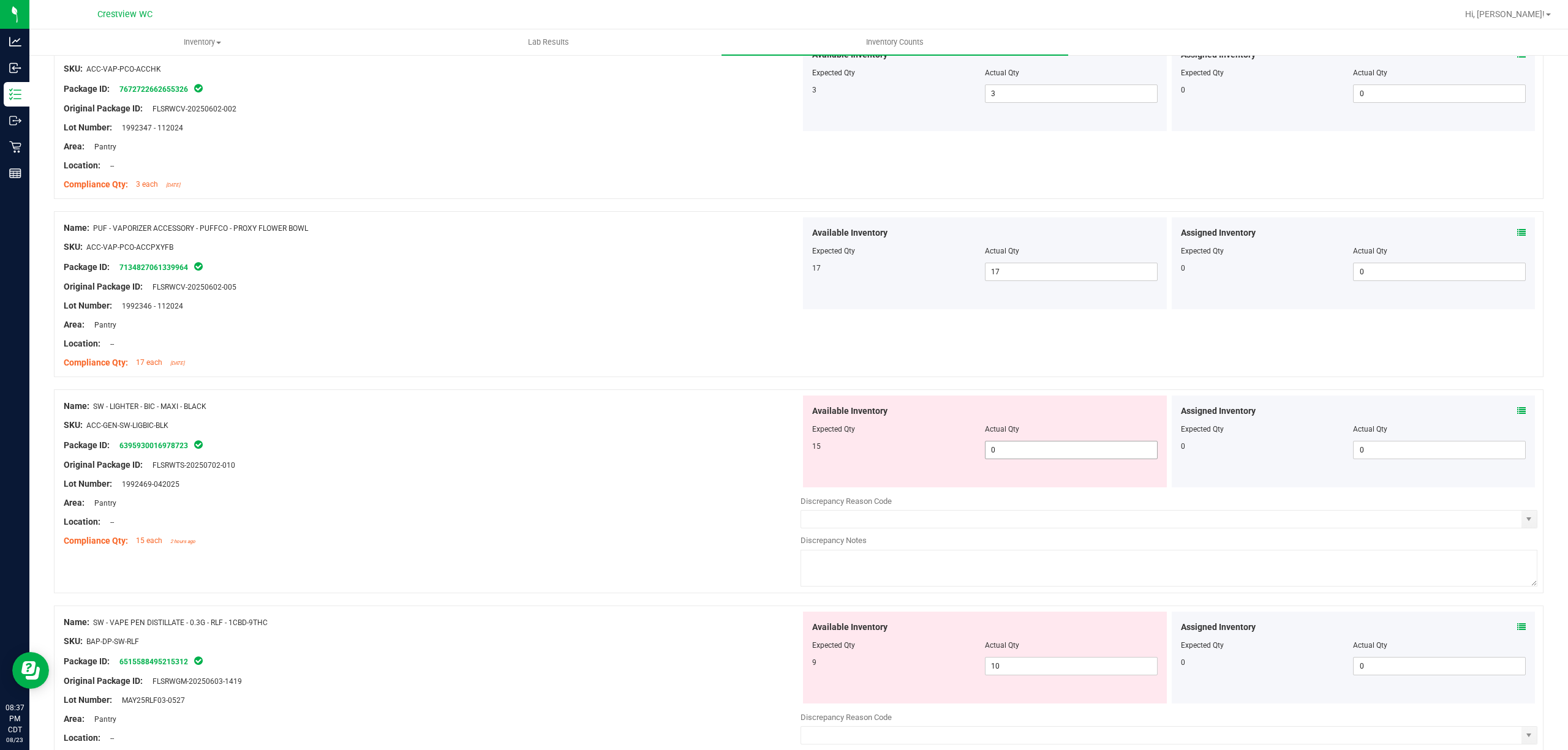
click at [1078, 458] on span "0 0" at bounding box center [1071, 449] width 173 height 18
click at [421, 628] on div "Name: SW - VAPE PEN DISTILLATE - 0.3G - RLF - 1CBD-9THC SKU: BAP-DP-SW-RLF Pack…" at bounding box center [432, 689] width 736 height 156
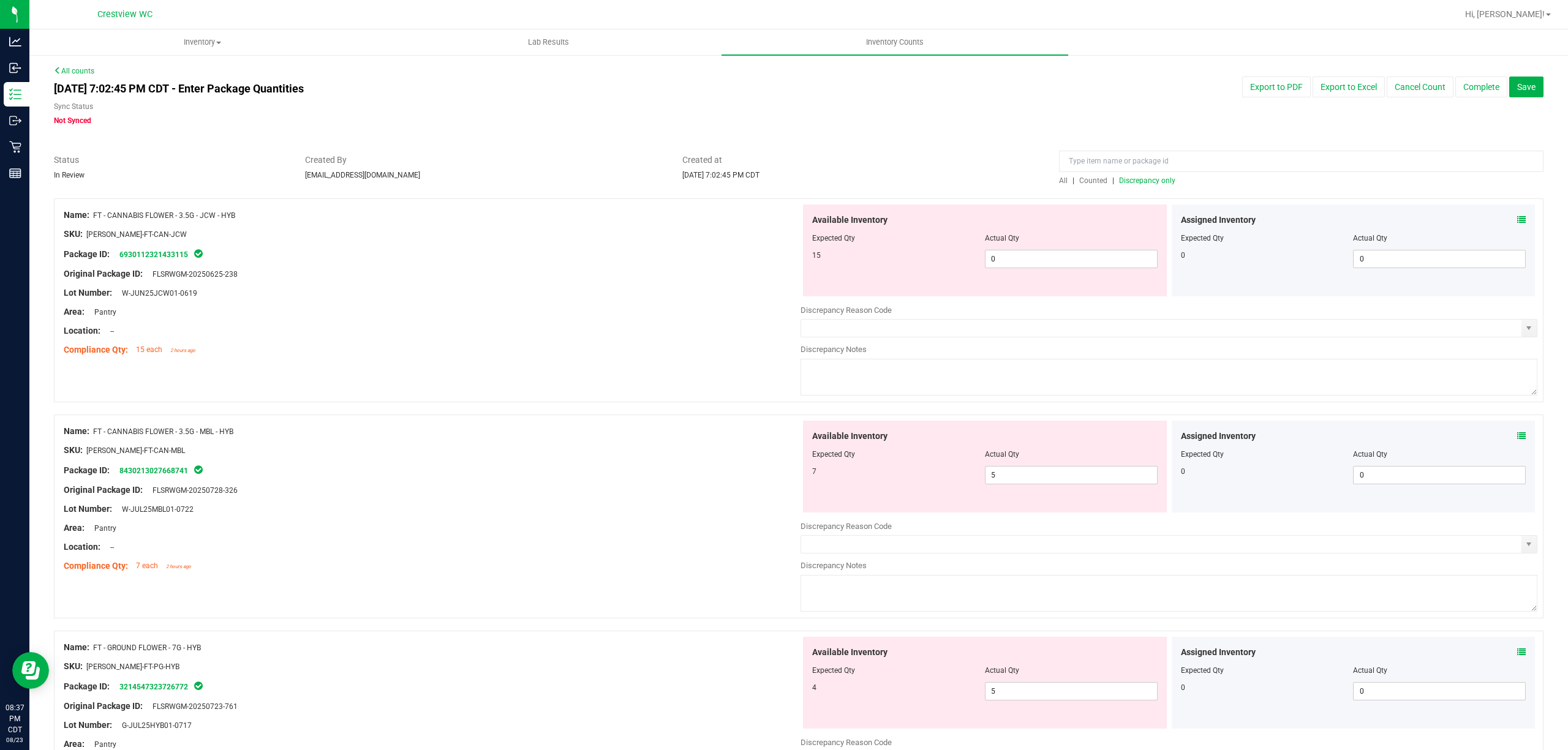
scroll to position [0, 0]
click at [1154, 186] on div "All | Counted | Discrepancy only" at bounding box center [1301, 181] width 485 height 11
click at [1159, 182] on span "Discrepancy only" at bounding box center [1147, 182] width 57 height 9
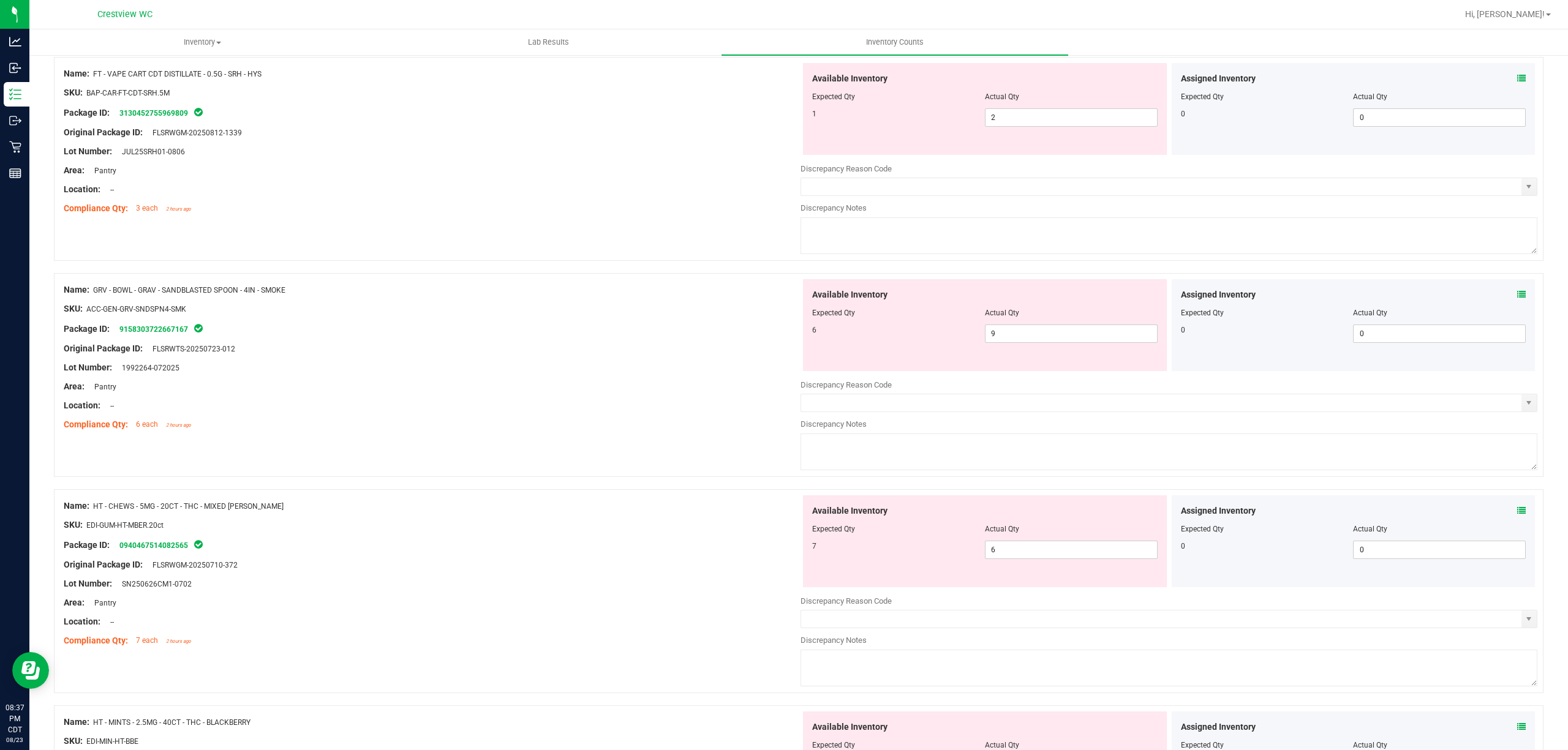
scroll to position [1959, 0]
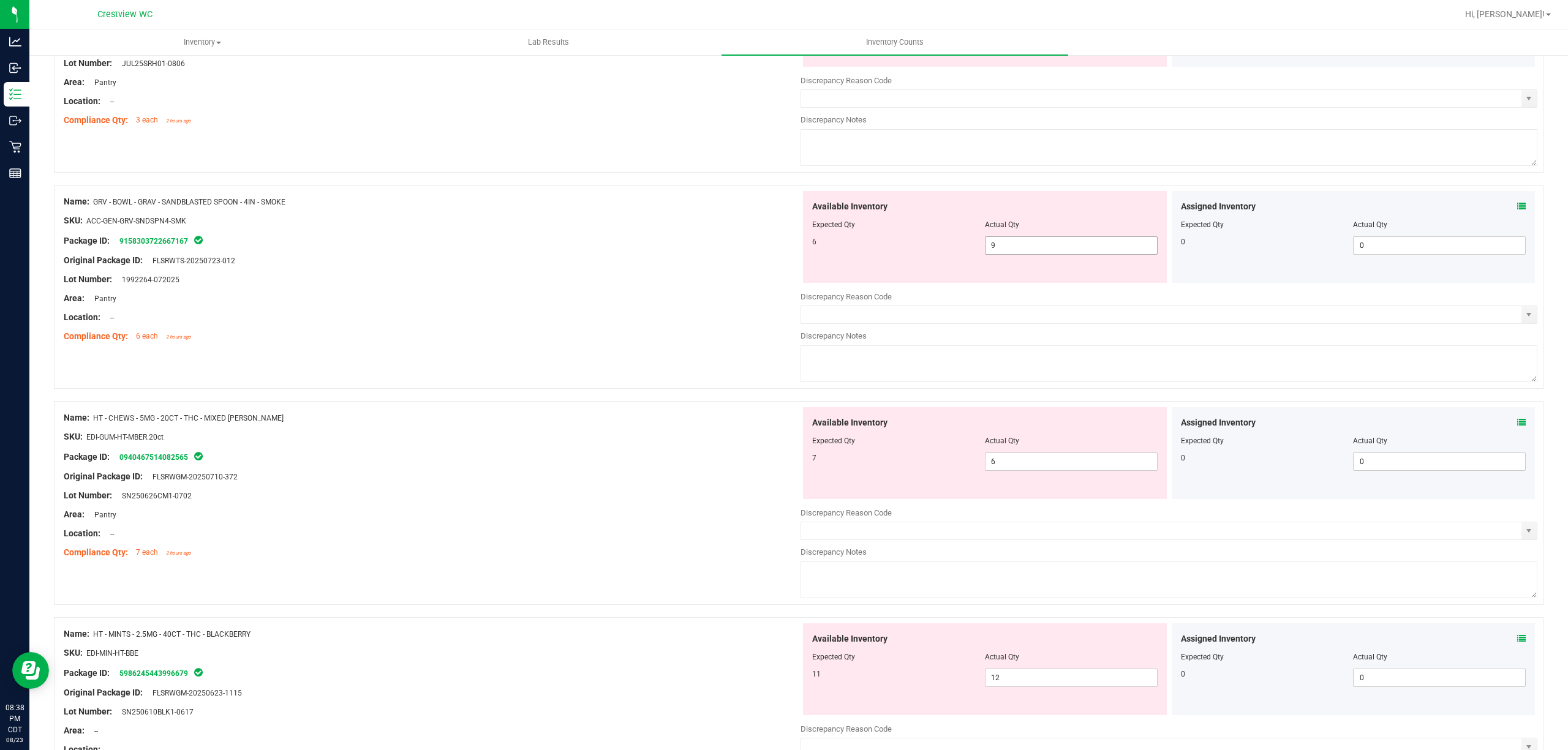
click at [1076, 254] on input "9" at bounding box center [1071, 246] width 171 height 17
click at [522, 214] on div at bounding box center [432, 211] width 736 height 6
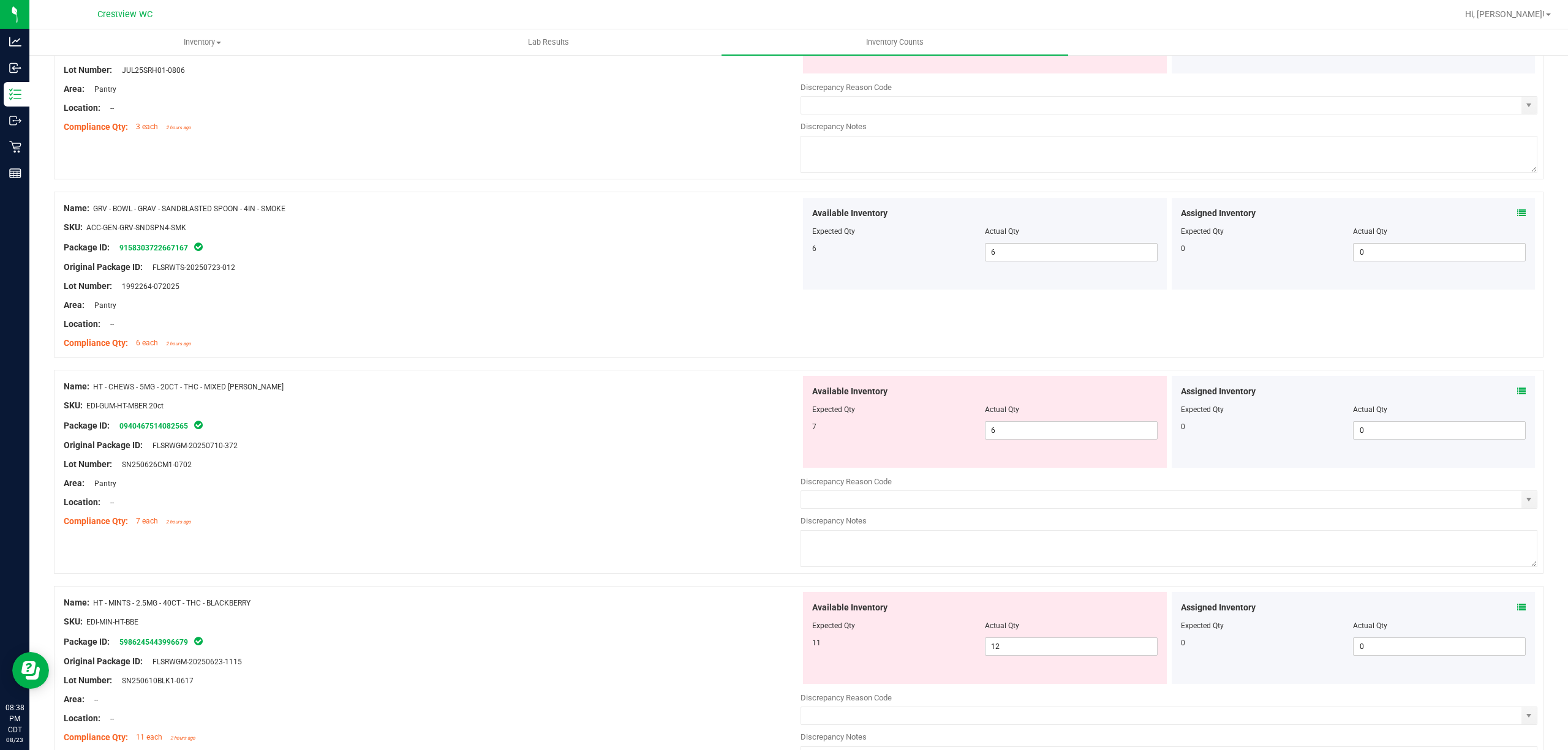
drag, startPoint x: 843, startPoint y: 184, endPoint x: 939, endPoint y: 172, distance: 96.7
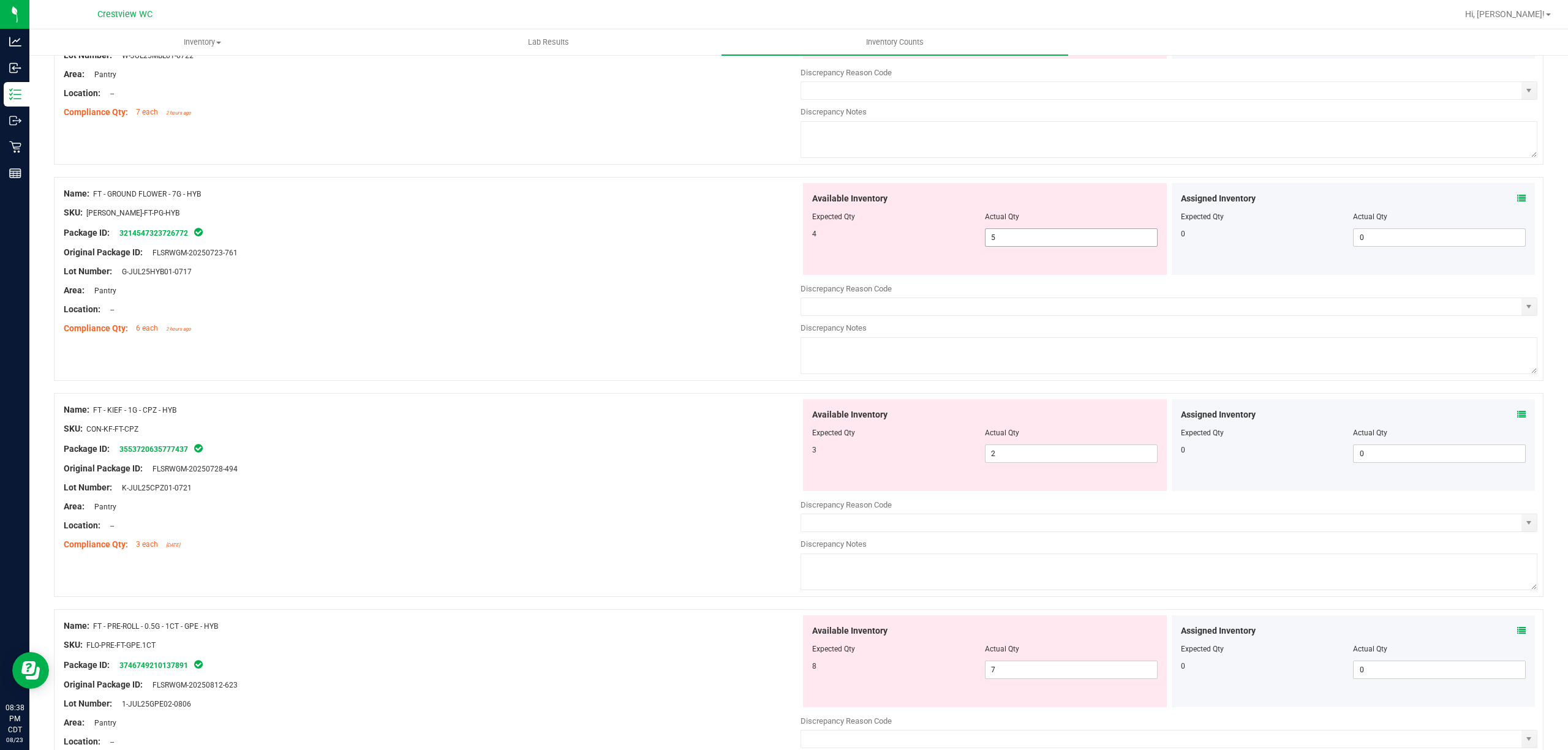
scroll to position [0, 0]
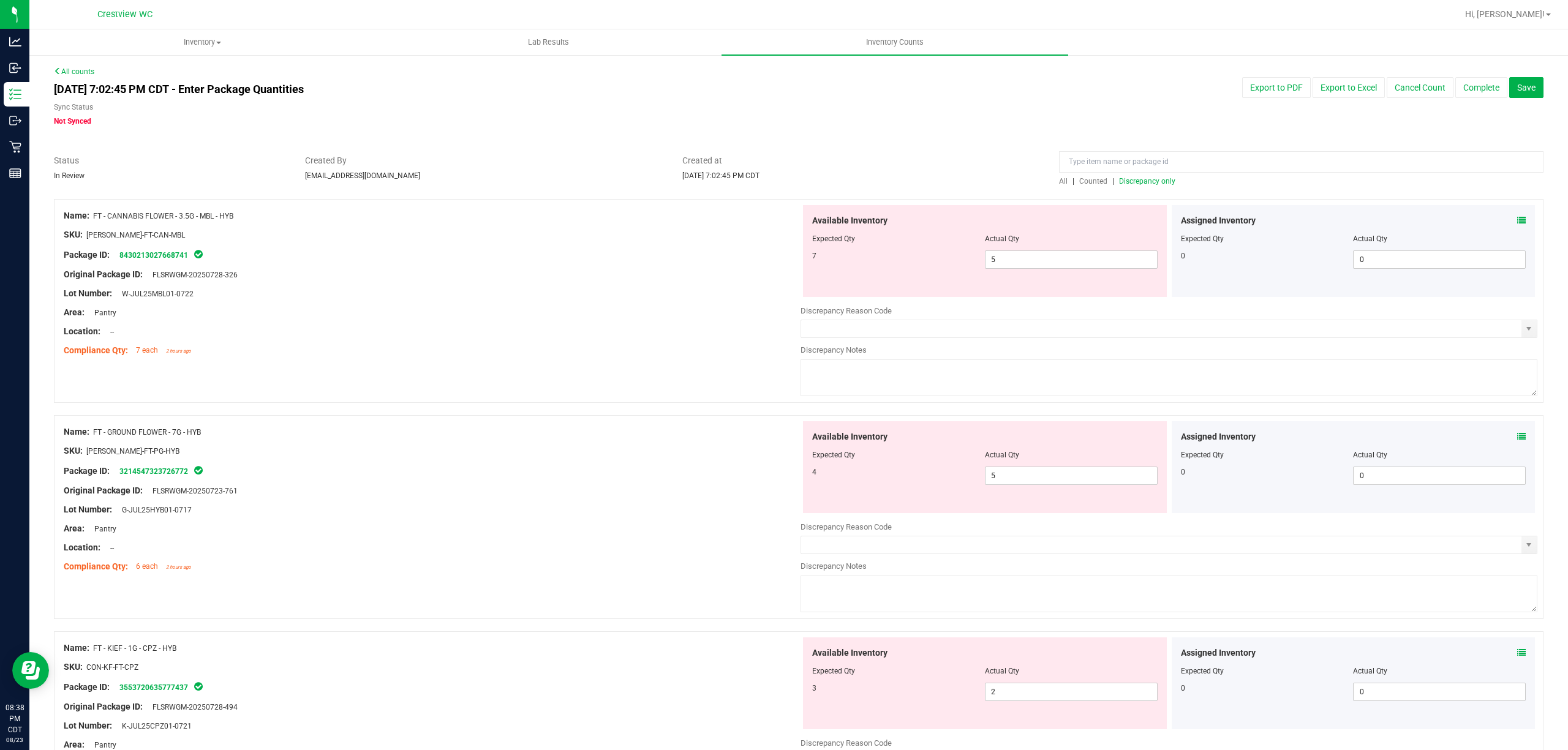
click at [1118, 180] on span "Discrepancy only" at bounding box center [1147, 182] width 57 height 9
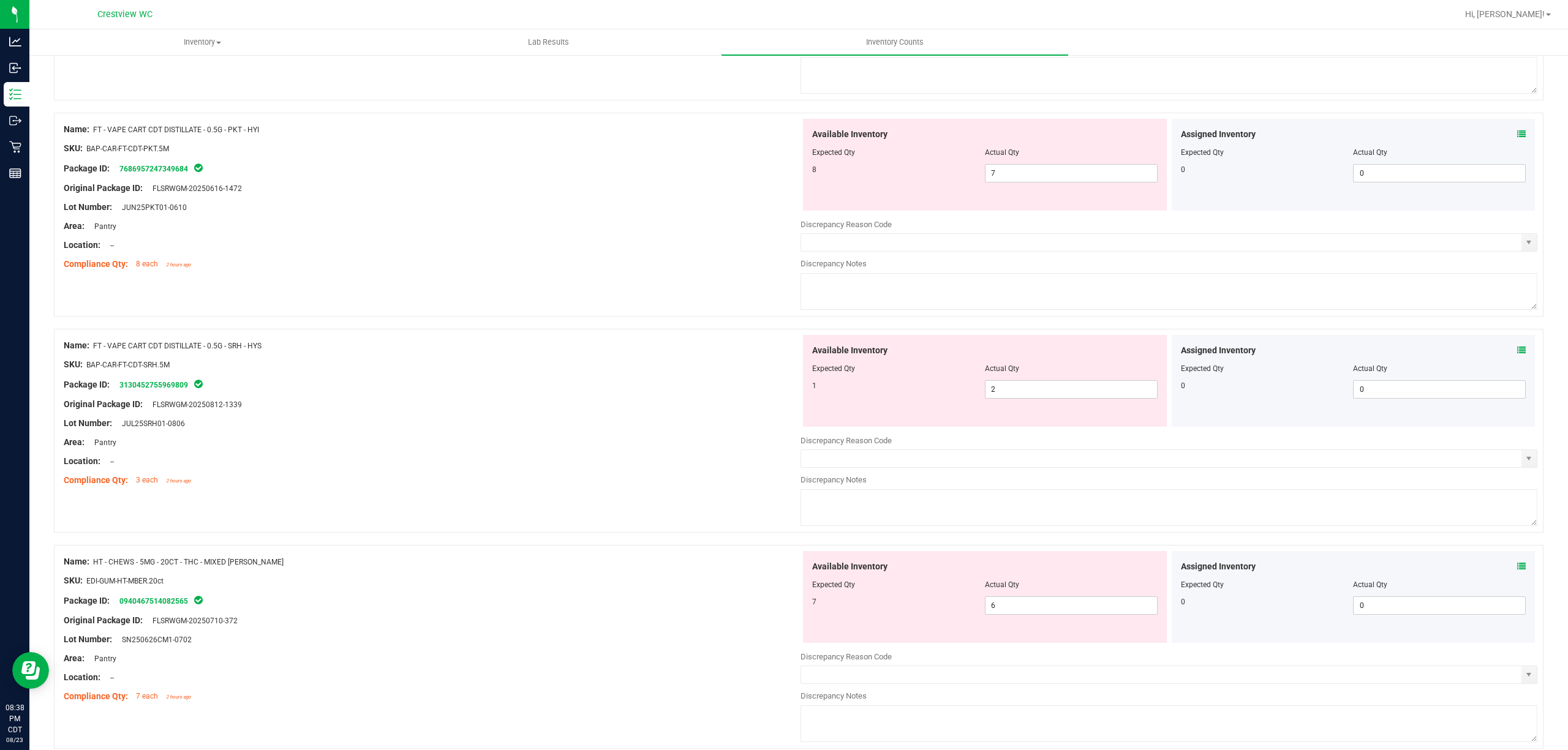
scroll to position [979, 0]
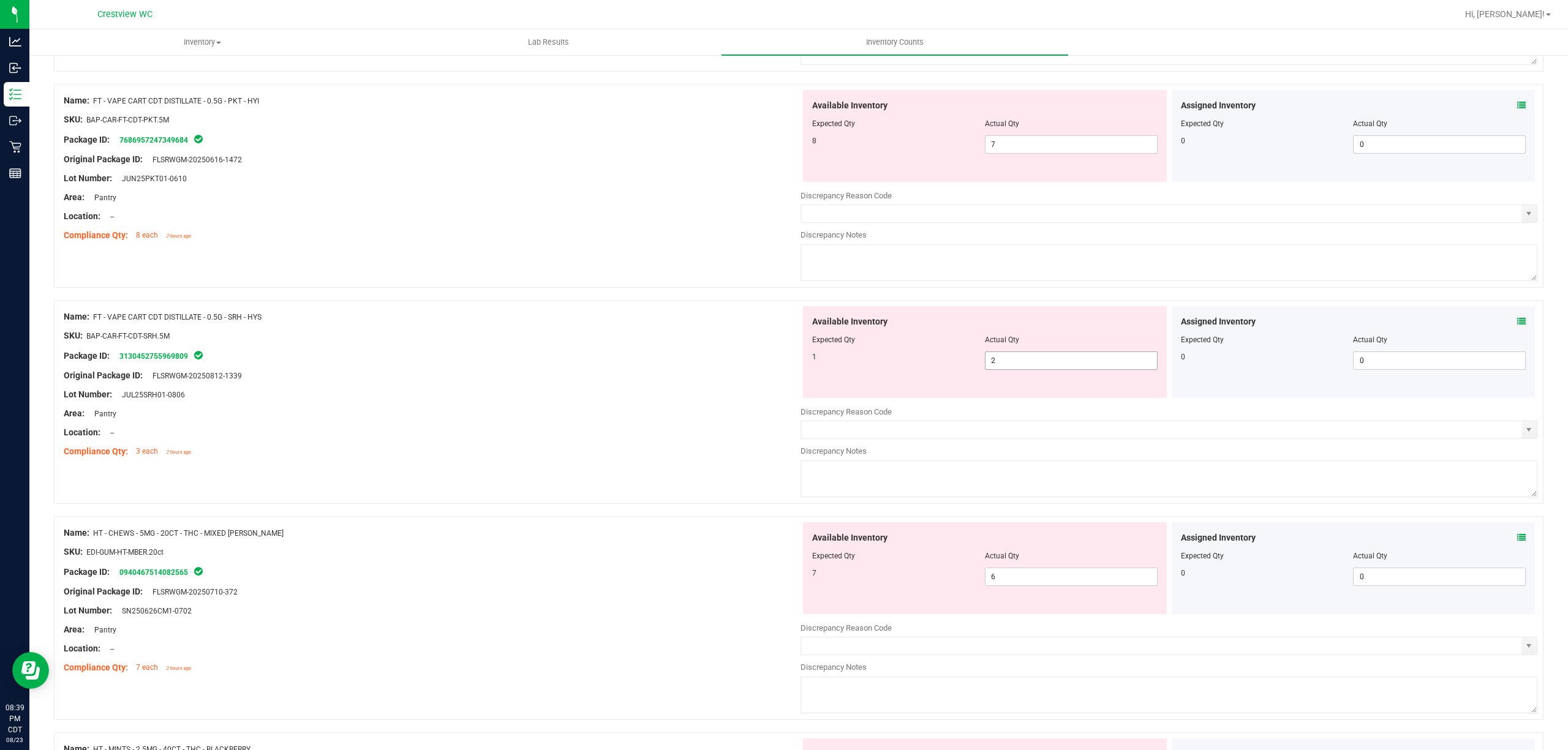
click at [1027, 364] on input "2" at bounding box center [1071, 360] width 171 height 17
click at [1053, 146] on input "7" at bounding box center [1071, 145] width 171 height 17
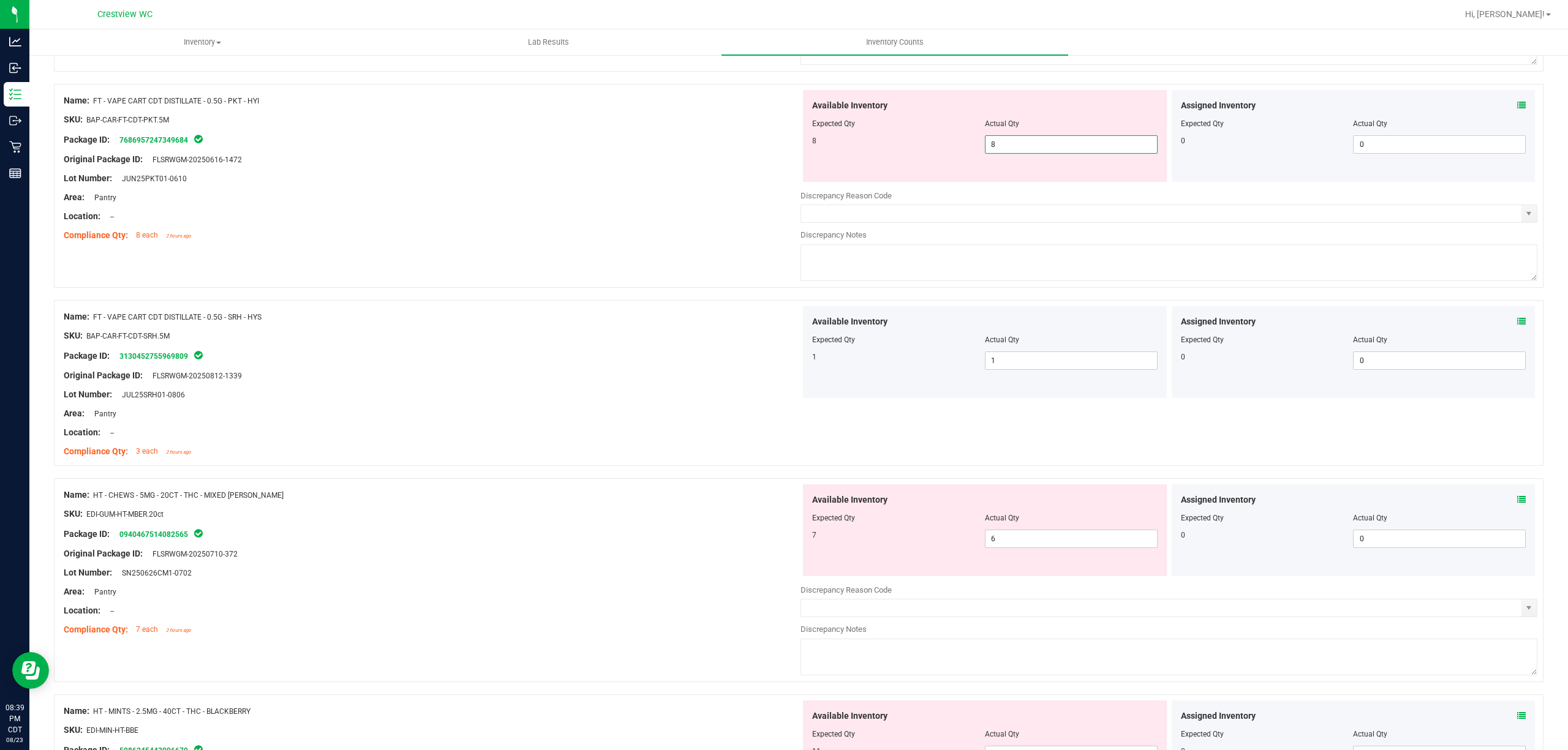
click at [526, 312] on div "Name: FT - VAPE CART CDT DISTILLATE - 0.5G - SRH - HYS SKU: BAP-CAR-FT-CDT-SRH.…" at bounding box center [432, 384] width 736 height 156
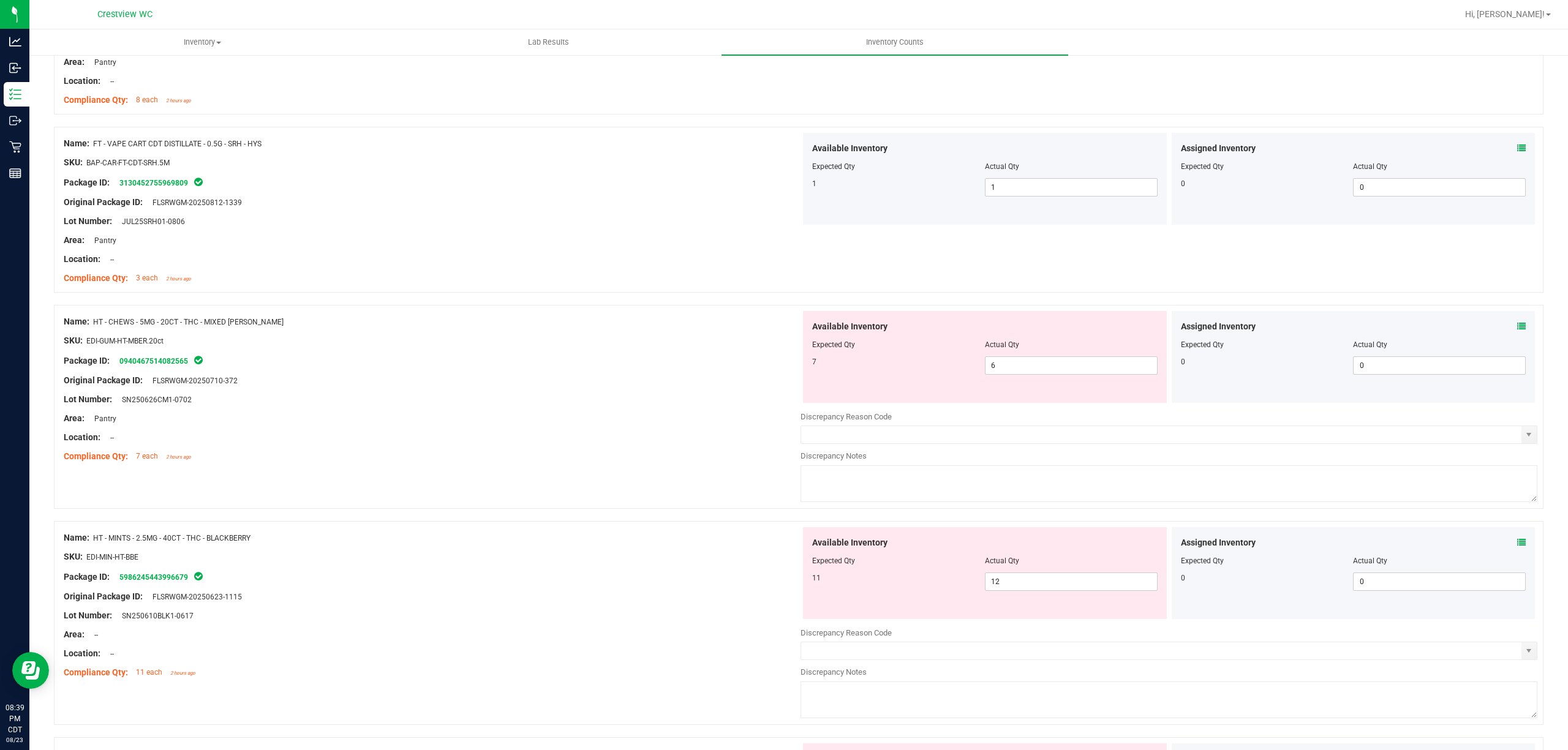
scroll to position [1224, 0]
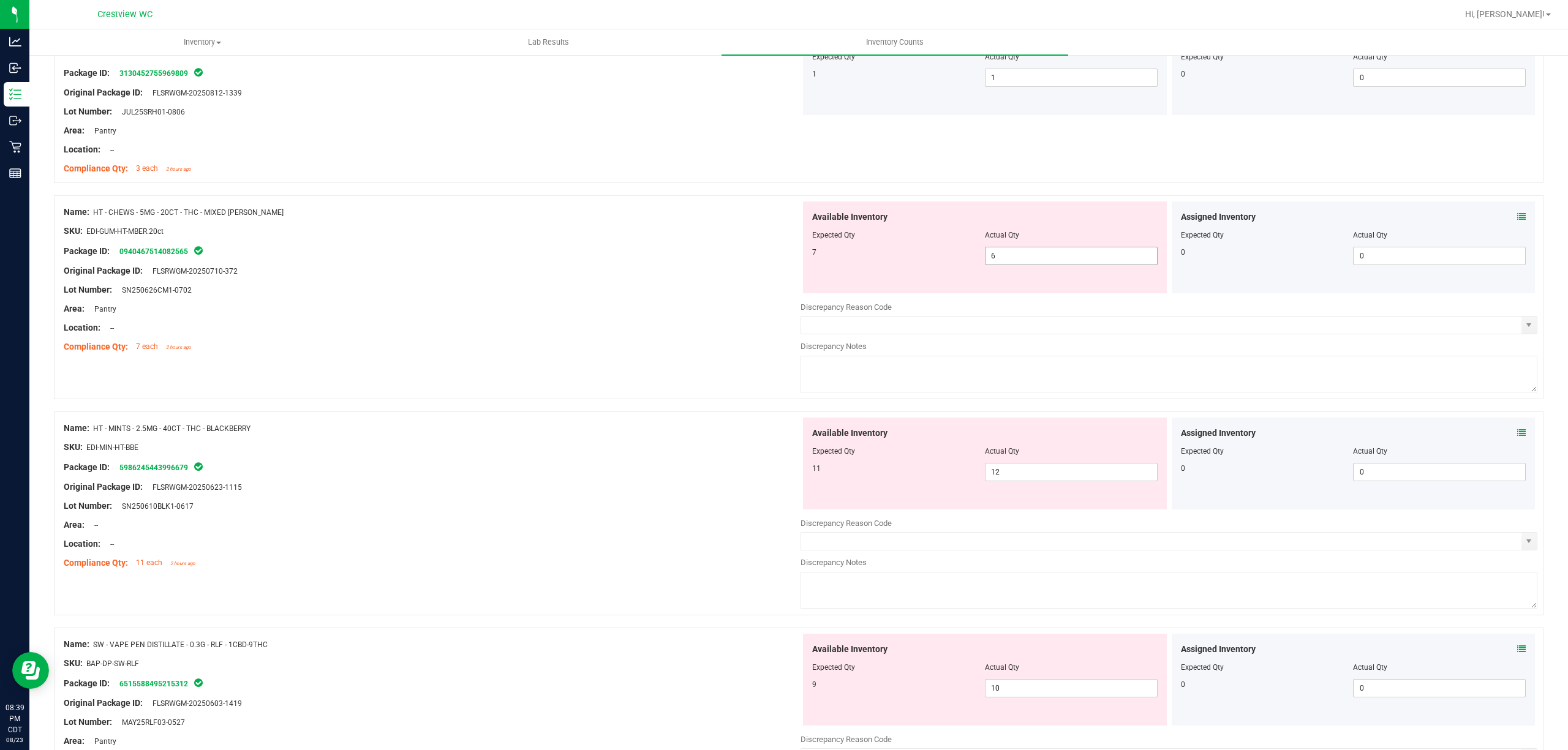
click at [1053, 259] on input "6" at bounding box center [1071, 256] width 171 height 17
click at [1054, 476] on input "12" at bounding box center [1071, 472] width 171 height 17
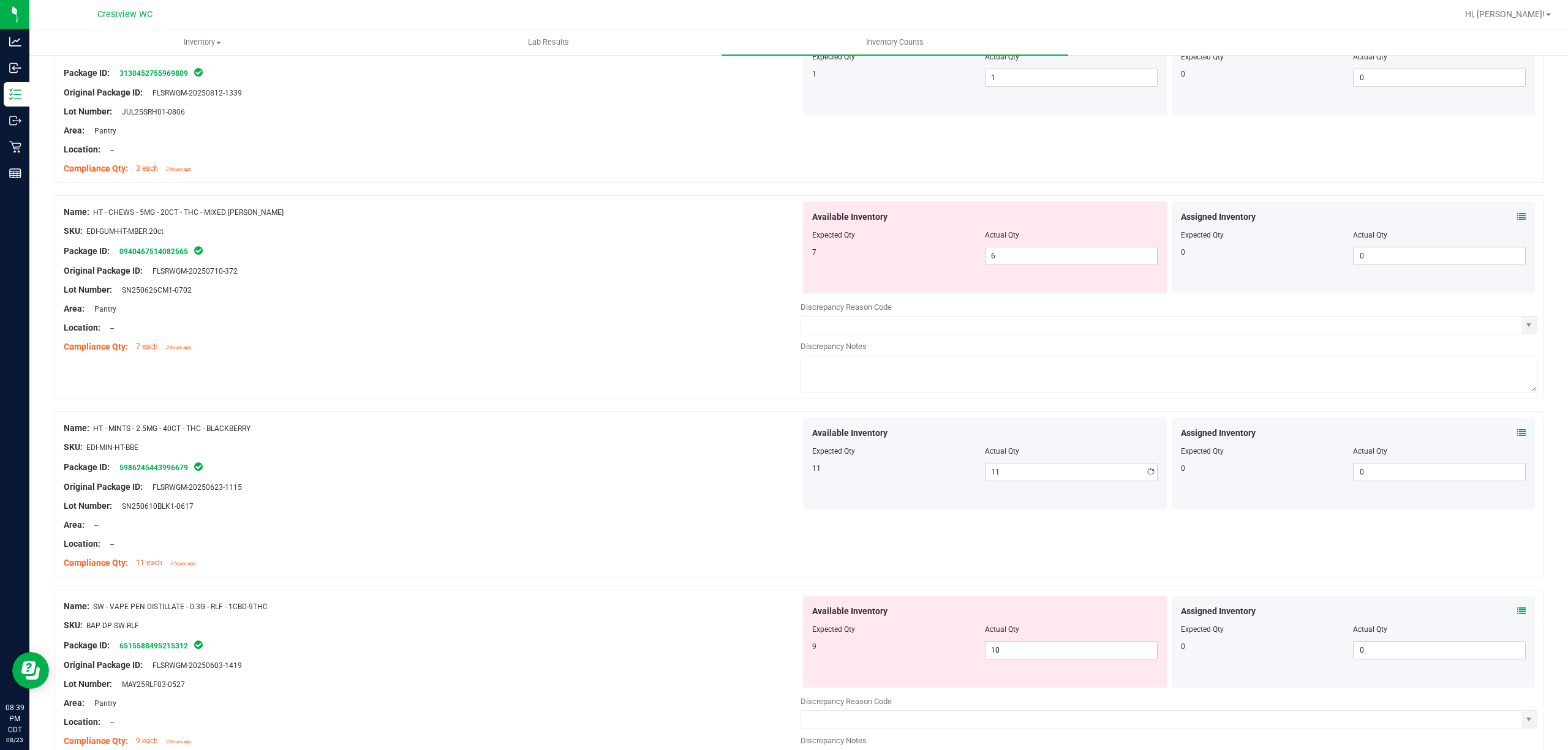
click at [430, 319] on div at bounding box center [432, 318] width 736 height 6
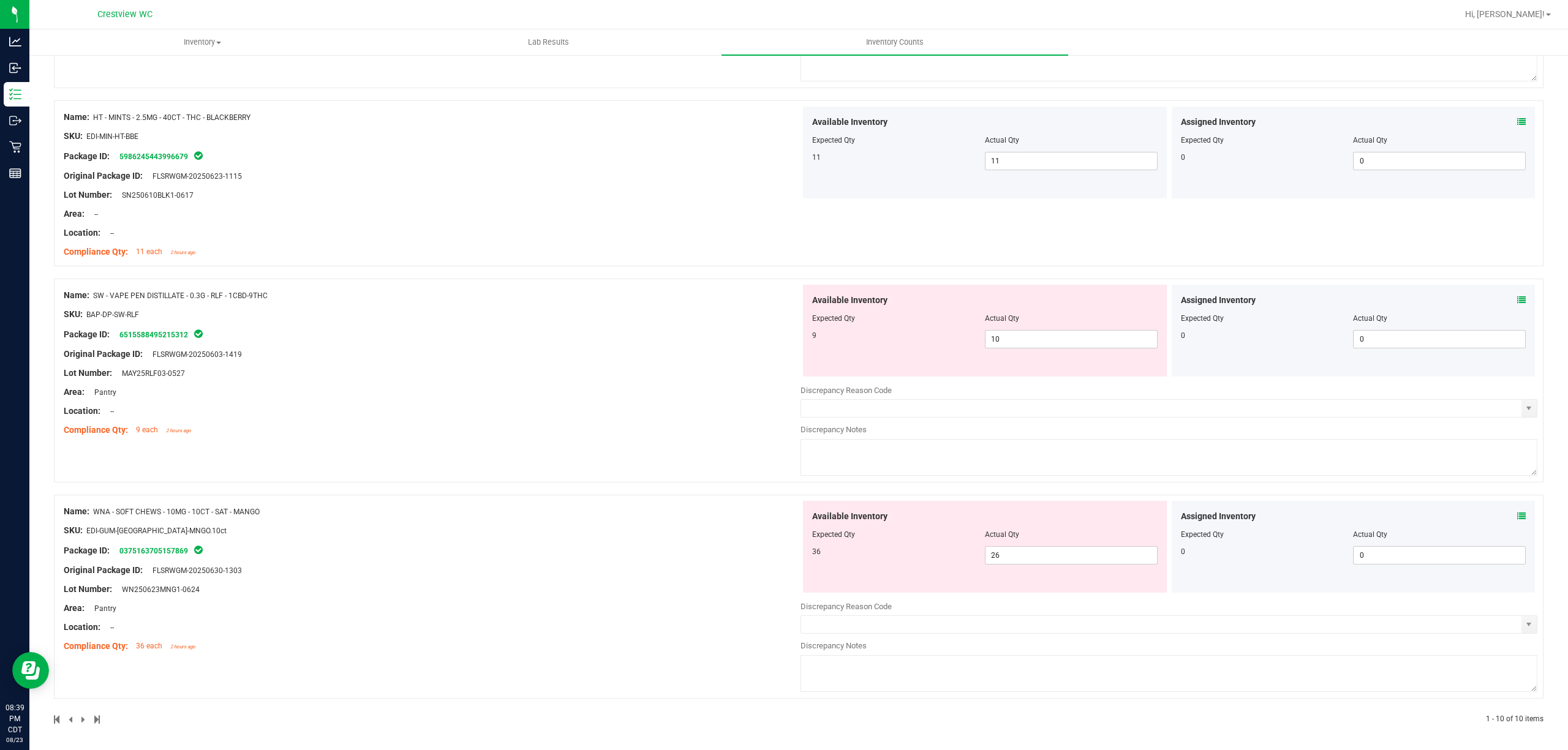
scroll to position [1543, 0]
click at [1047, 553] on input "26" at bounding box center [1071, 553] width 171 height 17
click at [583, 529] on div "Name: WNA - SOFT CHEWS - 10MG - 10CT - SAT - MANGO SKU: EDI-GUM-[GEOGRAPHIC_DAT…" at bounding box center [798, 594] width 1489 height 204
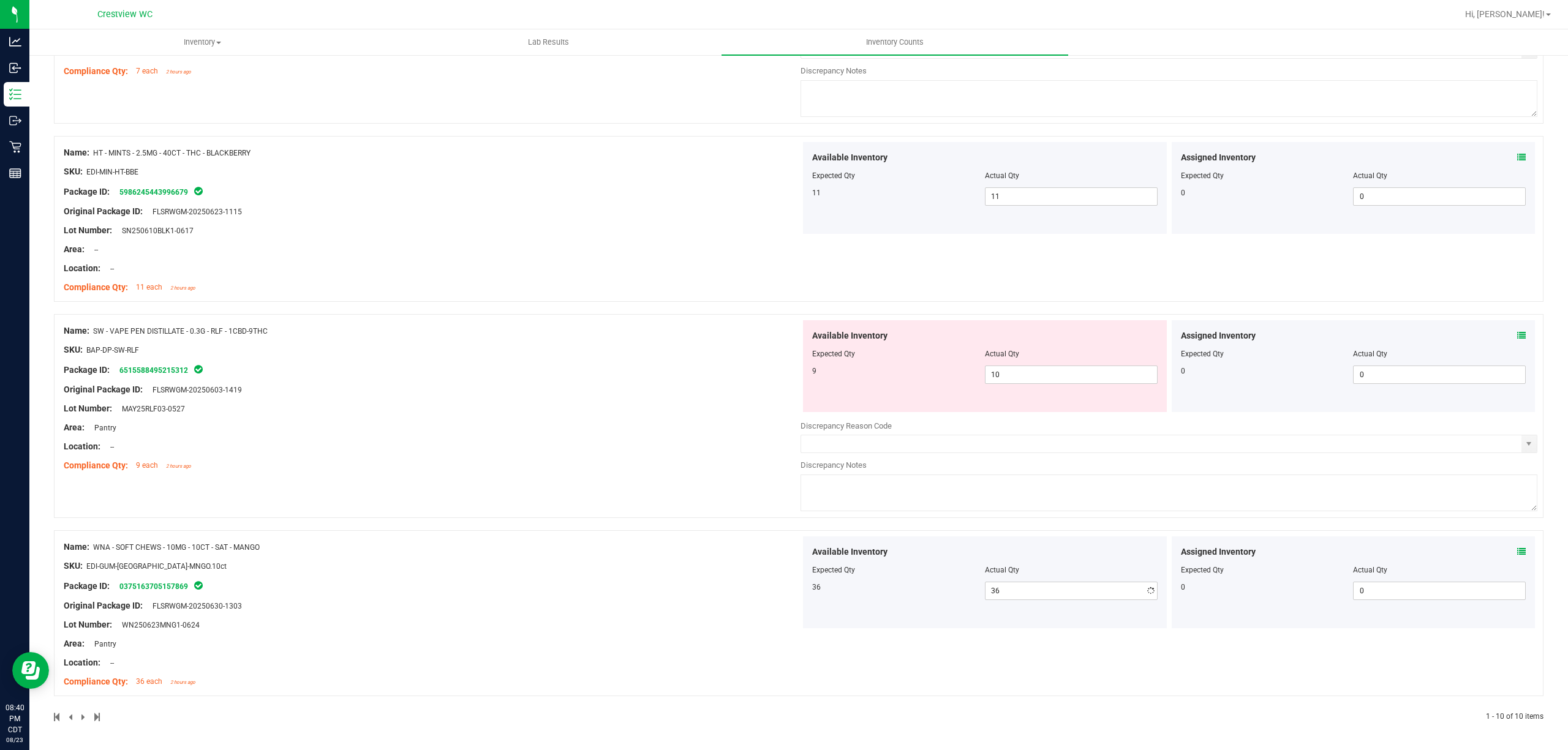
scroll to position [1505, 0]
click at [1074, 372] on input "10" at bounding box center [1071, 375] width 171 height 17
click at [556, 521] on div at bounding box center [798, 524] width 1489 height 12
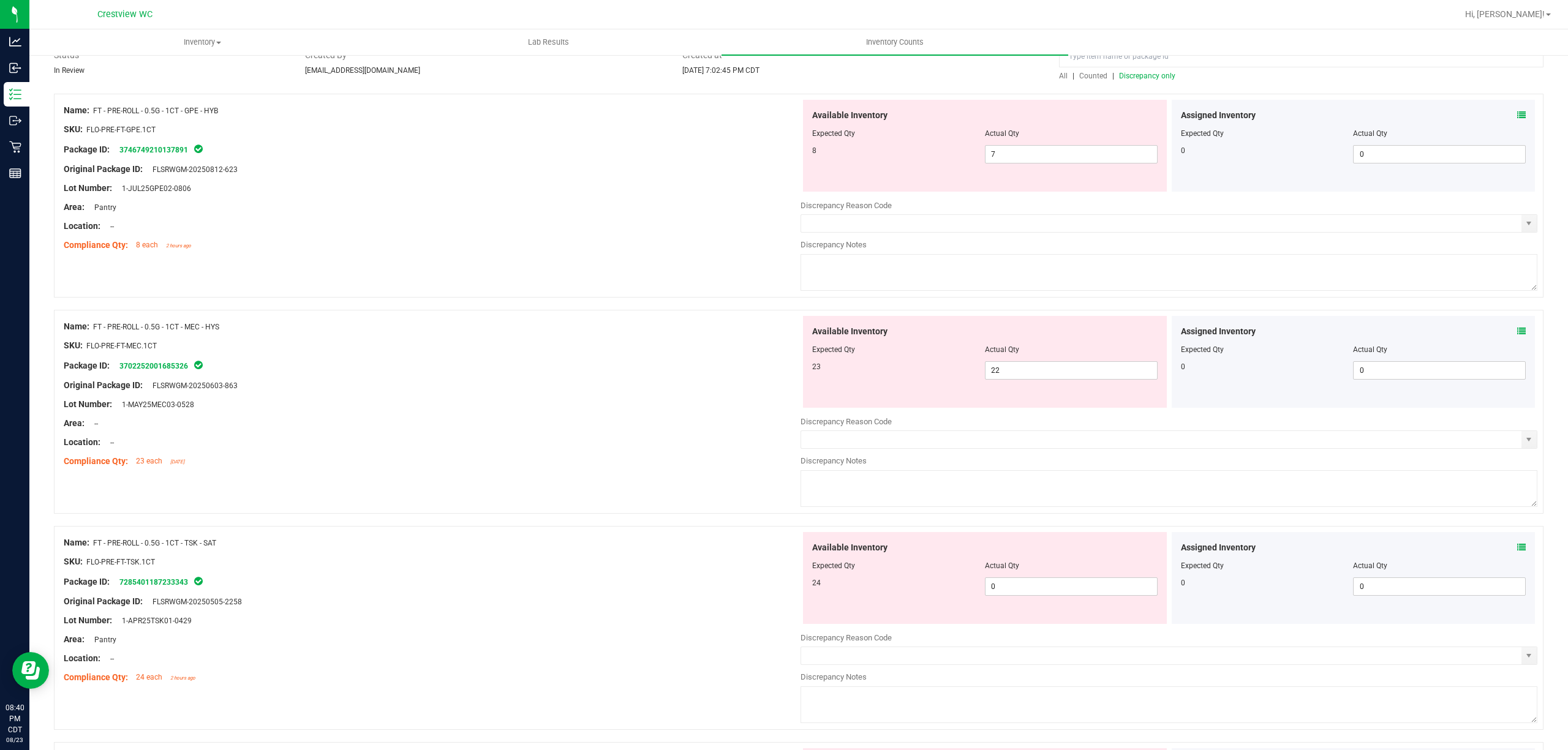
scroll to position [0, 0]
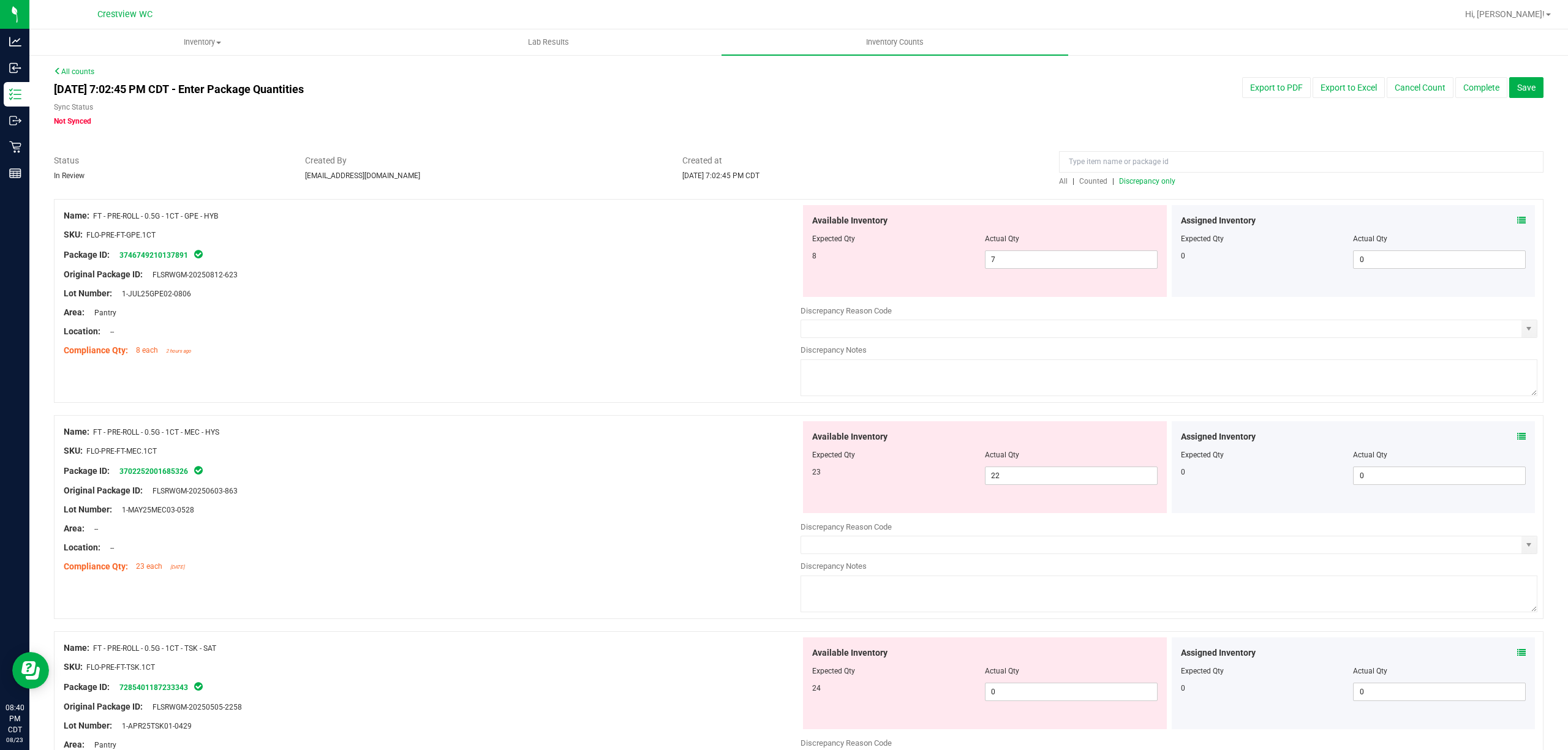
click at [1160, 182] on span "Discrepancy only" at bounding box center [1147, 182] width 57 height 9
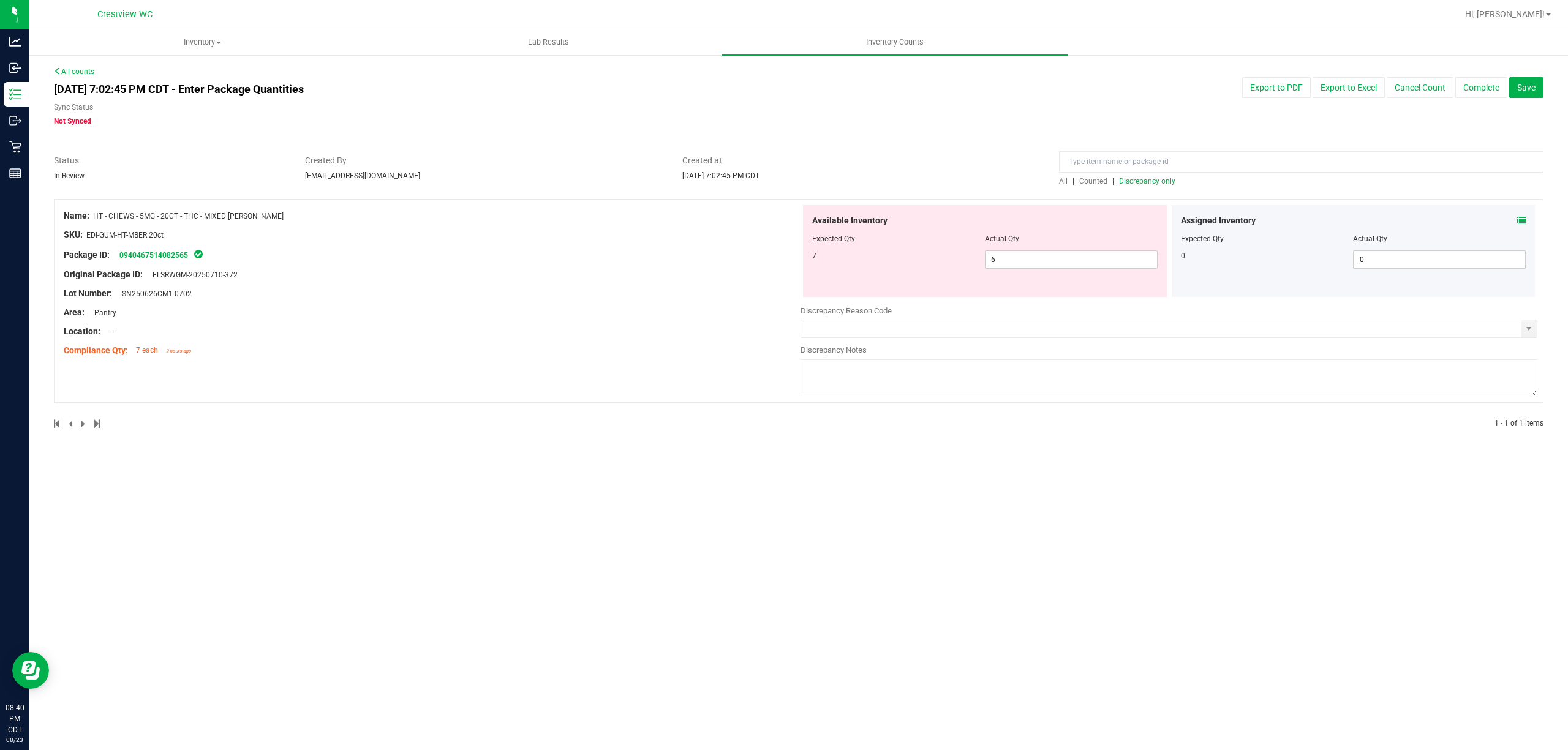
click at [526, 274] on div "Original Package ID: FLSRWGM-20250710-372" at bounding box center [432, 274] width 736 height 13
click at [560, 302] on div at bounding box center [432, 302] width 736 height 6
click at [1152, 184] on span "Discrepancy only" at bounding box center [1147, 182] width 57 height 9
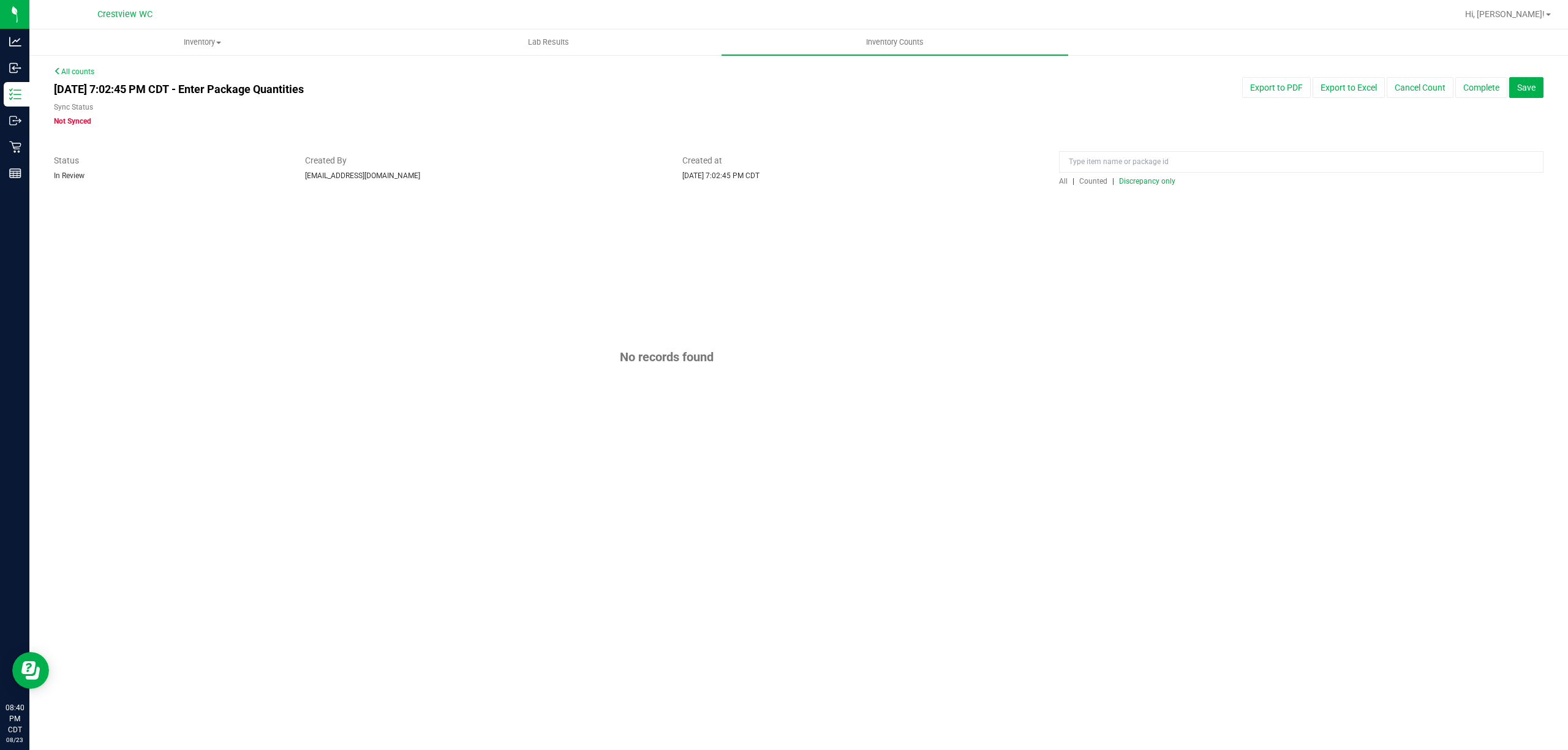
click at [1088, 182] on span "Counted" at bounding box center [1093, 182] width 28 height 9
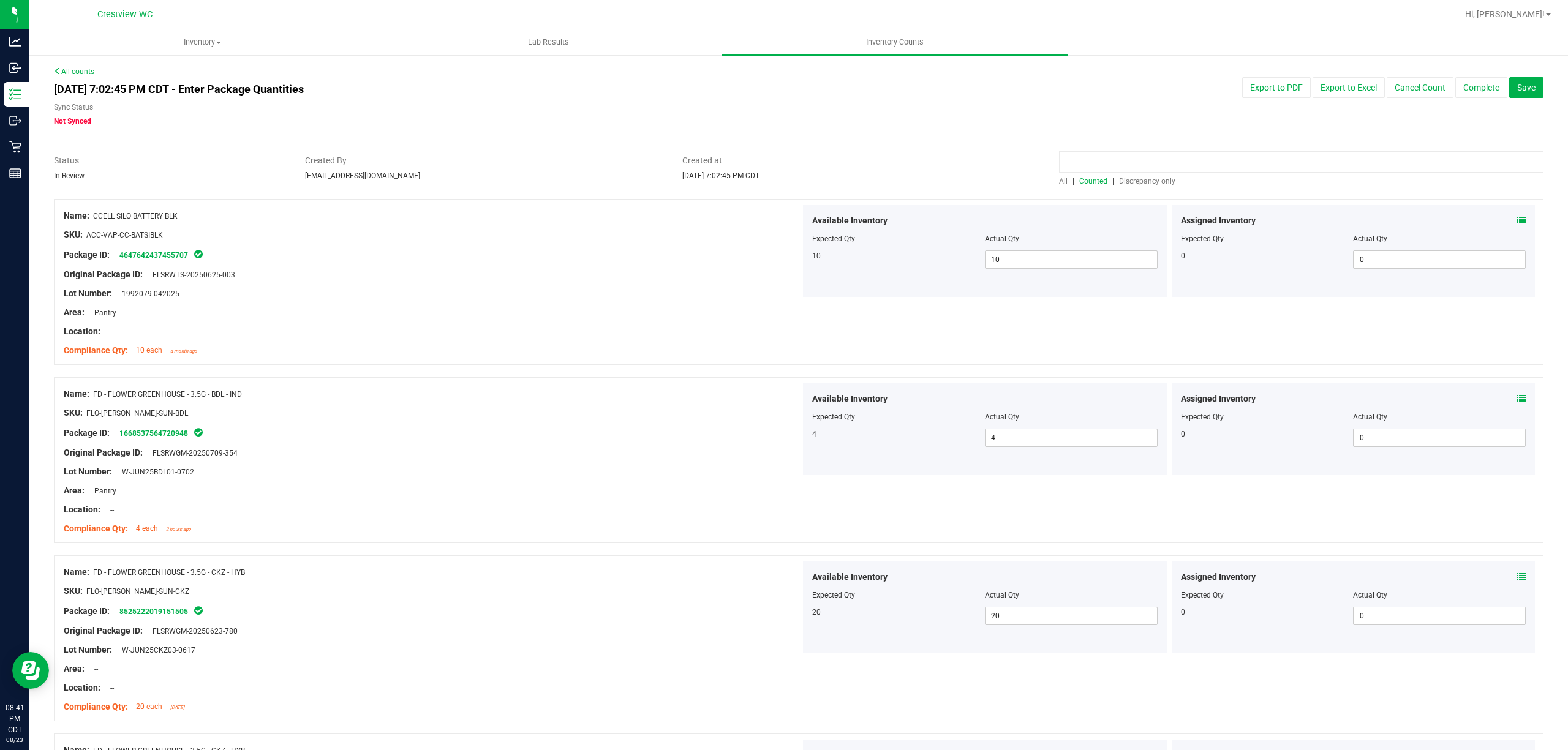
click at [1097, 158] on input at bounding box center [1301, 162] width 485 height 21
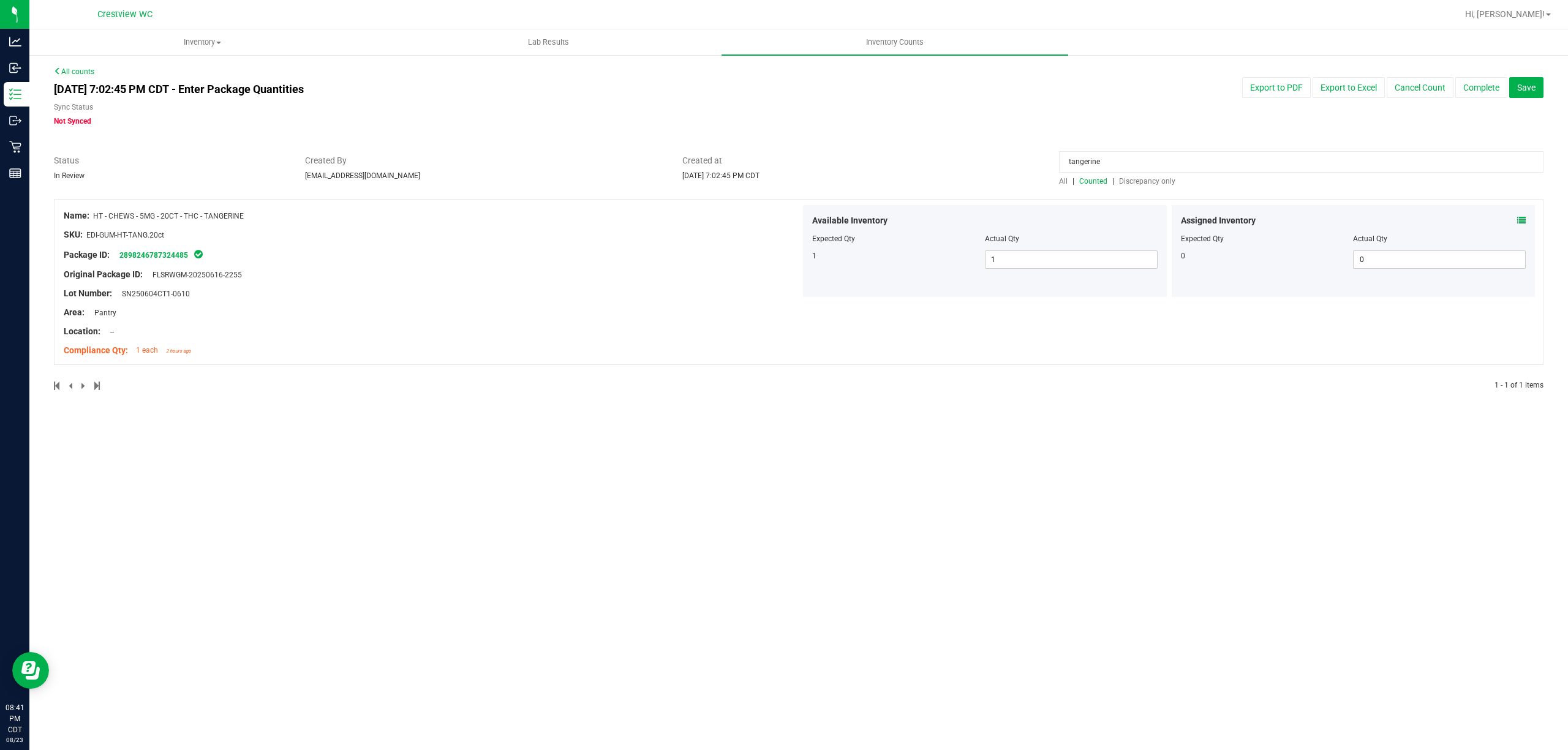
click at [1130, 179] on span "Discrepancy only" at bounding box center [1147, 182] width 57 height 9
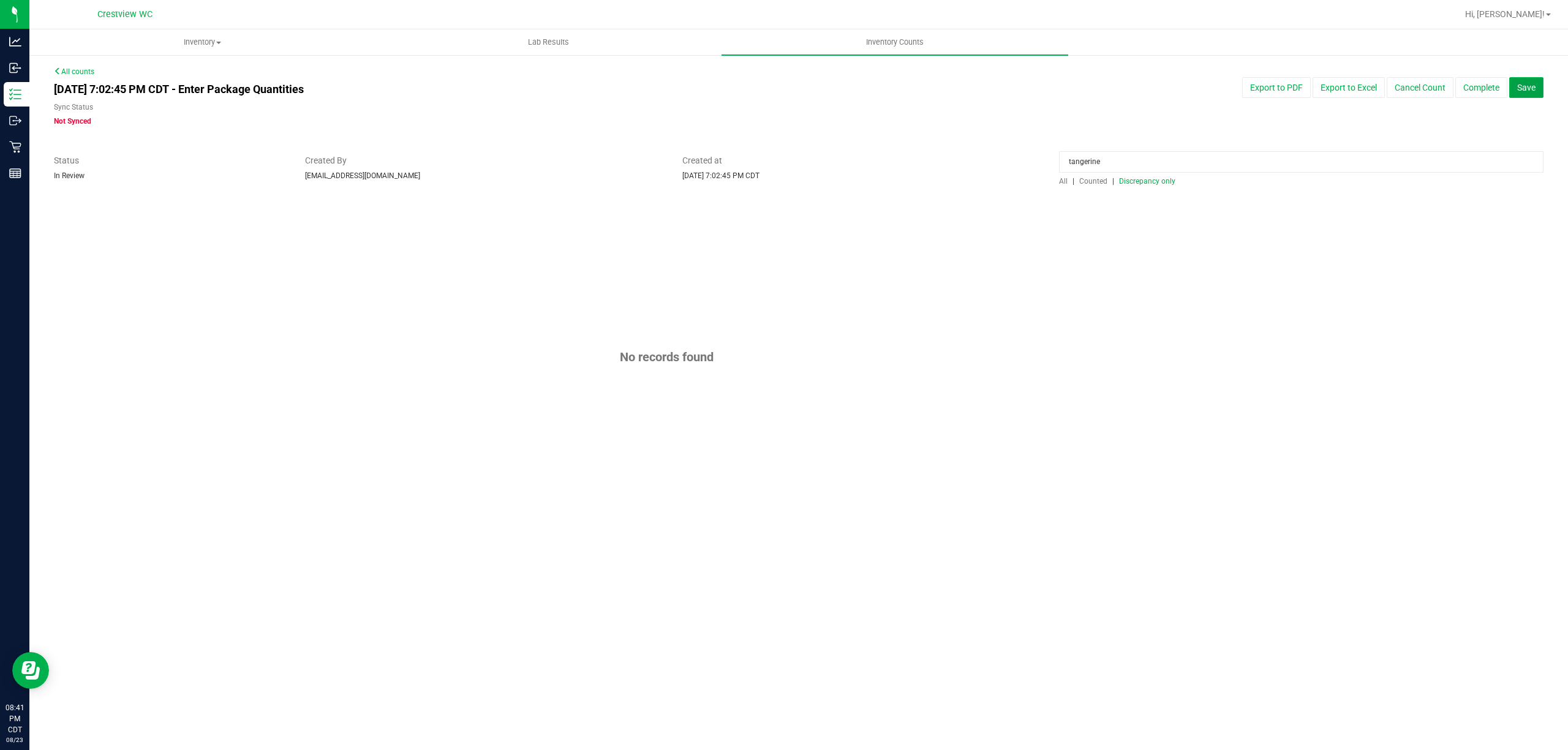
click at [1522, 92] on span "Save" at bounding box center [1525, 87] width 18 height 9
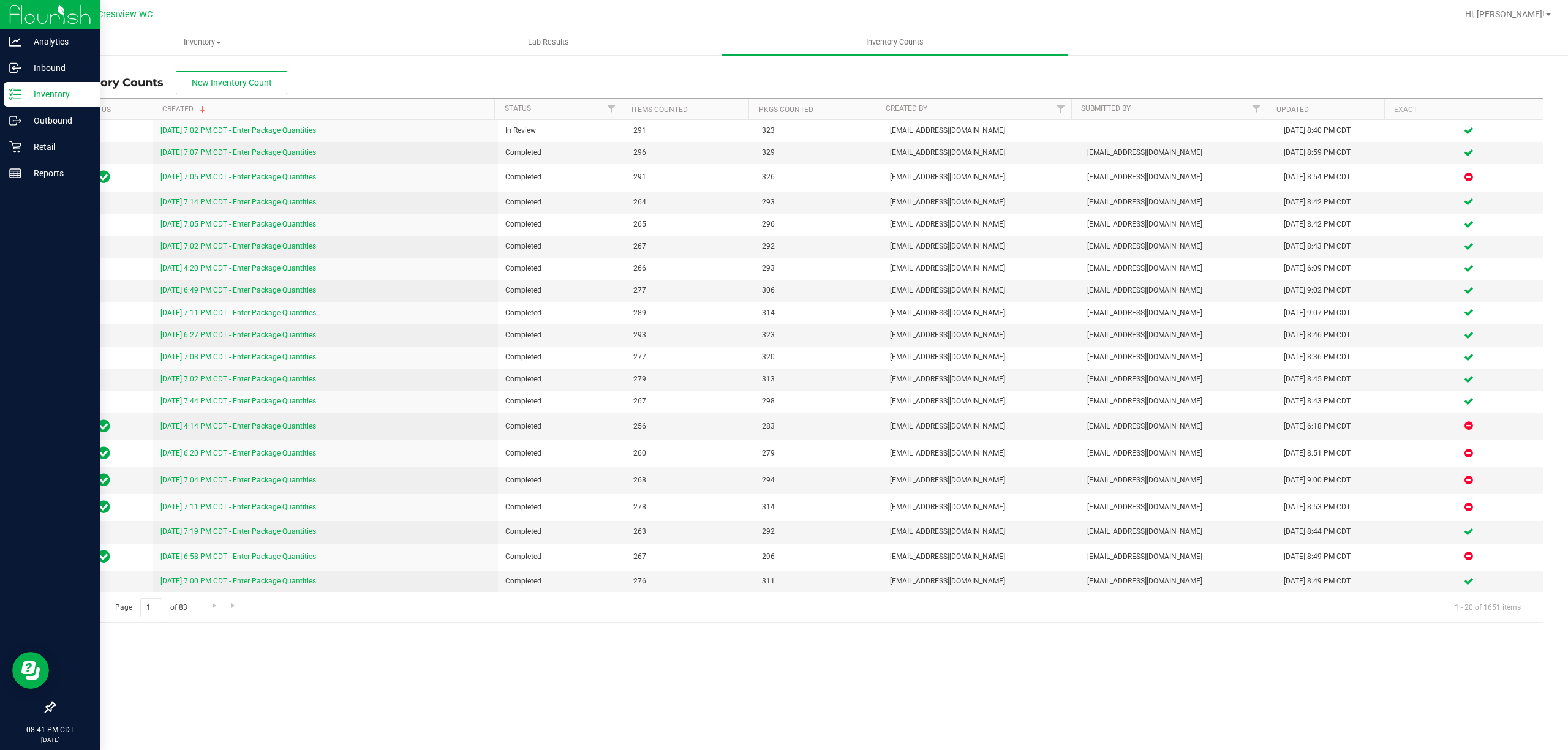
click at [10, 95] on icon at bounding box center [10, 94] width 3 height 2
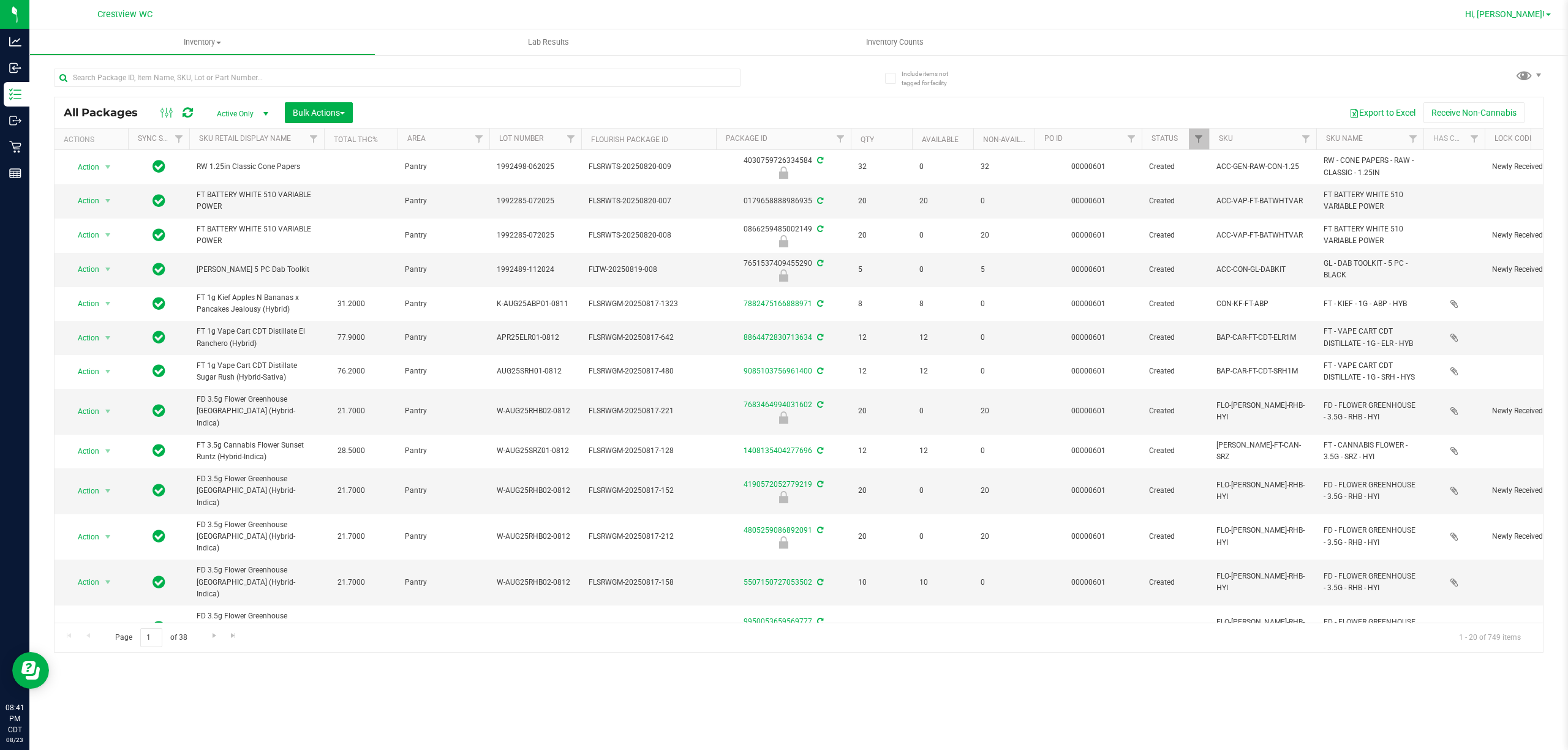
click at [1510, 17] on span "Hi, [PERSON_NAME]!" at bounding box center [1504, 14] width 80 height 9
click at [1488, 109] on span "Sign Out" at bounding box center [1503, 108] width 35 height 12
